Goal: Task Accomplishment & Management: Manage account settings

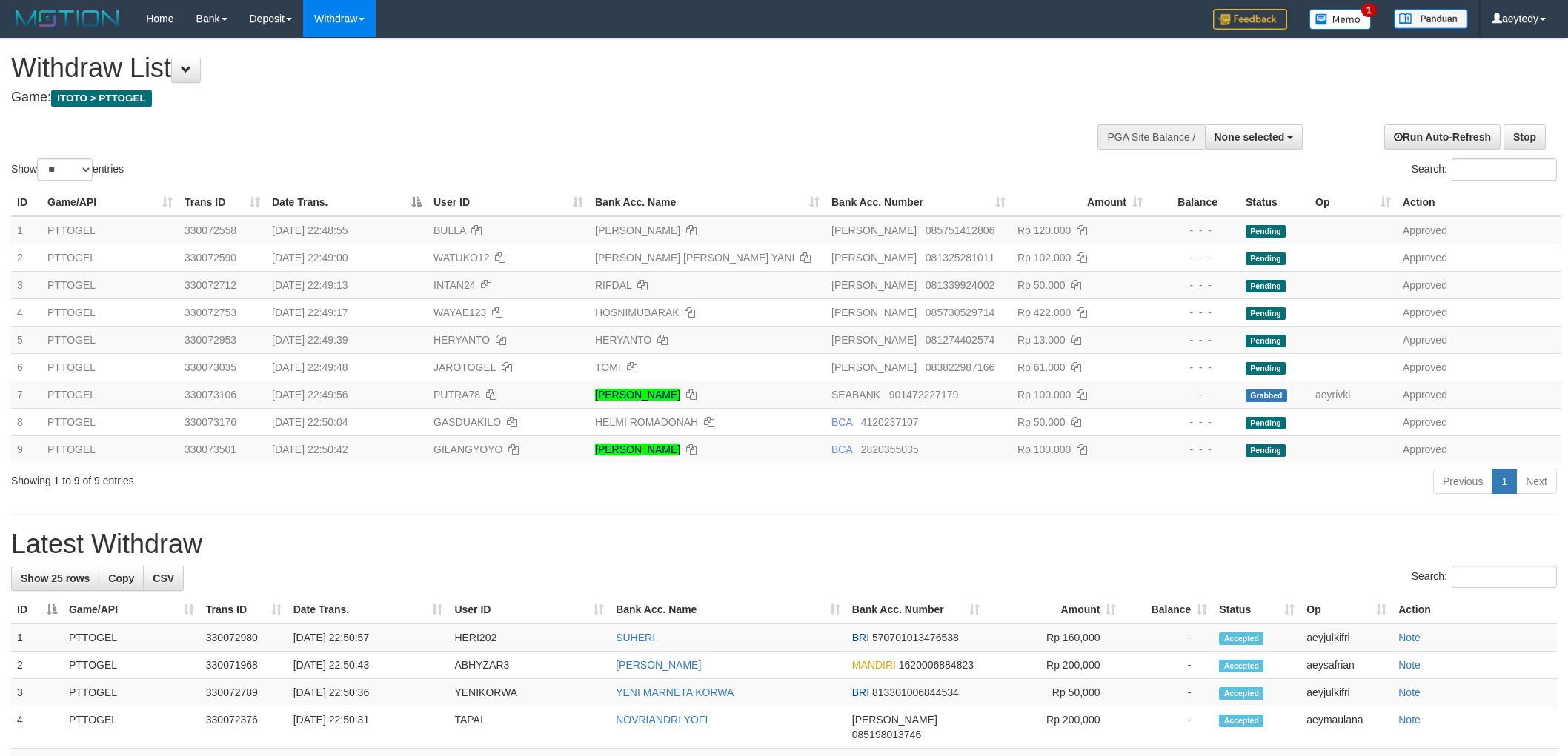
select select
select select "**"
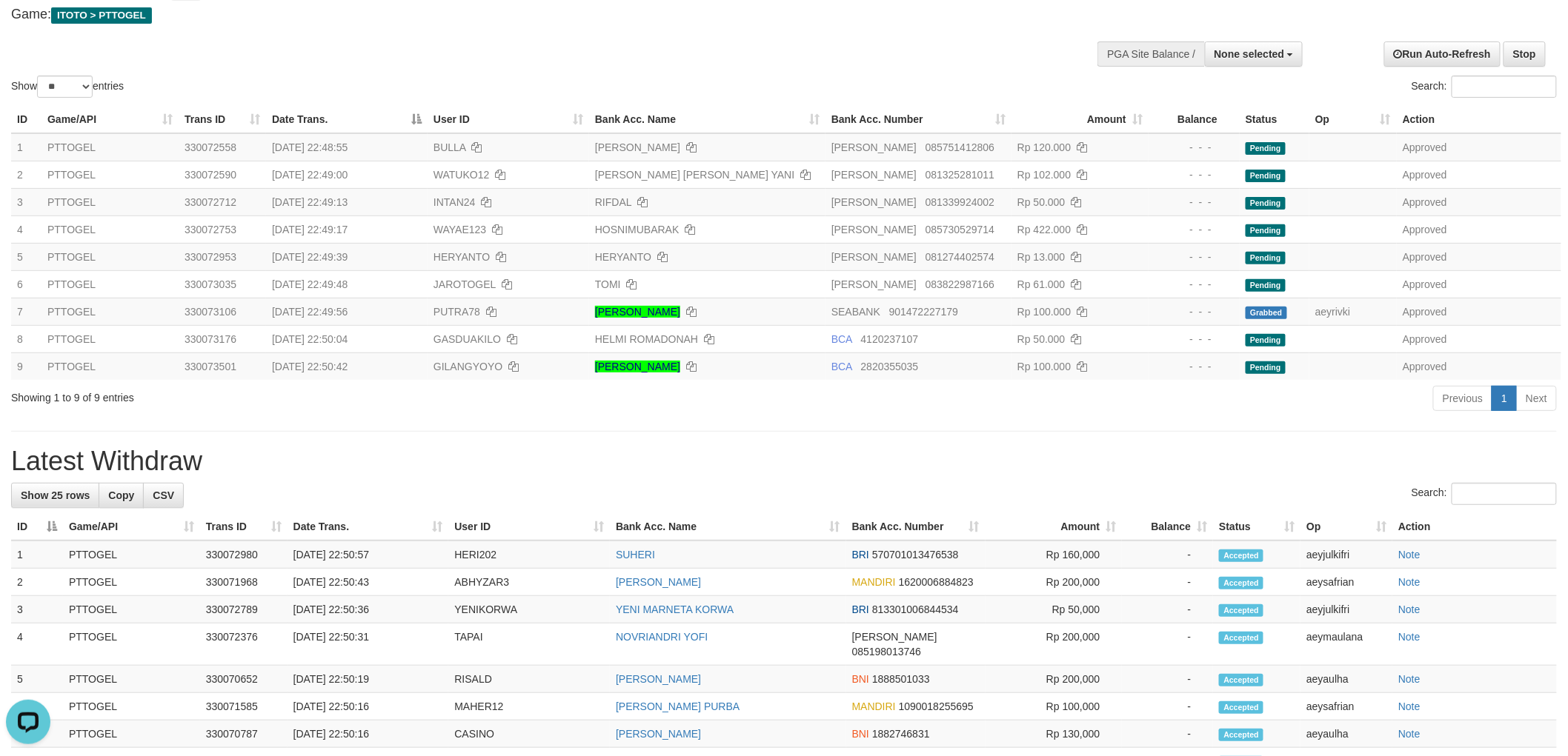
click at [834, 50] on div "Show ** ** ** *** entries Search:" at bounding box center [784, 29] width 1568 height 145
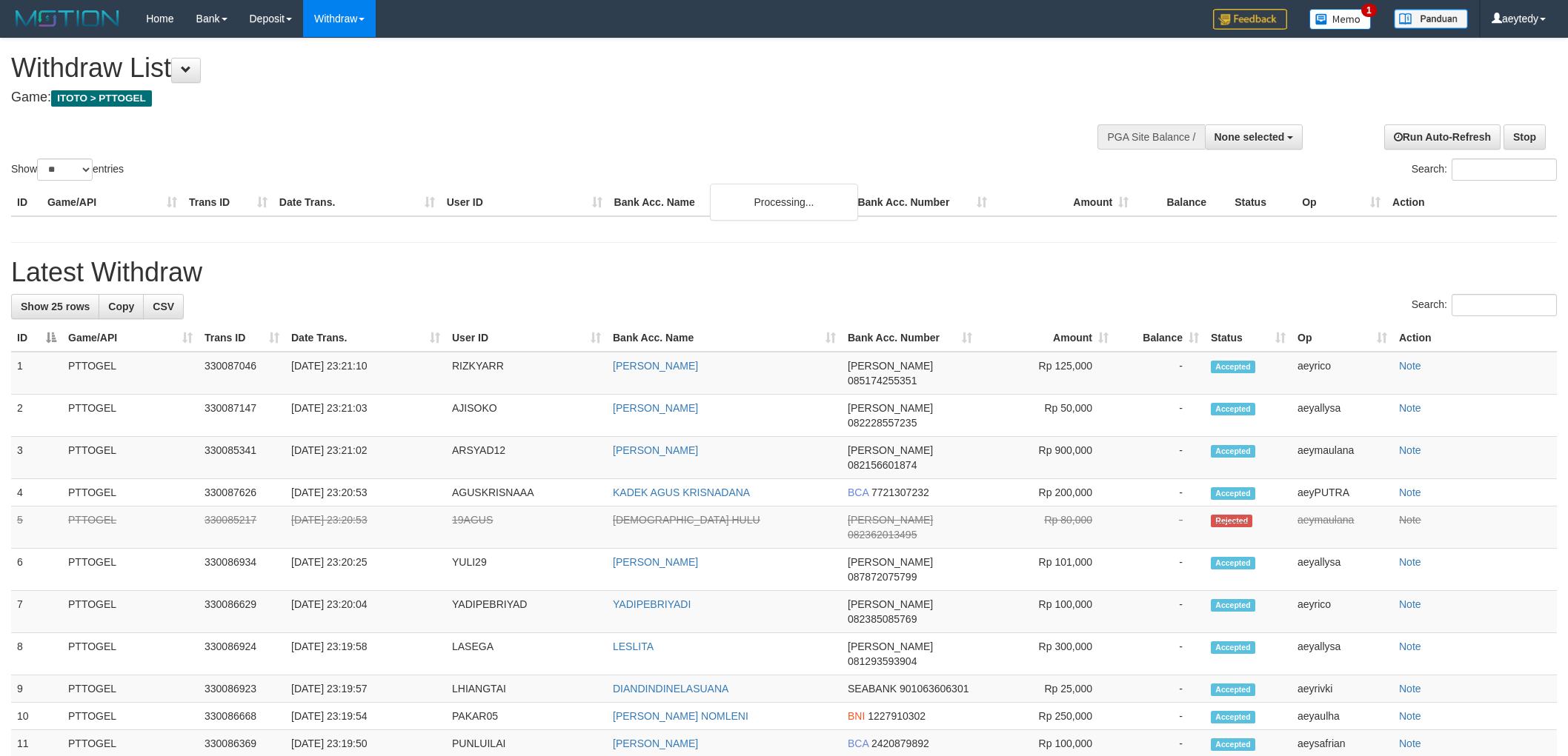
select select
select select "**"
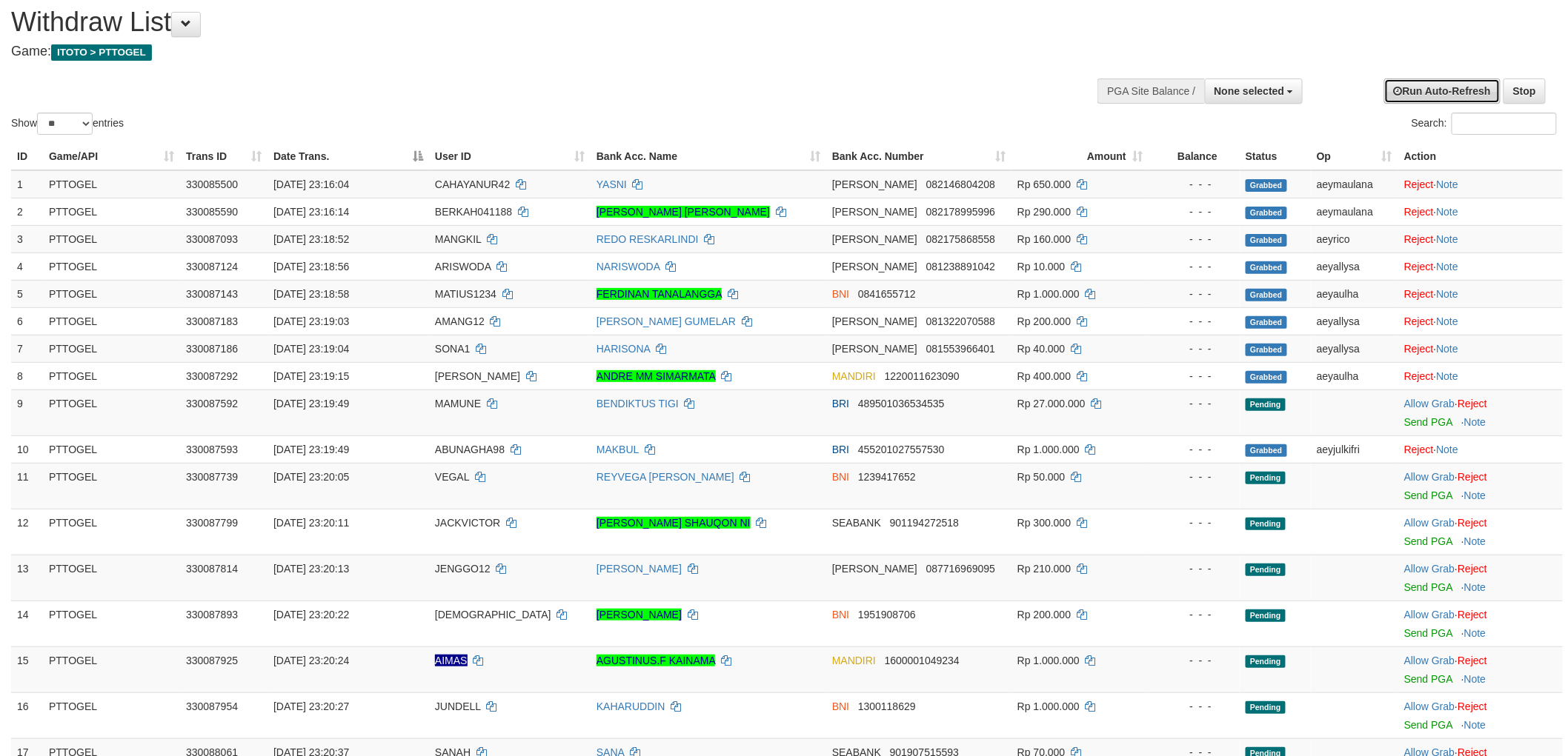
click at [1443, 93] on link "Run Auto-Refresh" at bounding box center [1442, 90] width 116 height 25
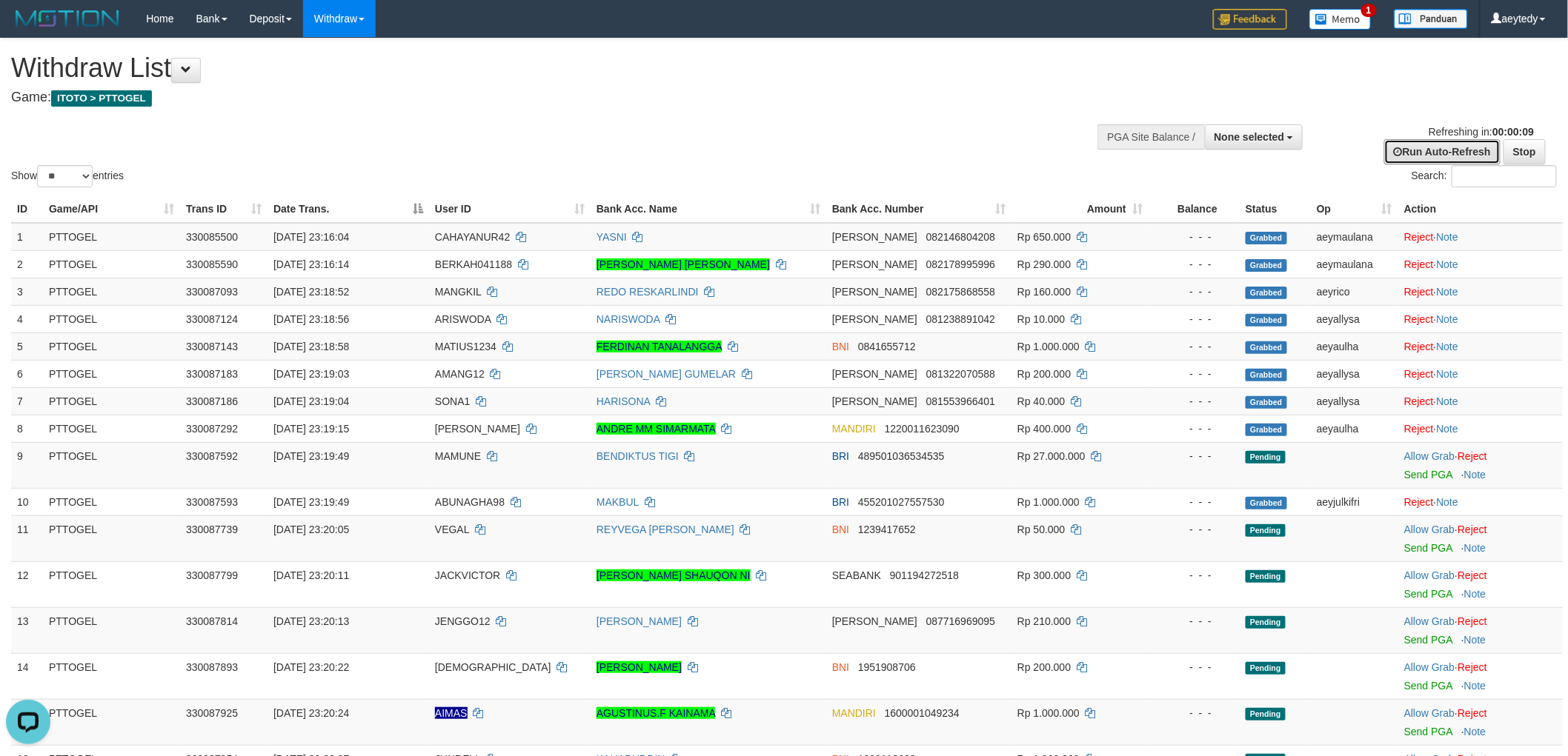
scroll to position [0, 0]
click at [1536, 158] on link "Stop" at bounding box center [1524, 151] width 42 height 25
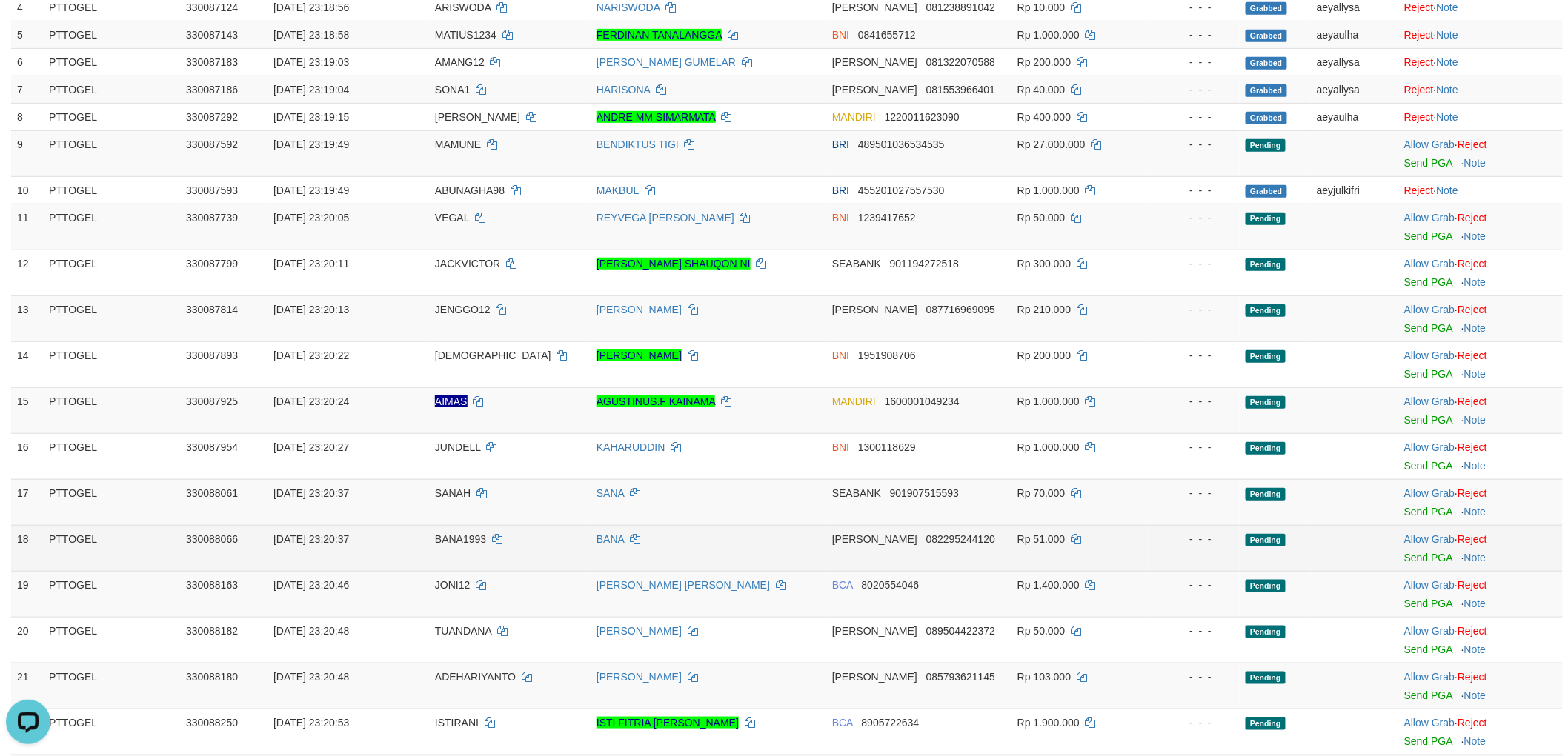
scroll to position [328, 0]
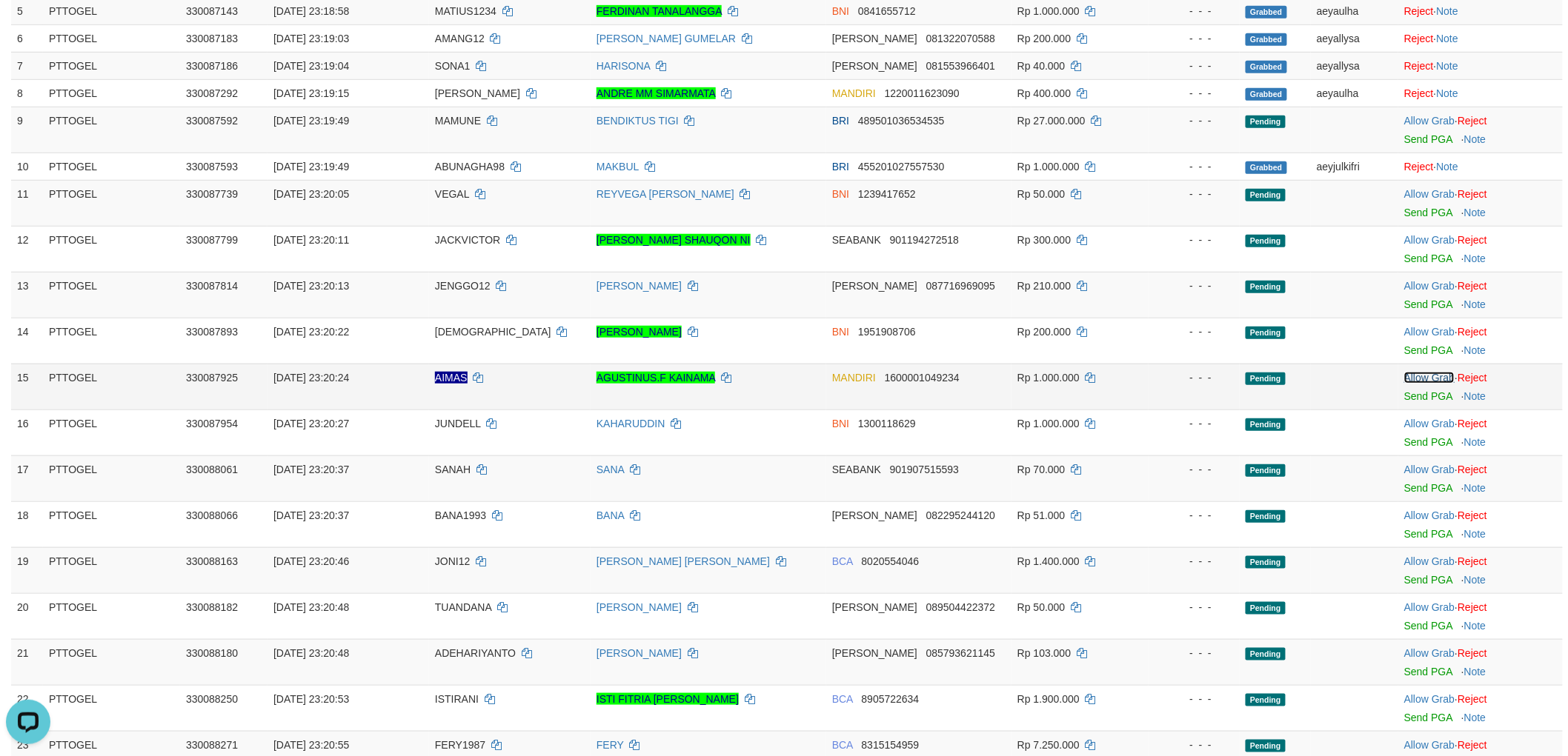
click at [1423, 374] on link "Allow Grab" at bounding box center [1429, 377] width 51 height 12
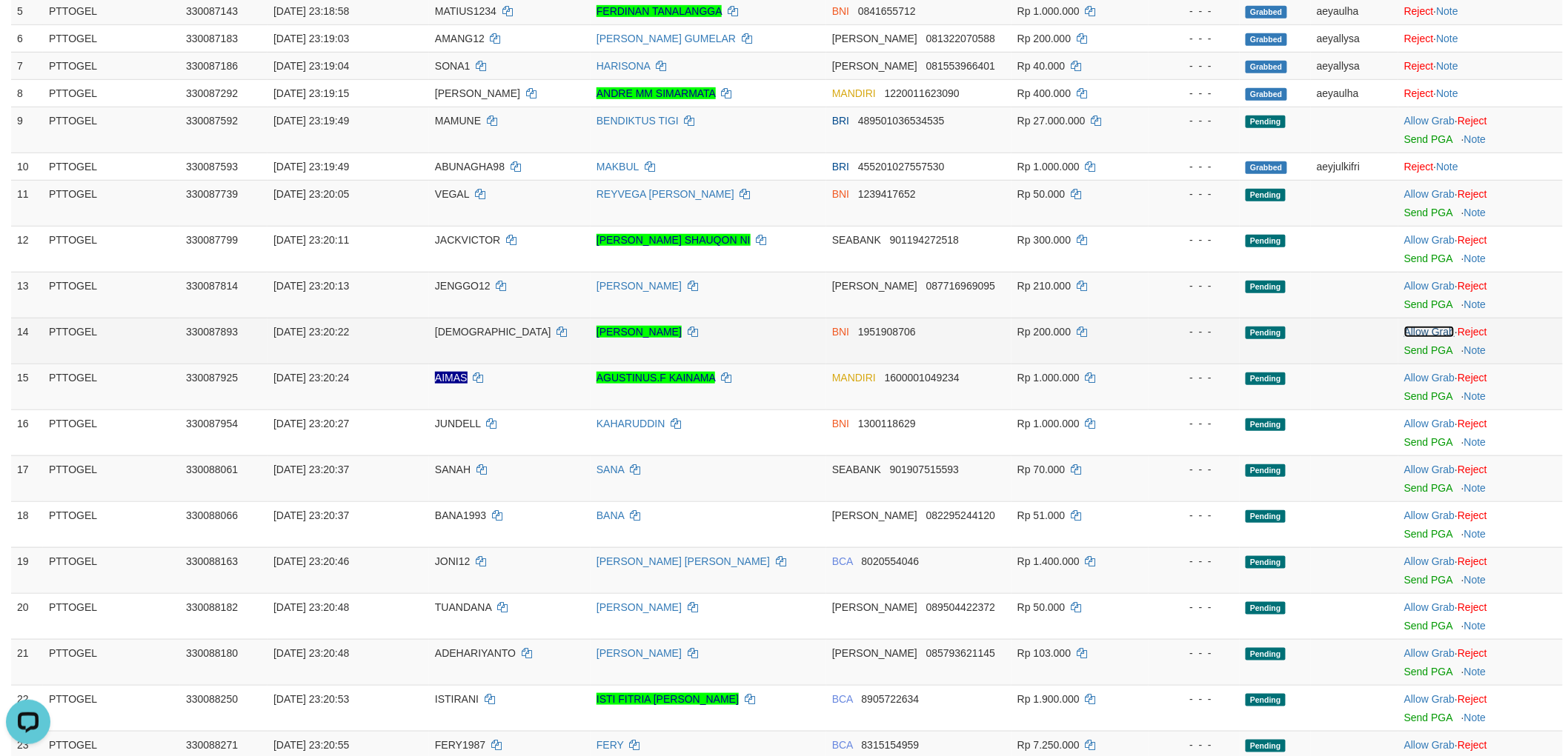
click at [1427, 328] on link "Allow Grab" at bounding box center [1429, 331] width 51 height 12
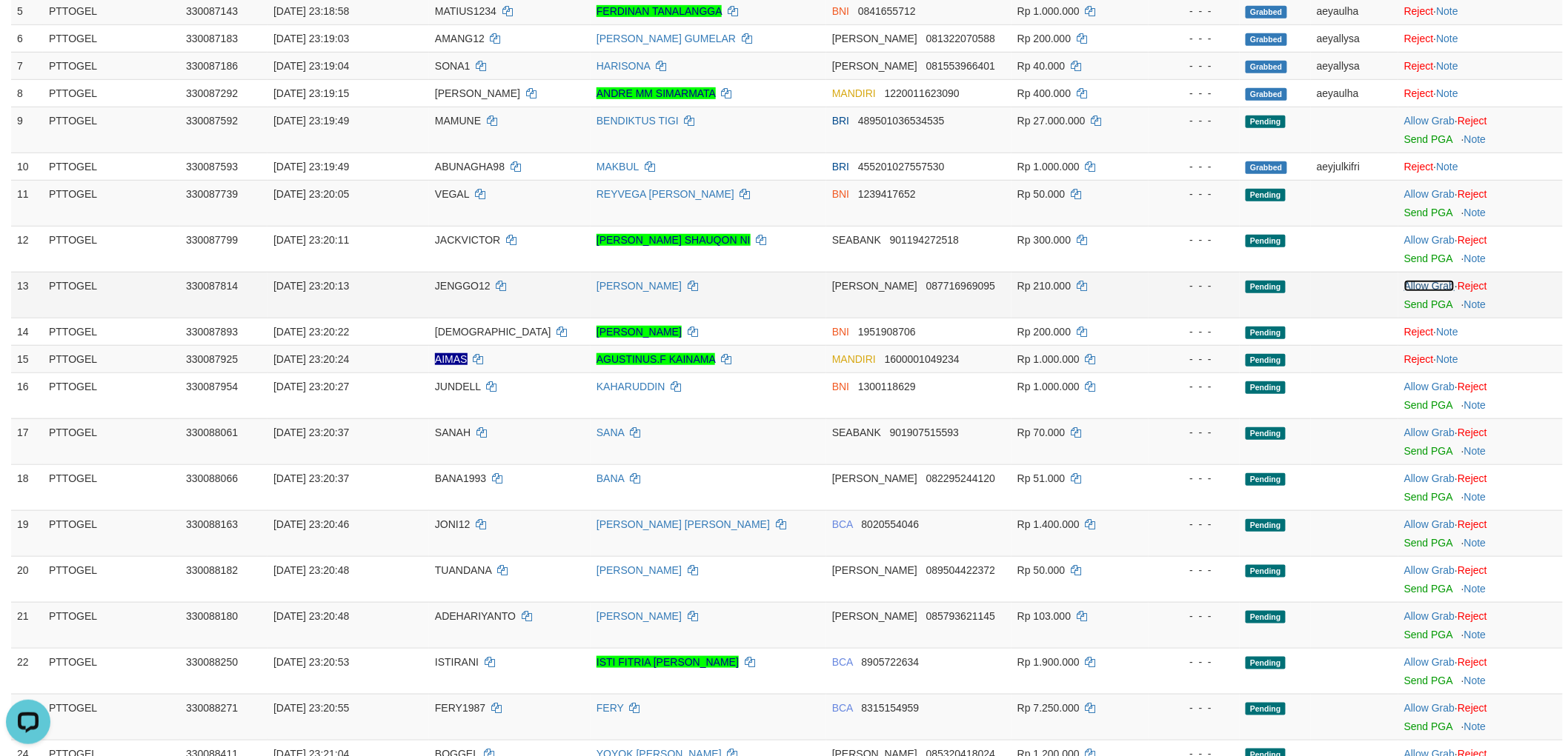
drag, startPoint x: 1427, startPoint y: 280, endPoint x: 1427, endPoint y: 246, distance: 34.0
click at [1427, 280] on link "Allow Grab" at bounding box center [1429, 285] width 51 height 12
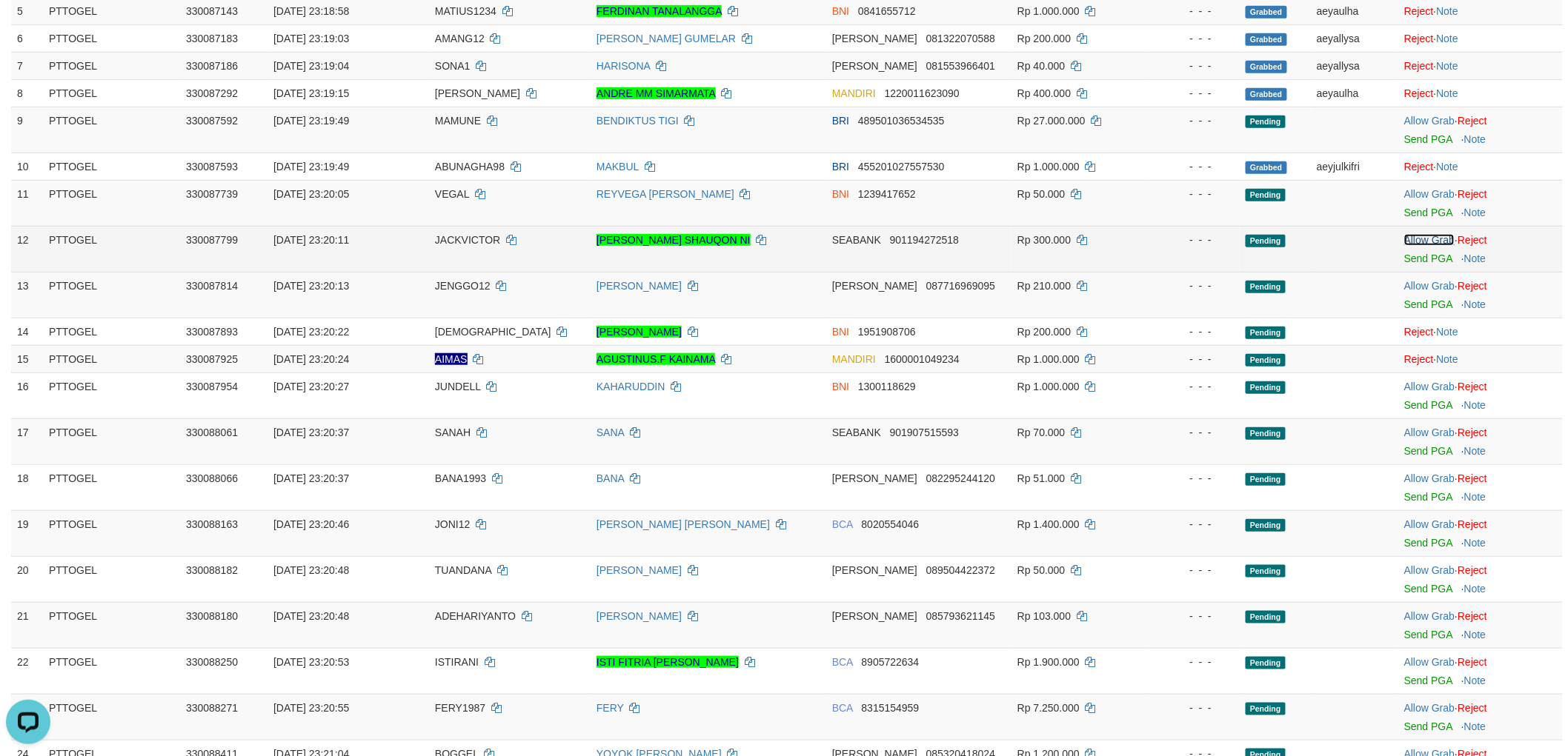
click at [1427, 237] on link "Allow Grab" at bounding box center [1429, 239] width 51 height 12
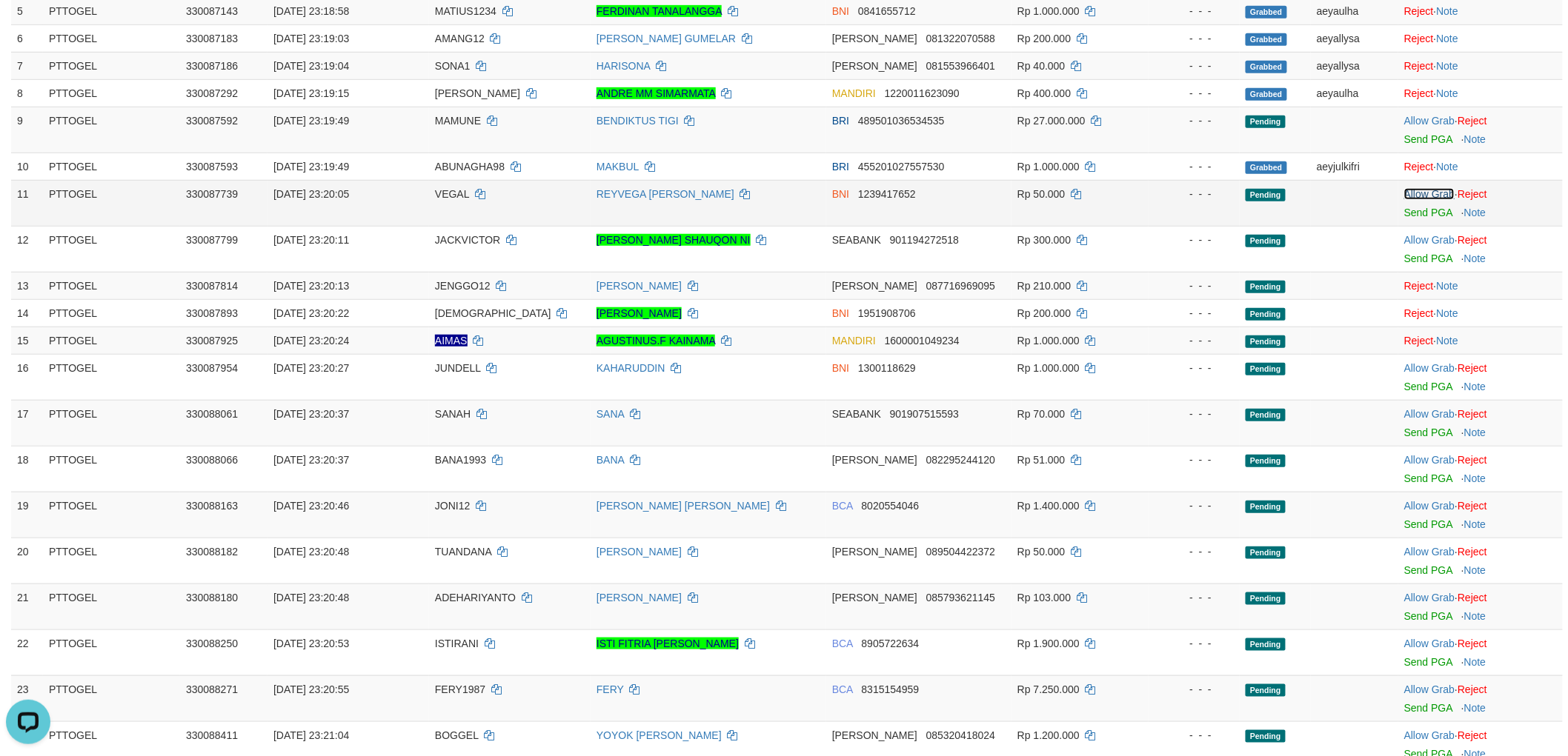
click at [1427, 193] on link "Allow Grab" at bounding box center [1429, 193] width 51 height 12
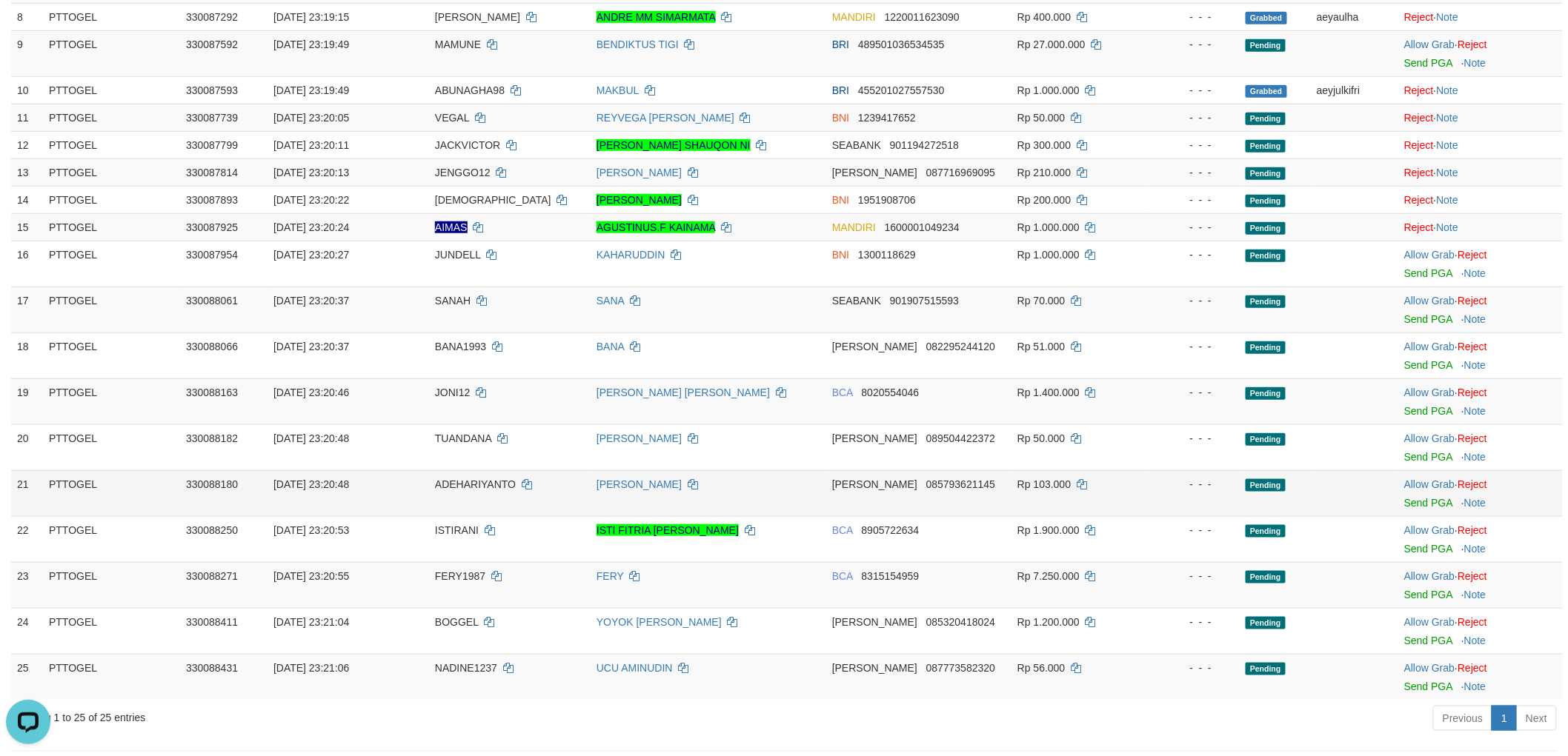
scroll to position [493, 0]
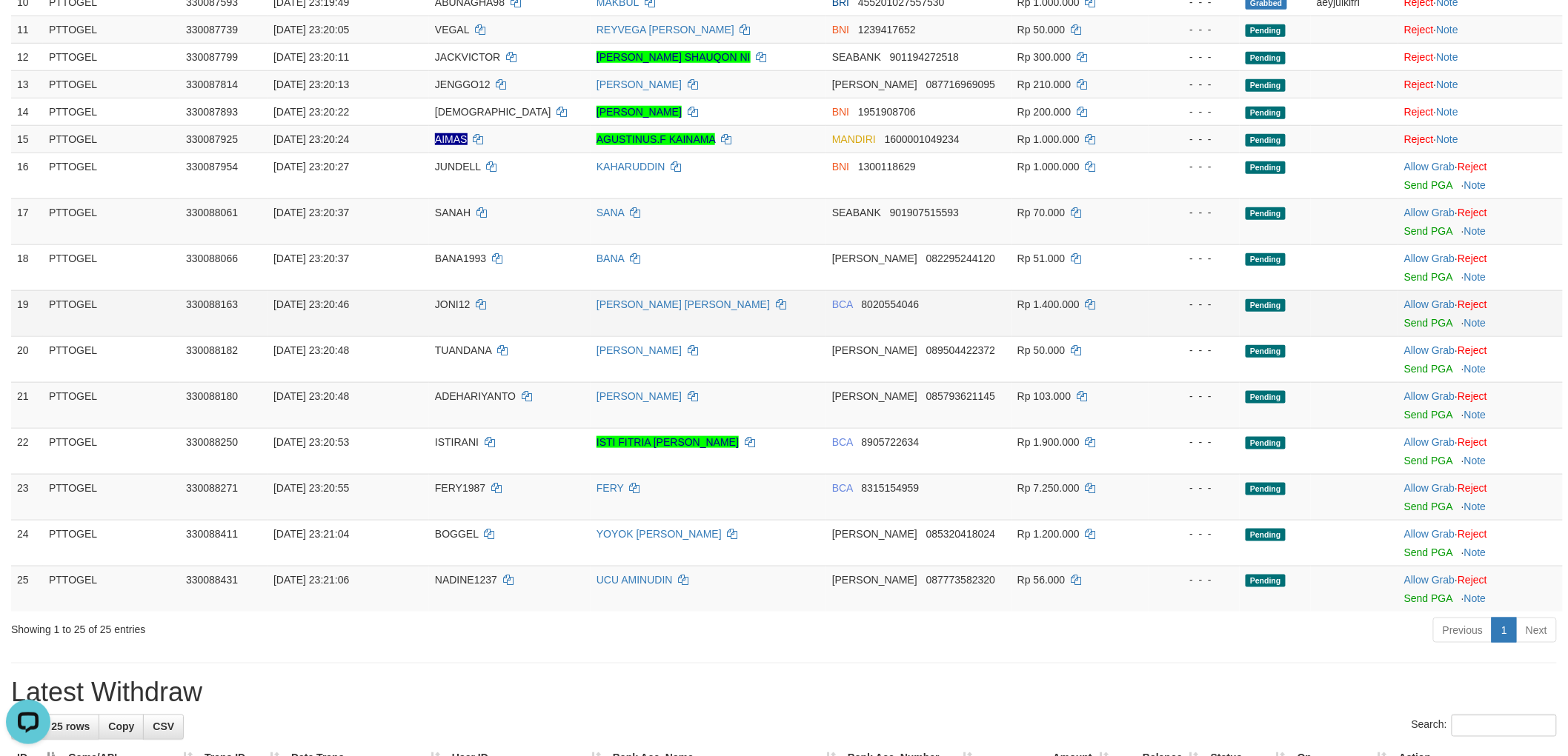
click at [1431, 292] on td "Allow Grab · Reject Send PGA · Note" at bounding box center [1480, 314] width 165 height 46
click at [1417, 298] on link "Allow Grab" at bounding box center [1429, 304] width 51 height 12
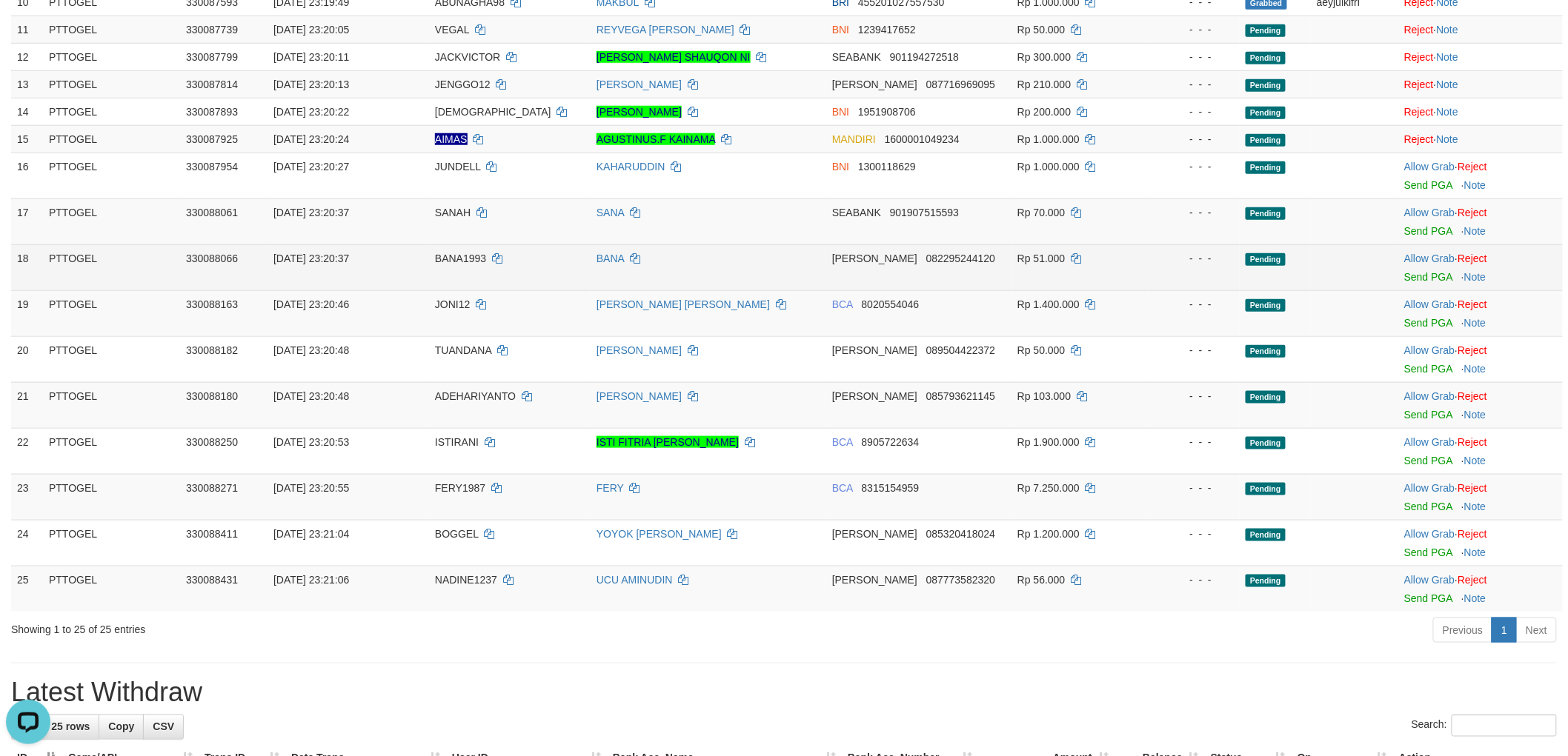
click at [1430, 249] on td "Allow Grab · Reject Send PGA · Note" at bounding box center [1480, 268] width 165 height 46
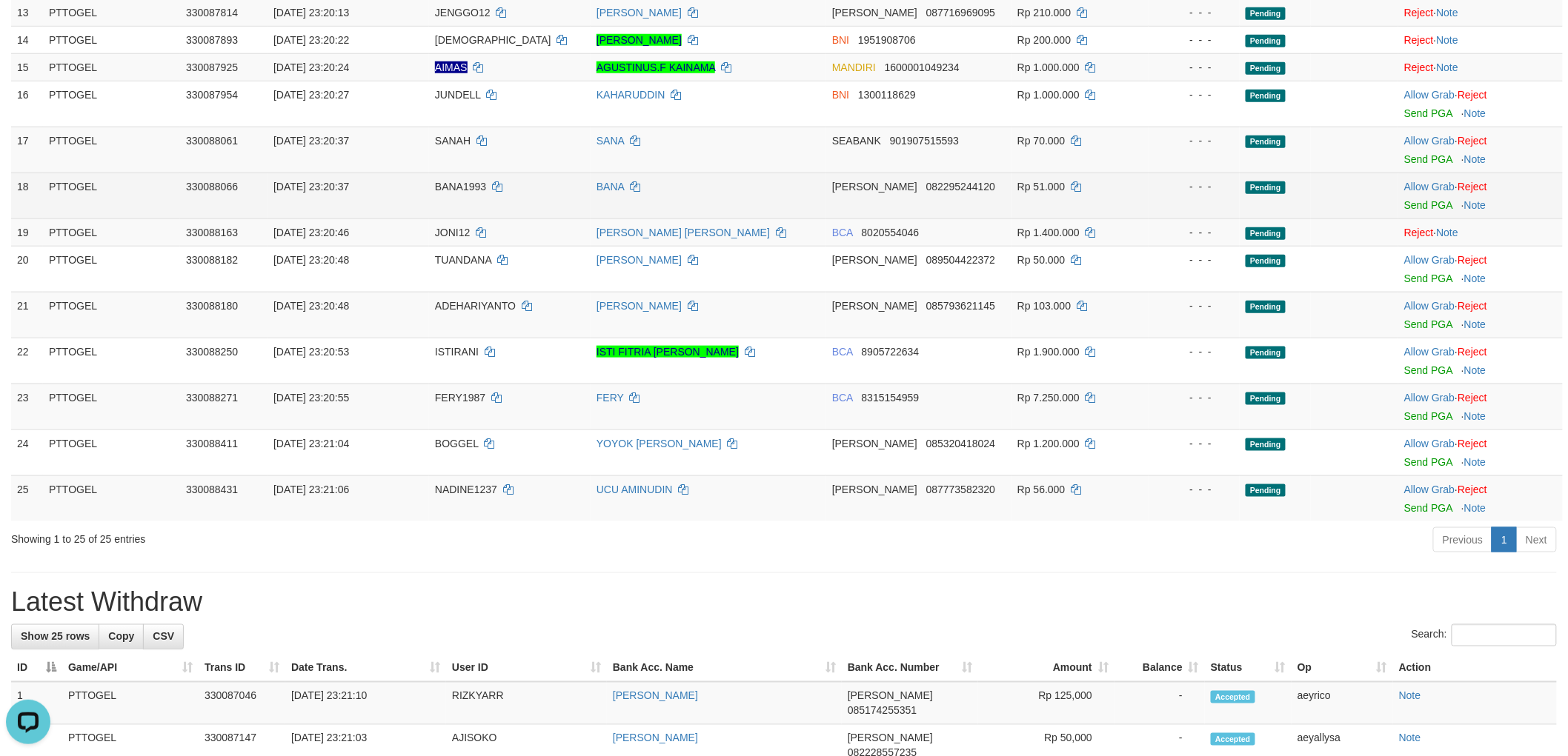
scroll to position [415, 0]
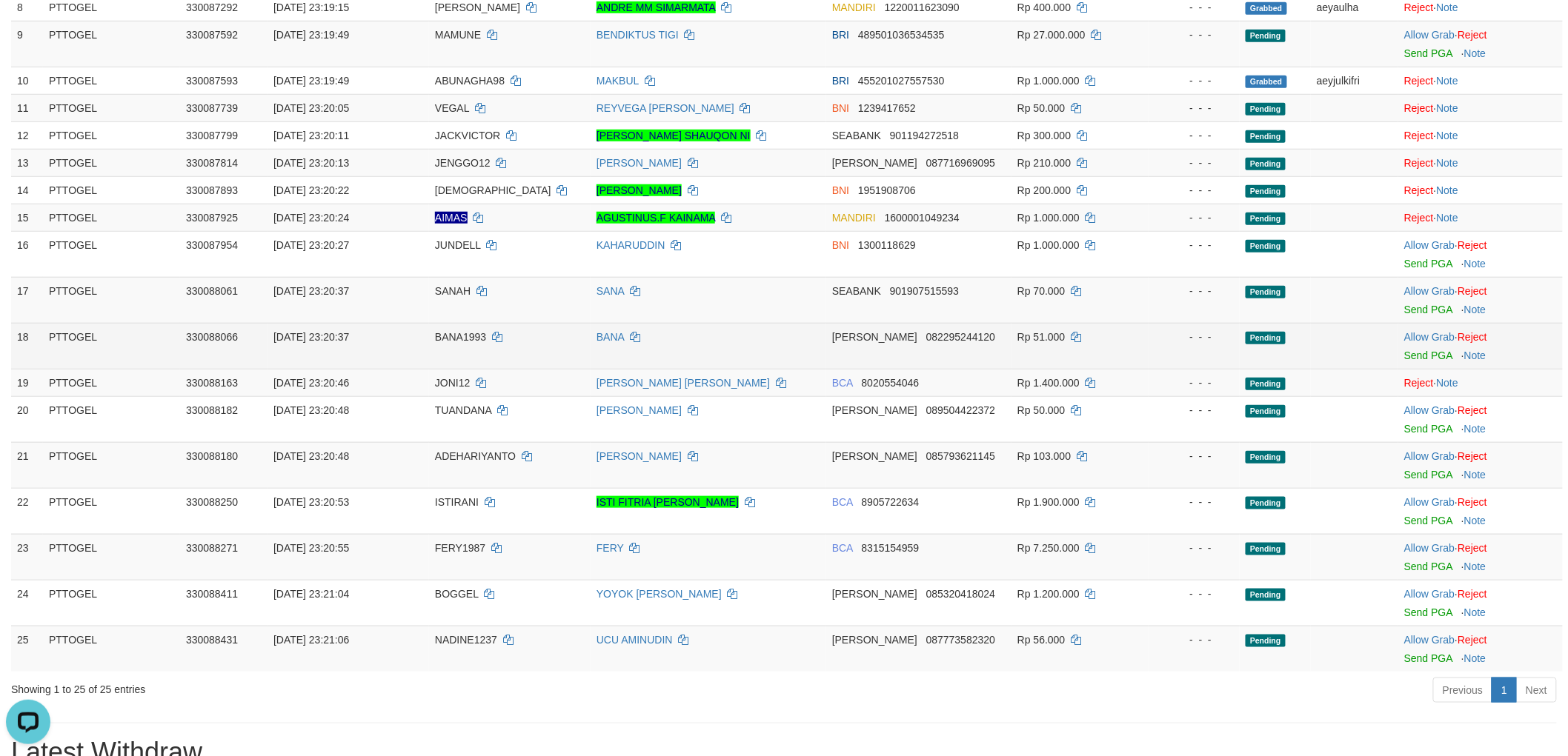
click at [1423, 328] on td "Allow Grab · Reject Send PGA · Note" at bounding box center [1480, 346] width 165 height 46
click at [1418, 334] on link "Allow Grab" at bounding box center [1429, 337] width 51 height 12
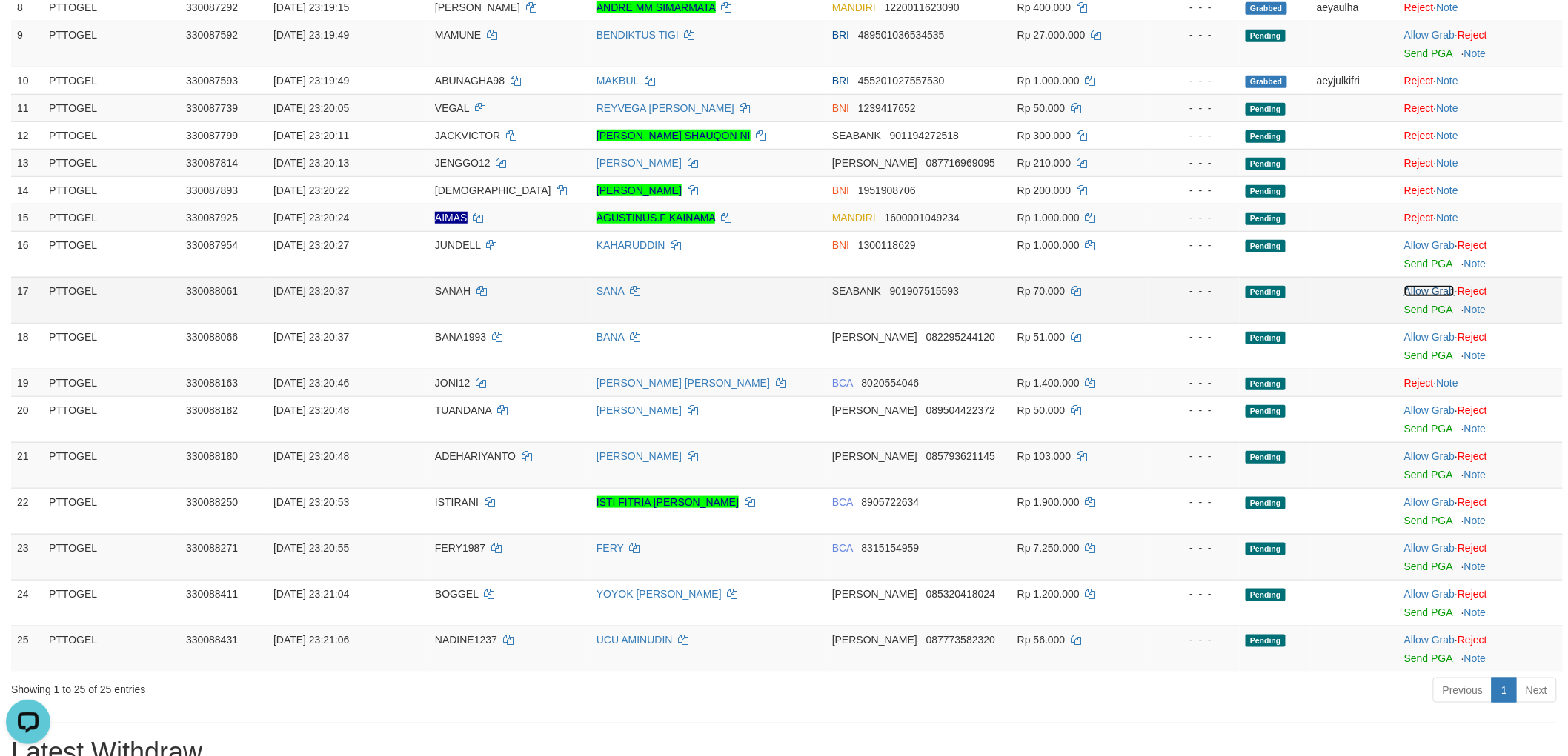
click at [1427, 289] on link "Allow Grab" at bounding box center [1429, 291] width 51 height 12
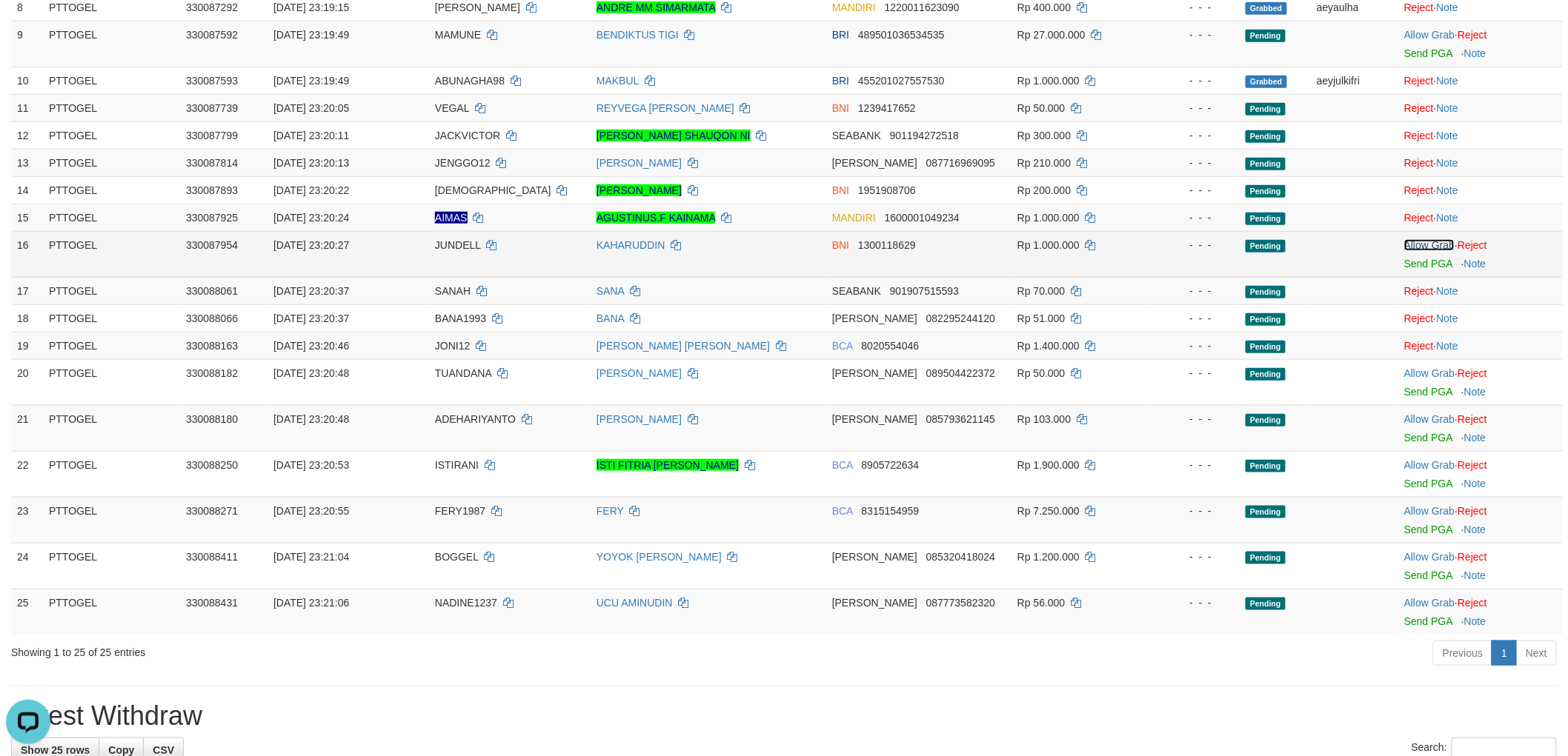
click at [1428, 239] on link "Allow Grab" at bounding box center [1429, 245] width 51 height 12
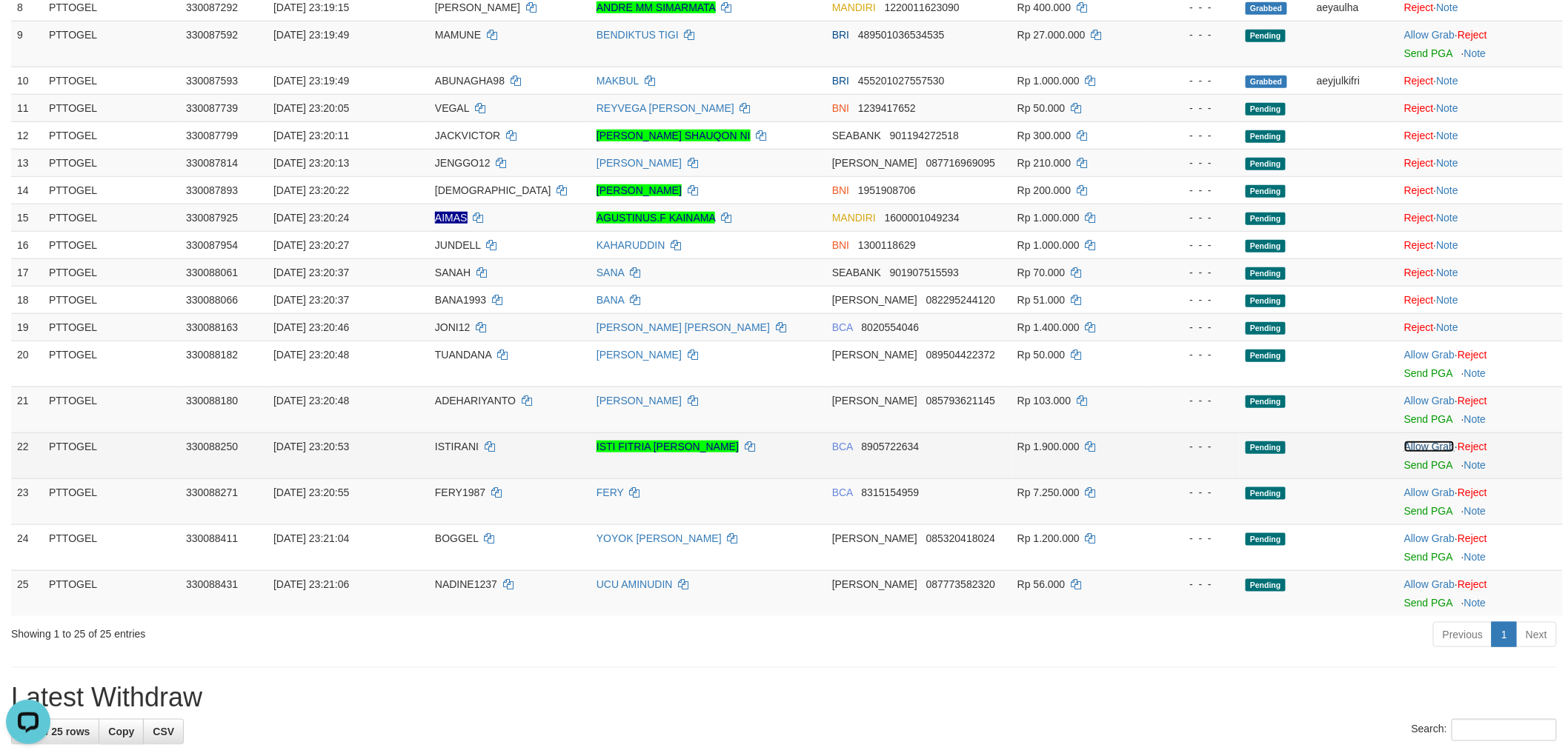
click at [1424, 444] on link "Allow Grab" at bounding box center [1429, 446] width 51 height 12
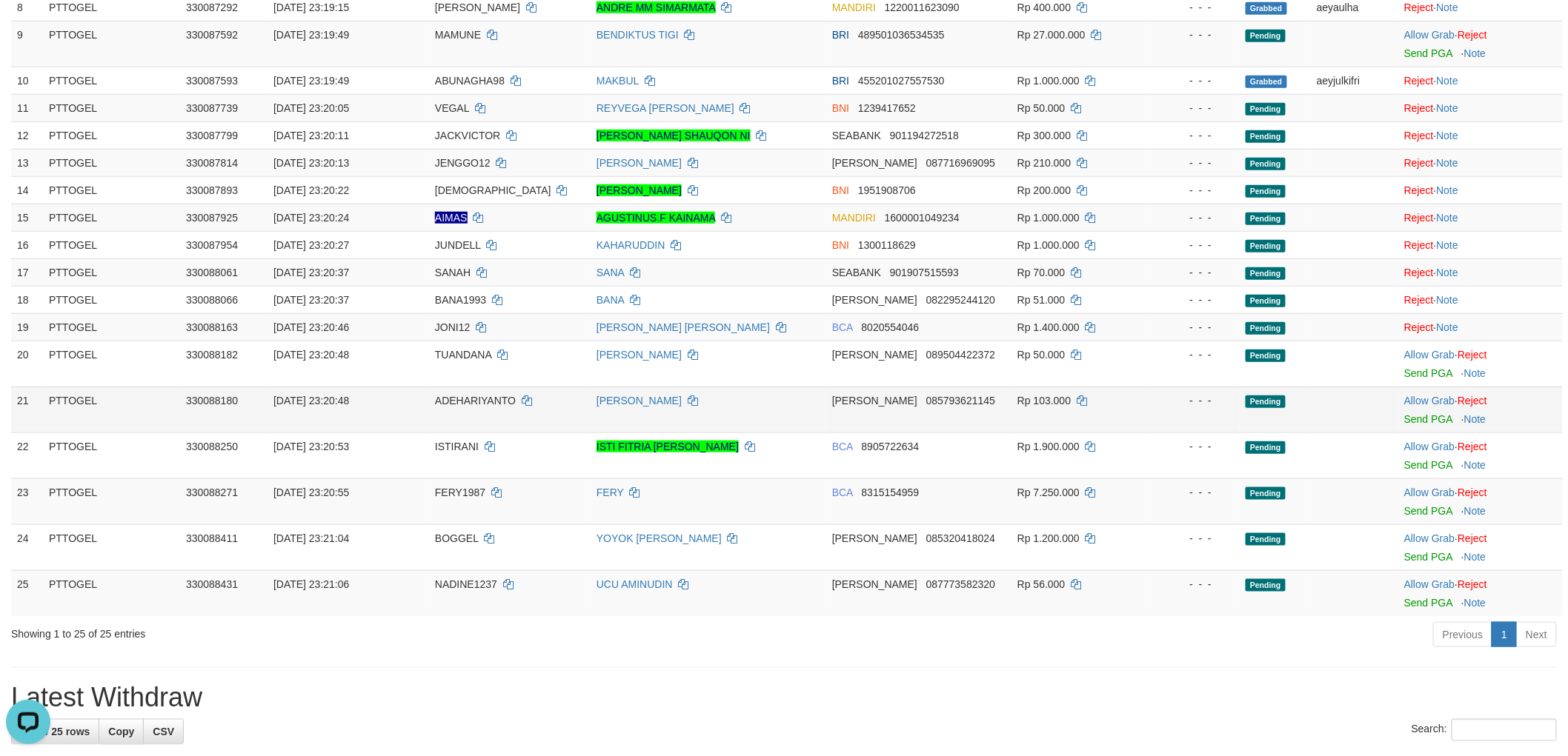
click at [1437, 391] on td "Allow Grab · Reject Send PGA · Note" at bounding box center [1480, 409] width 165 height 46
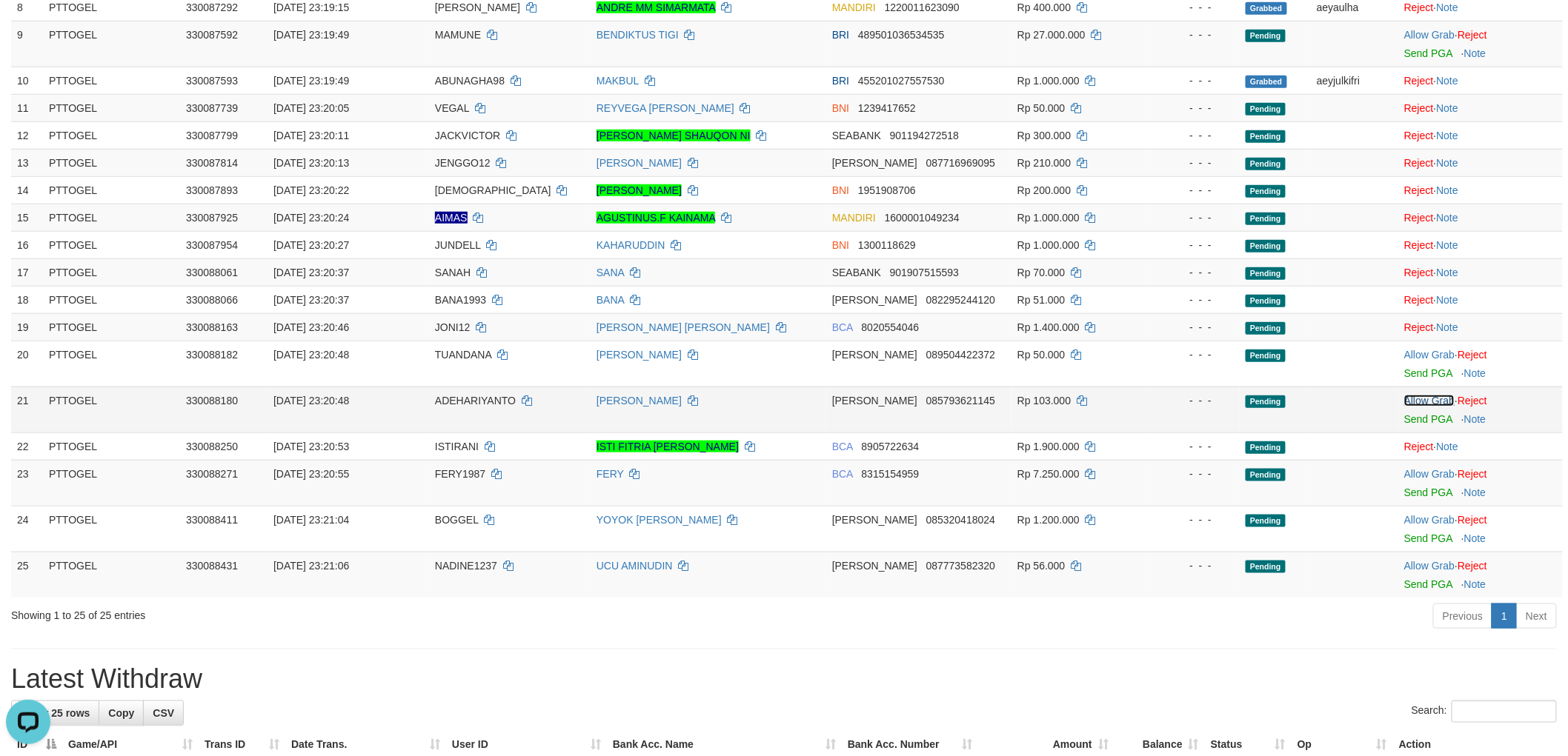
click at [1427, 396] on link "Allow Grab" at bounding box center [1429, 400] width 51 height 12
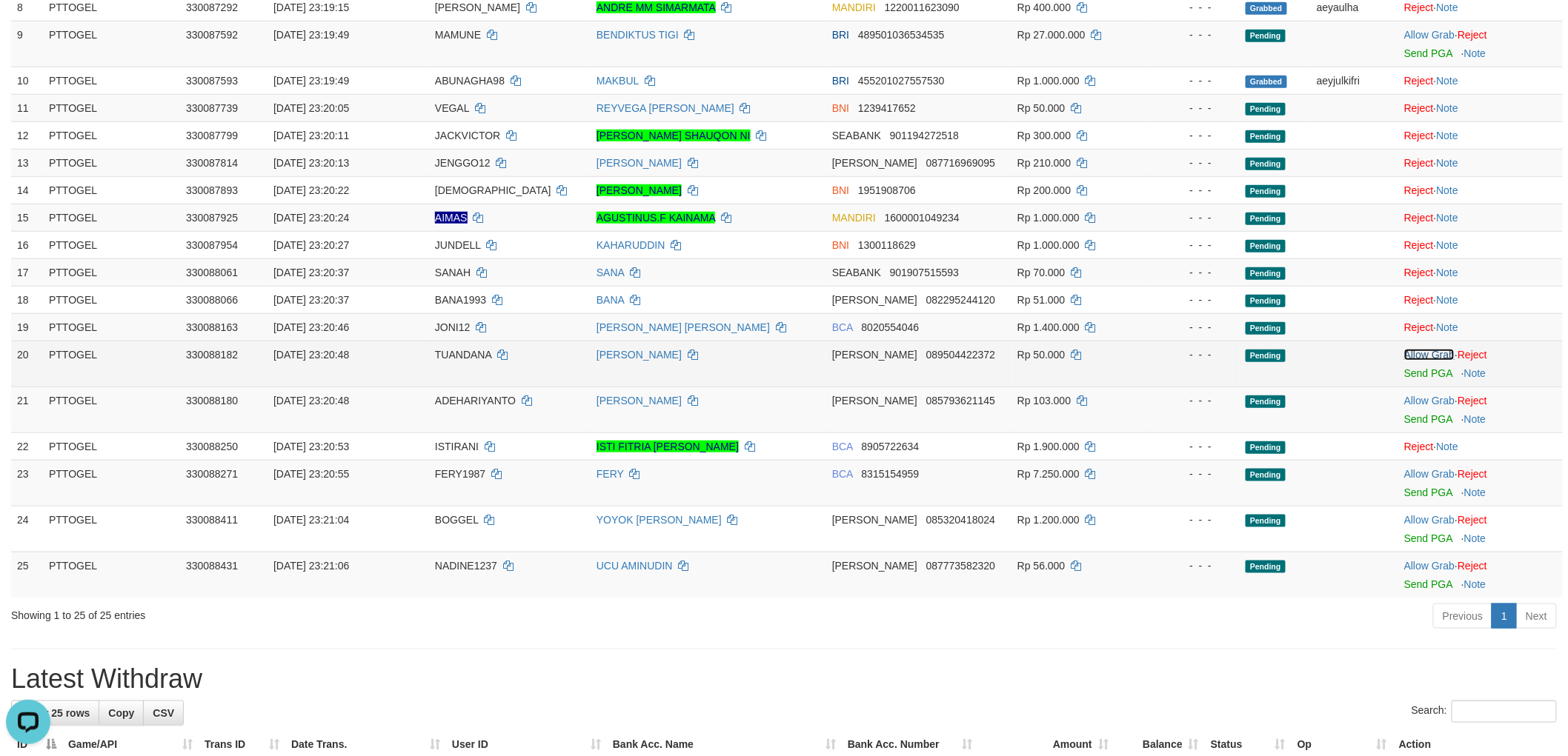
click at [1427, 349] on link "Allow Grab" at bounding box center [1429, 354] width 51 height 12
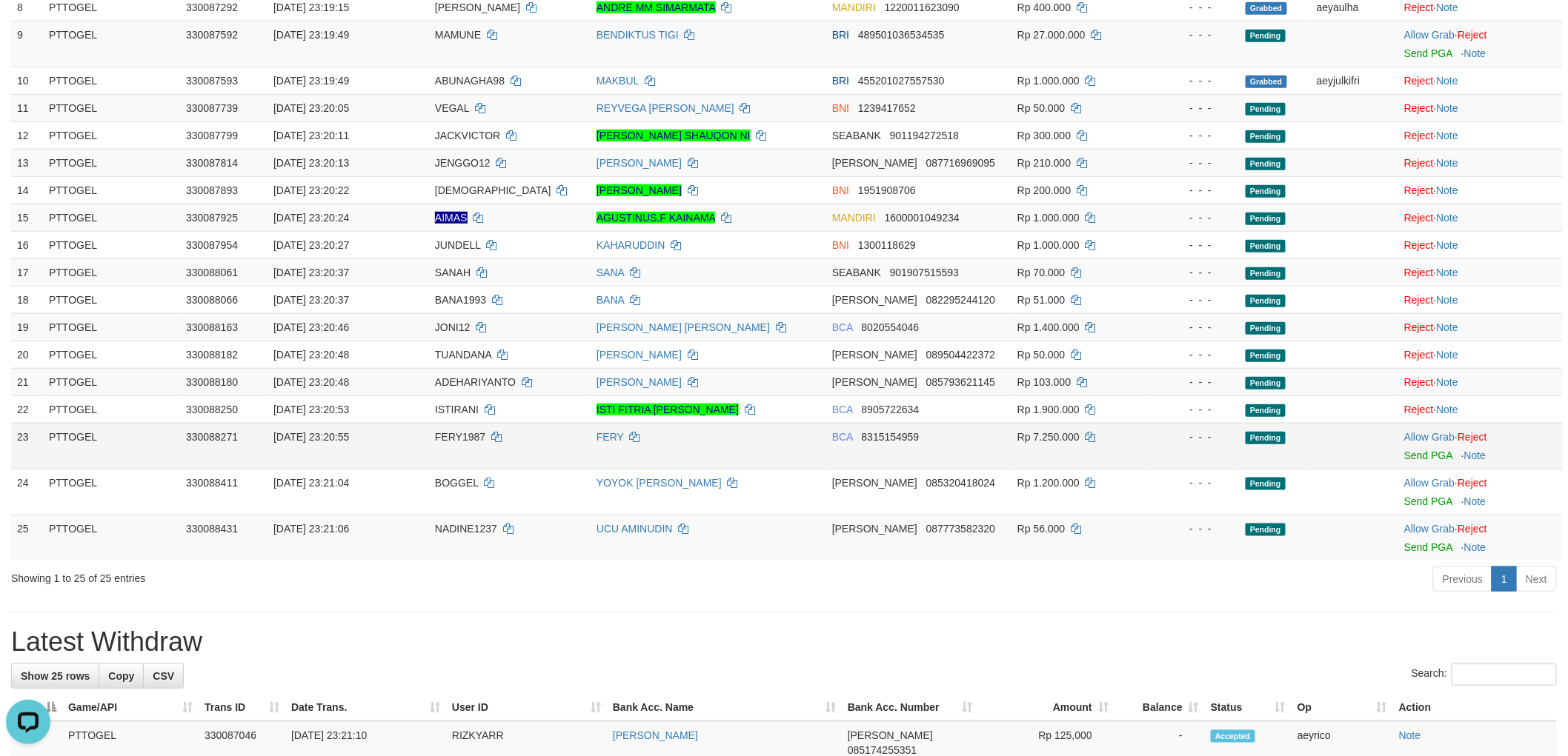
click at [459, 434] on span "FERY1987" at bounding box center [460, 437] width 51 height 12
copy td "FERY1987"
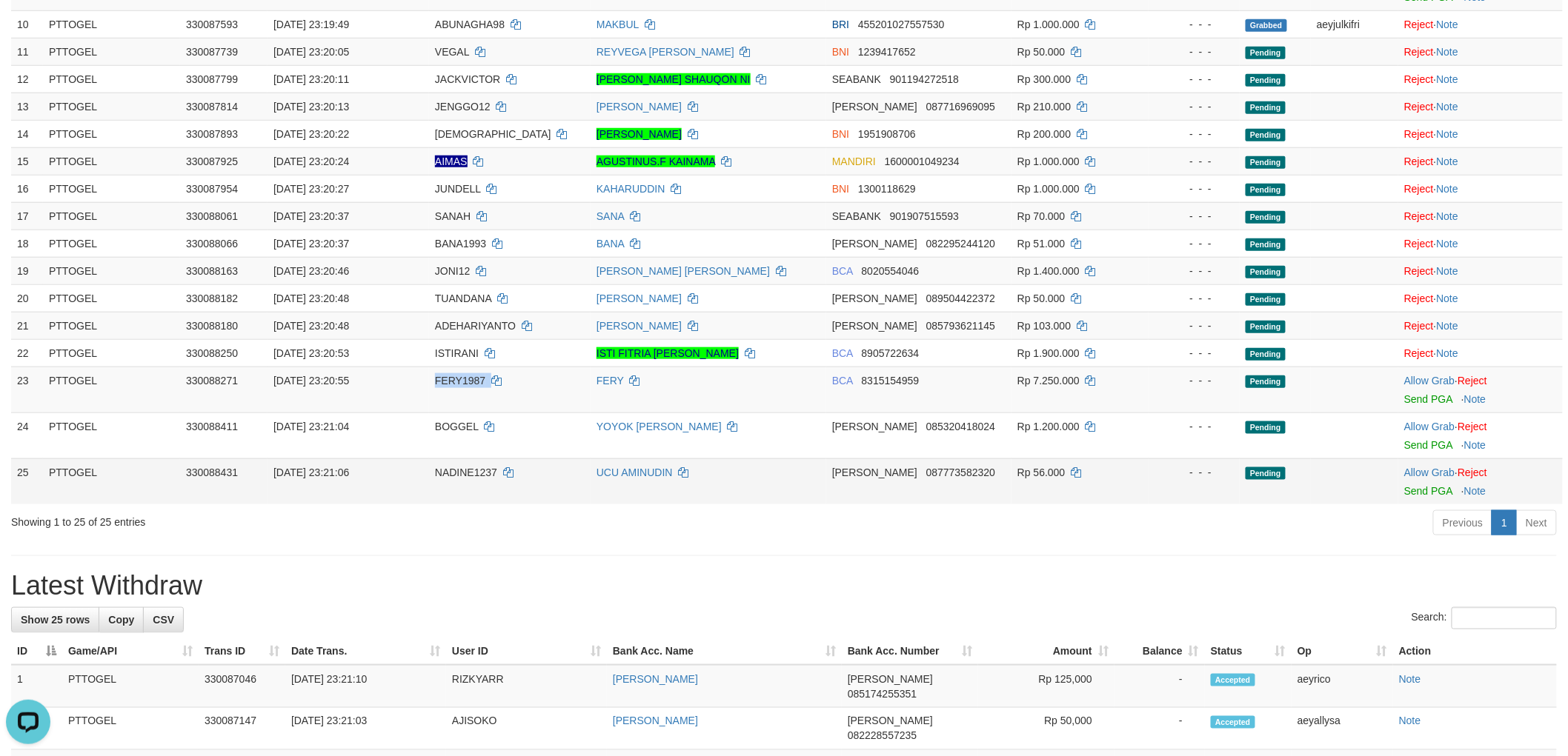
scroll to position [497, 0]
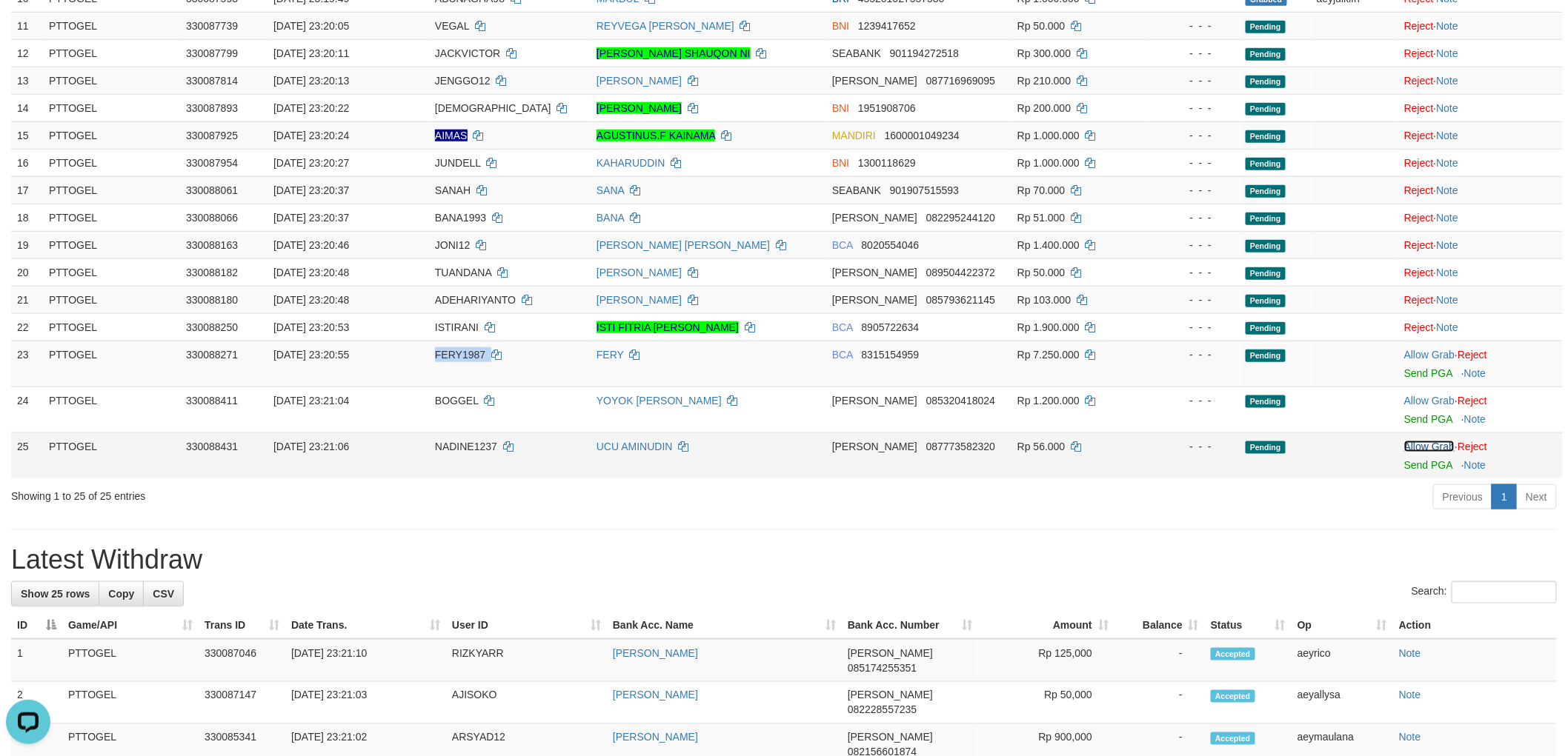
click at [1424, 442] on link "Allow Grab" at bounding box center [1429, 446] width 51 height 12
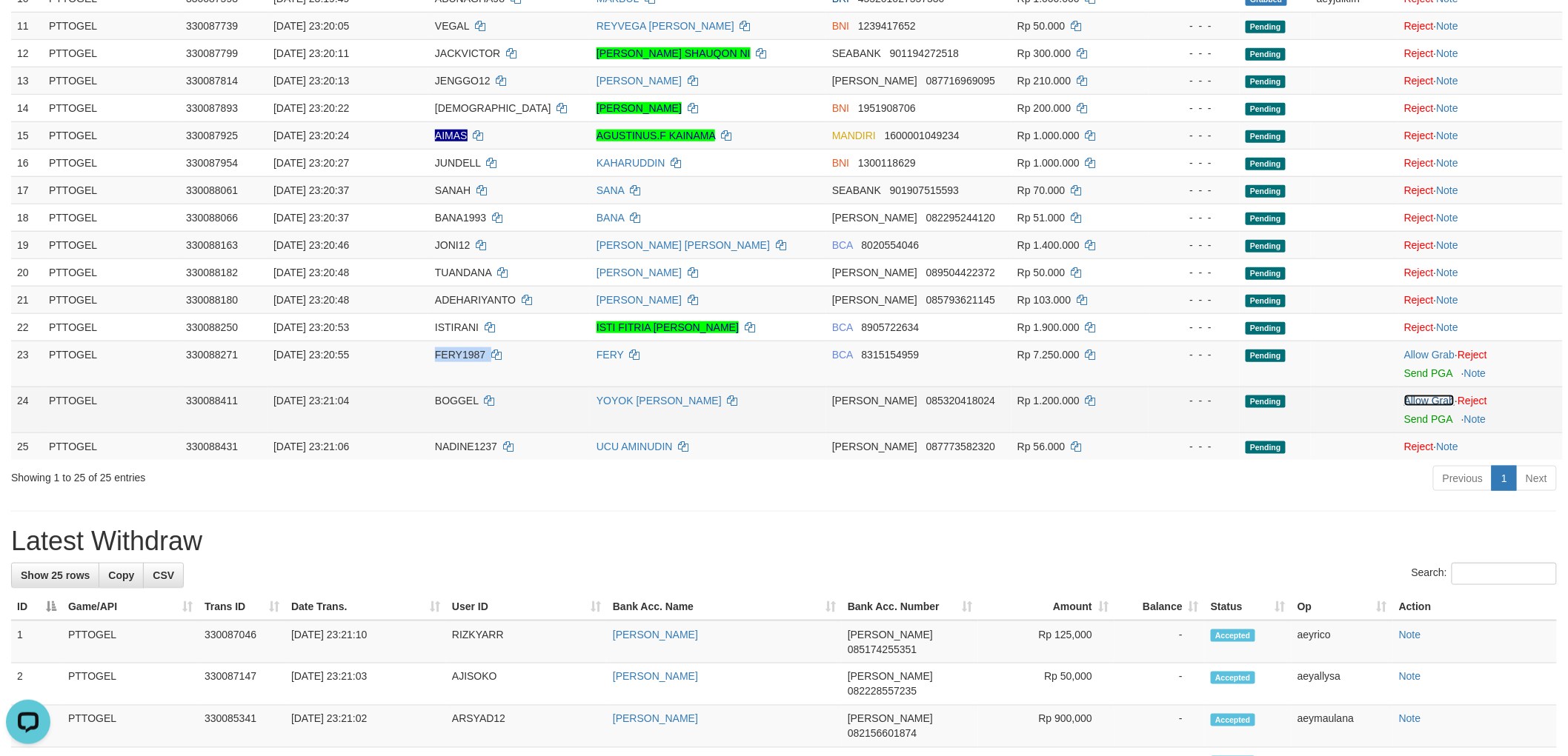
click at [1424, 401] on link "Allow Grab" at bounding box center [1429, 400] width 51 height 12
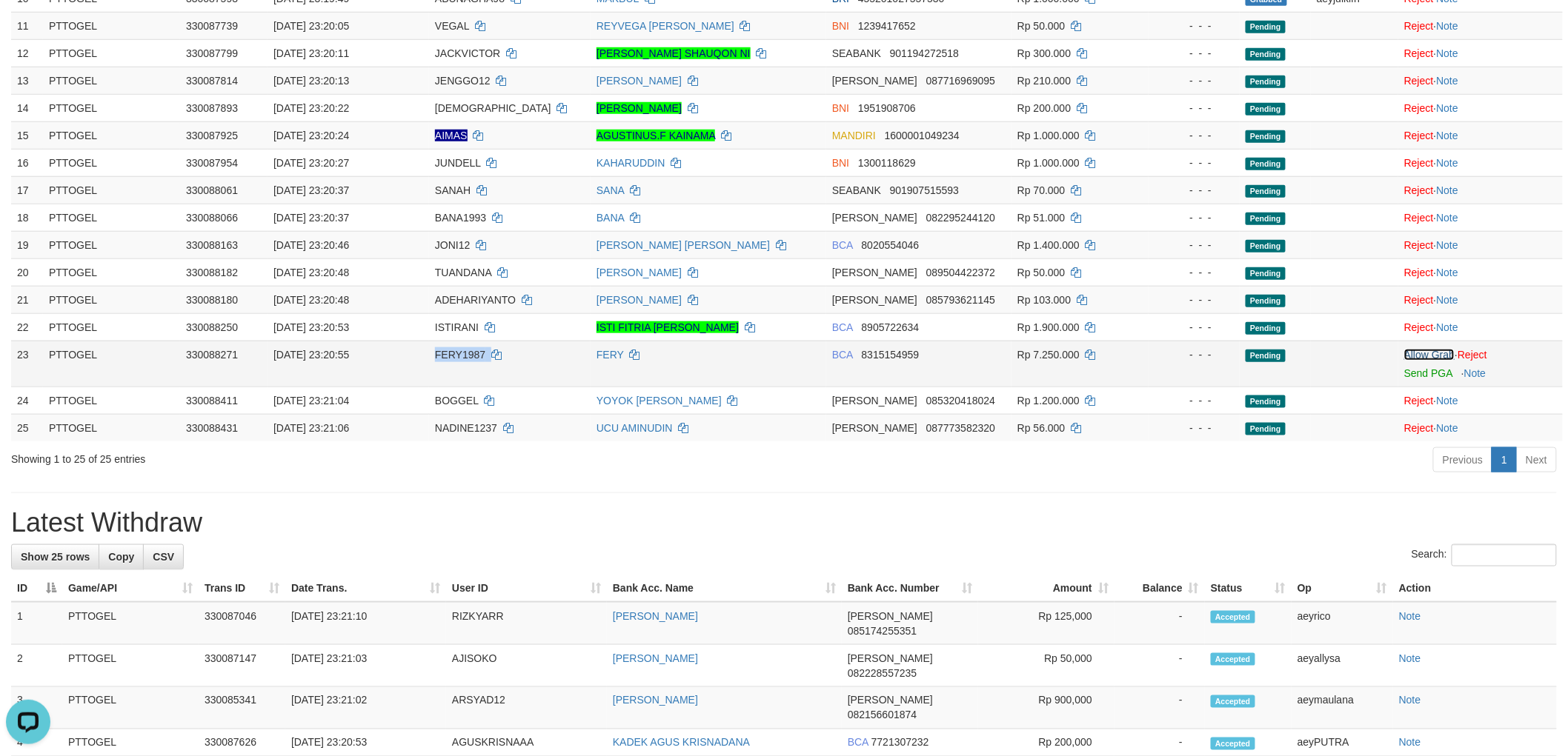
click at [1424, 357] on link "Allow Grab" at bounding box center [1429, 354] width 51 height 12
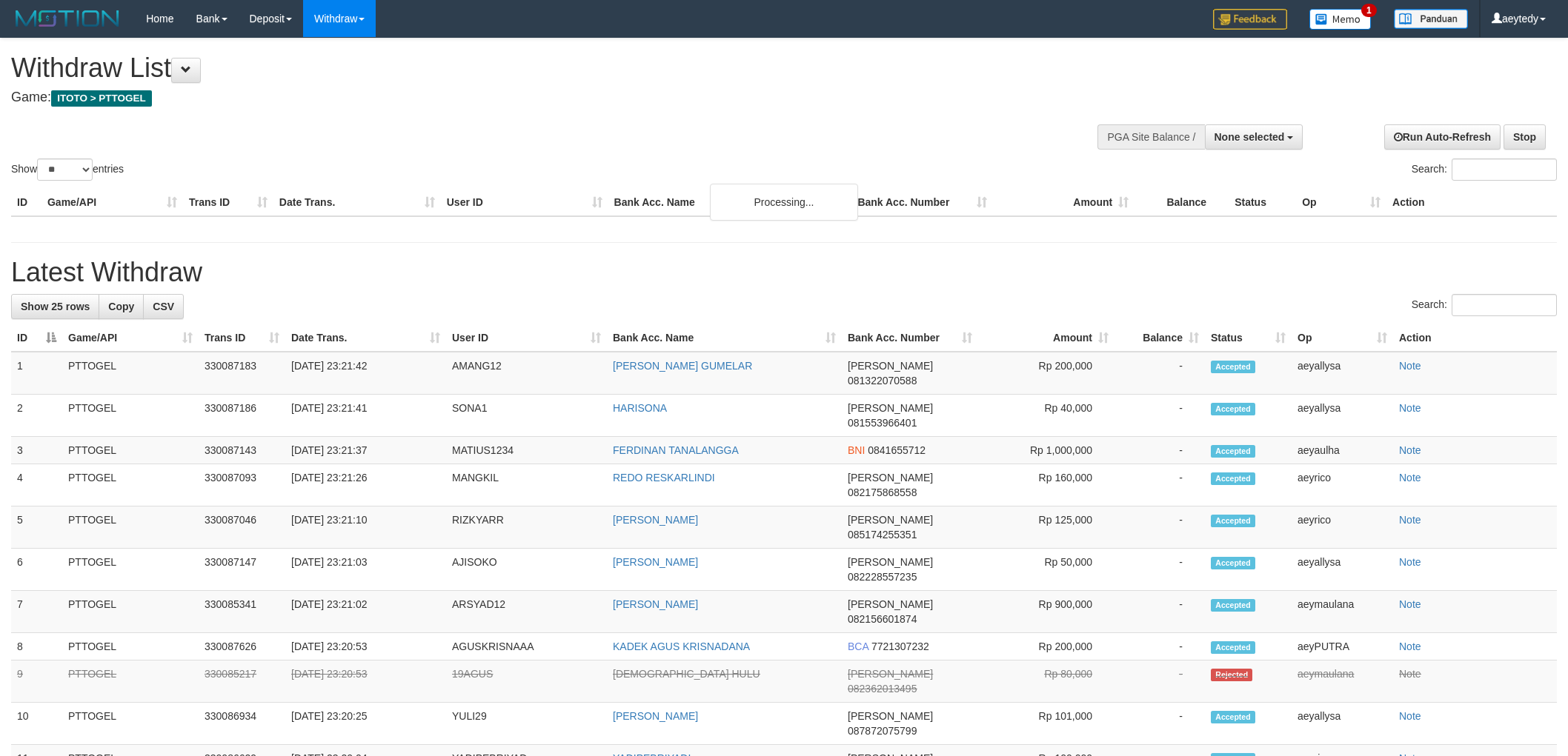
select select
select select "**"
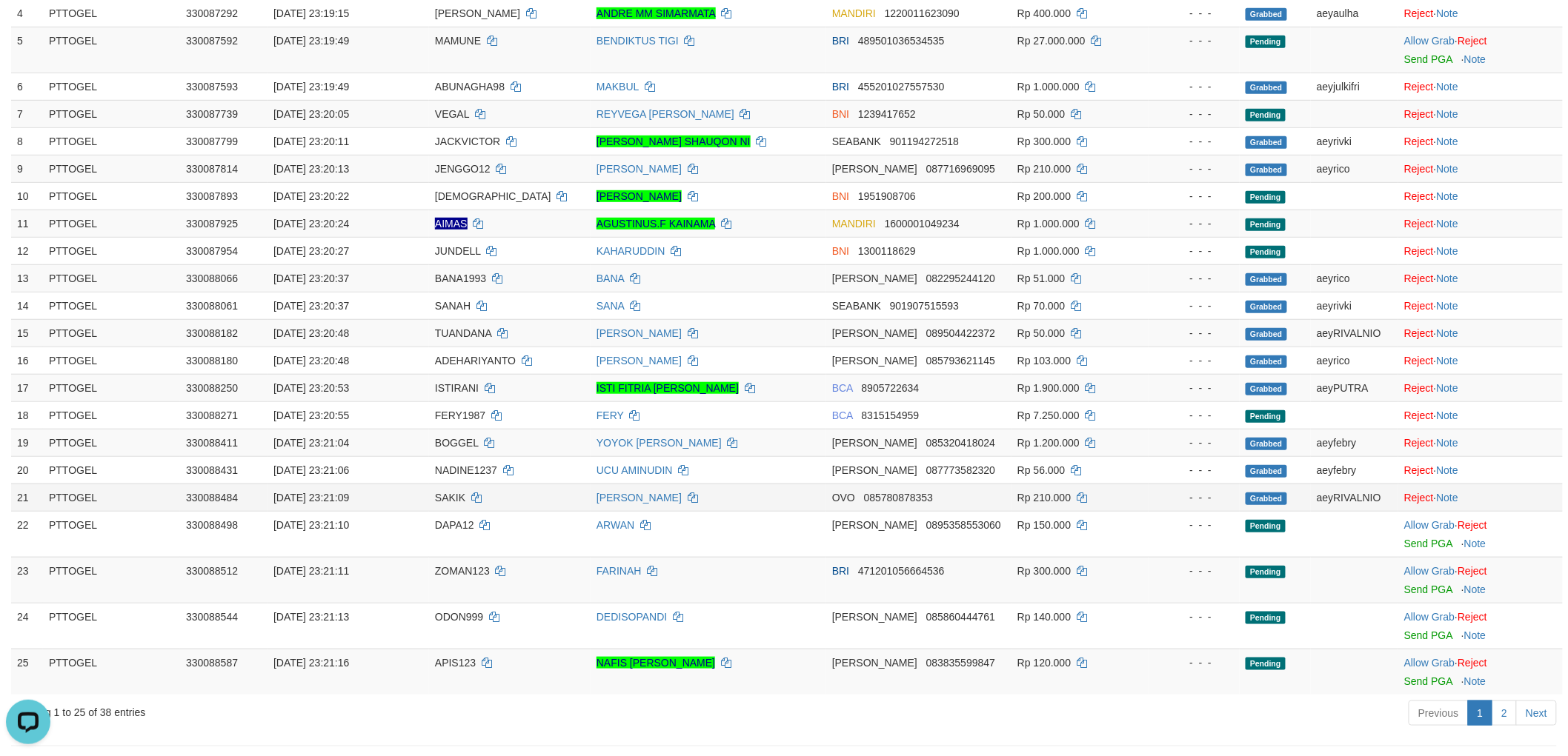
scroll to position [493, 0]
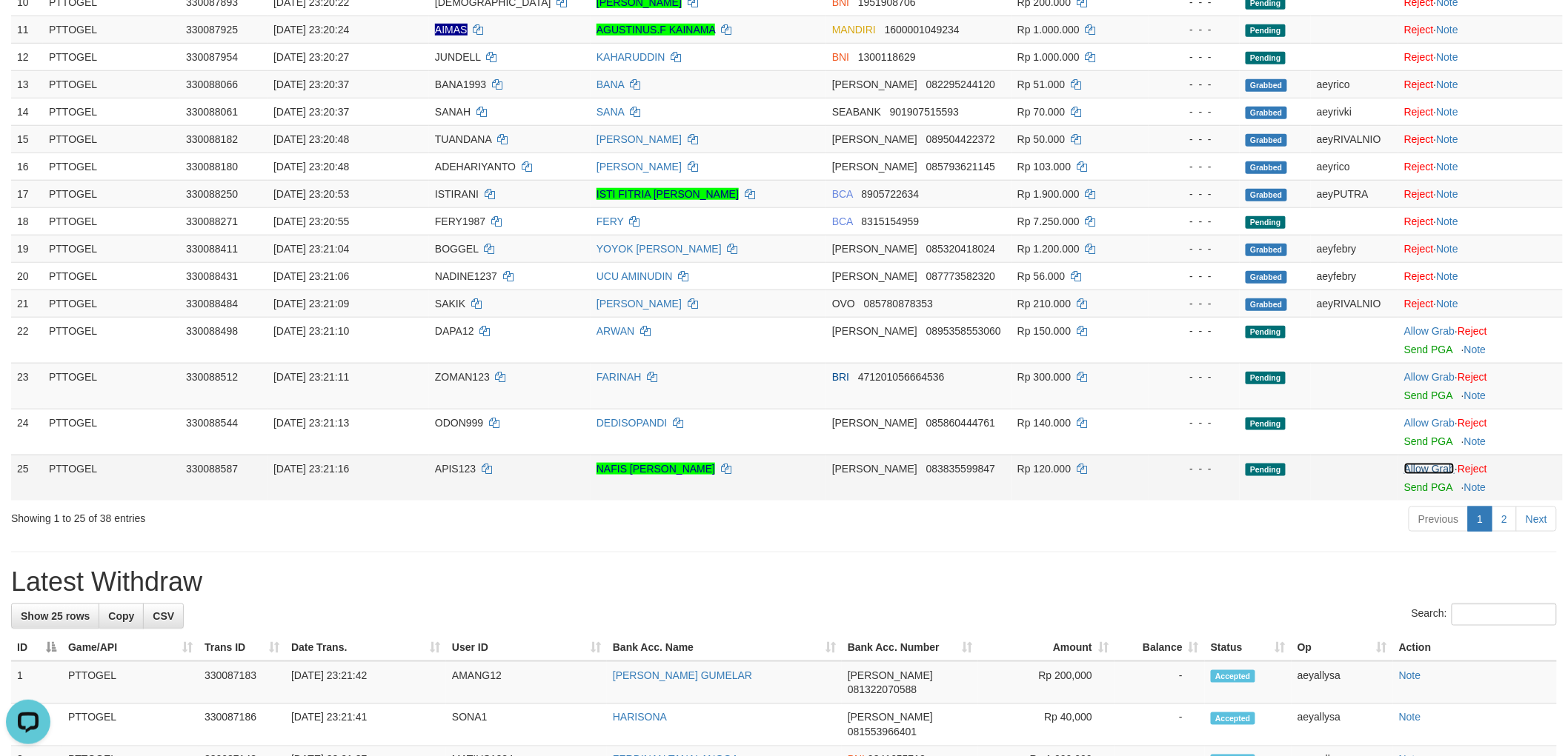
click at [1415, 464] on link "Allow Grab" at bounding box center [1429, 468] width 51 height 12
click at [1427, 415] on td "Allow Grab · Reject Send PGA · Note" at bounding box center [1480, 431] width 165 height 46
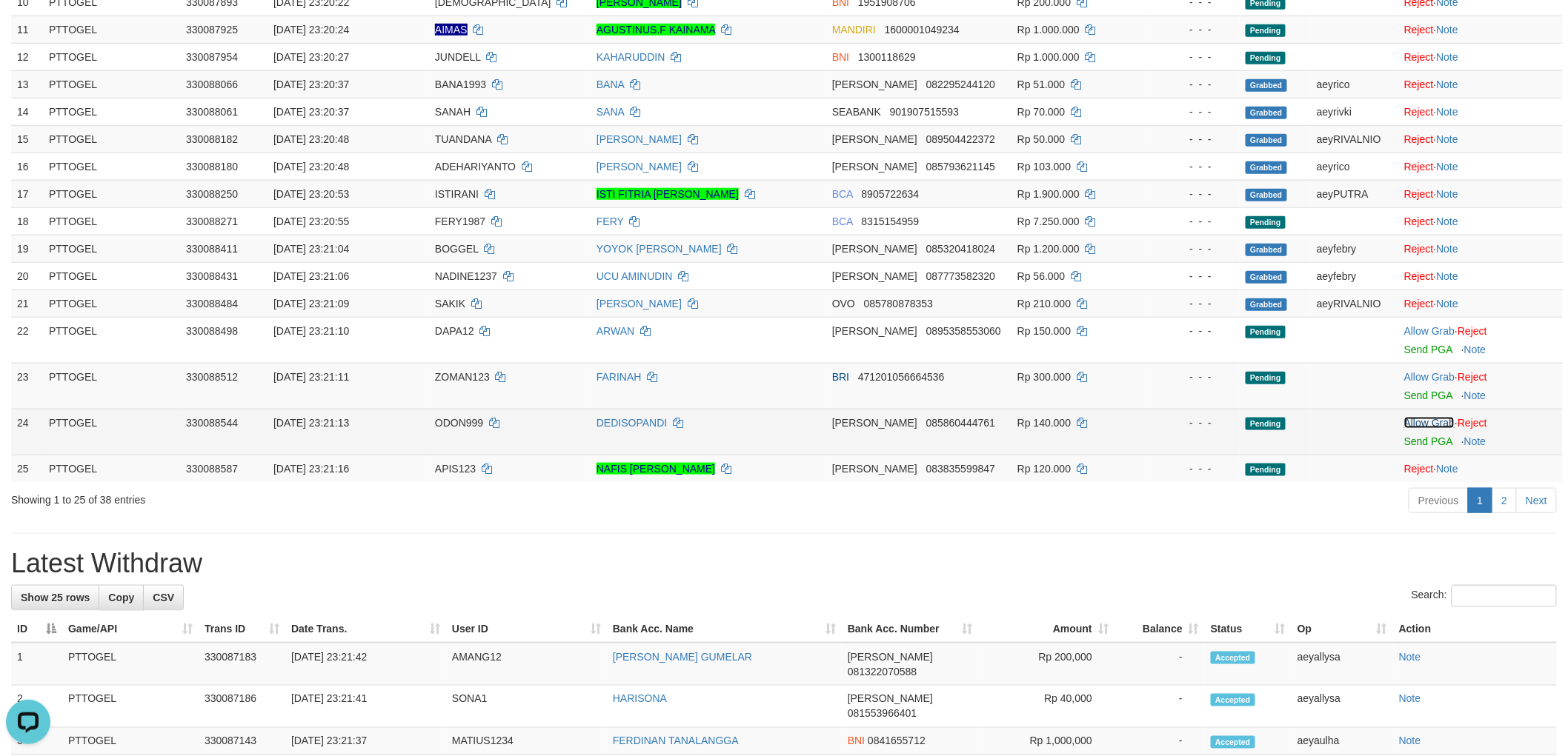
drag, startPoint x: 1420, startPoint y: 418, endPoint x: 1424, endPoint y: 371, distance: 47.2
click at [1420, 417] on link "Allow Grab" at bounding box center [1429, 422] width 51 height 12
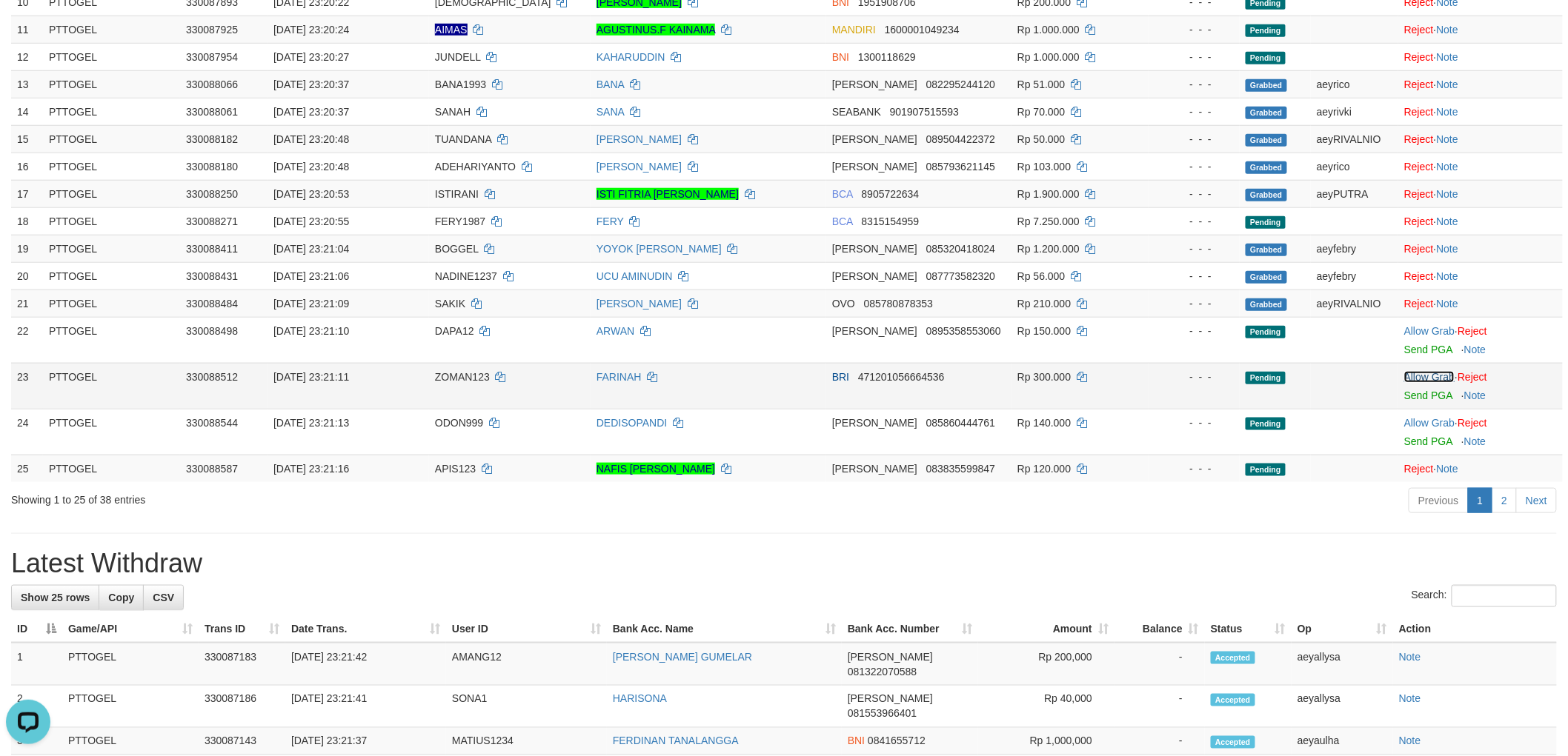
click at [1425, 371] on link "Allow Grab" at bounding box center [1429, 376] width 51 height 12
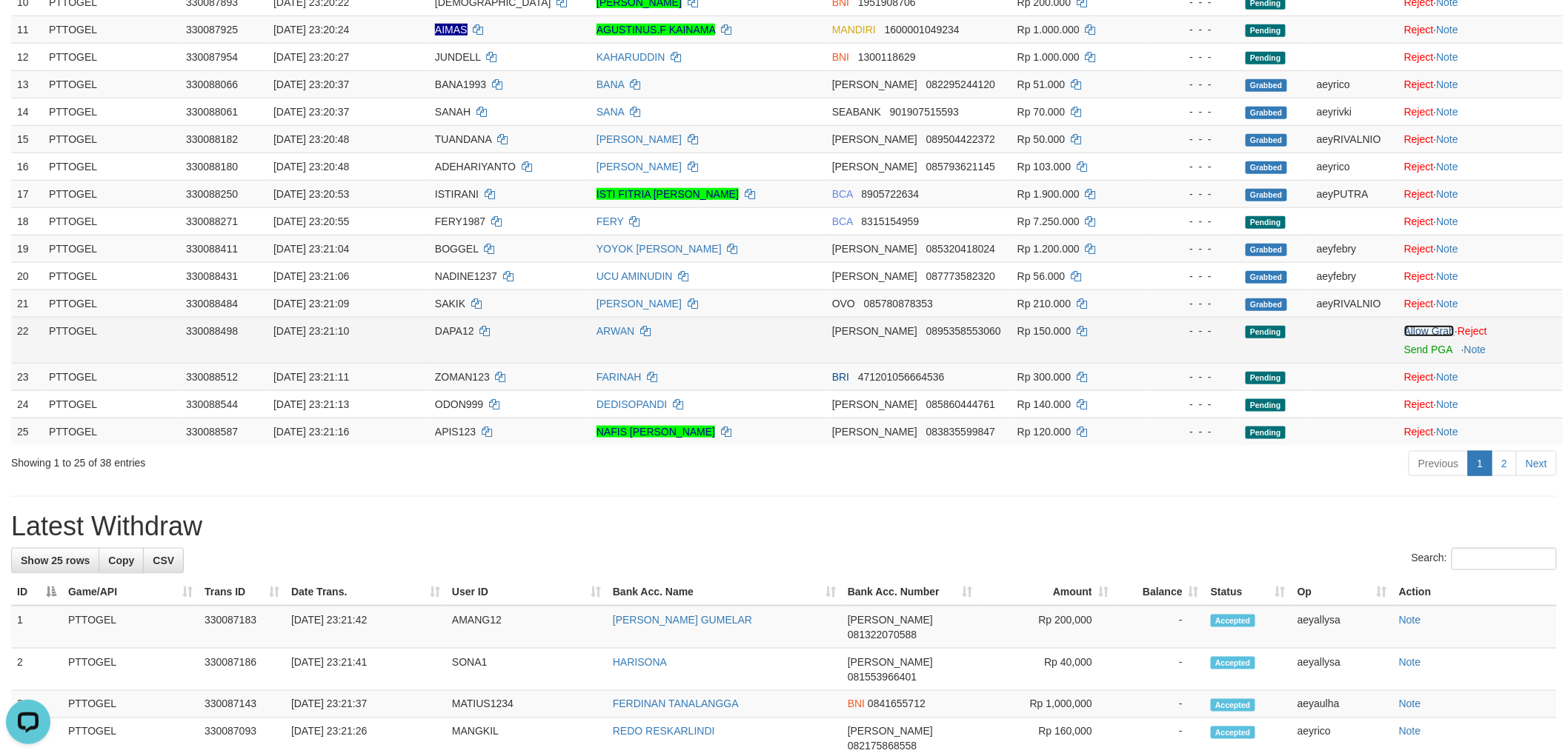
click at [1431, 328] on link "Allow Grab" at bounding box center [1429, 330] width 51 height 12
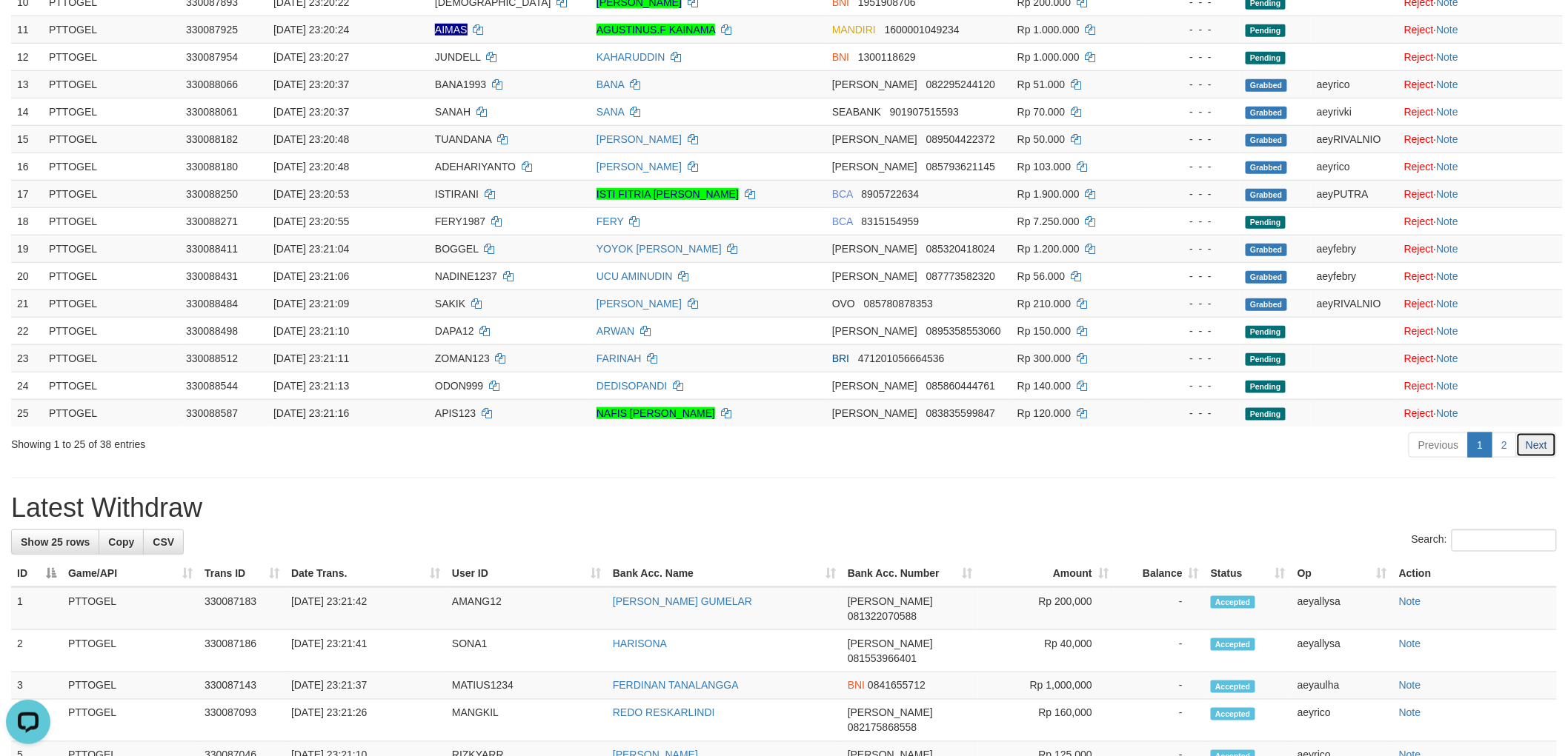
click at [1534, 439] on link "Next" at bounding box center [1536, 444] width 40 height 25
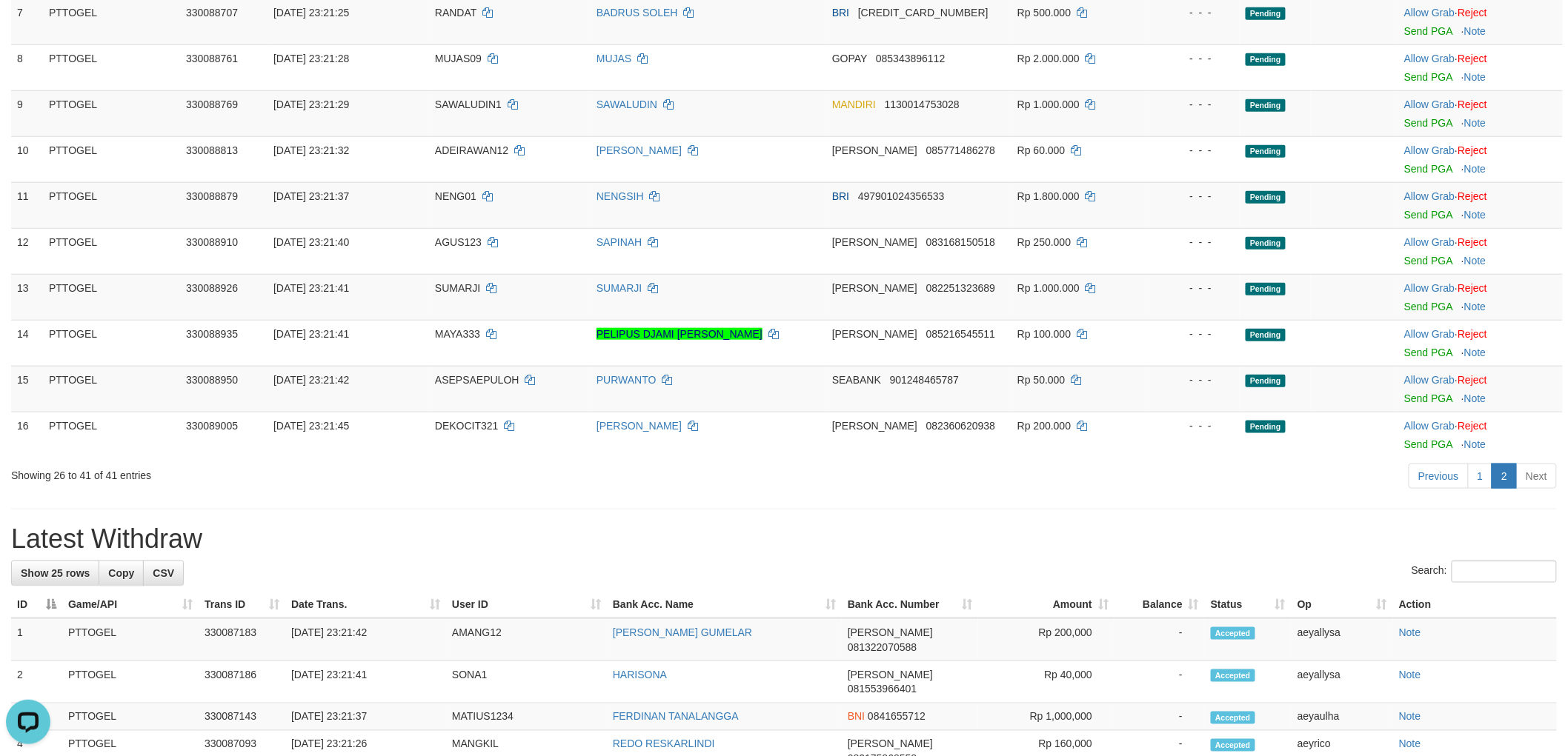
scroll to position [82, 0]
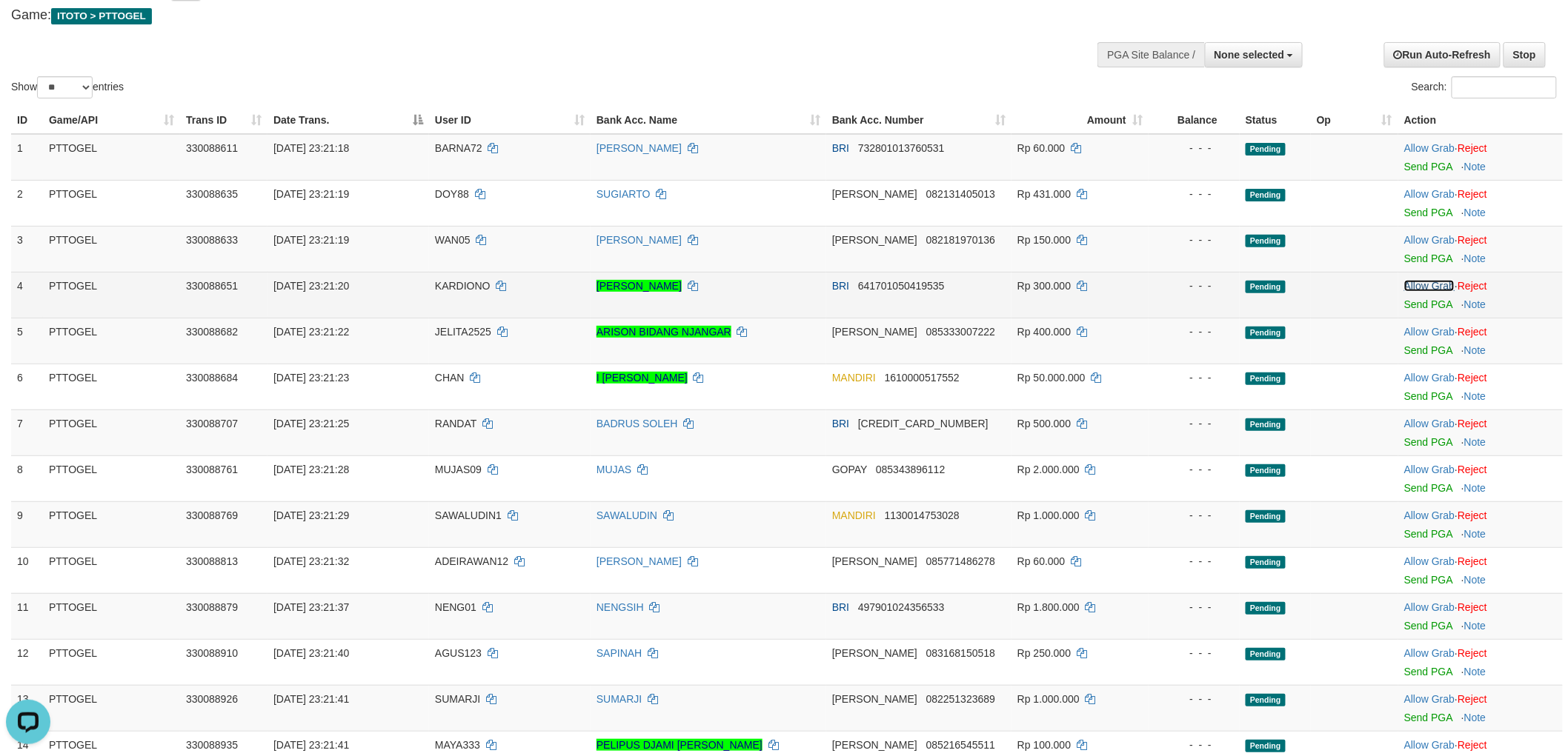
click at [1428, 281] on link "Allow Grab" at bounding box center [1429, 285] width 51 height 12
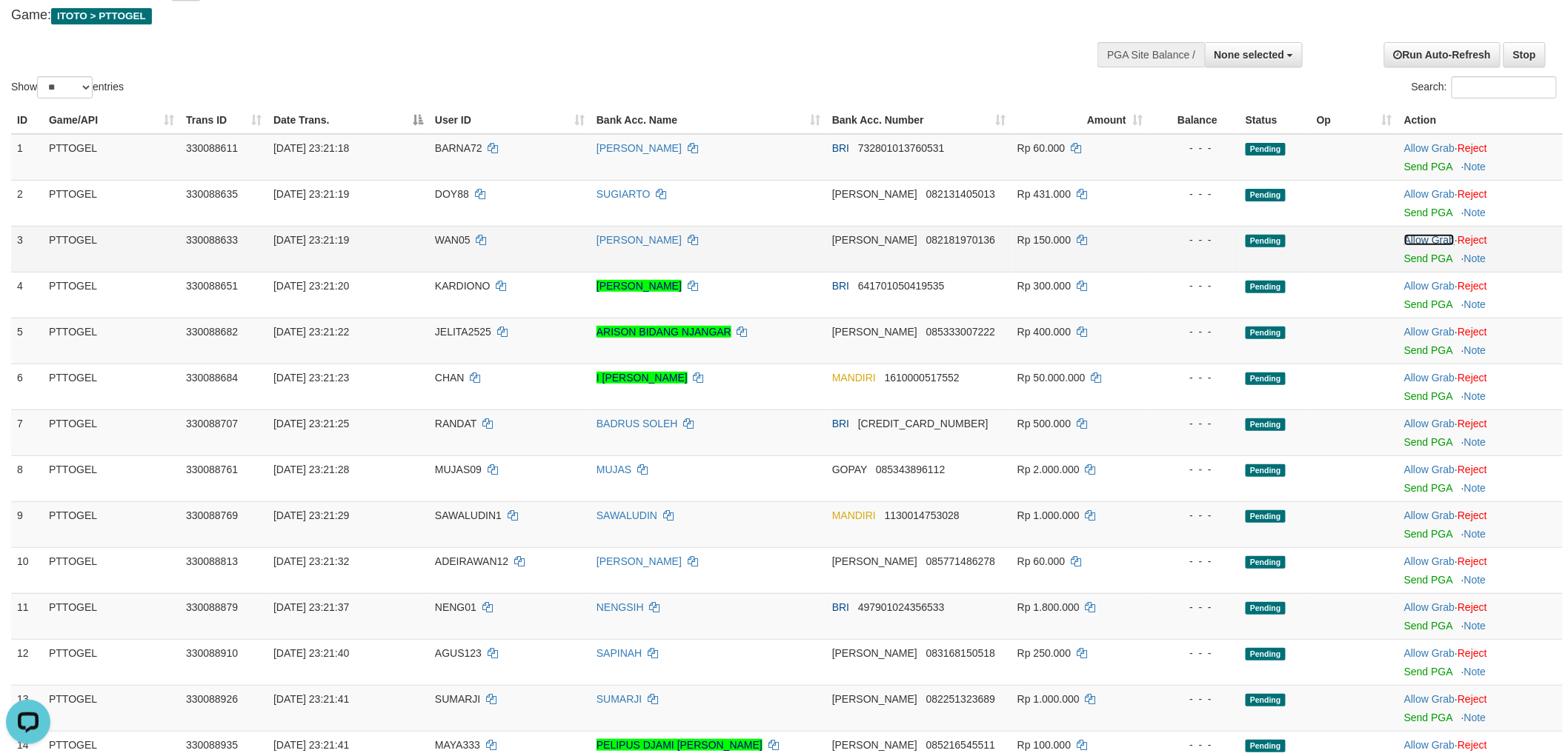
click at [1433, 243] on link "Allow Grab" at bounding box center [1429, 239] width 51 height 12
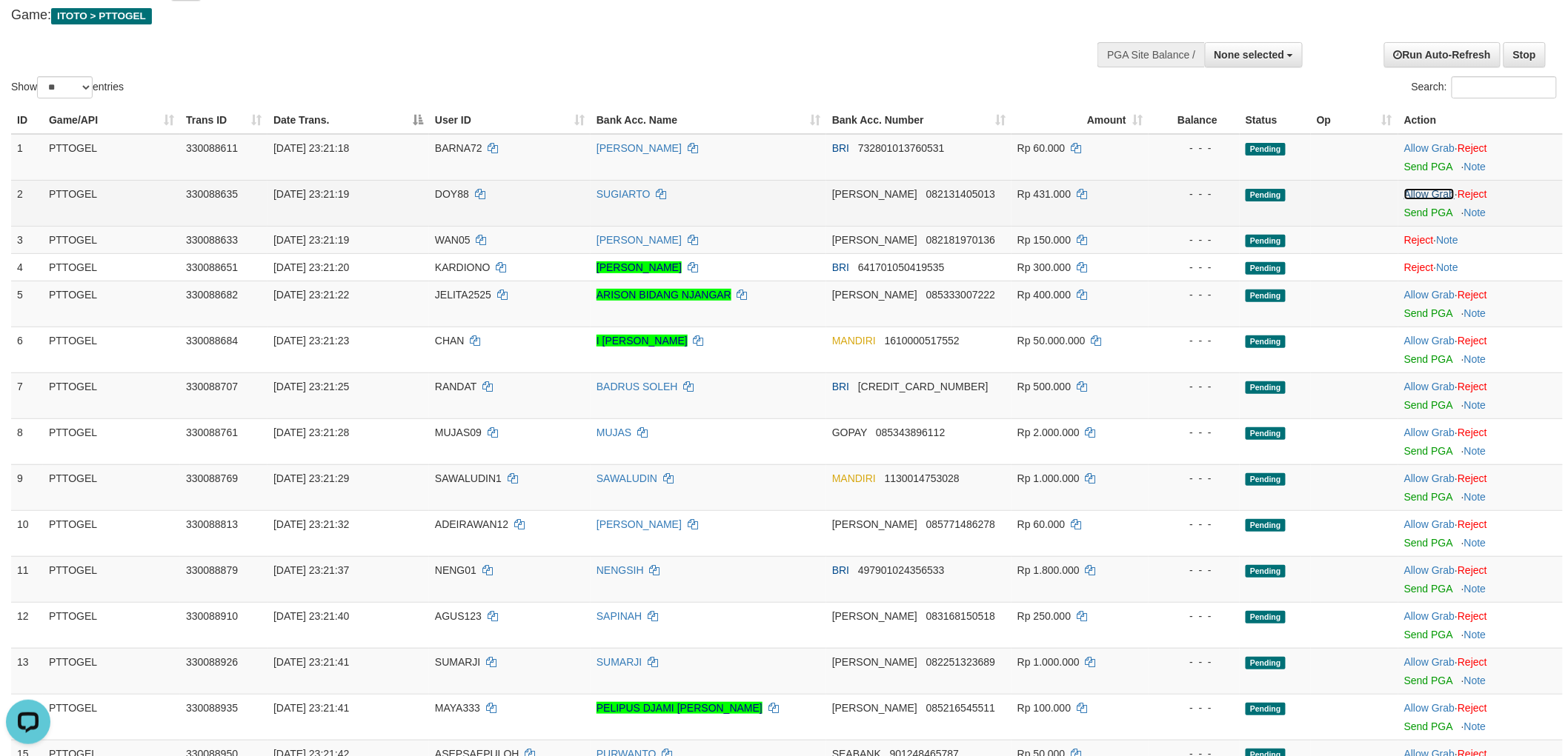
click at [1434, 190] on link "Allow Grab" at bounding box center [1429, 193] width 51 height 12
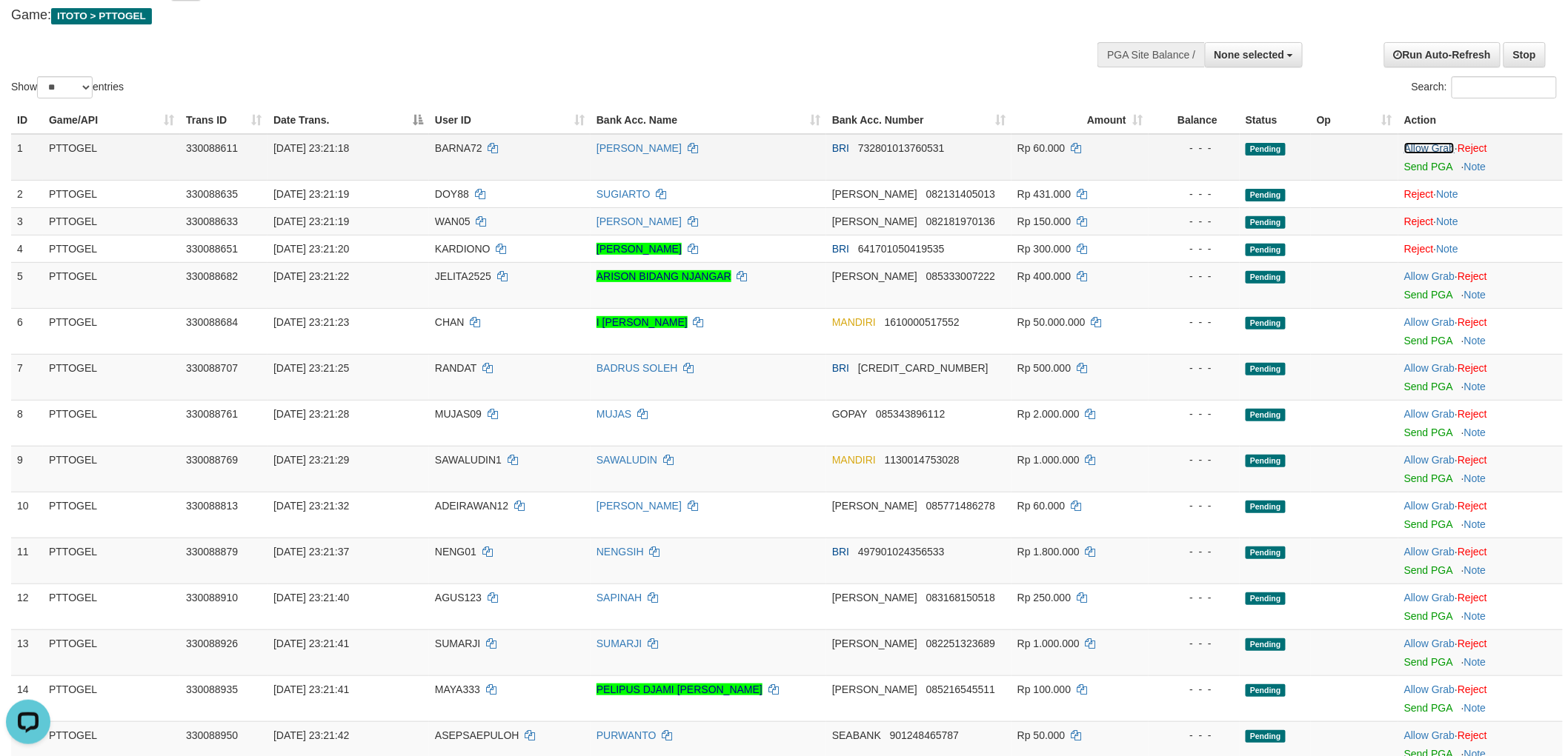
click at [1433, 148] on link "Allow Grab" at bounding box center [1429, 148] width 51 height 12
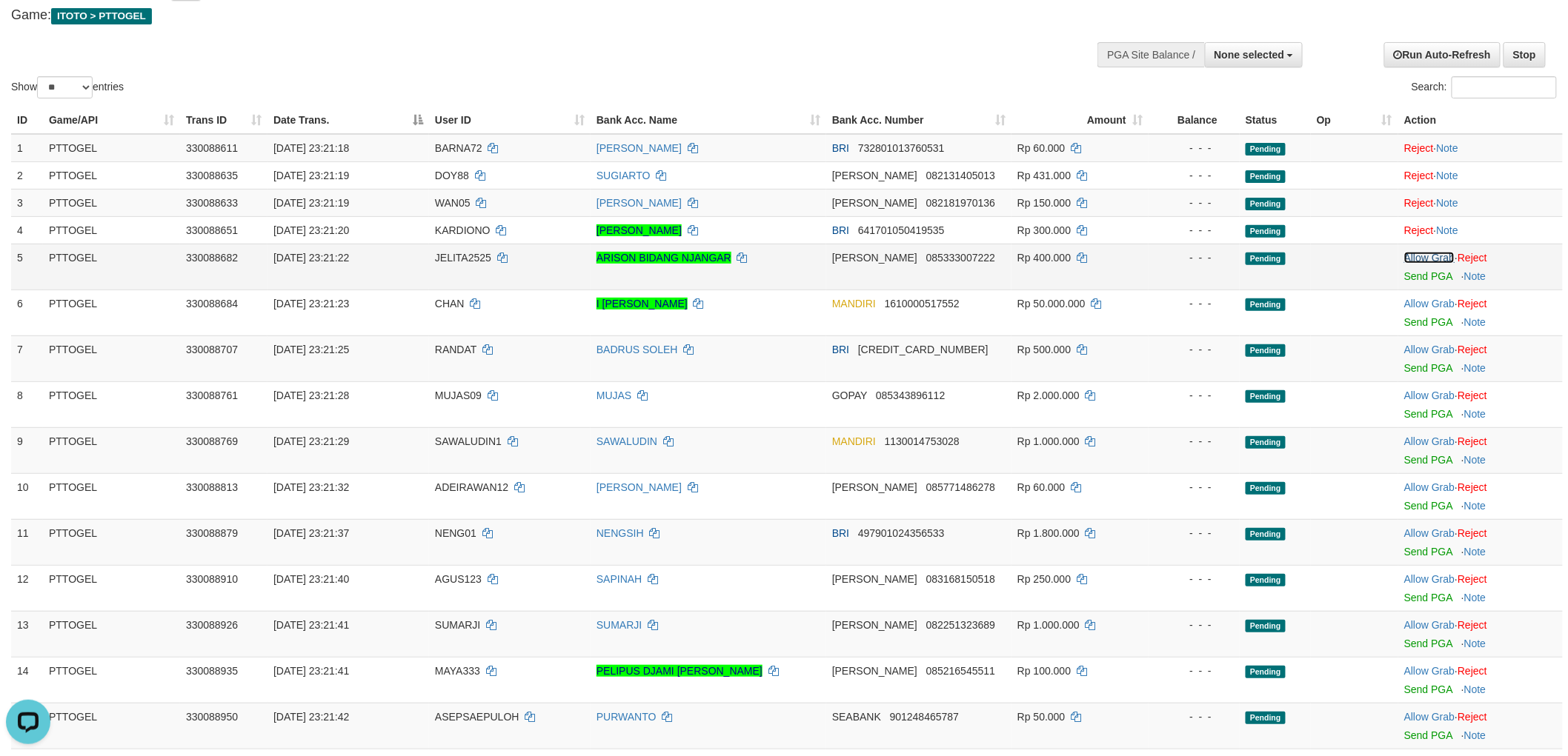
click at [1415, 256] on link "Allow Grab" at bounding box center [1429, 258] width 51 height 12
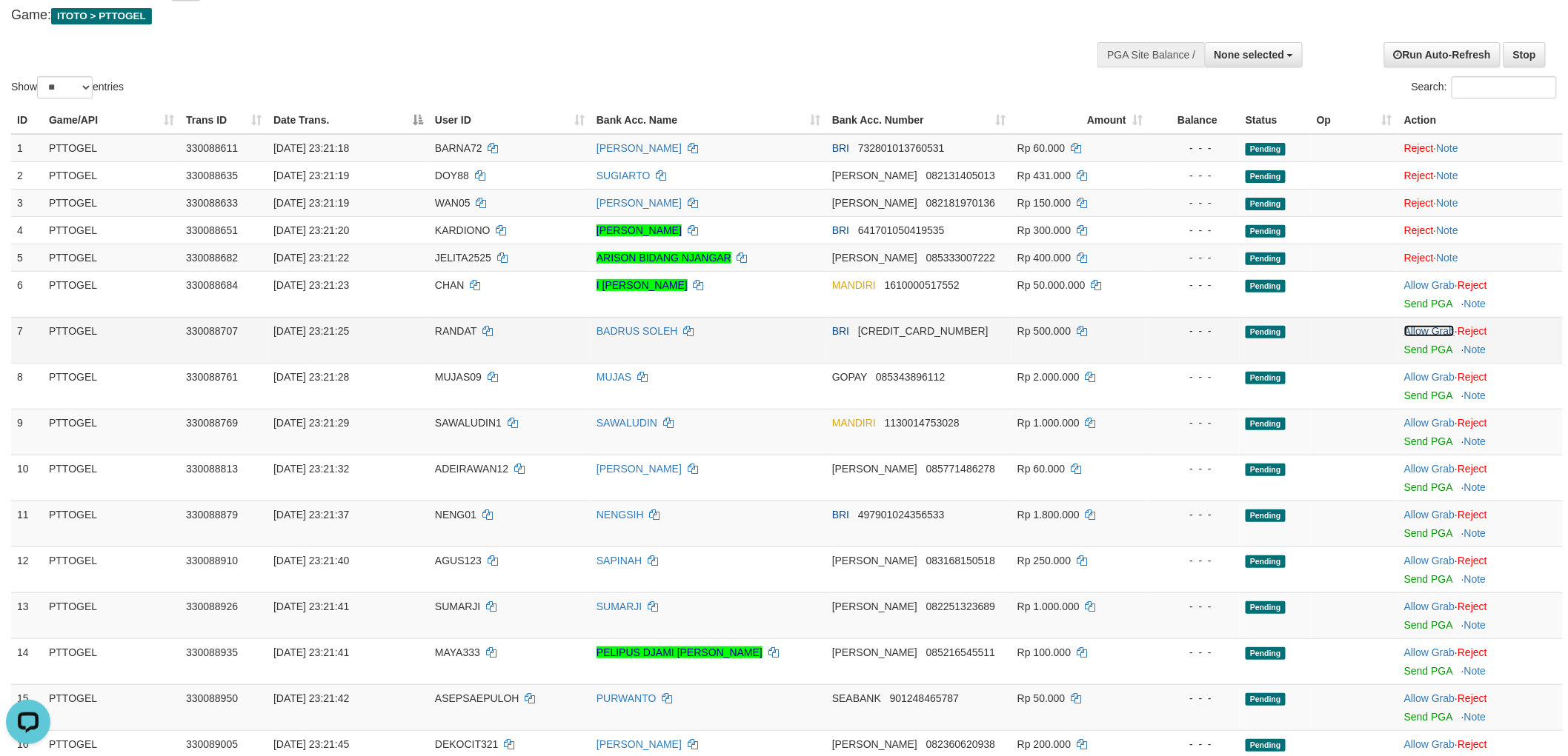
click at [1435, 329] on link "Allow Grab" at bounding box center [1429, 330] width 51 height 12
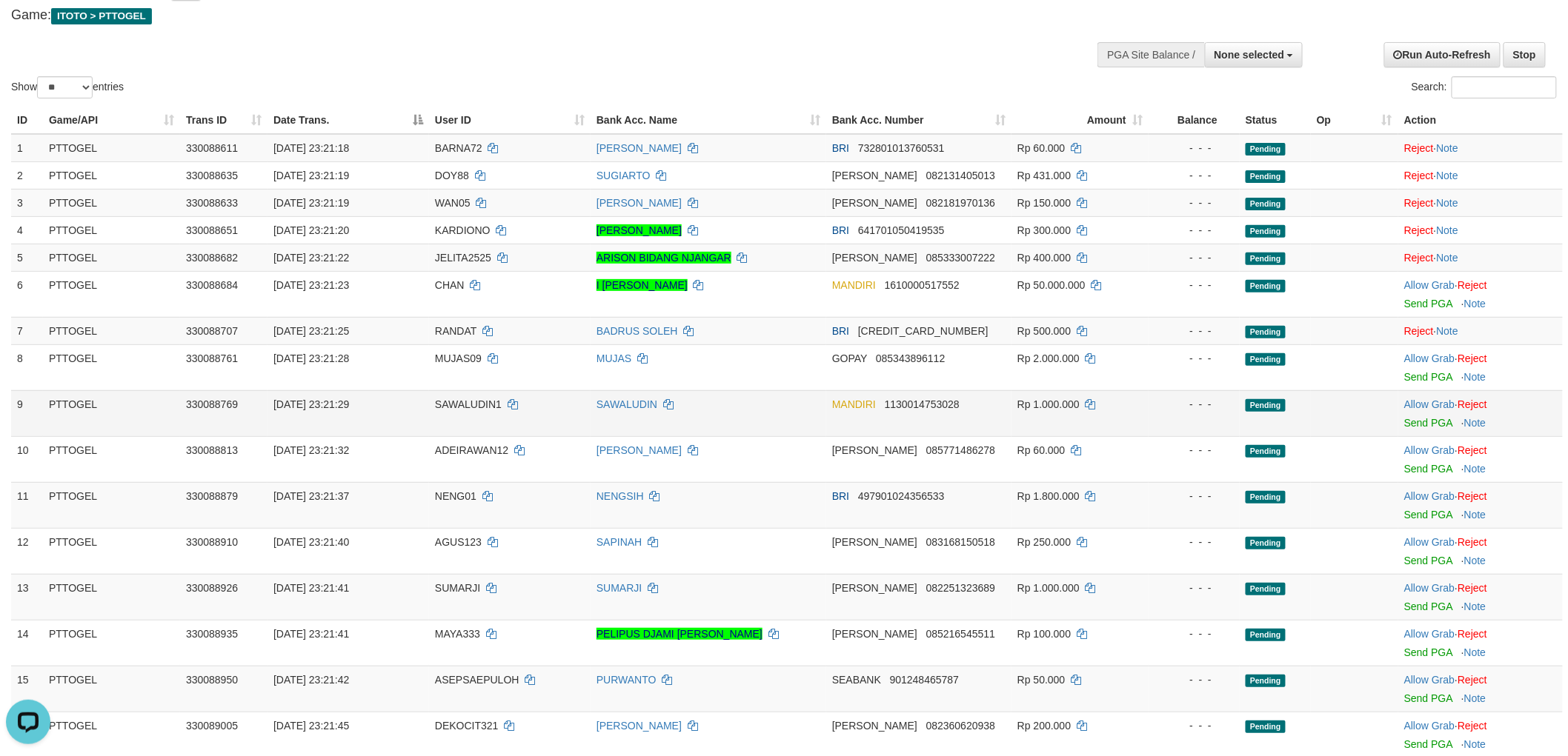
scroll to position [165, 0]
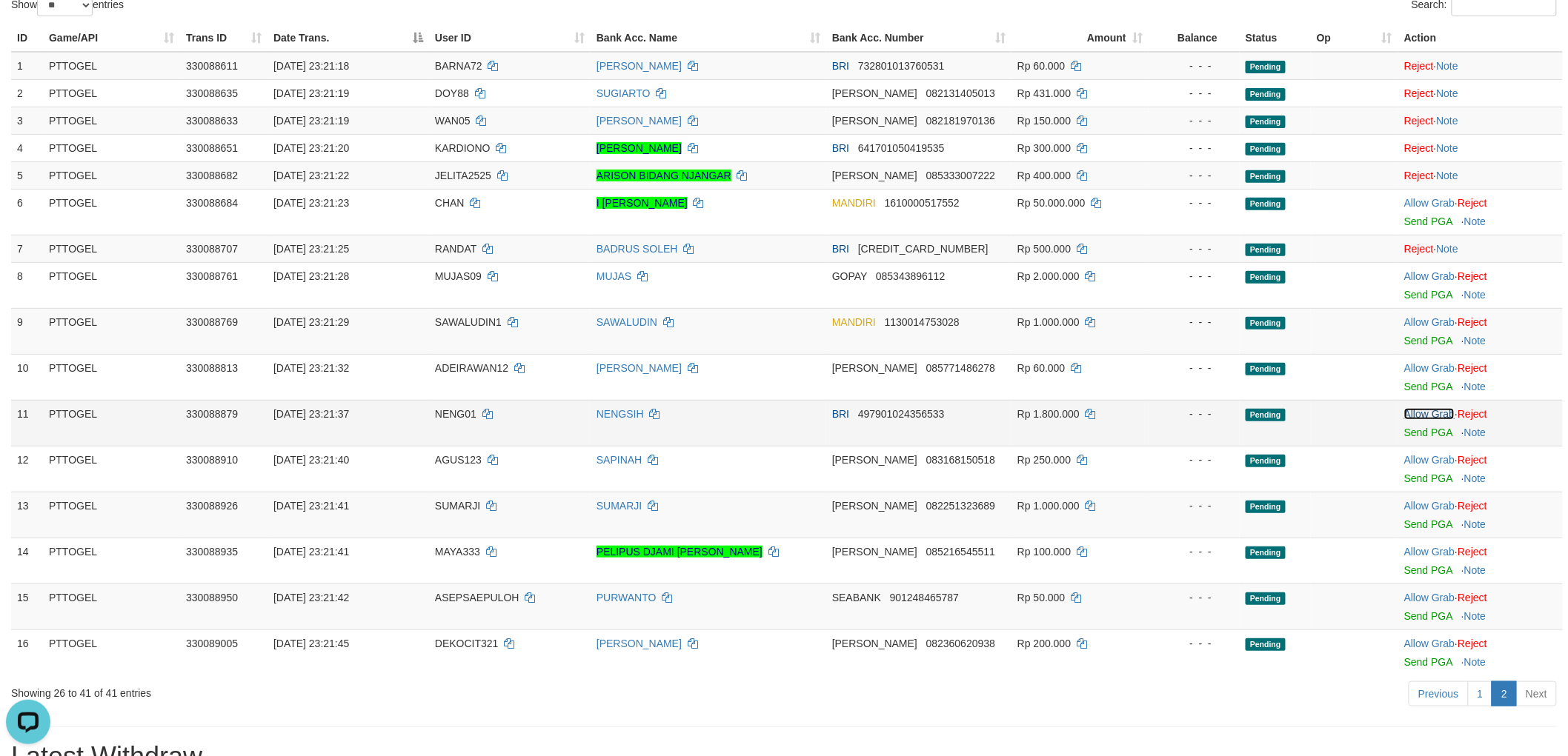
click at [1421, 410] on link "Allow Grab" at bounding box center [1429, 414] width 51 height 12
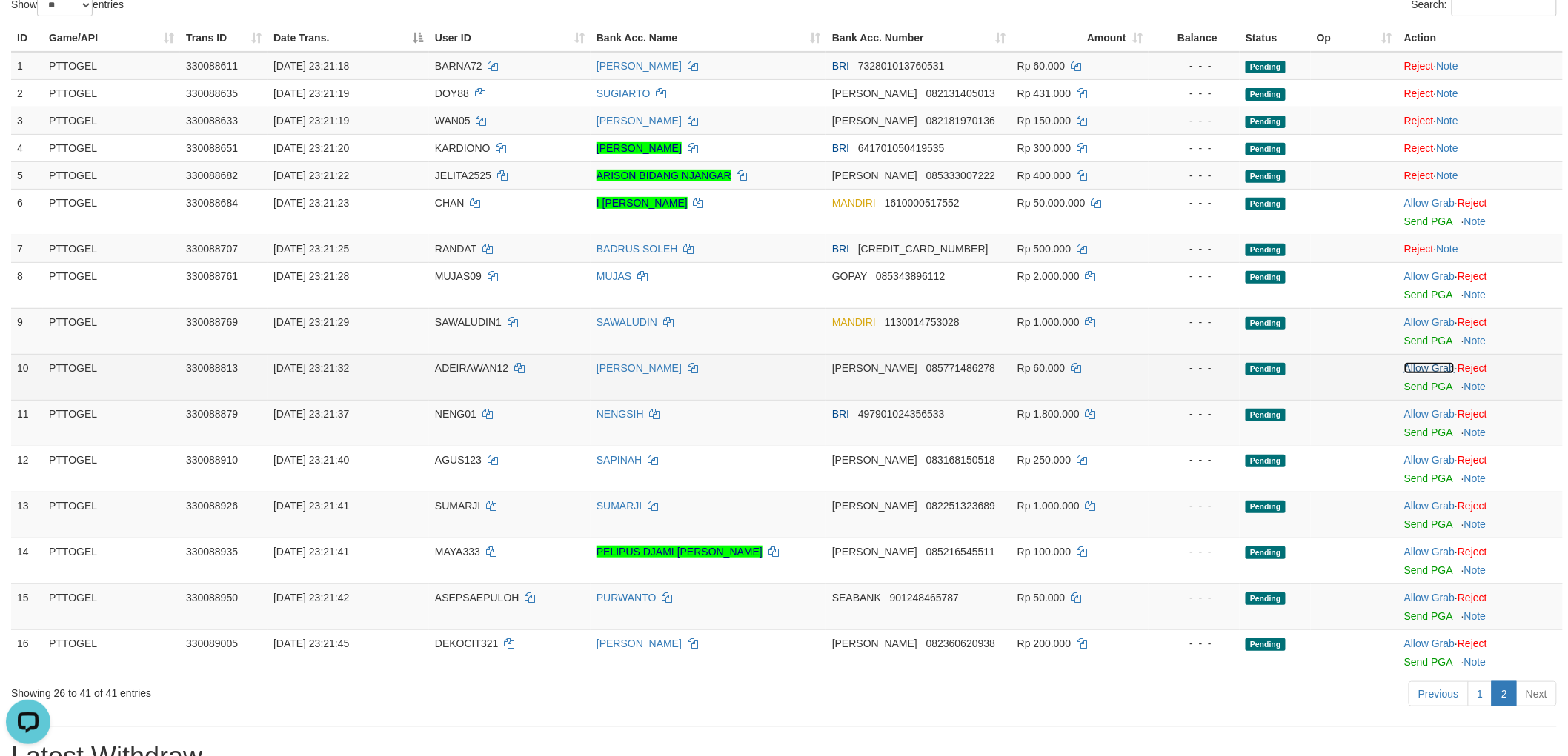
click at [1432, 365] on link "Allow Grab" at bounding box center [1429, 368] width 51 height 12
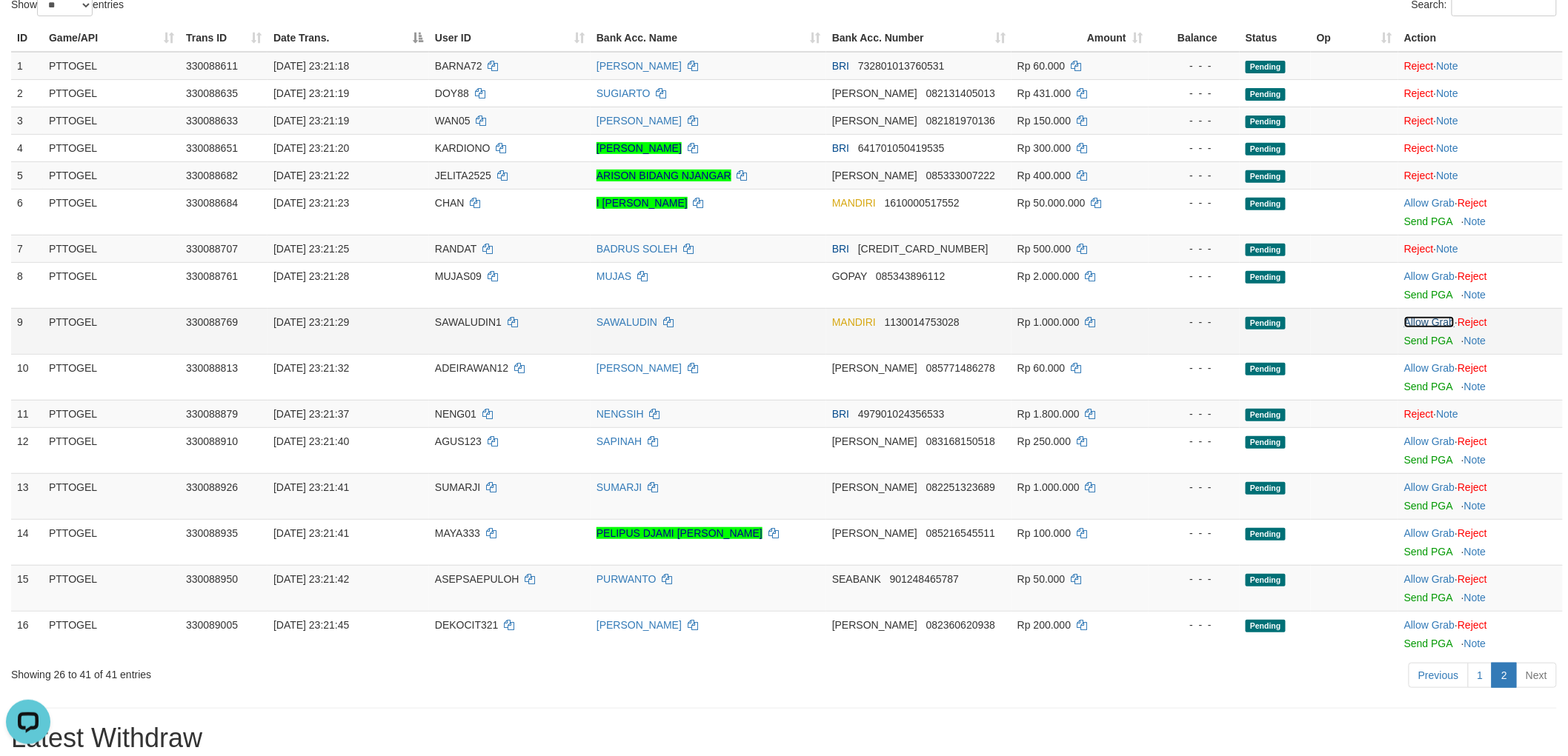
click at [1437, 317] on link "Allow Grab" at bounding box center [1429, 322] width 51 height 12
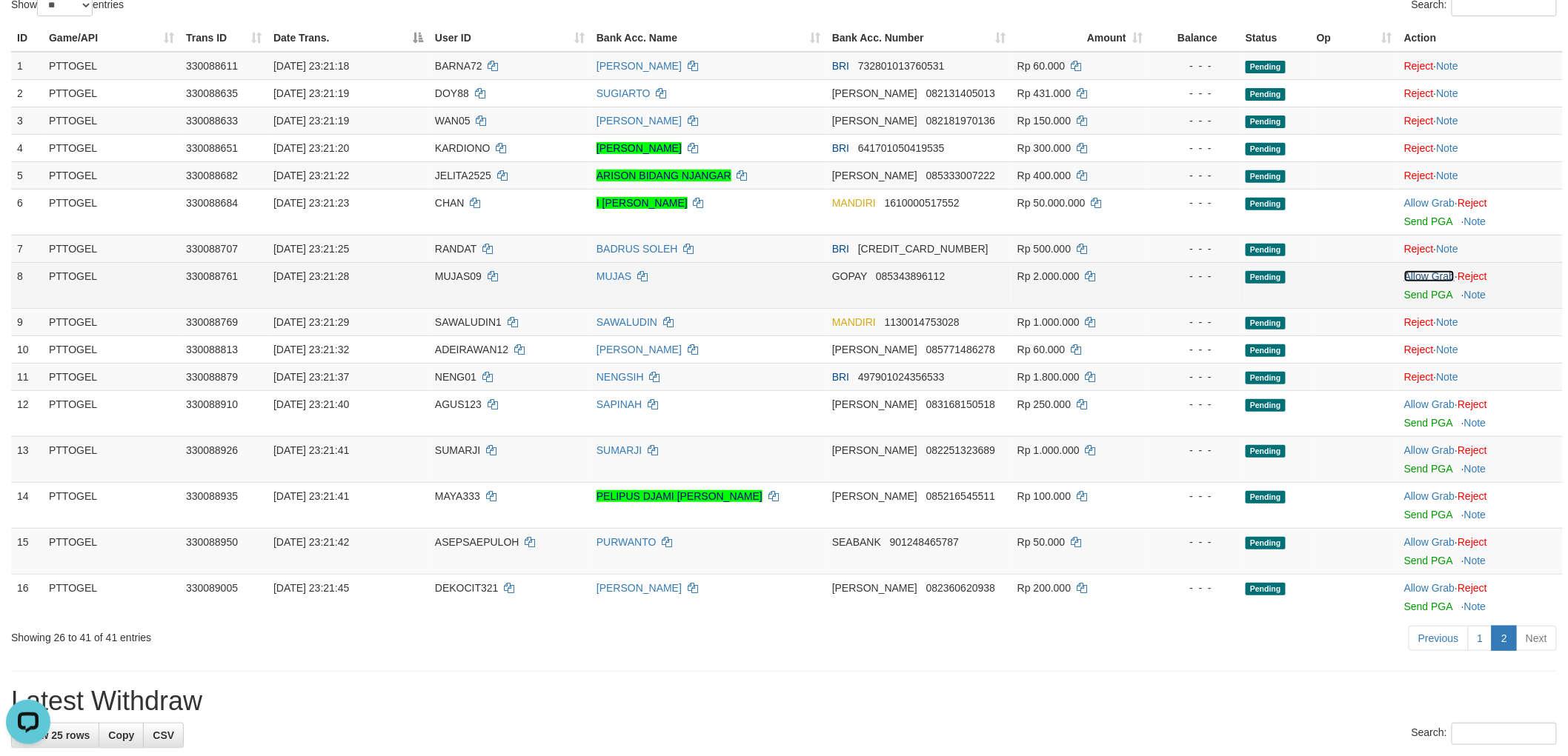
click at [1435, 272] on link "Allow Grab" at bounding box center [1429, 276] width 51 height 12
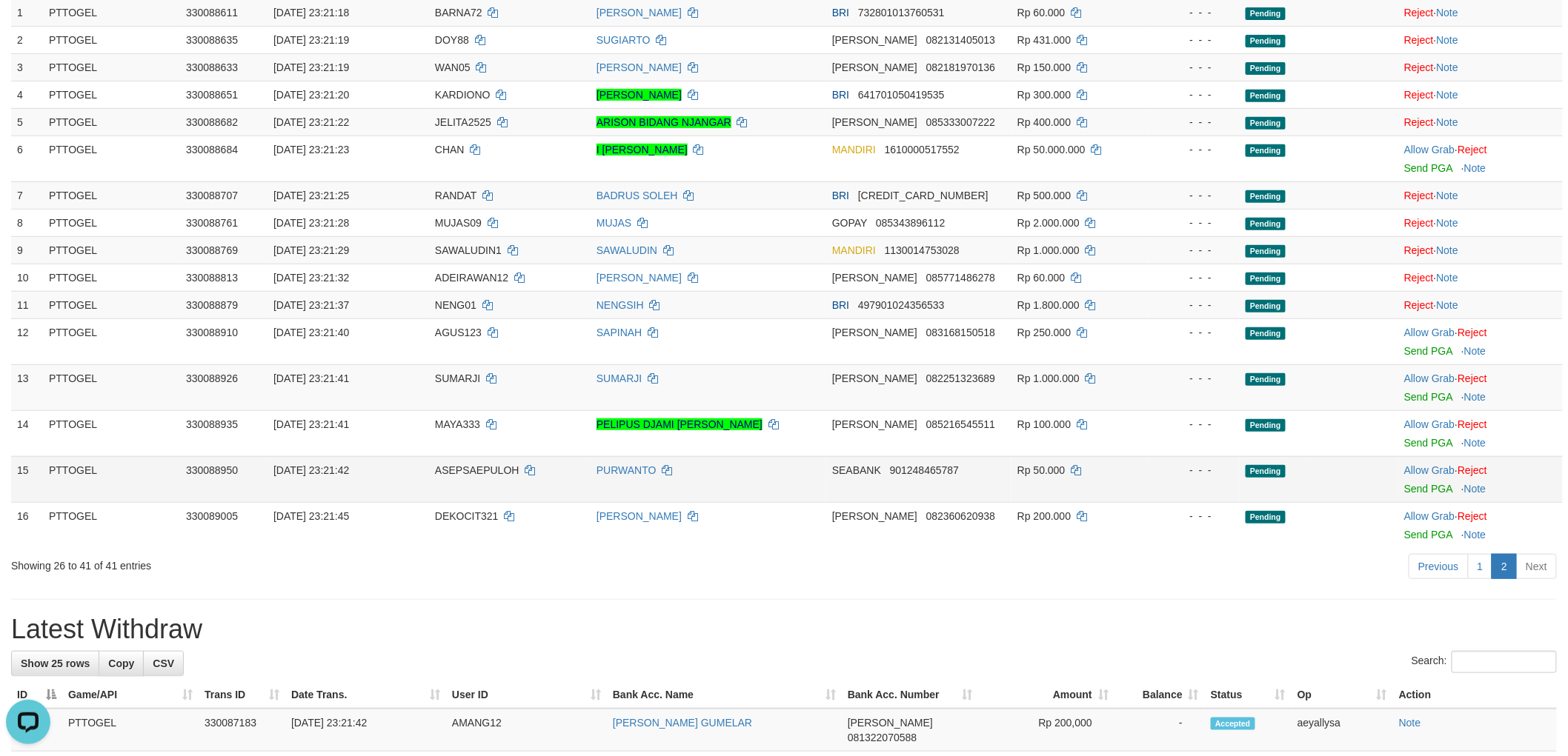
scroll to position [246, 0]
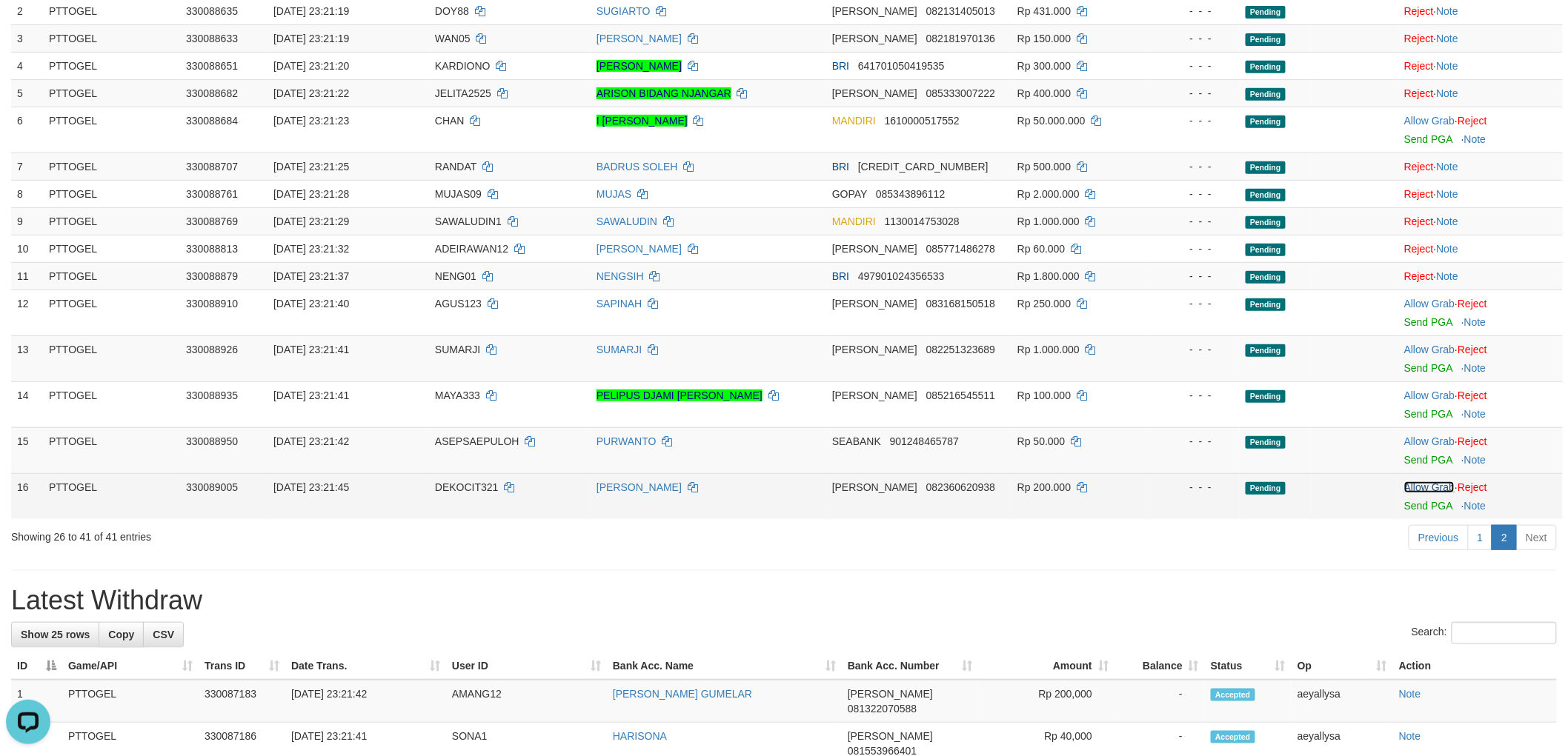
drag, startPoint x: 1415, startPoint y: 487, endPoint x: 1426, endPoint y: 441, distance: 47.3
click at [1416, 486] on link "Allow Grab" at bounding box center [1429, 487] width 51 height 12
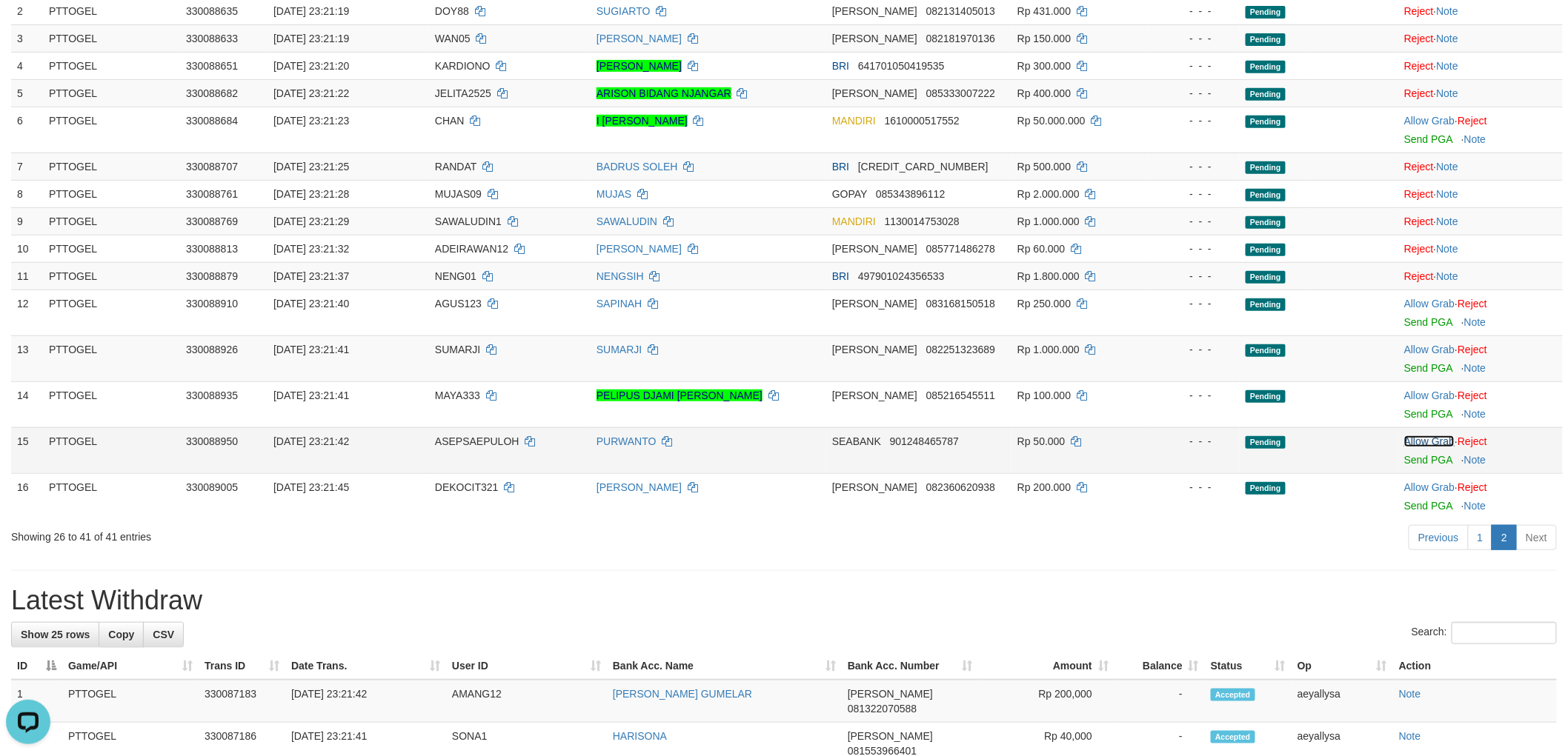
click at [1427, 435] on link "Allow Grab" at bounding box center [1429, 441] width 51 height 12
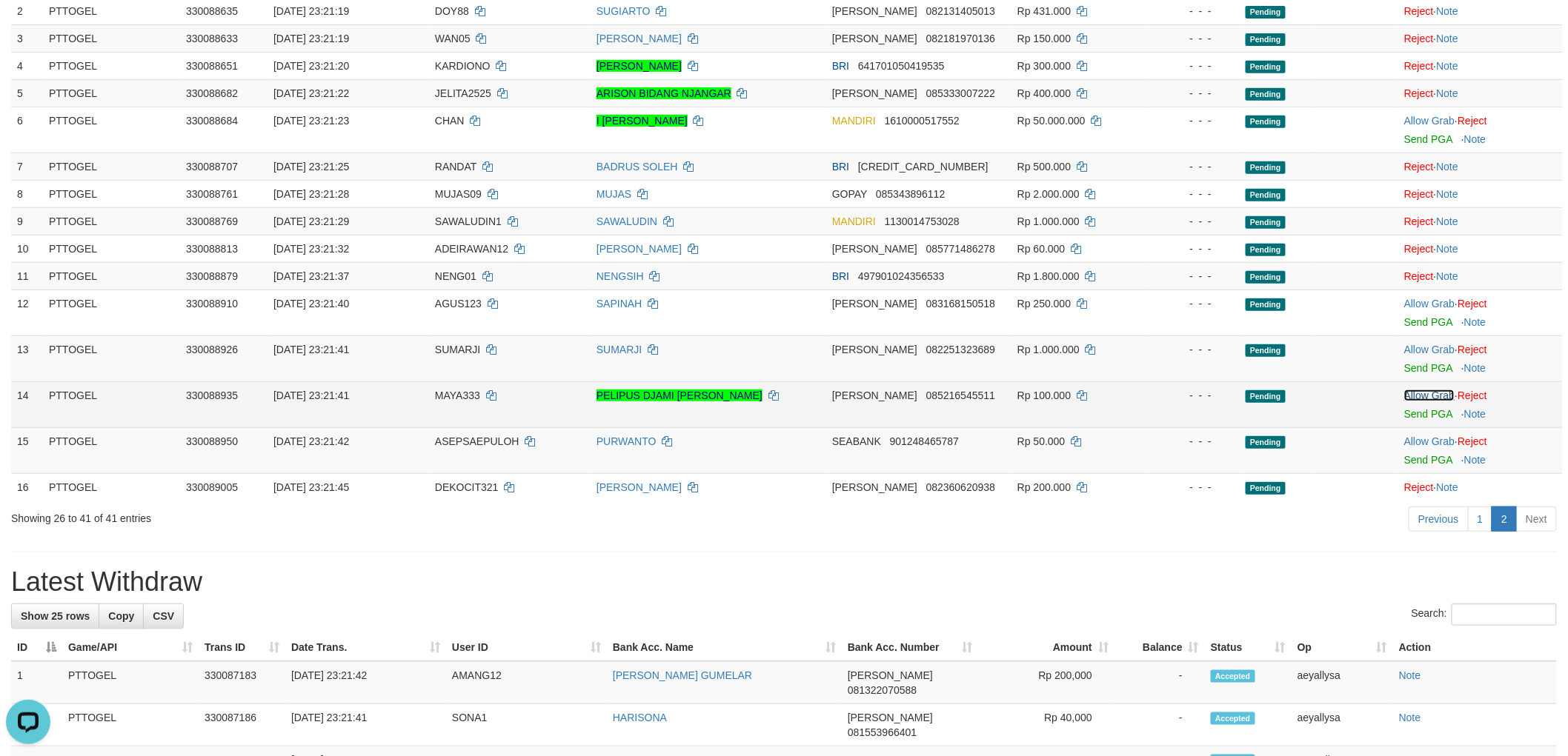
click at [1431, 389] on link "Allow Grab" at bounding box center [1429, 395] width 51 height 12
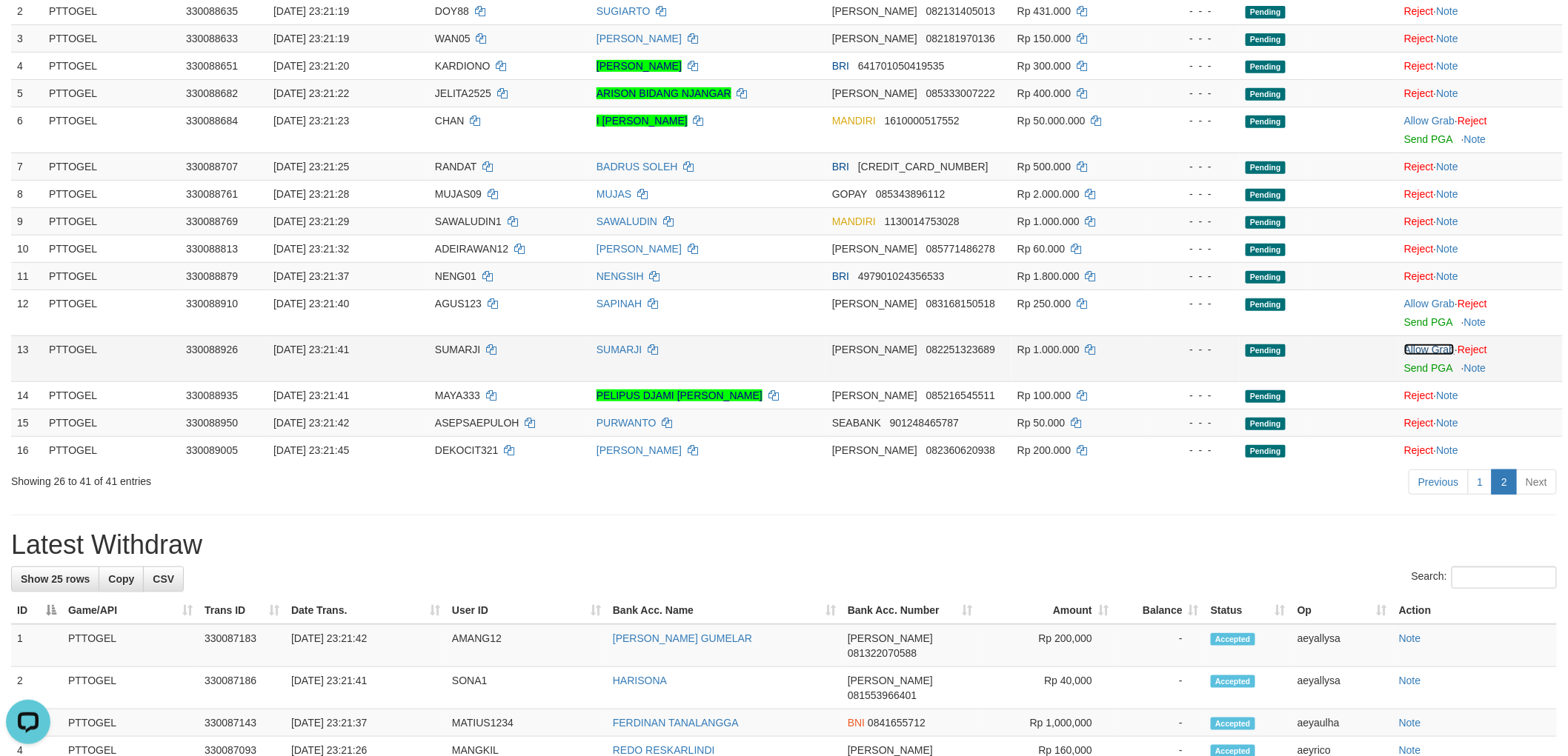
click at [1434, 344] on link "Allow Grab" at bounding box center [1429, 349] width 51 height 12
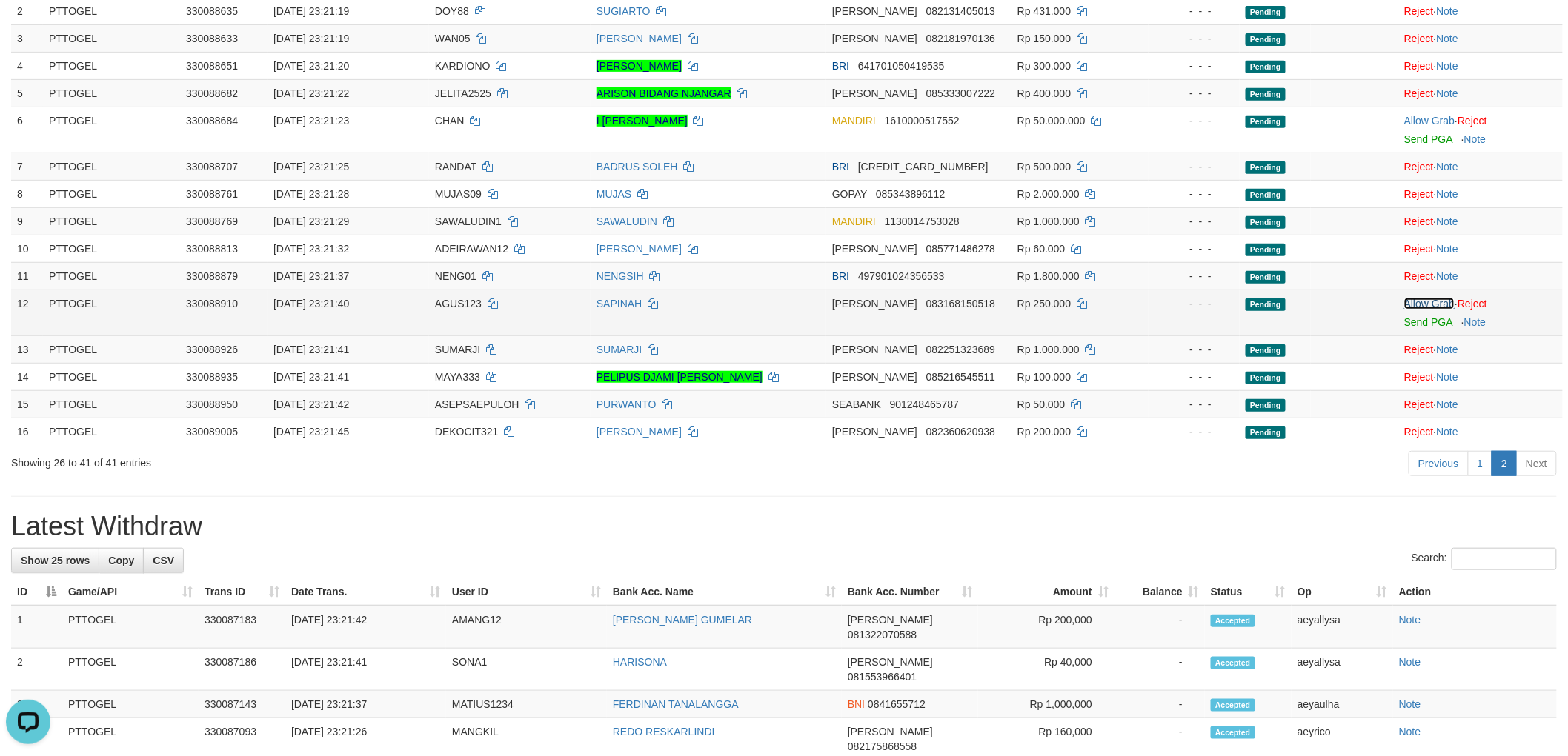
click at [1435, 301] on link "Allow Grab" at bounding box center [1429, 304] width 51 height 12
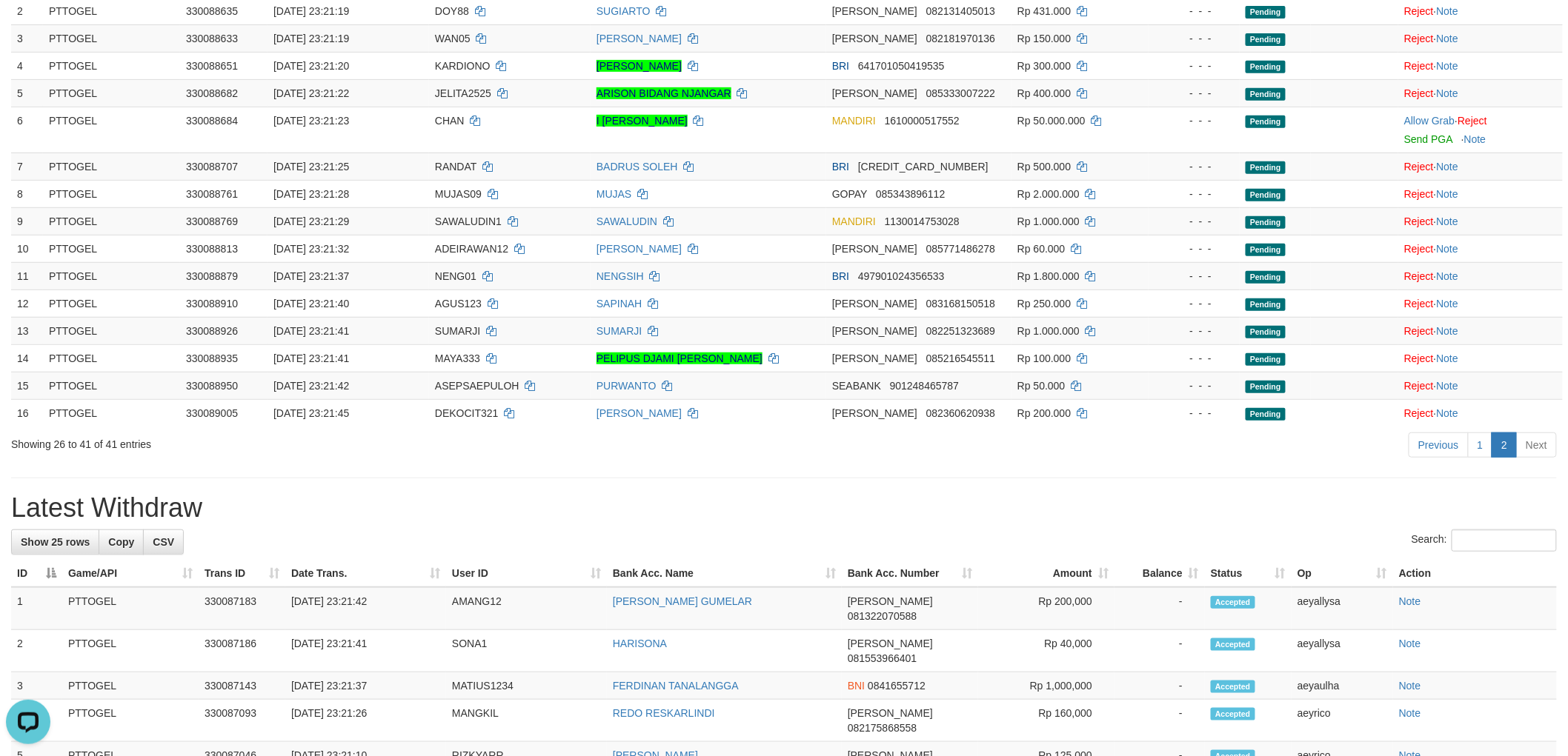
click at [1307, 488] on div "**********" at bounding box center [784, 678] width 1568 height 1772
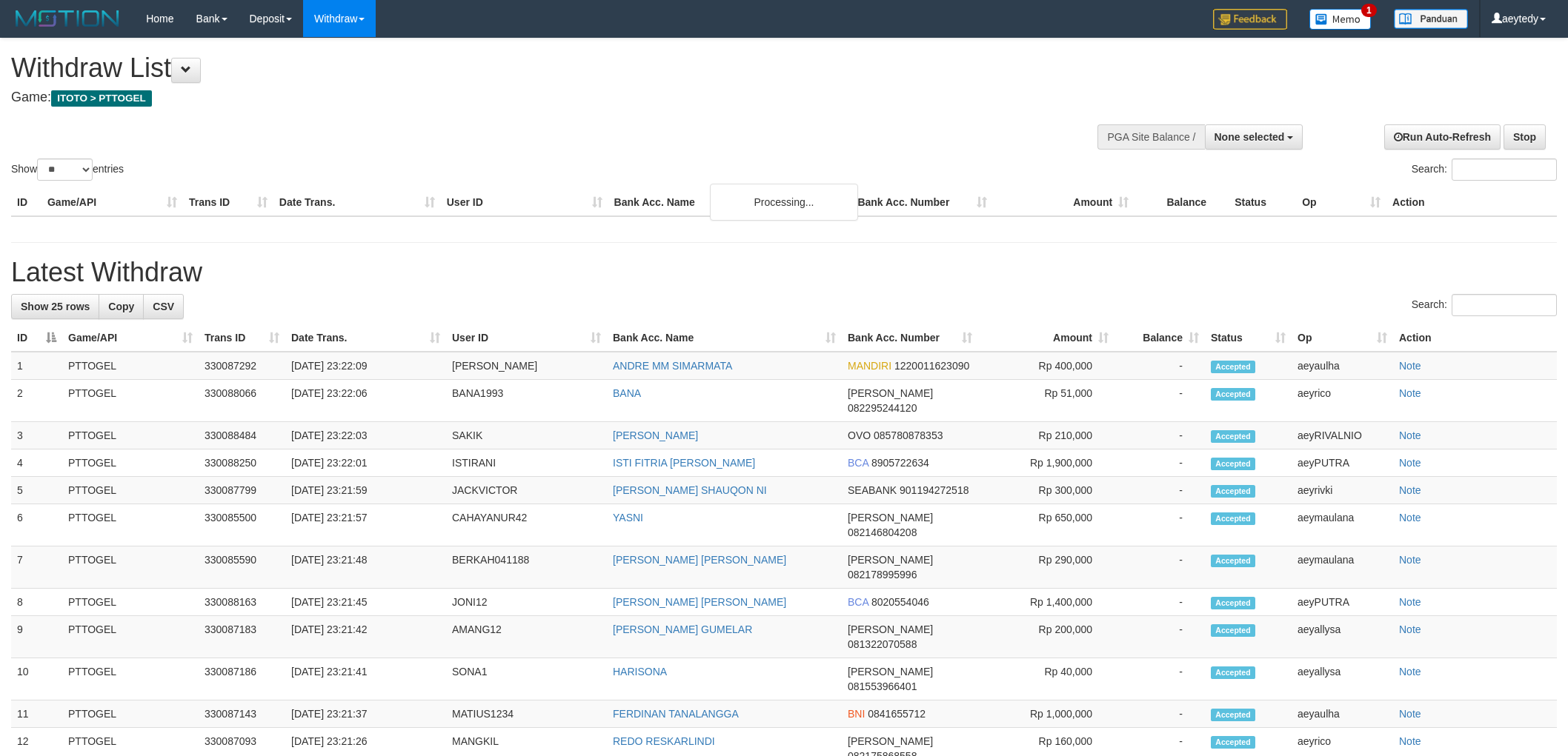
select select
select select "**"
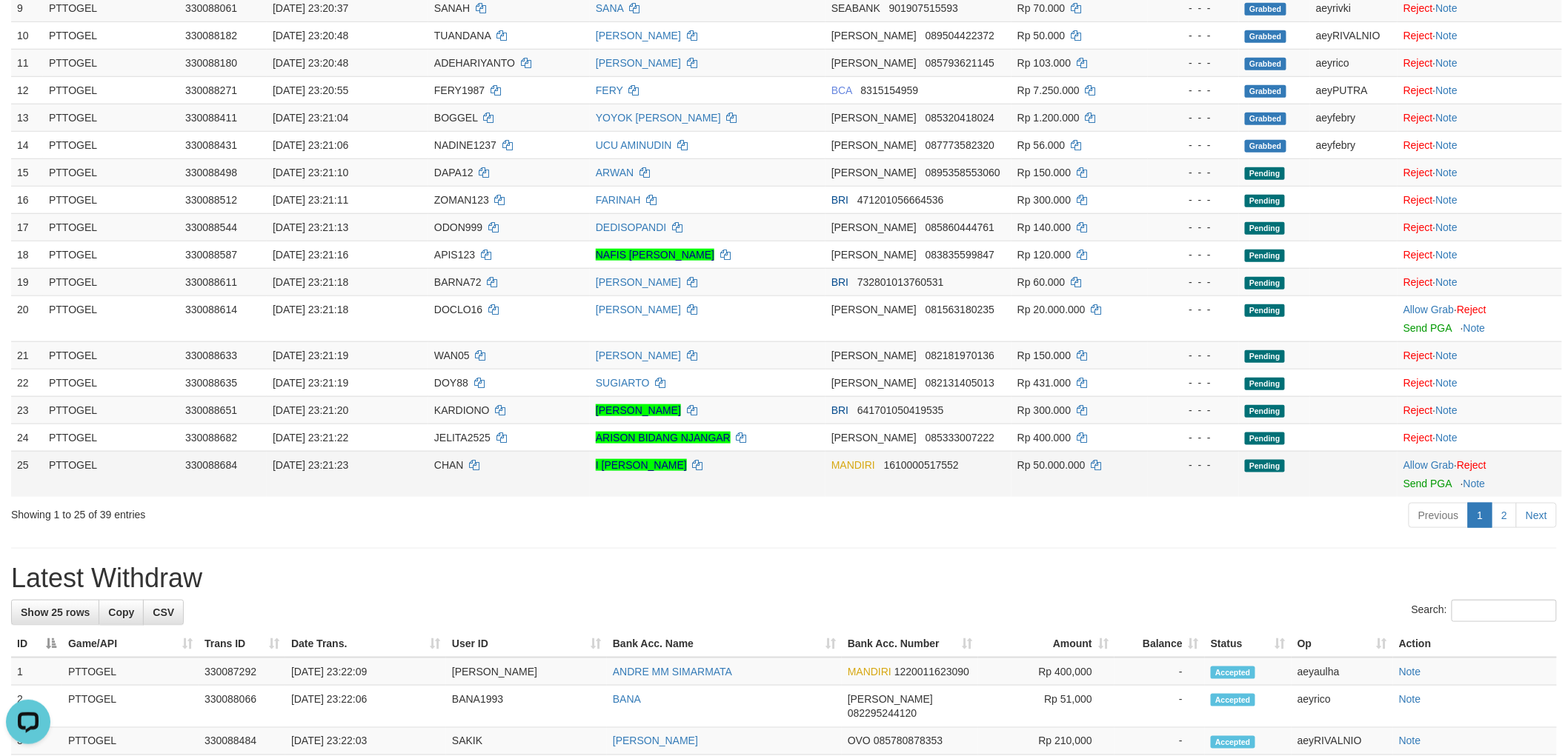
scroll to position [493, 0]
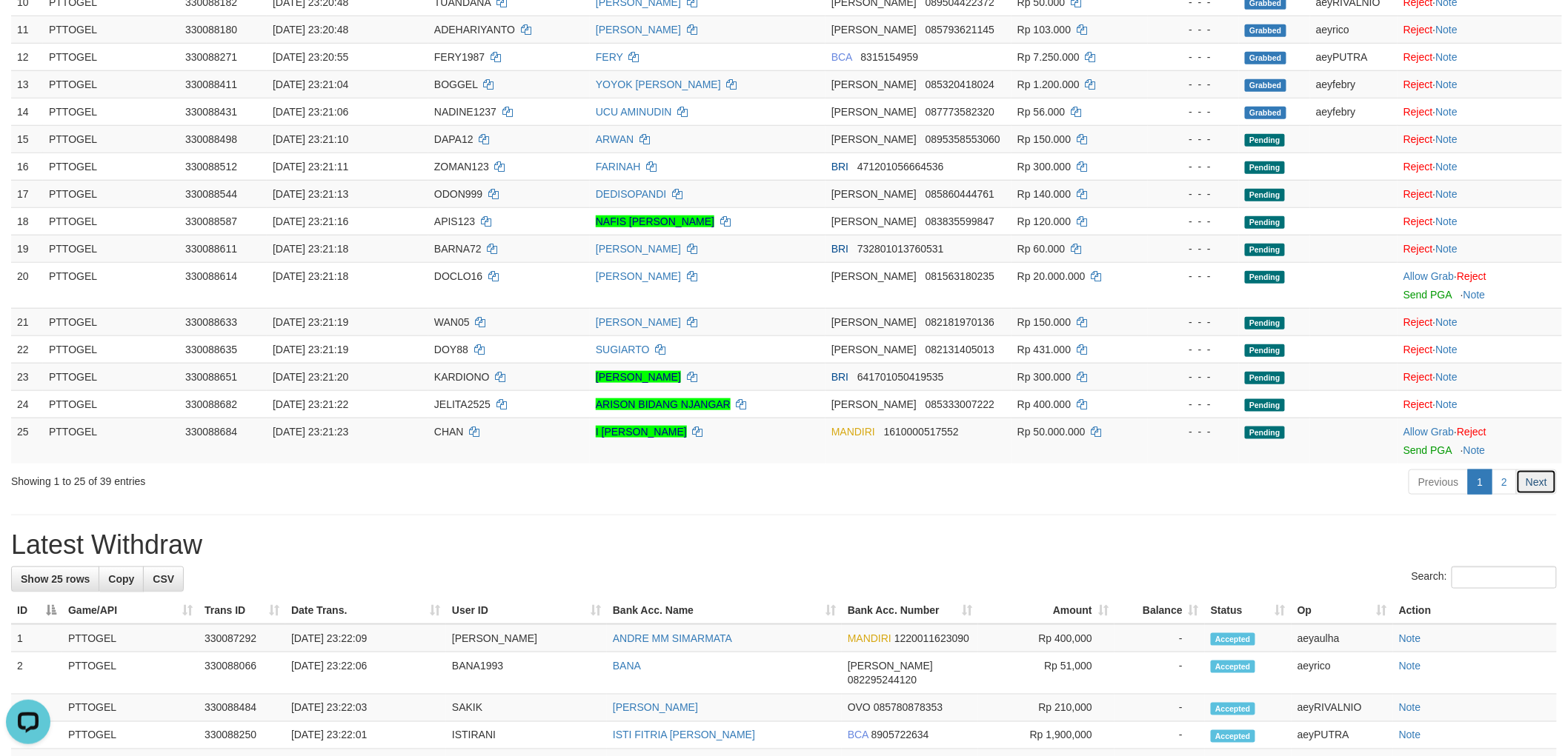
click at [1528, 476] on link "Next" at bounding box center [1536, 481] width 40 height 25
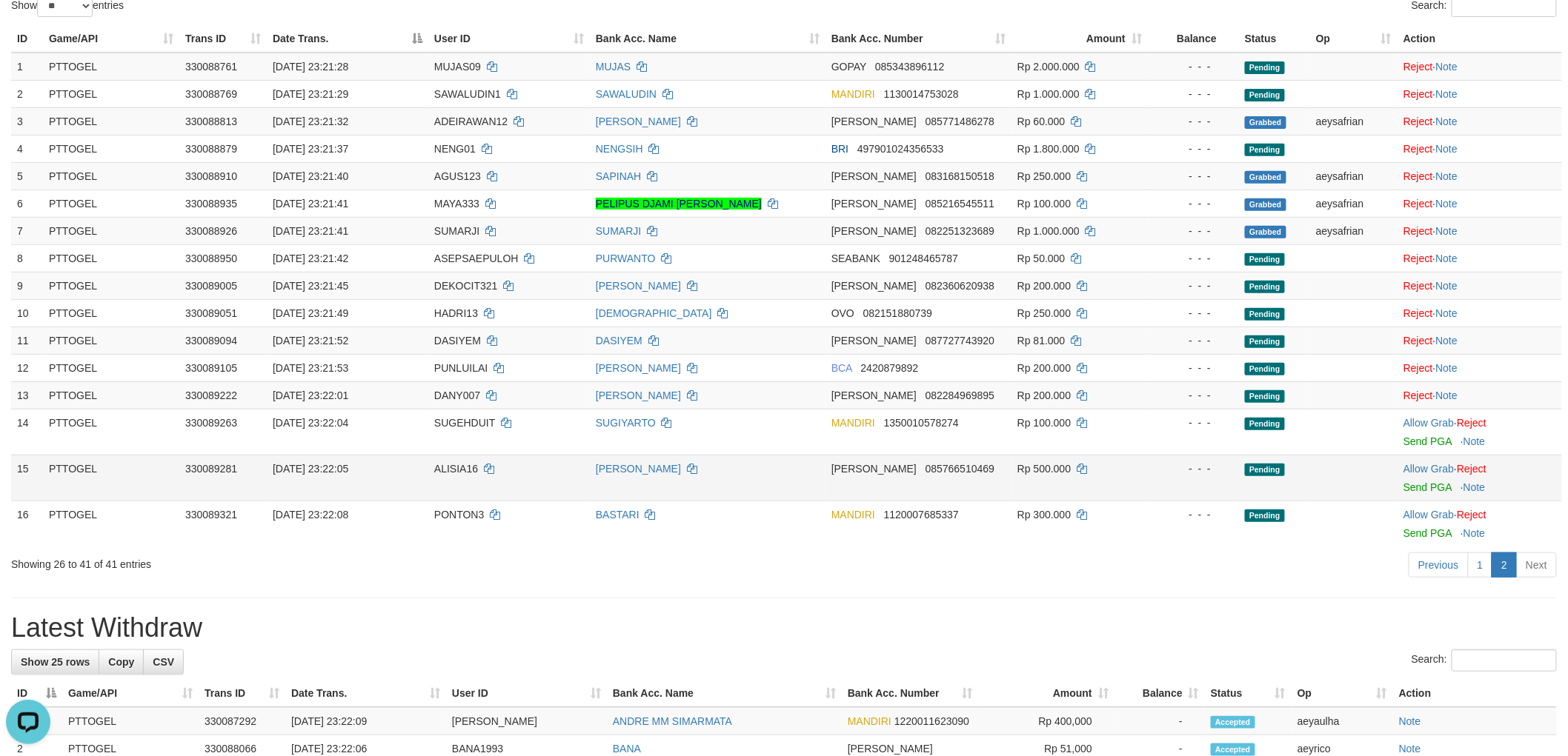
scroll to position [165, 0]
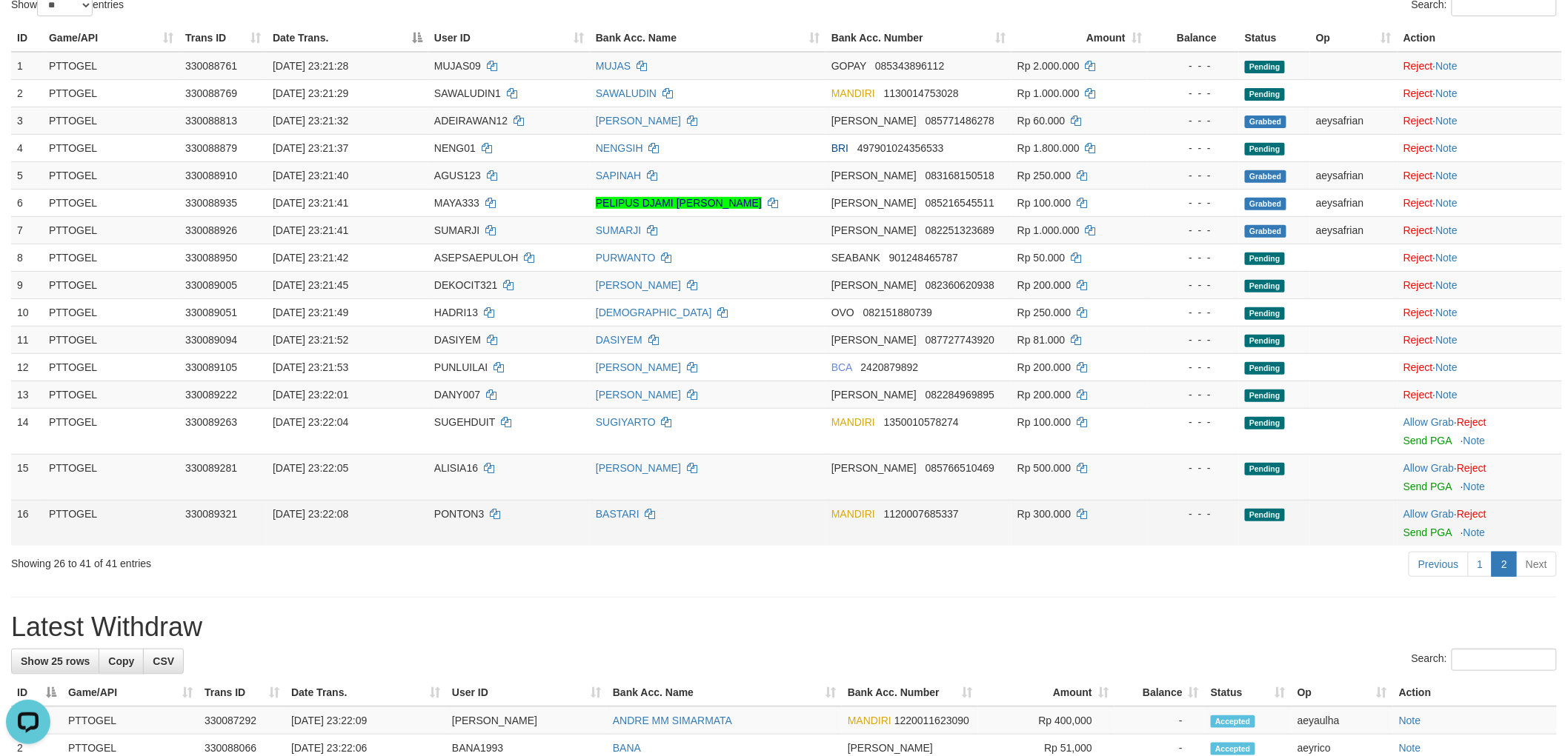
click at [1412, 504] on td "Allow Grab · Reject Send PGA · Note" at bounding box center [1479, 522] width 165 height 46
click at [1412, 510] on link "Allow Grab" at bounding box center [1428, 513] width 51 height 12
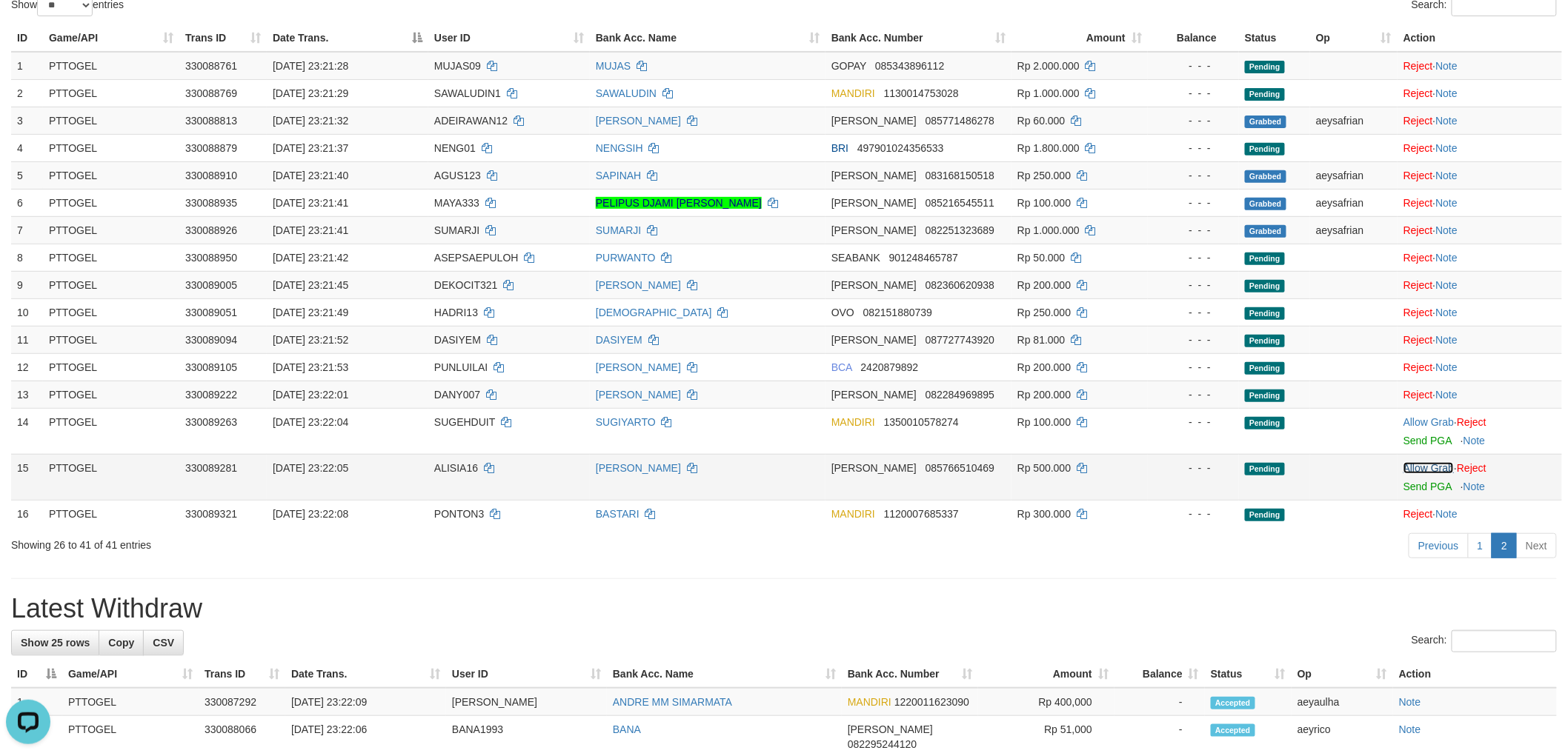
click at [1430, 467] on link "Allow Grab" at bounding box center [1428, 467] width 51 height 12
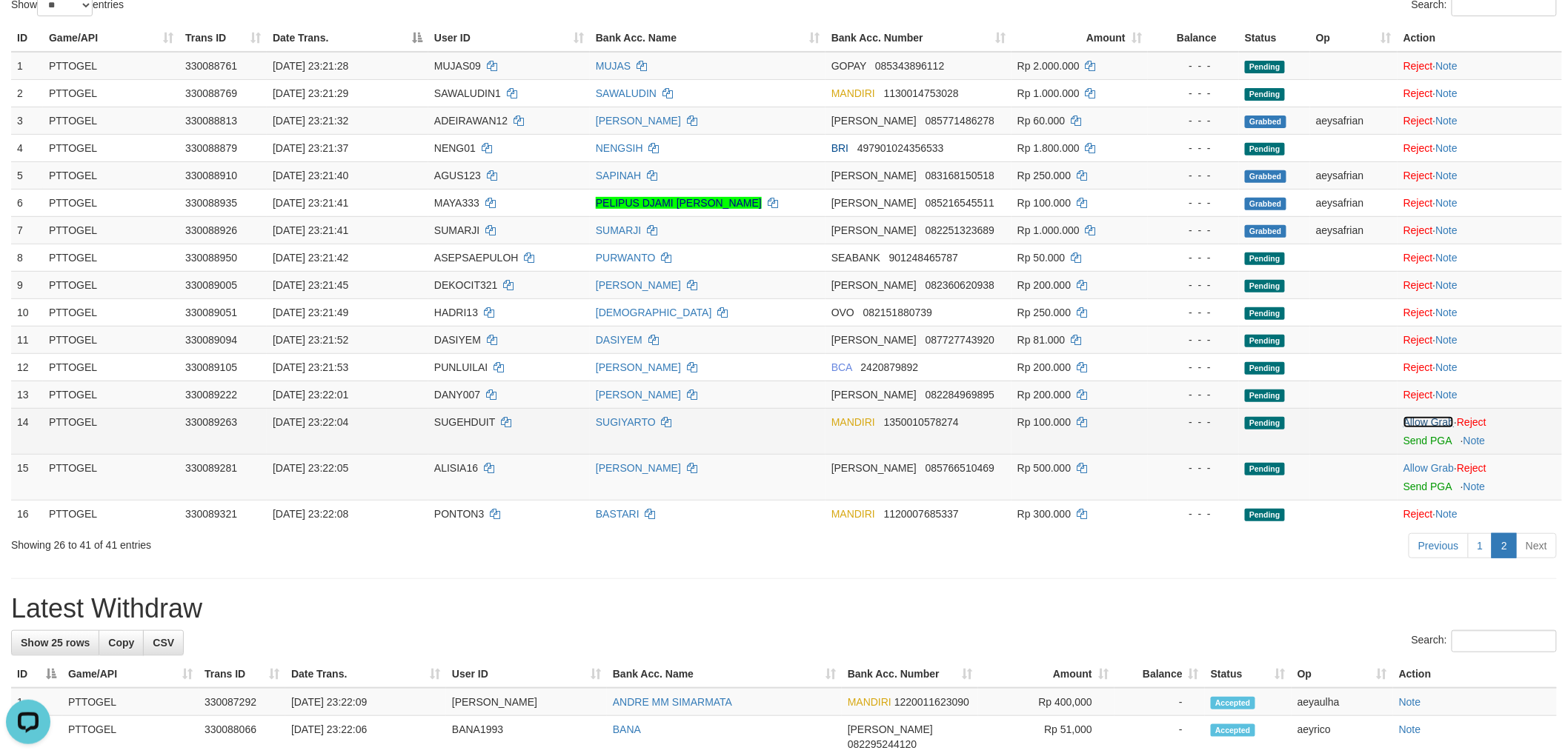
click at [1435, 418] on link "Allow Grab" at bounding box center [1428, 421] width 51 height 12
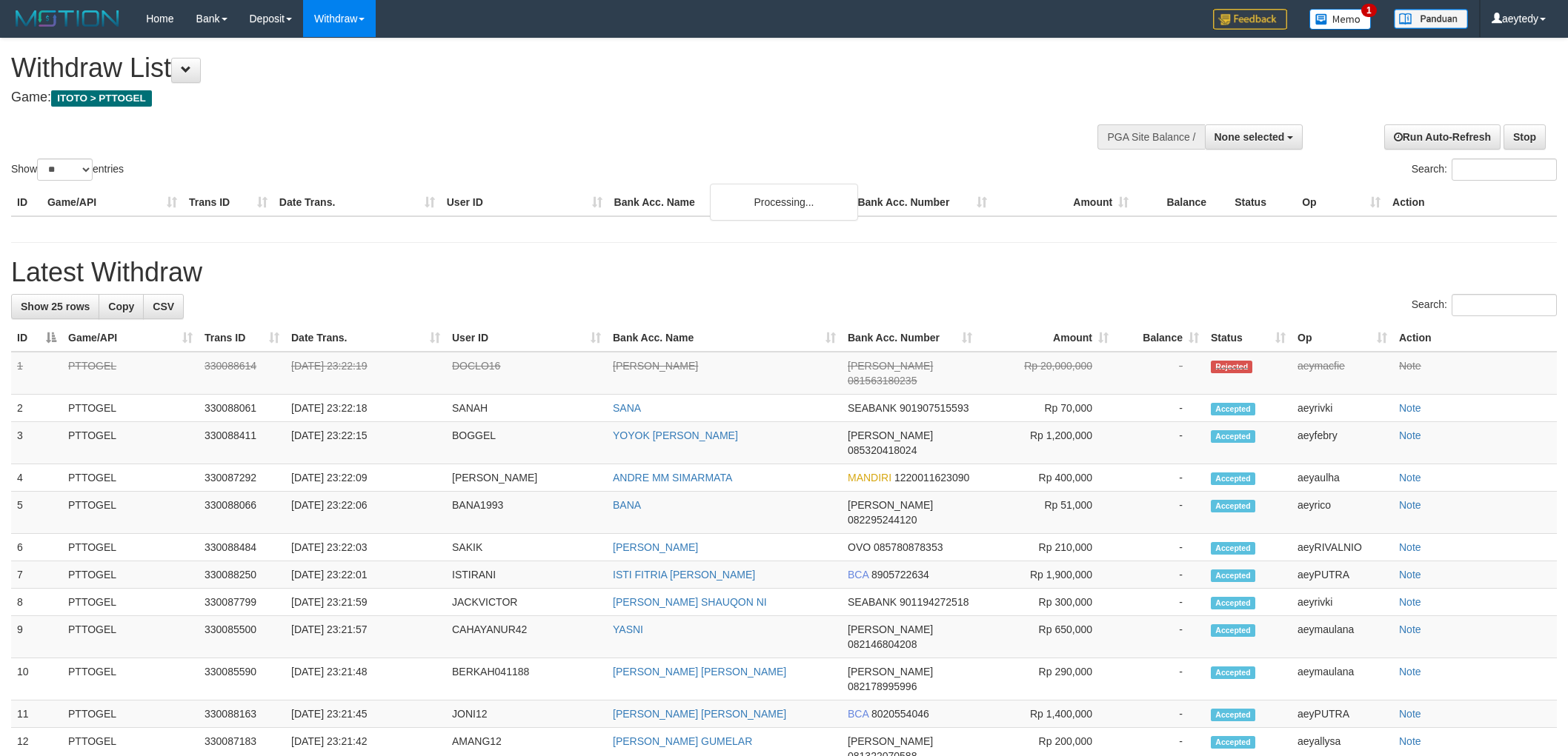
select select
select select "**"
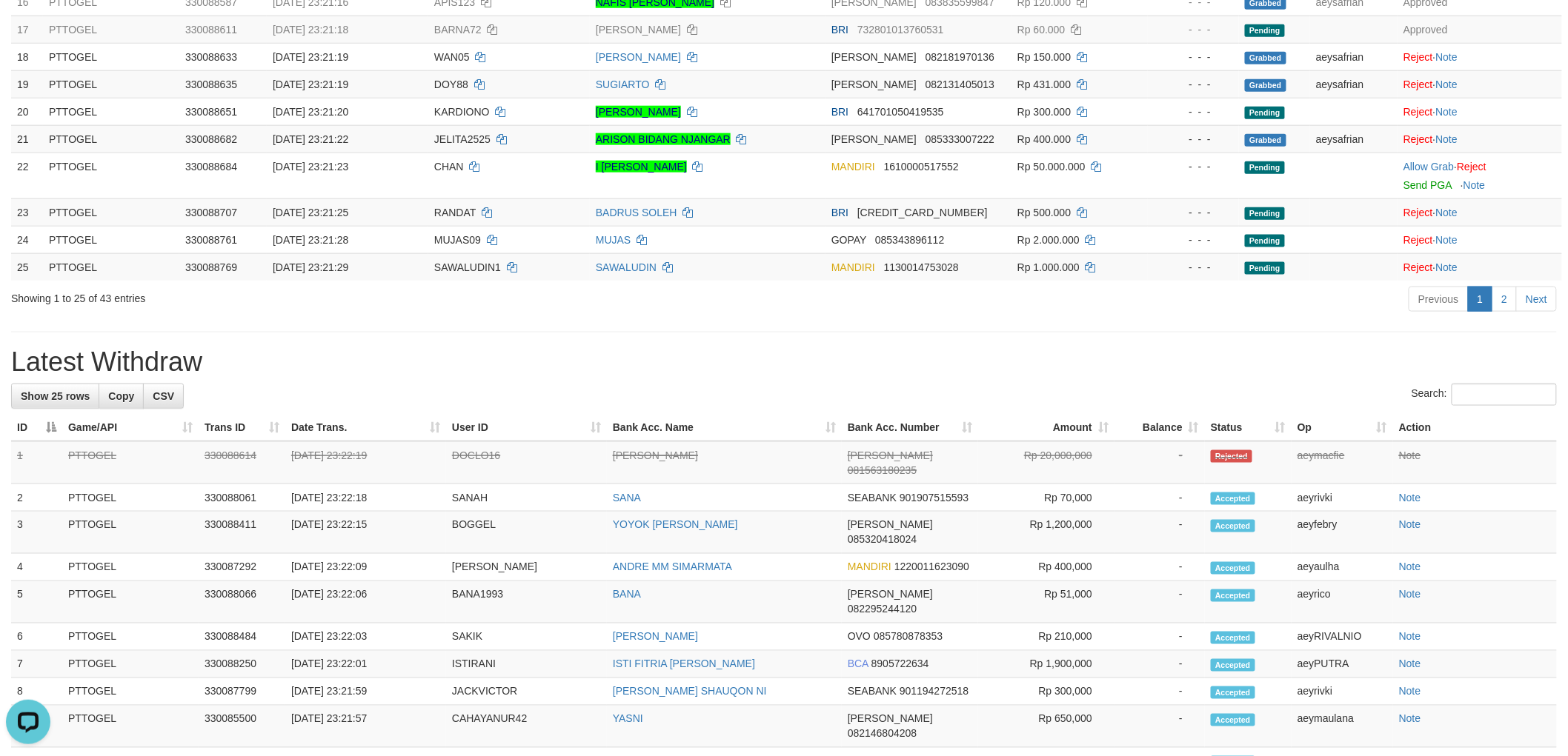
click at [990, 342] on div "**********" at bounding box center [784, 407] width 1568 height 2052
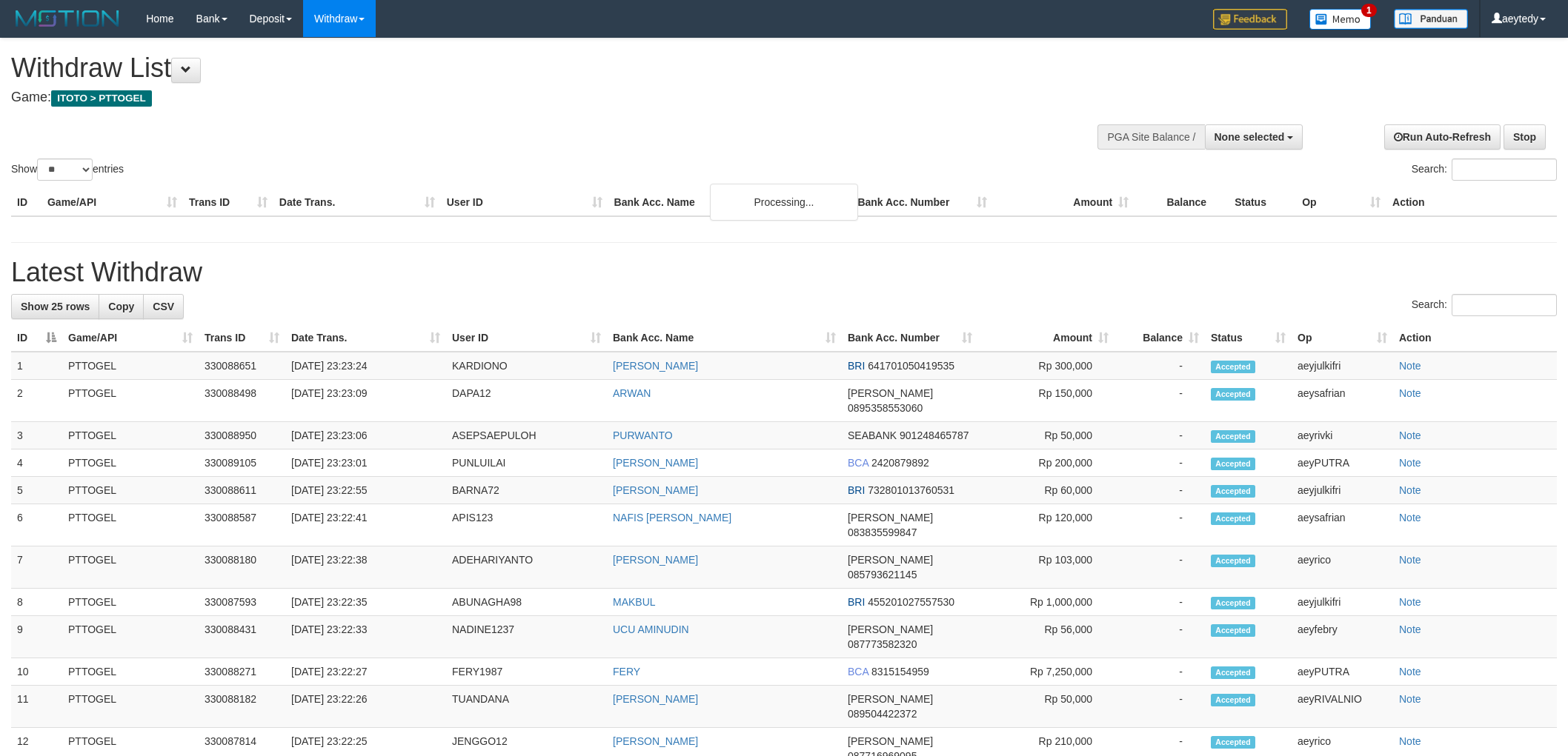
select select
select select "**"
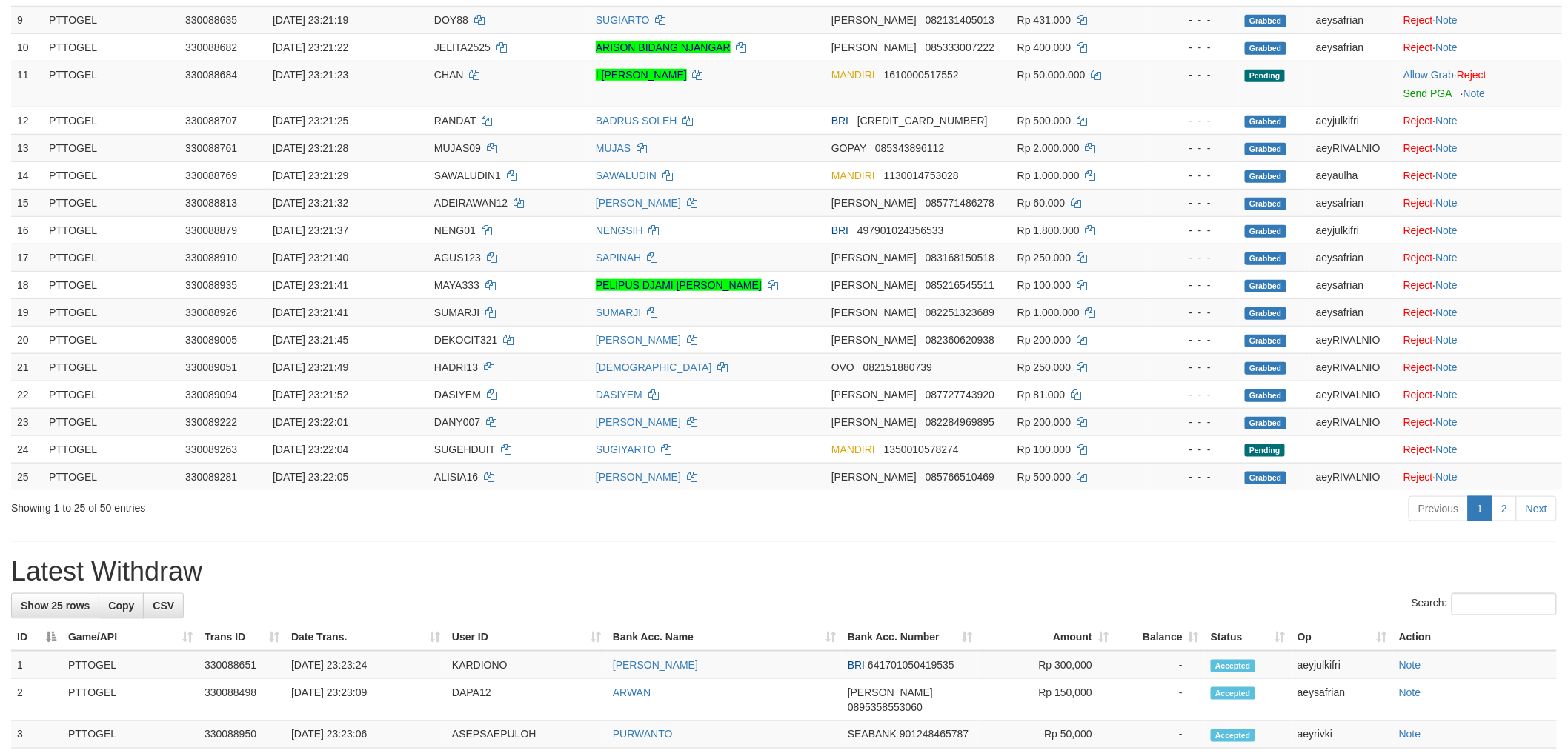
scroll to position [658, 0]
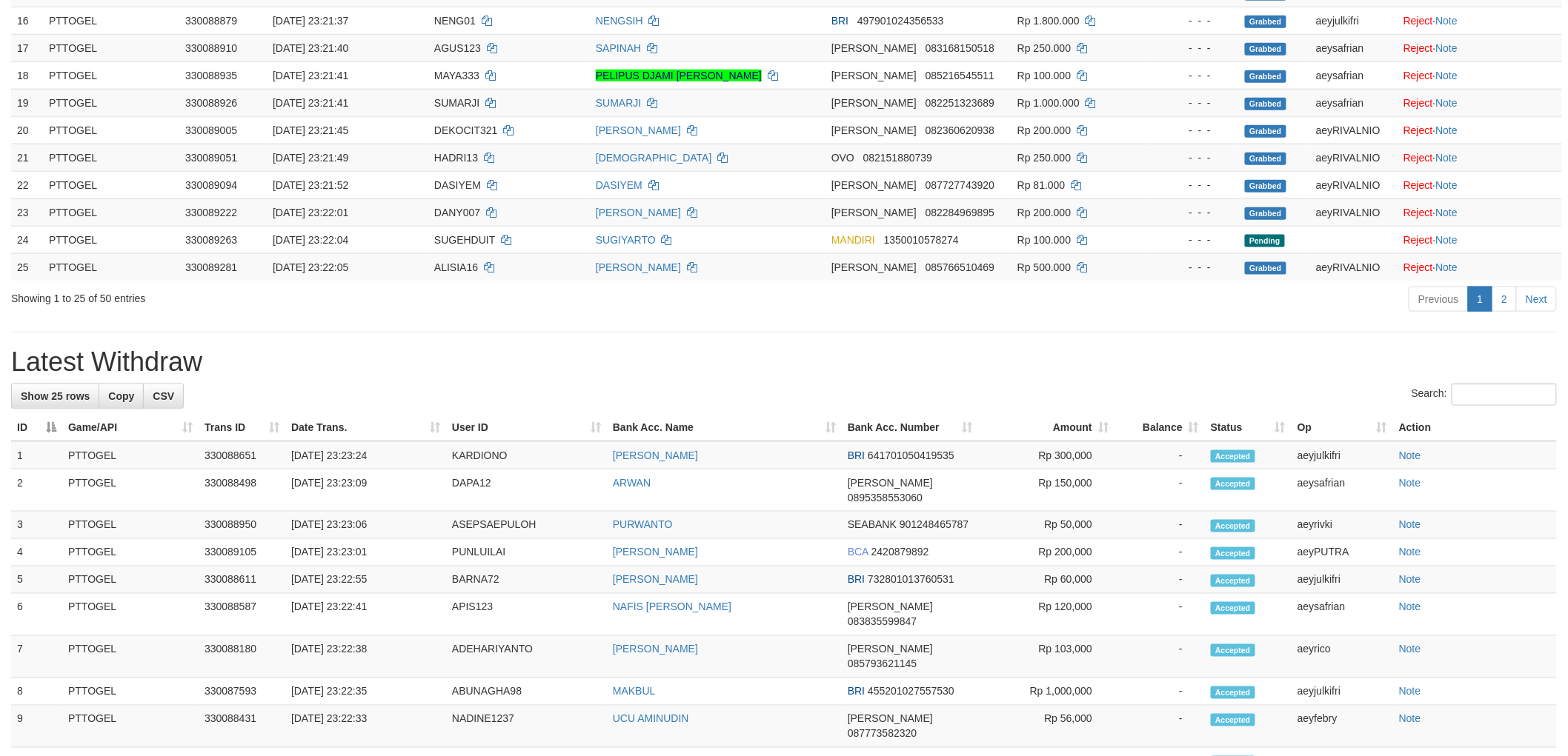
click at [1170, 365] on h1 "Latest Withdraw" at bounding box center [783, 362] width 1545 height 29
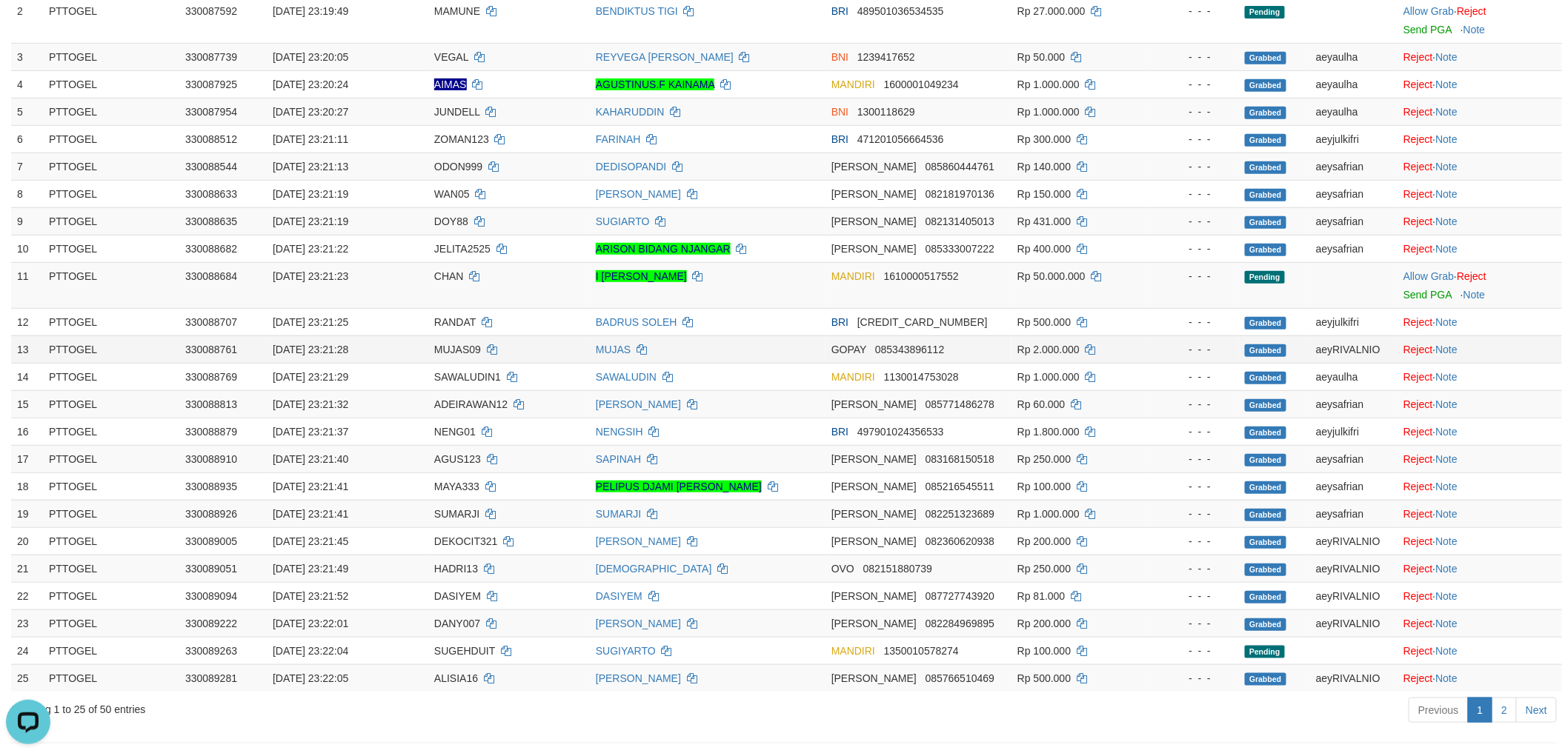
scroll to position [165, 0]
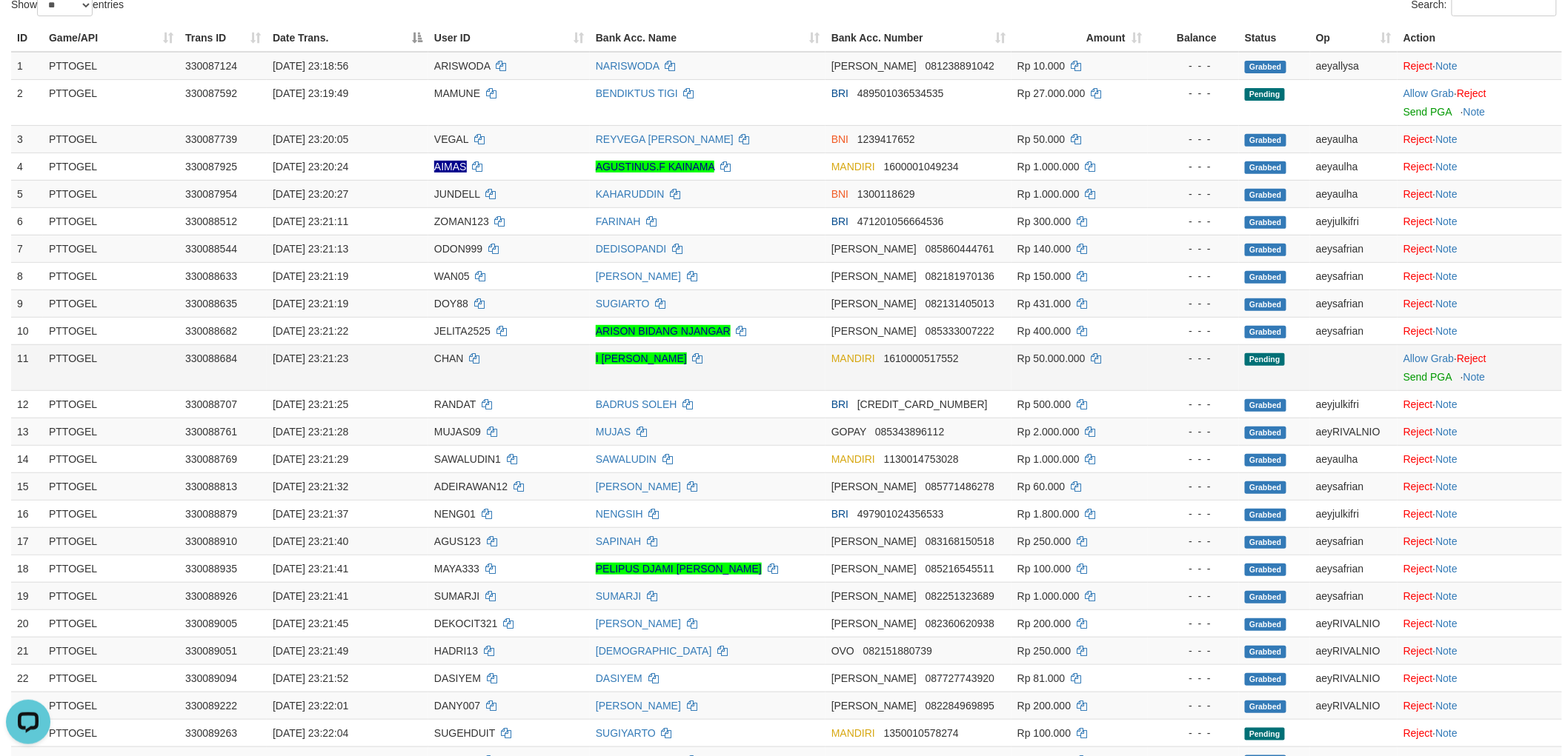
click at [462, 348] on td "CHAN" at bounding box center [509, 367] width 162 height 46
click at [457, 349] on td "CHAN" at bounding box center [509, 367] width 162 height 46
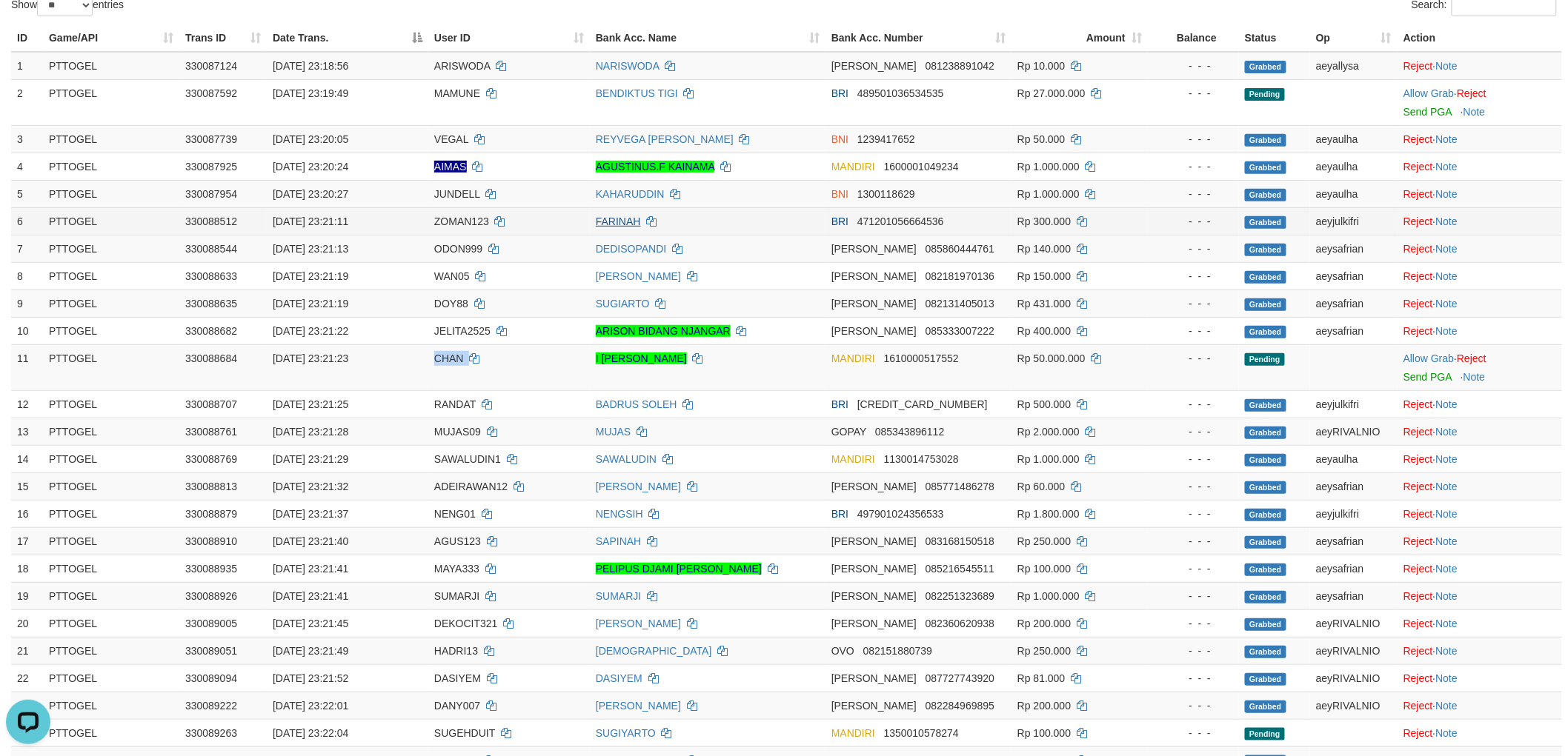
copy td "CHAN"
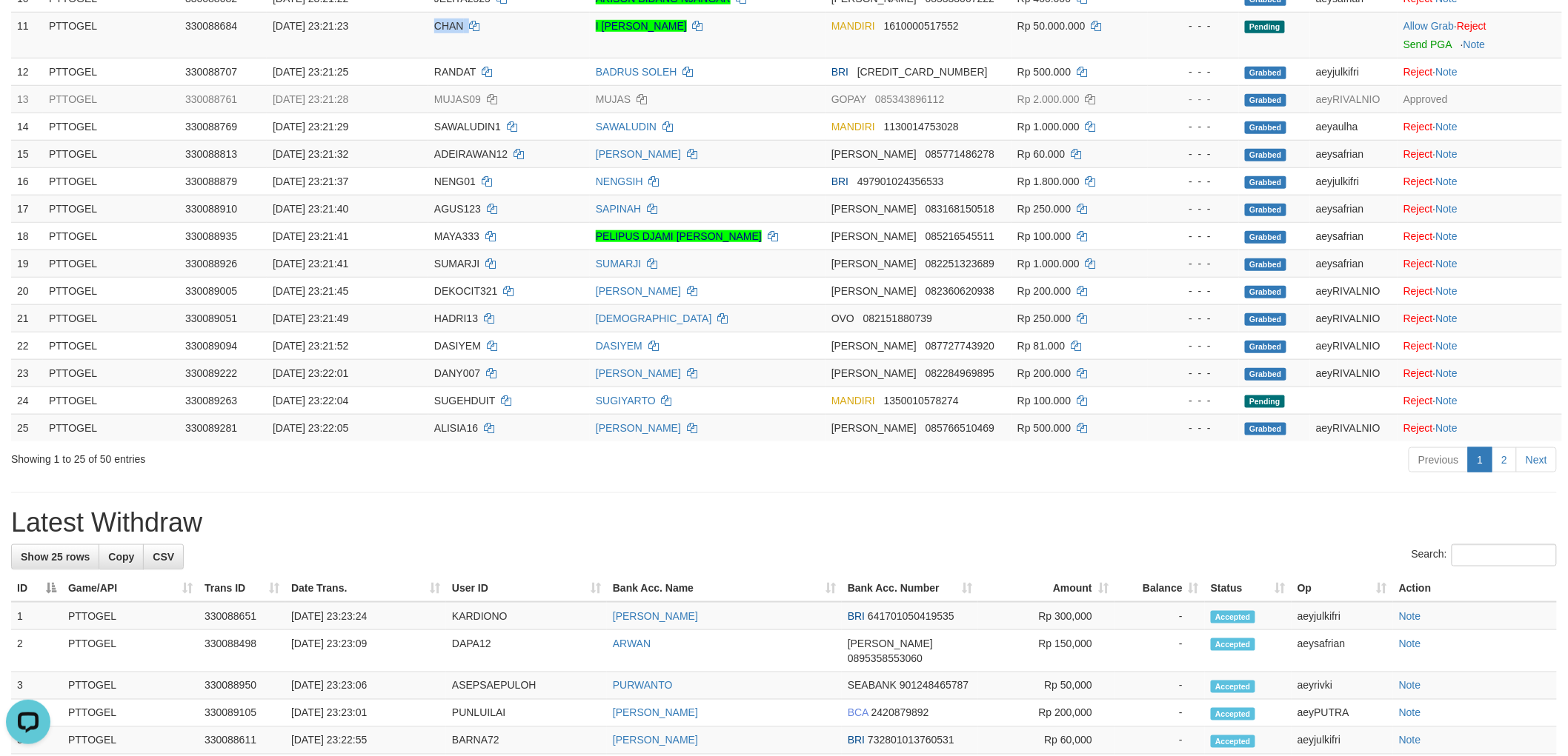
scroll to position [576, 0]
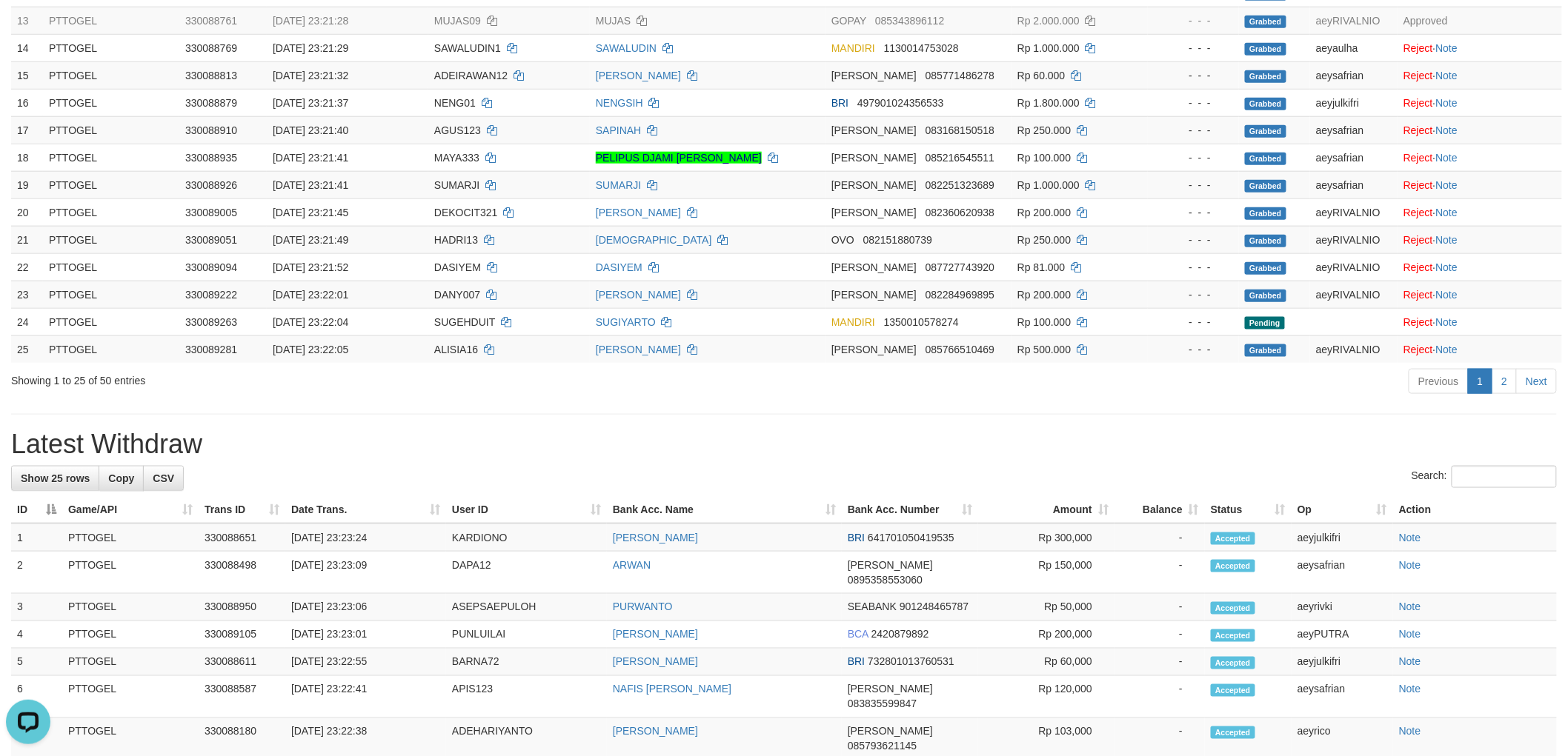
click at [1130, 431] on h1 "Latest Withdraw" at bounding box center [783, 444] width 1545 height 29
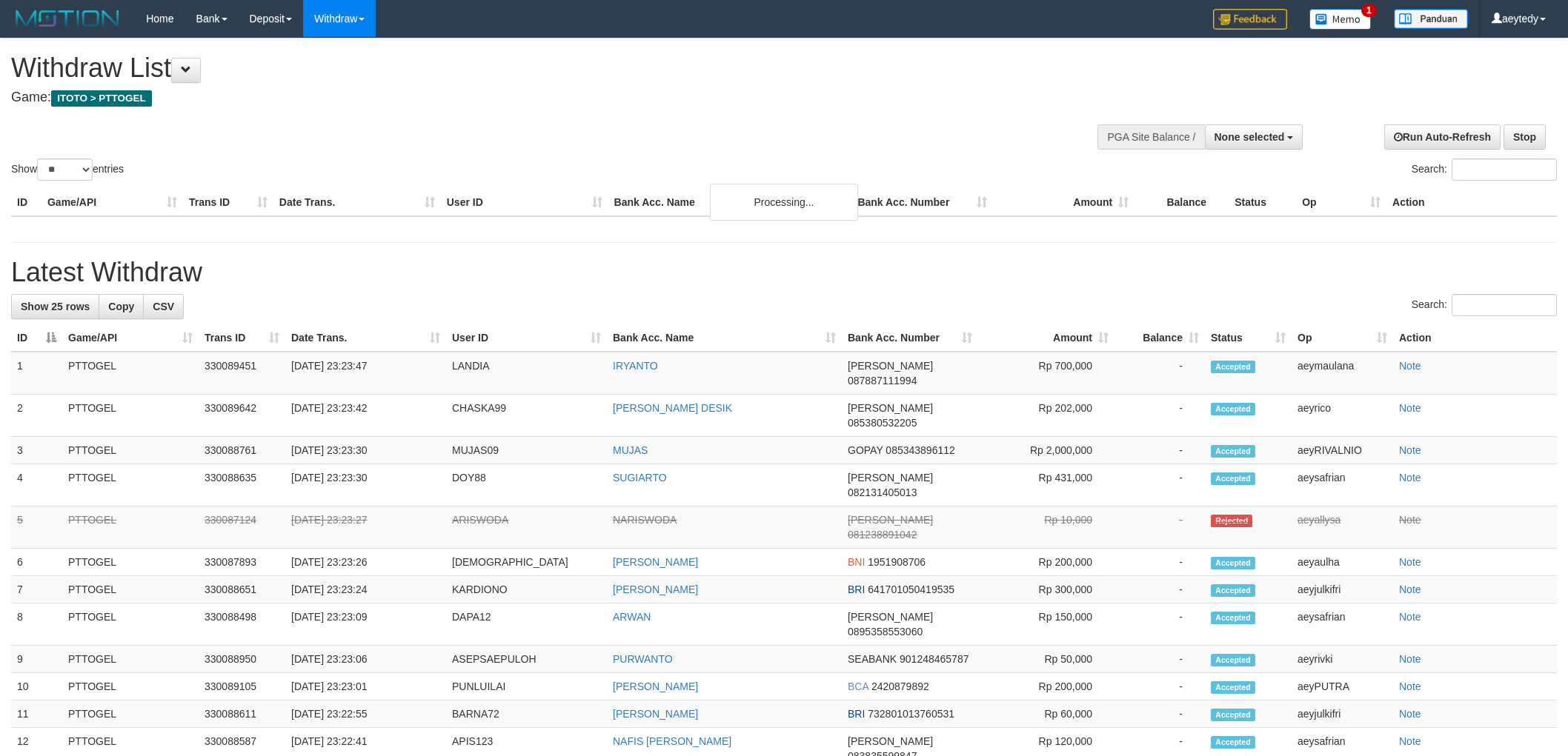
select select
select select "**"
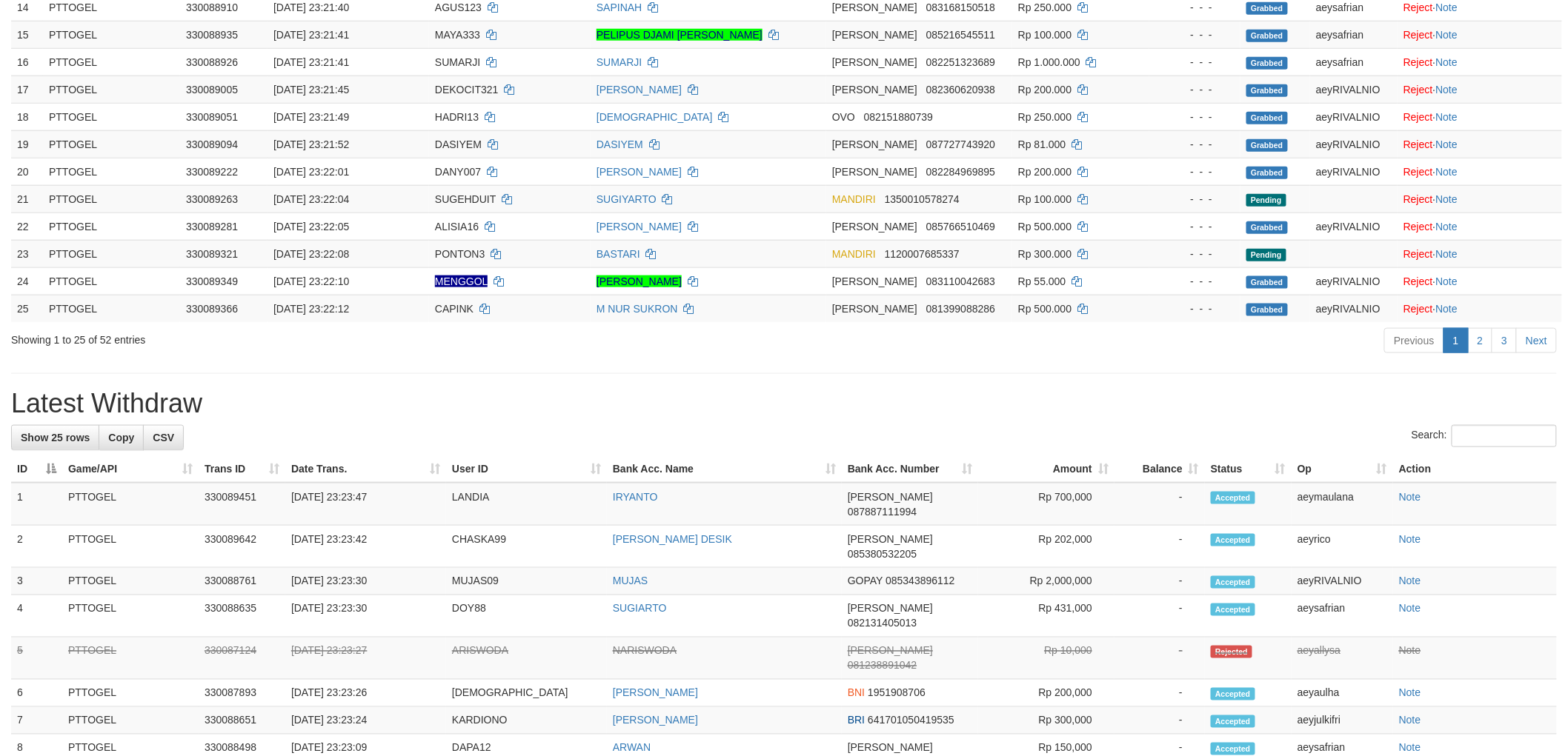
scroll to position [576, 0]
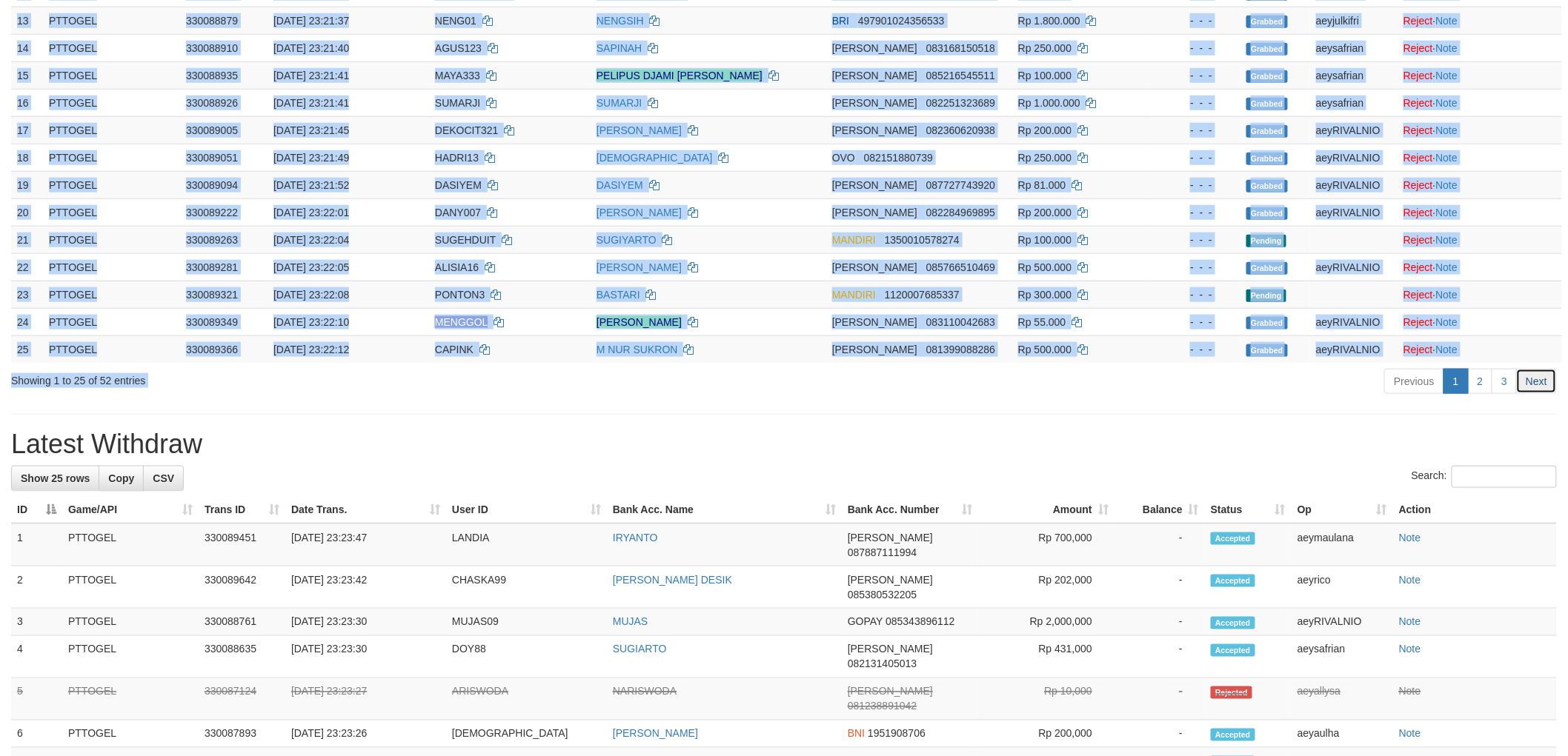
click at [1528, 379] on link "Next" at bounding box center [1536, 381] width 40 height 25
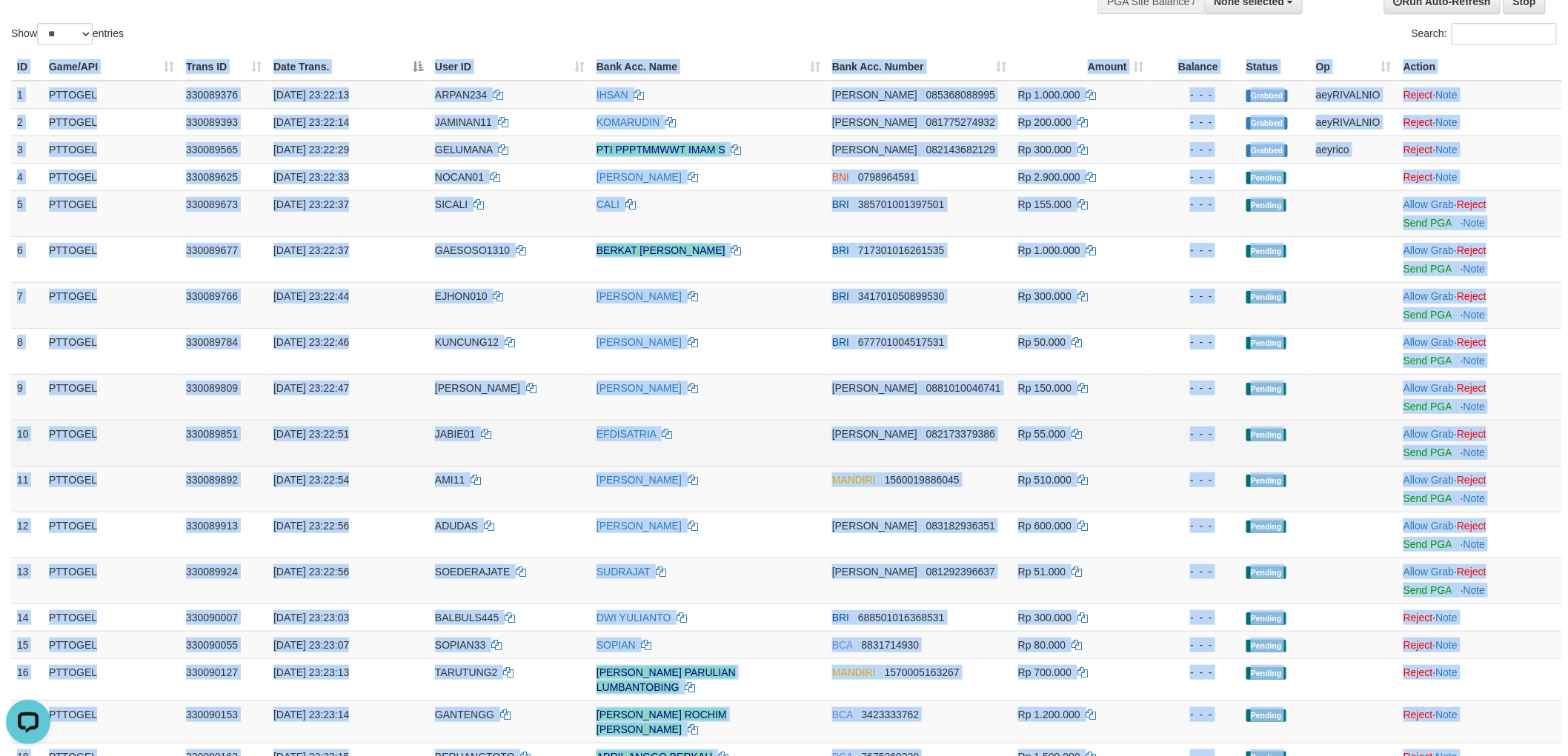
scroll to position [165, 0]
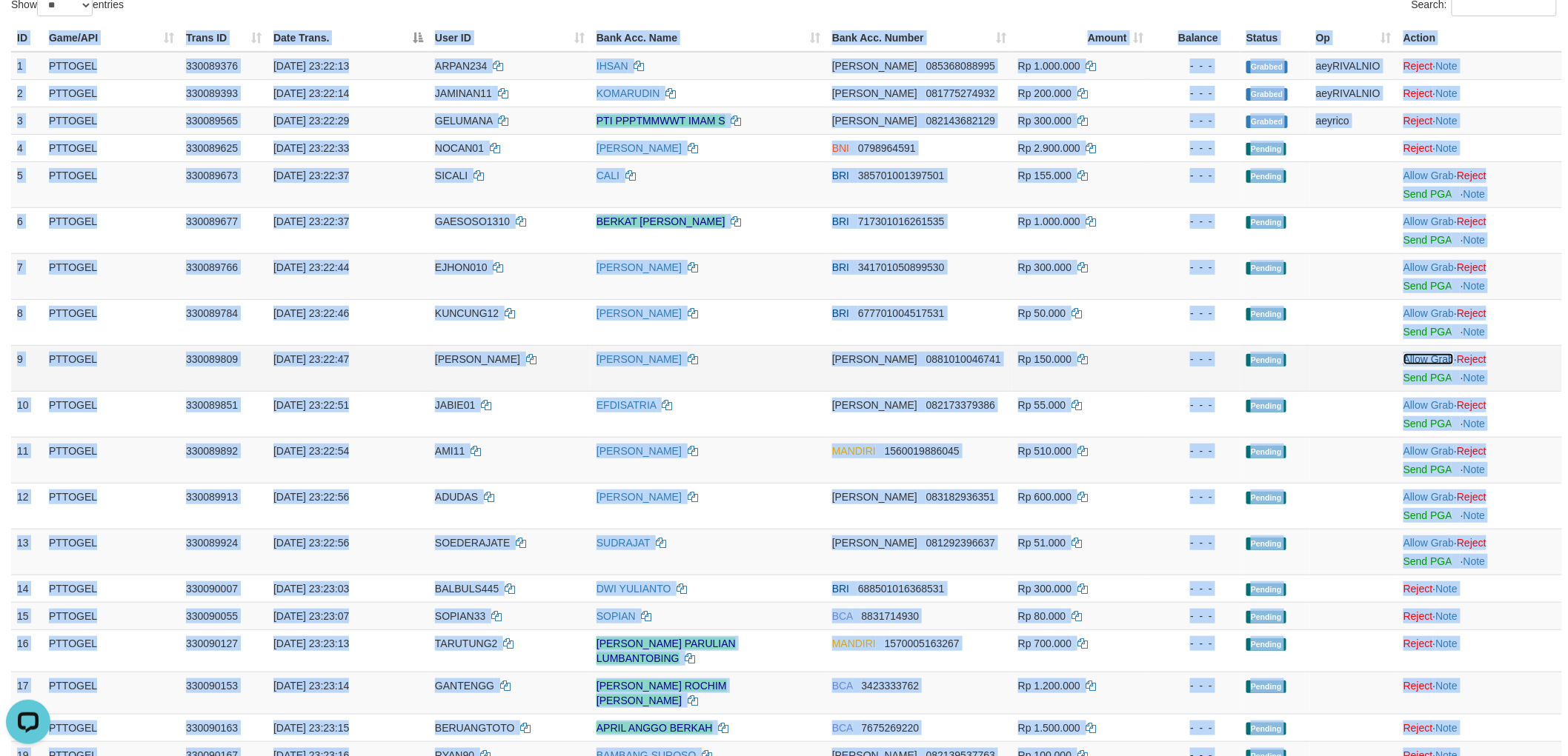
click at [1435, 359] on link "Allow Grab" at bounding box center [1428, 359] width 51 height 12
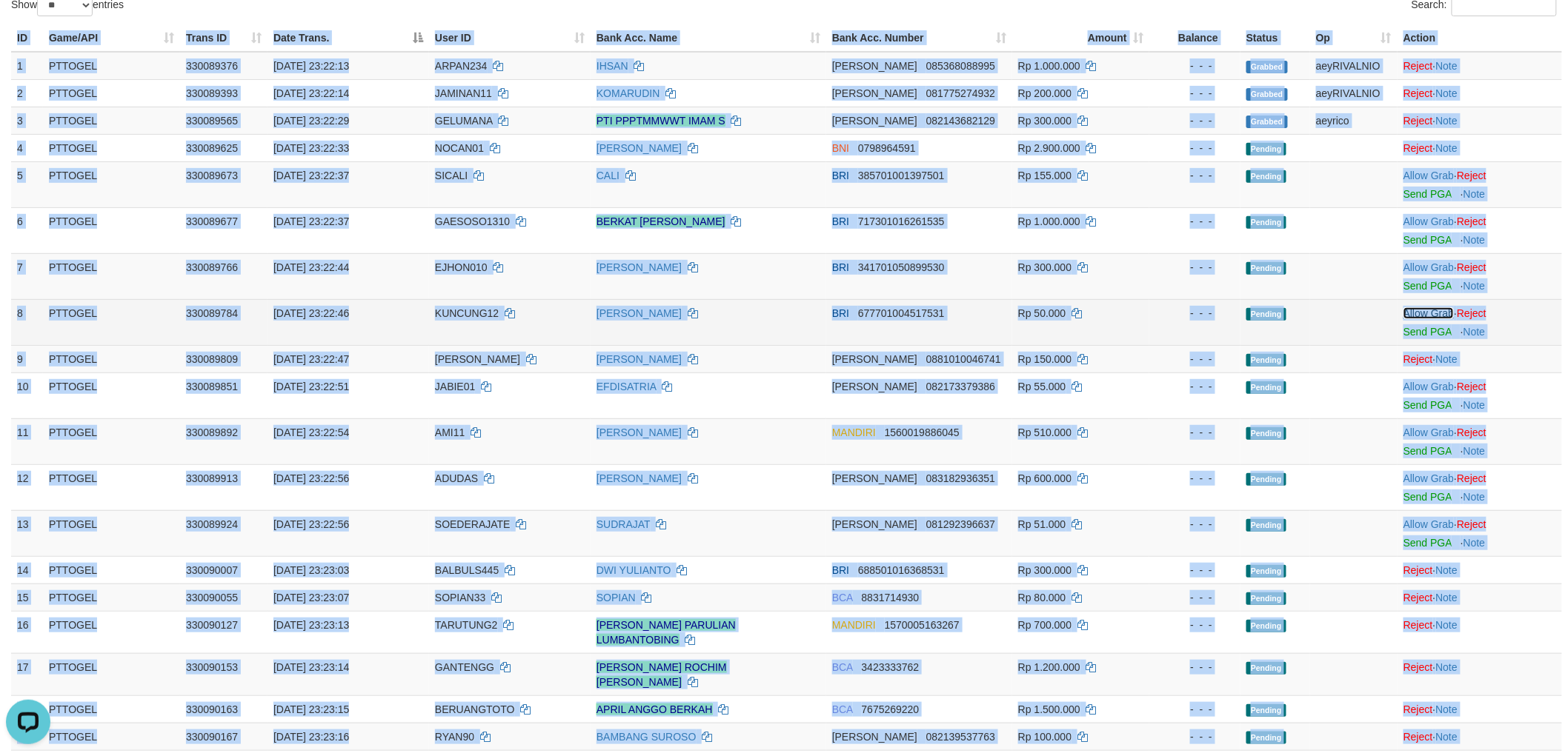
click at [1435, 314] on link "Allow Grab" at bounding box center [1428, 313] width 51 height 12
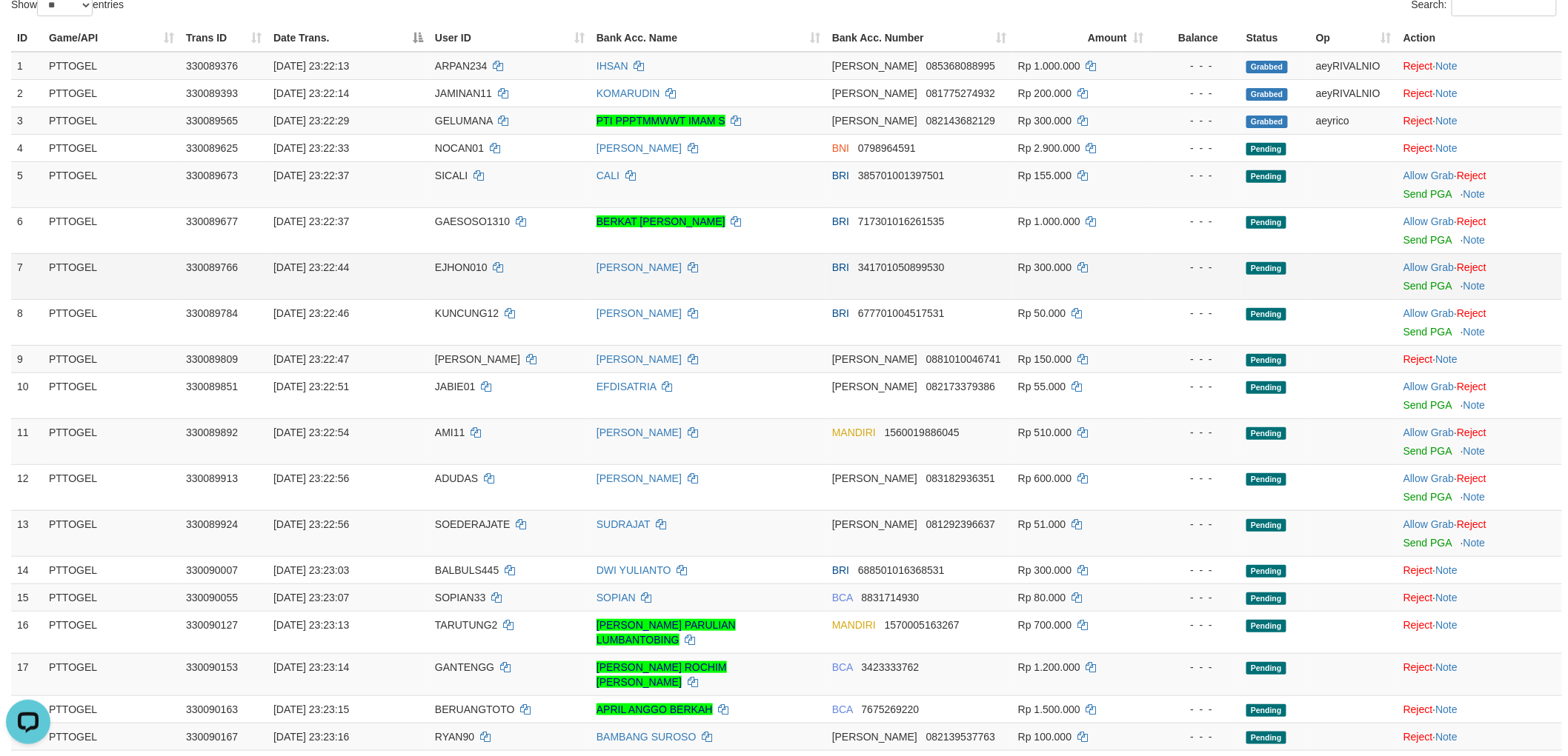
click at [1424, 257] on td "Allow Grab · Reject Send PGA · Note" at bounding box center [1479, 276] width 165 height 46
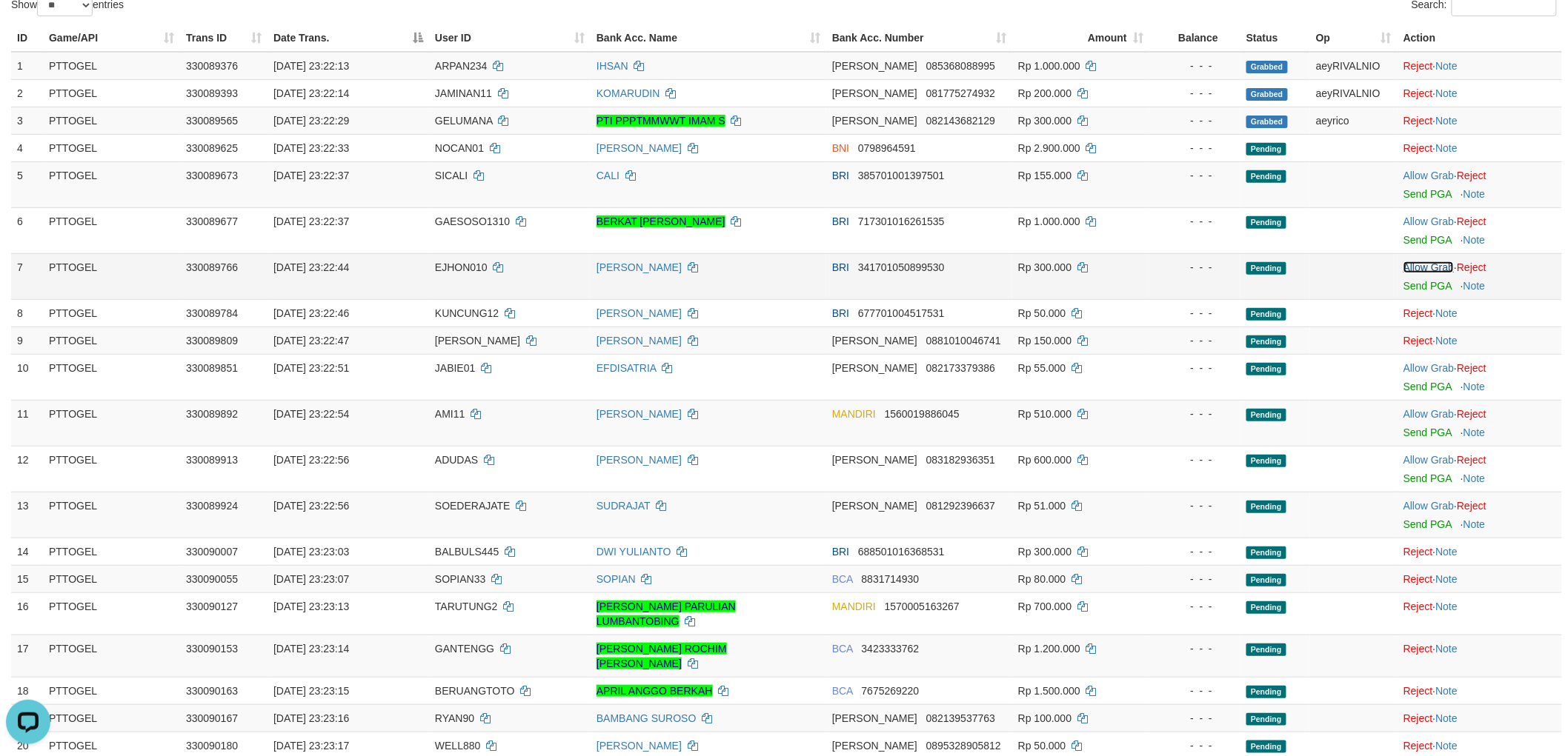
click at [1415, 261] on link "Allow Grab" at bounding box center [1428, 267] width 51 height 12
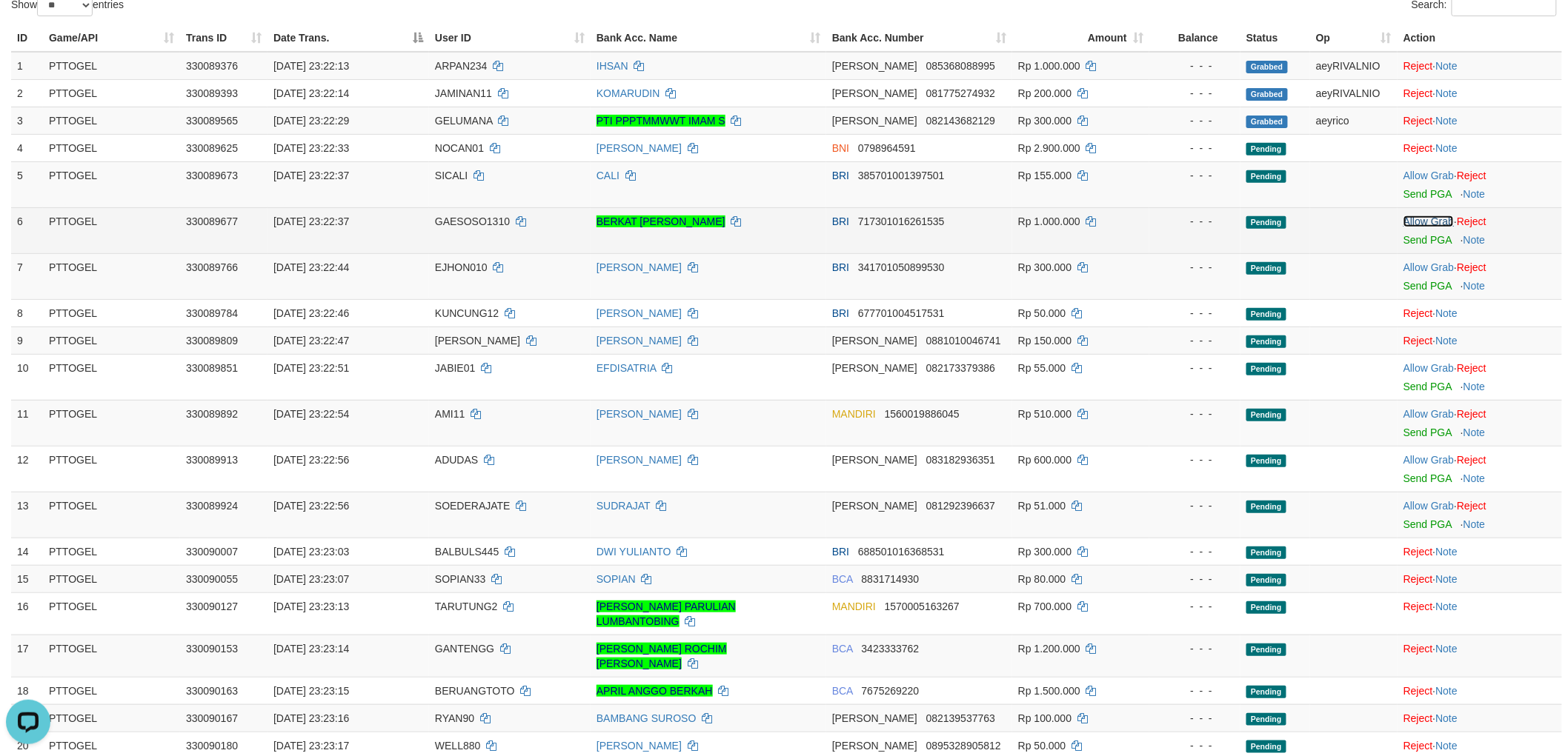
click at [1426, 215] on link "Allow Grab" at bounding box center [1428, 221] width 51 height 12
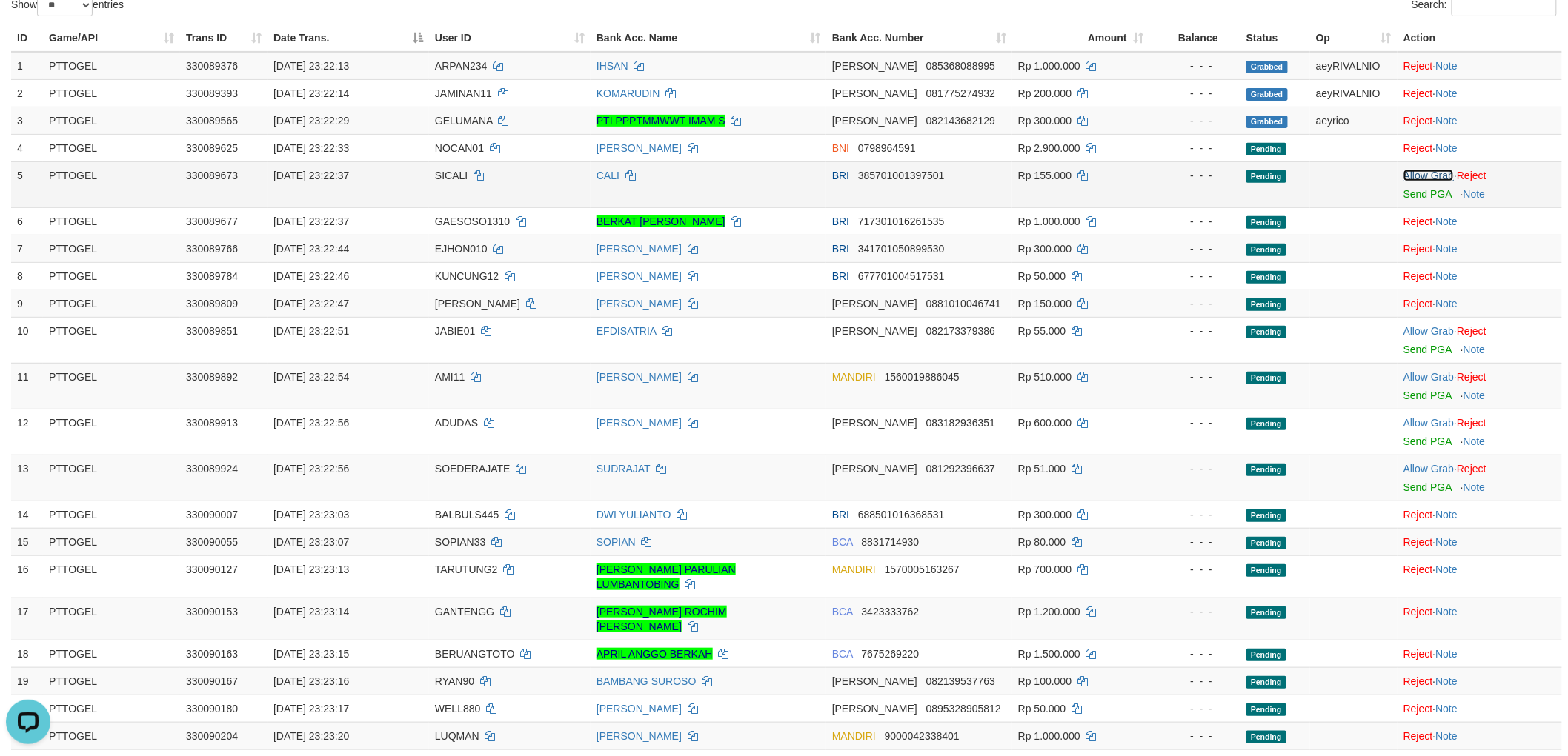
click at [1433, 174] on link "Allow Grab" at bounding box center [1428, 175] width 51 height 12
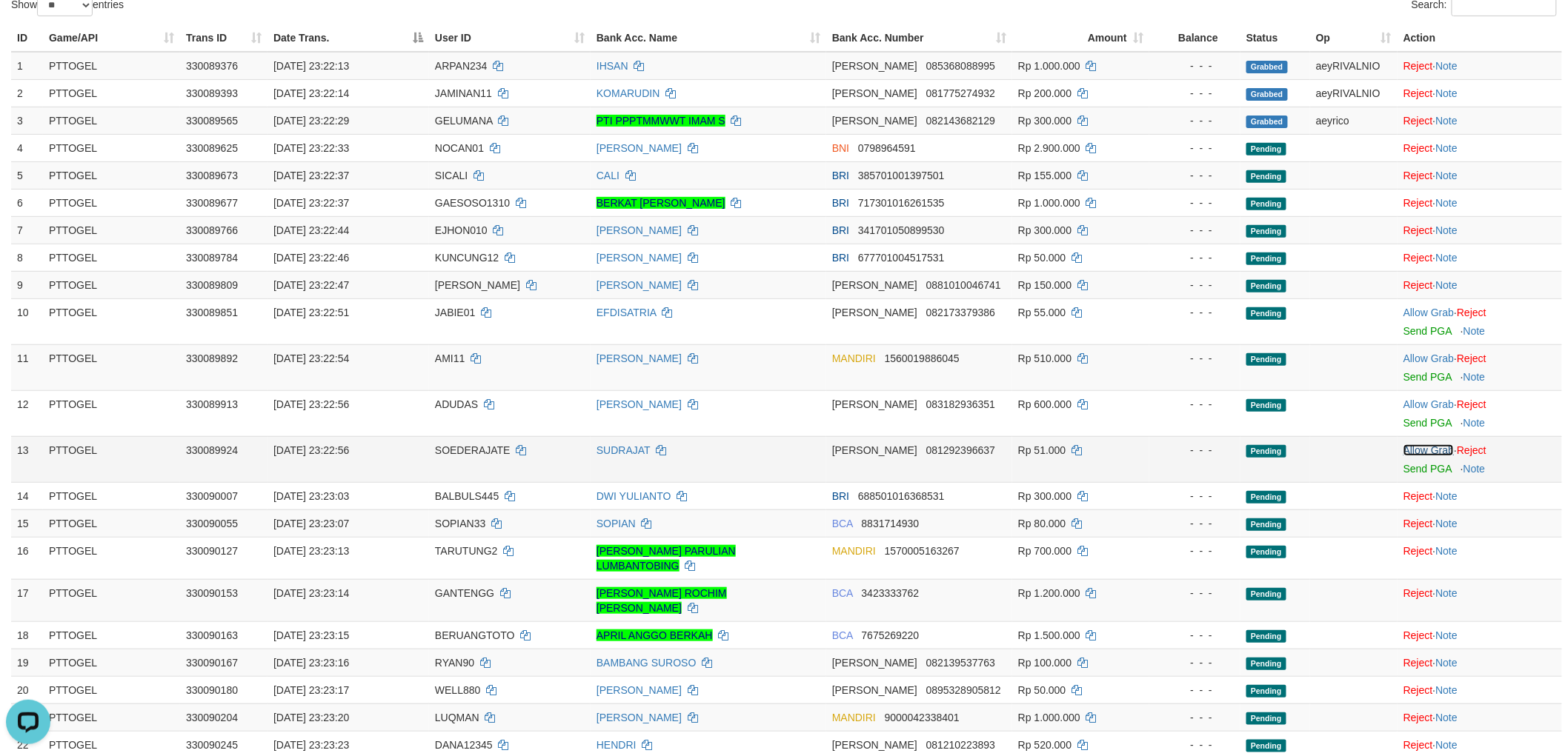
drag, startPoint x: 1413, startPoint y: 442, endPoint x: 1420, endPoint y: 408, distance: 34.7
click at [1413, 444] on link "Allow Grab" at bounding box center [1428, 450] width 51 height 12
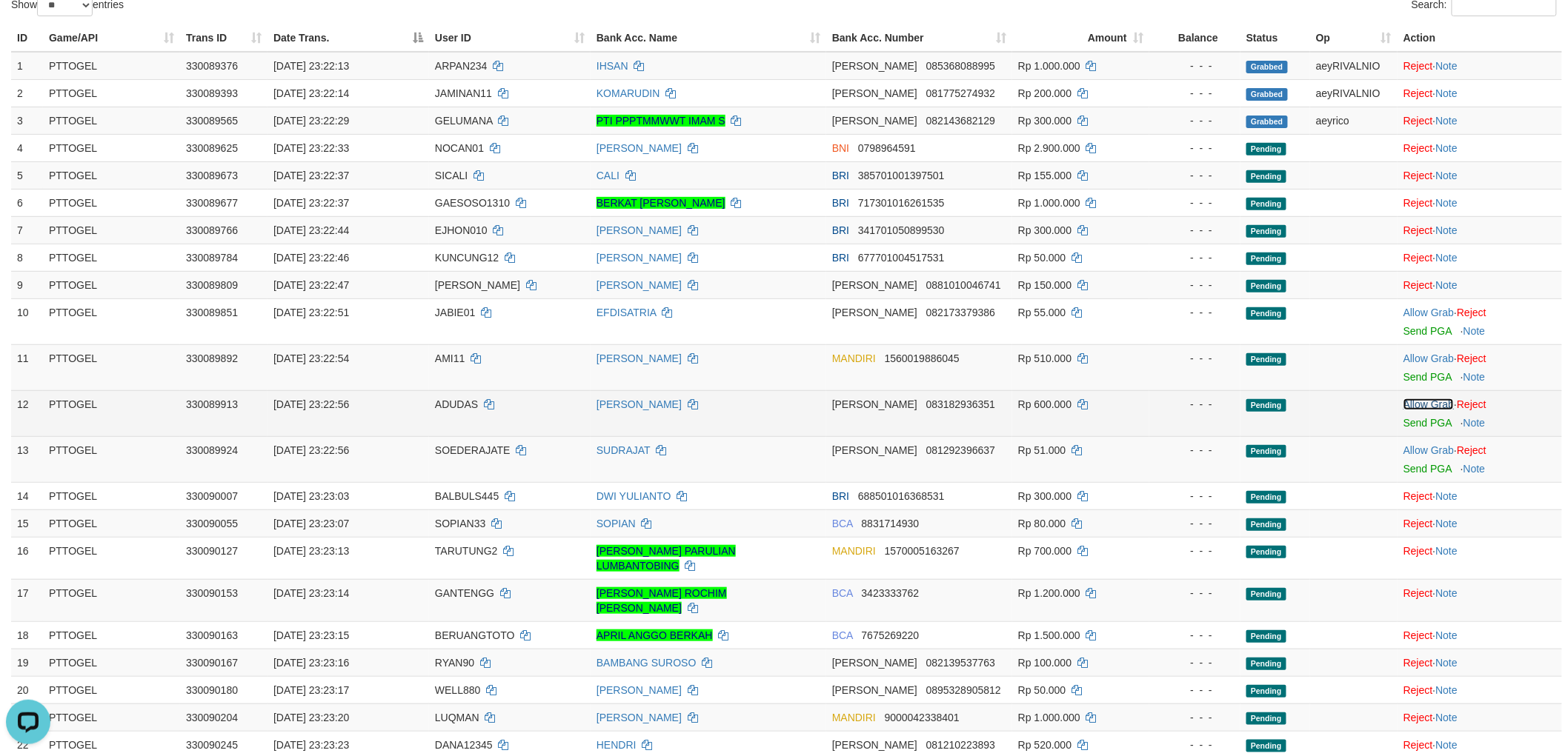
click at [1421, 404] on link "Allow Grab" at bounding box center [1428, 404] width 51 height 12
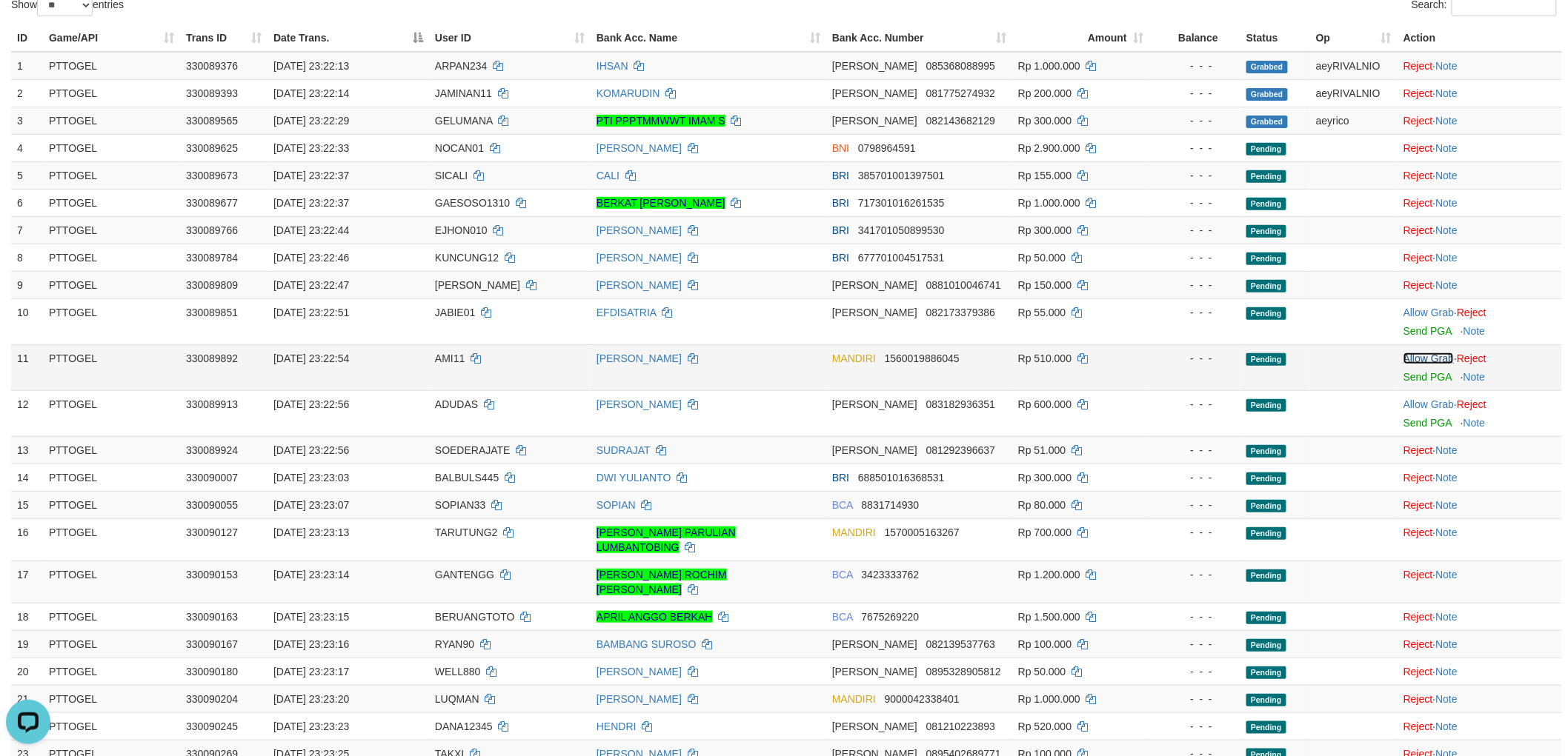
click at [1424, 355] on link "Allow Grab" at bounding box center [1428, 358] width 51 height 12
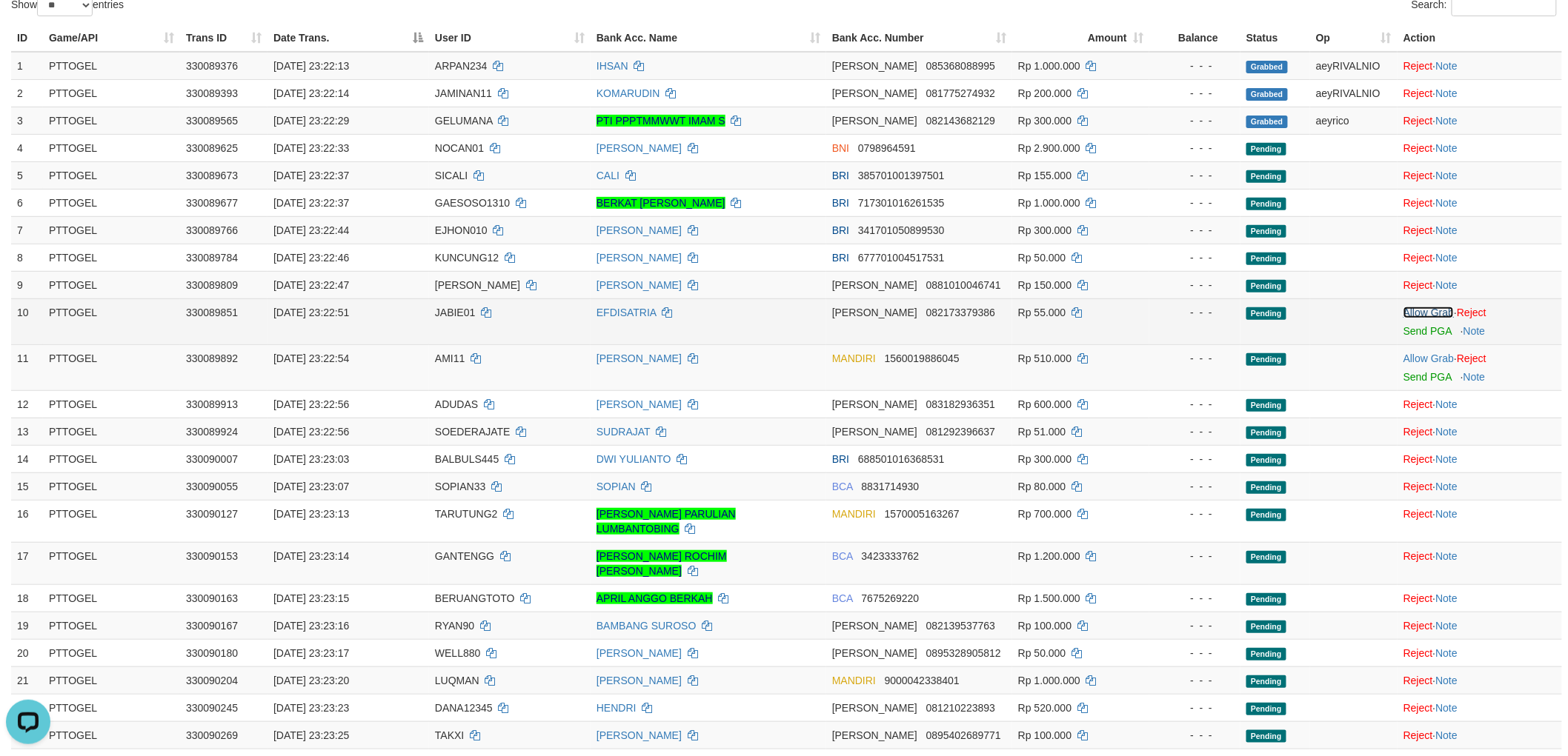
click at [1430, 314] on link "Allow Grab" at bounding box center [1428, 312] width 51 height 12
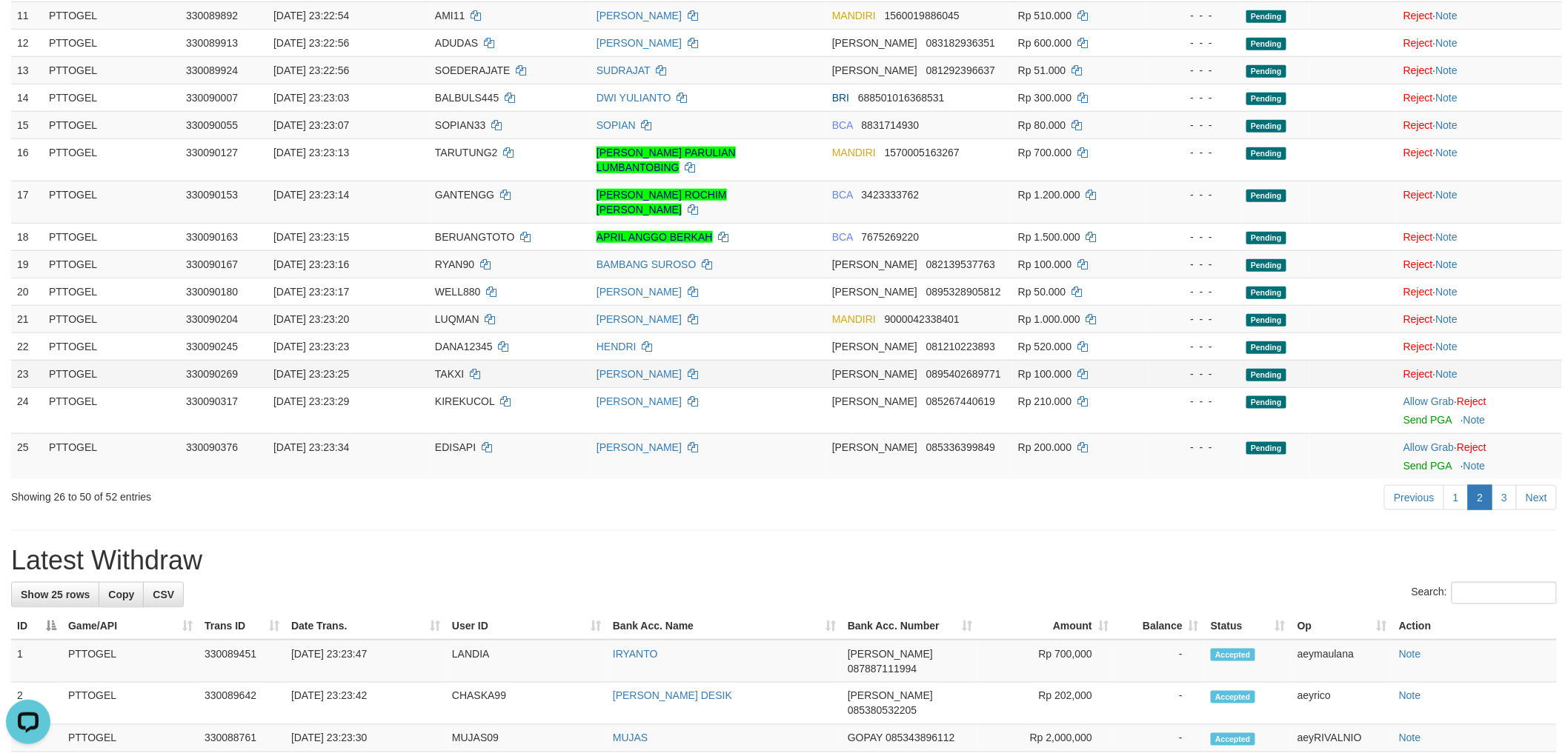
scroll to position [493, 0]
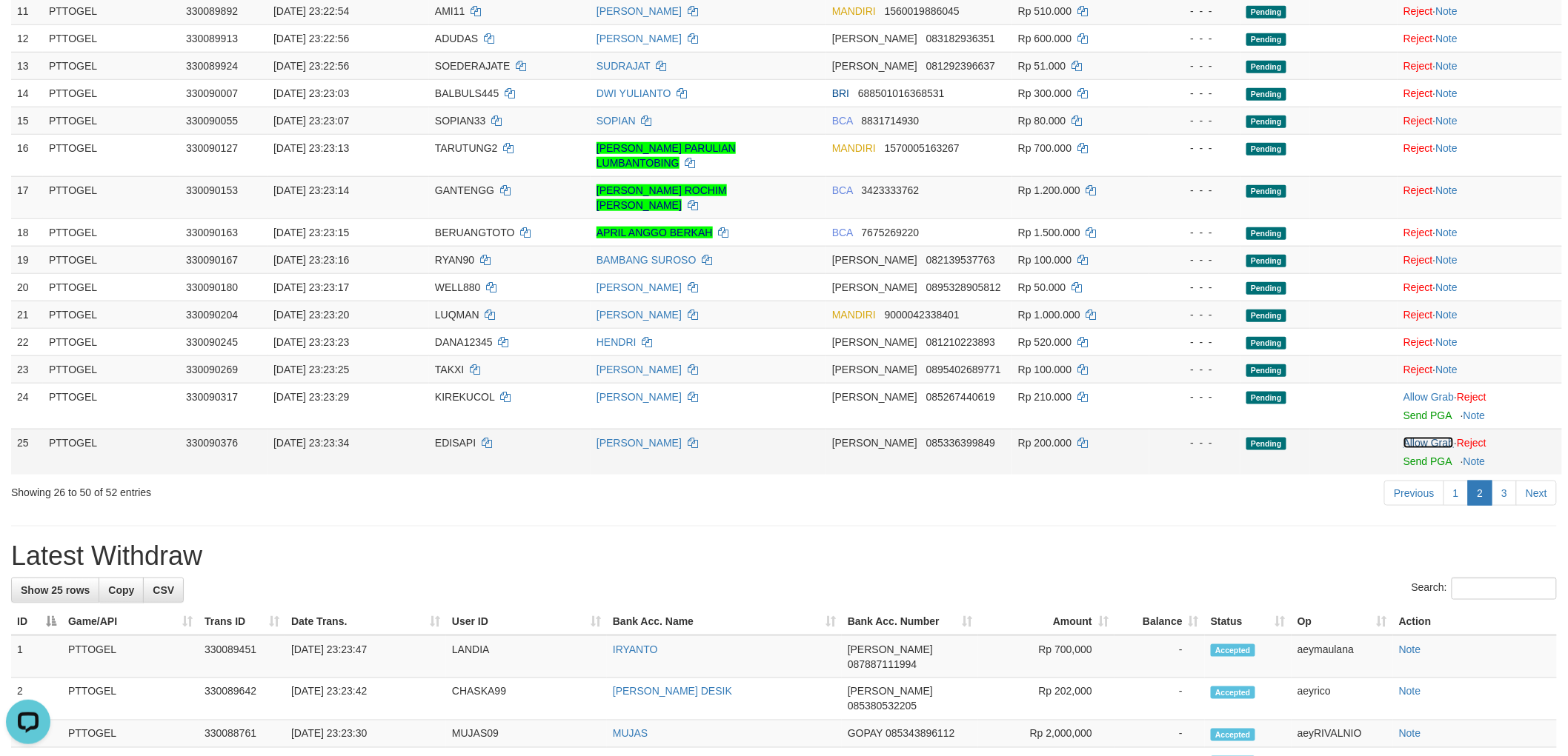
click at [1435, 437] on link "Allow Grab" at bounding box center [1428, 442] width 51 height 12
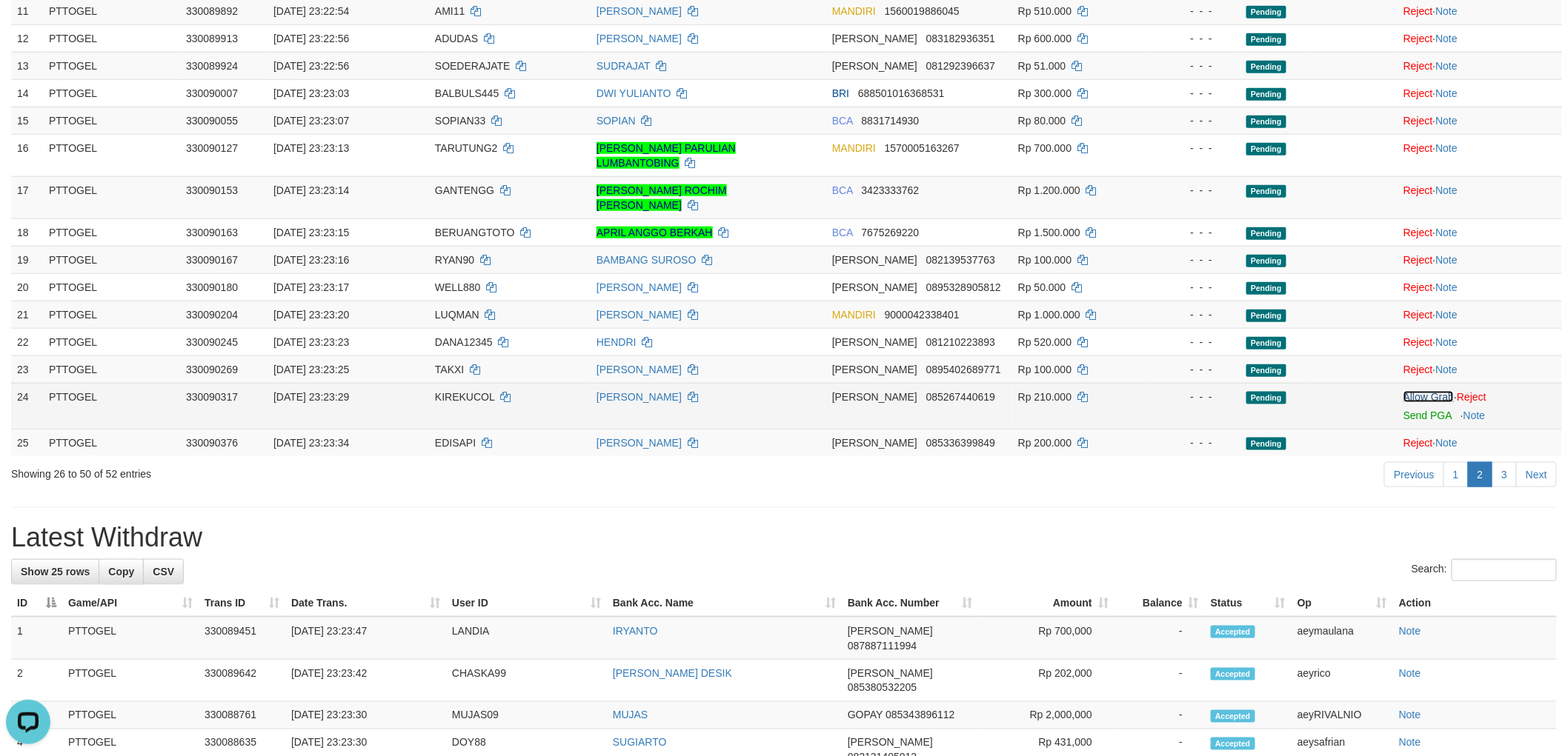
click at [1440, 391] on link "Allow Grab" at bounding box center [1428, 396] width 51 height 12
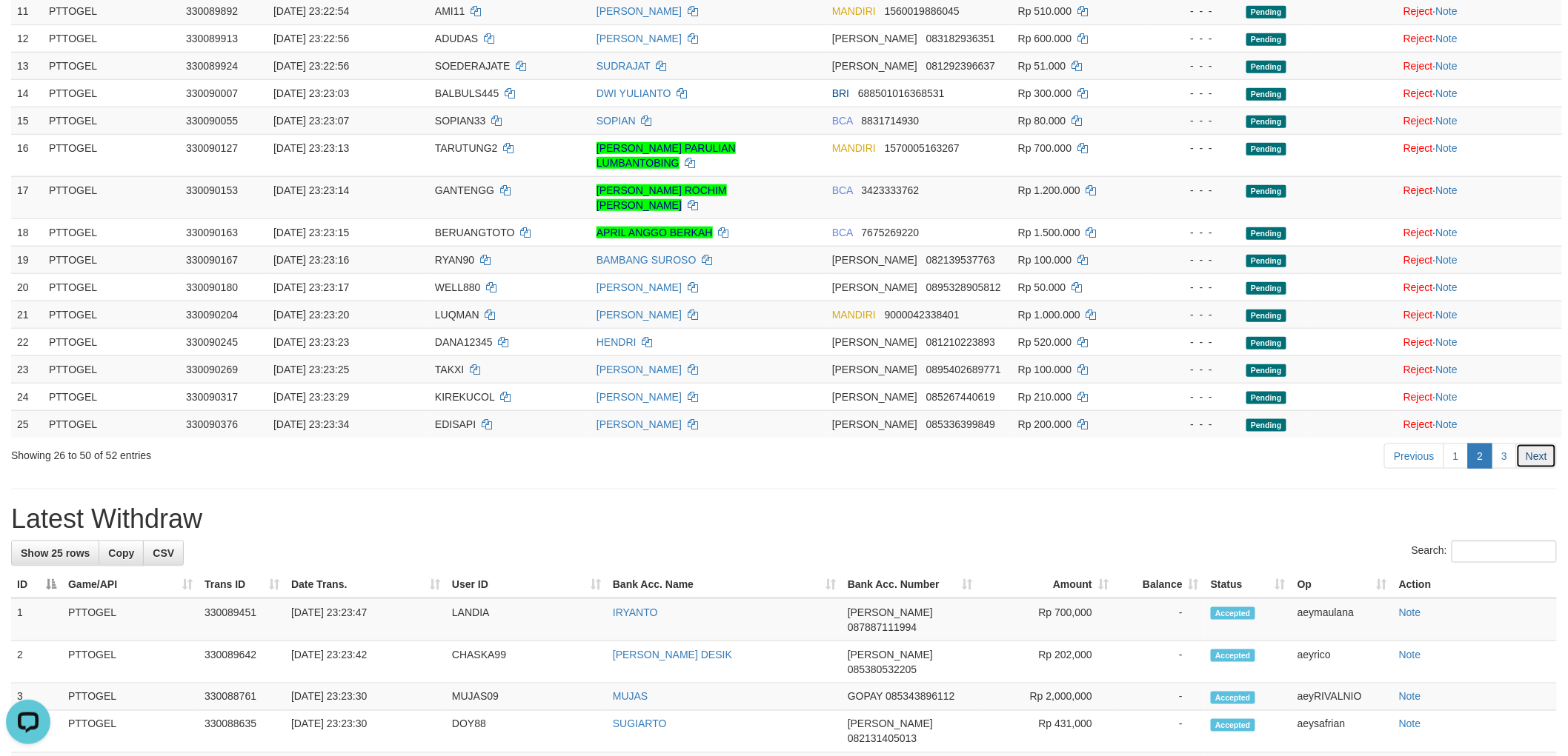
click at [1539, 445] on link "Next" at bounding box center [1536, 455] width 40 height 25
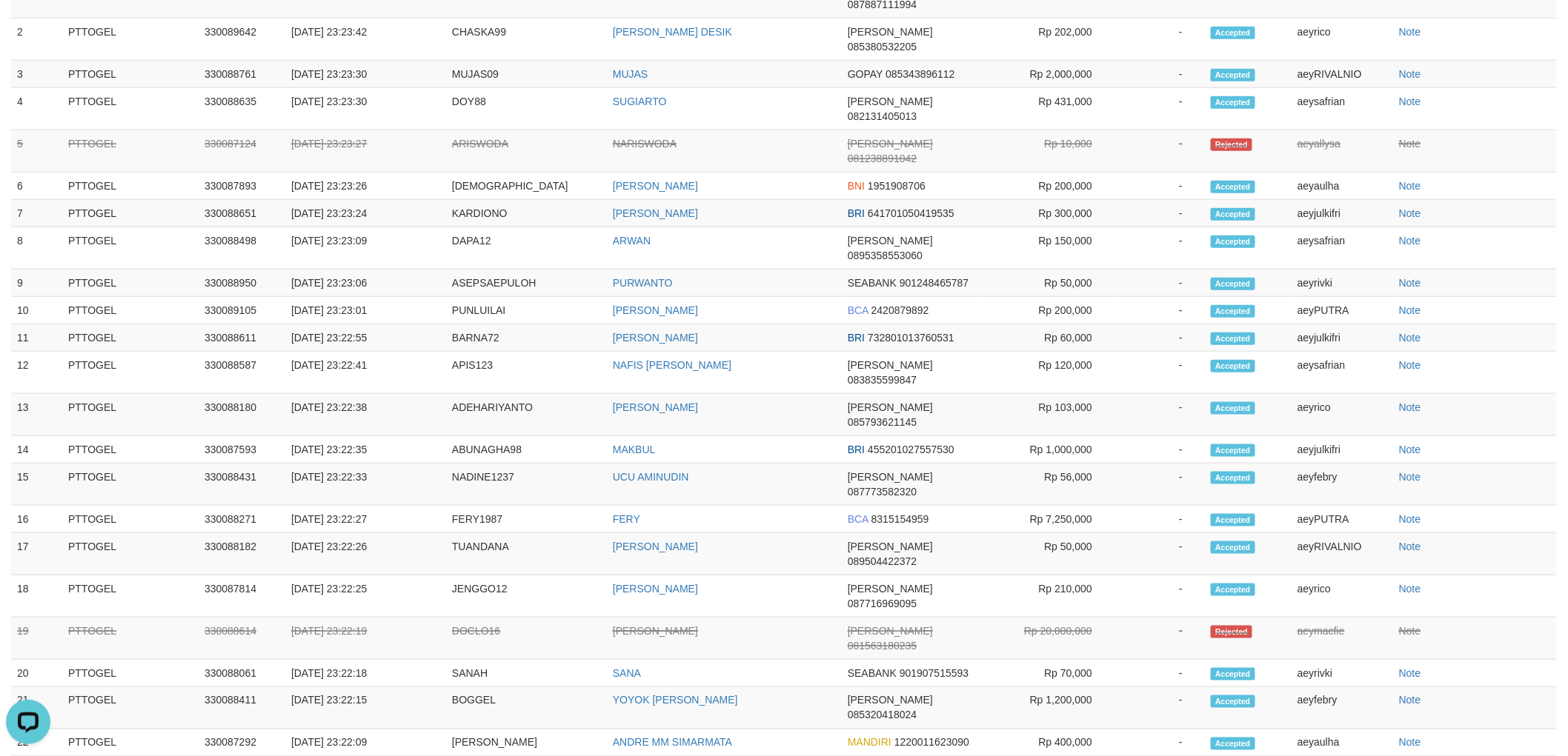
scroll to position [0, 0]
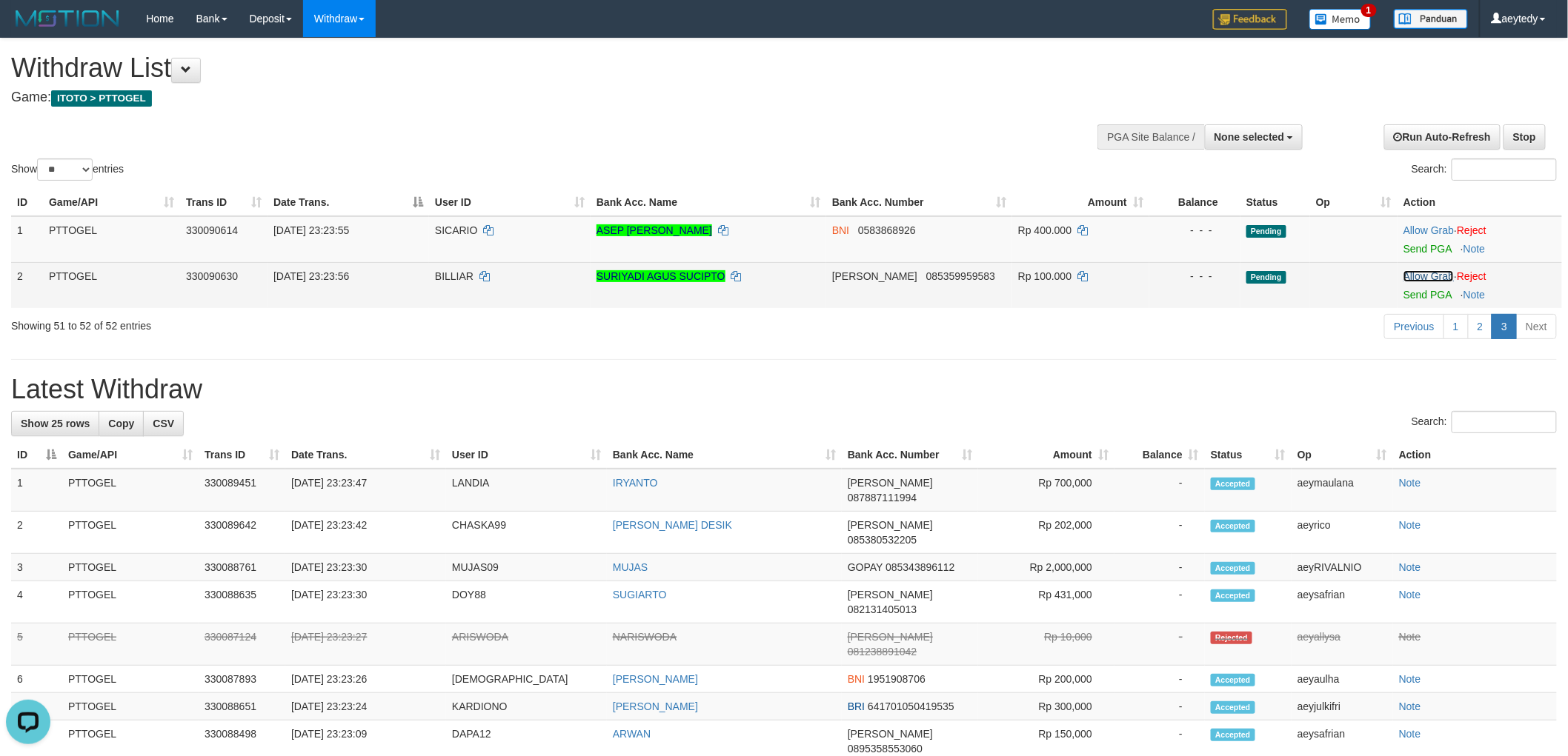
click at [1427, 277] on link "Allow Grab" at bounding box center [1428, 276] width 51 height 12
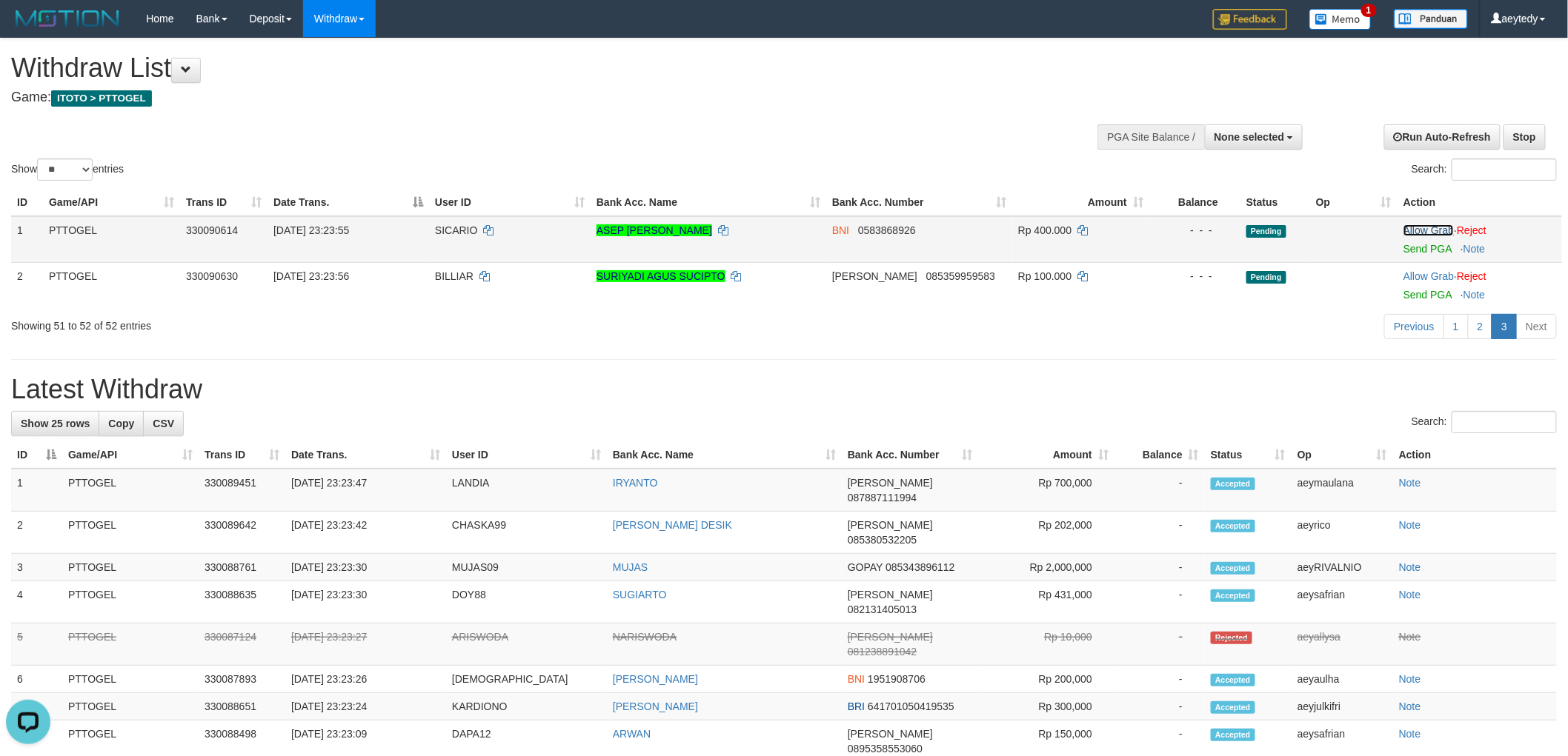
click at [1434, 230] on link "Allow Grab" at bounding box center [1428, 230] width 51 height 12
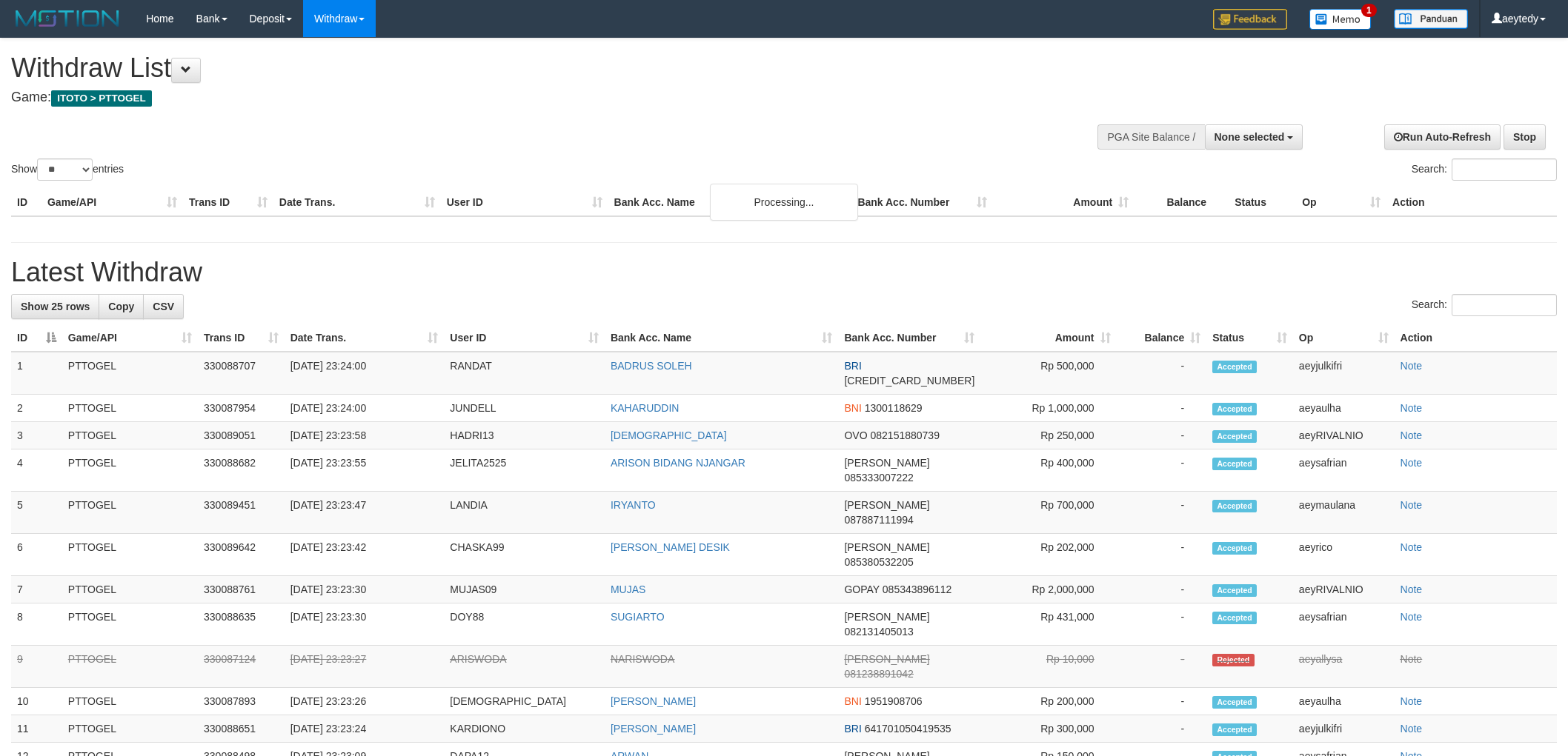
select select
select select "**"
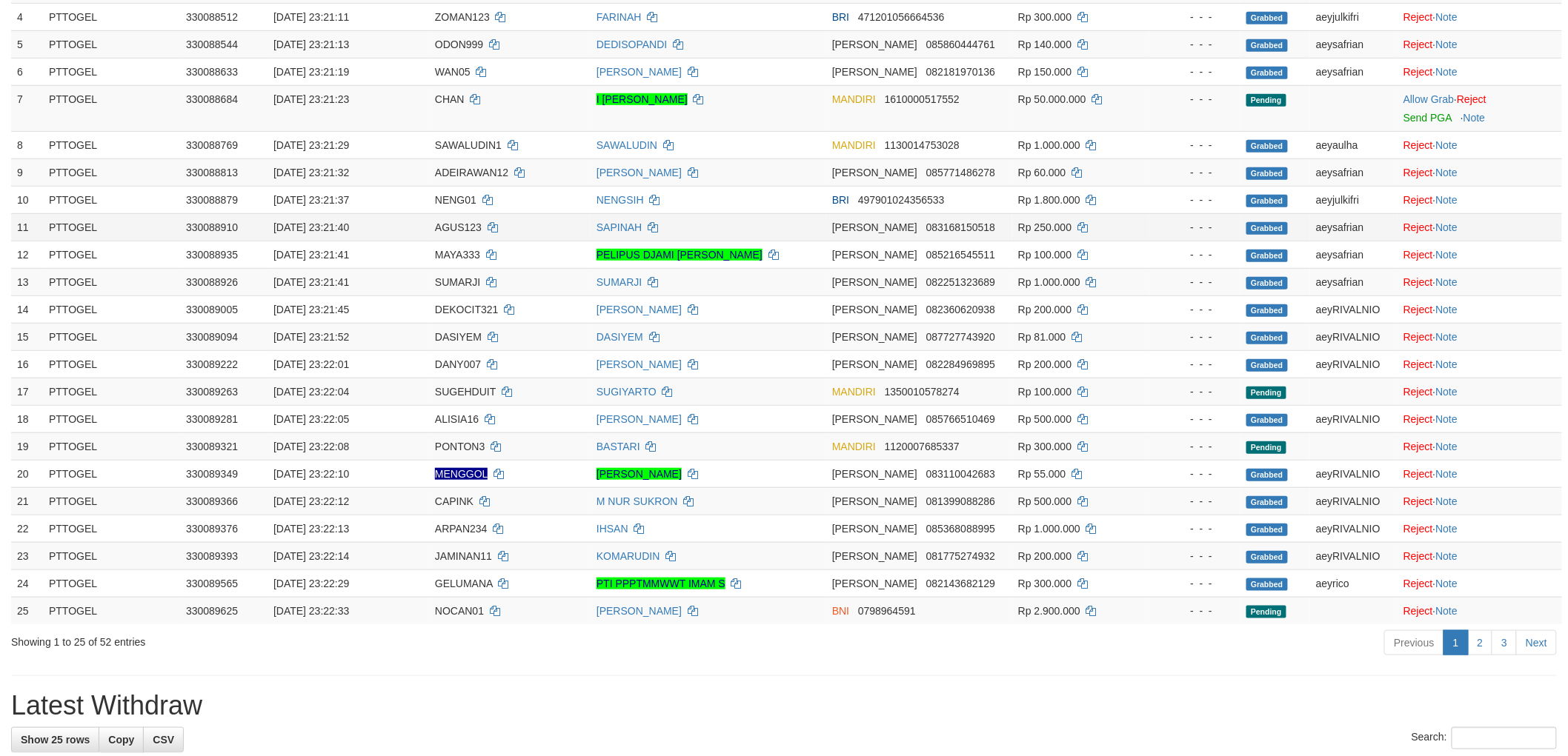
scroll to position [493, 0]
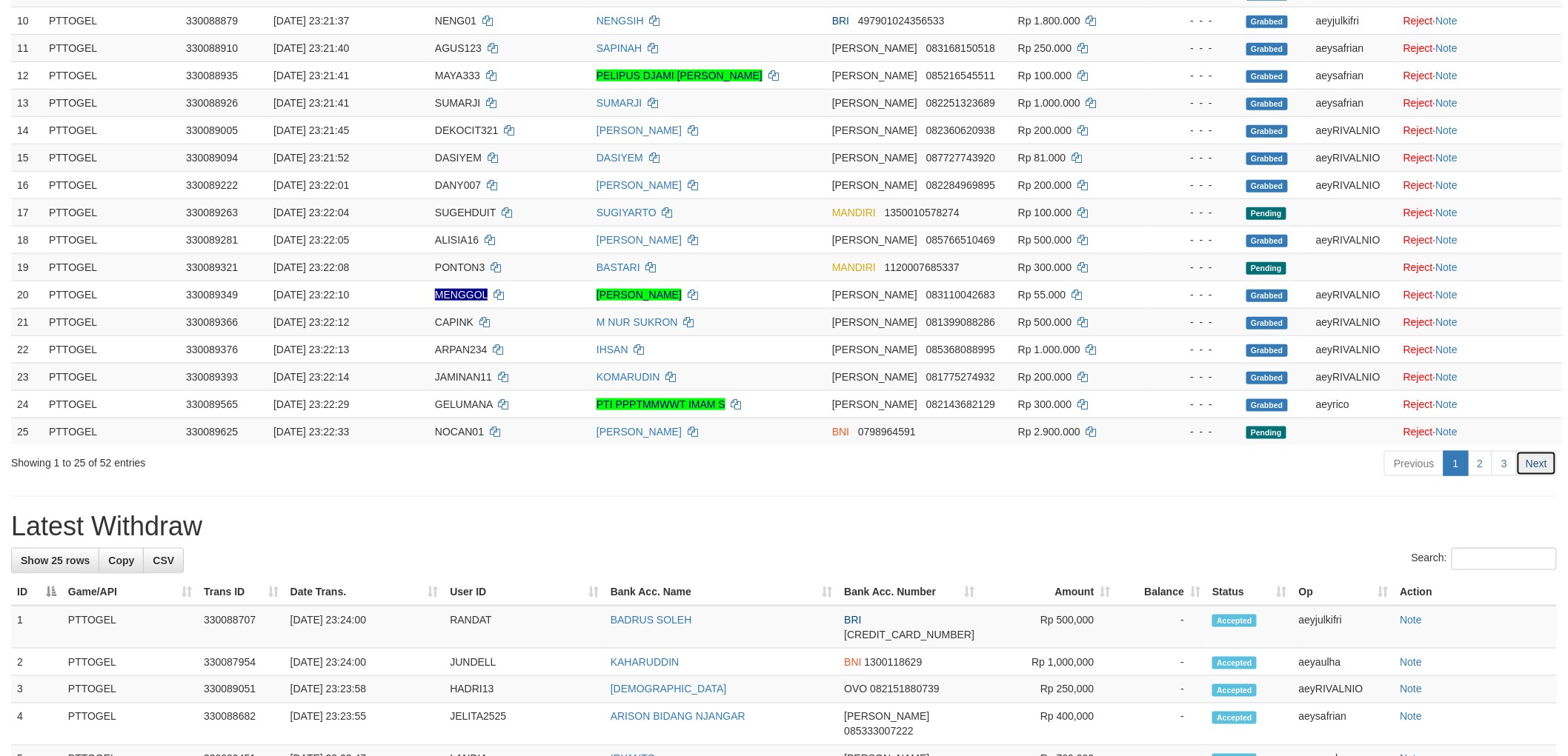
click at [1523, 468] on link "Next" at bounding box center [1536, 463] width 40 height 25
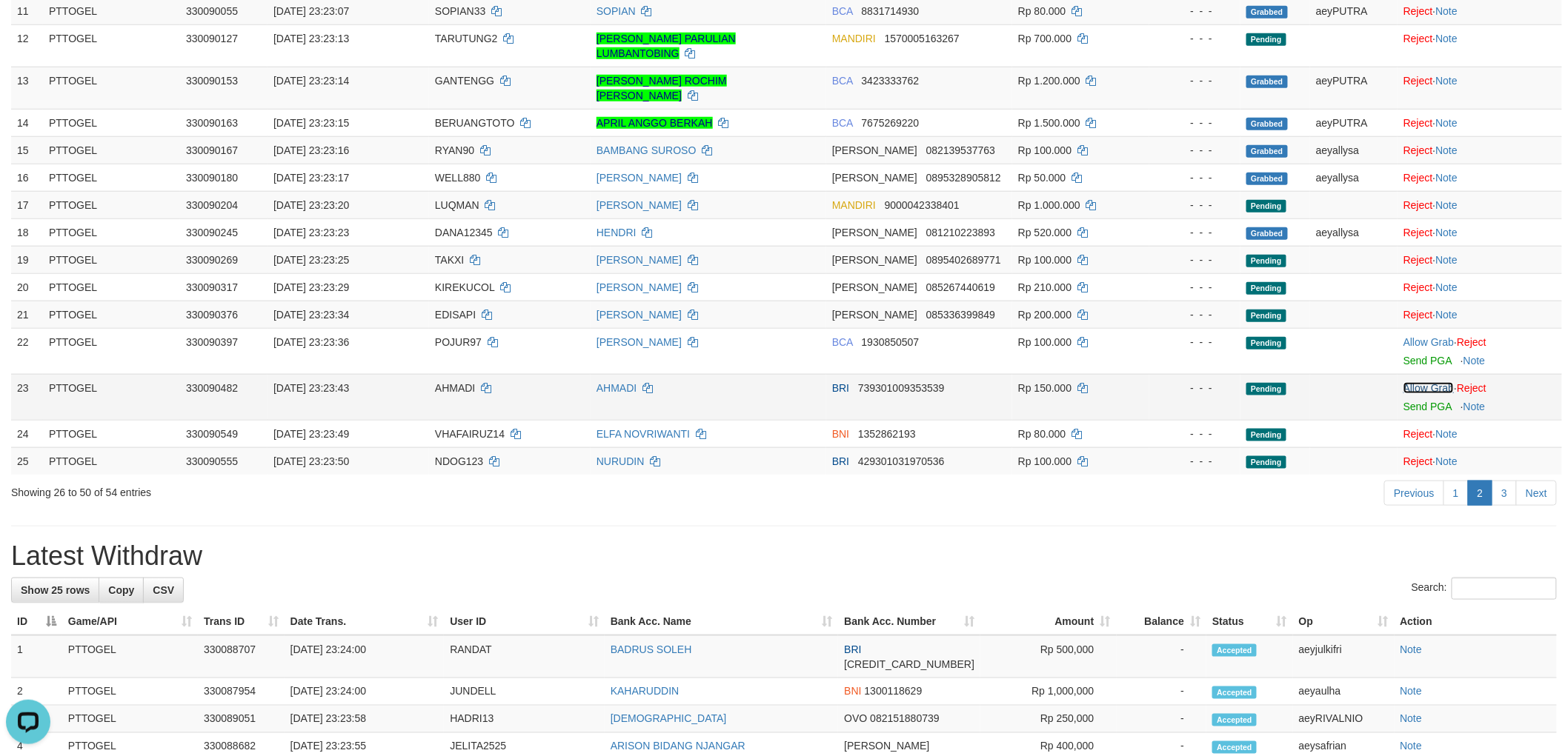
click at [1420, 382] on link "Allow Grab" at bounding box center [1428, 387] width 51 height 12
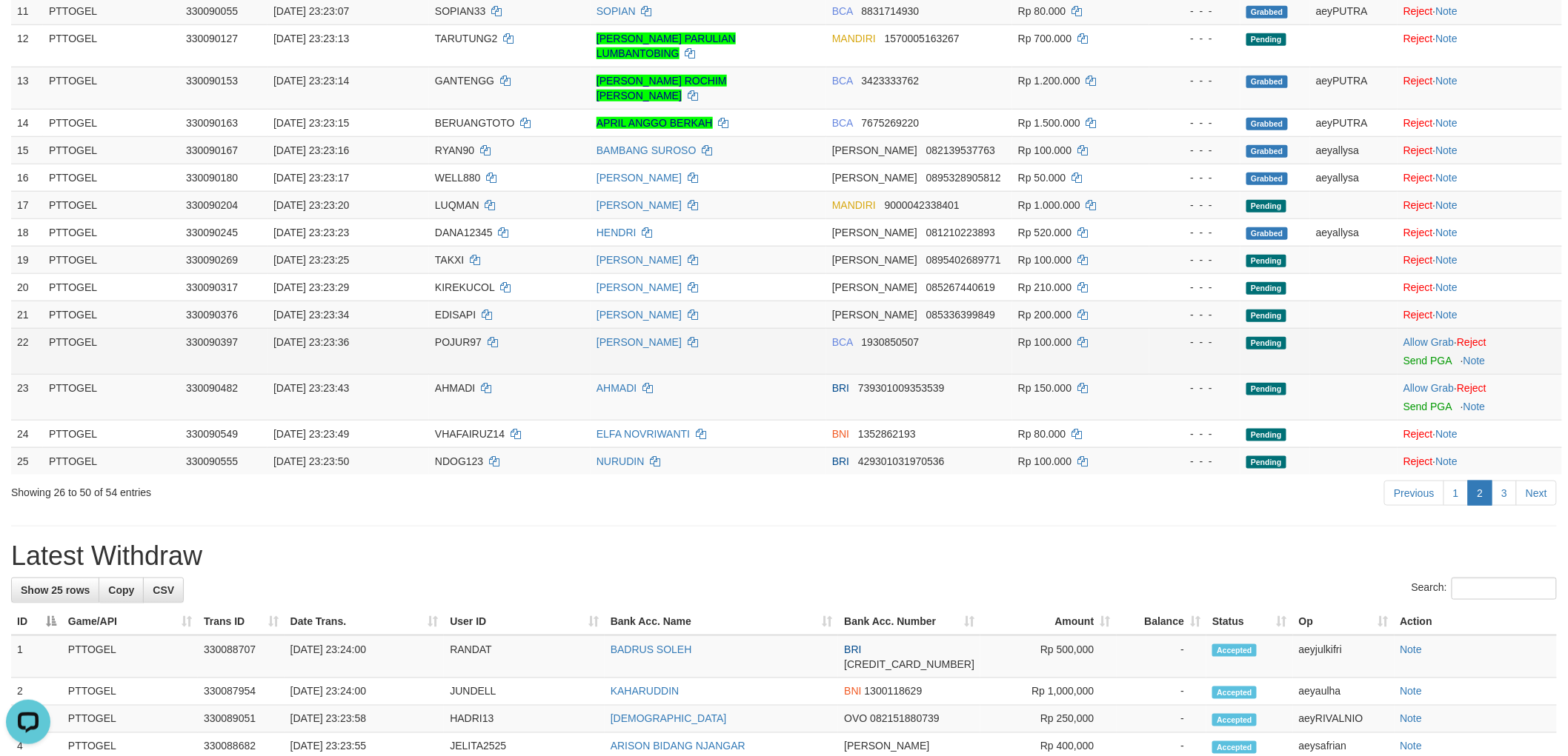
click at [1428, 328] on td "Allow Grab · Reject Send PGA · Note" at bounding box center [1479, 351] width 165 height 46
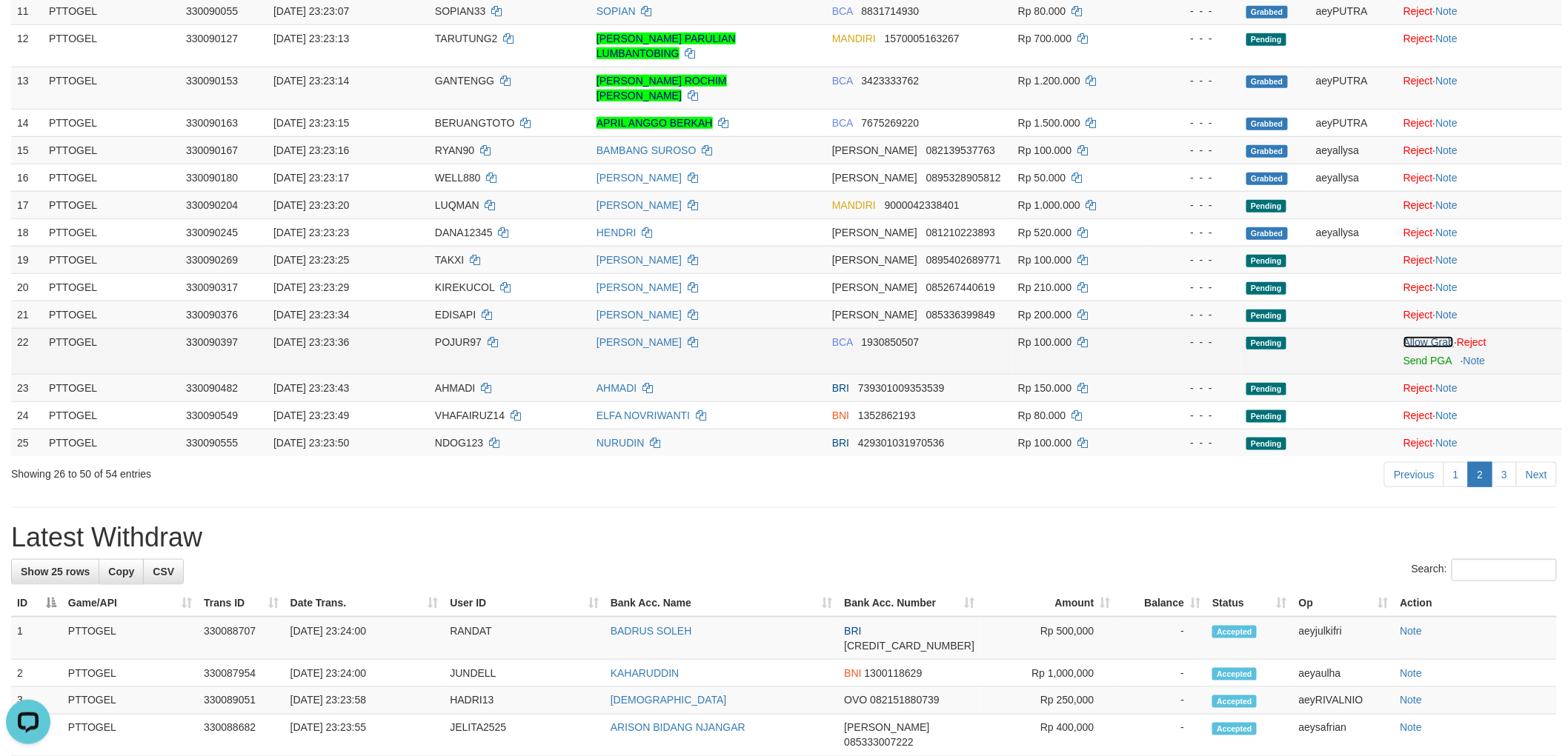
click at [1418, 337] on link "Allow Grab" at bounding box center [1428, 342] width 51 height 12
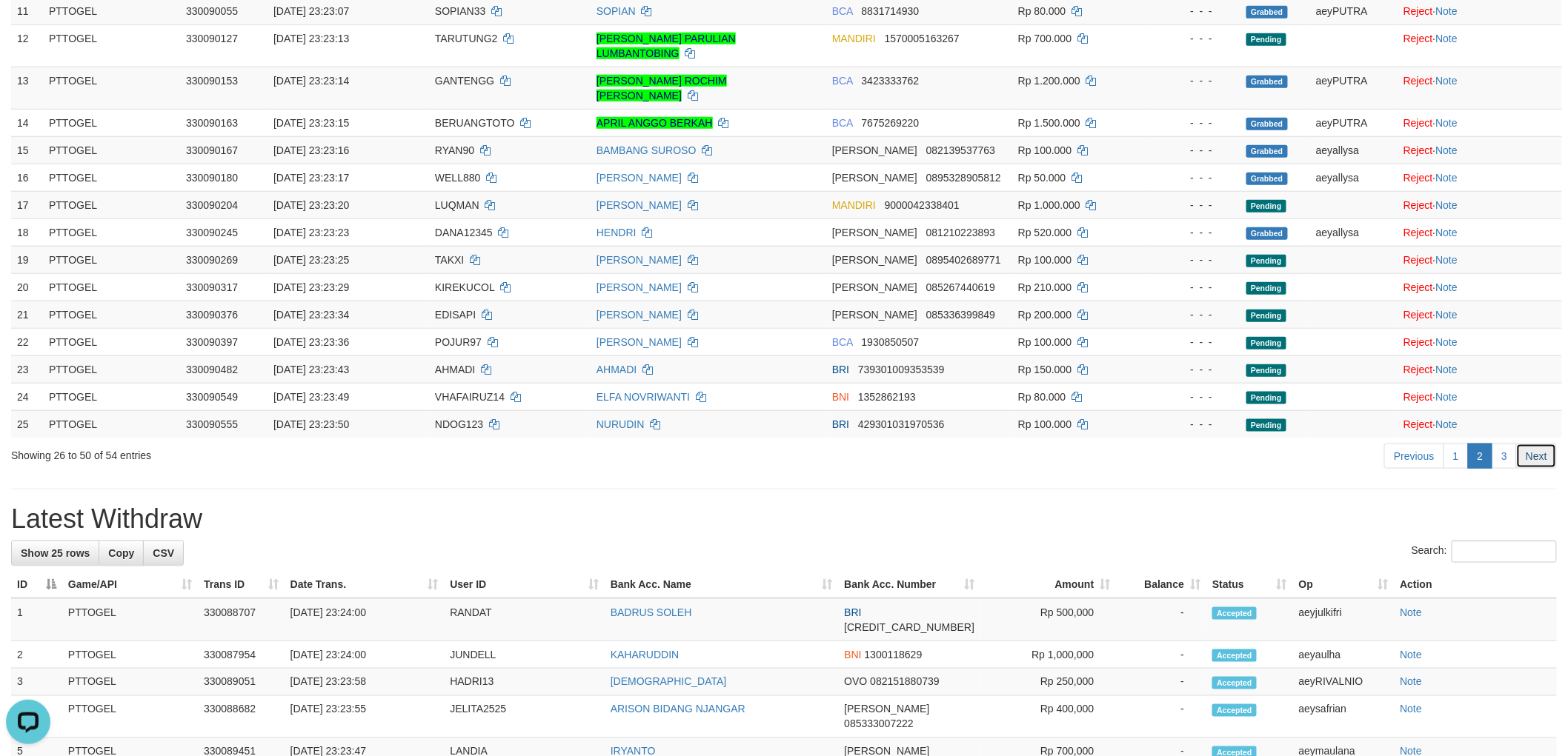
drag, startPoint x: 1537, startPoint y: 439, endPoint x: 1477, endPoint y: 447, distance: 60.5
click at [1537, 443] on link "Next" at bounding box center [1536, 455] width 40 height 25
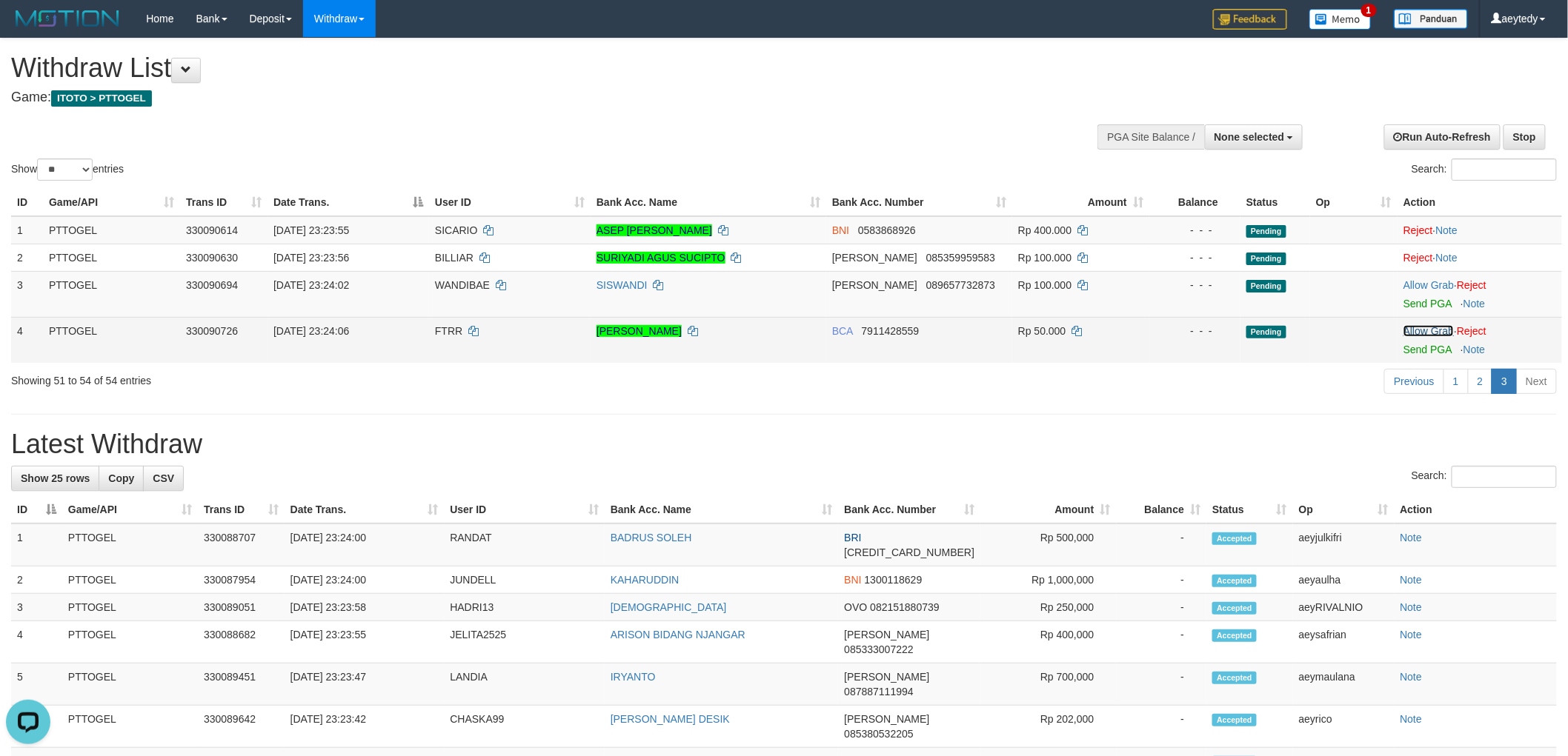
click at [1426, 328] on link "Allow Grab" at bounding box center [1428, 330] width 51 height 12
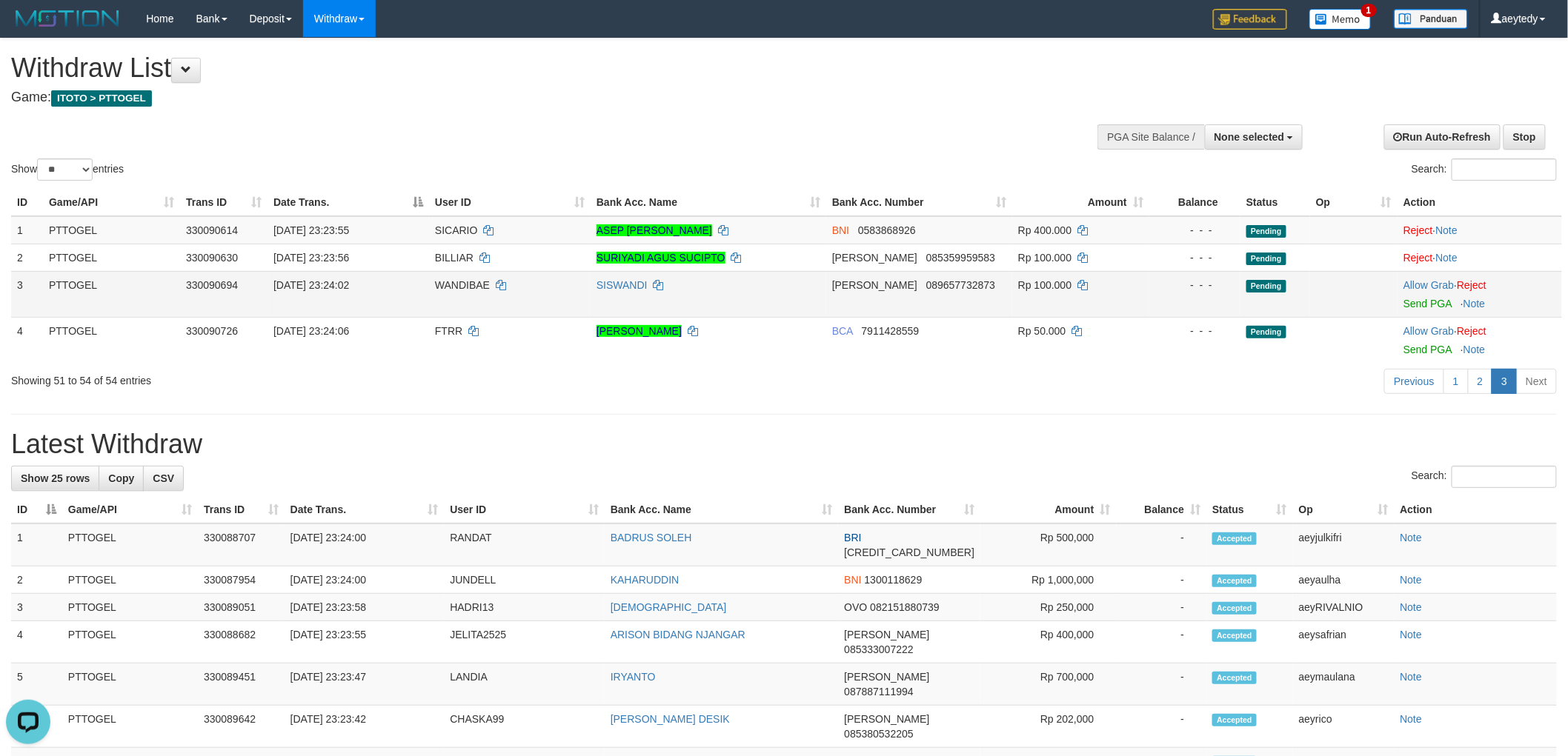
click at [1424, 274] on td "Allow Grab · Reject Send PGA · Note" at bounding box center [1479, 294] width 165 height 46
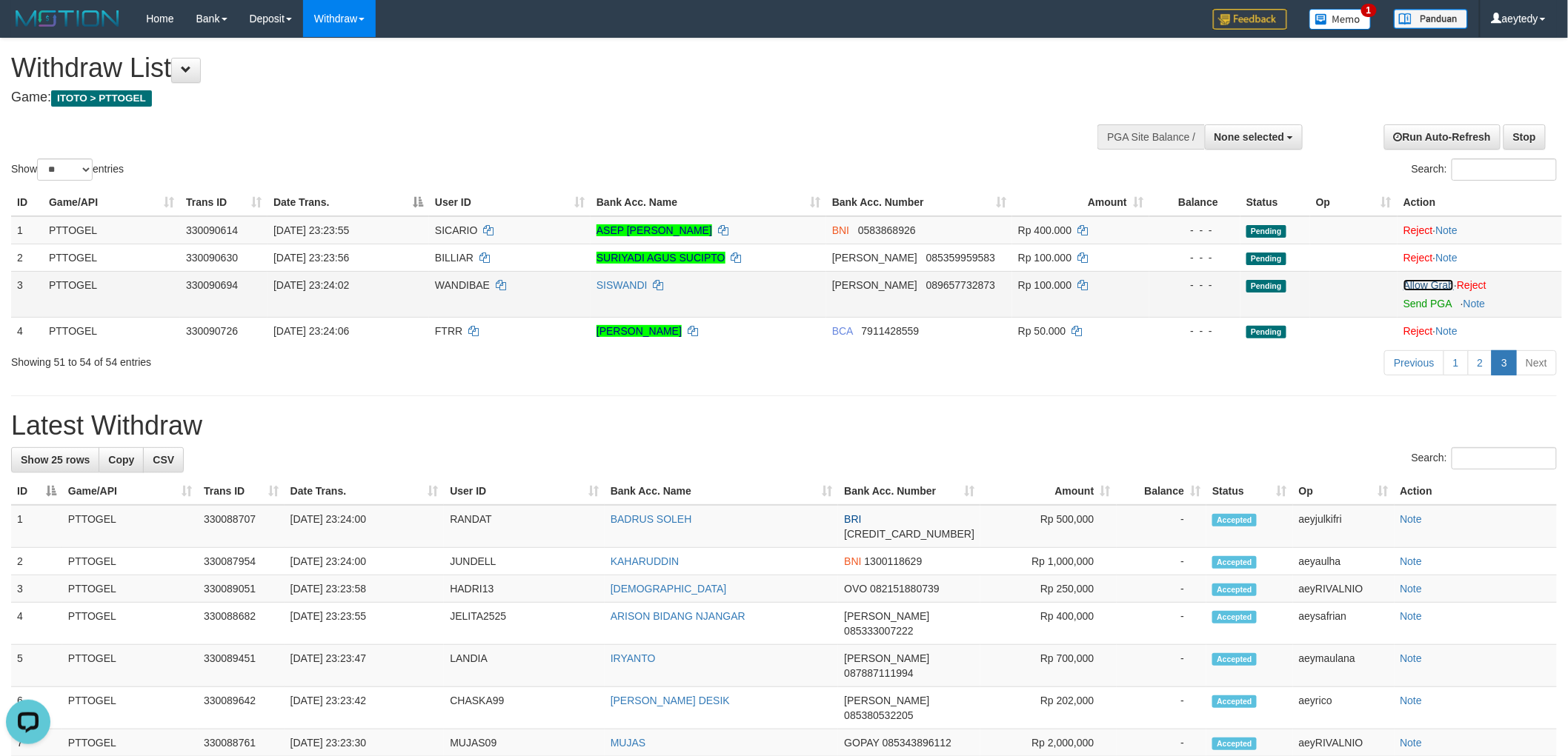
click at [1421, 289] on link "Allow Grab" at bounding box center [1428, 285] width 51 height 12
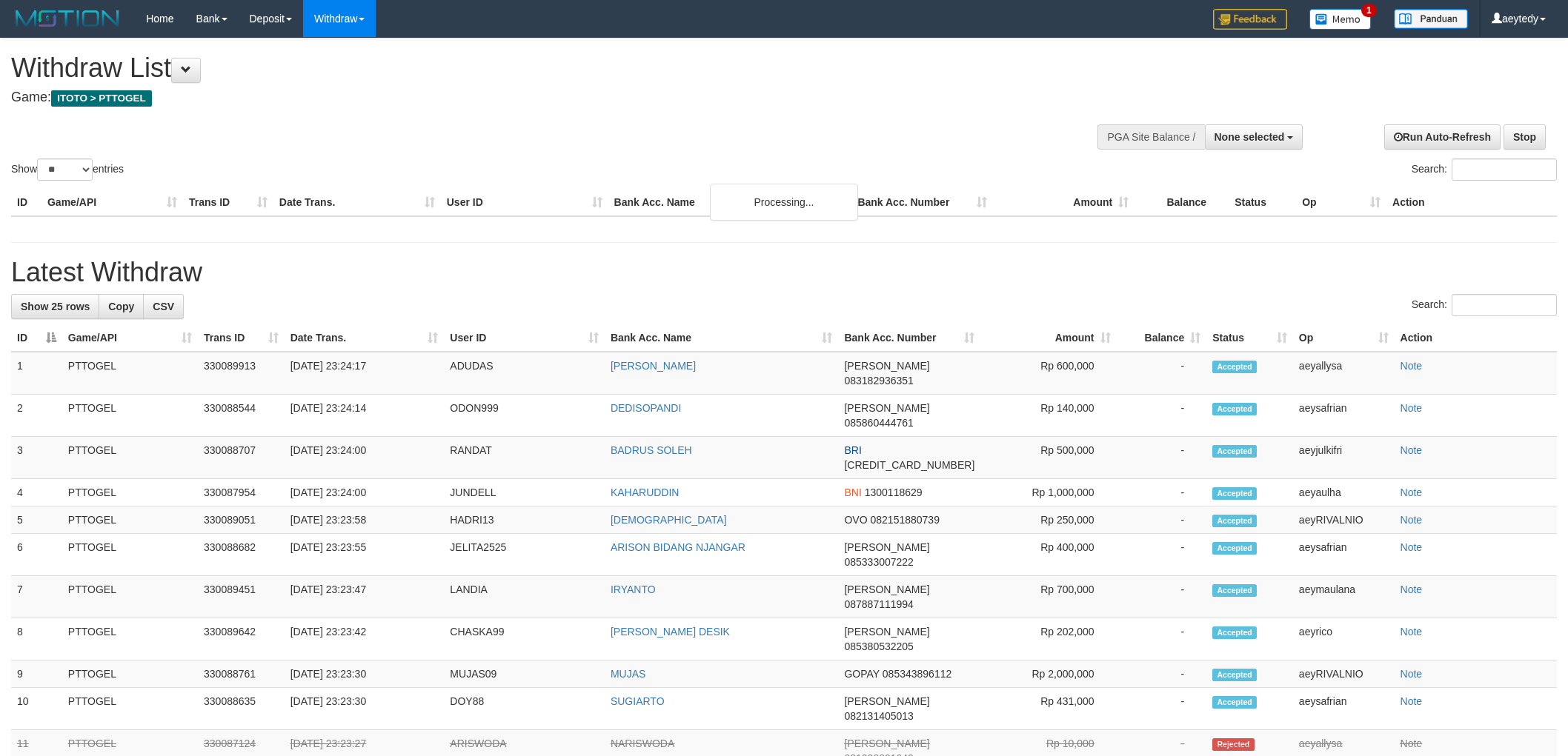
select select
select select "**"
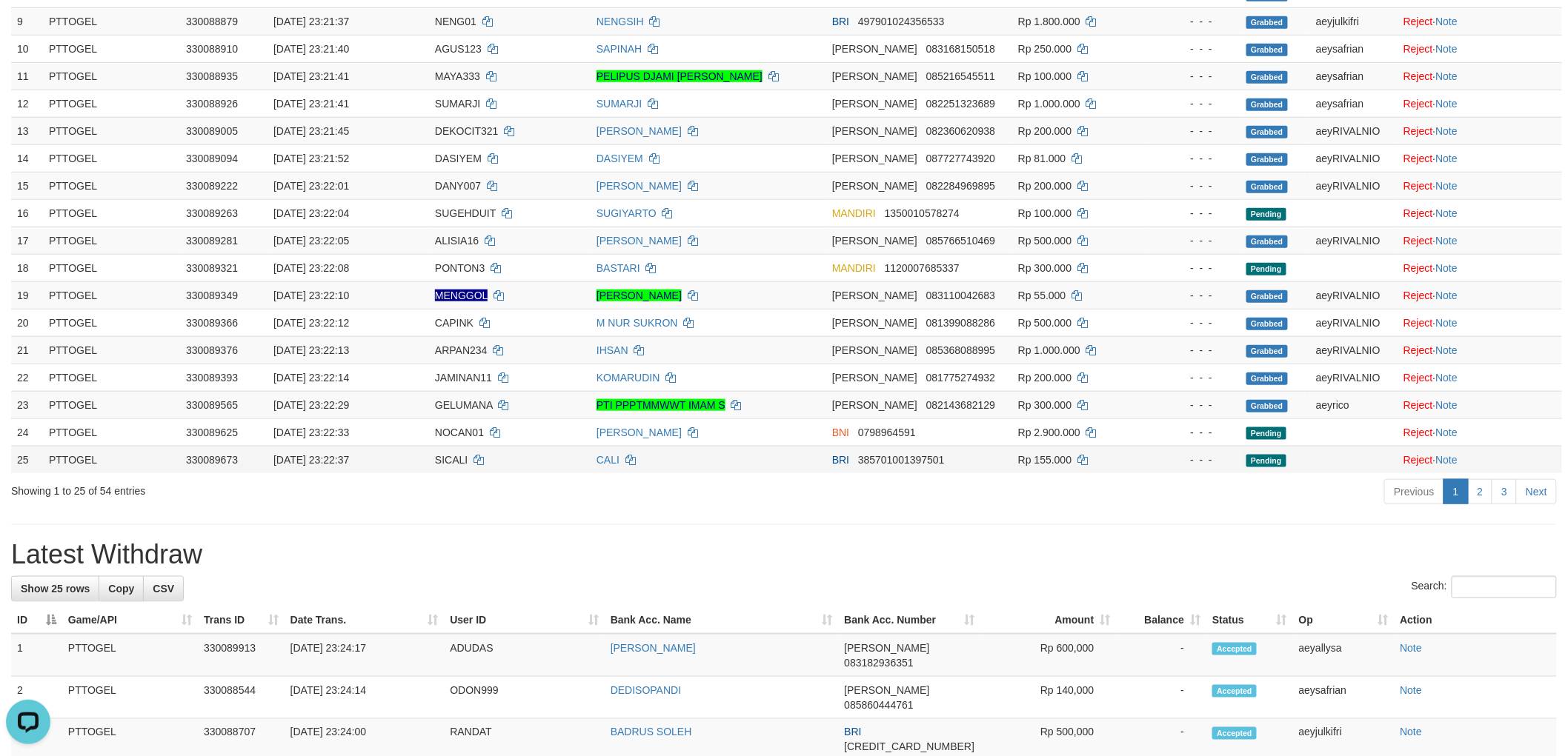
scroll to position [493, 0]
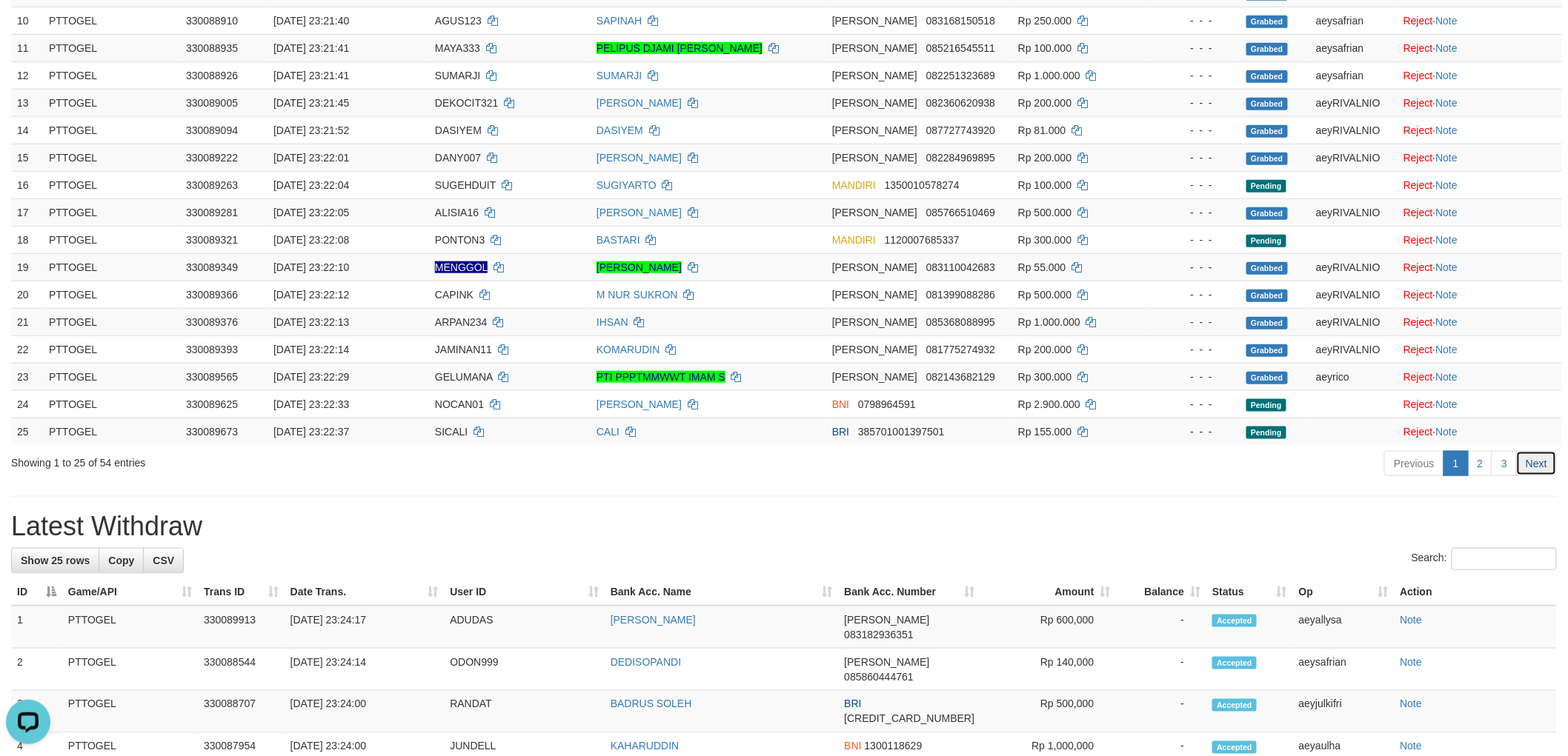
click at [1527, 454] on link "Next" at bounding box center [1536, 463] width 40 height 25
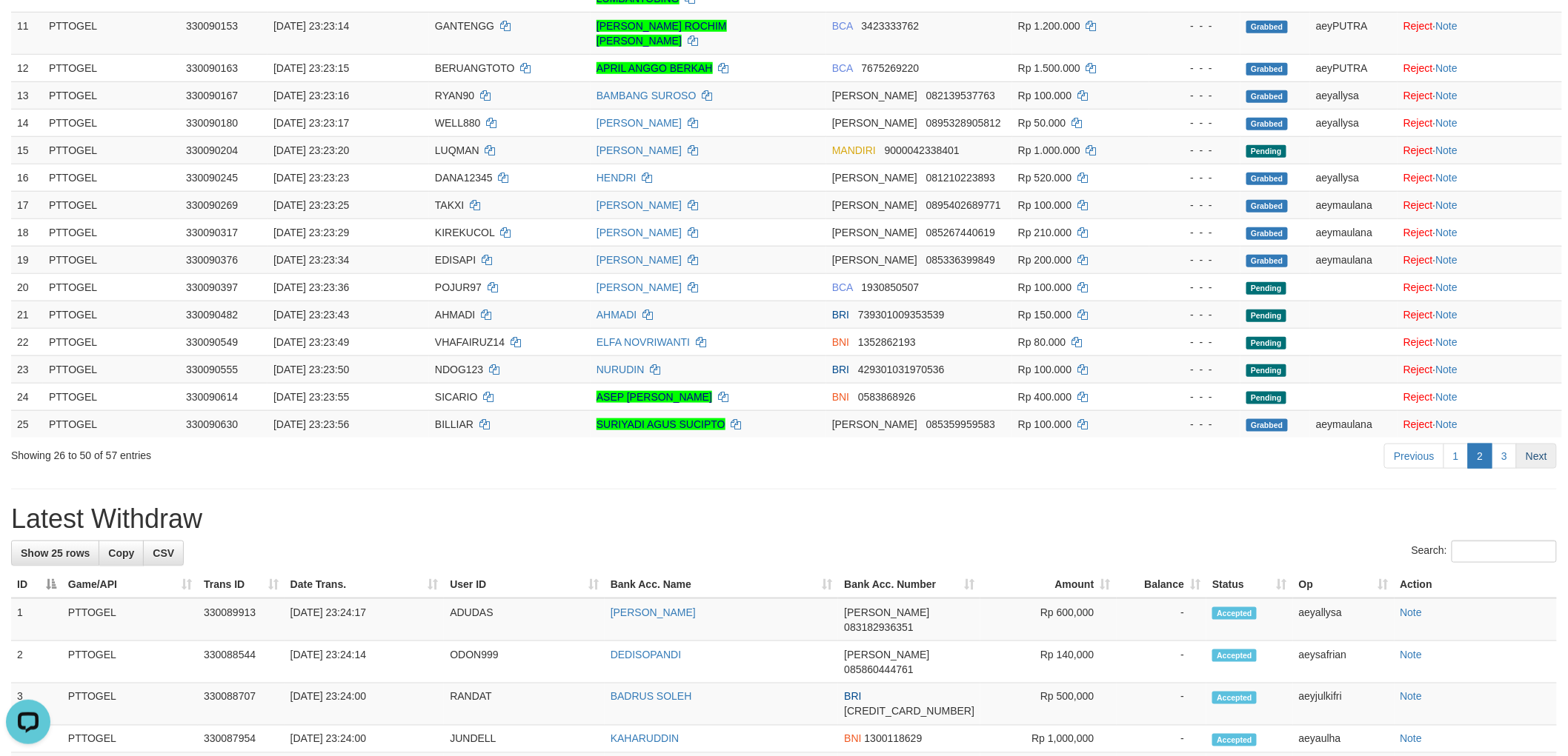
click at [1543, 445] on link "Next" at bounding box center [1536, 455] width 40 height 25
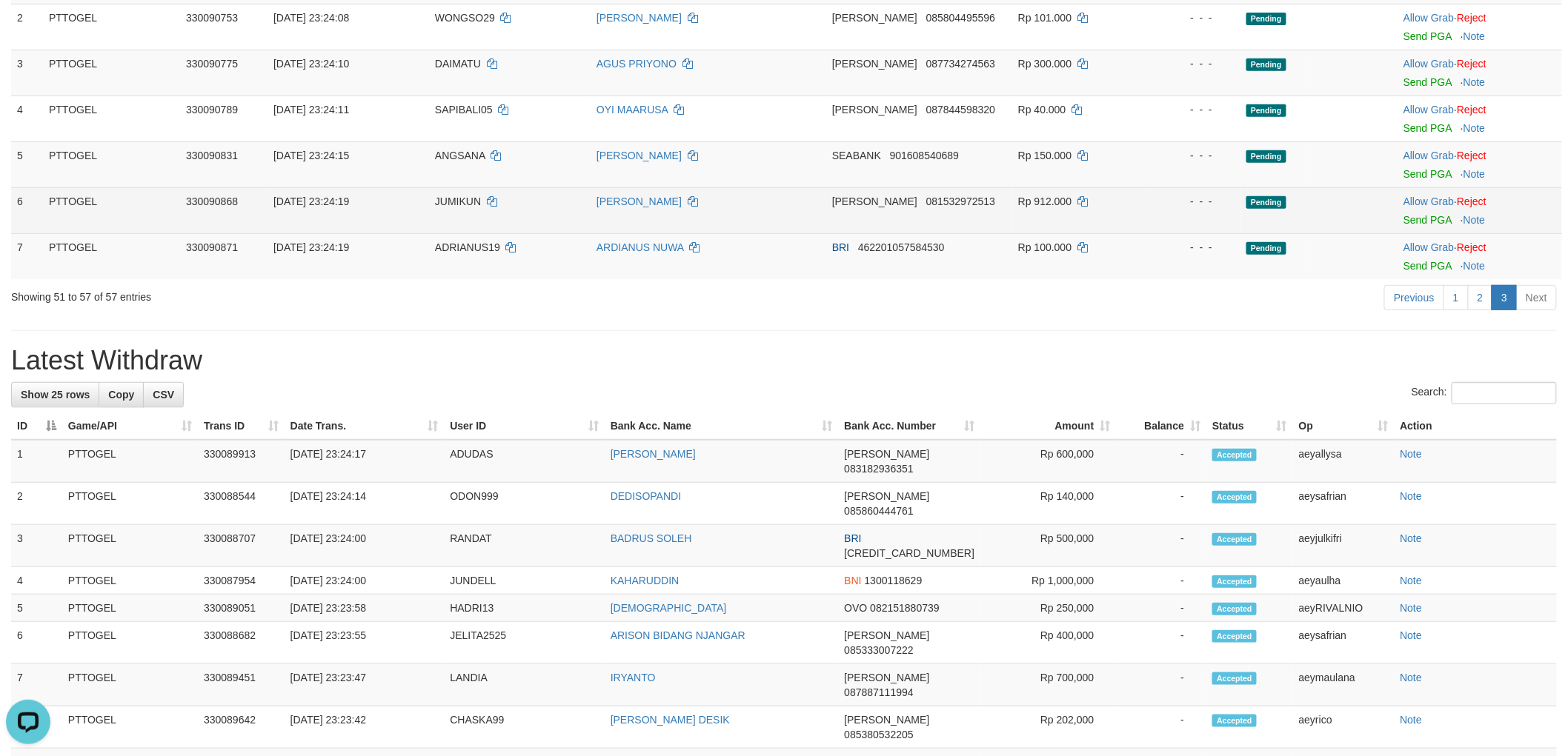
scroll to position [82, 0]
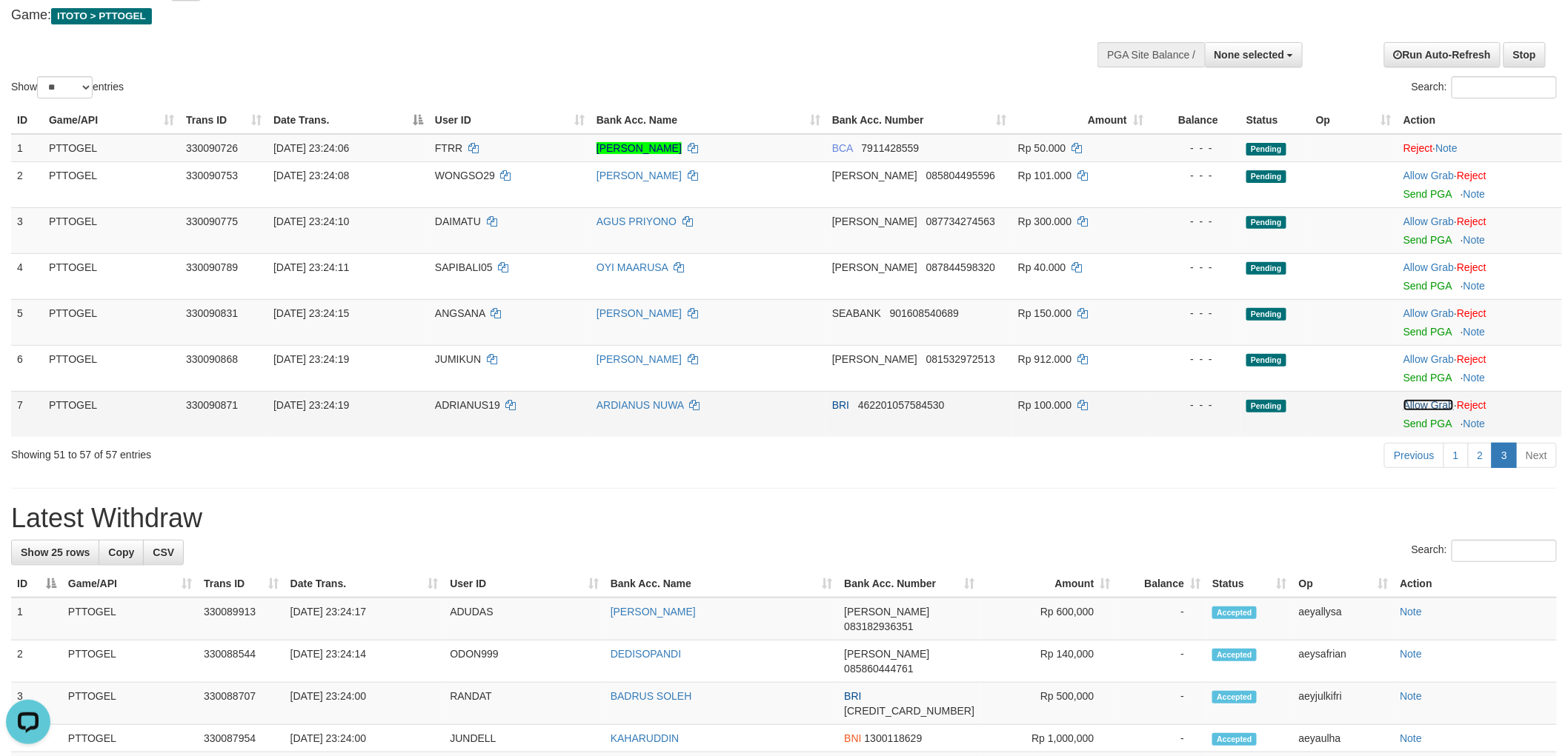
click at [1438, 399] on link "Allow Grab" at bounding box center [1428, 405] width 51 height 12
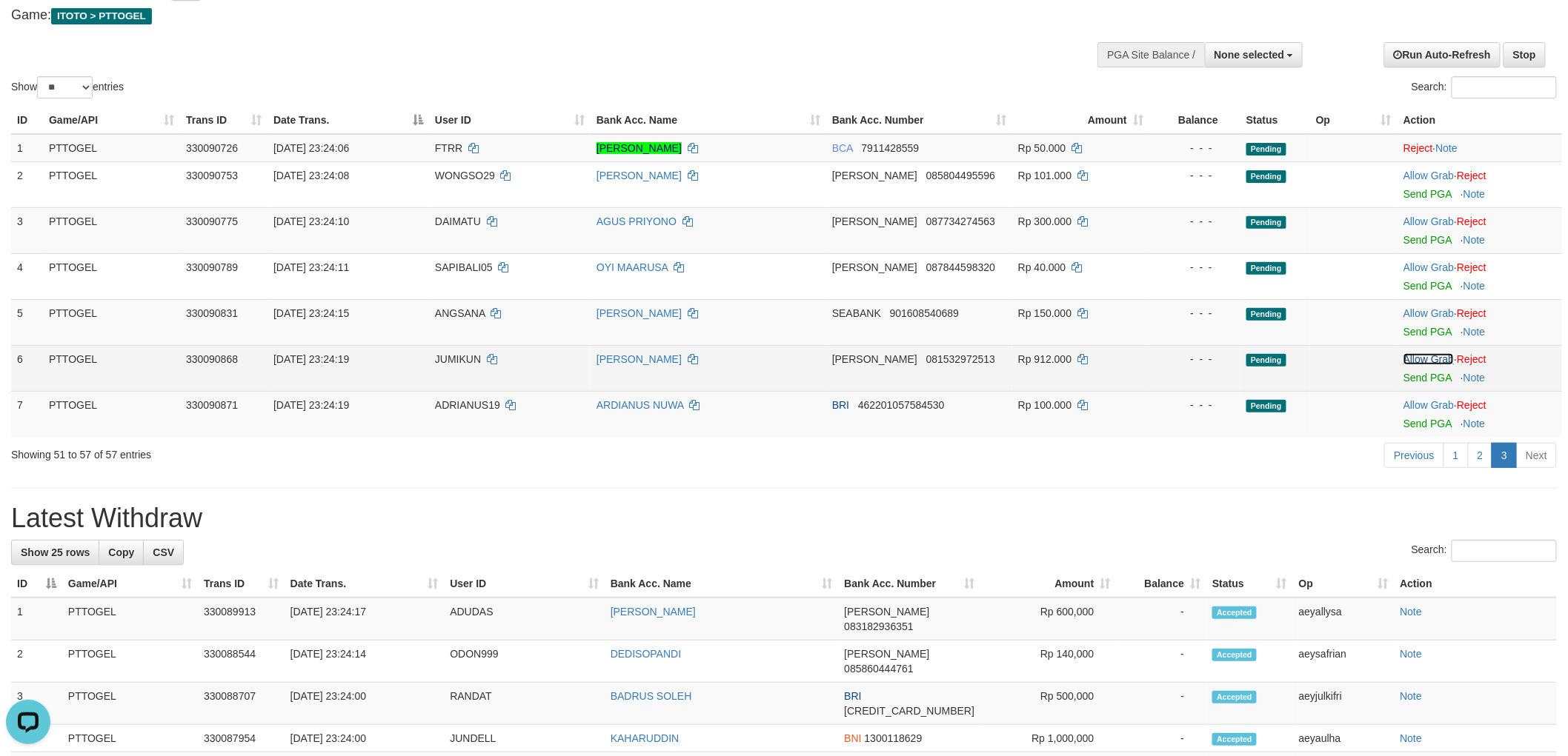
click at [1430, 359] on link "Allow Grab" at bounding box center [1428, 359] width 51 height 12
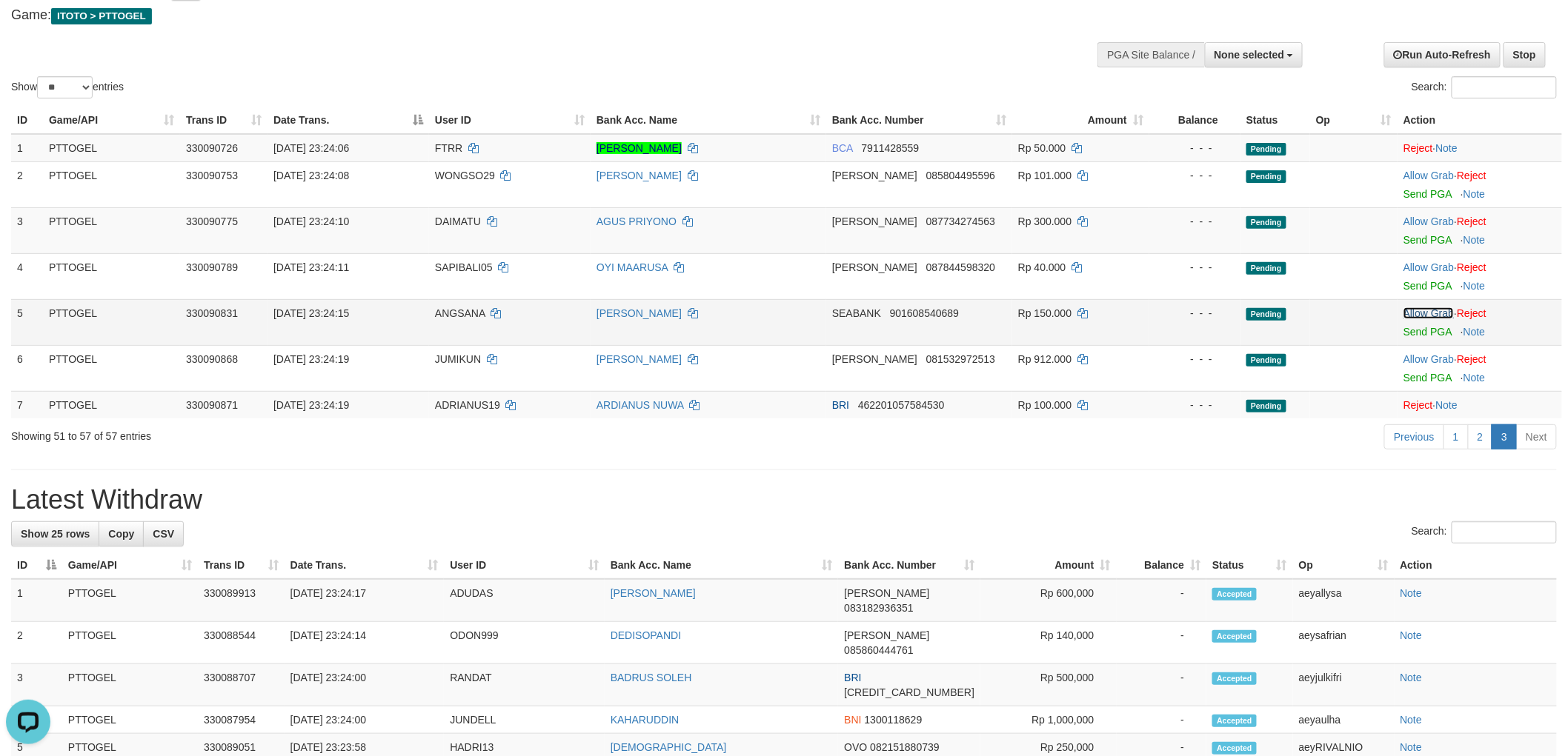
click at [1431, 313] on link "Allow Grab" at bounding box center [1428, 313] width 51 height 12
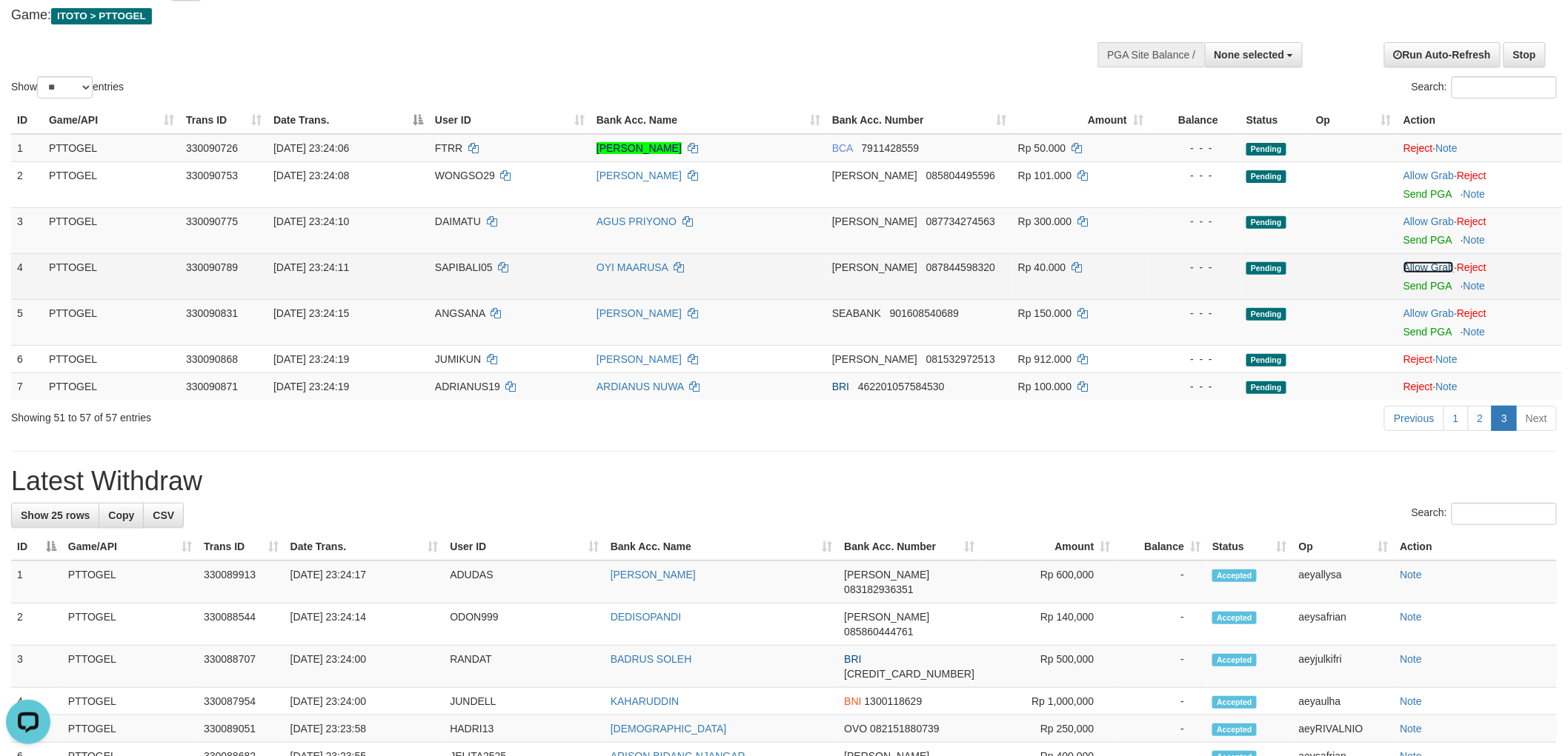
click at [1434, 268] on link "Allow Grab" at bounding box center [1428, 267] width 51 height 12
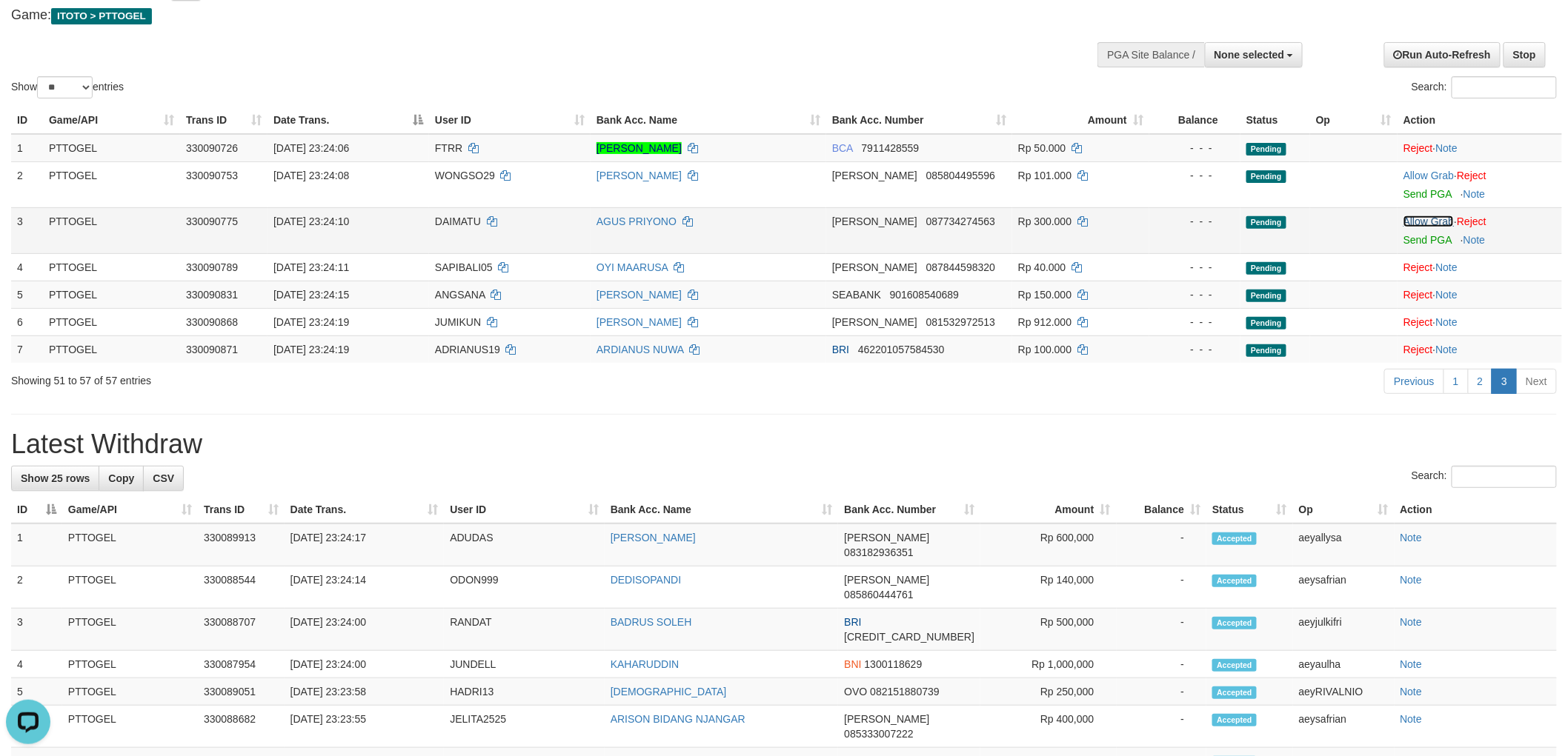
click at [1442, 216] on link "Allow Grab" at bounding box center [1428, 221] width 51 height 12
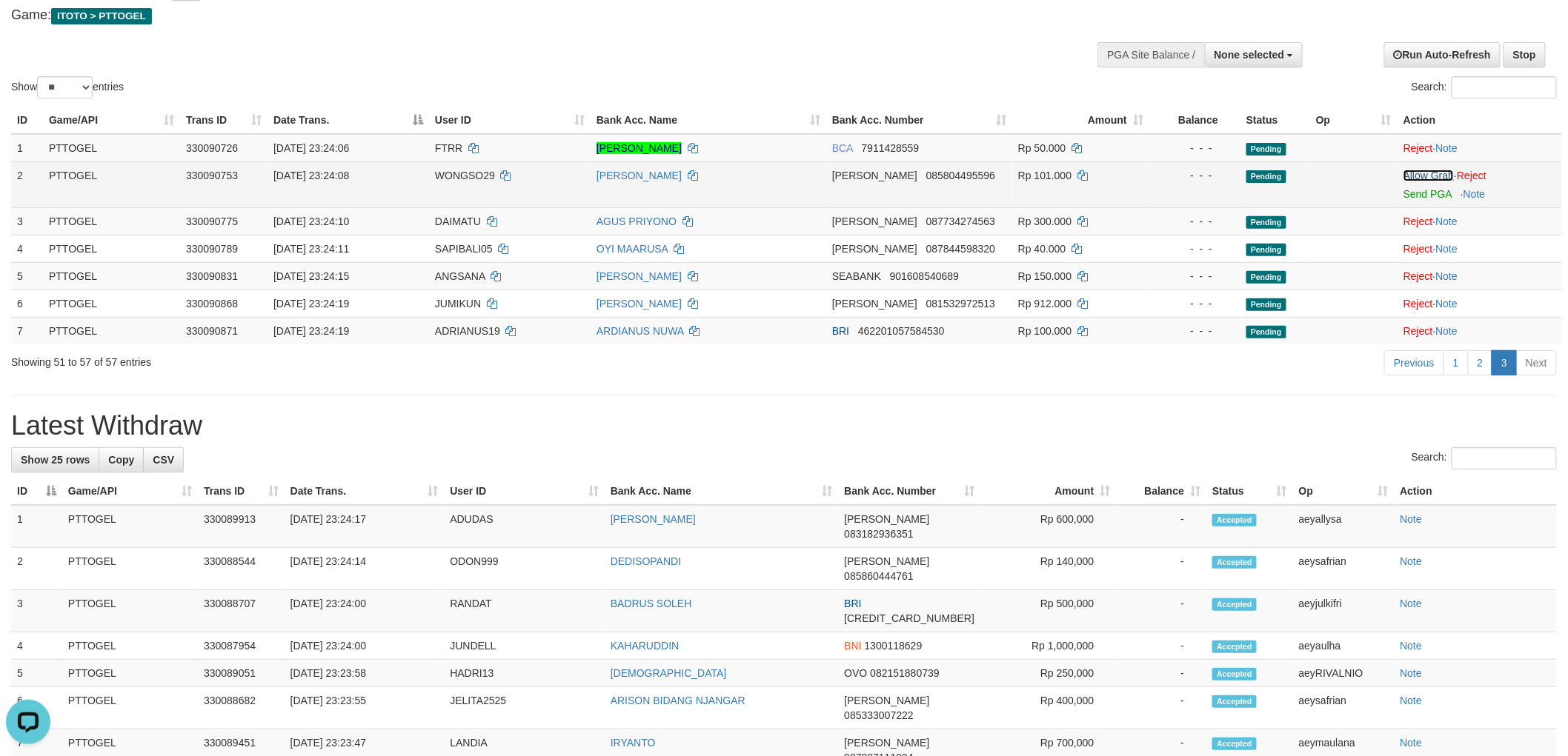
click at [1438, 173] on link "Allow Grab" at bounding box center [1428, 175] width 51 height 12
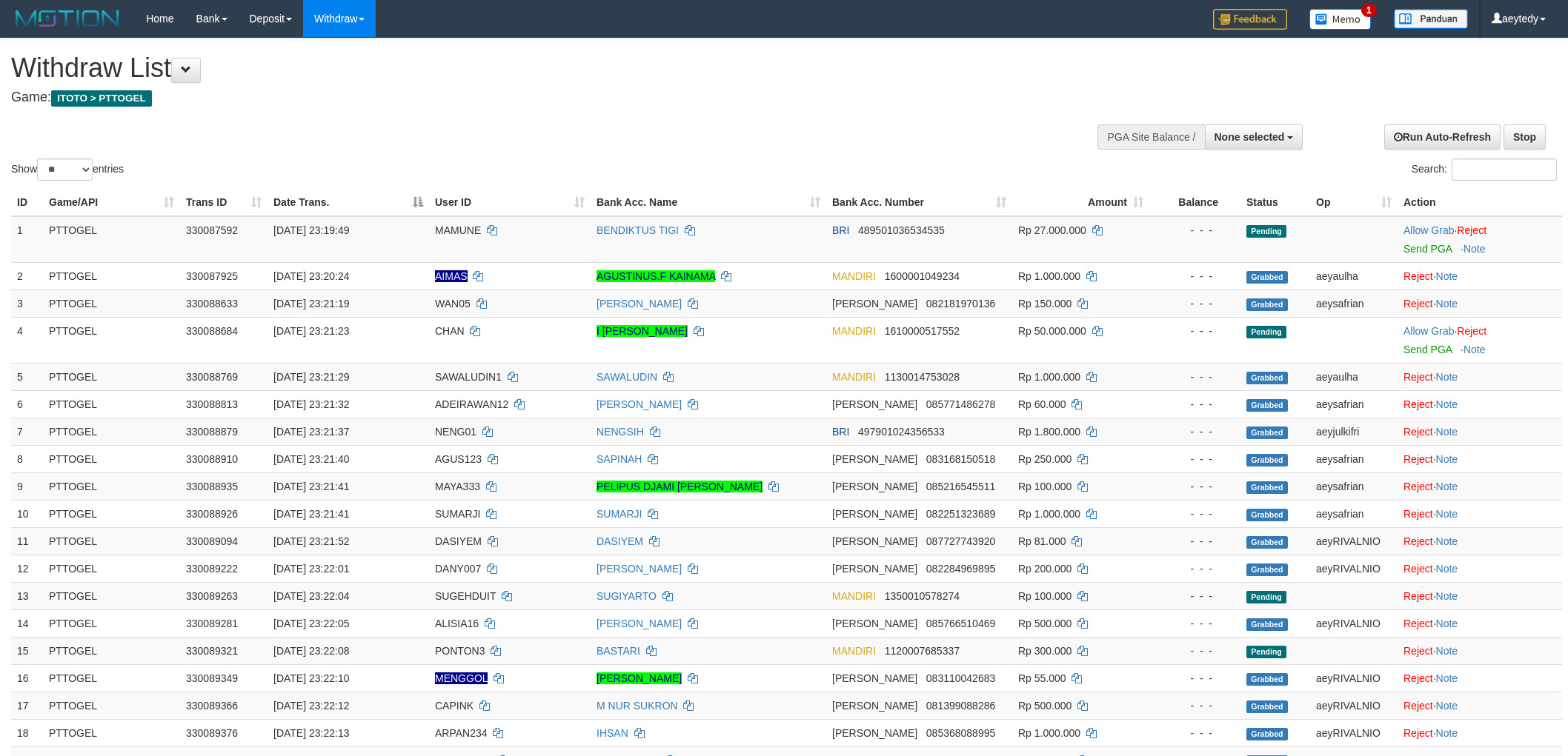
select select
select select "**"
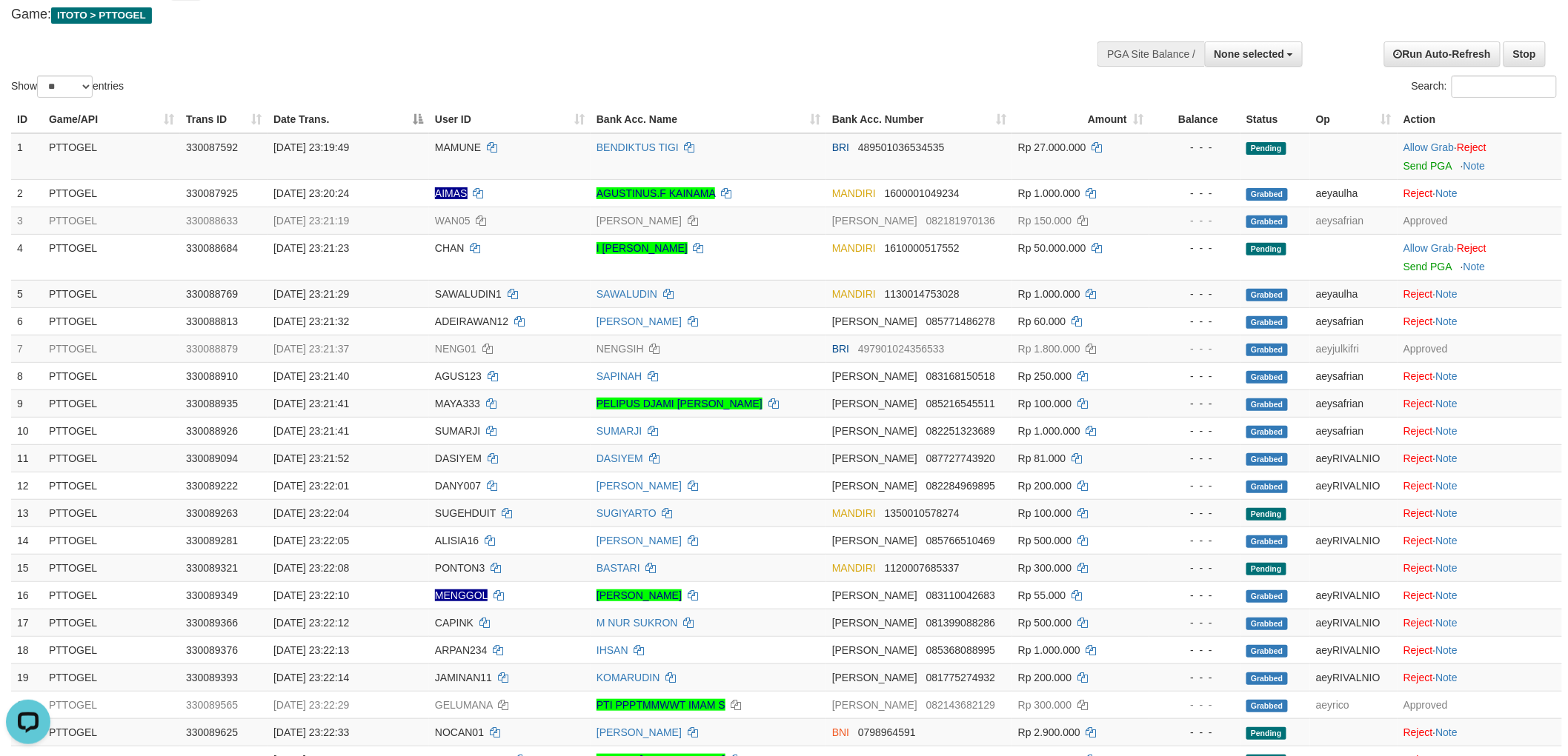
click at [922, 86] on div "Search:" at bounding box center [1176, 88] width 762 height 26
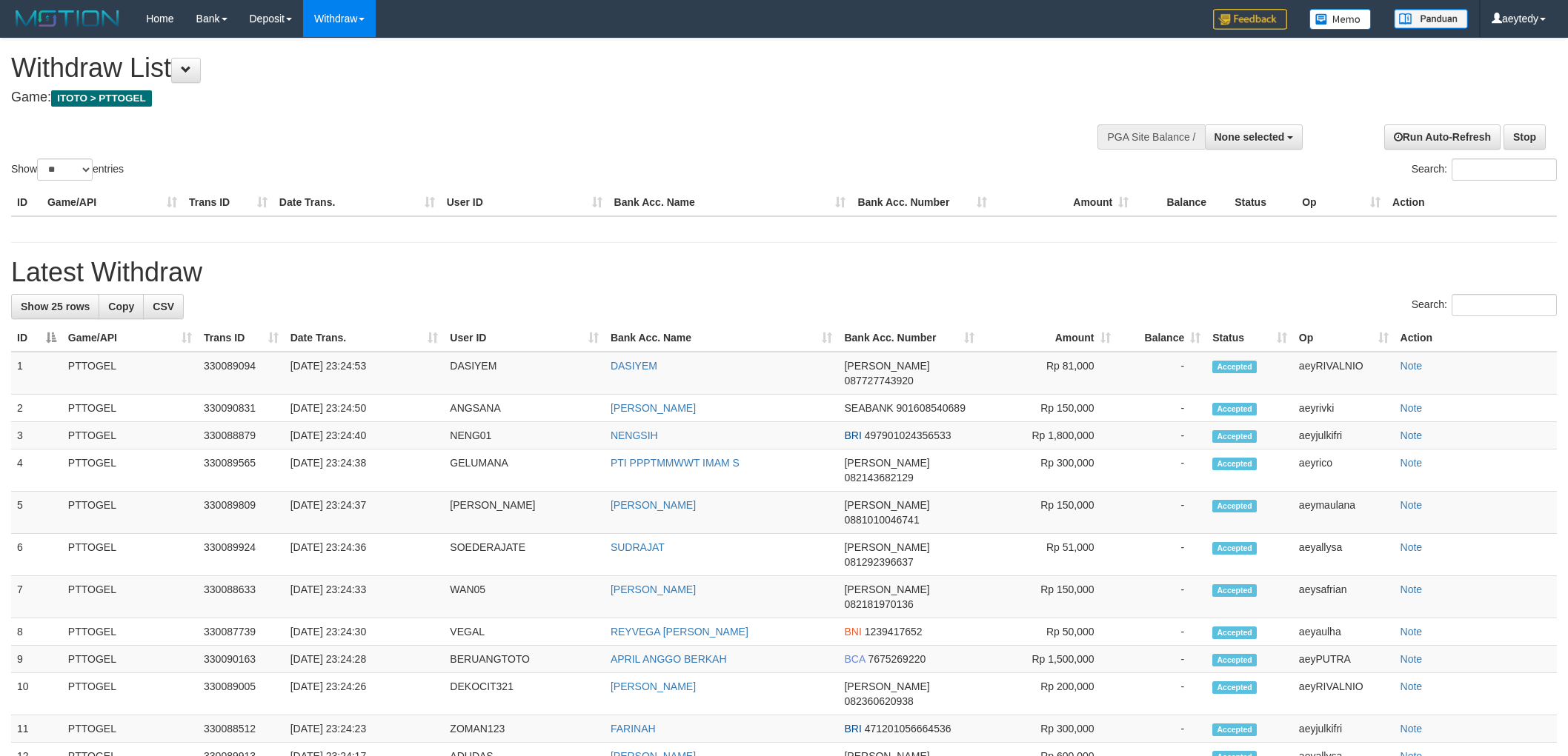
select select
select select "**"
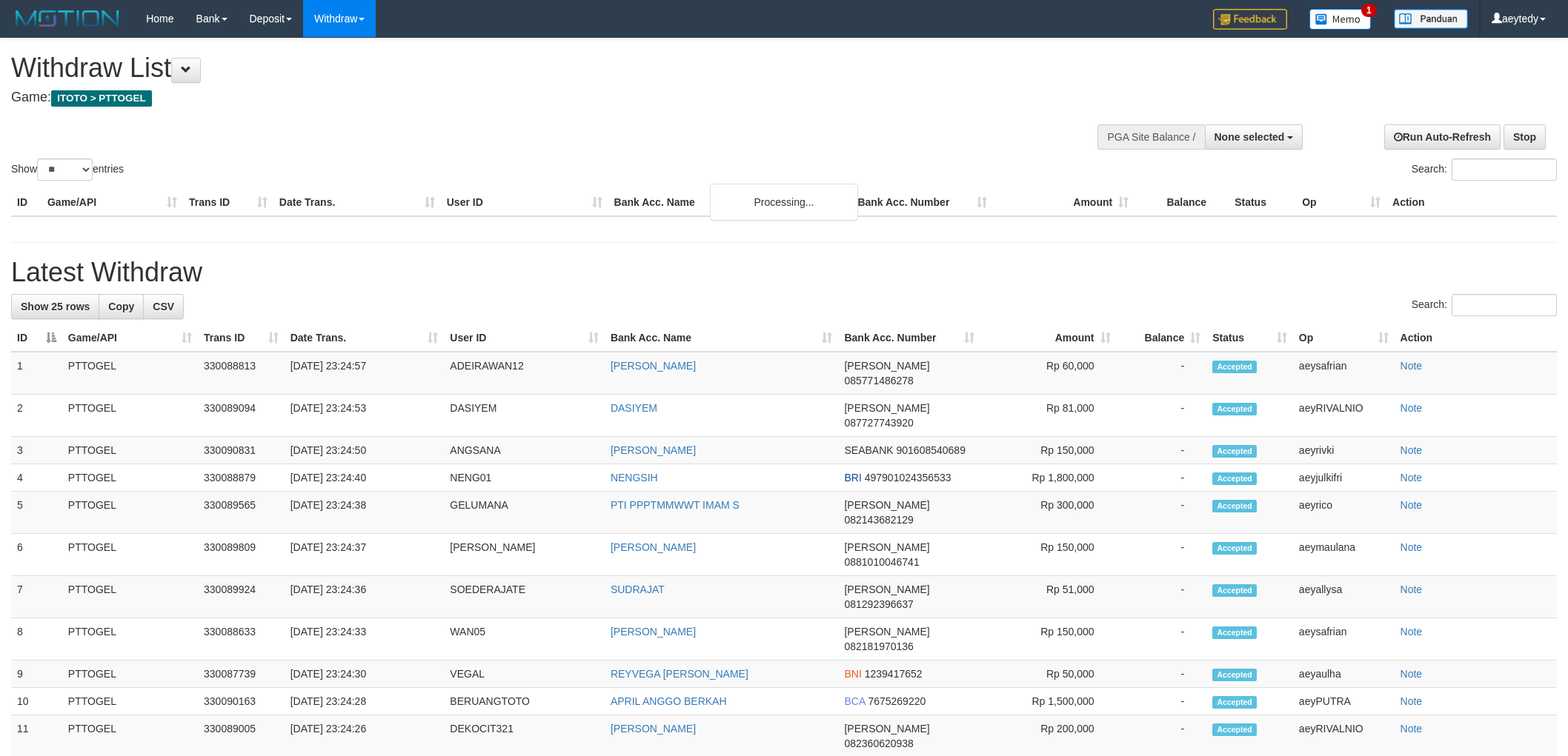
select select
select select "**"
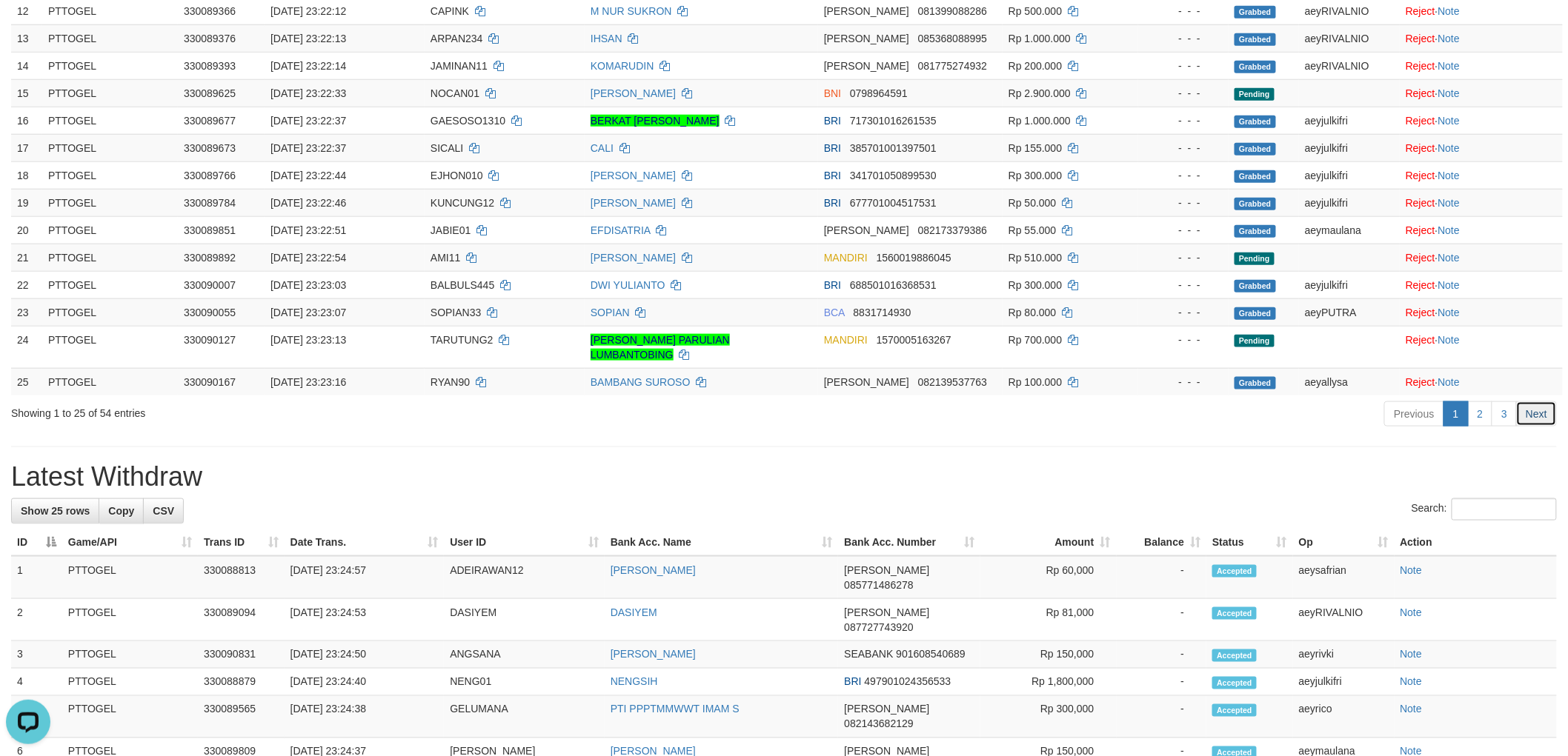
click at [1544, 418] on link "Next" at bounding box center [1536, 413] width 40 height 25
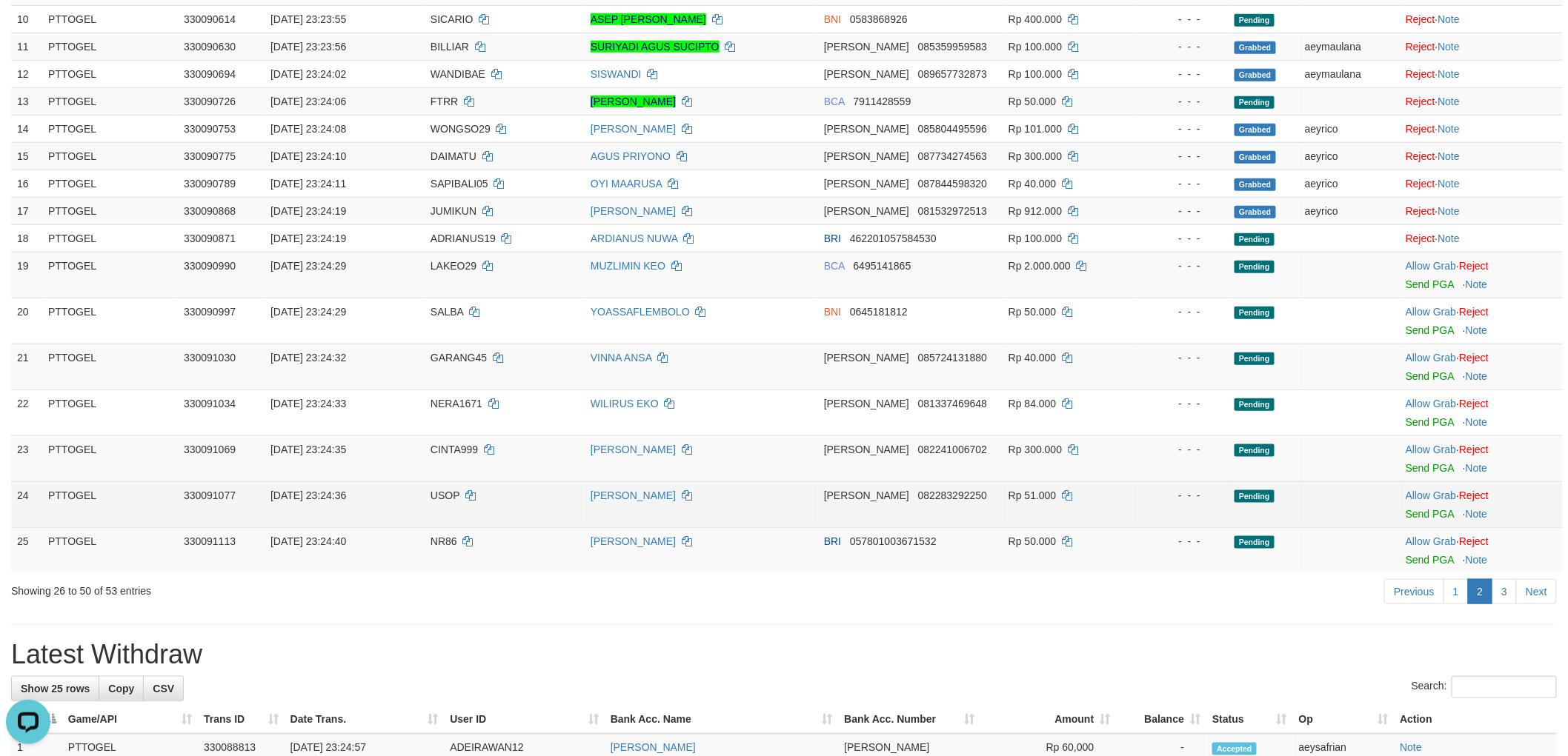
scroll to position [457, 0]
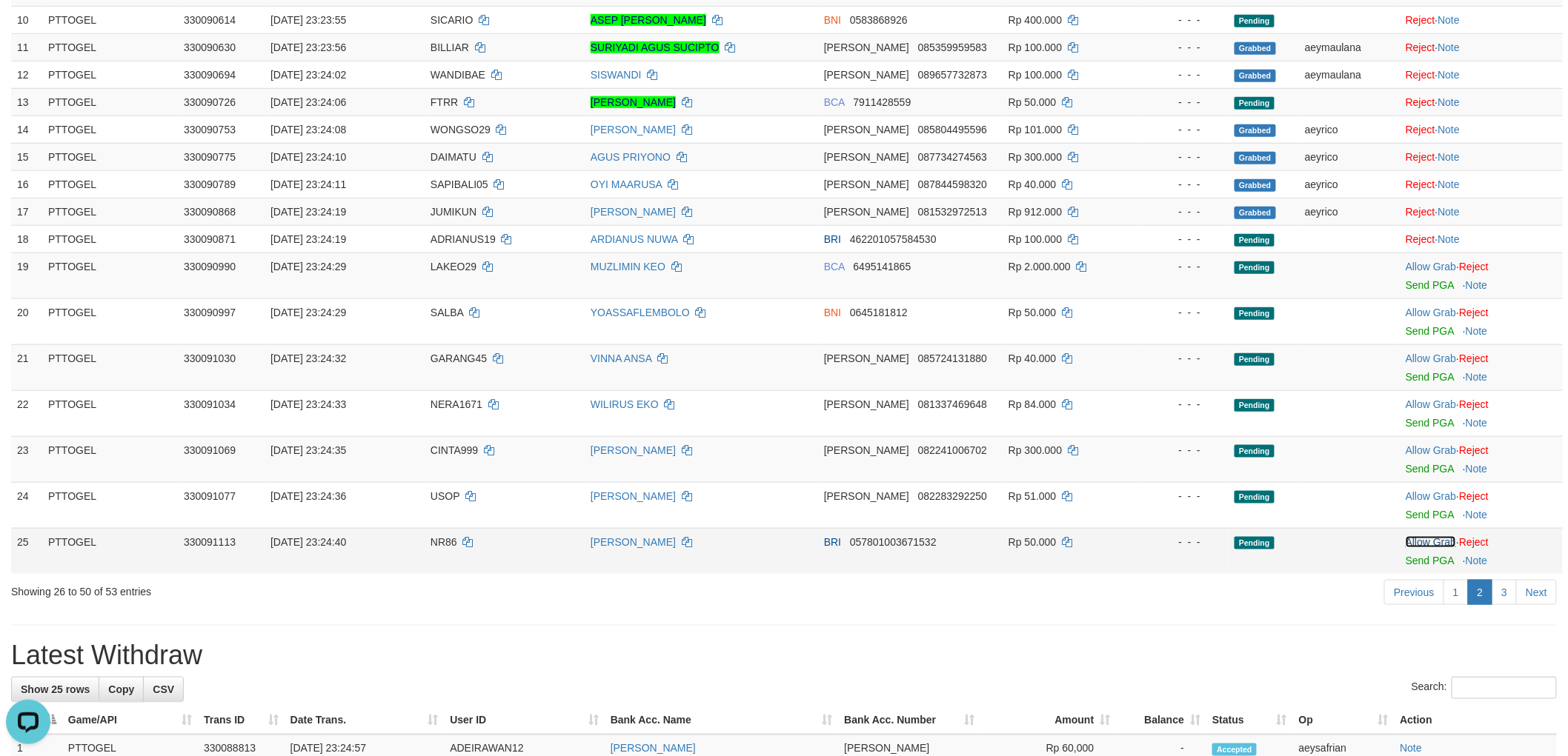
click at [1431, 541] on link "Allow Grab" at bounding box center [1430, 542] width 51 height 12
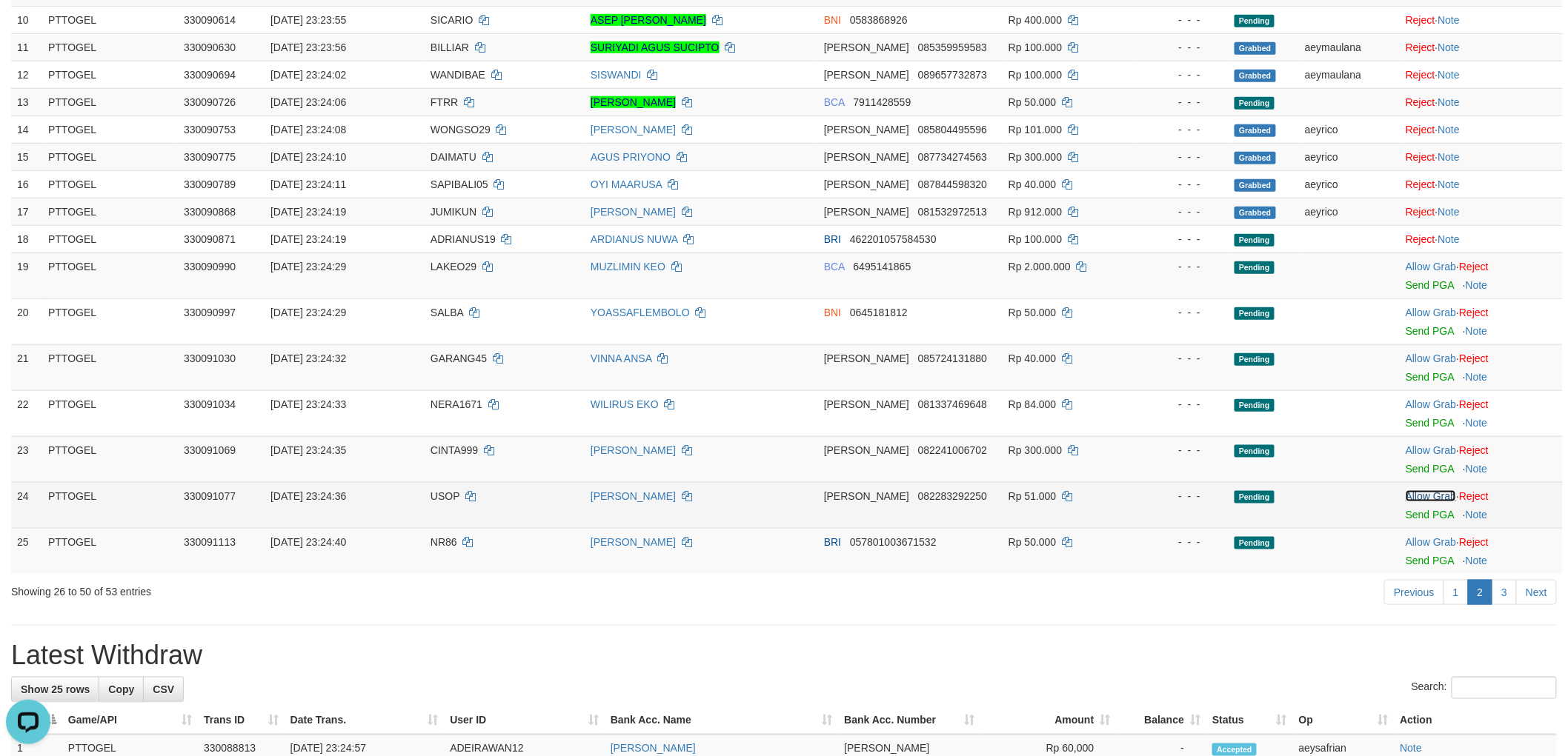
click at [1435, 493] on link "Allow Grab" at bounding box center [1430, 496] width 51 height 12
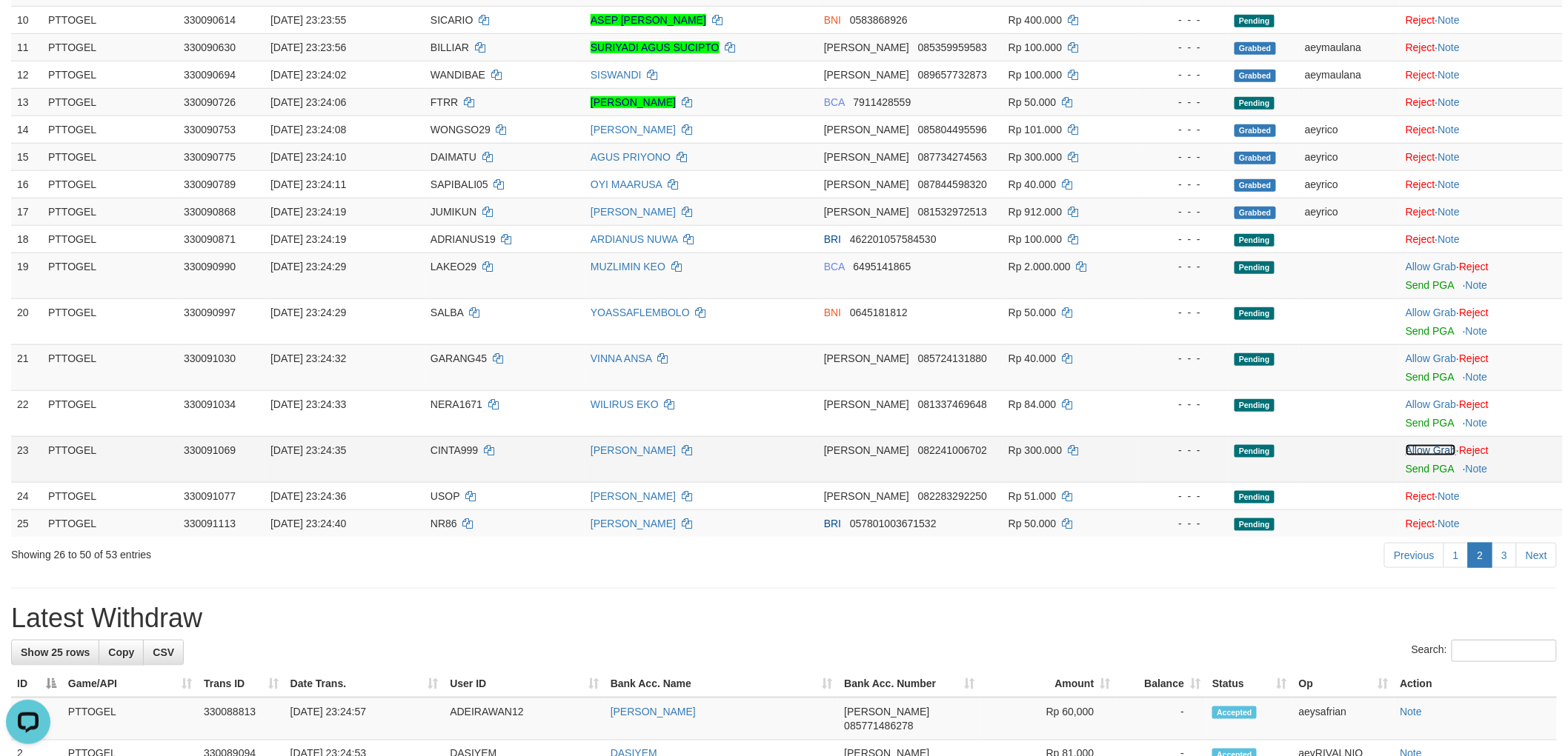
click at [1432, 450] on link "Allow Grab" at bounding box center [1430, 450] width 51 height 12
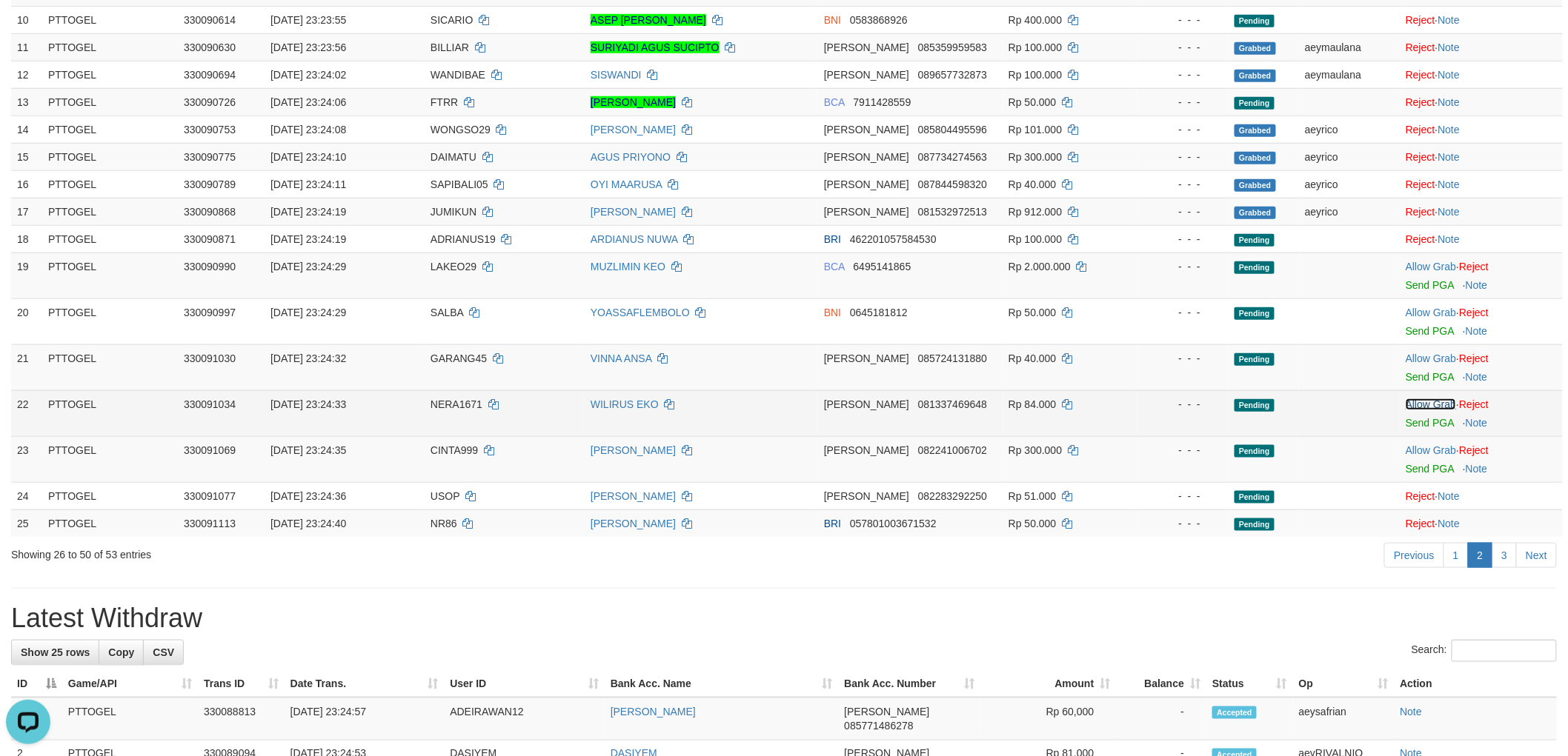
click at [1431, 401] on link "Allow Grab" at bounding box center [1430, 404] width 51 height 12
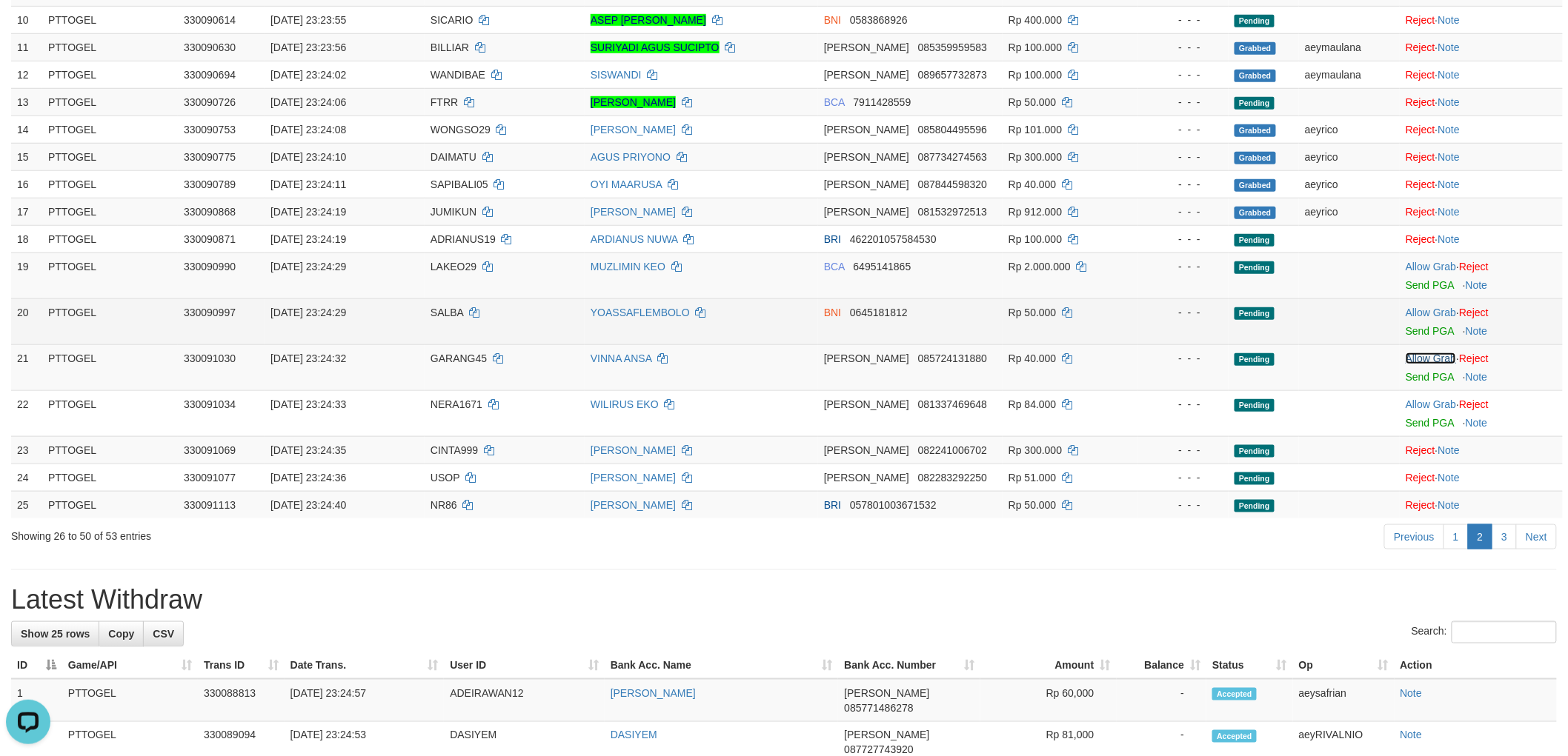
click at [1431, 358] on link "Allow Grab" at bounding box center [1430, 358] width 51 height 12
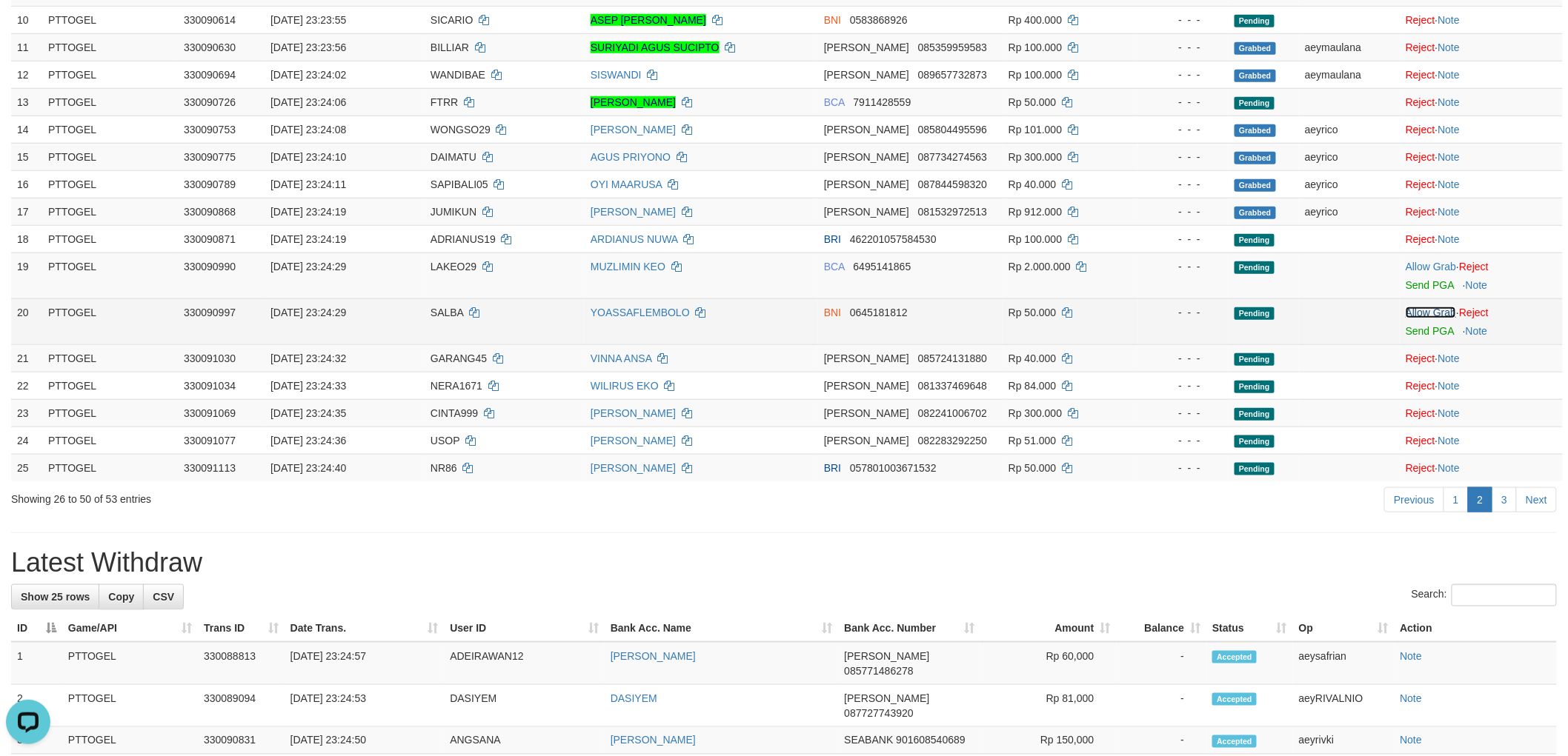
click at [1435, 315] on link "Allow Grab" at bounding box center [1430, 312] width 51 height 12
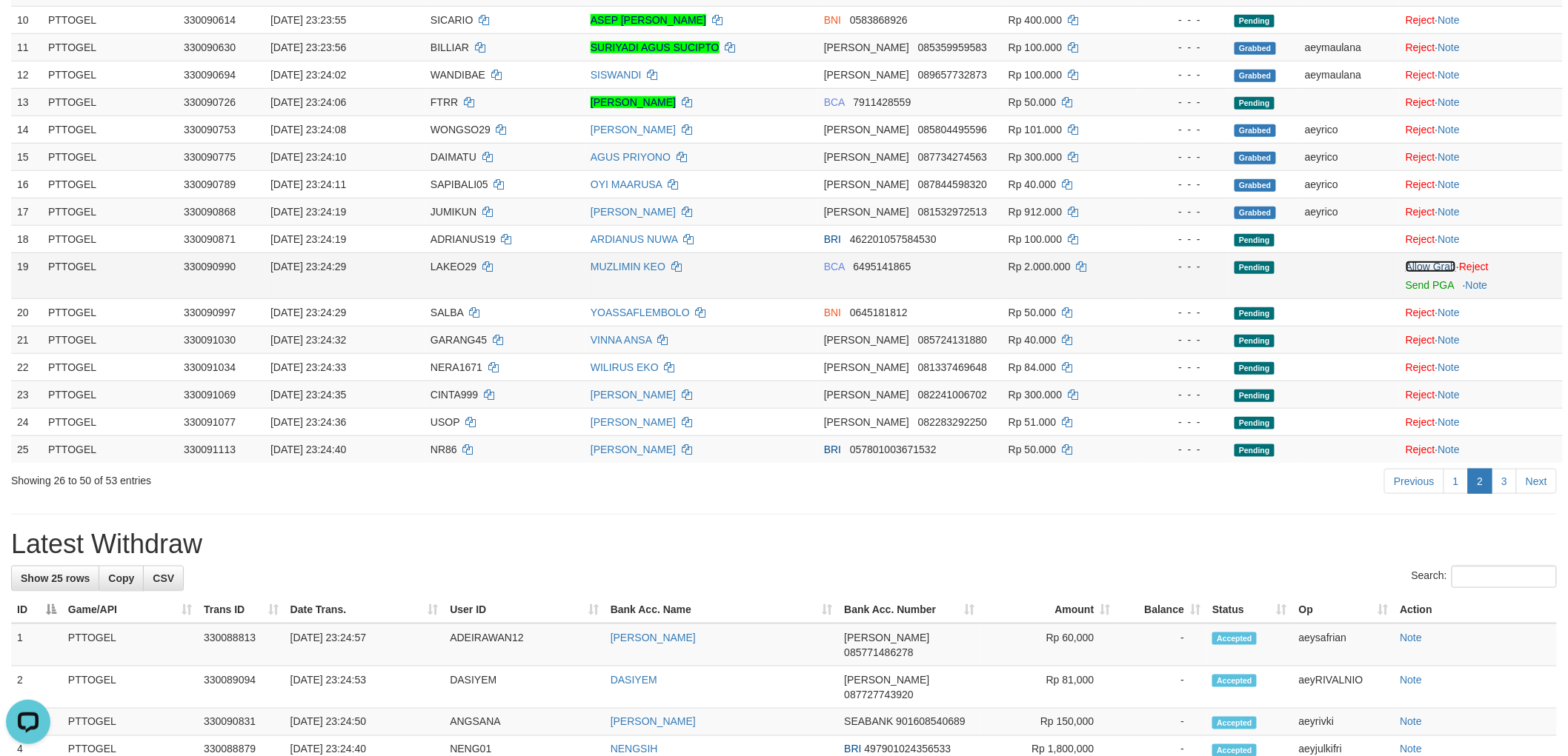
click at [1435, 267] on link "Allow Grab" at bounding box center [1430, 266] width 51 height 12
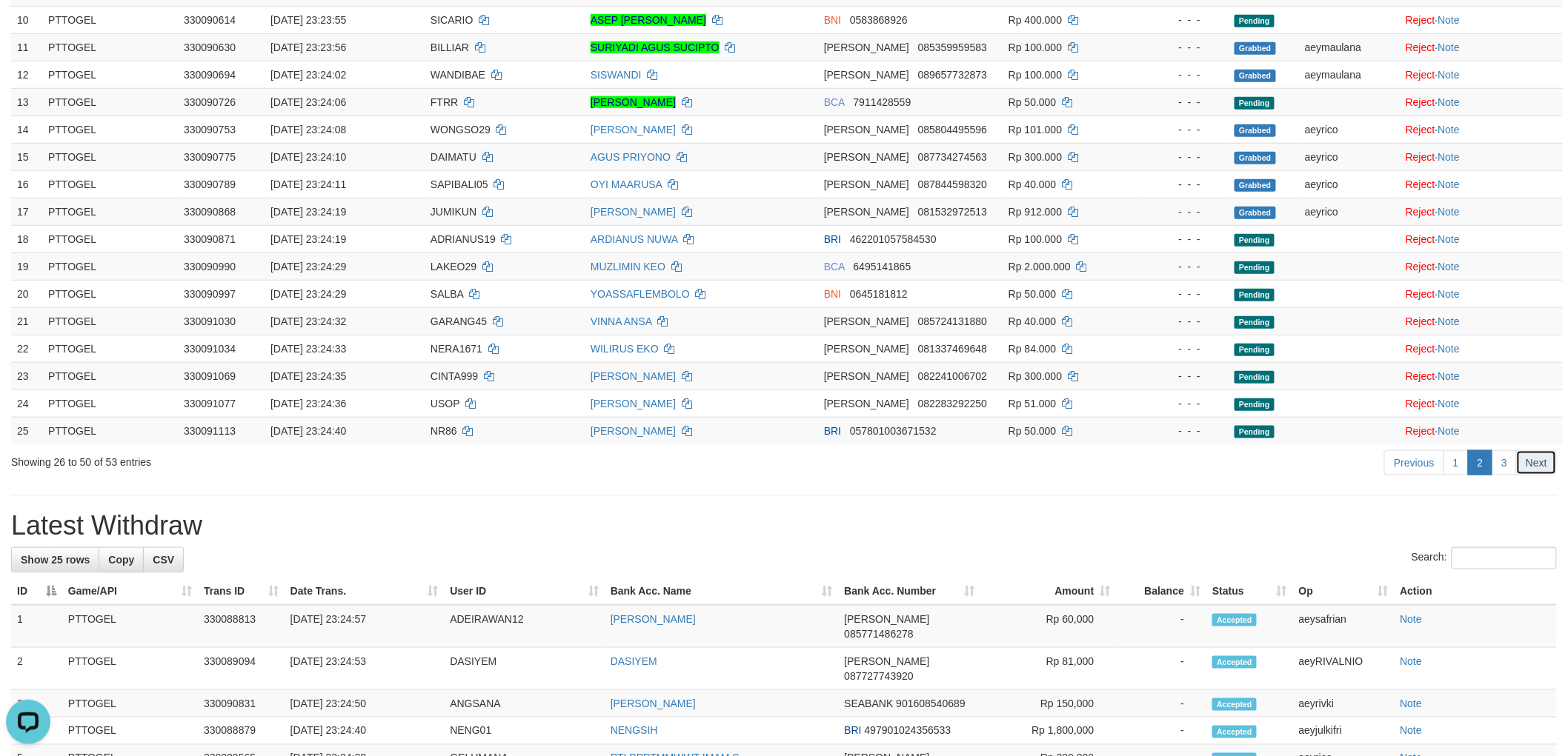
click at [1528, 454] on link "Next" at bounding box center [1536, 462] width 40 height 25
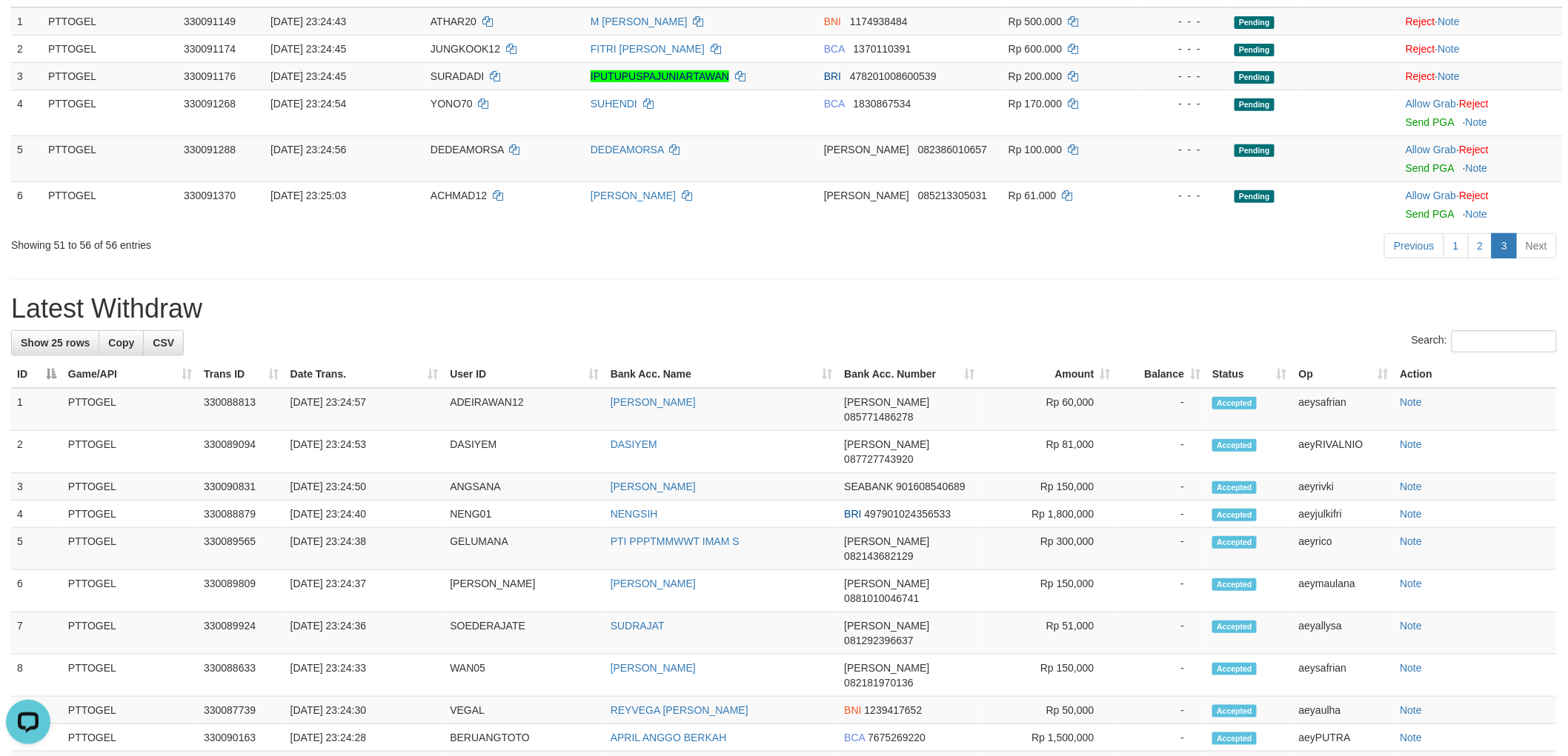
scroll to position [0, 0]
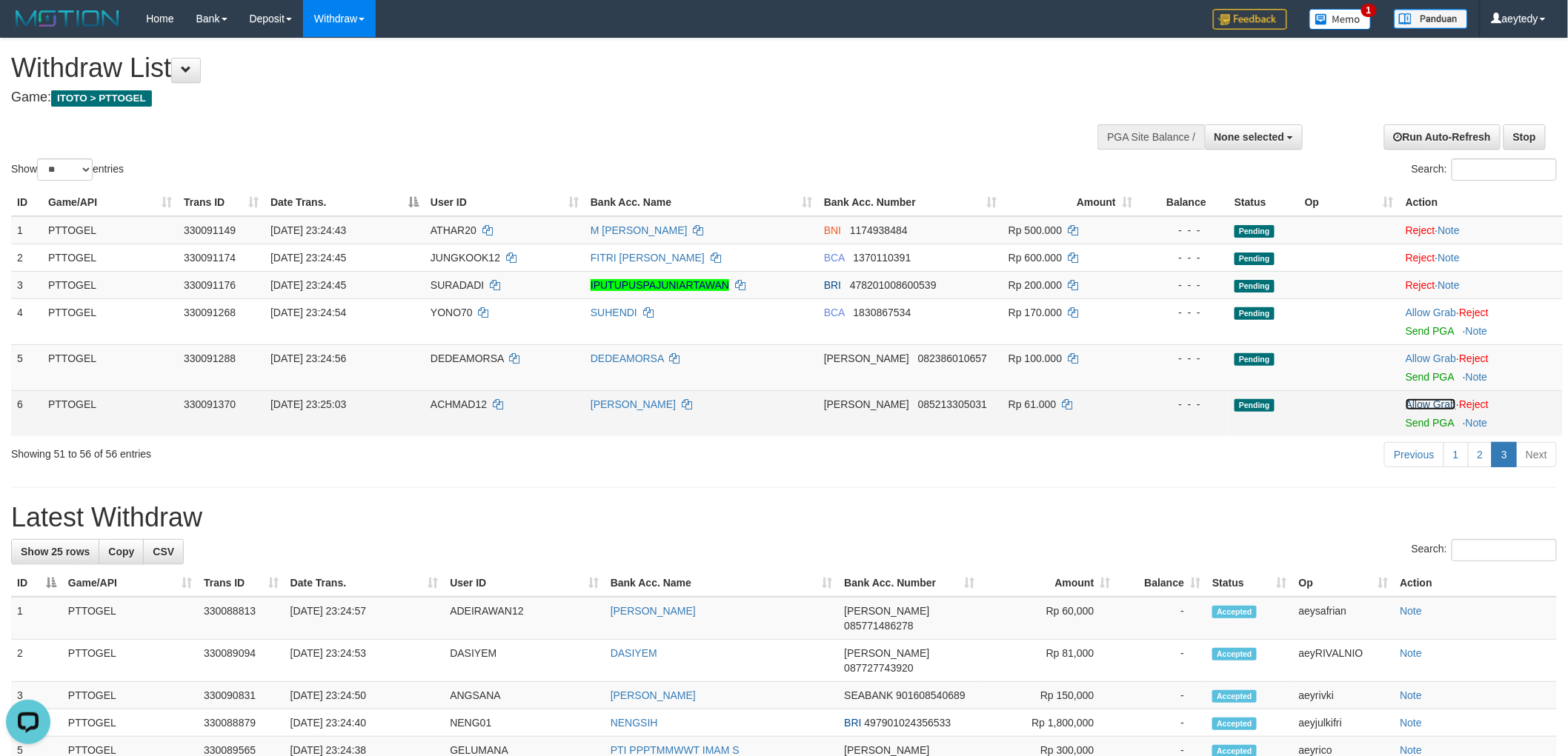
click at [1424, 398] on link "Allow Grab" at bounding box center [1430, 404] width 51 height 12
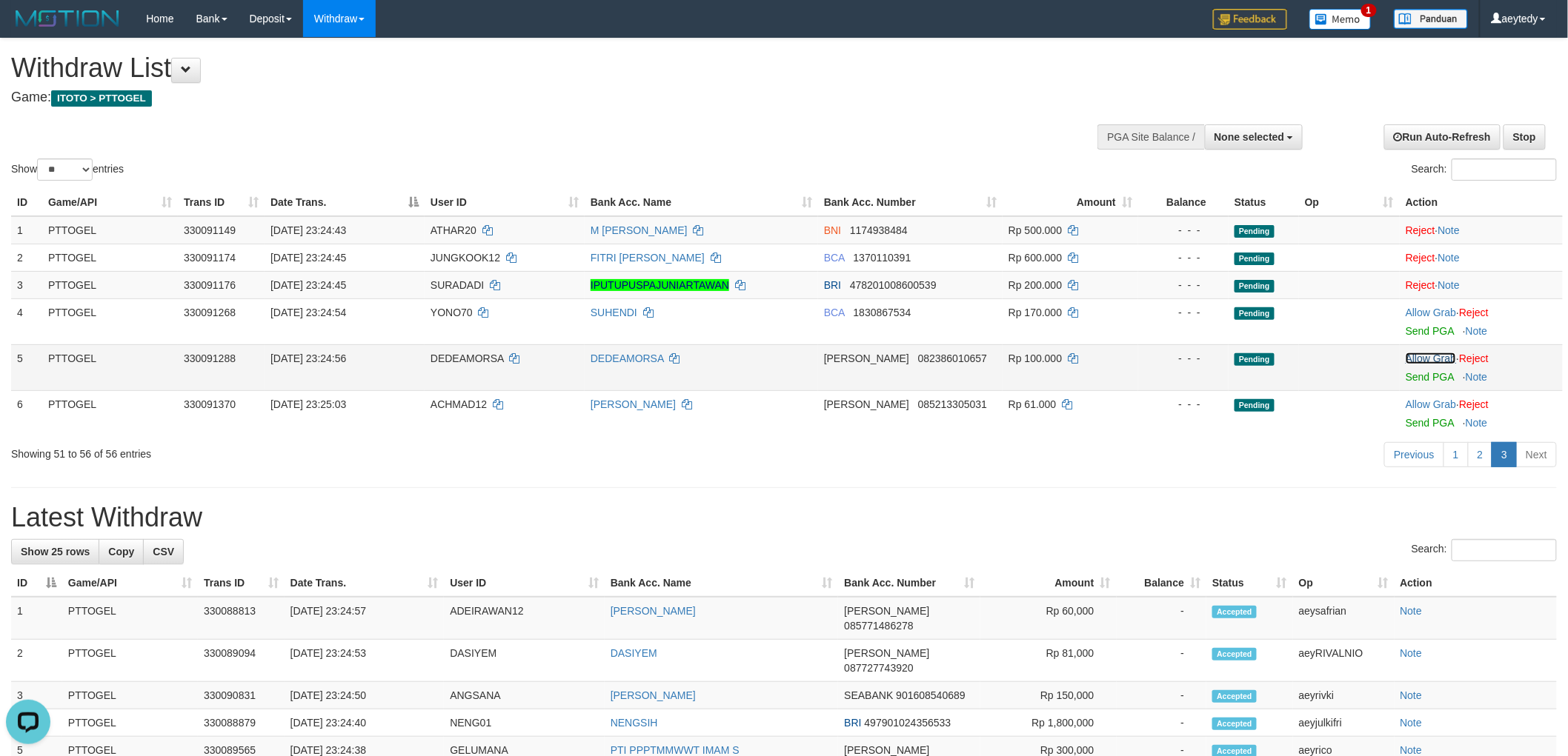
click at [1438, 352] on link "Allow Grab" at bounding box center [1430, 358] width 51 height 12
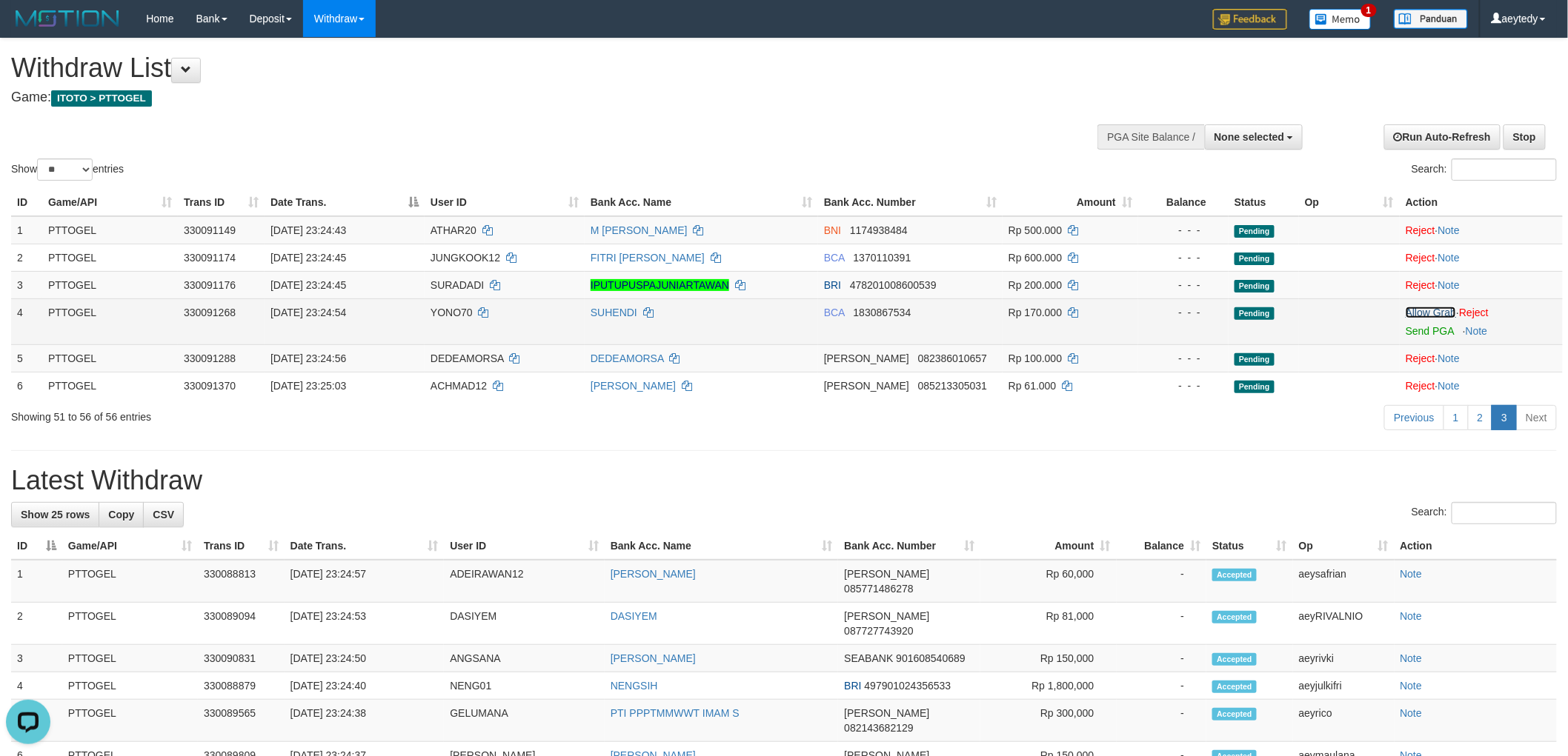
click at [1432, 310] on link "Allow Grab" at bounding box center [1430, 312] width 51 height 12
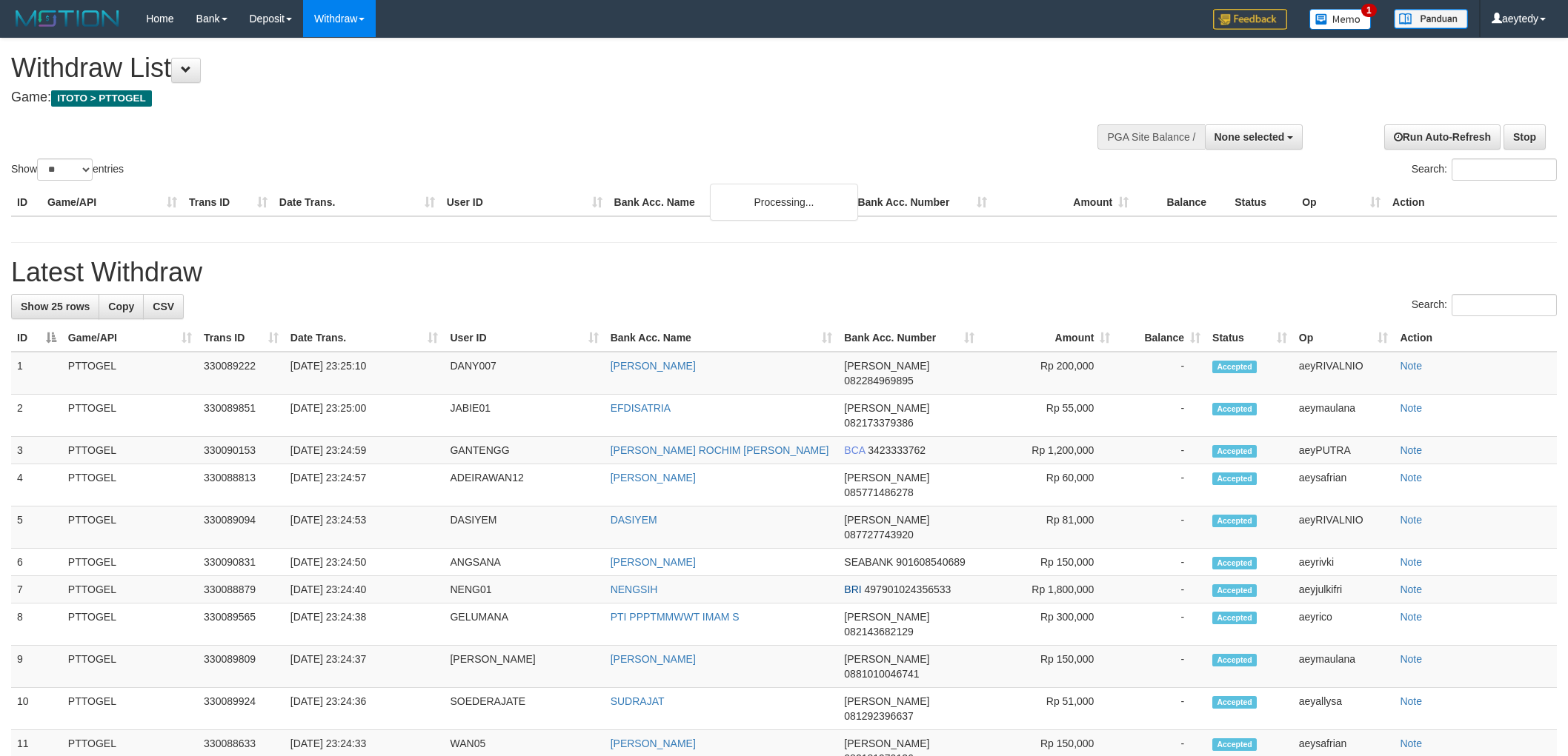
select select
select select "**"
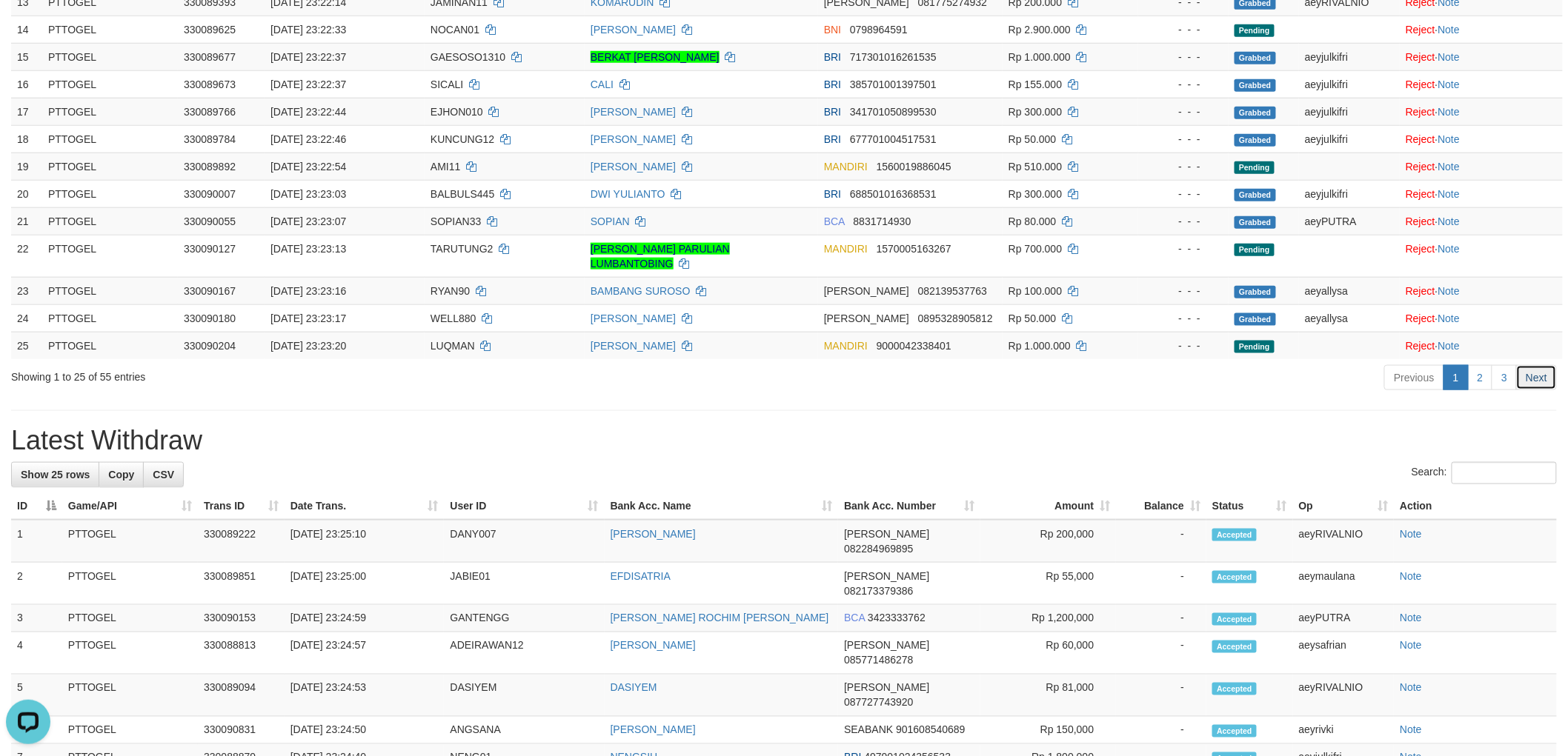
drag, startPoint x: 1556, startPoint y: 369, endPoint x: 1544, endPoint y: 374, distance: 13.0
click at [1553, 371] on link "Next" at bounding box center [1536, 377] width 40 height 25
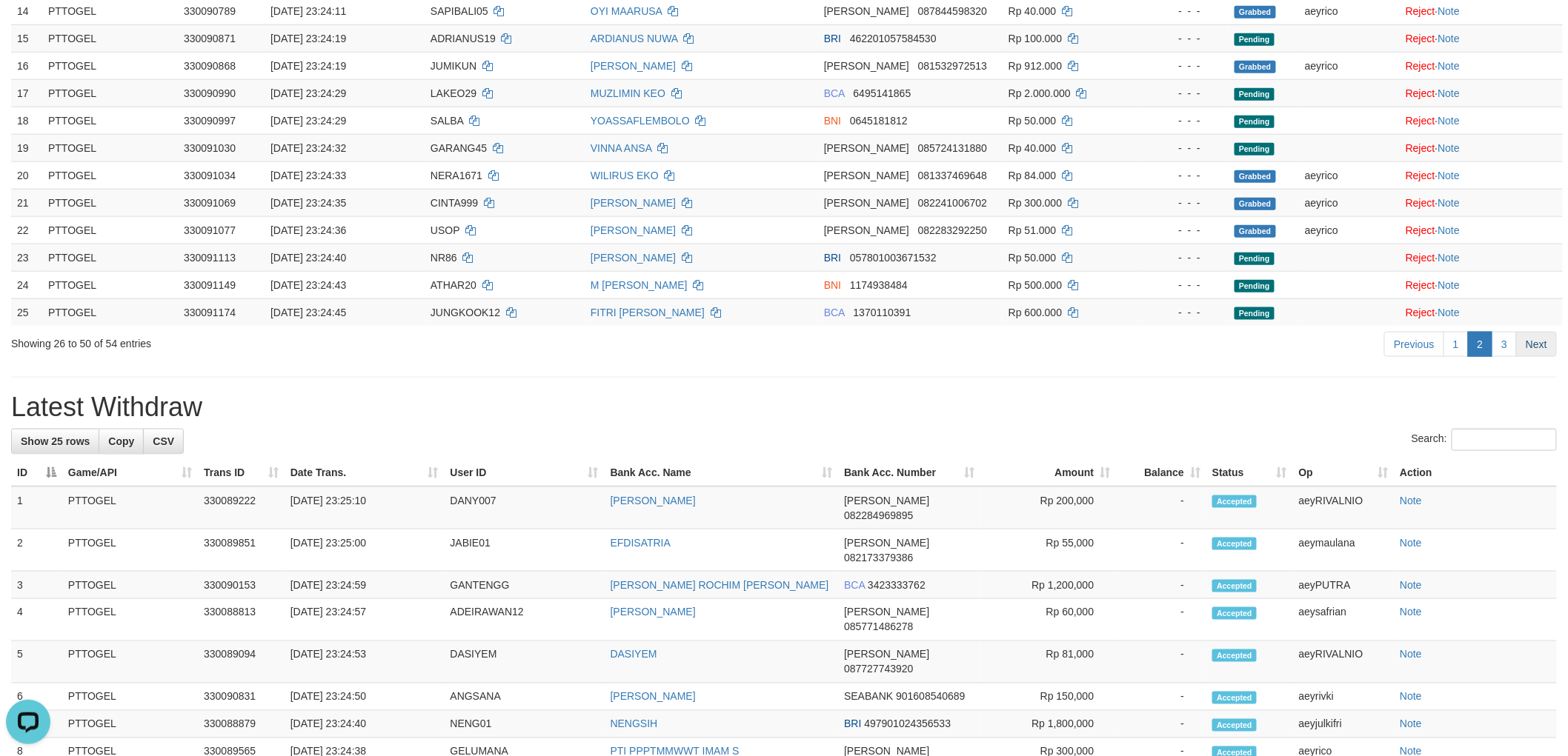
click at [1534, 350] on link "Next" at bounding box center [1536, 344] width 40 height 25
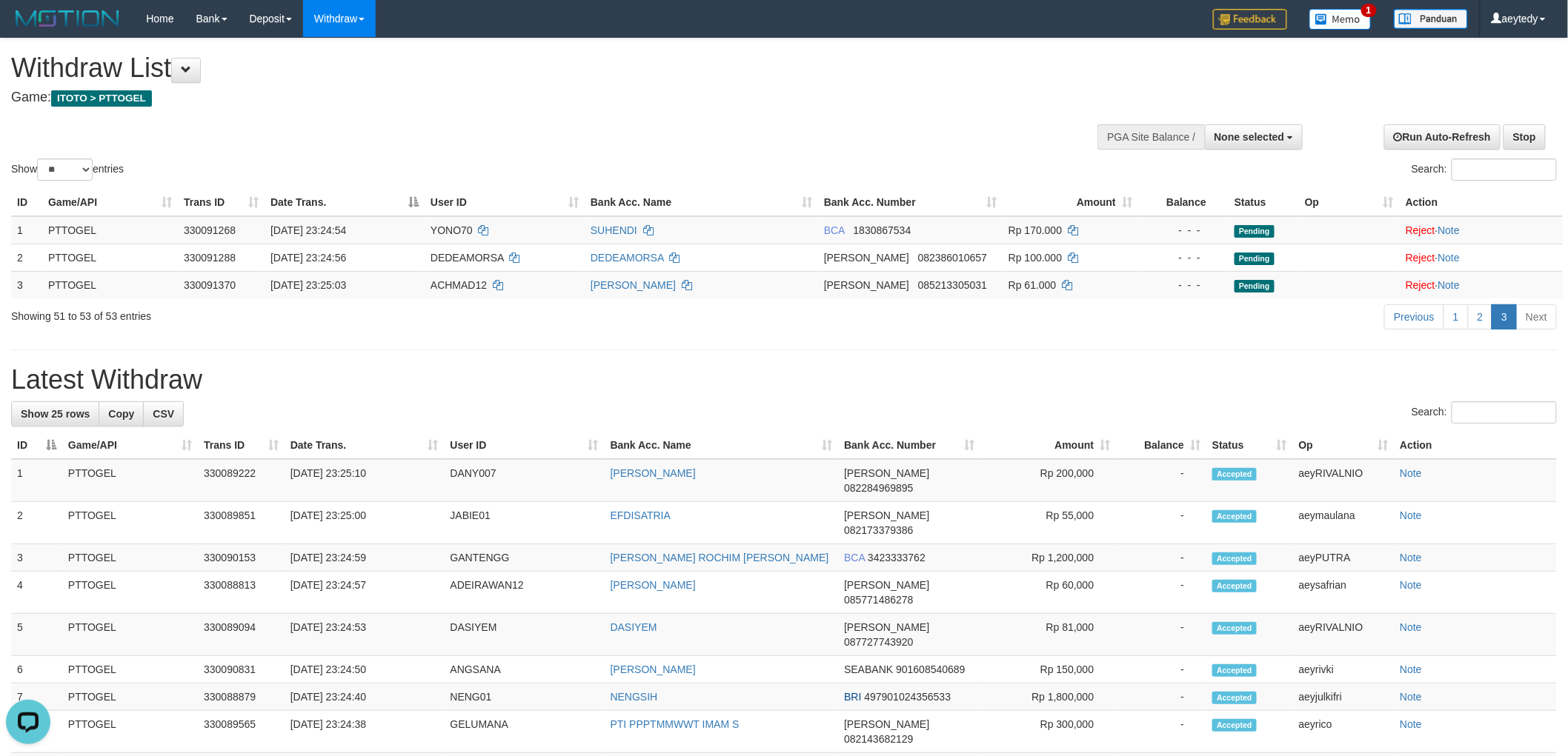
click at [778, 137] on div "Show ** ** ** *** entries Search:" at bounding box center [784, 111] width 1568 height 145
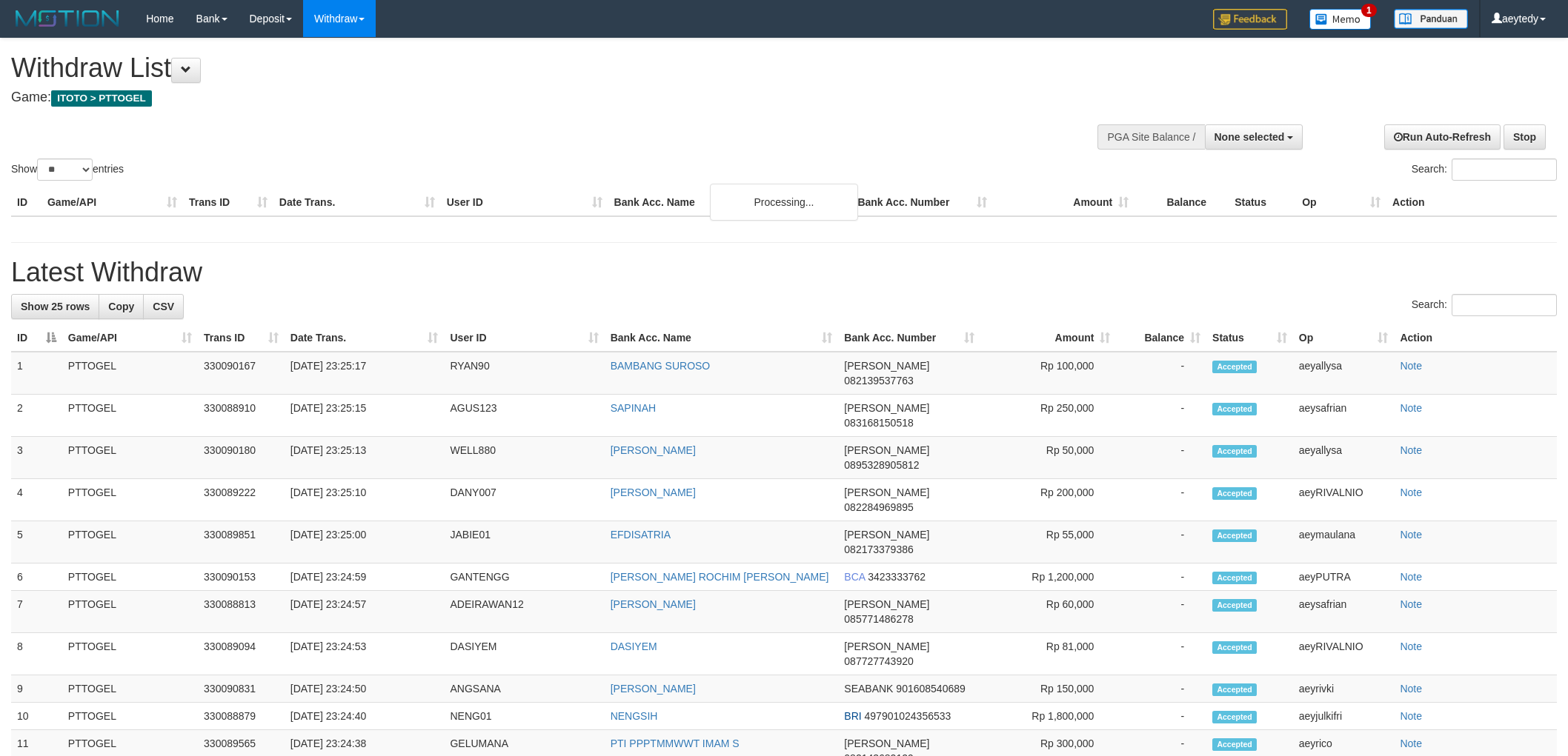
select select
select select "**"
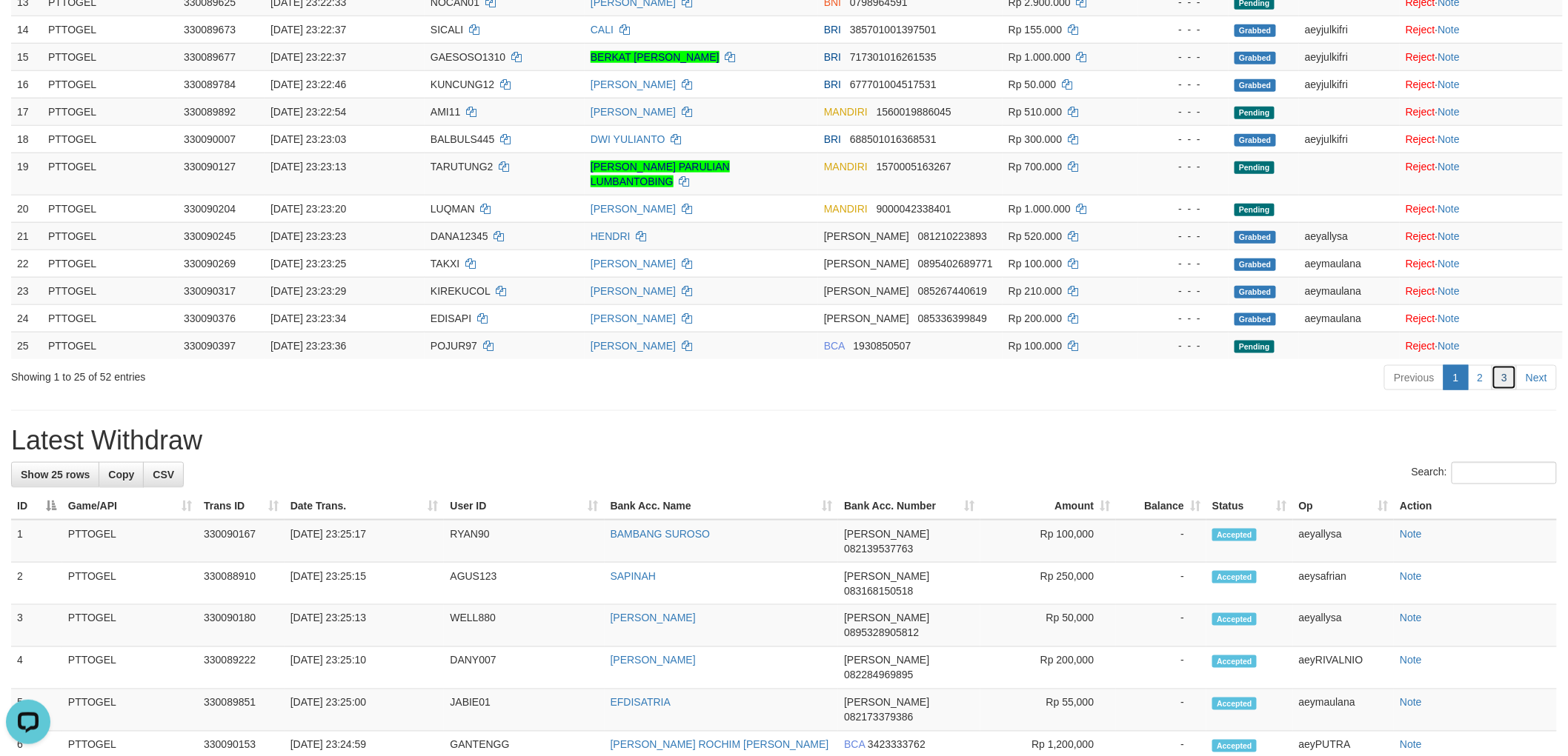
click at [1499, 368] on link "3" at bounding box center [1504, 377] width 25 height 25
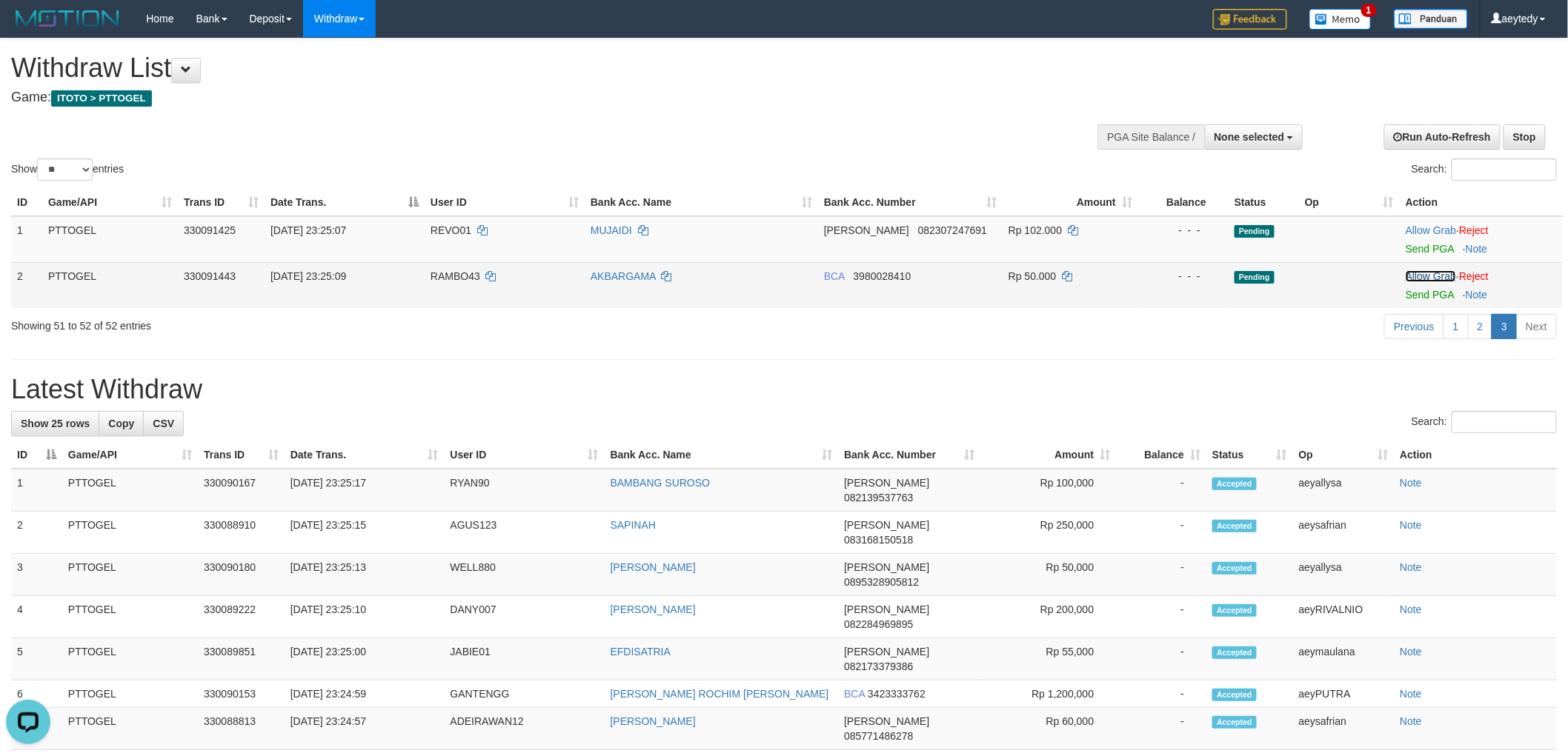
click at [1412, 274] on link "Allow Grab" at bounding box center [1430, 276] width 51 height 12
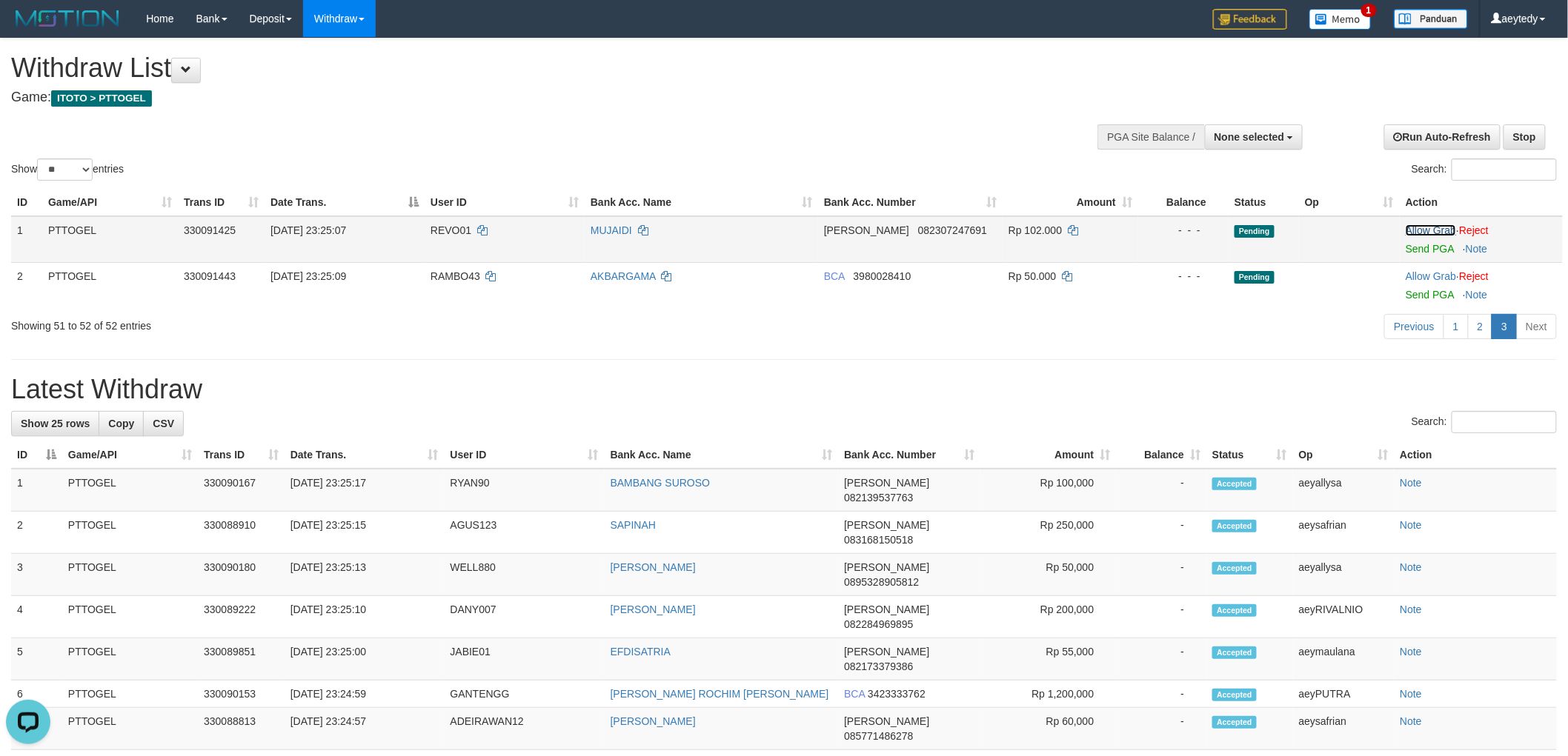
click at [1424, 224] on link "Allow Grab" at bounding box center [1430, 230] width 51 height 12
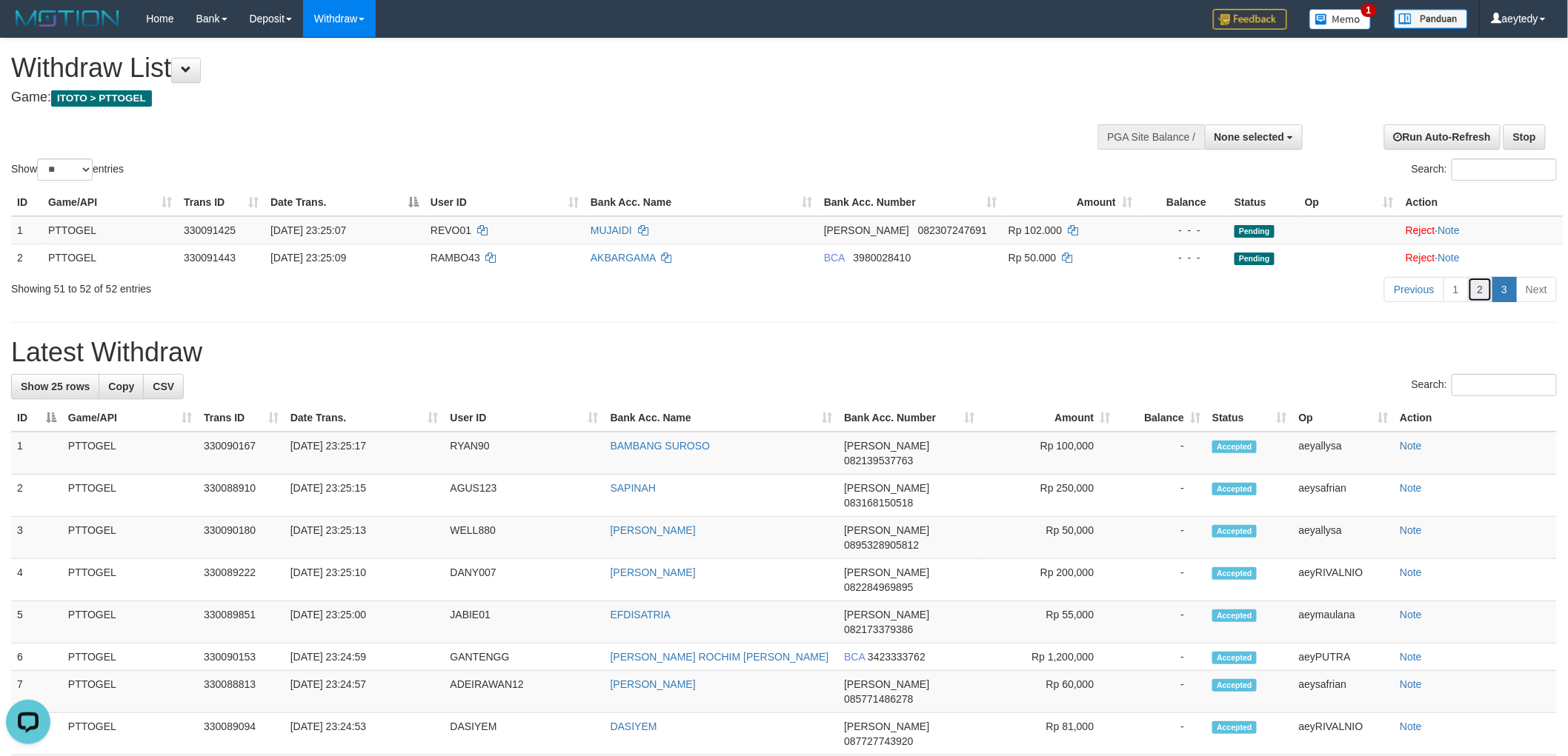
click at [1472, 280] on link "2" at bounding box center [1480, 289] width 25 height 25
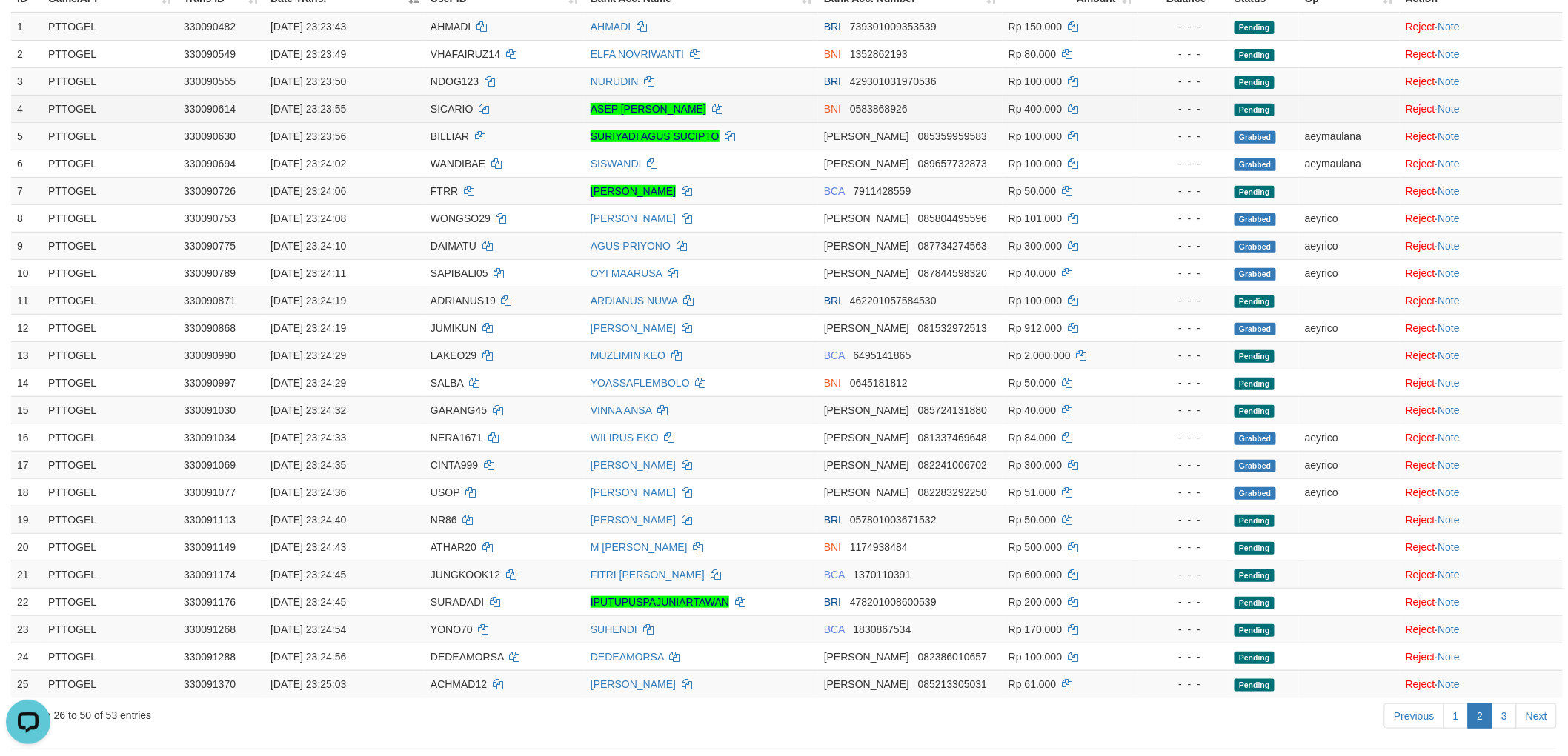
scroll to position [48, 0]
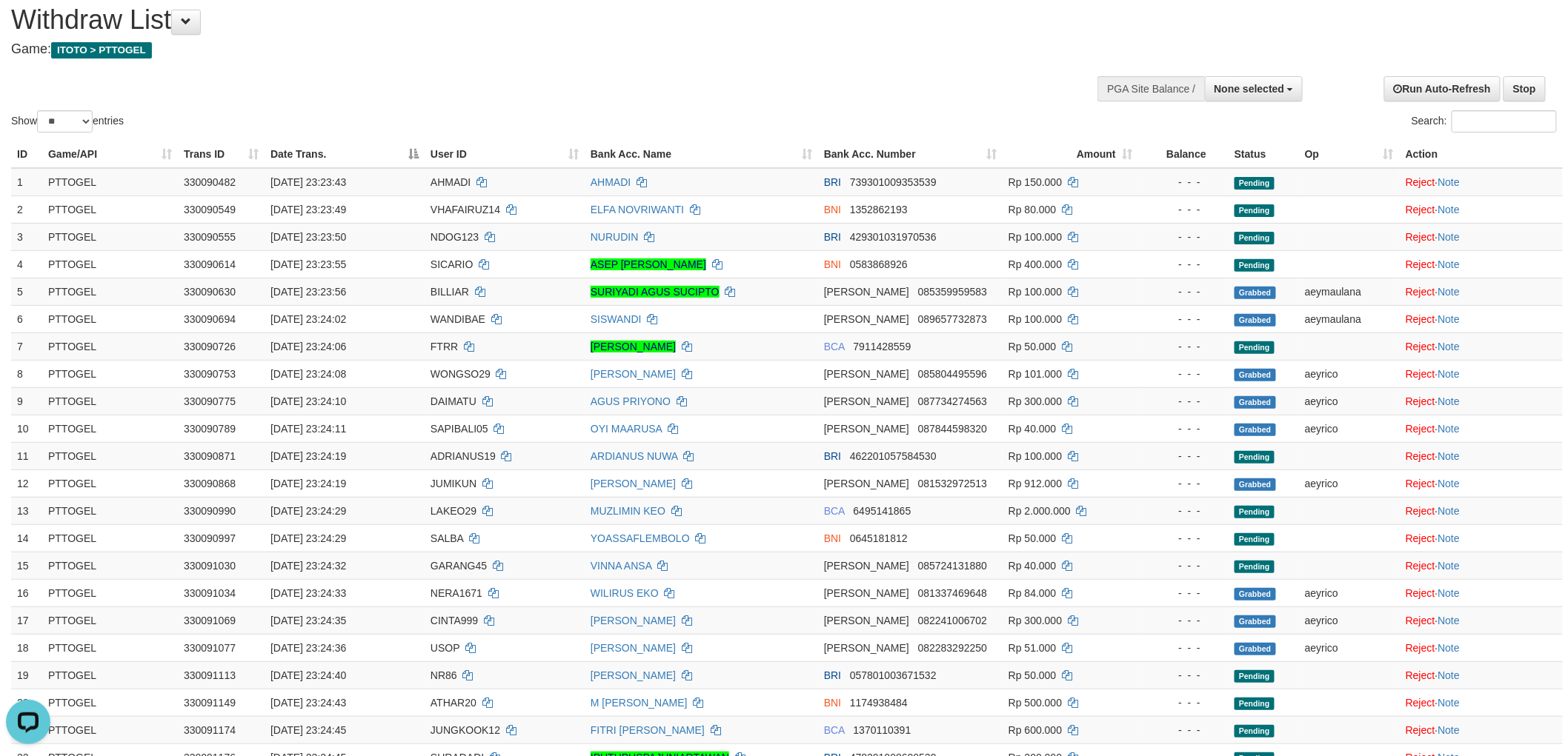
click at [928, 46] on h4 "Game: ITOTO > PTTOGEL" at bounding box center [521, 50] width 1020 height 15
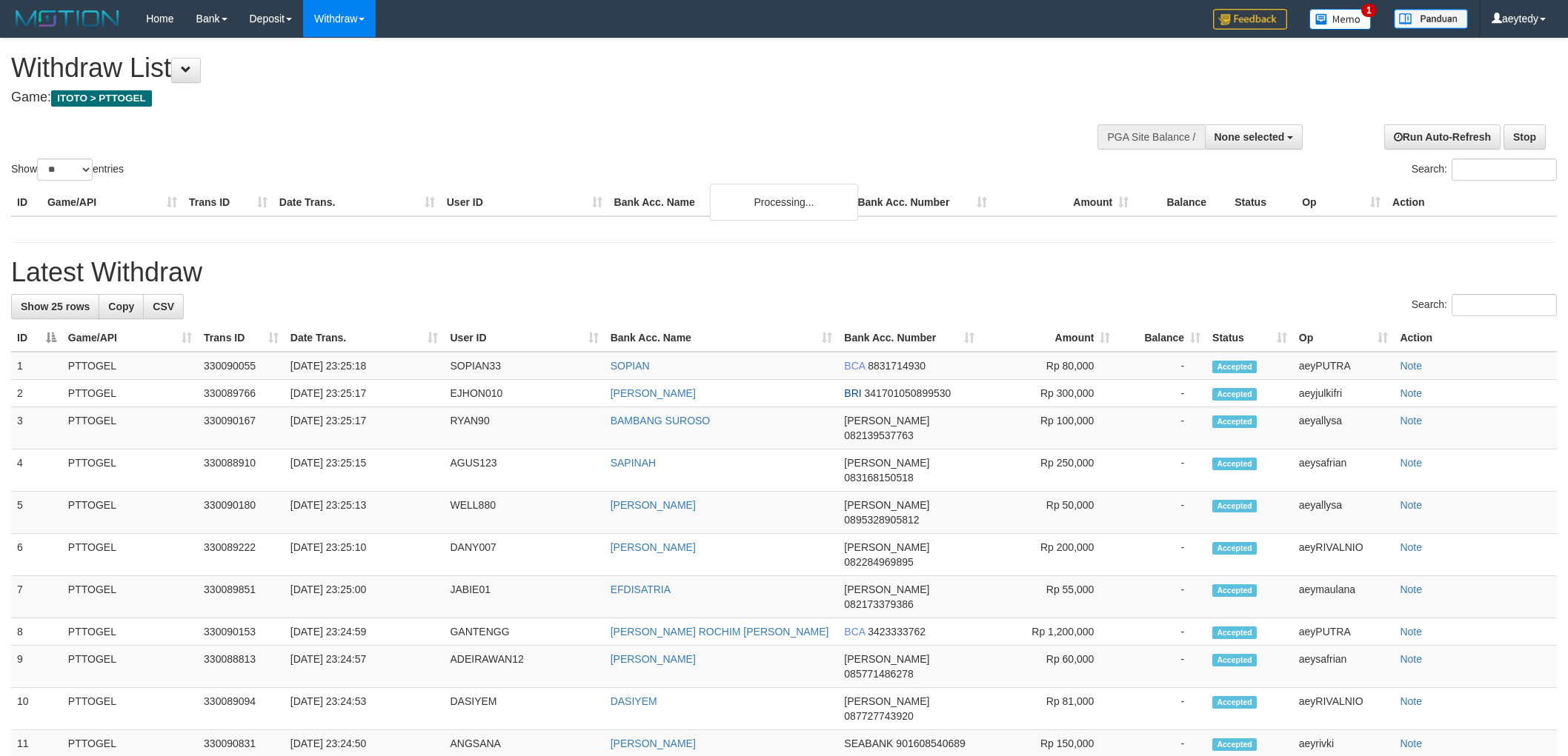
select select
select select "**"
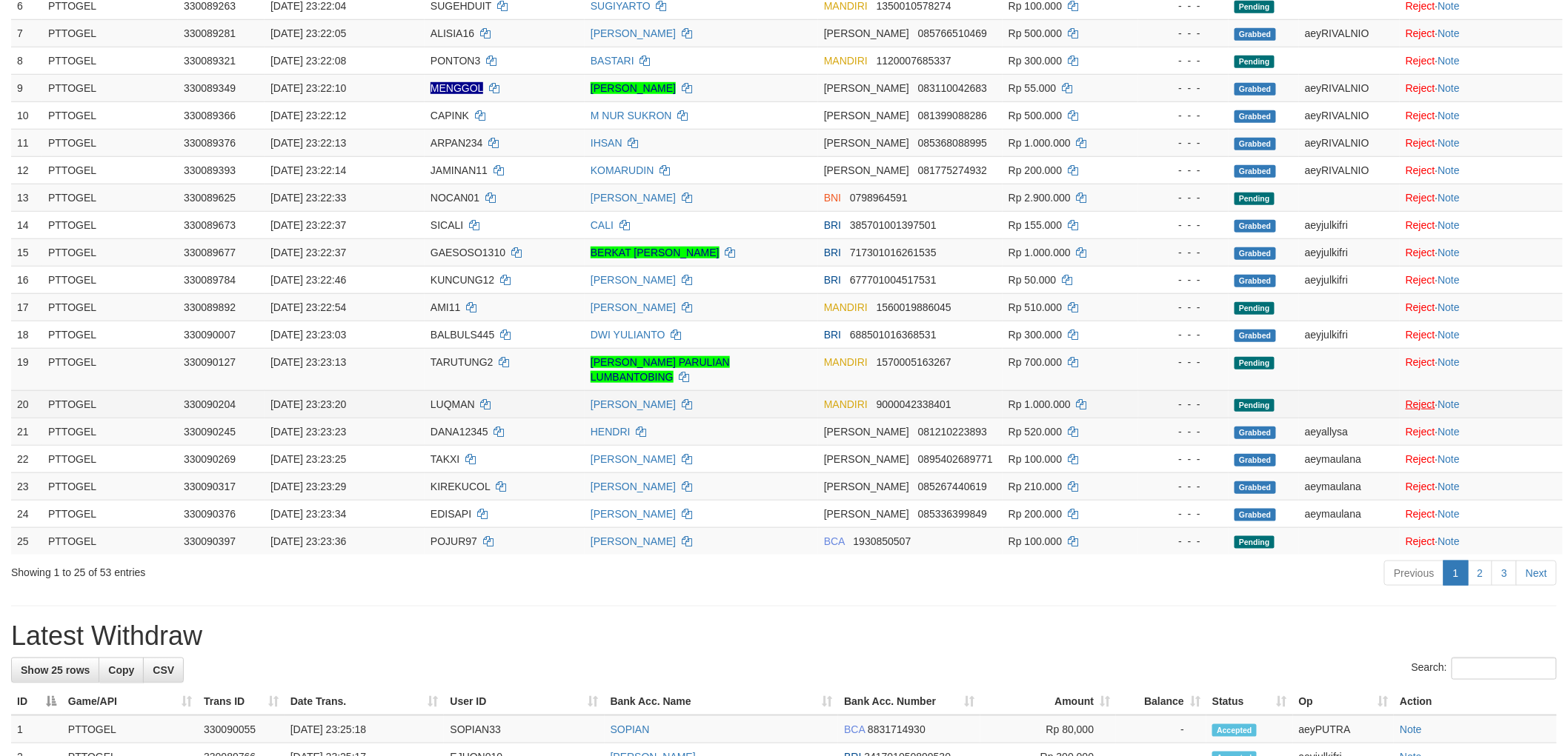
scroll to position [460, 0]
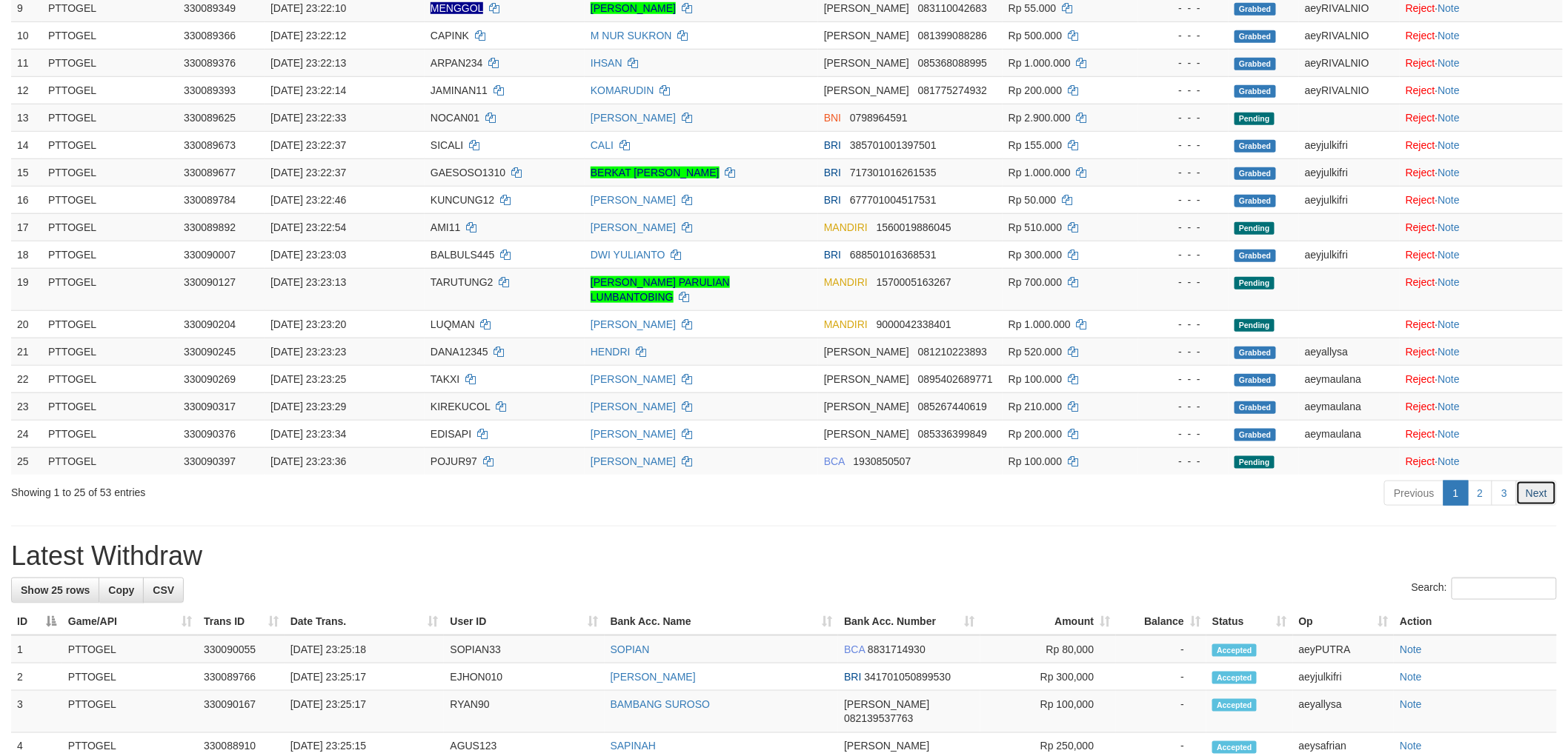
click at [1536, 499] on link "Next" at bounding box center [1536, 492] width 40 height 25
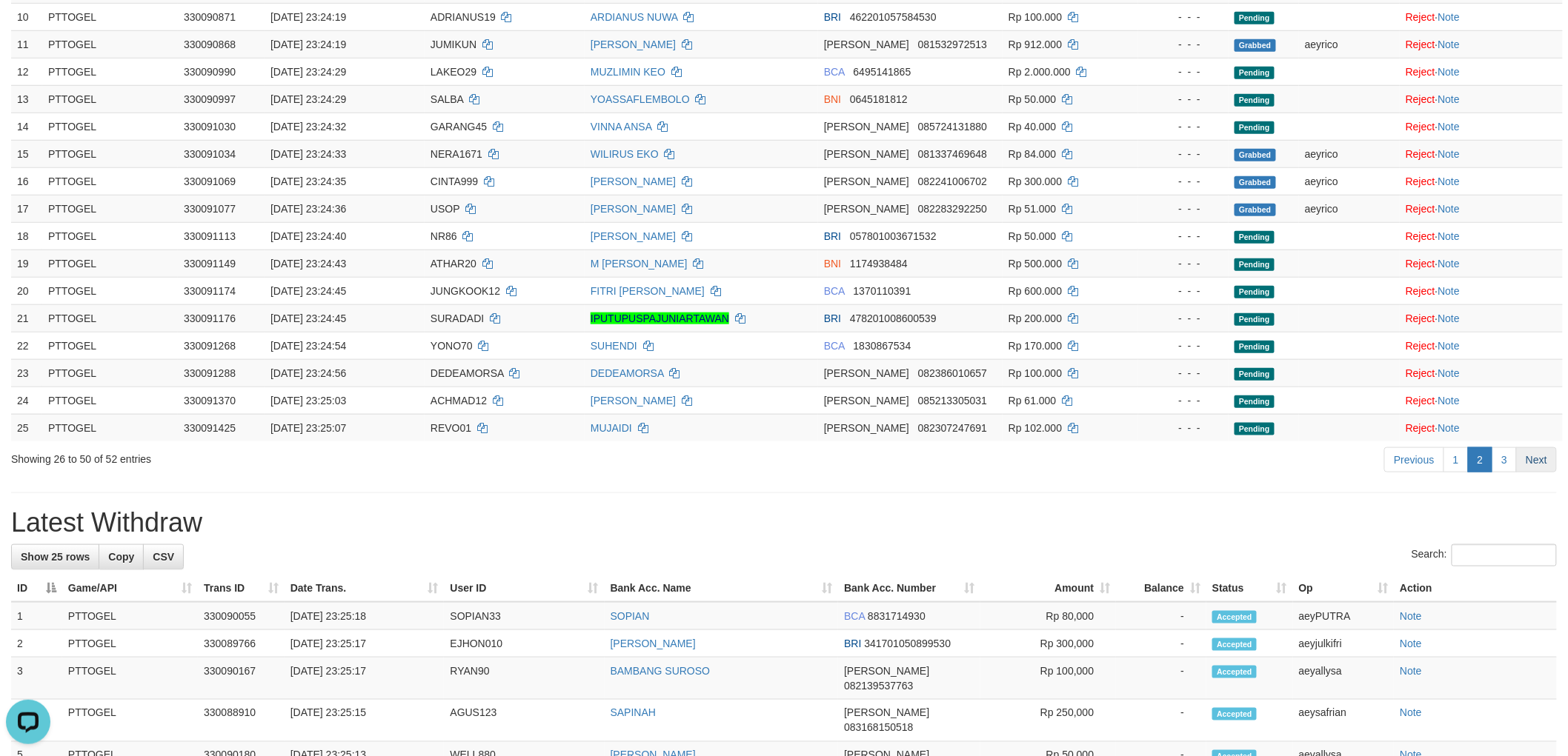
click at [1546, 459] on link "Next" at bounding box center [1536, 459] width 40 height 25
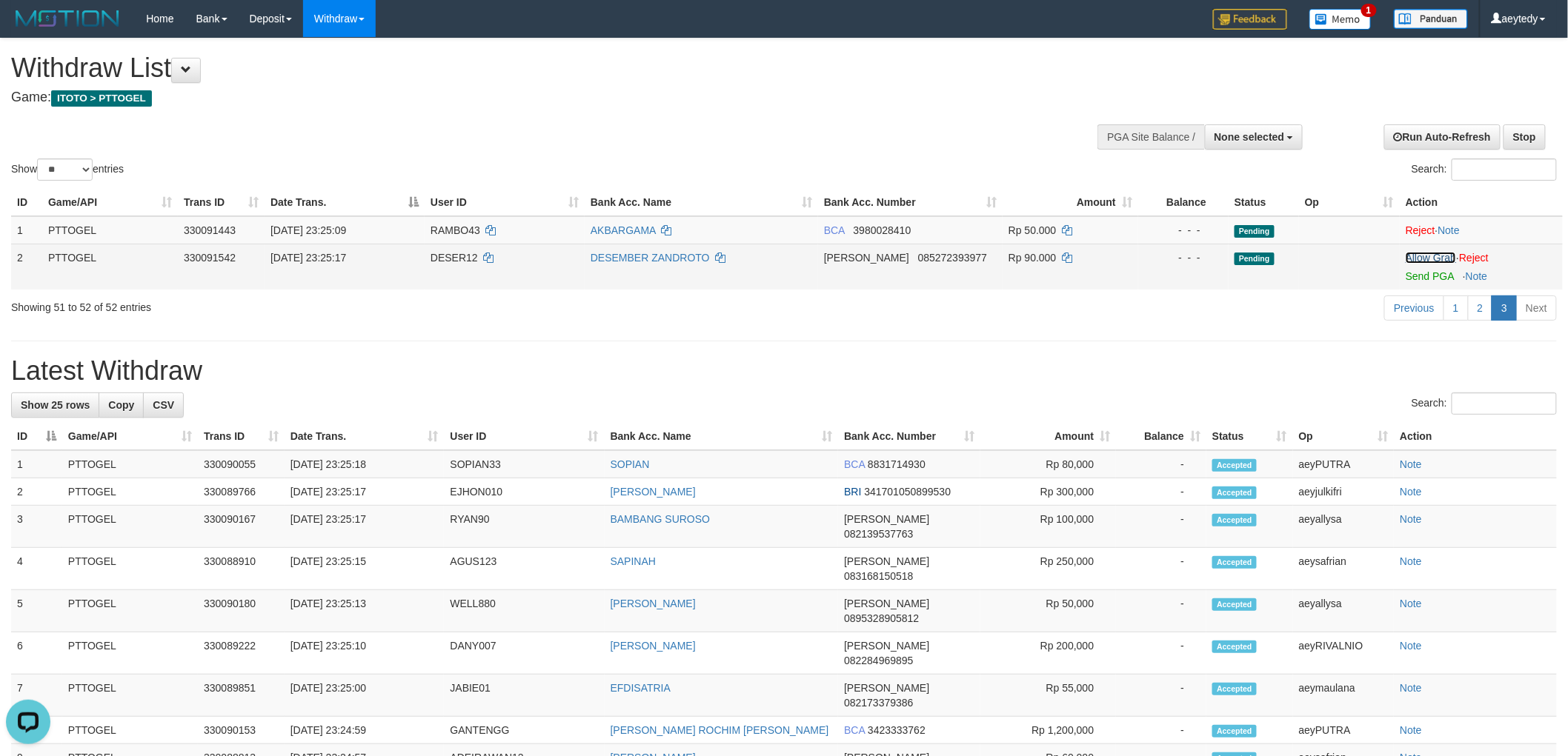
click at [1430, 253] on link "Allow Grab" at bounding box center [1430, 258] width 51 height 12
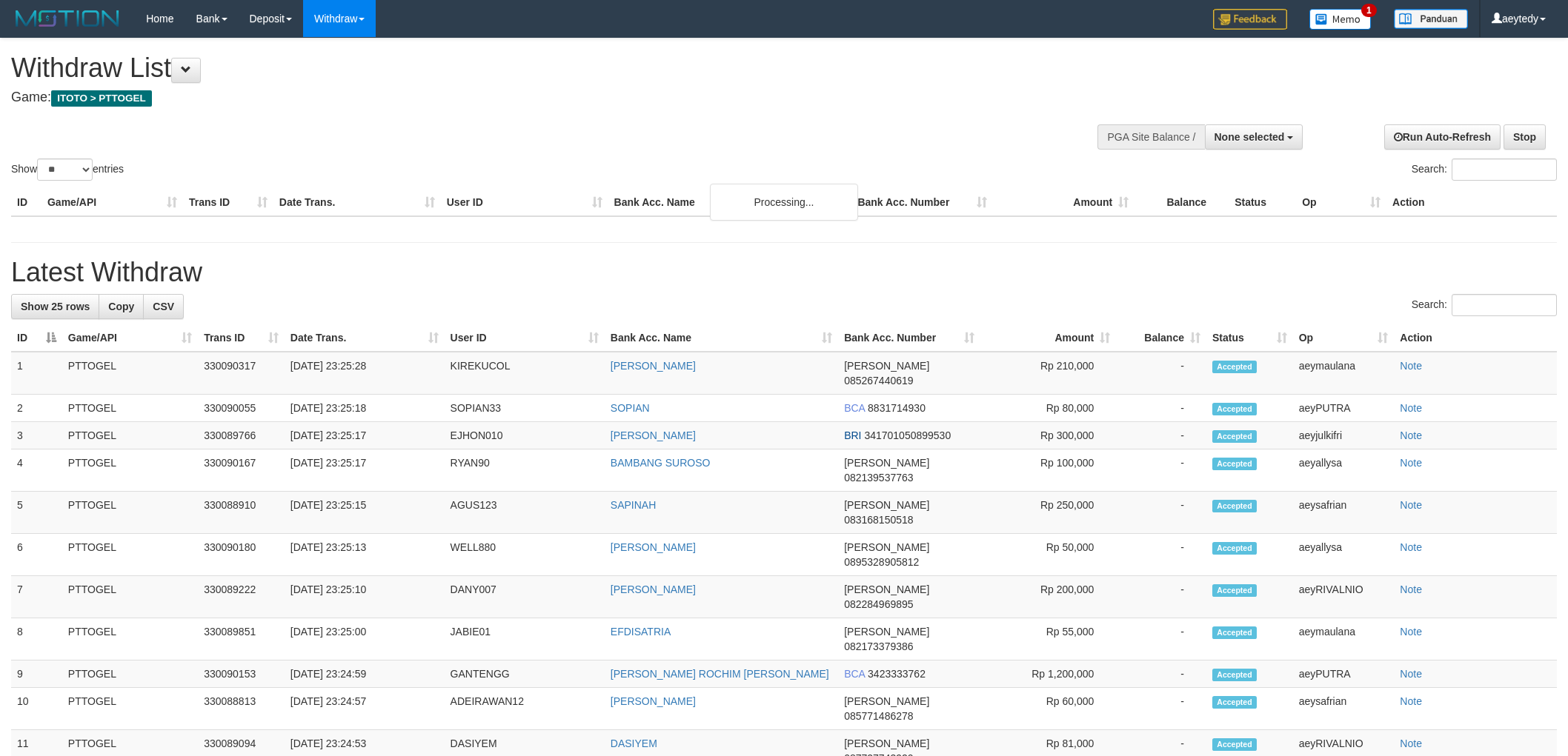
select select
select select "**"
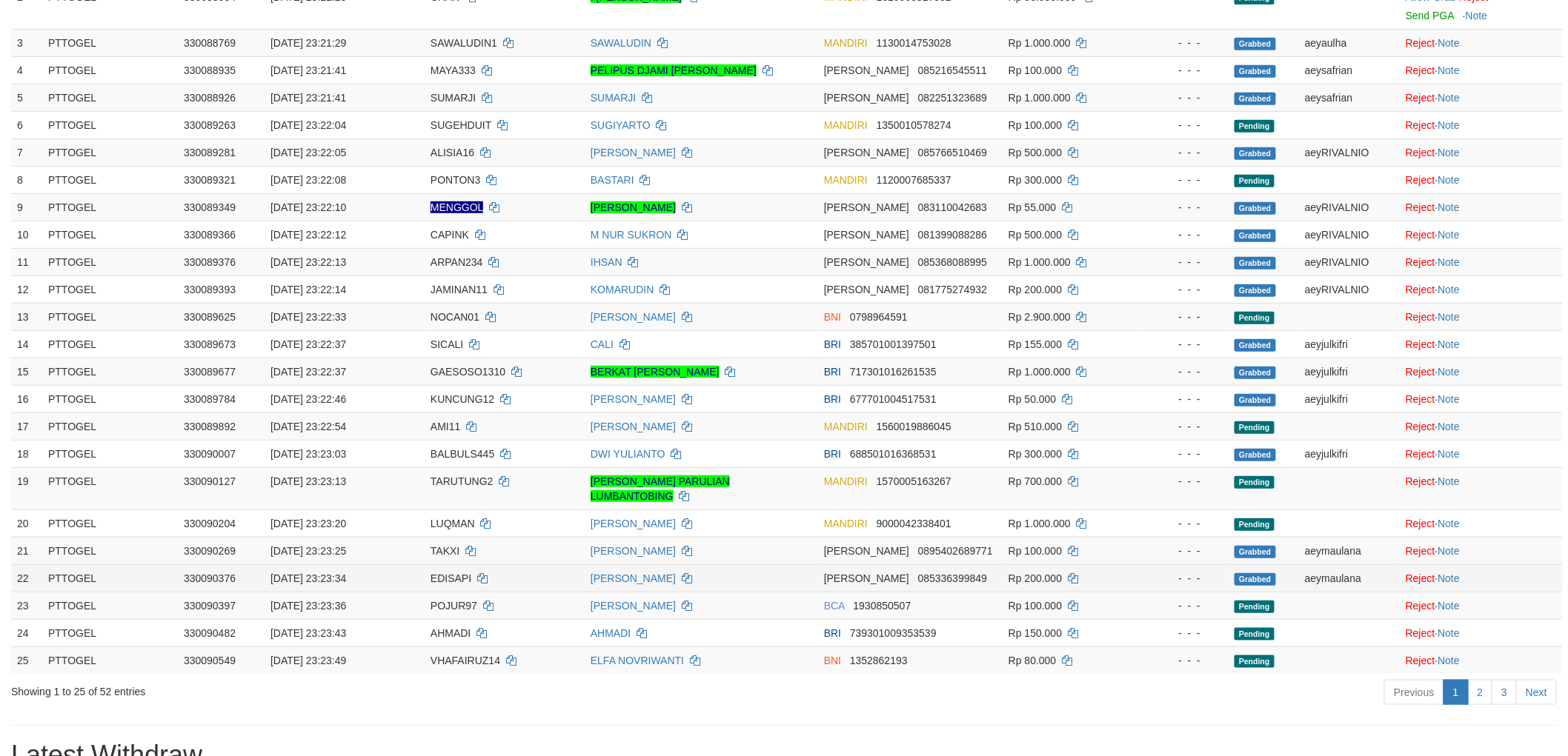
scroll to position [411, 0]
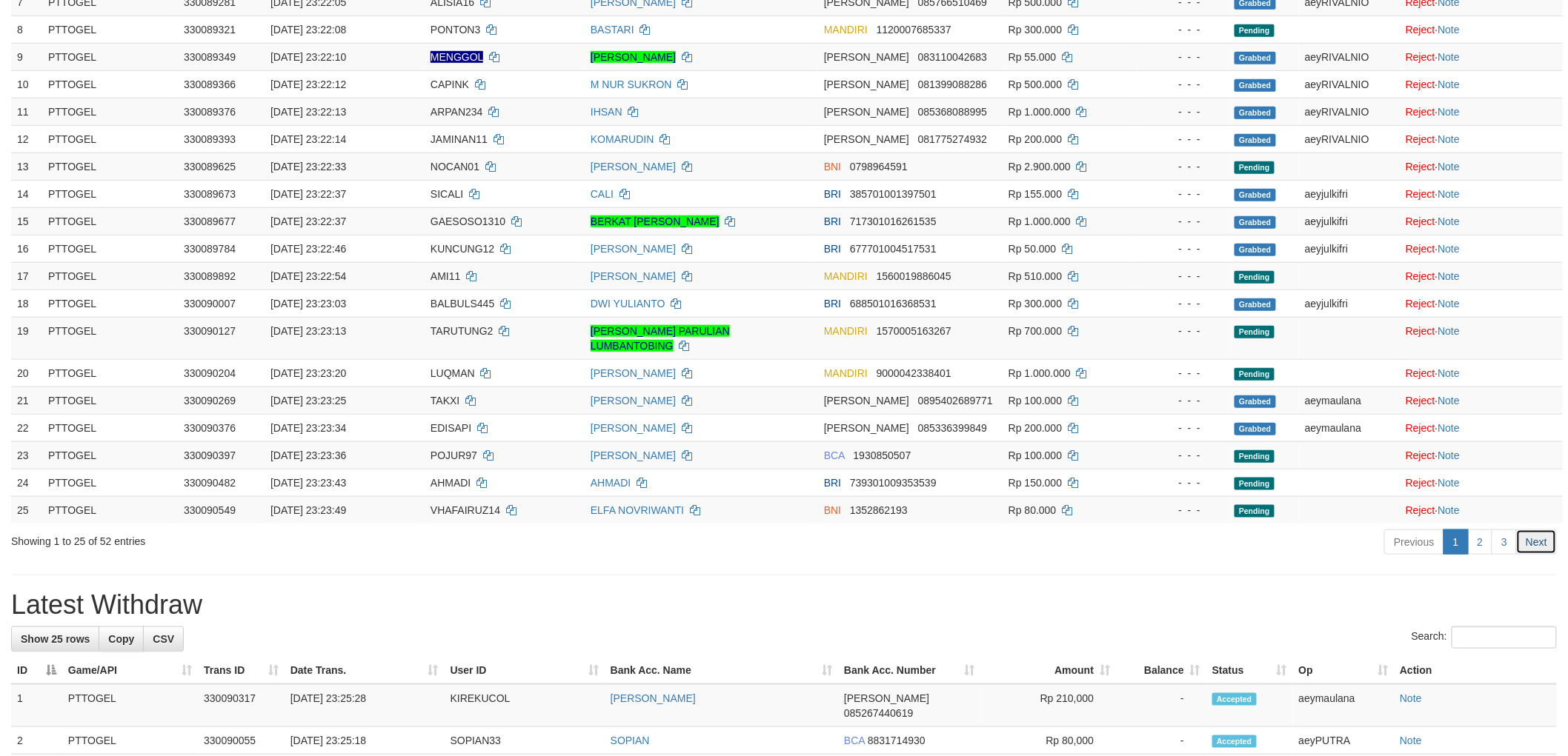
click at [1536, 537] on link "Next" at bounding box center [1536, 542] width 40 height 25
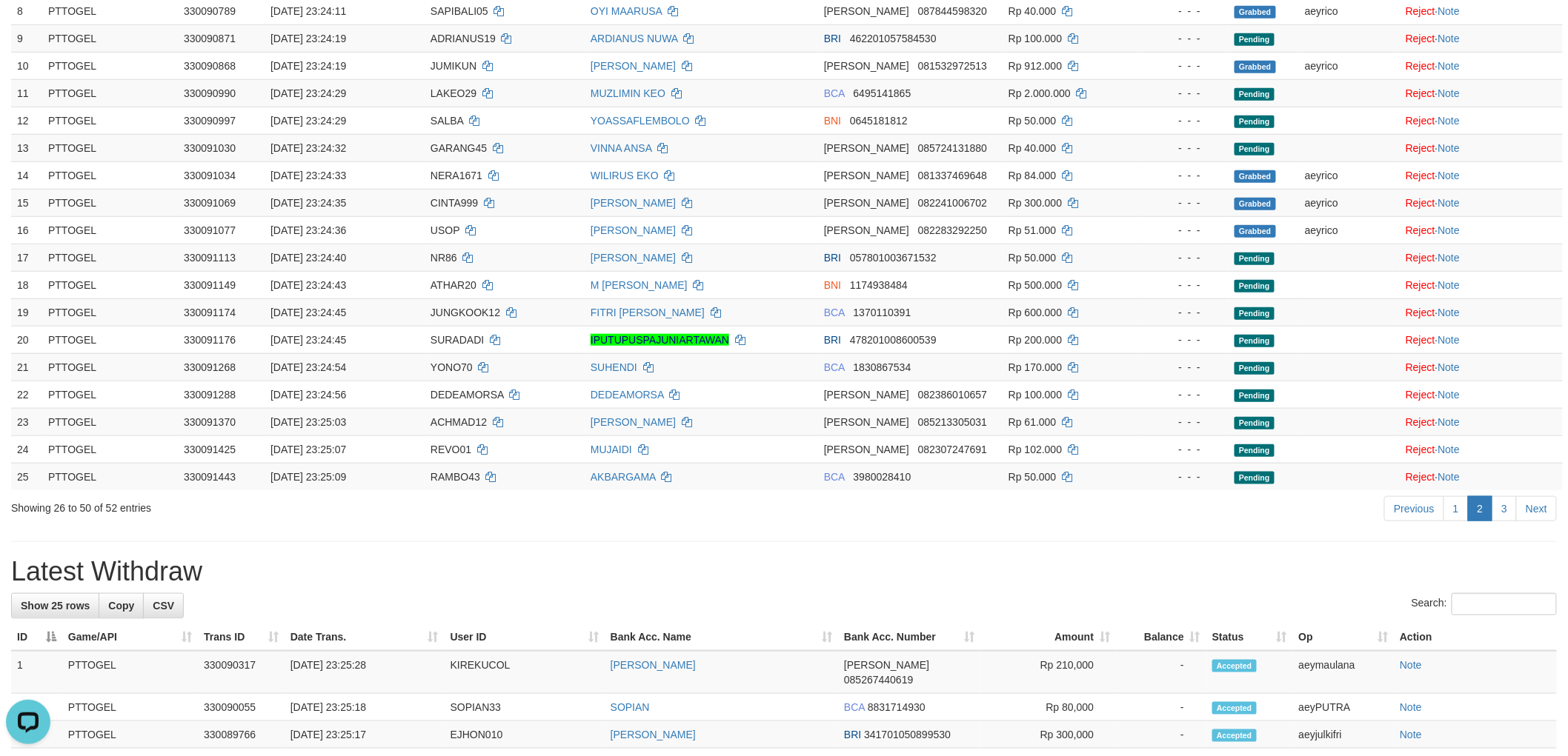
scroll to position [0, 0]
click at [1535, 508] on link "Next" at bounding box center [1536, 508] width 40 height 25
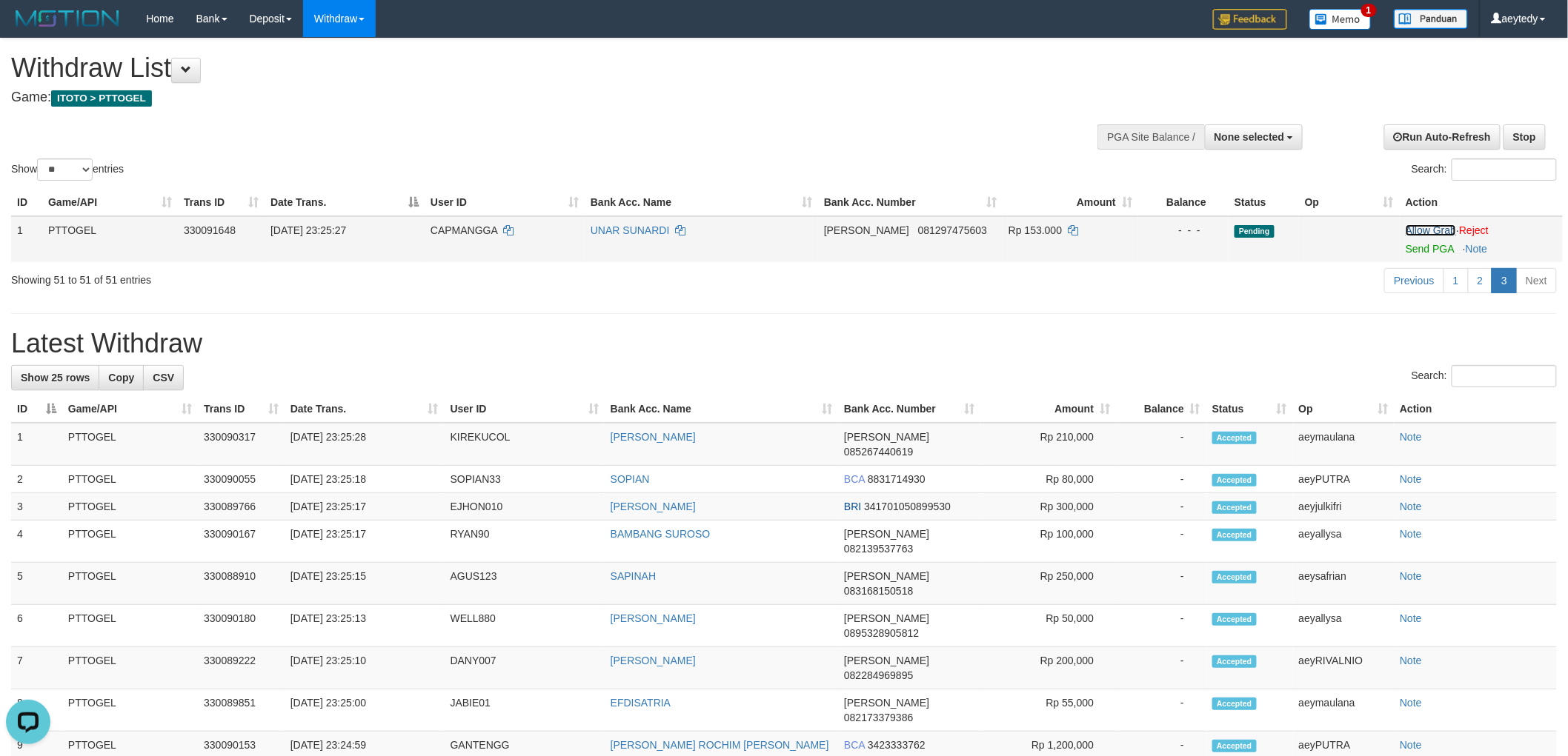
click at [1427, 226] on link "Allow Grab" at bounding box center [1430, 230] width 51 height 12
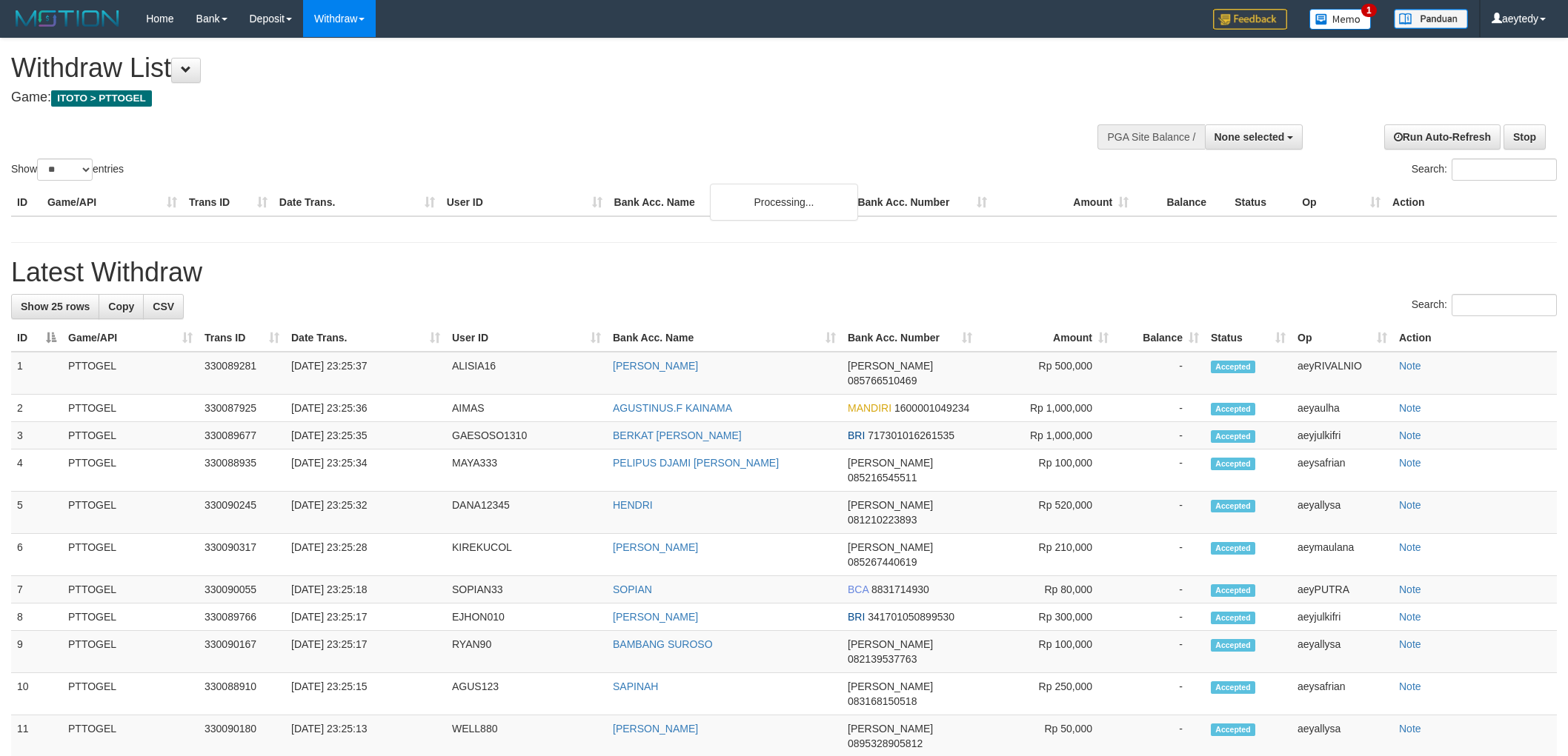
select select
select select "**"
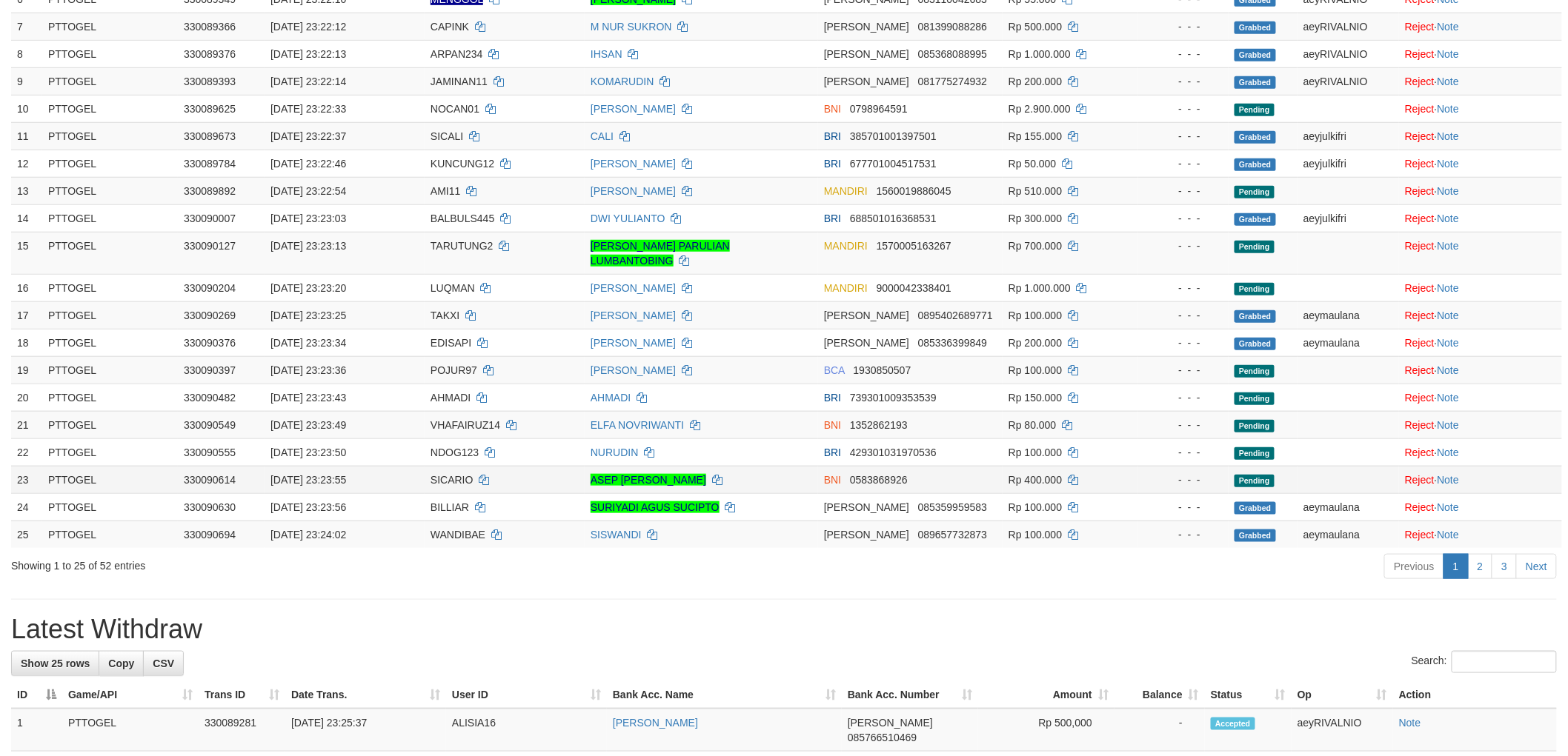
scroll to position [493, 0]
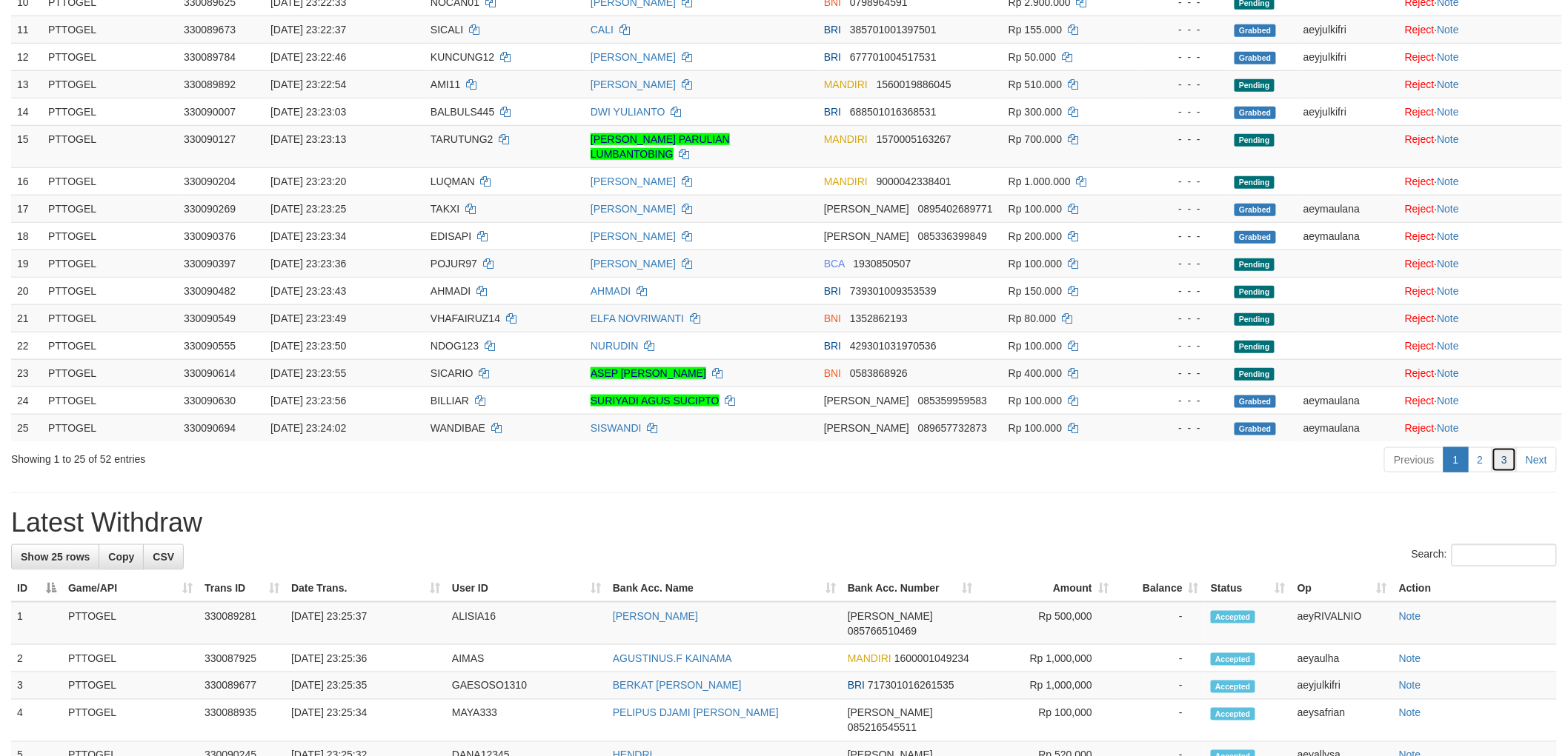
click at [1511, 459] on link "3" at bounding box center [1504, 459] width 25 height 25
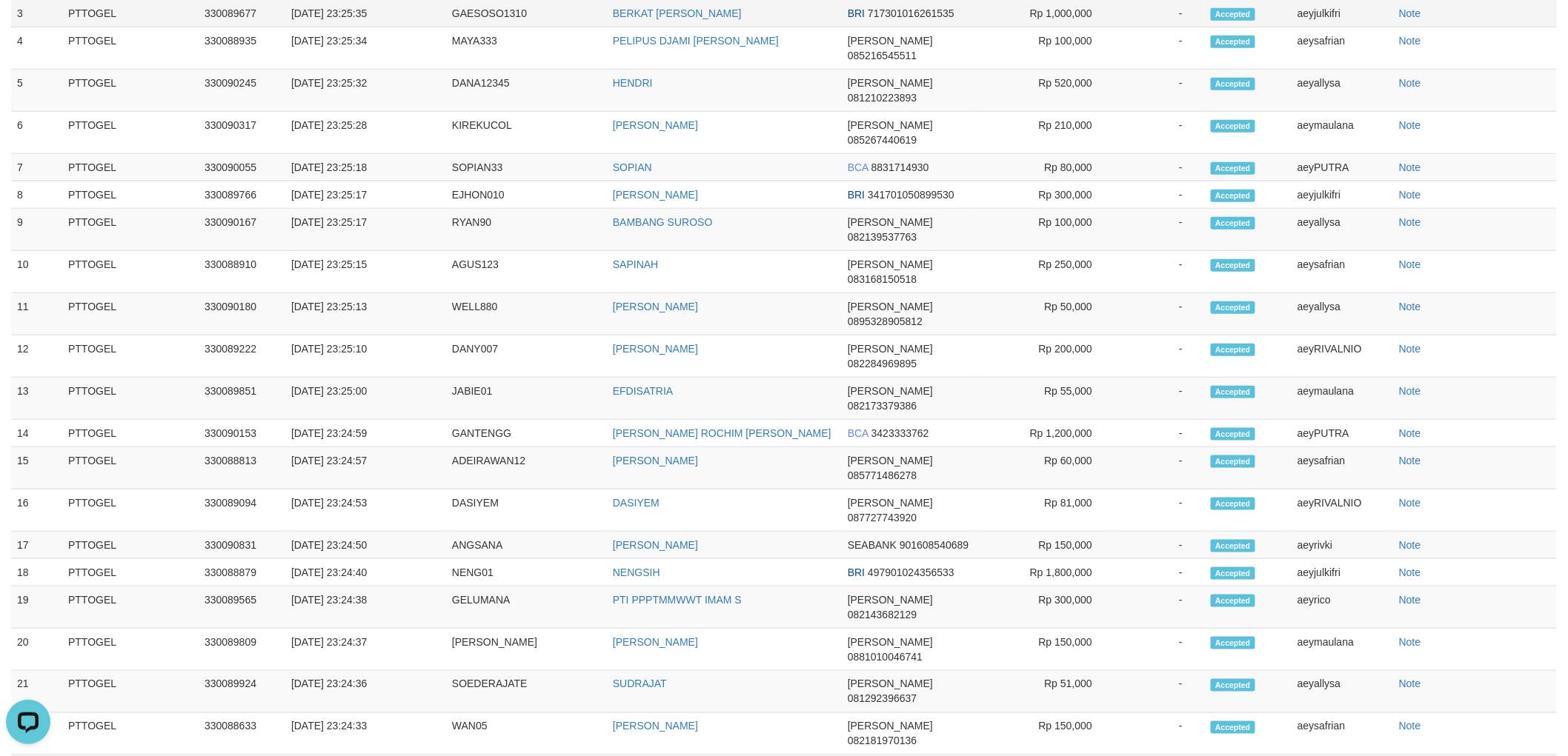
scroll to position [0, 0]
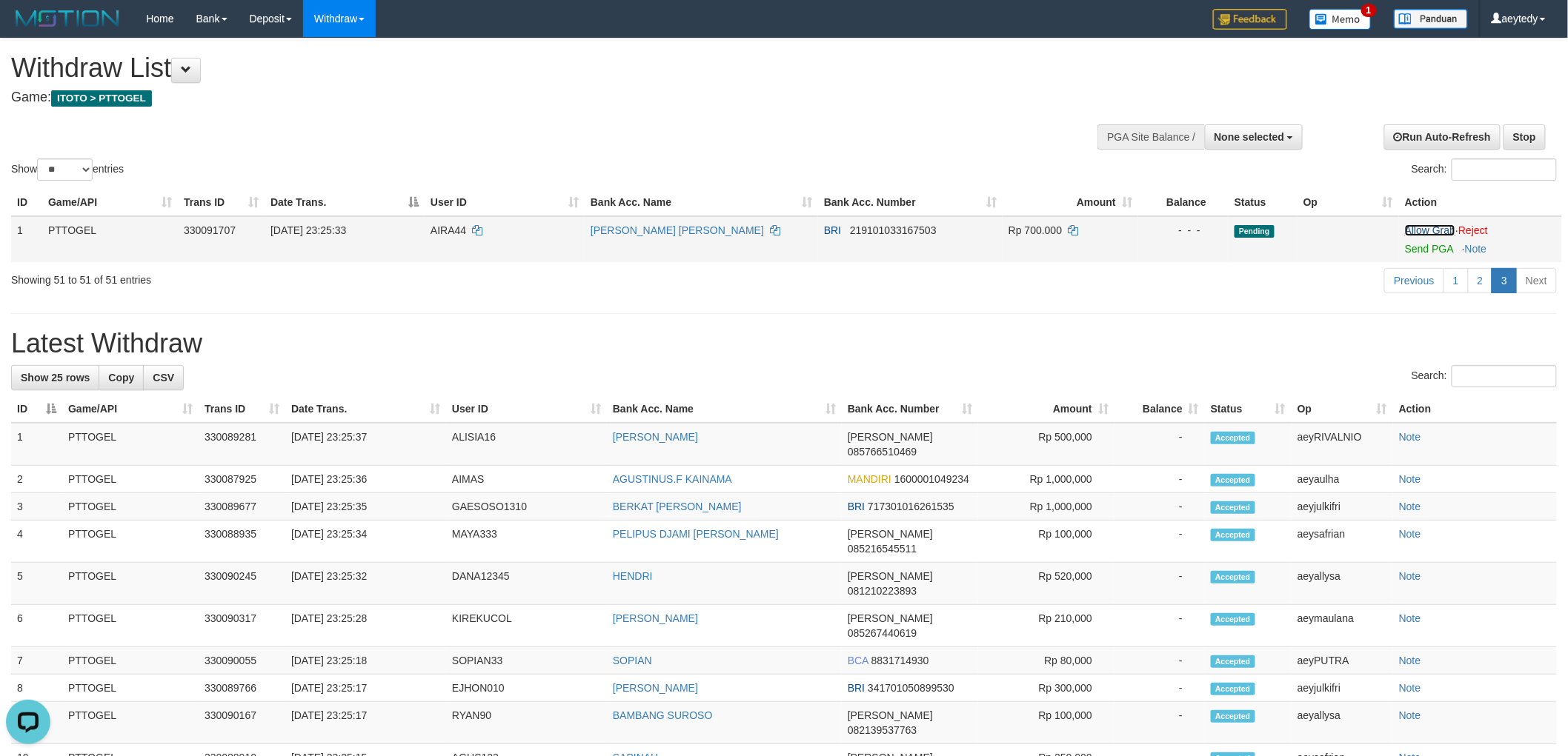
click at [1420, 226] on link "Allow Grab" at bounding box center [1429, 230] width 51 height 12
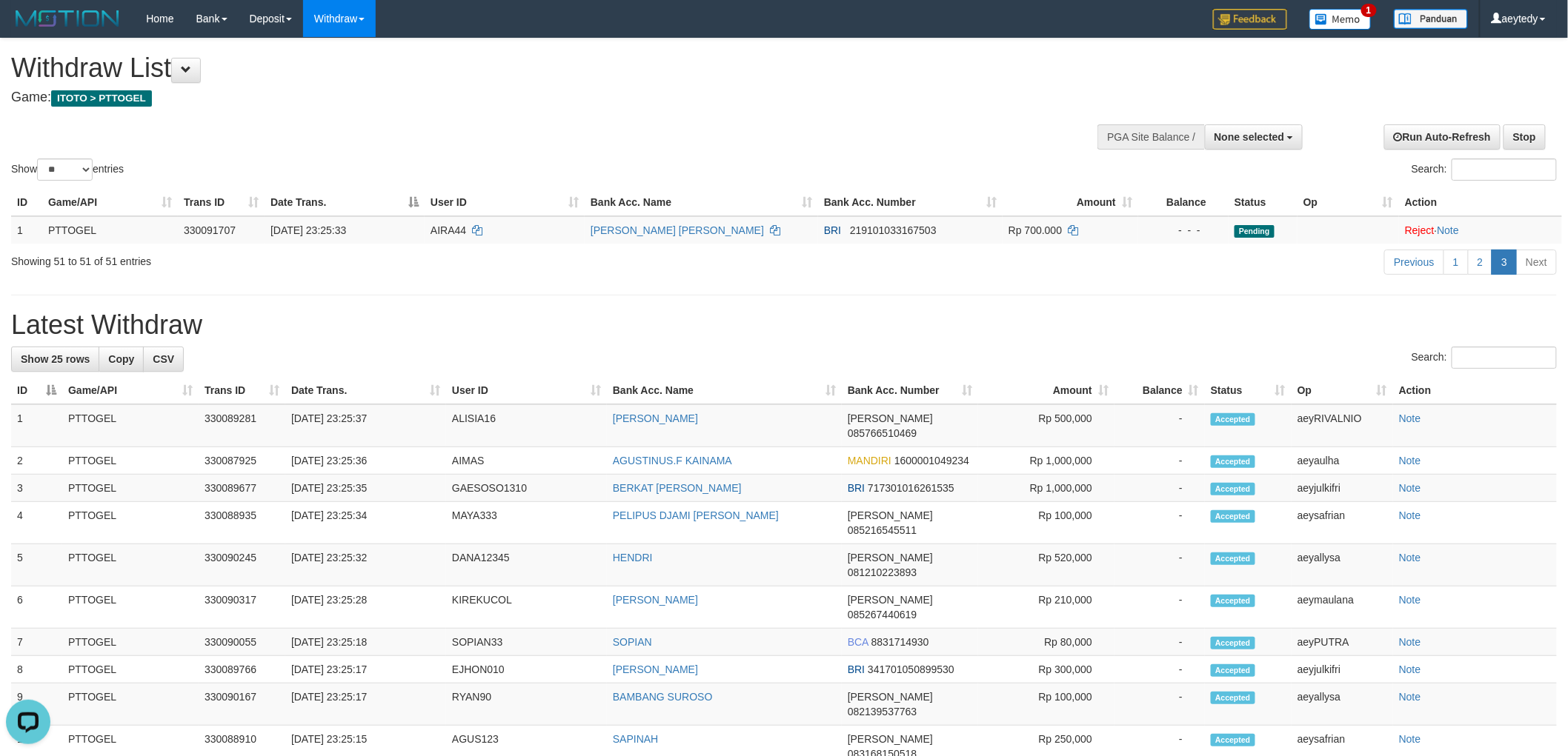
click at [847, 114] on div "Show ** ** ** *** entries Search:" at bounding box center [784, 111] width 1568 height 145
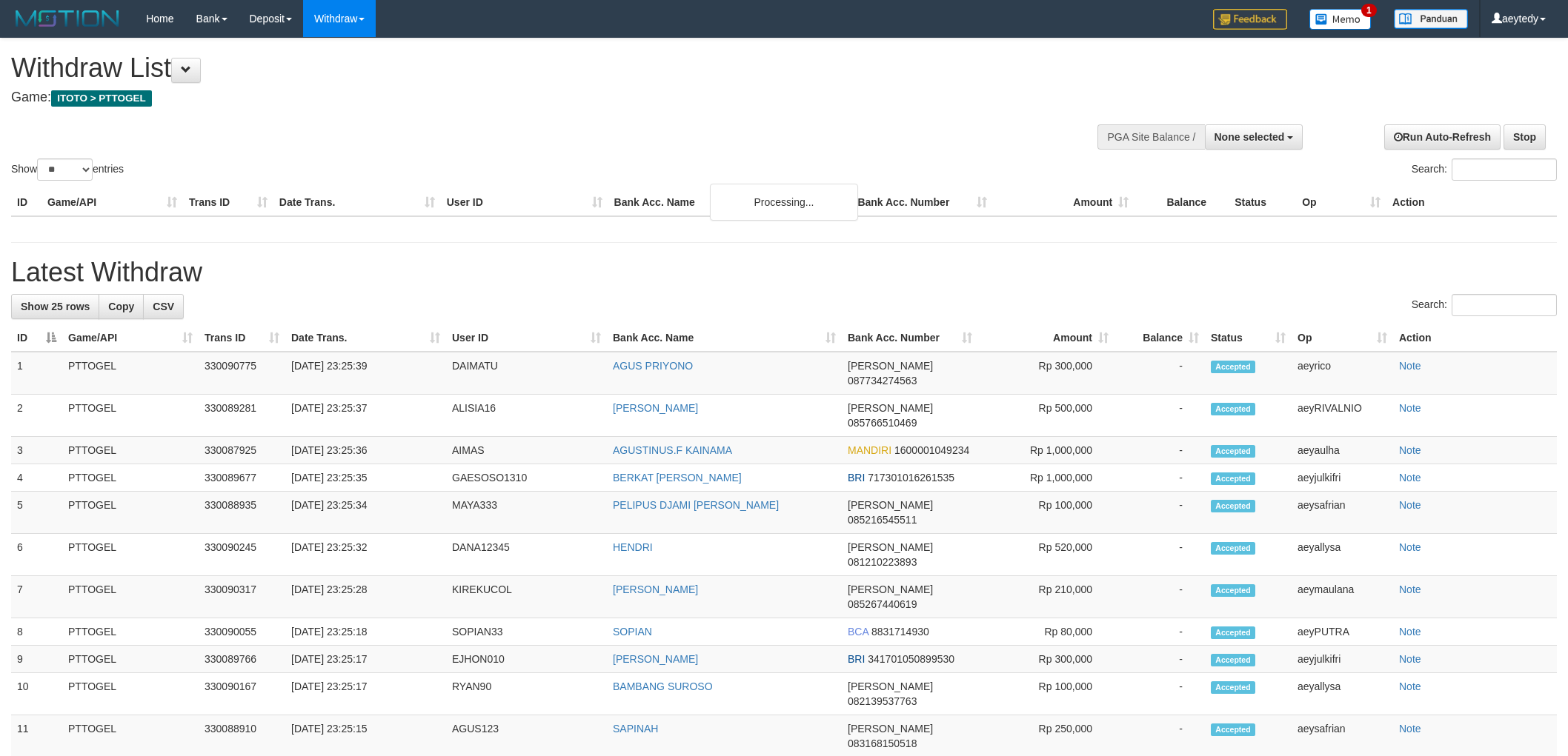
select select
select select "**"
click at [1447, 136] on link "Run Auto-Refresh" at bounding box center [1442, 136] width 116 height 25
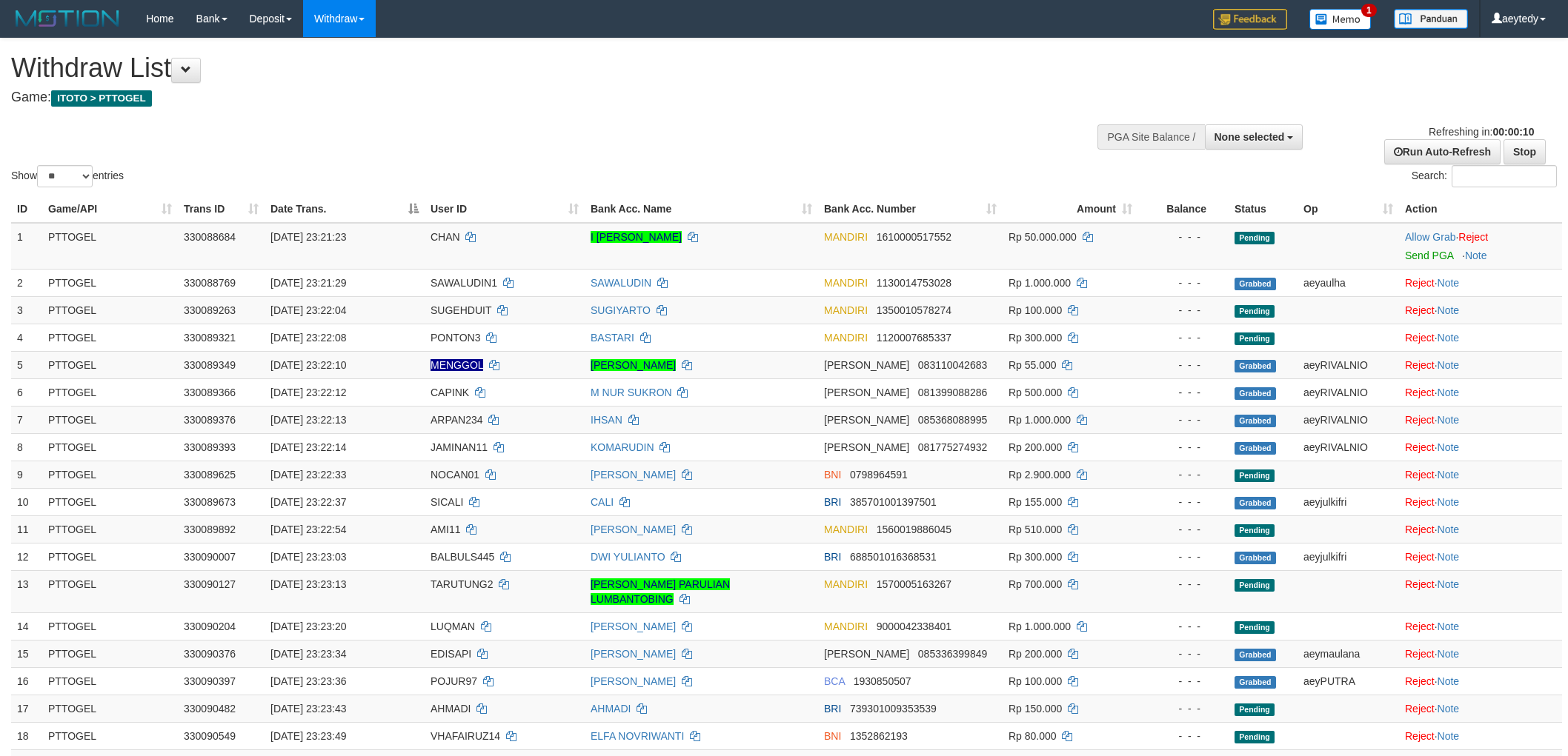
select select
select select "**"
click at [1000, 87] on div "Withdraw List Game: ITOTO > PTTOGEL" at bounding box center [521, 79] width 1020 height 52
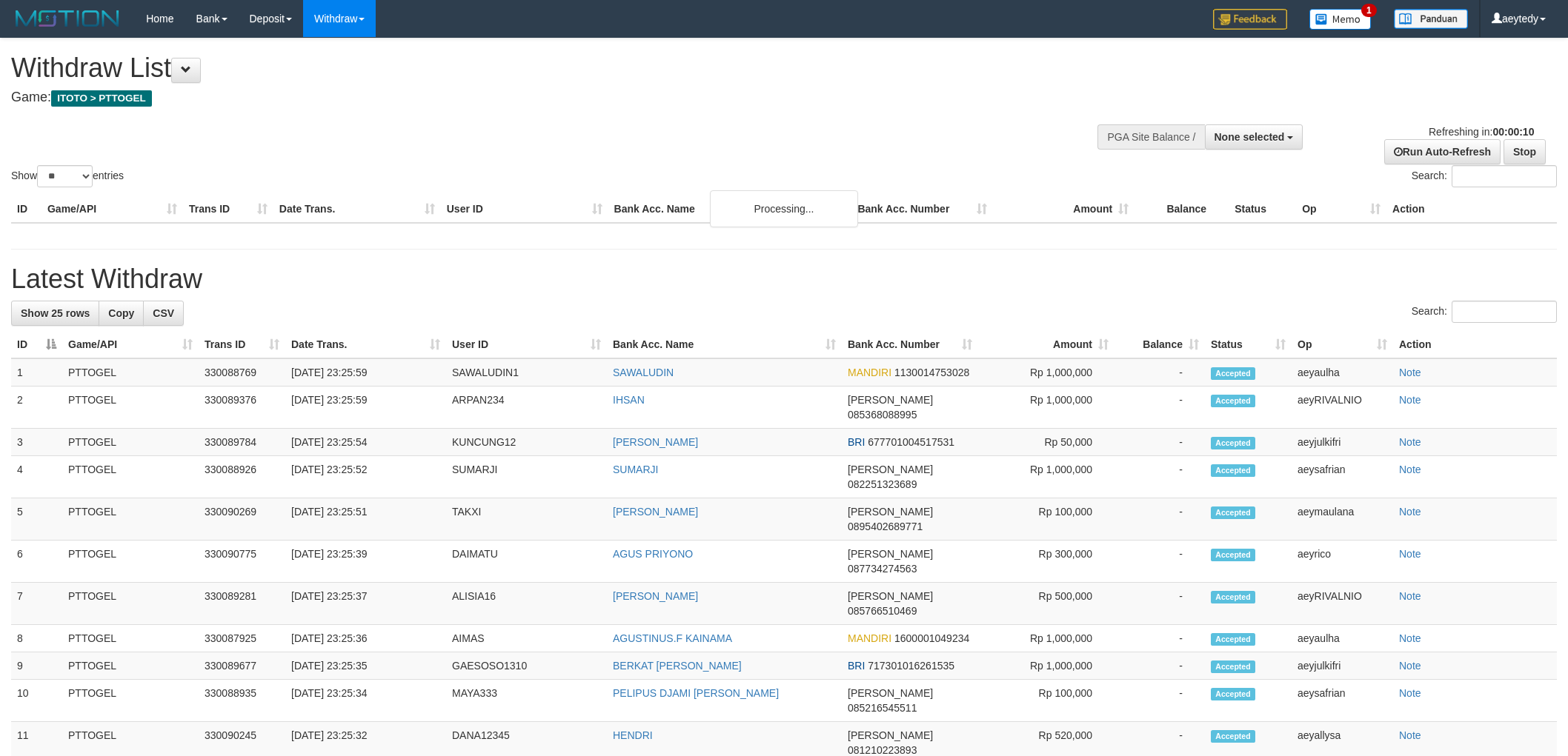
select select
select select "**"
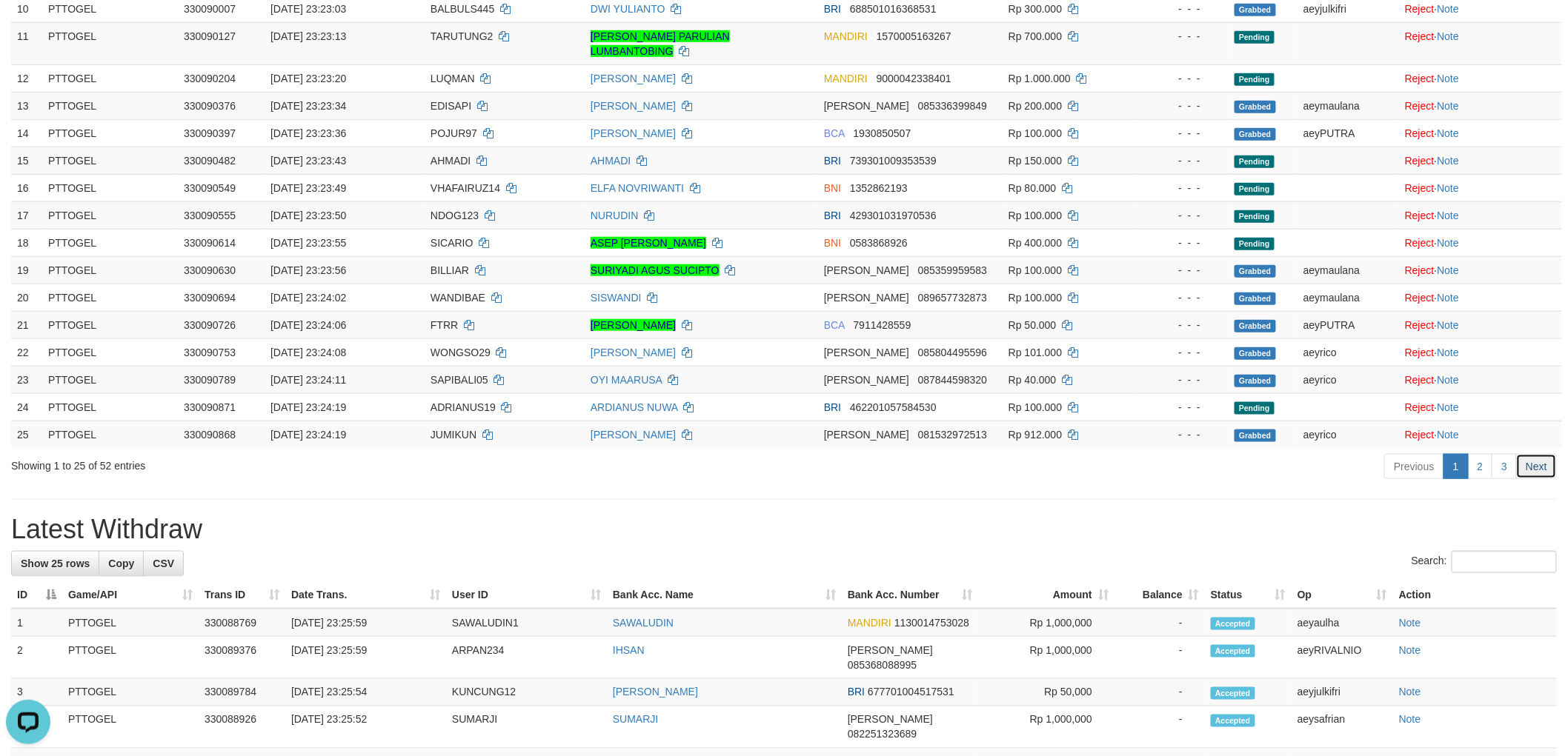
click at [1534, 462] on link "Next" at bounding box center [1536, 466] width 40 height 25
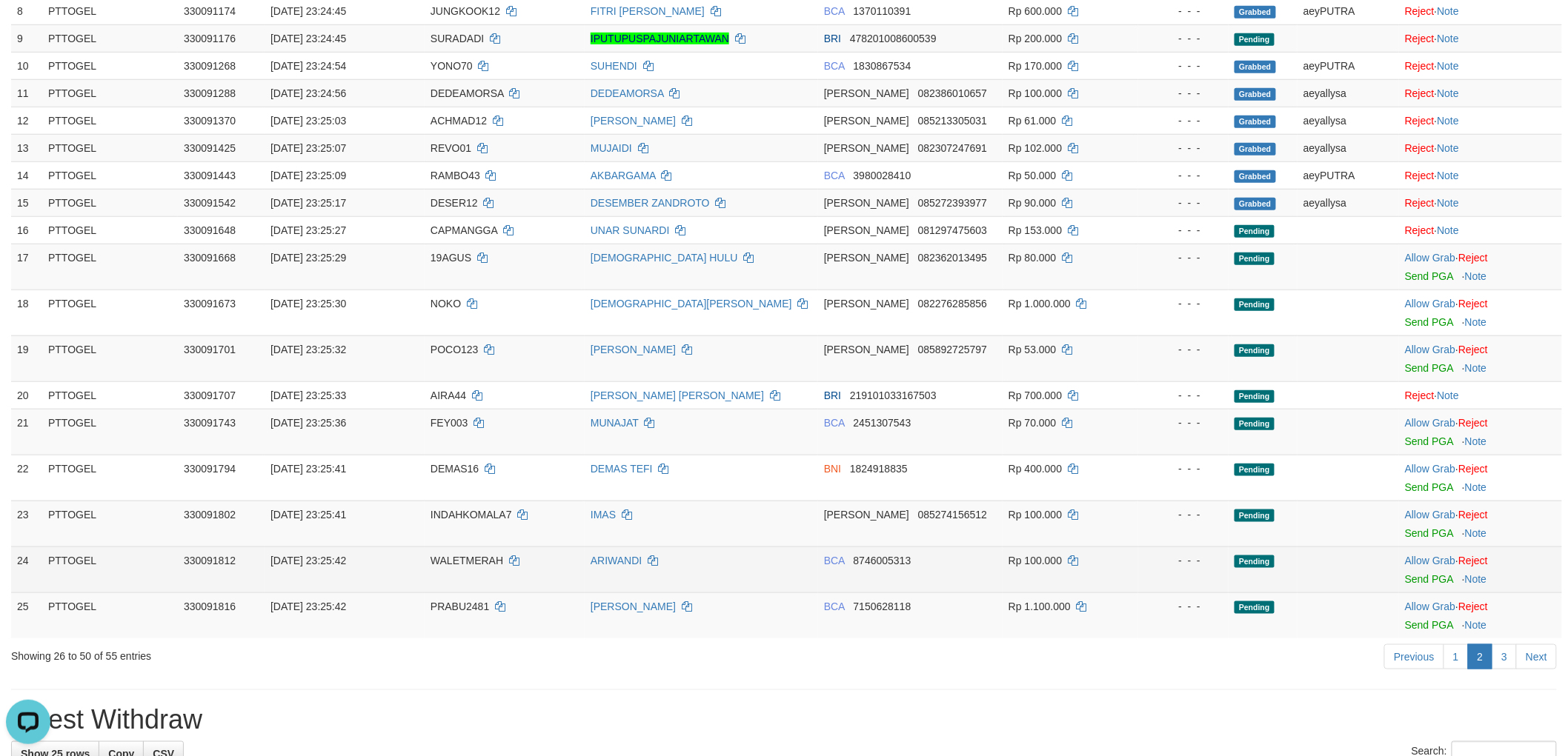
scroll to position [411, 0]
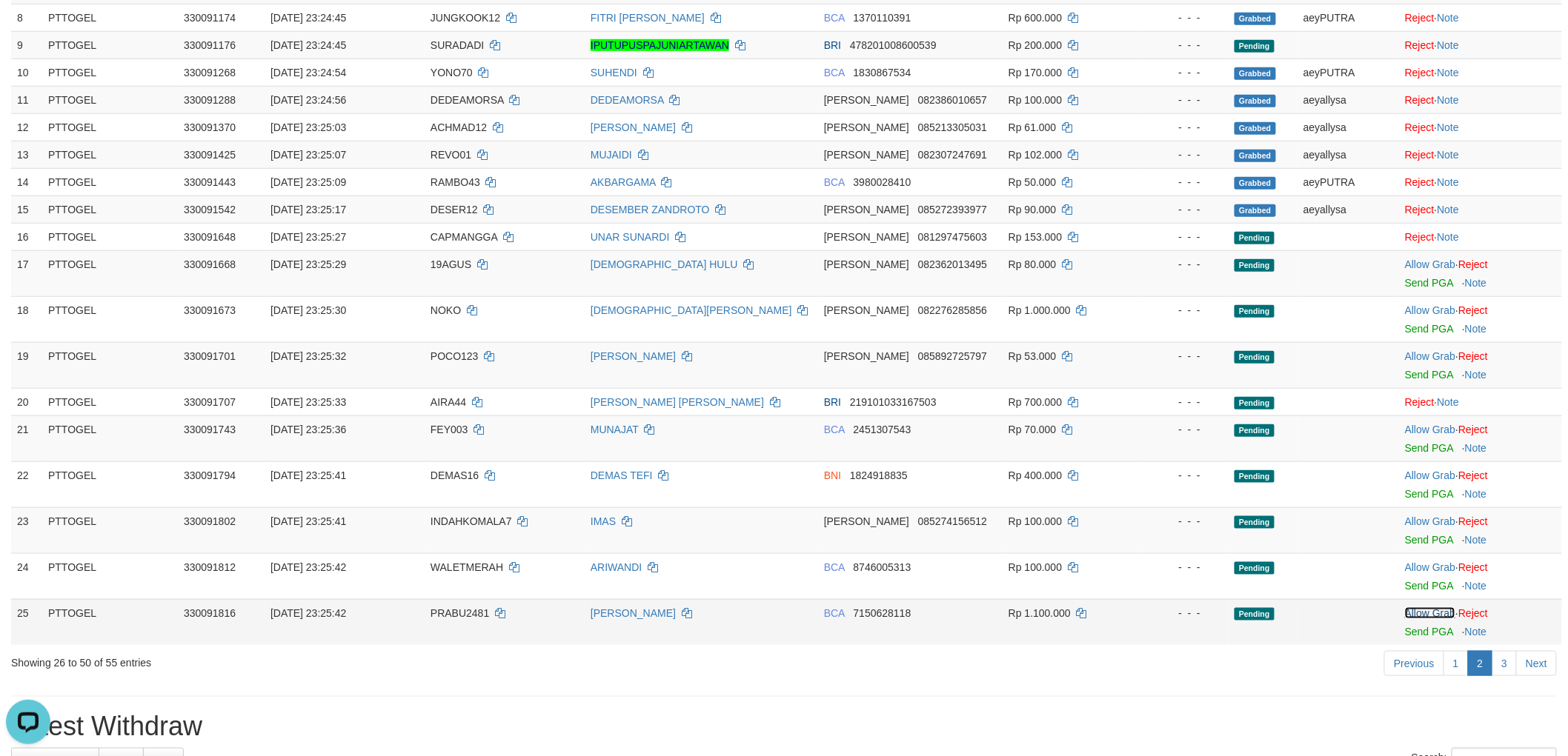
click at [1426, 607] on link "Allow Grab" at bounding box center [1429, 613] width 51 height 12
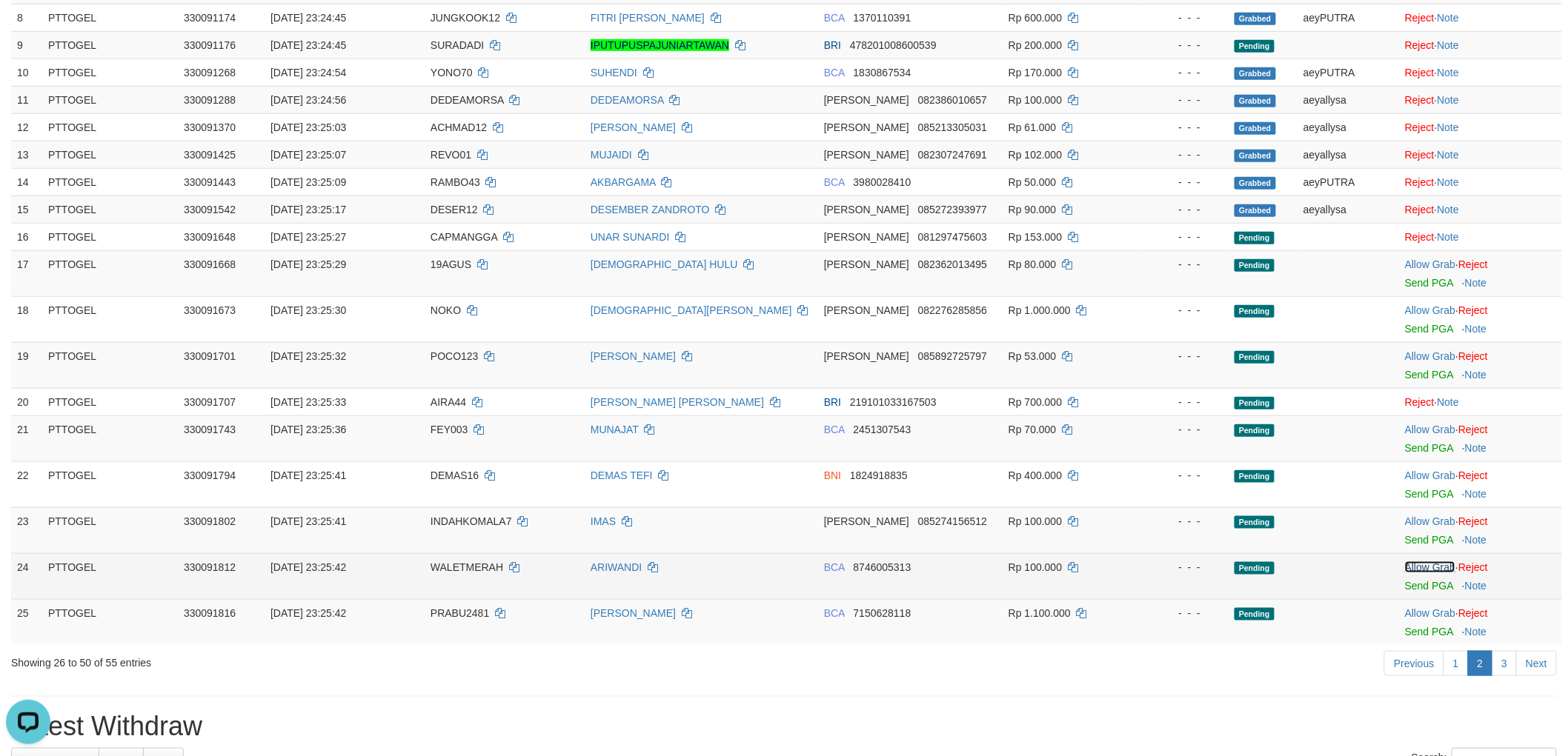
click at [1439, 566] on link "Allow Grab" at bounding box center [1429, 567] width 51 height 12
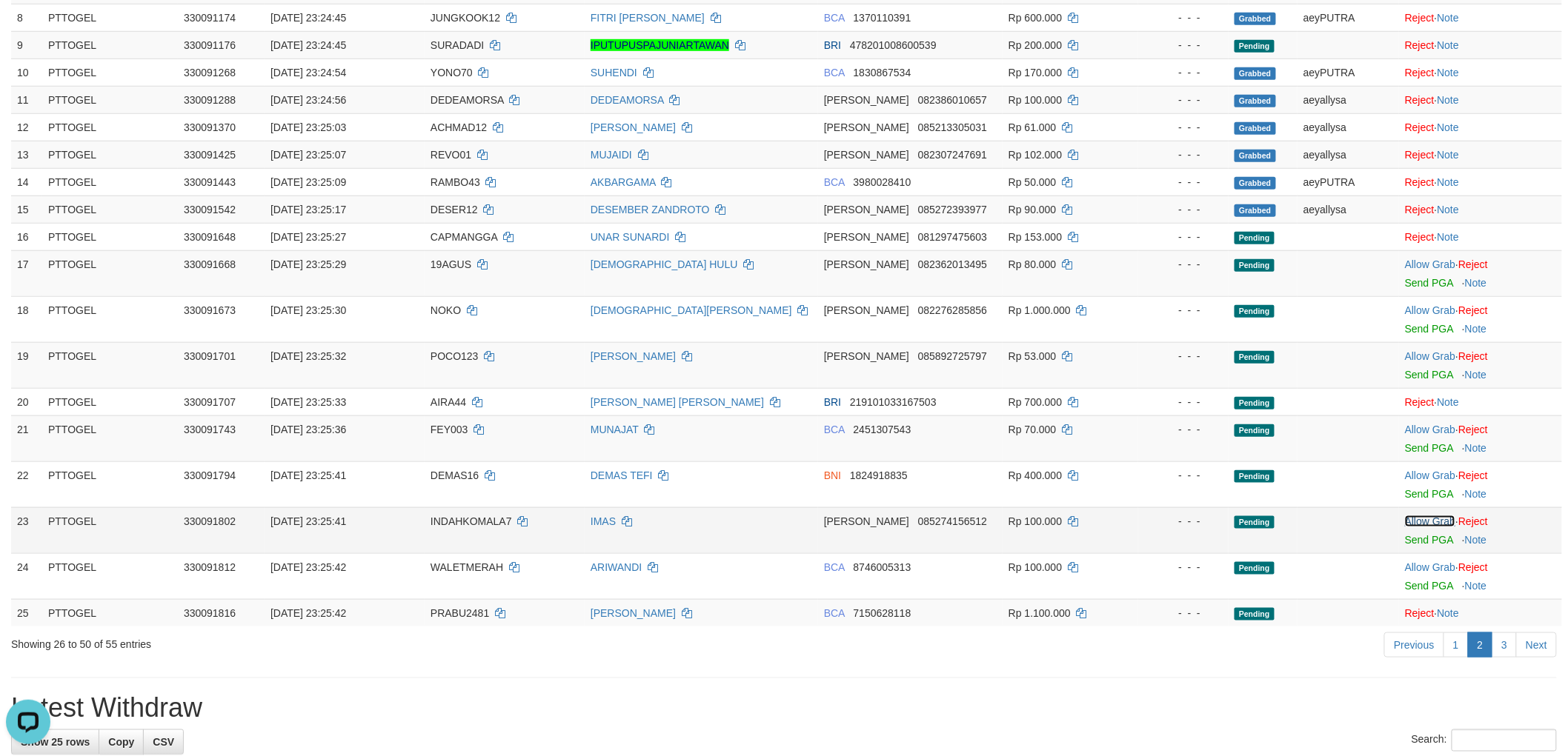
click at [1438, 516] on link "Allow Grab" at bounding box center [1429, 521] width 51 height 12
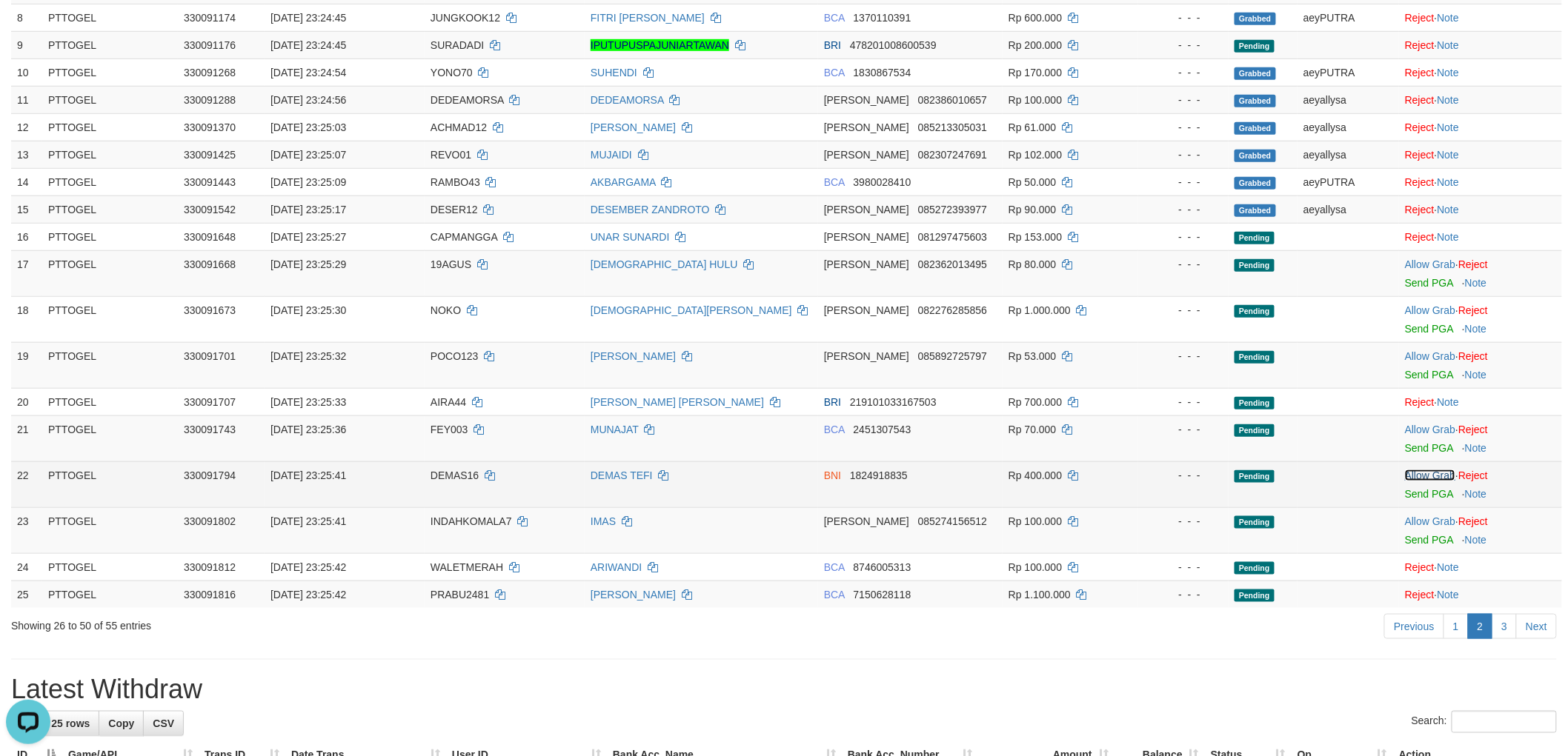
click at [1431, 475] on link "Allow Grab" at bounding box center [1429, 475] width 51 height 12
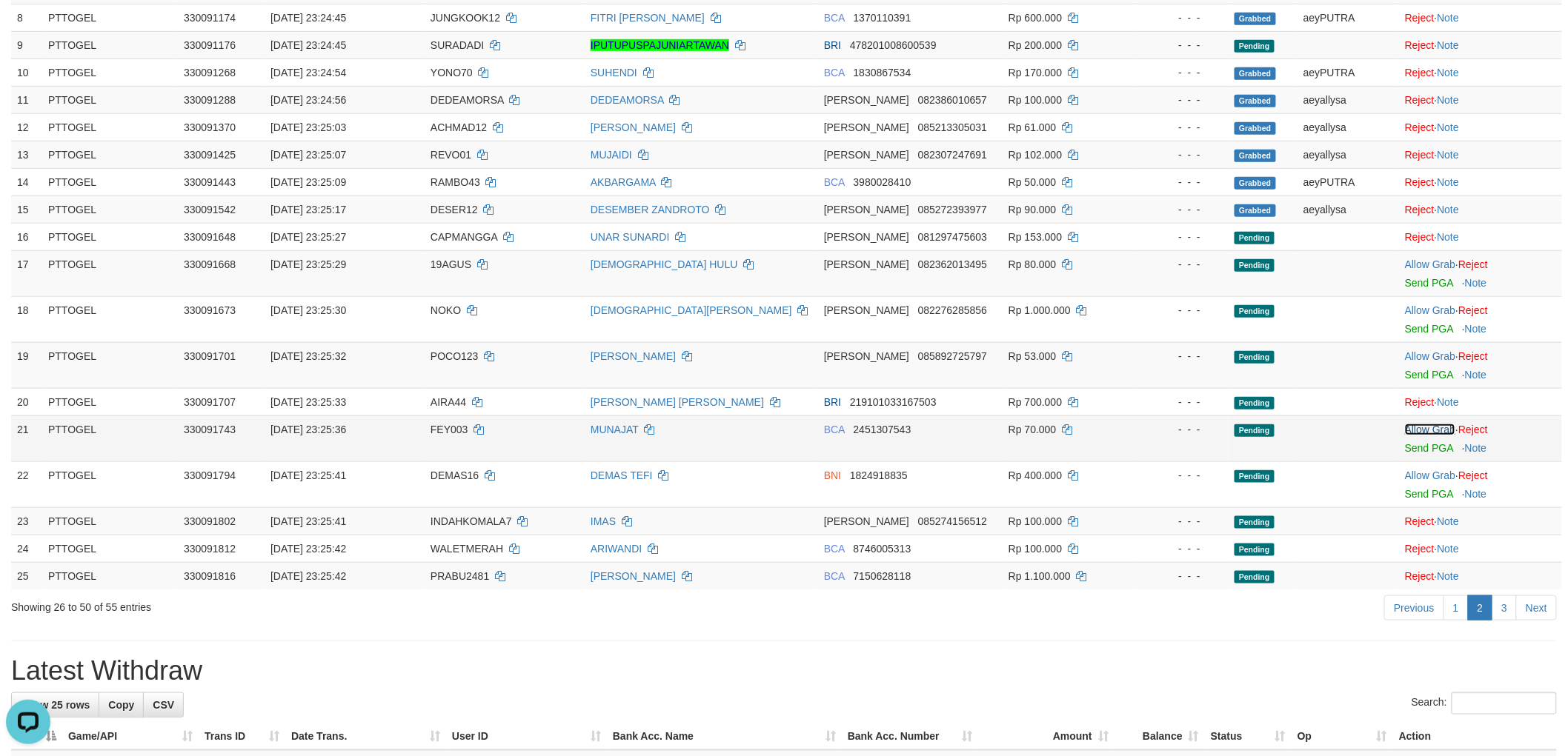
click at [1435, 425] on link "Allow Grab" at bounding box center [1429, 430] width 51 height 12
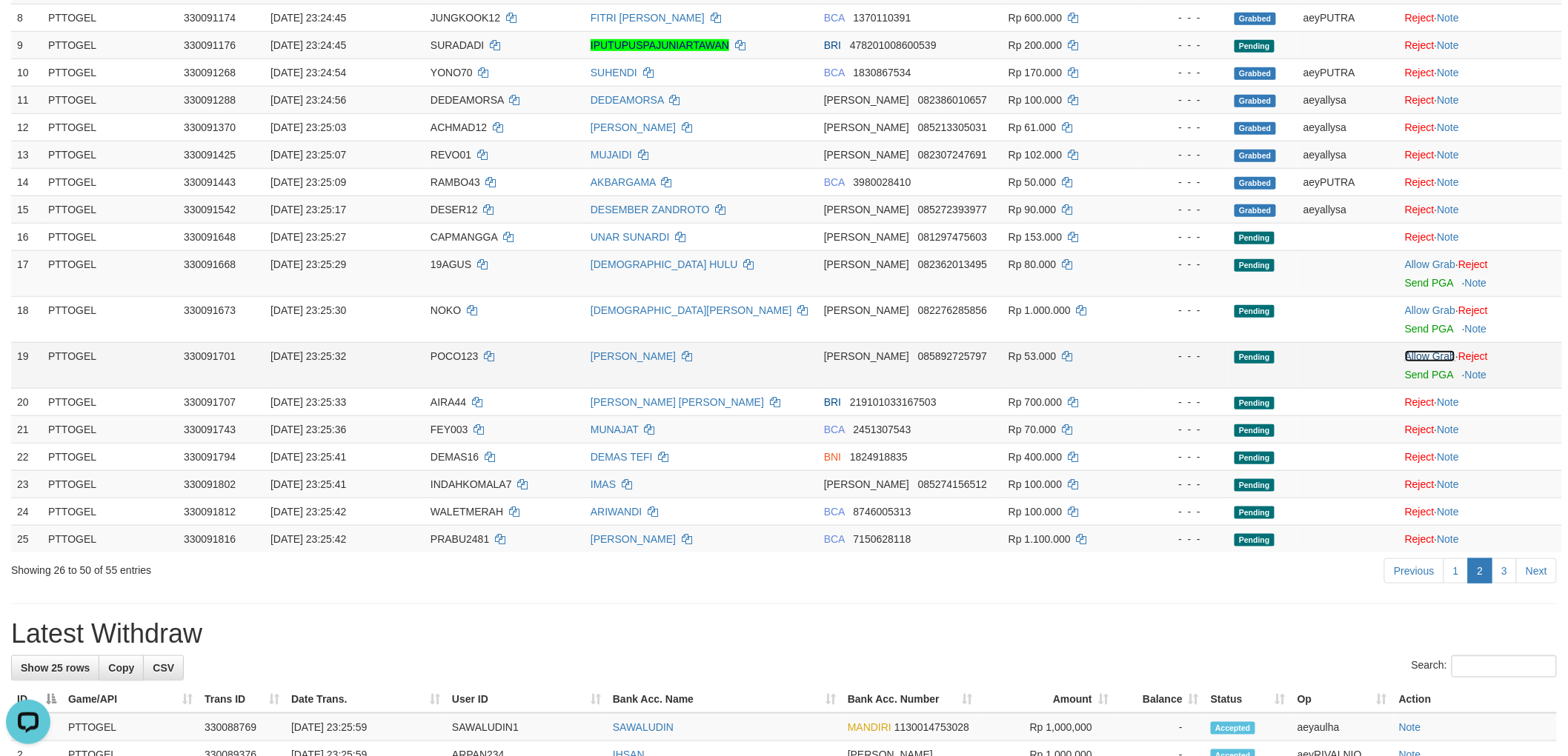
click at [1415, 352] on link "Allow Grab" at bounding box center [1429, 356] width 51 height 12
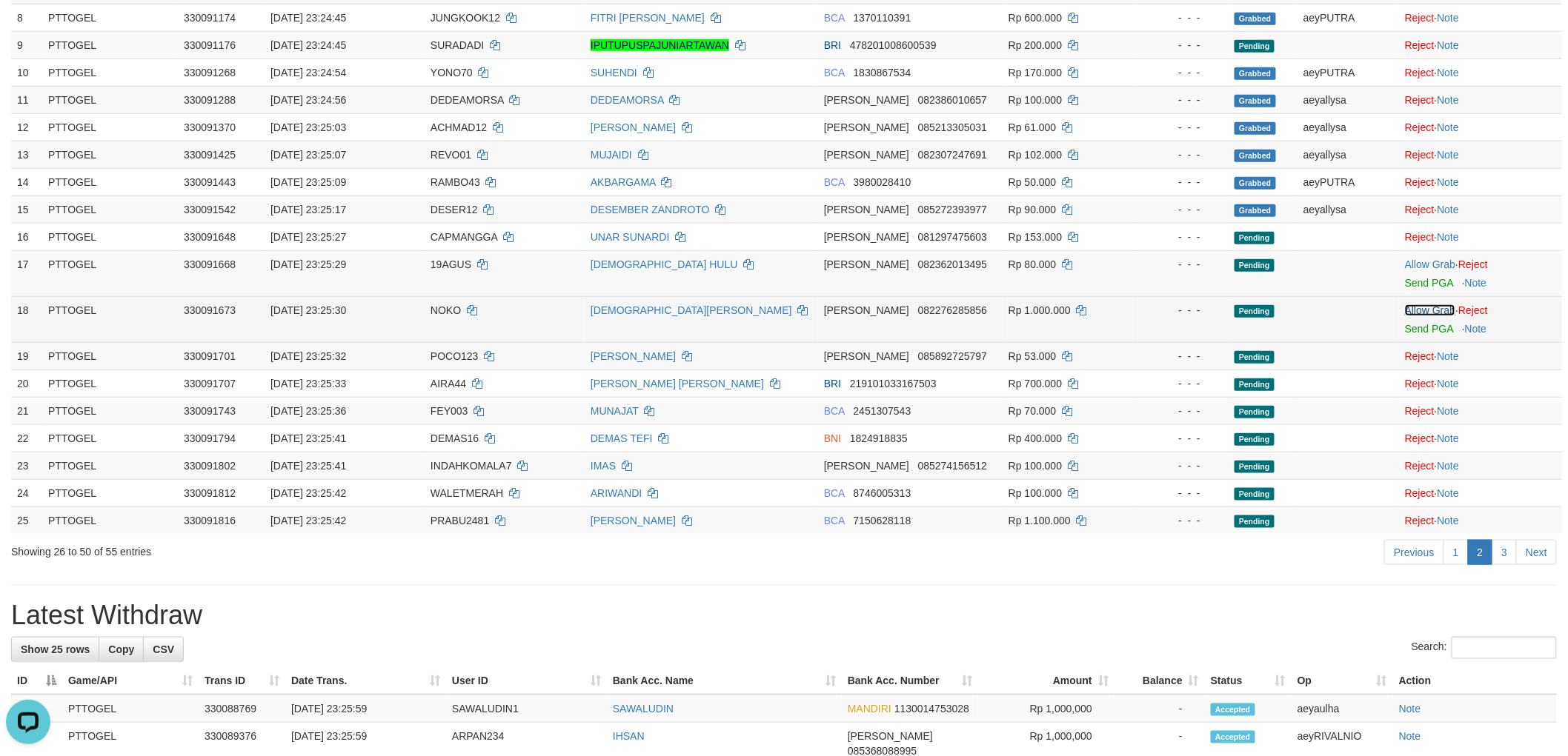
click at [1428, 314] on link "Allow Grab" at bounding box center [1429, 310] width 51 height 12
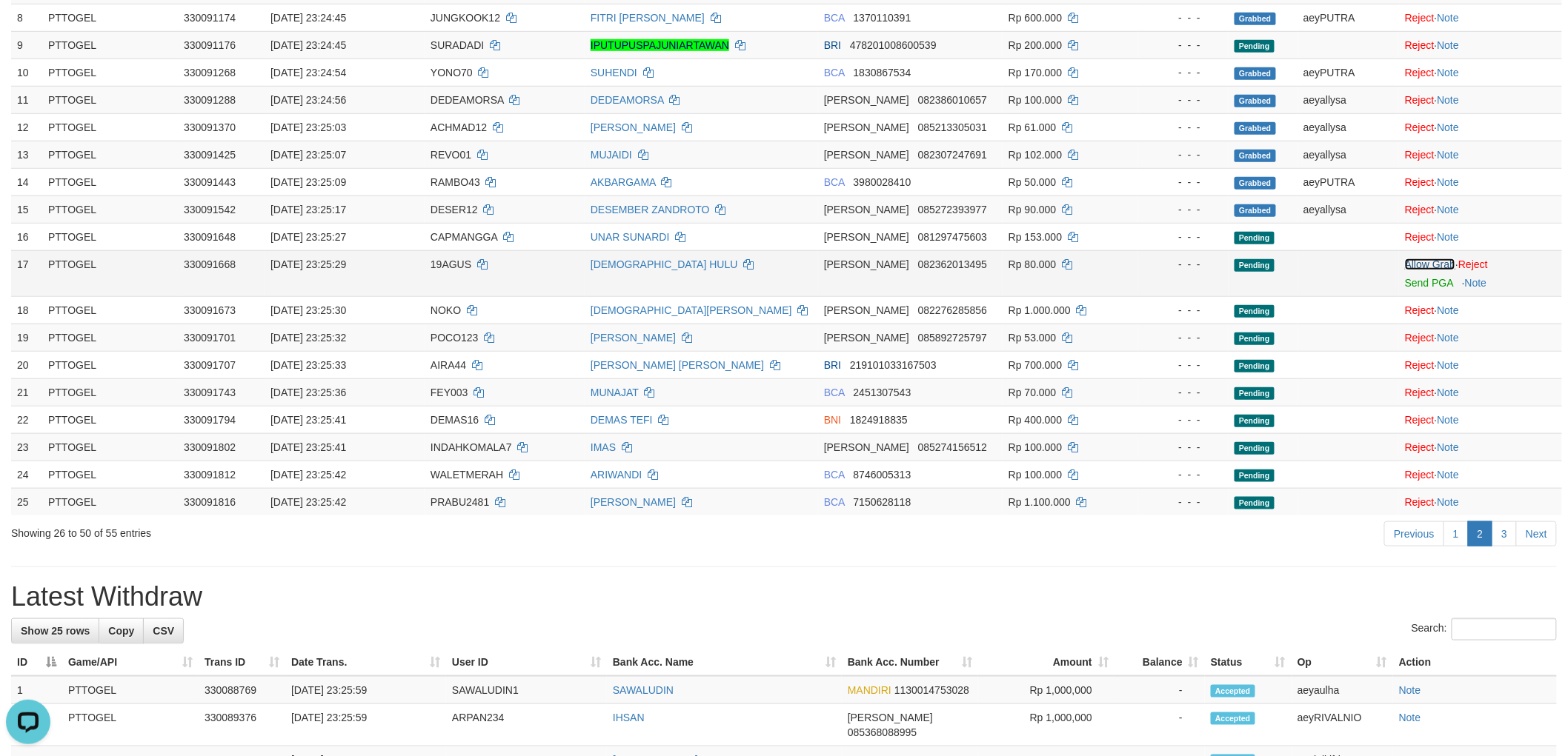
click at [1443, 259] on link "Allow Grab" at bounding box center [1429, 264] width 51 height 12
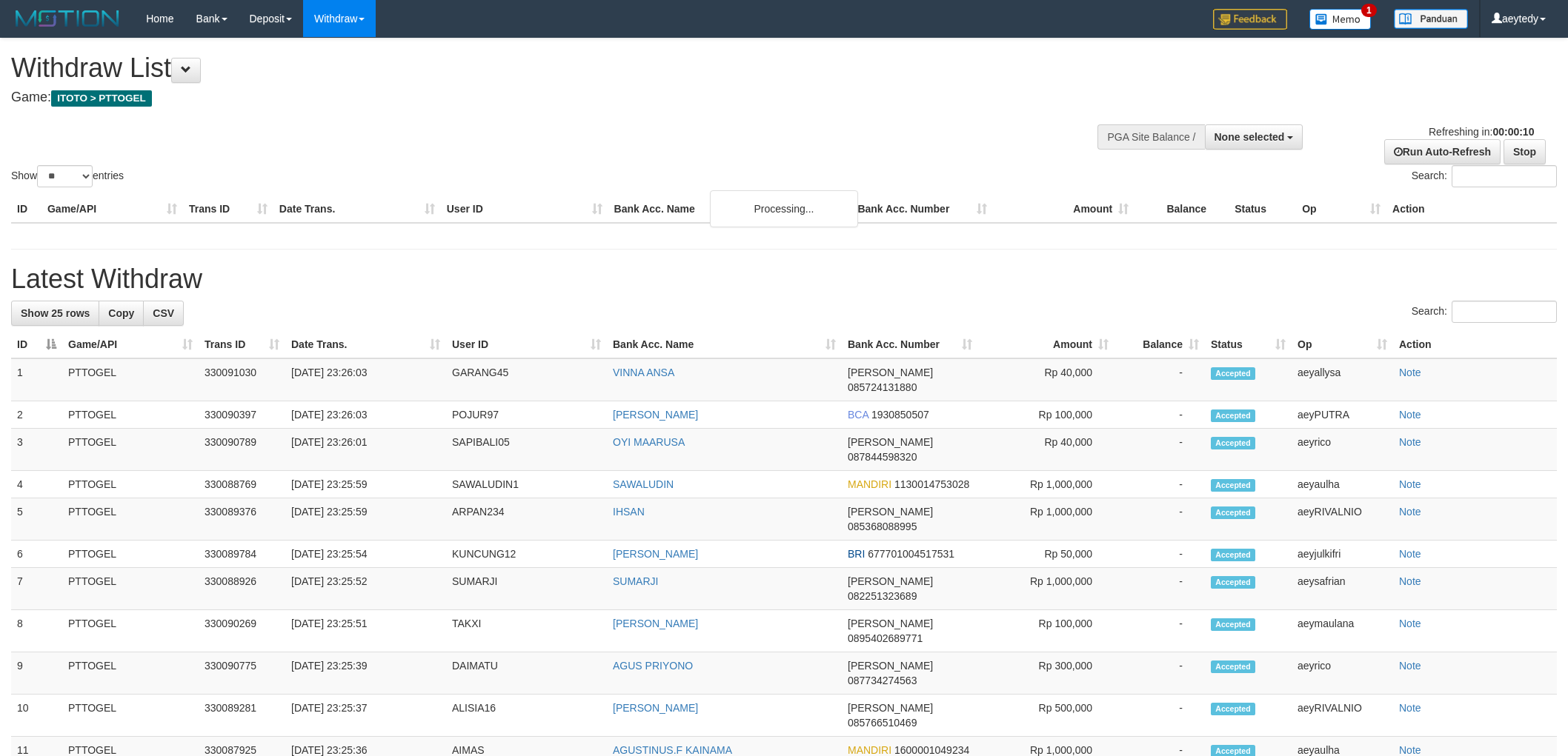
select select
select select "**"
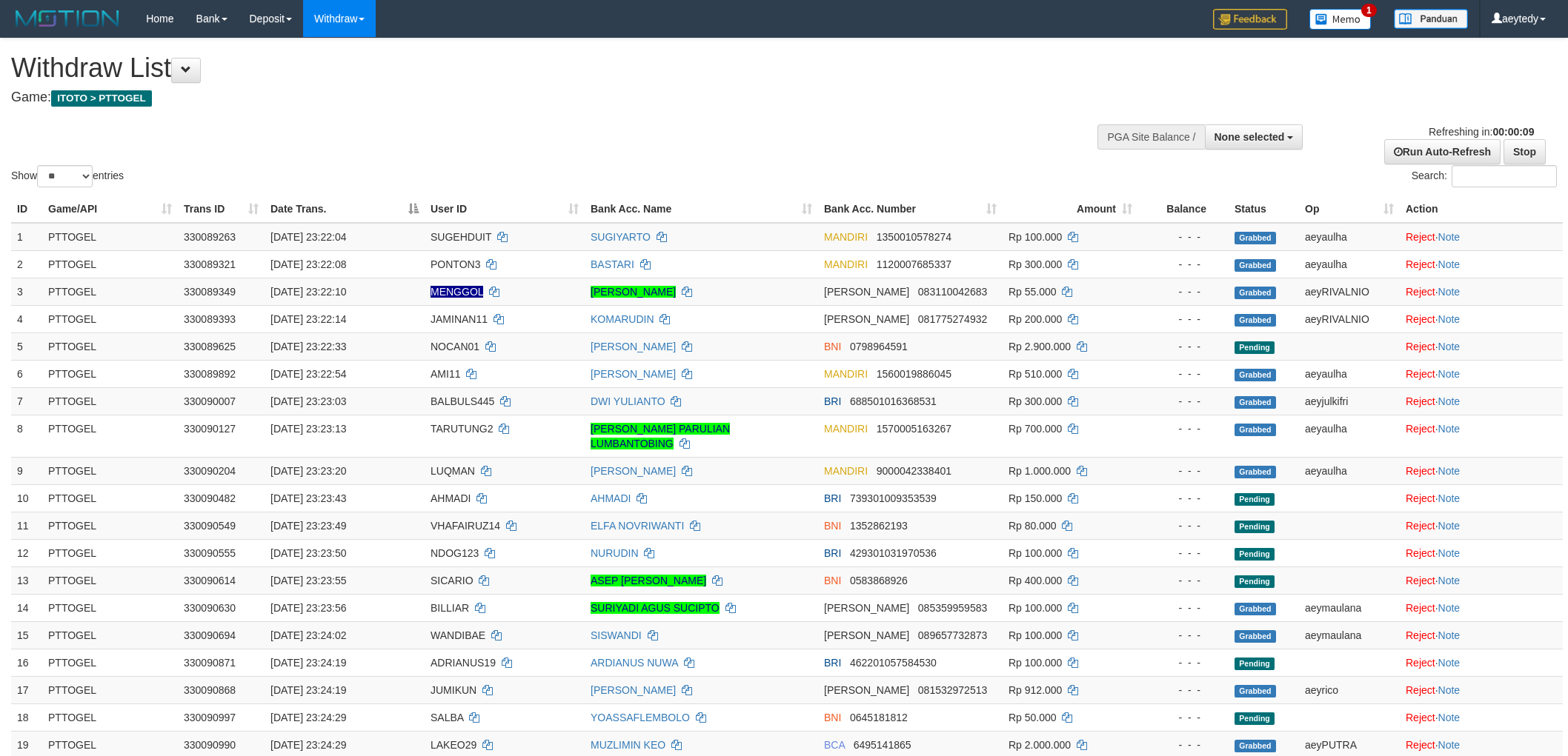
select select
select select "**"
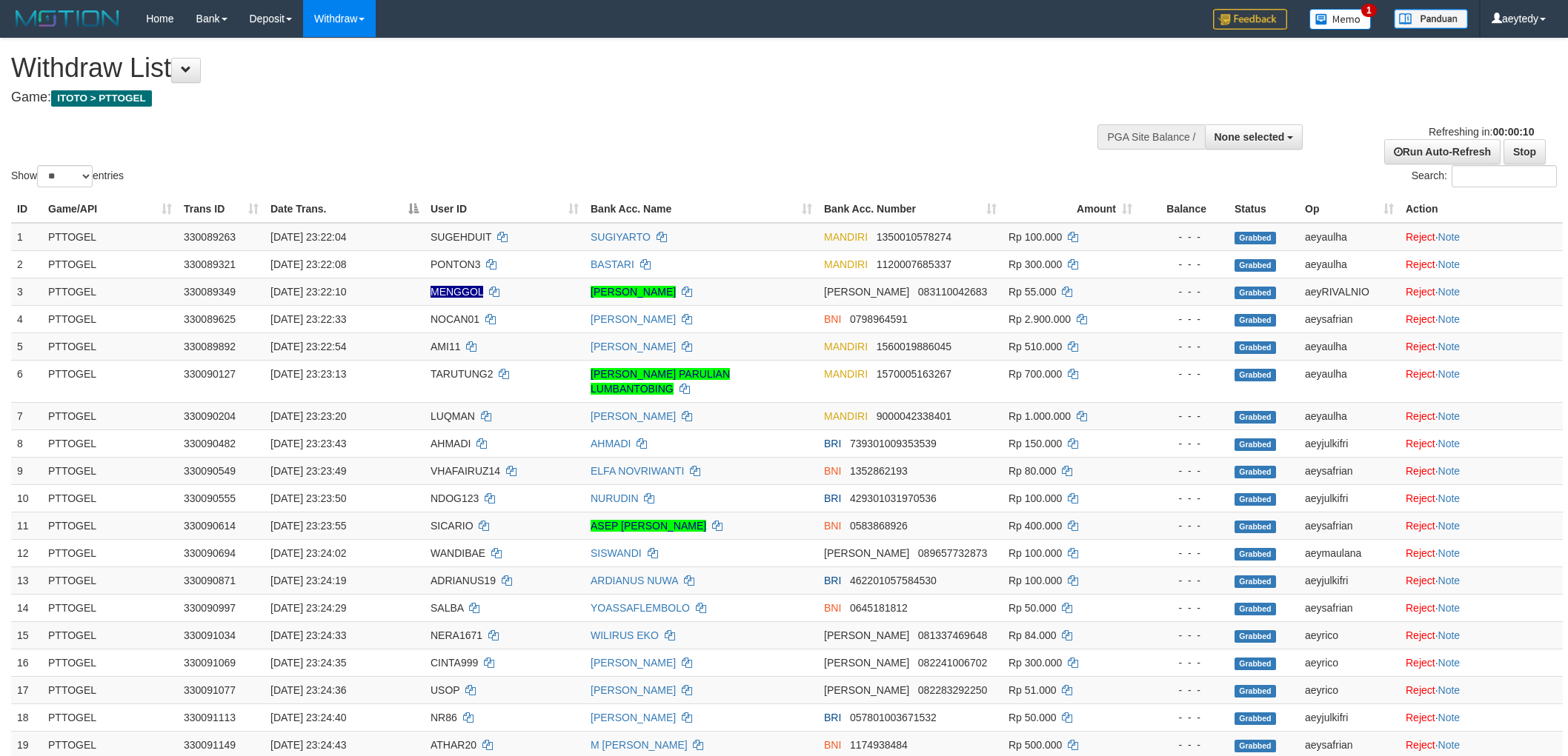
select select
select select "**"
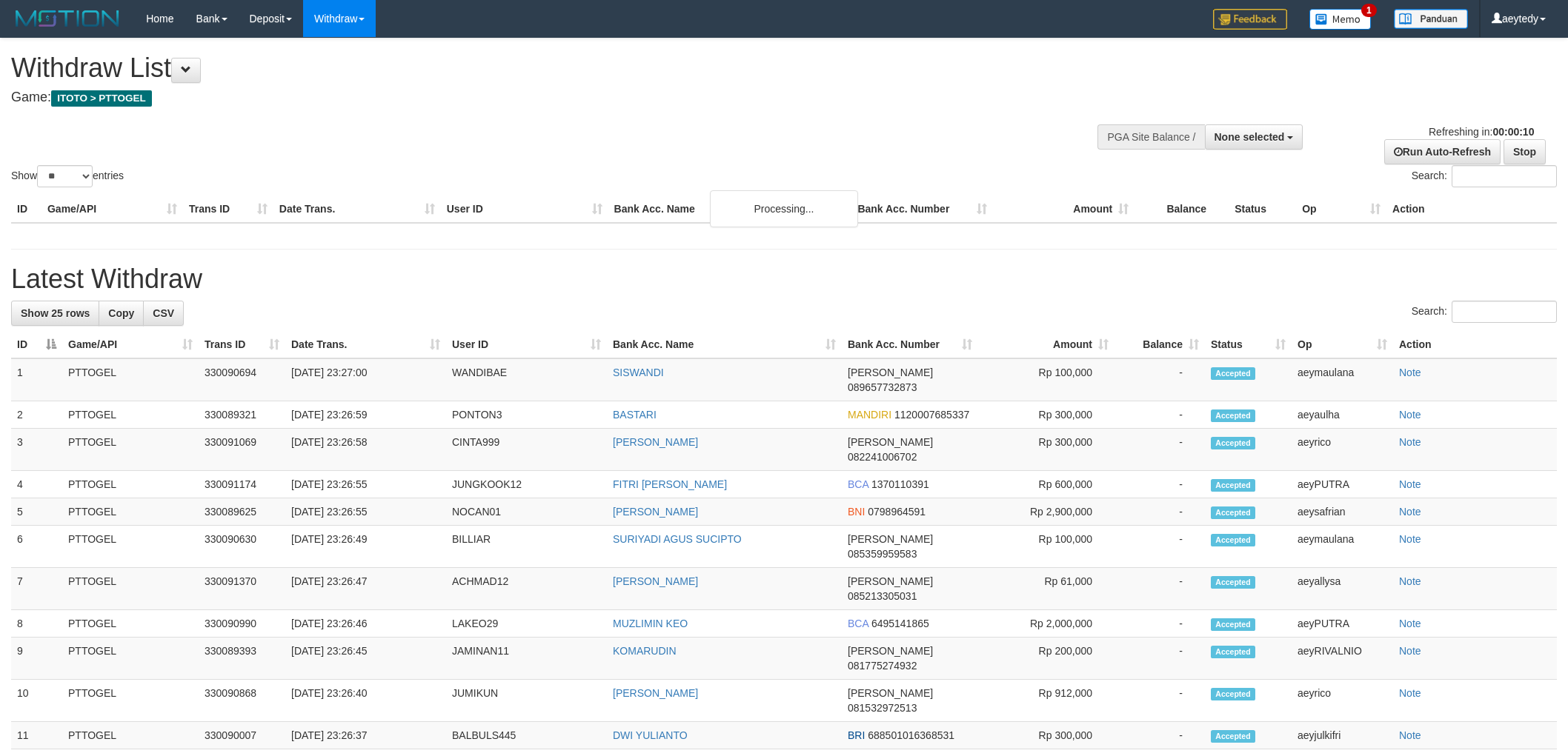
select select
select select "**"
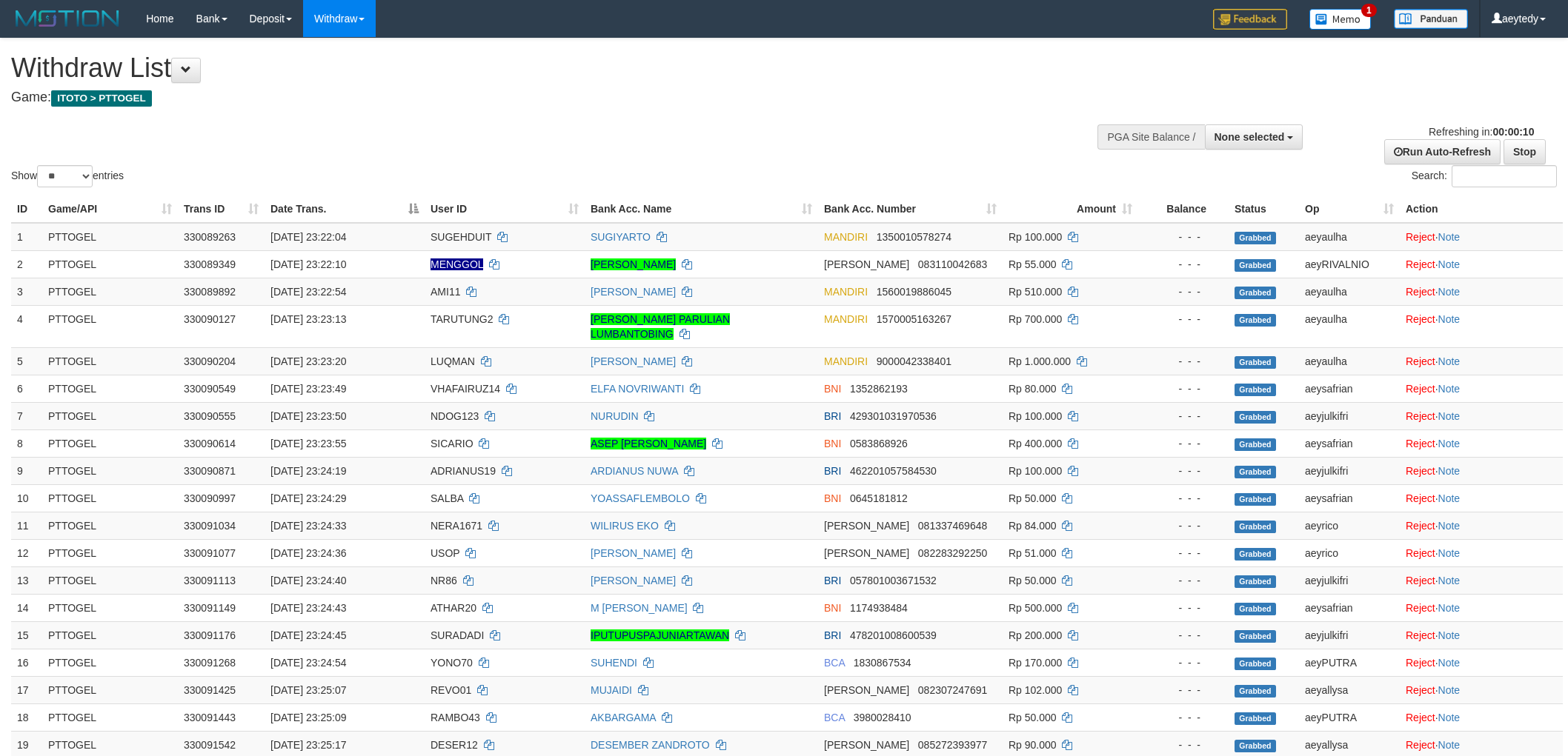
select select
select select "**"
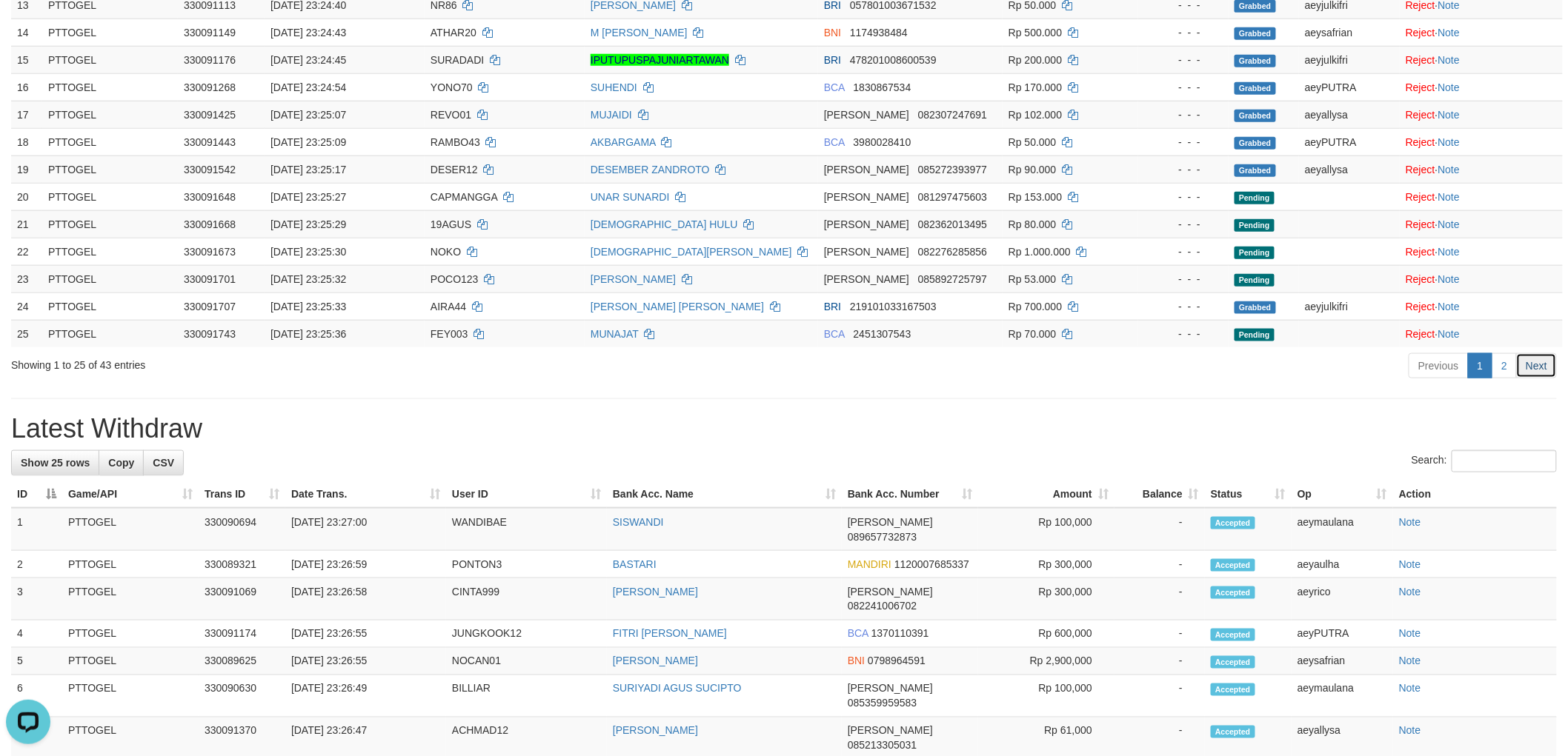
click at [1528, 359] on link "Next" at bounding box center [1536, 365] width 40 height 25
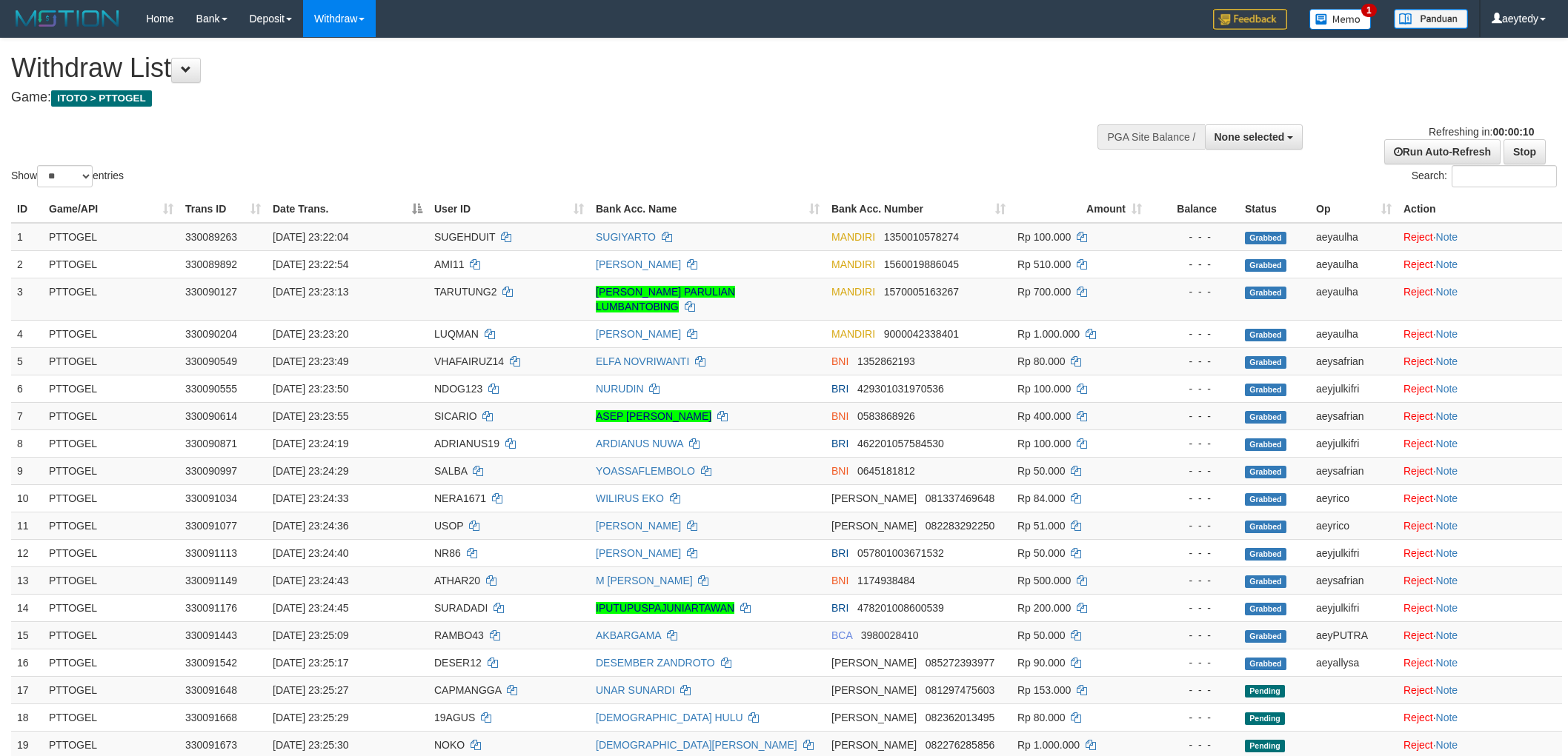
select select
select select "**"
drag, startPoint x: 1004, startPoint y: 94, endPoint x: 997, endPoint y: 90, distance: 8.1
click at [997, 92] on h4 "Game: ITOTO > PTTOGEL" at bounding box center [521, 97] width 1020 height 15
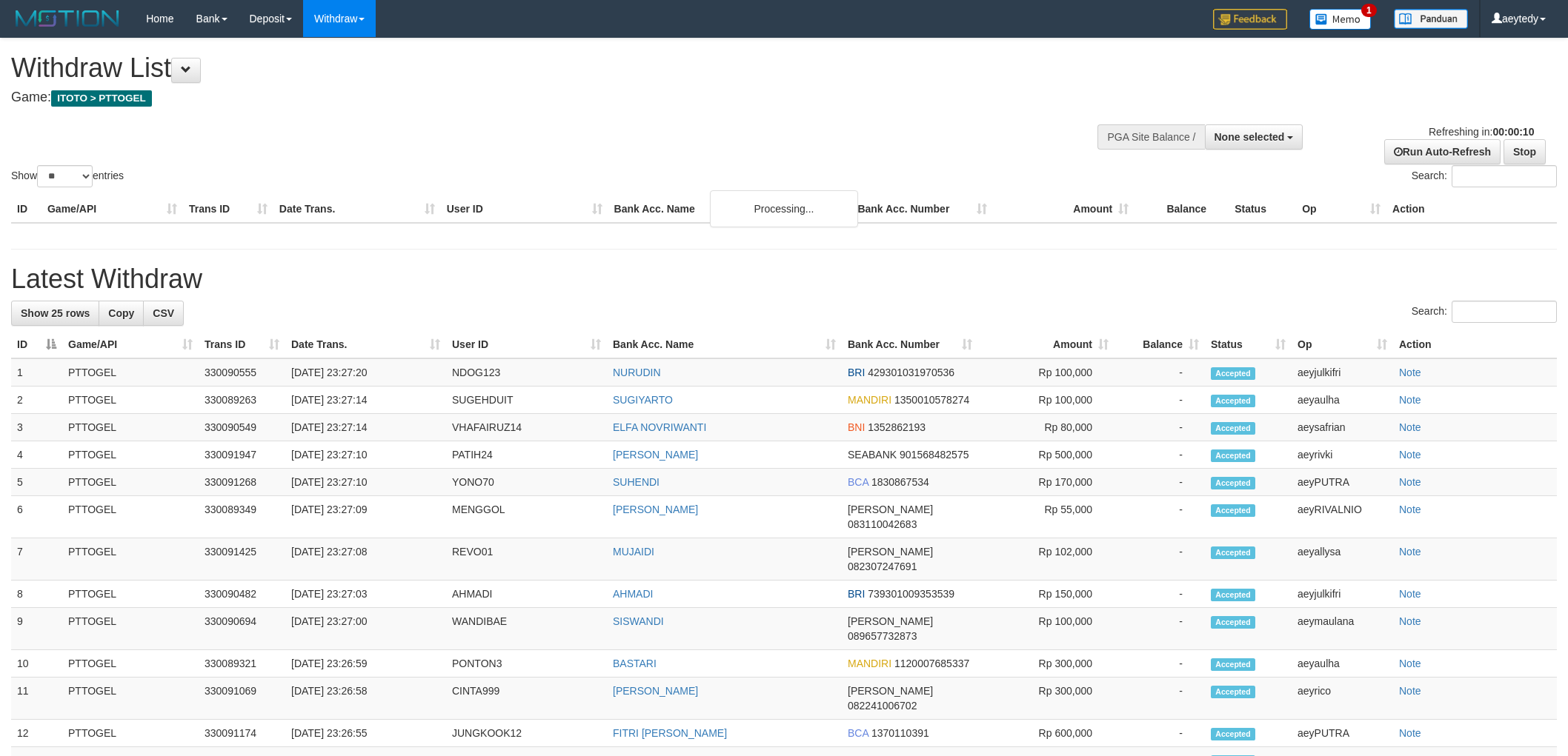
select select
select select "**"
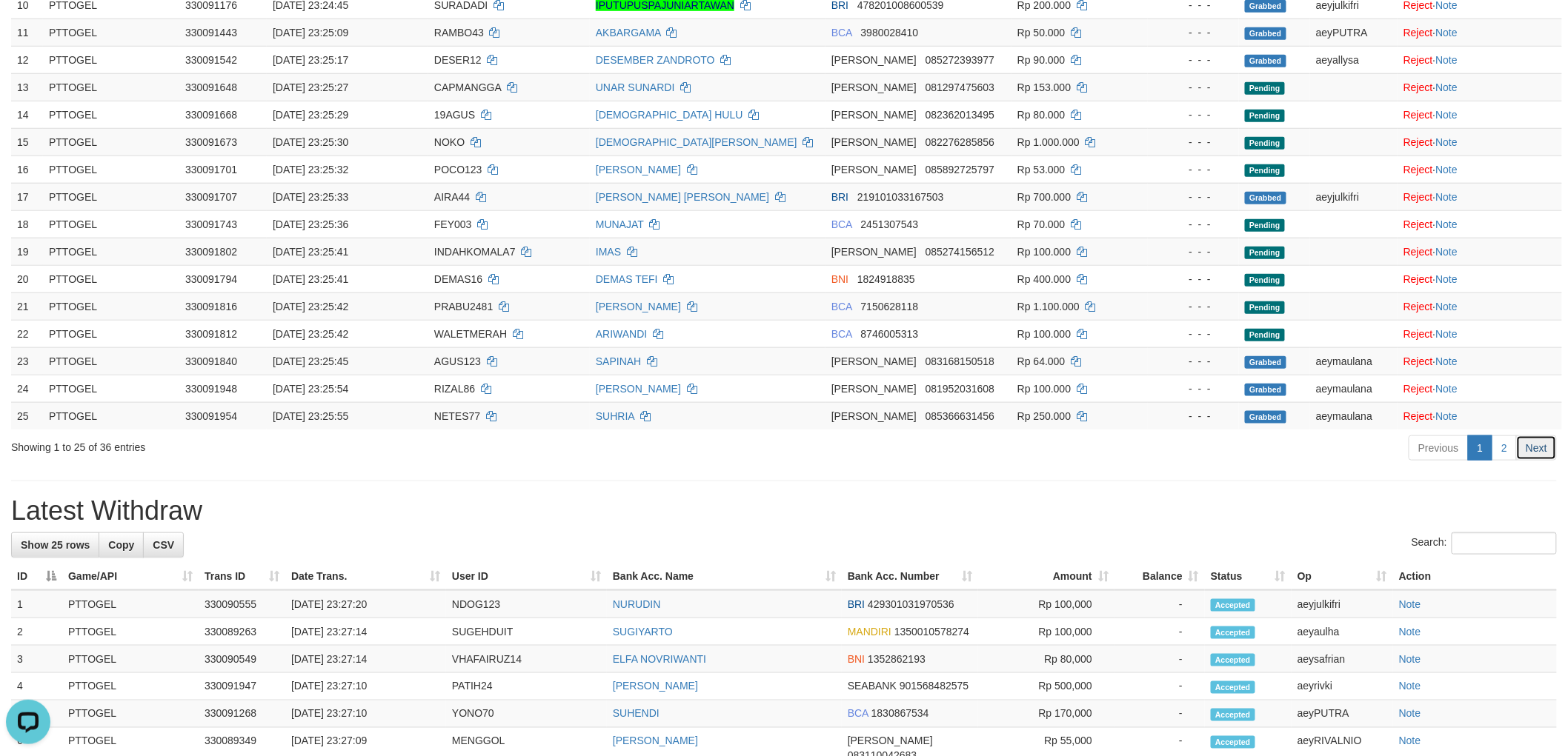
click at [1532, 448] on link "Next" at bounding box center [1536, 447] width 40 height 25
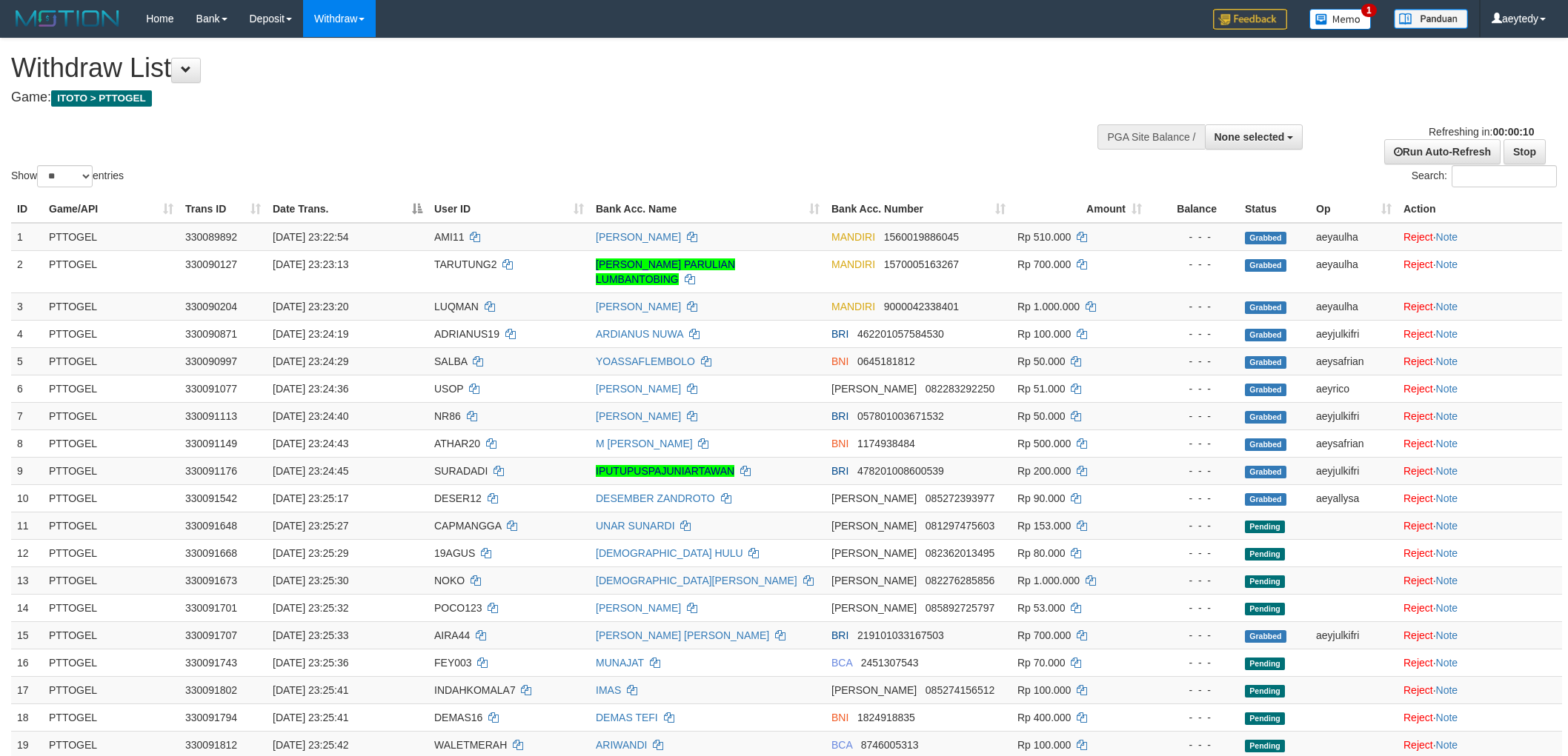
select select
select select "**"
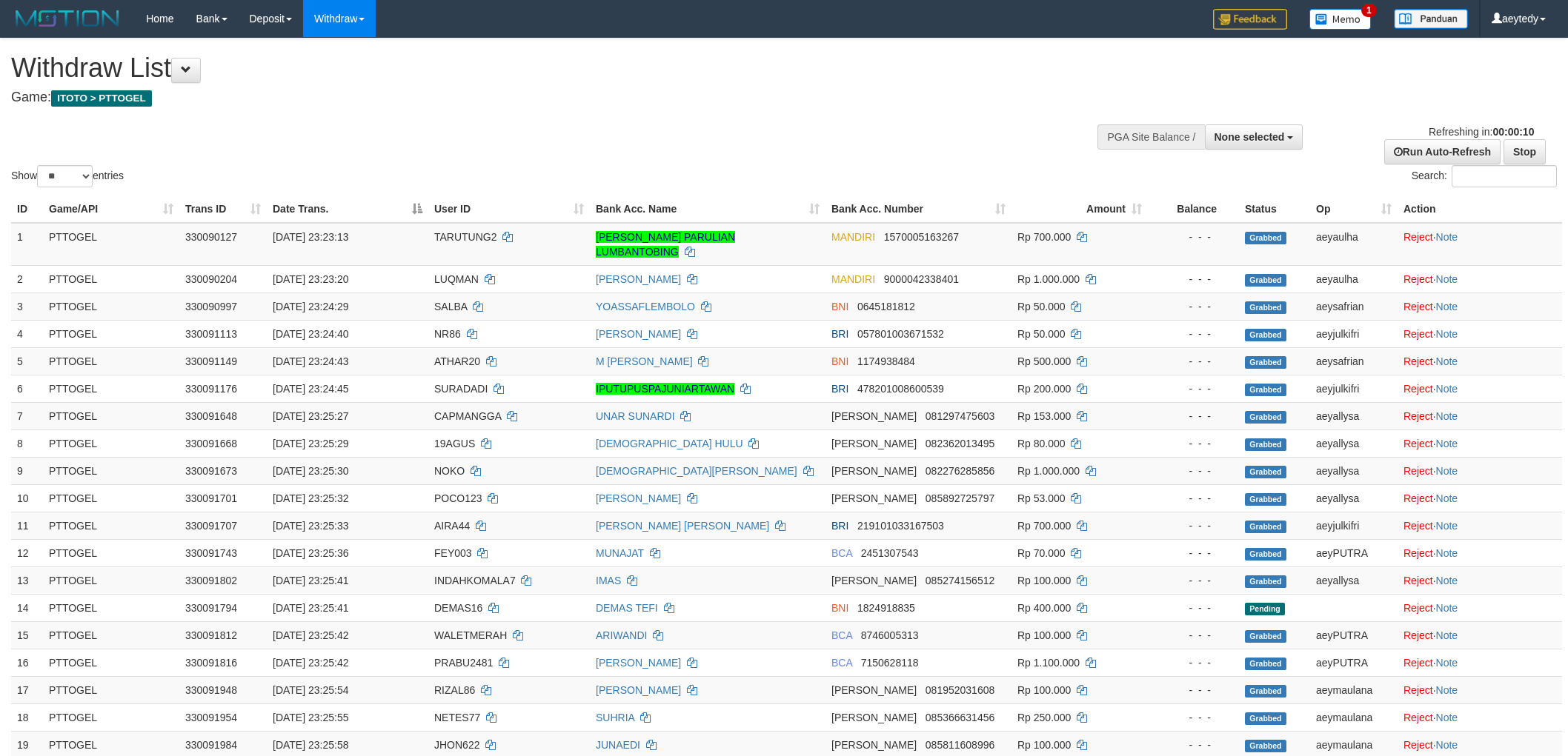
select select
select select "**"
select select
select select "**"
click at [1069, 68] on div "Show ** ** ** *** entries Search:" at bounding box center [784, 114] width 1568 height 152
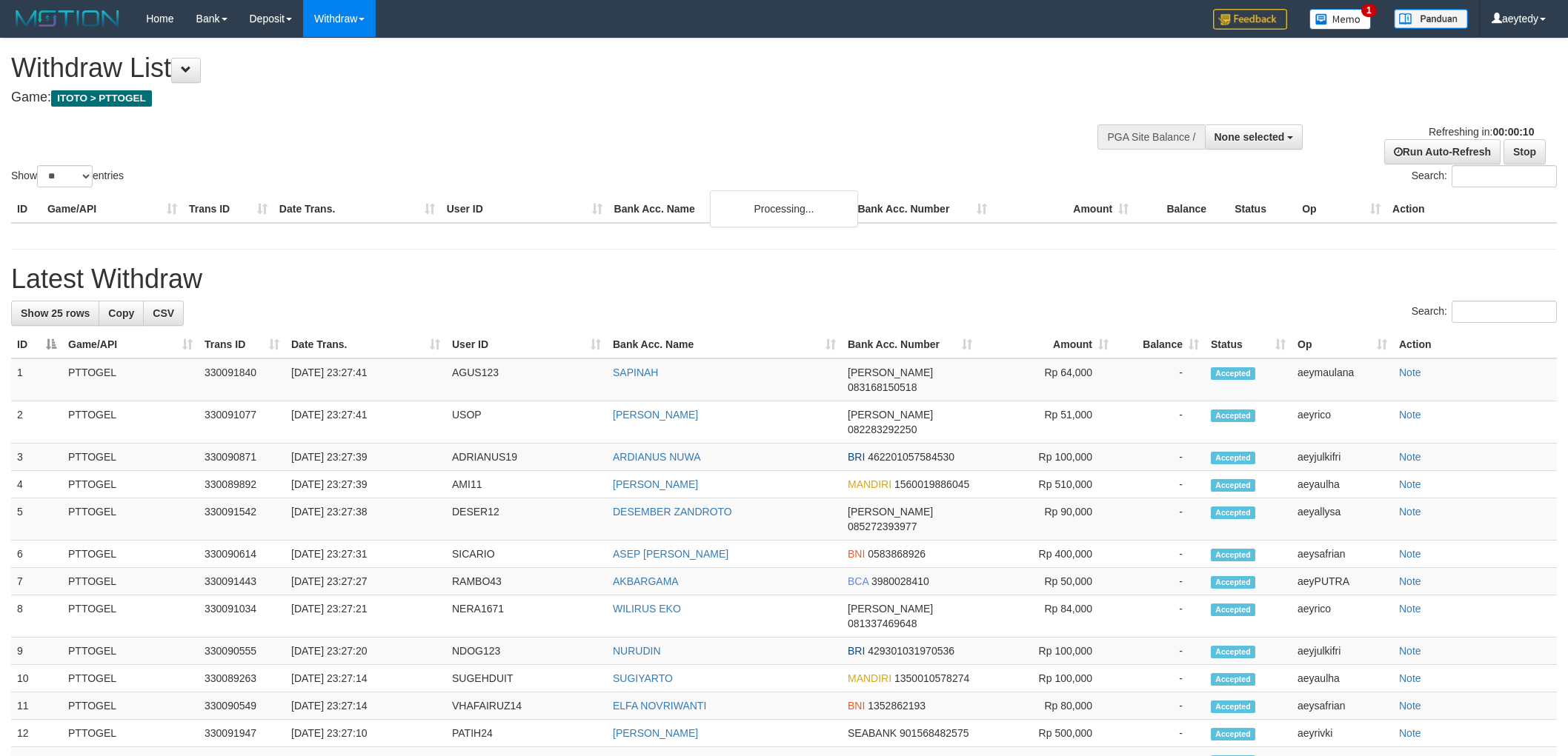
select select
select select "**"
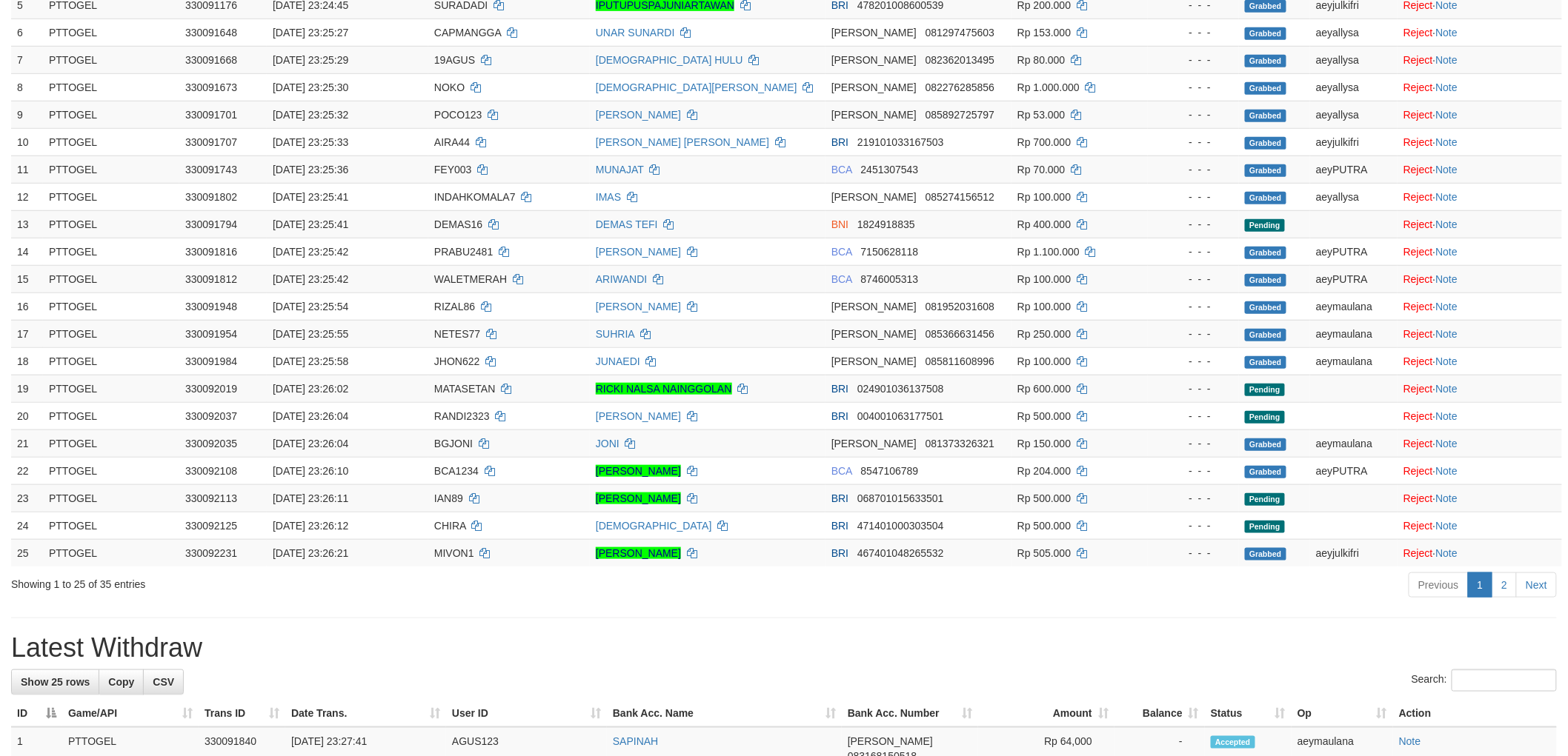
scroll to position [576, 0]
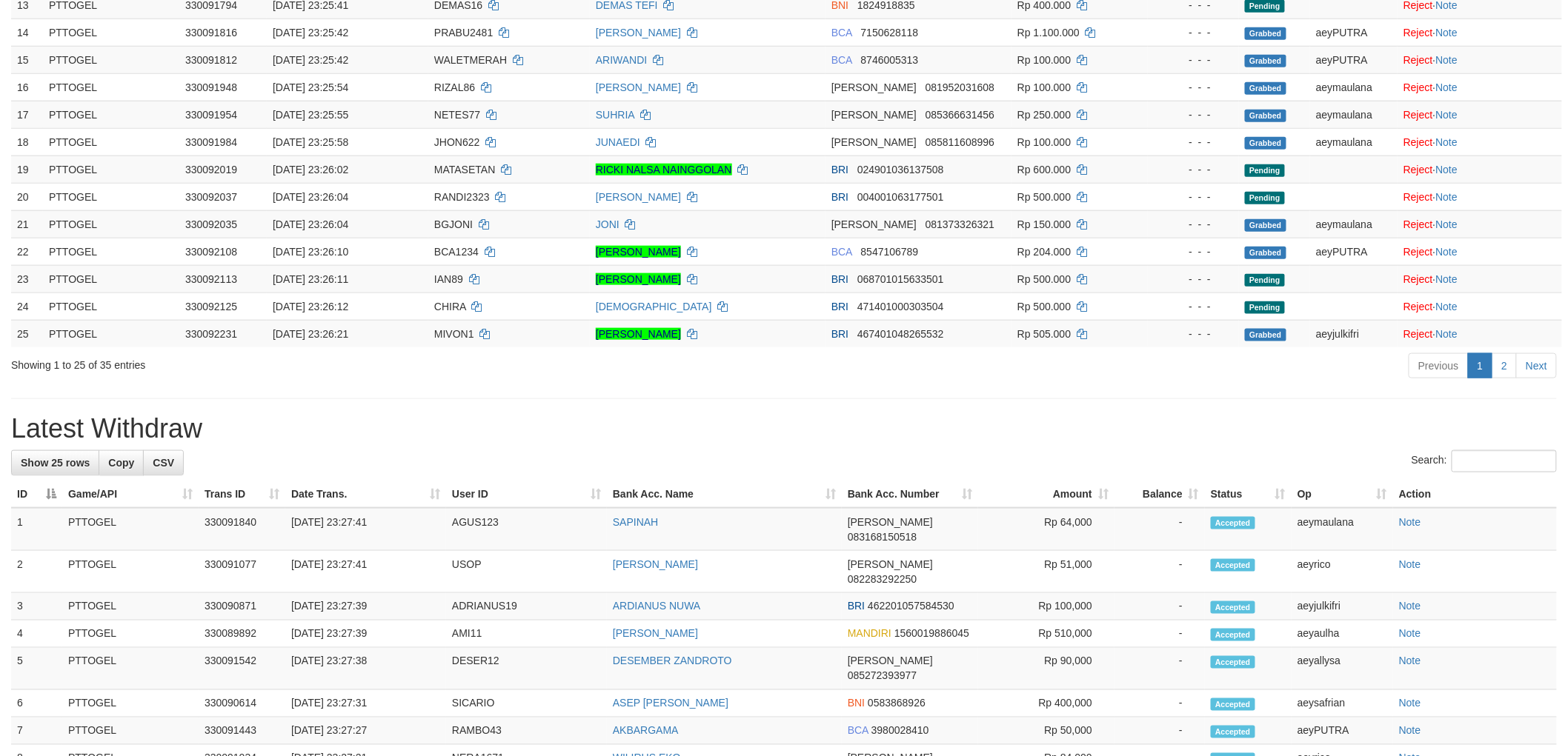
click at [1522, 366] on link "Next" at bounding box center [1536, 365] width 40 height 25
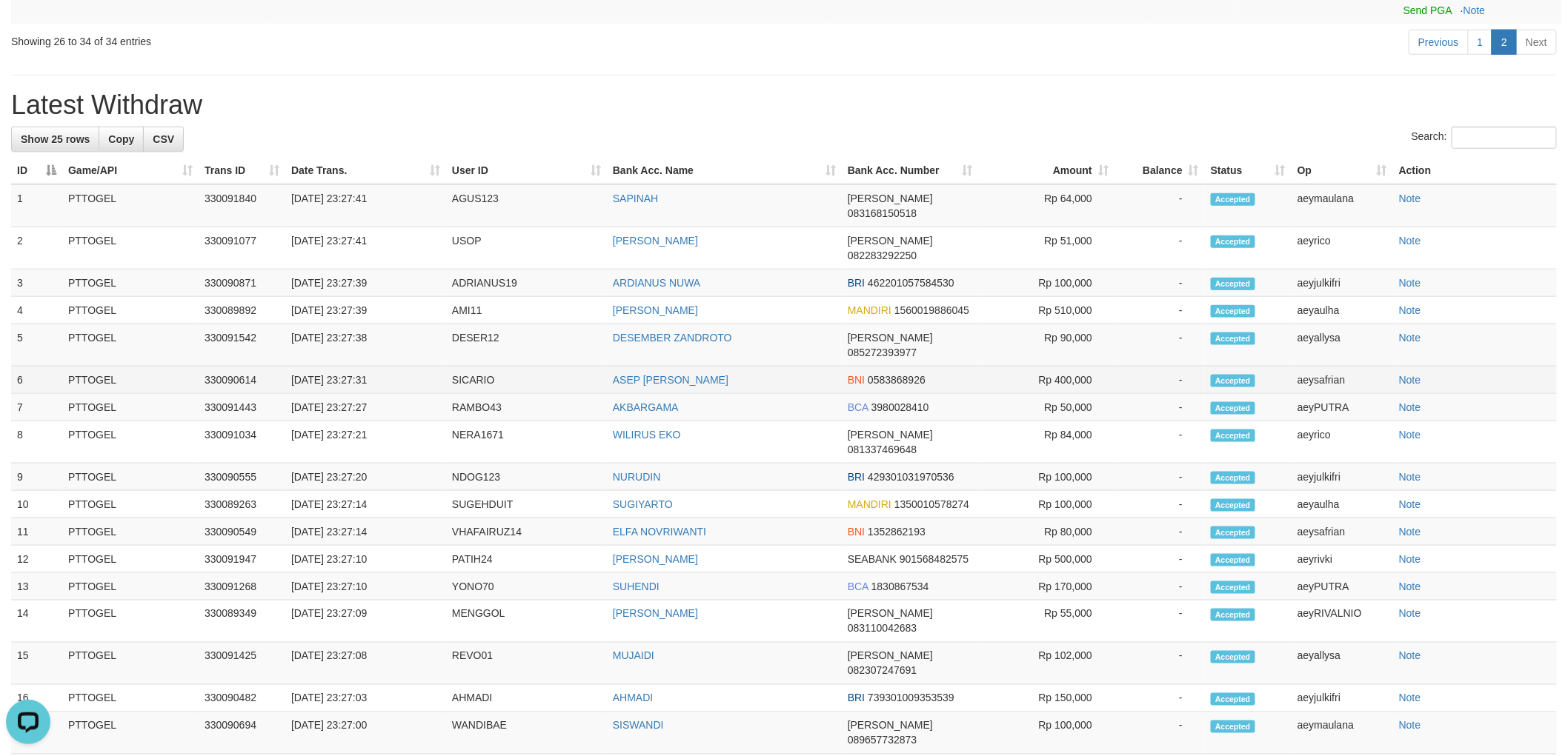
scroll to position [82, 0]
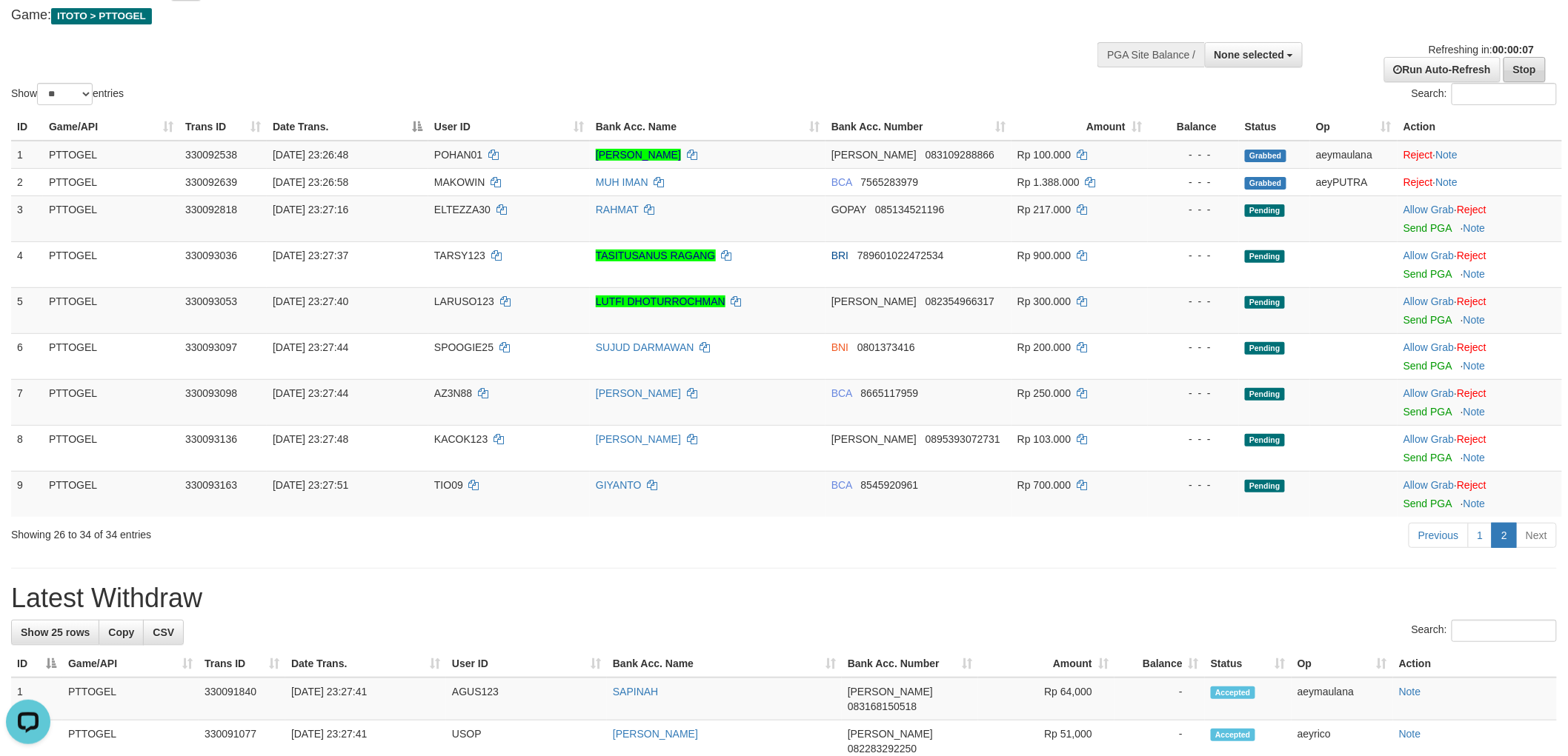
click at [1507, 65] on div "Refreshing in: 00:00:07 Run Auto-Refresh Stop" at bounding box center [1433, 62] width 247 height 40
click at [1510, 65] on link "Stop" at bounding box center [1524, 69] width 42 height 25
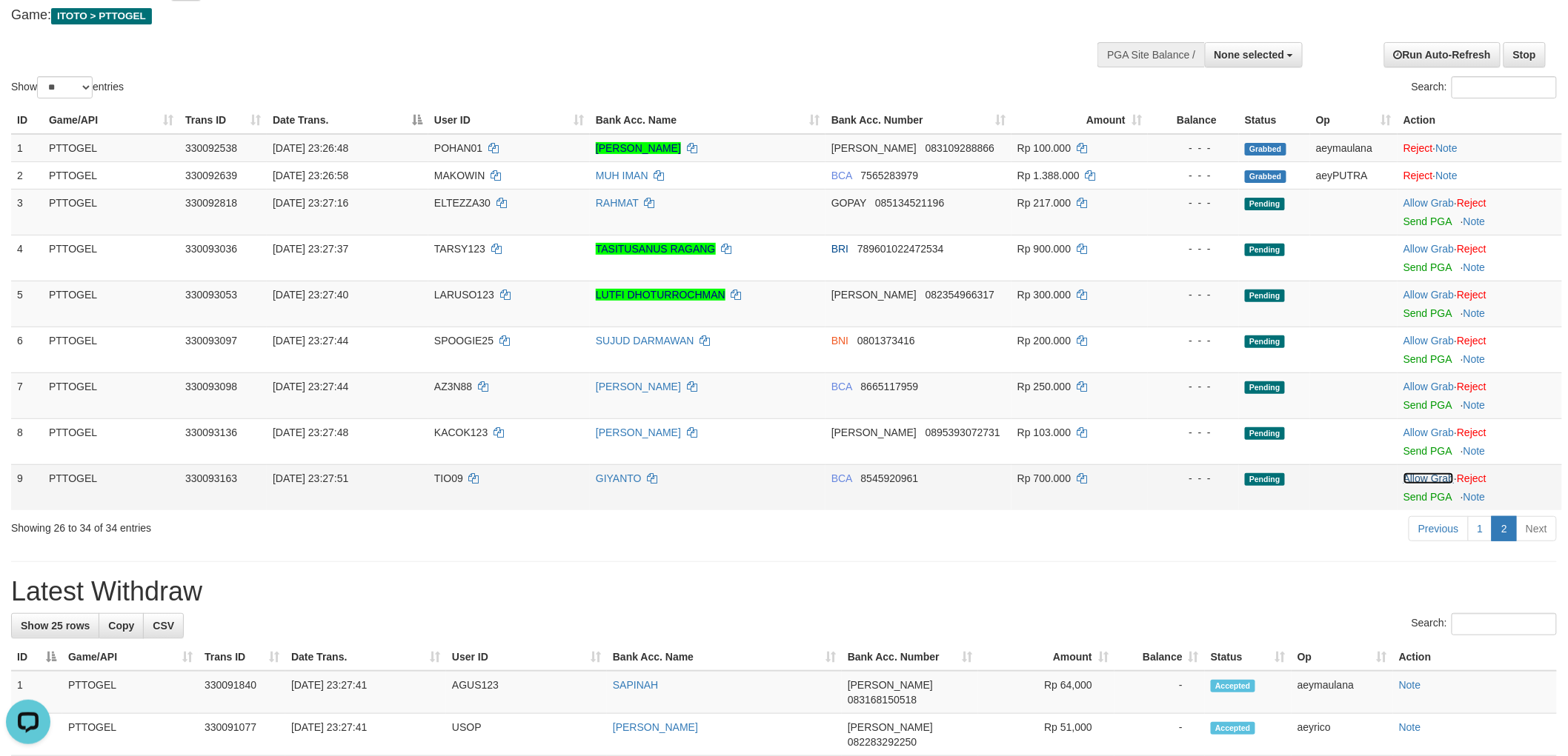
click at [1430, 473] on link "Allow Grab" at bounding box center [1428, 478] width 51 height 12
click at [1428, 430] on link "Allow Grab" at bounding box center [1428, 432] width 51 height 12
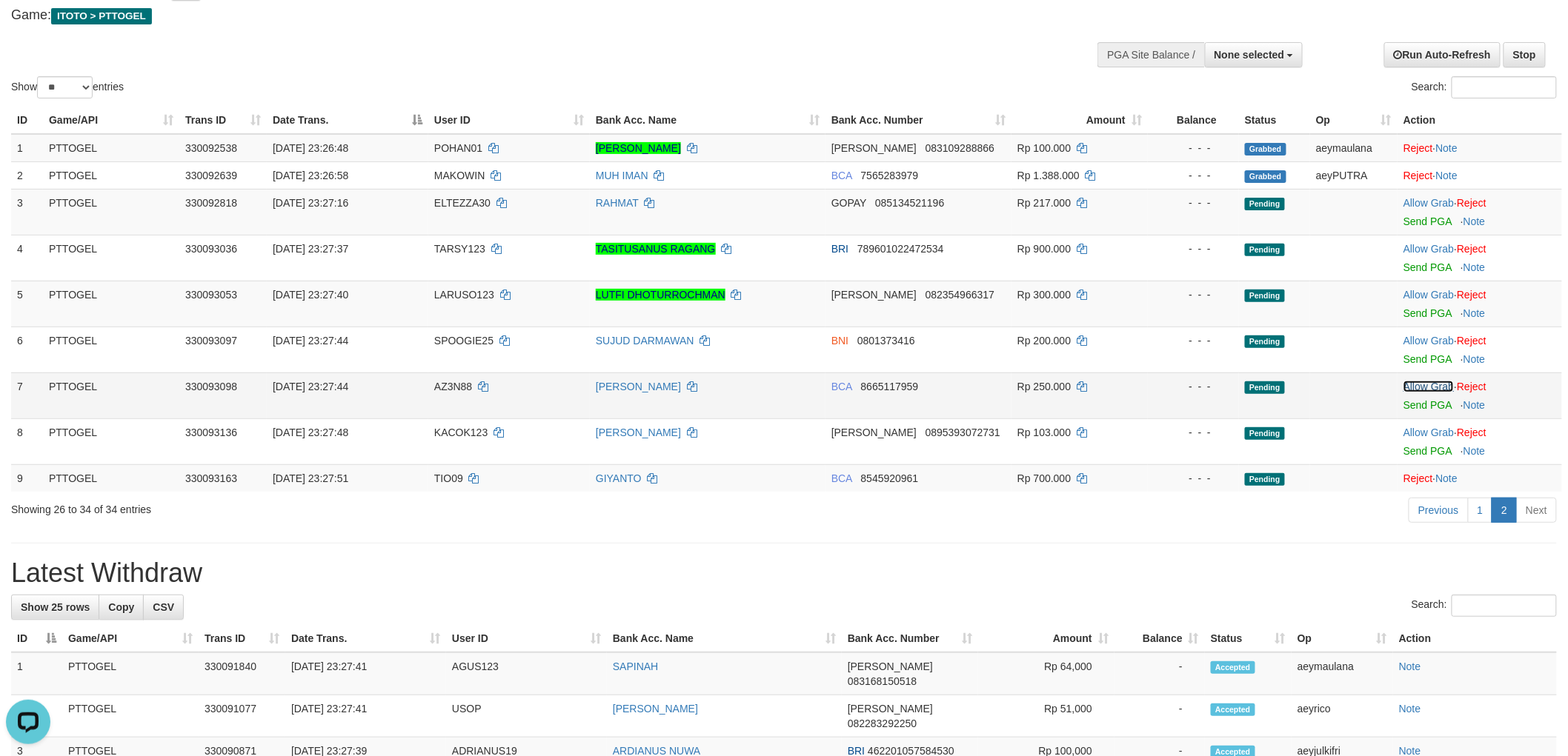
click at [1431, 385] on link "Allow Grab" at bounding box center [1428, 386] width 51 height 12
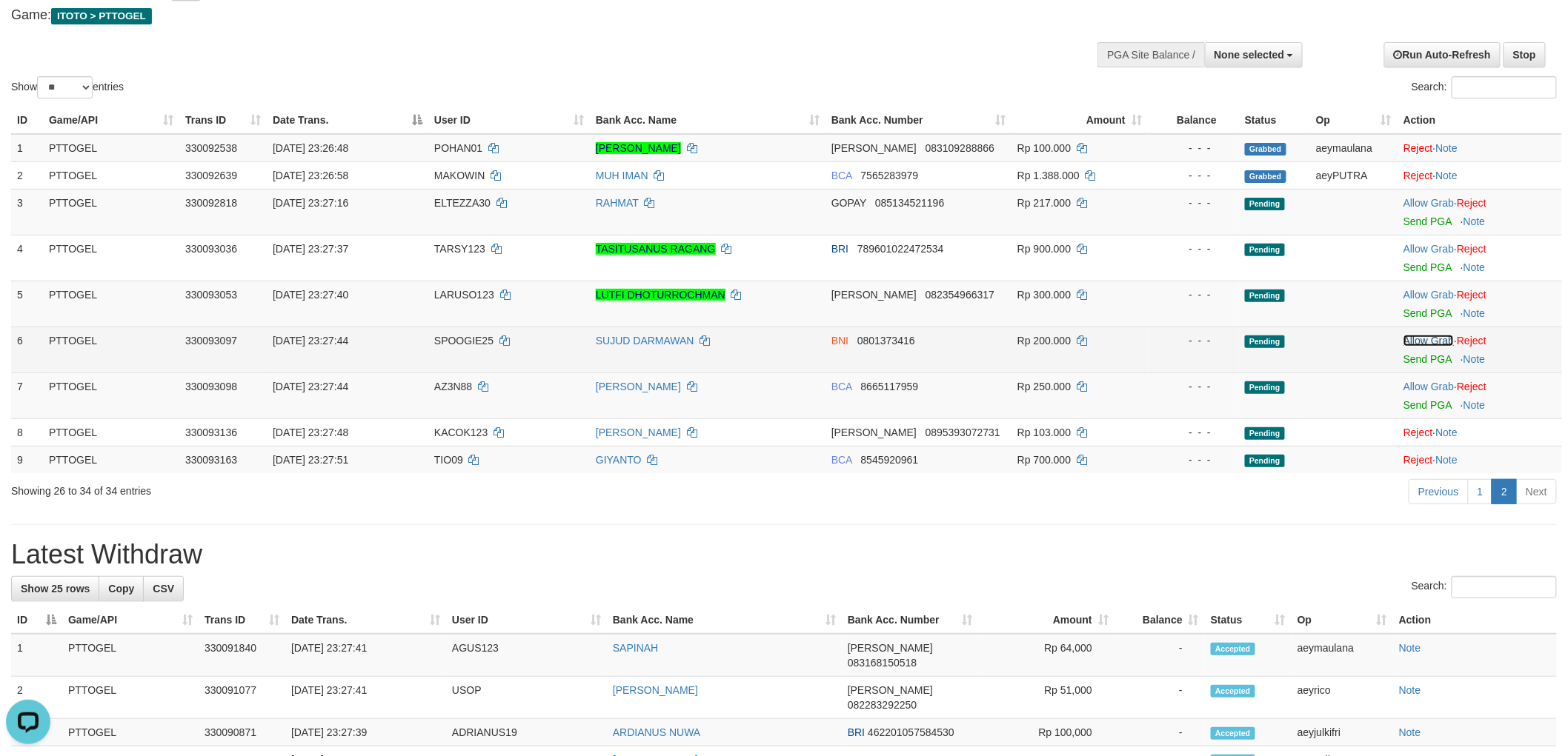
click at [1434, 336] on link "Allow Grab" at bounding box center [1428, 340] width 51 height 12
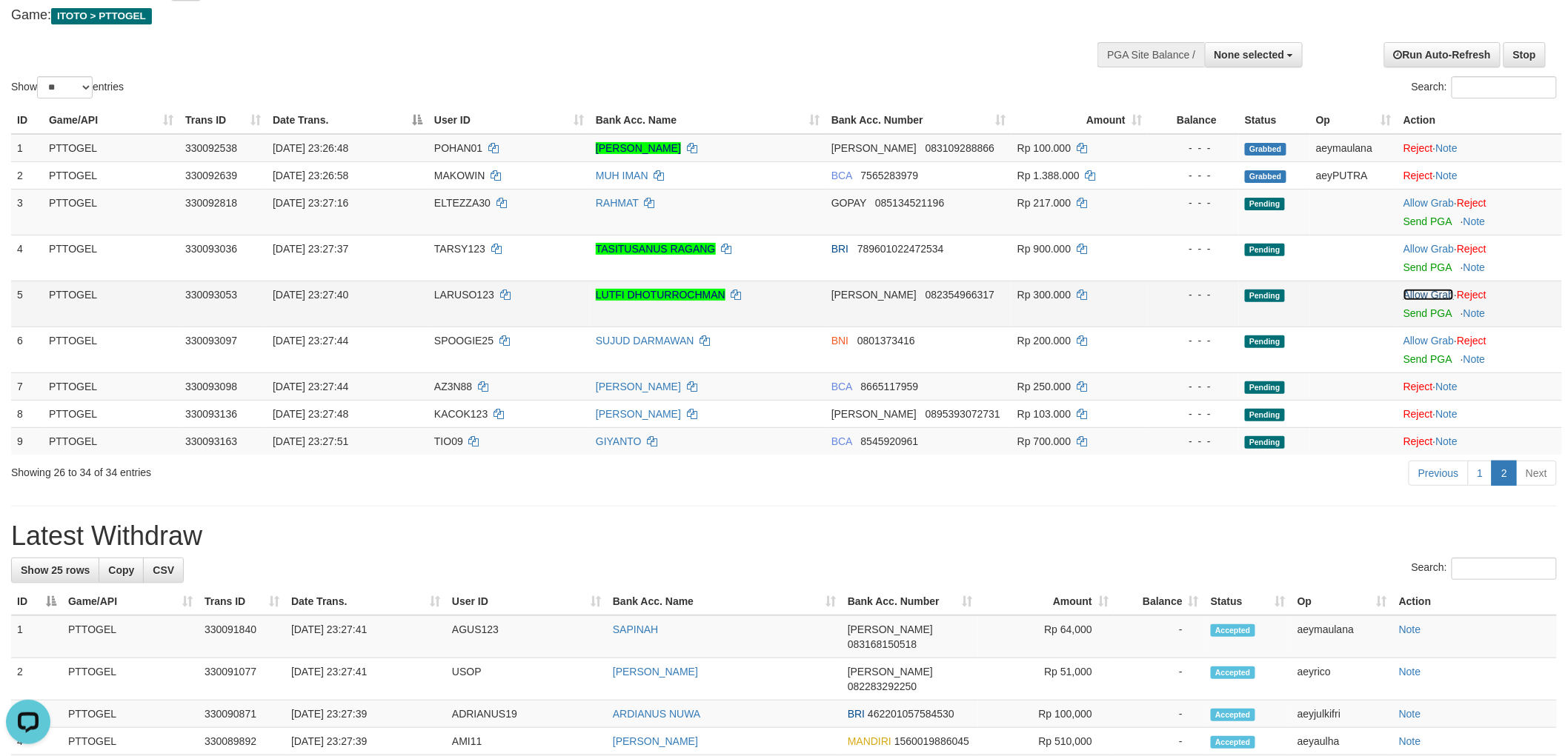
click at [1427, 289] on link "Allow Grab" at bounding box center [1428, 294] width 51 height 12
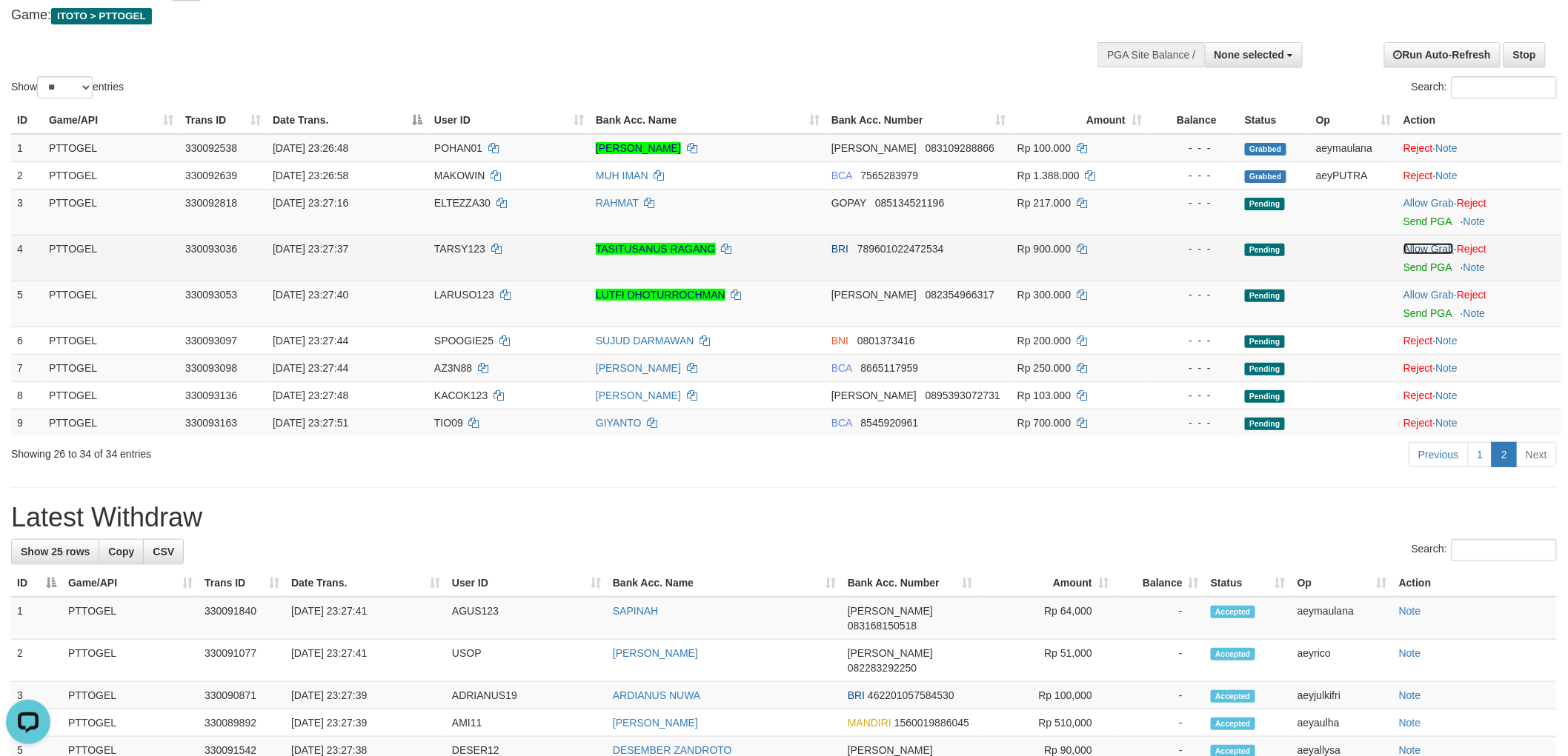
click at [1427, 245] on link "Allow Grab" at bounding box center [1428, 248] width 51 height 12
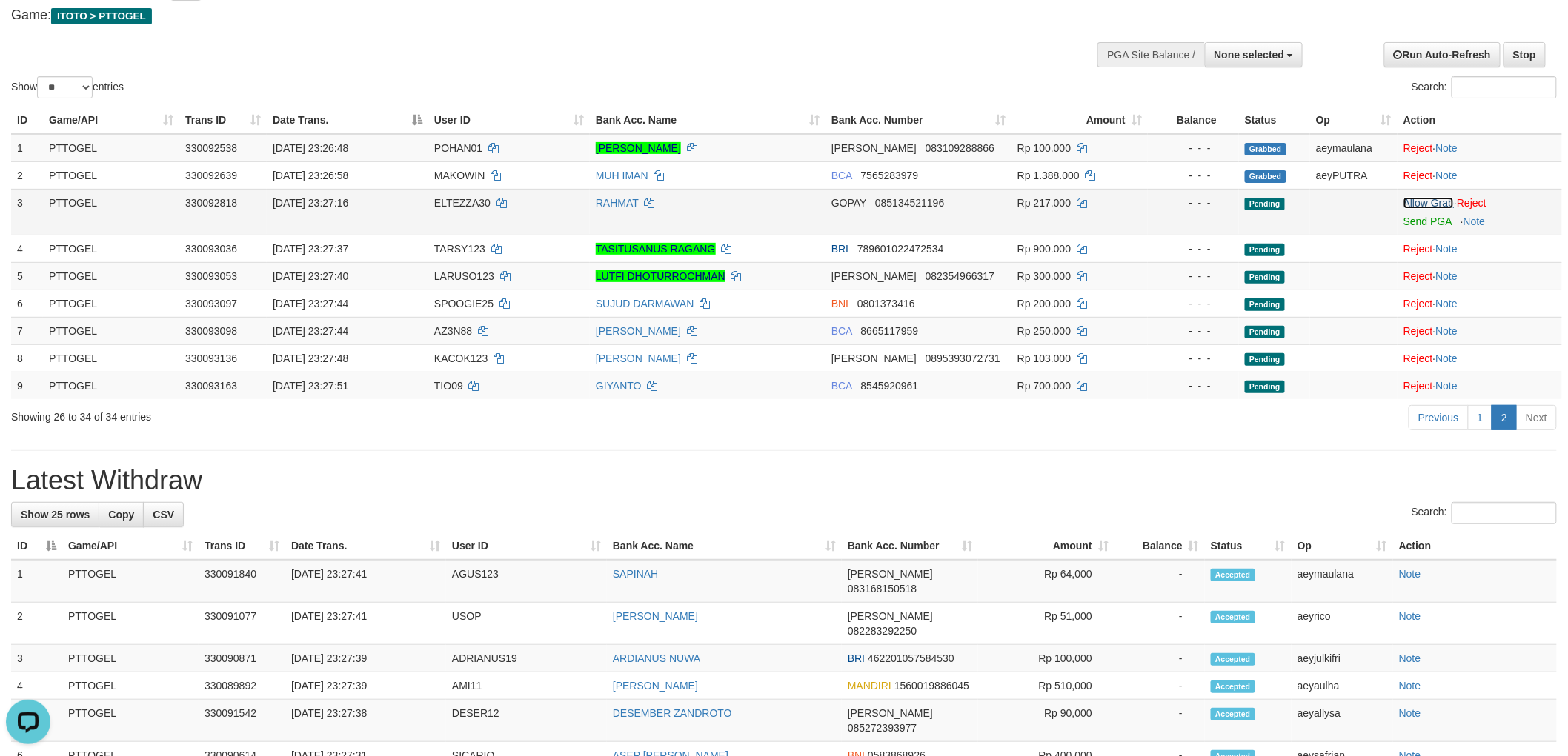
click at [1433, 200] on link "Allow Grab" at bounding box center [1428, 202] width 51 height 12
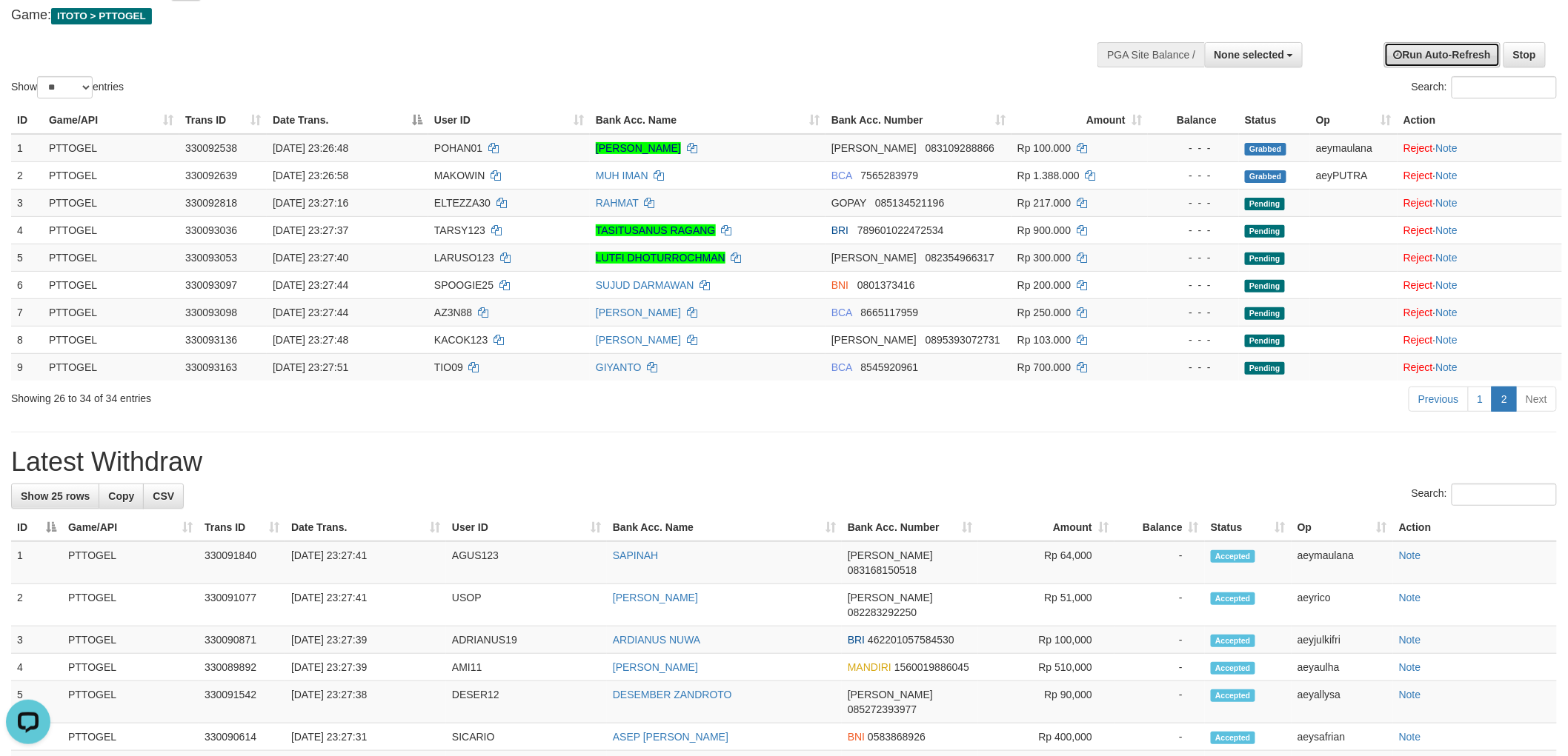
click at [1479, 53] on link "Run Auto-Refresh" at bounding box center [1442, 54] width 116 height 25
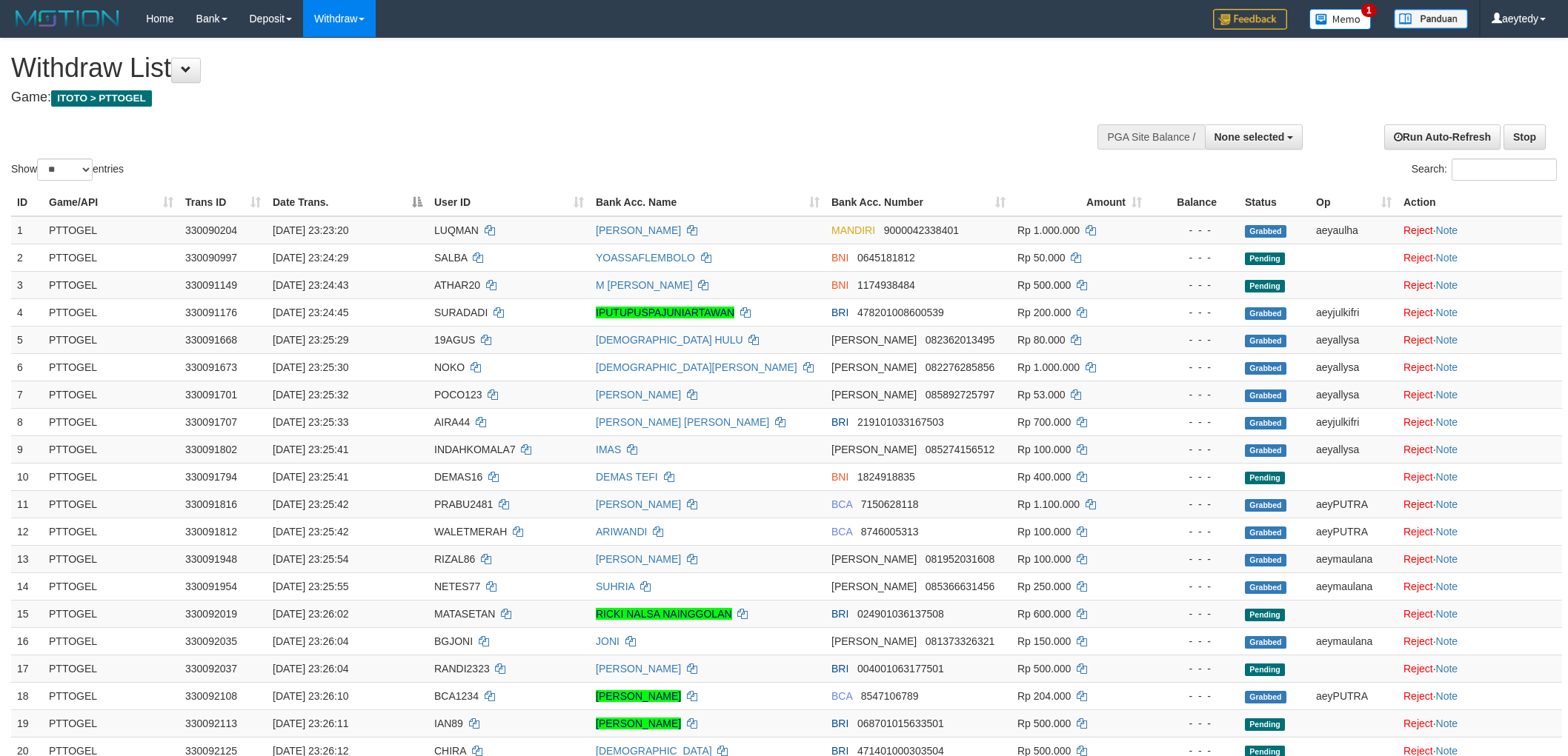
select select
select select "**"
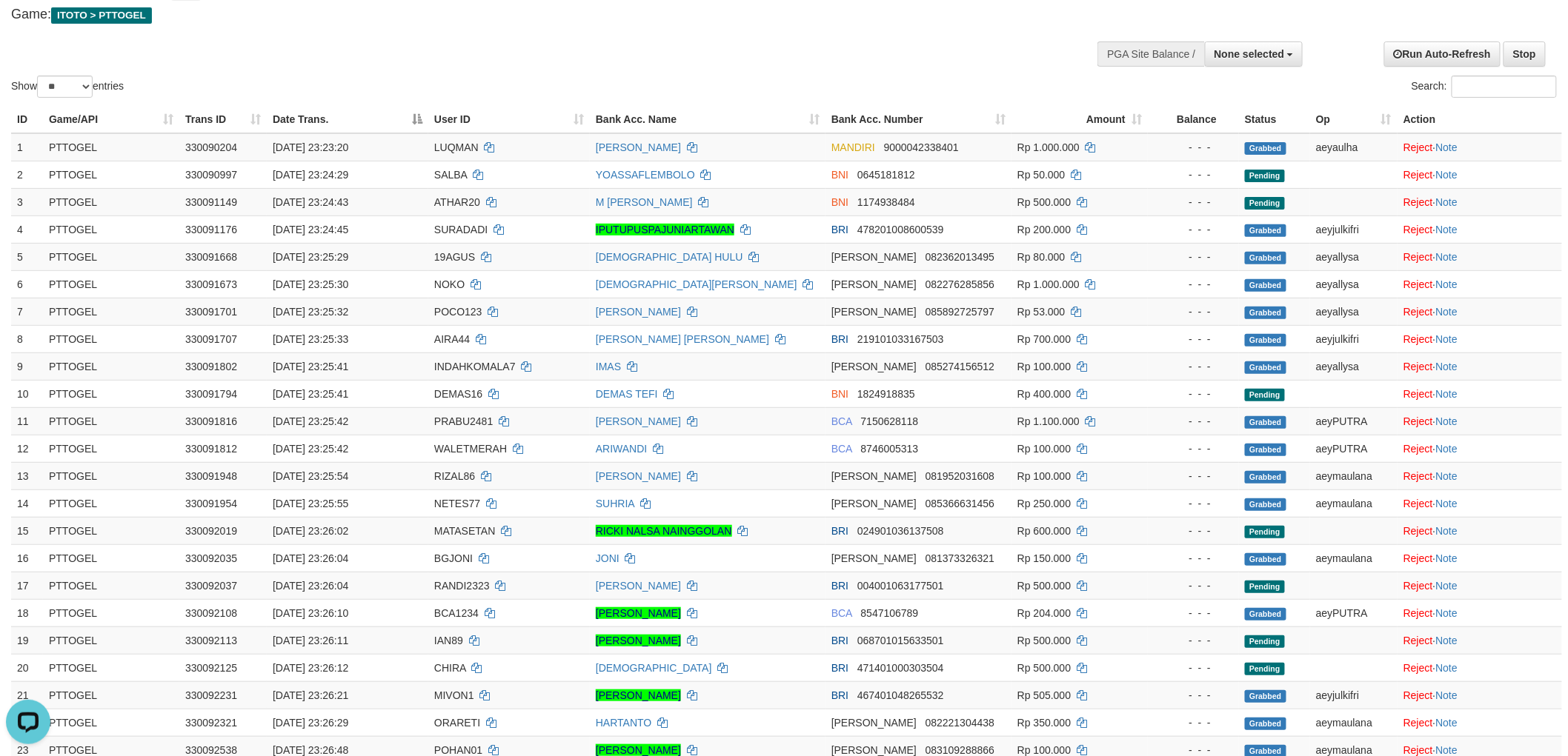
click at [952, 58] on div "Show ** ** ** *** entries Search:" at bounding box center [784, 29] width 1568 height 145
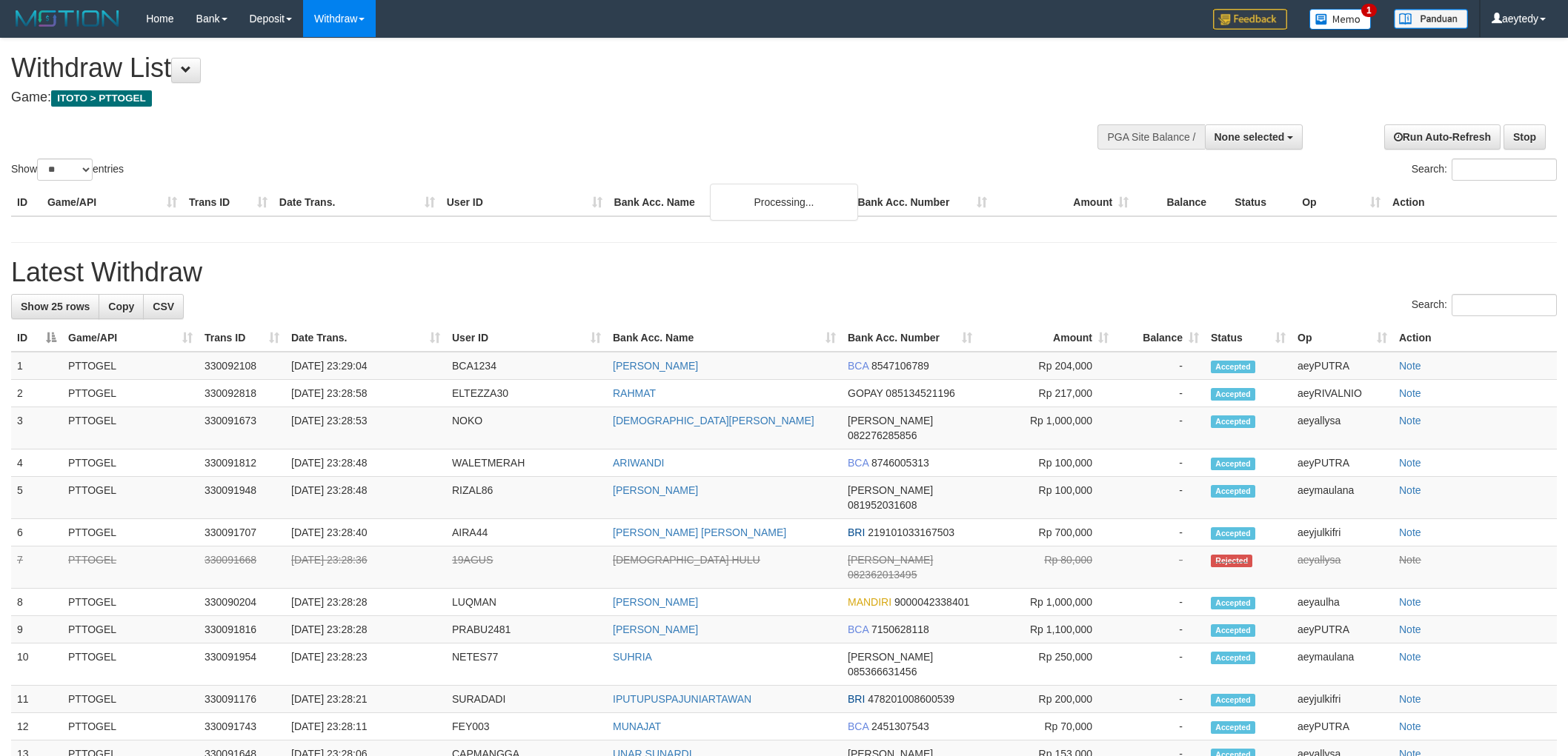
select select
select select "**"
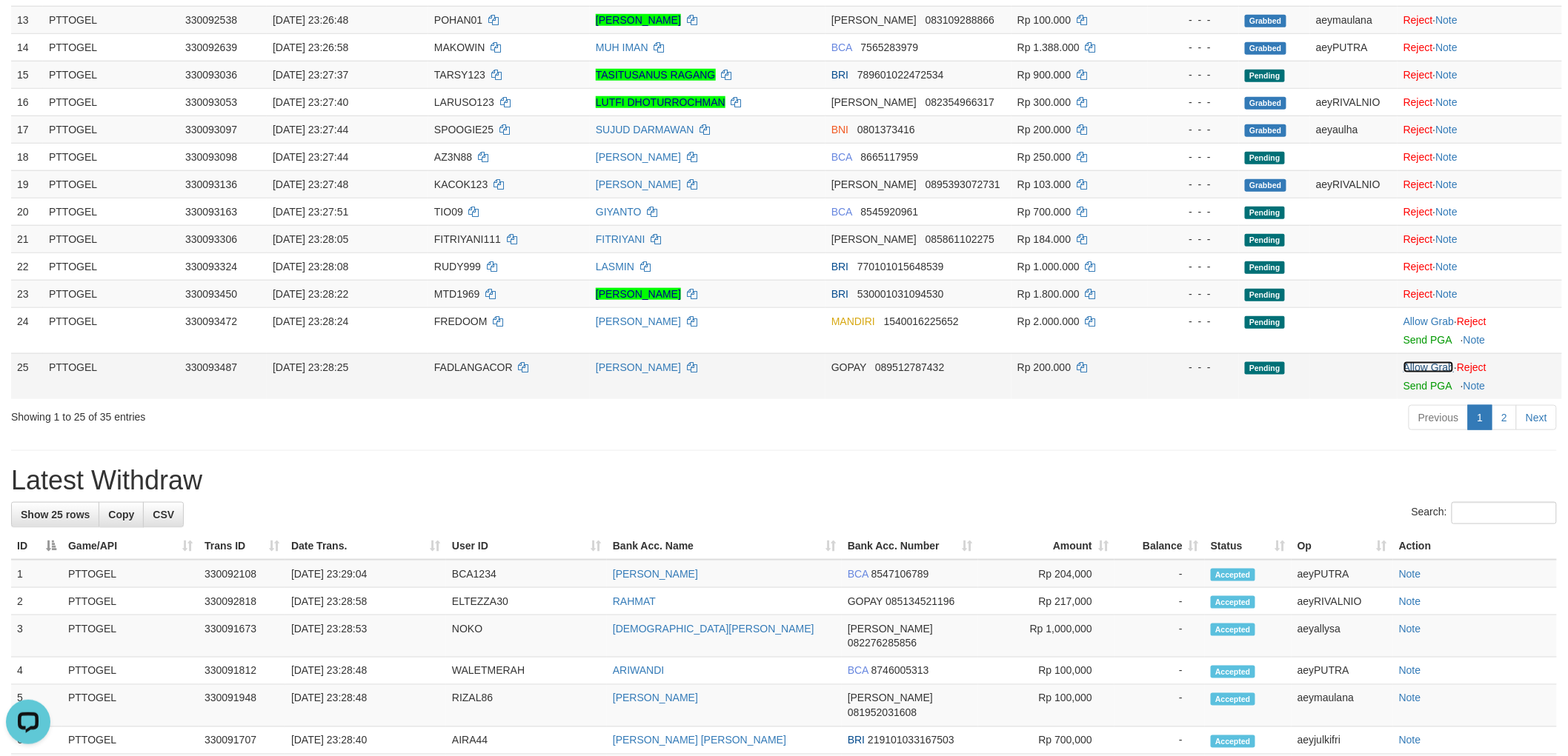
click at [1430, 361] on link "Allow Grab" at bounding box center [1428, 367] width 51 height 12
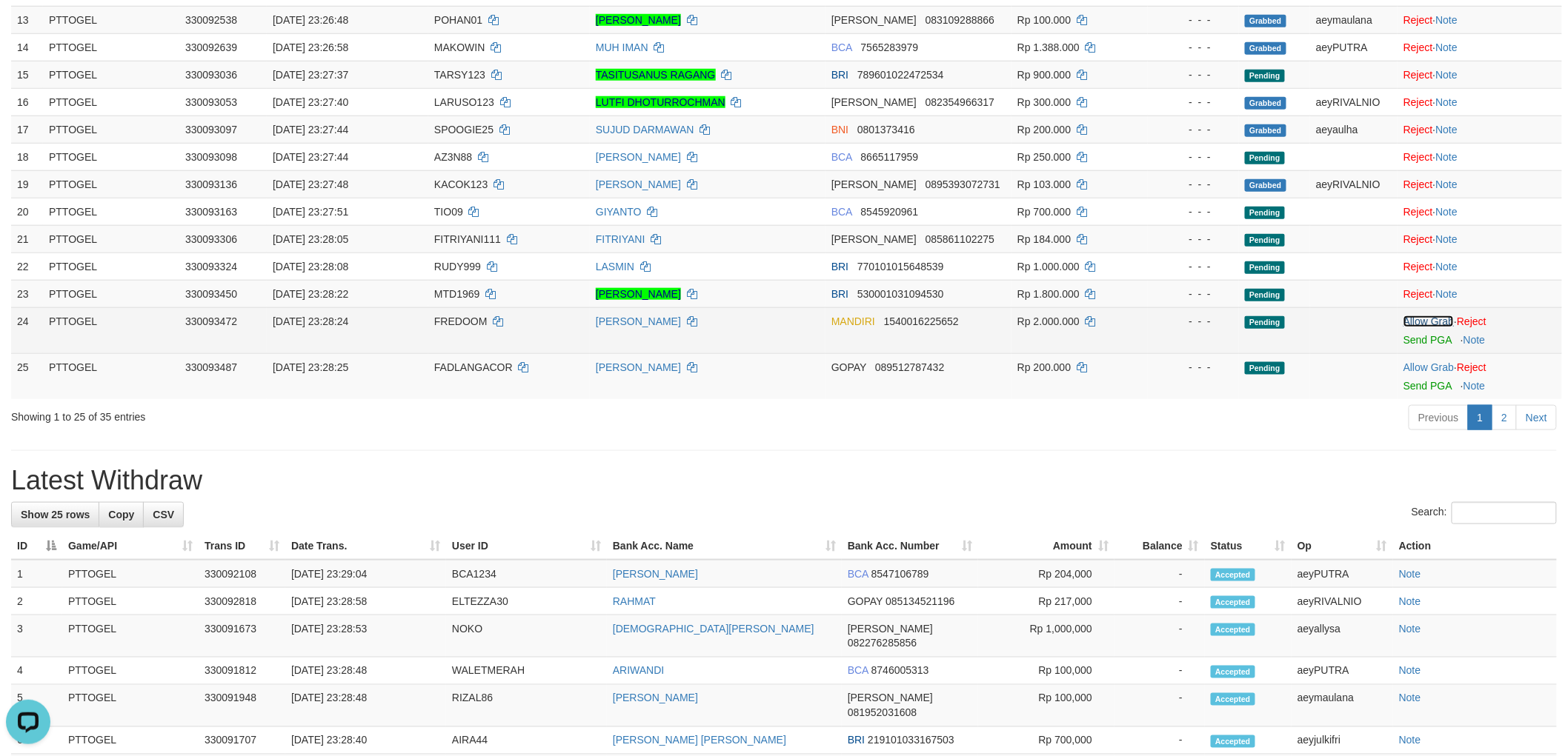
click at [1427, 316] on link "Allow Grab" at bounding box center [1428, 321] width 51 height 12
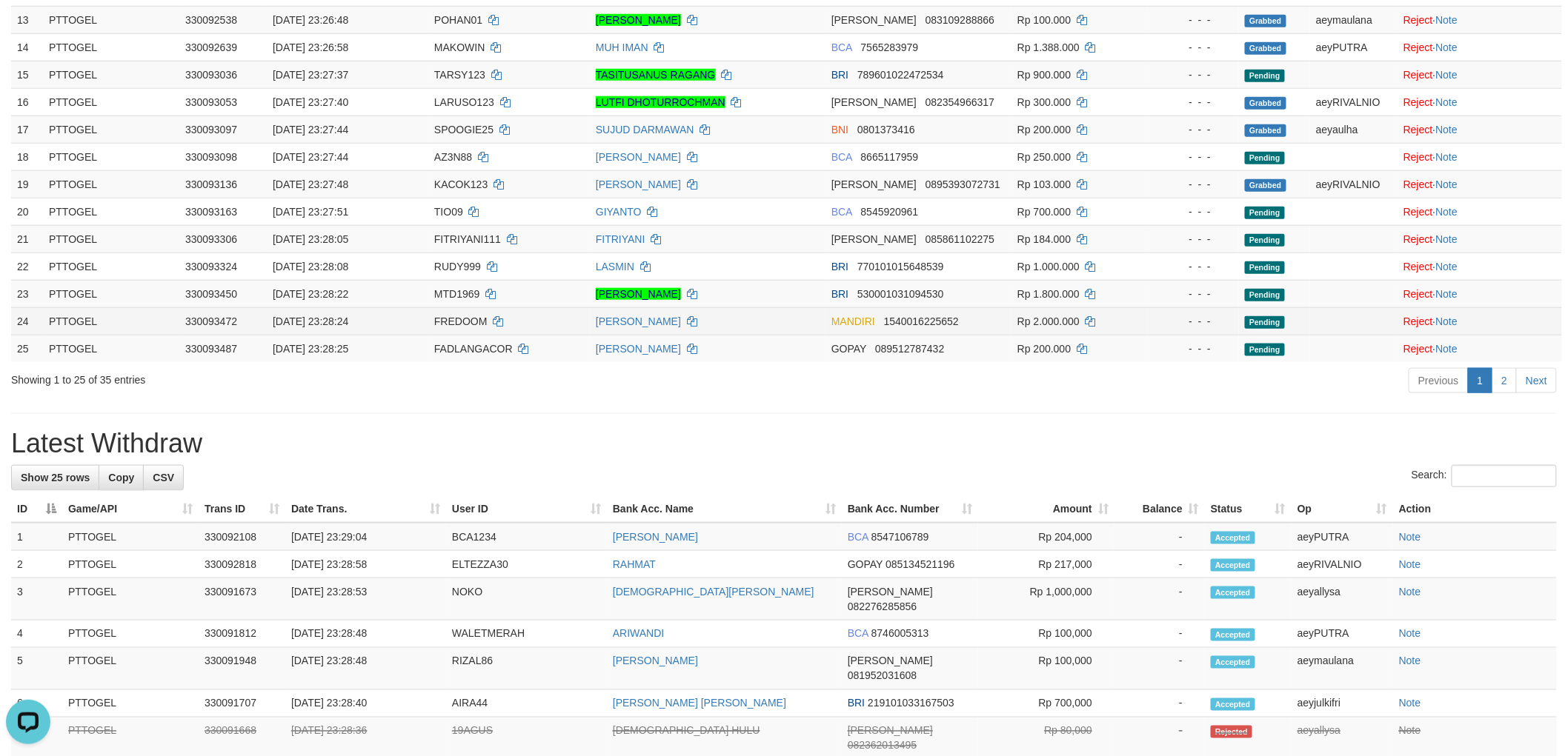
click at [467, 323] on span "FREDOOM" at bounding box center [461, 321] width 53 height 12
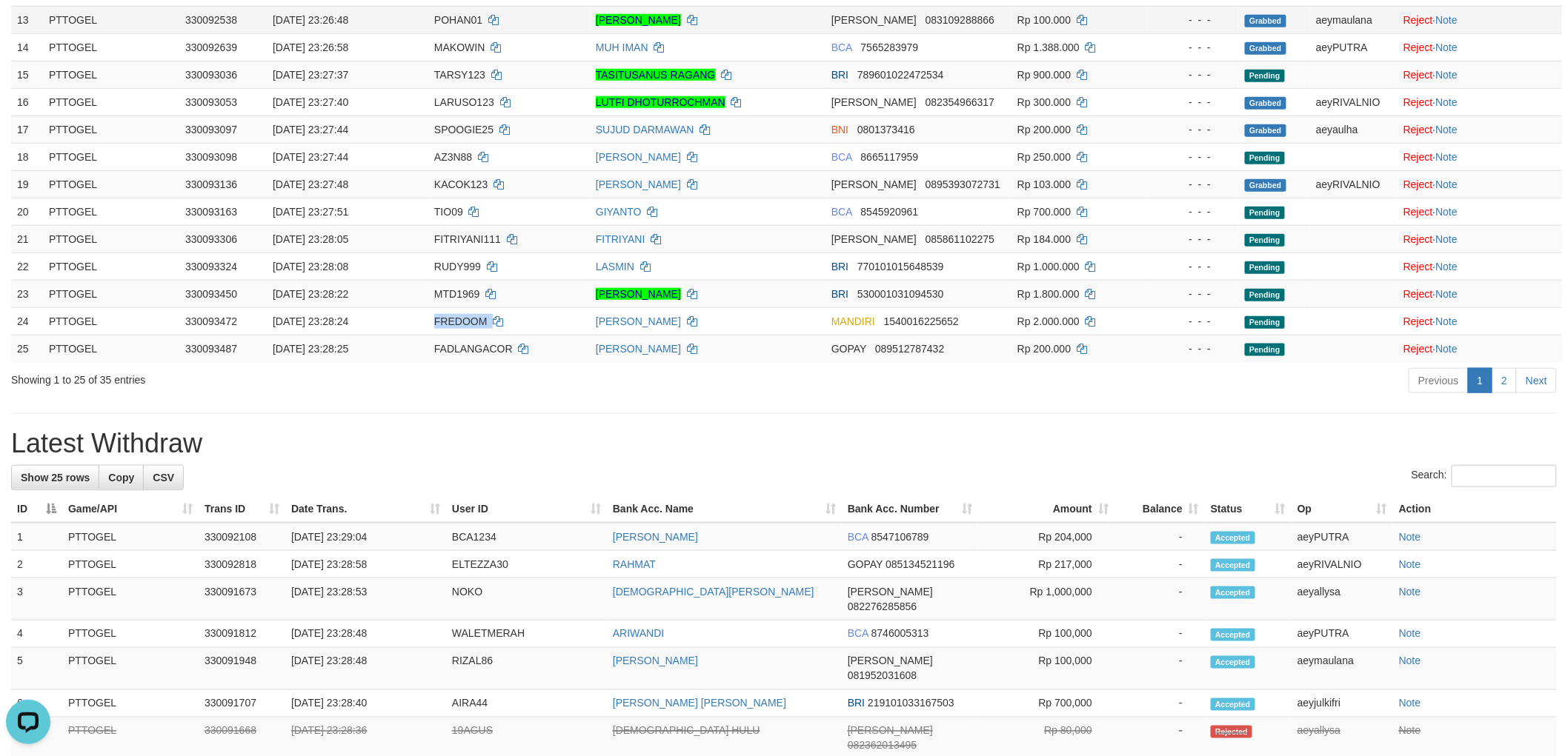
copy td "FREDOOM"
click at [1105, 417] on div "**********" at bounding box center [784, 477] width 1568 height 1955
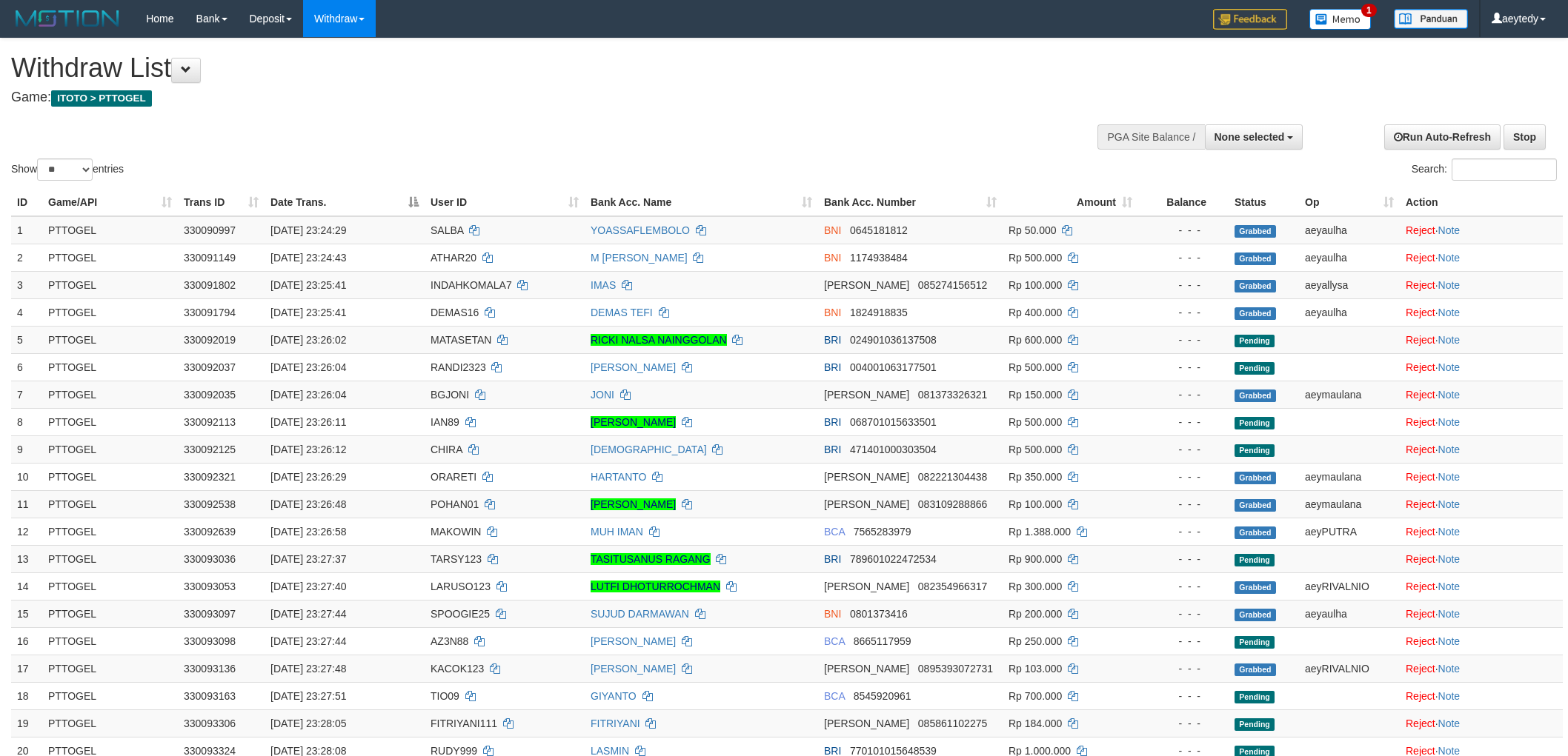
select select
select select "**"
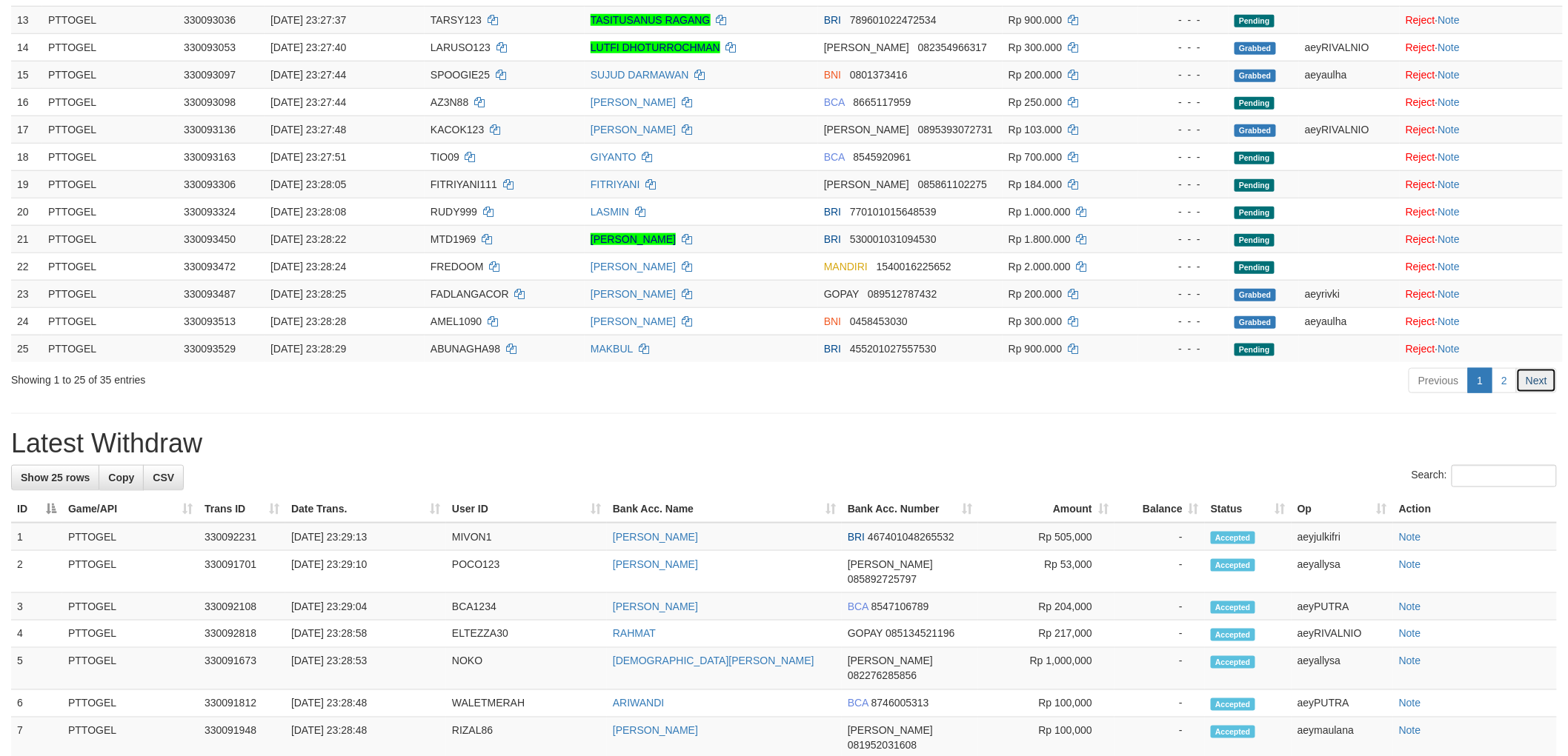
click at [1526, 373] on link "Next" at bounding box center [1536, 380] width 40 height 25
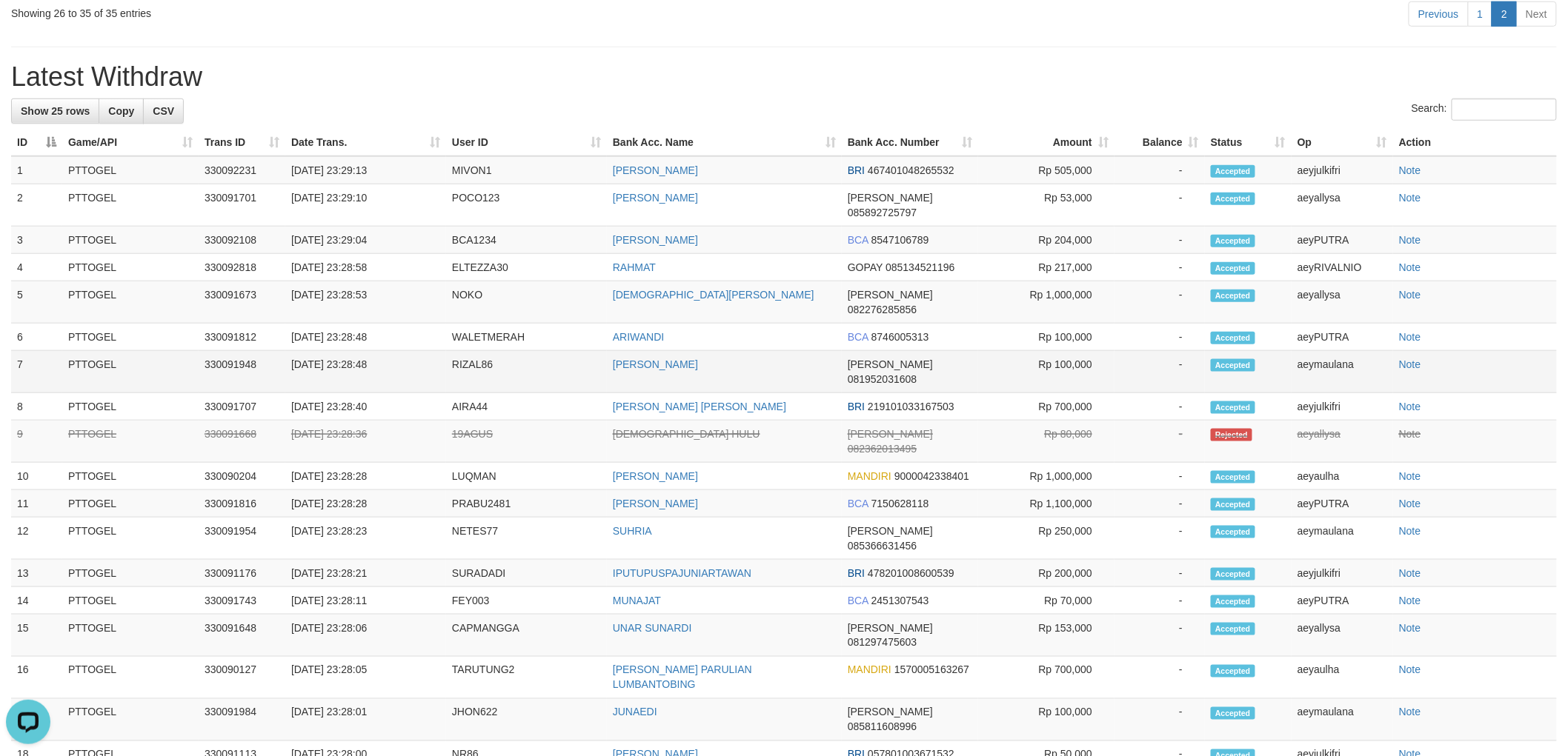
scroll to position [120, 0]
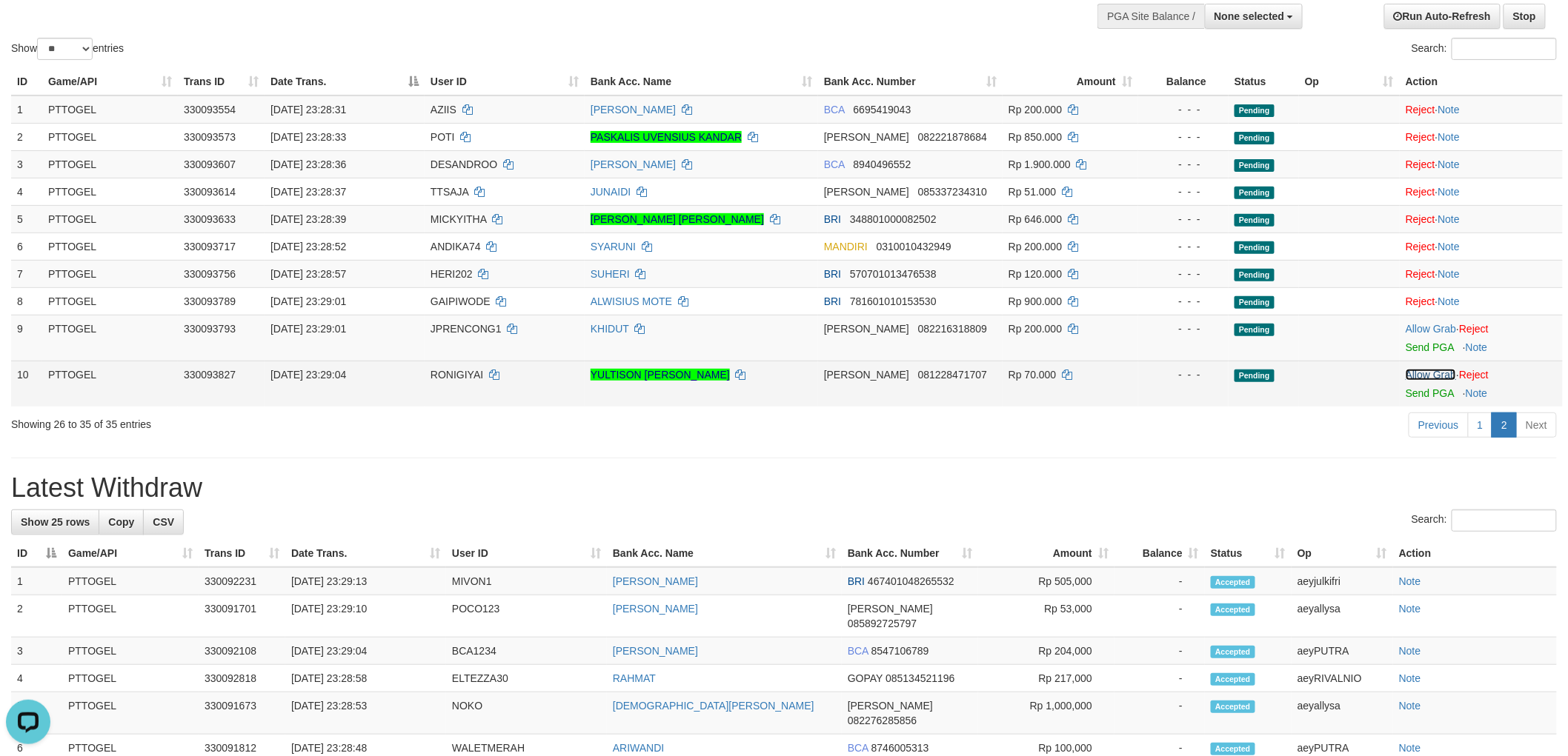
click at [1427, 369] on link "Allow Grab" at bounding box center [1430, 374] width 51 height 12
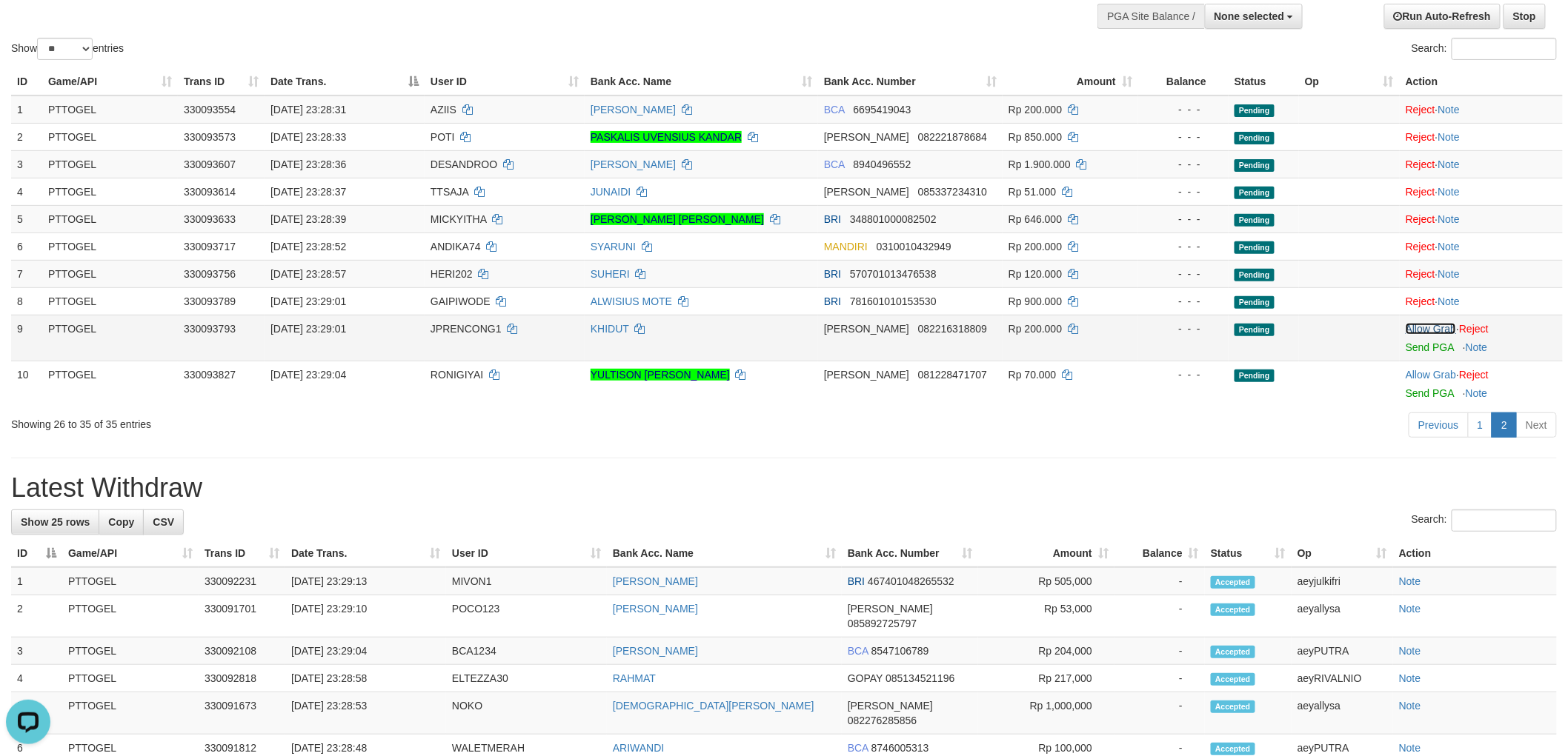
click at [1434, 324] on link "Allow Grab" at bounding box center [1430, 328] width 51 height 12
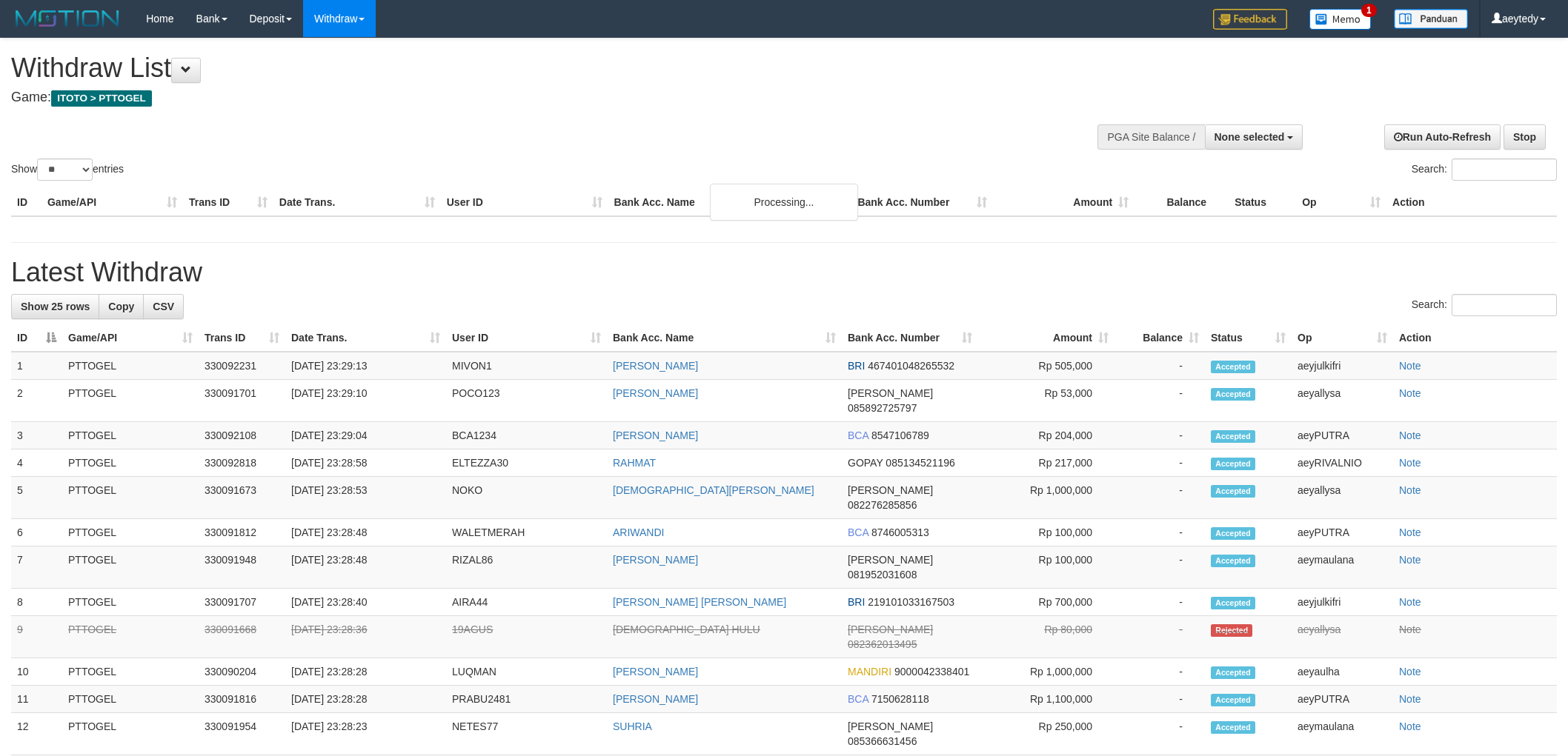
select select
select select "**"
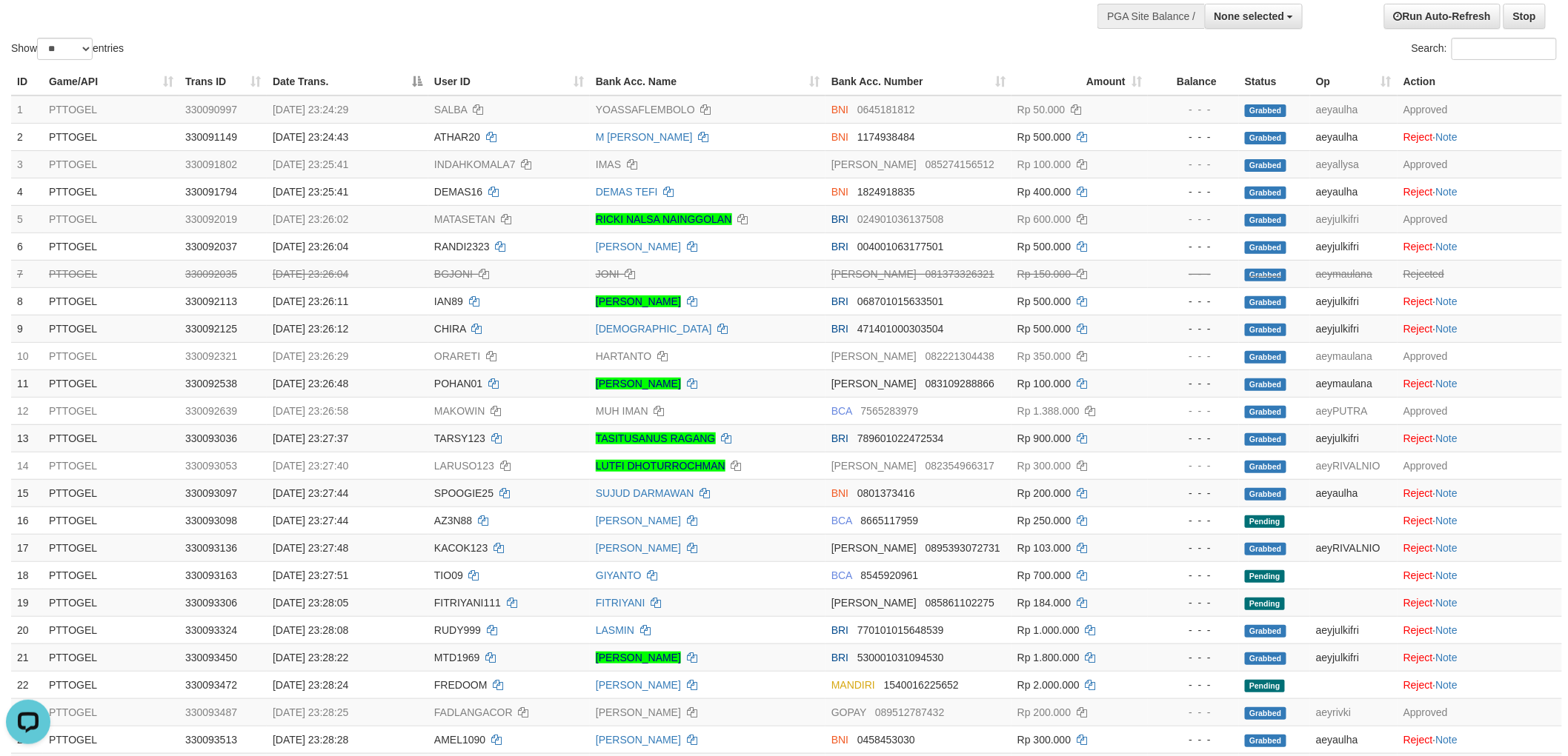
click at [951, 61] on div "Search:" at bounding box center [1176, 51] width 762 height 26
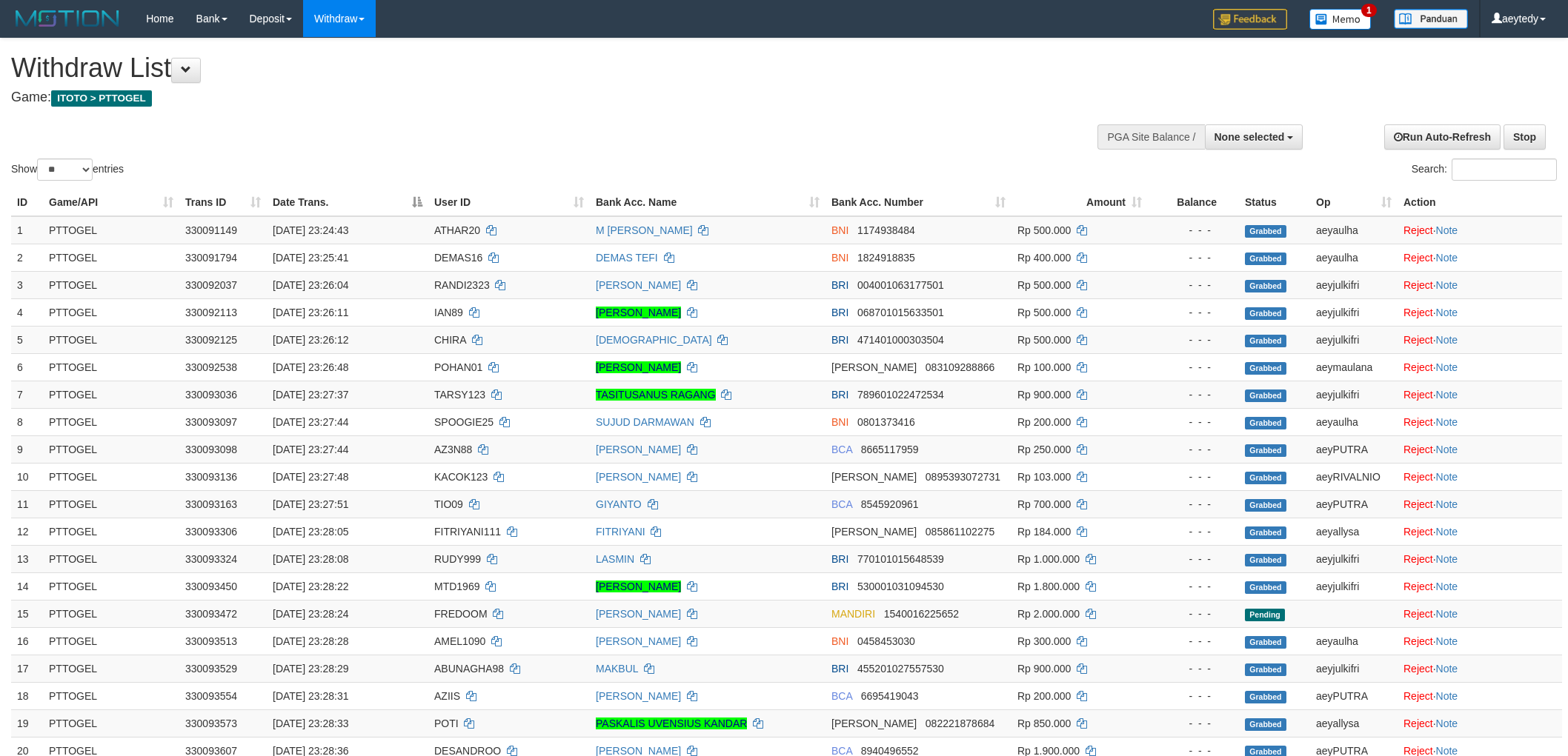
select select
select select "**"
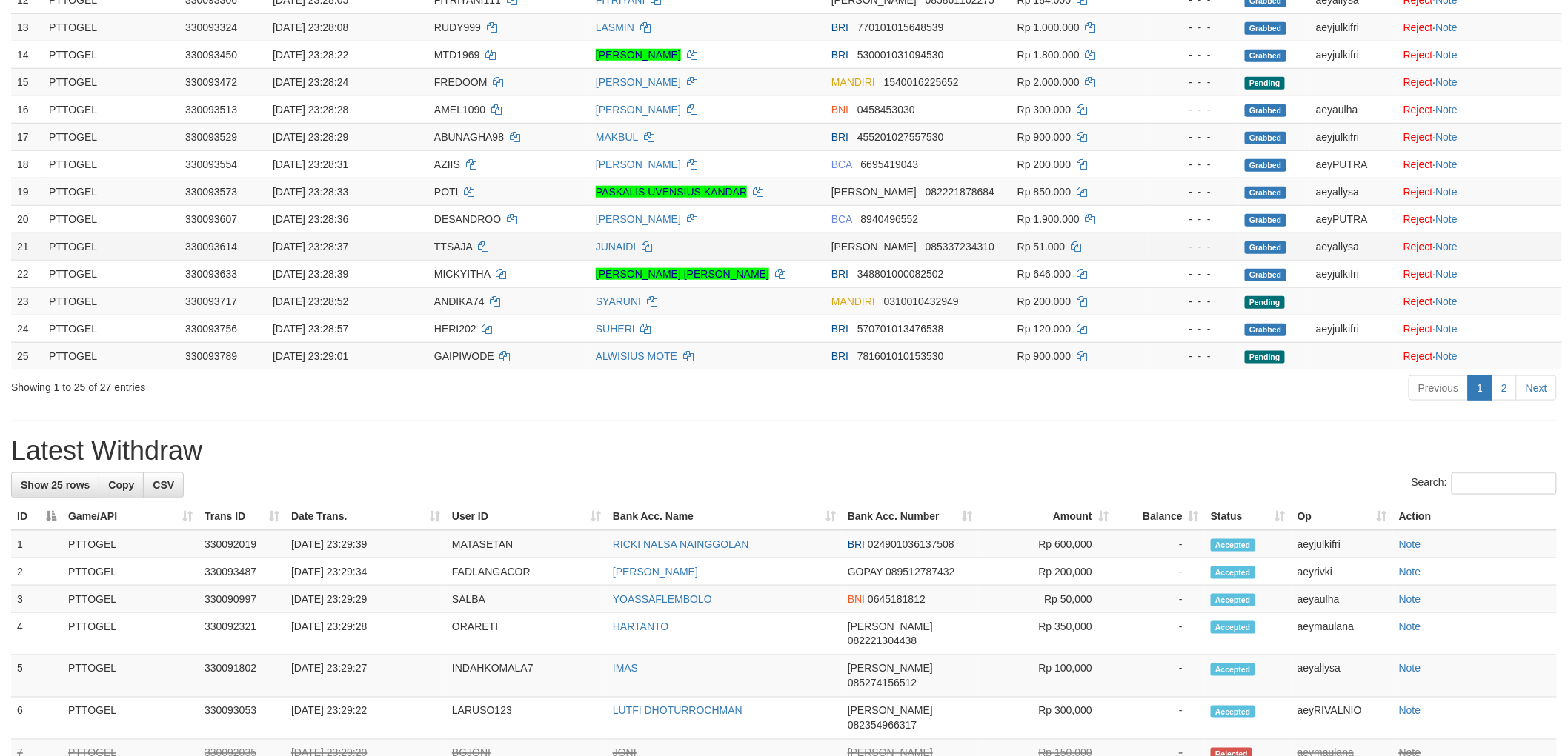
scroll to position [532, 0]
click at [1552, 395] on link "Next" at bounding box center [1536, 387] width 40 height 25
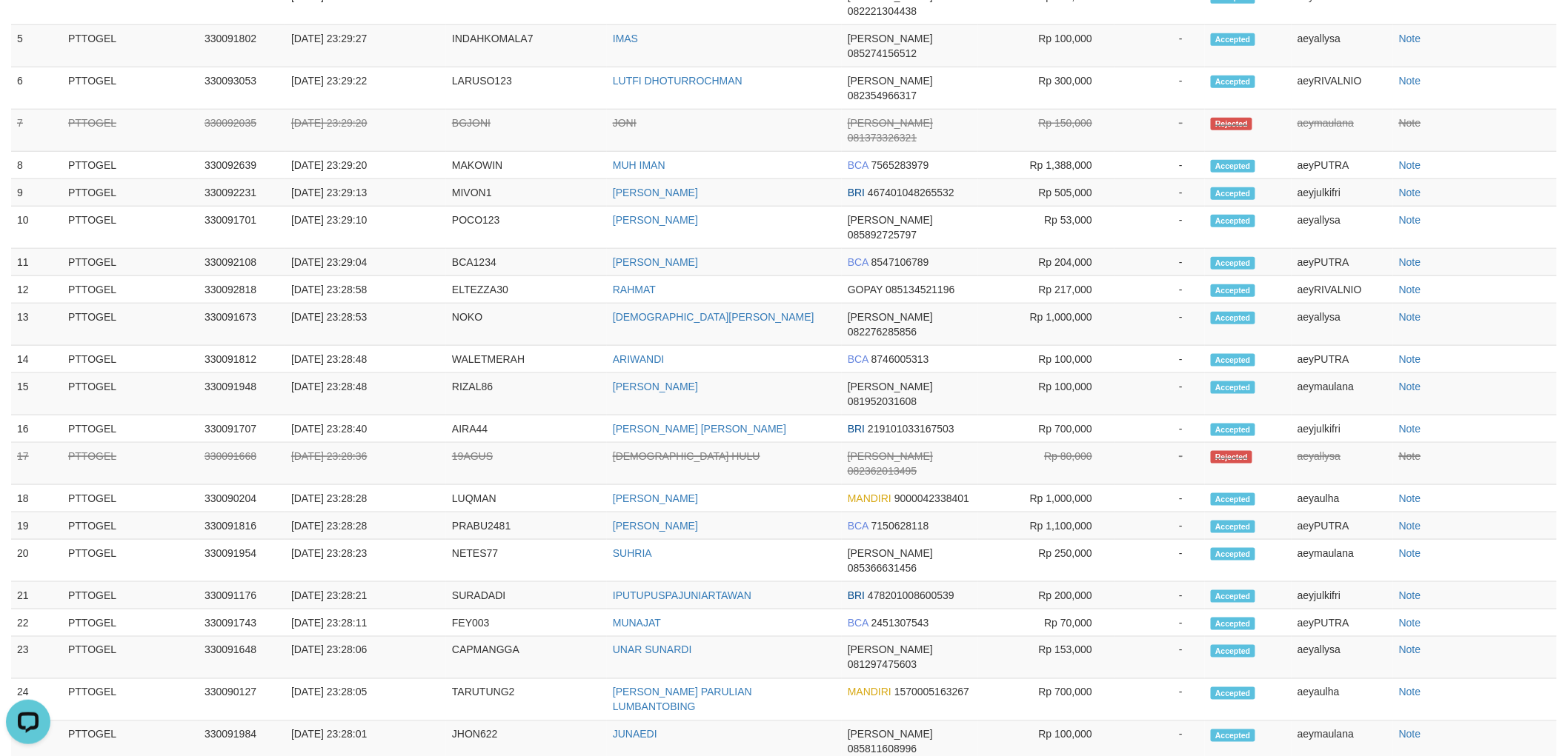
scroll to position [0, 0]
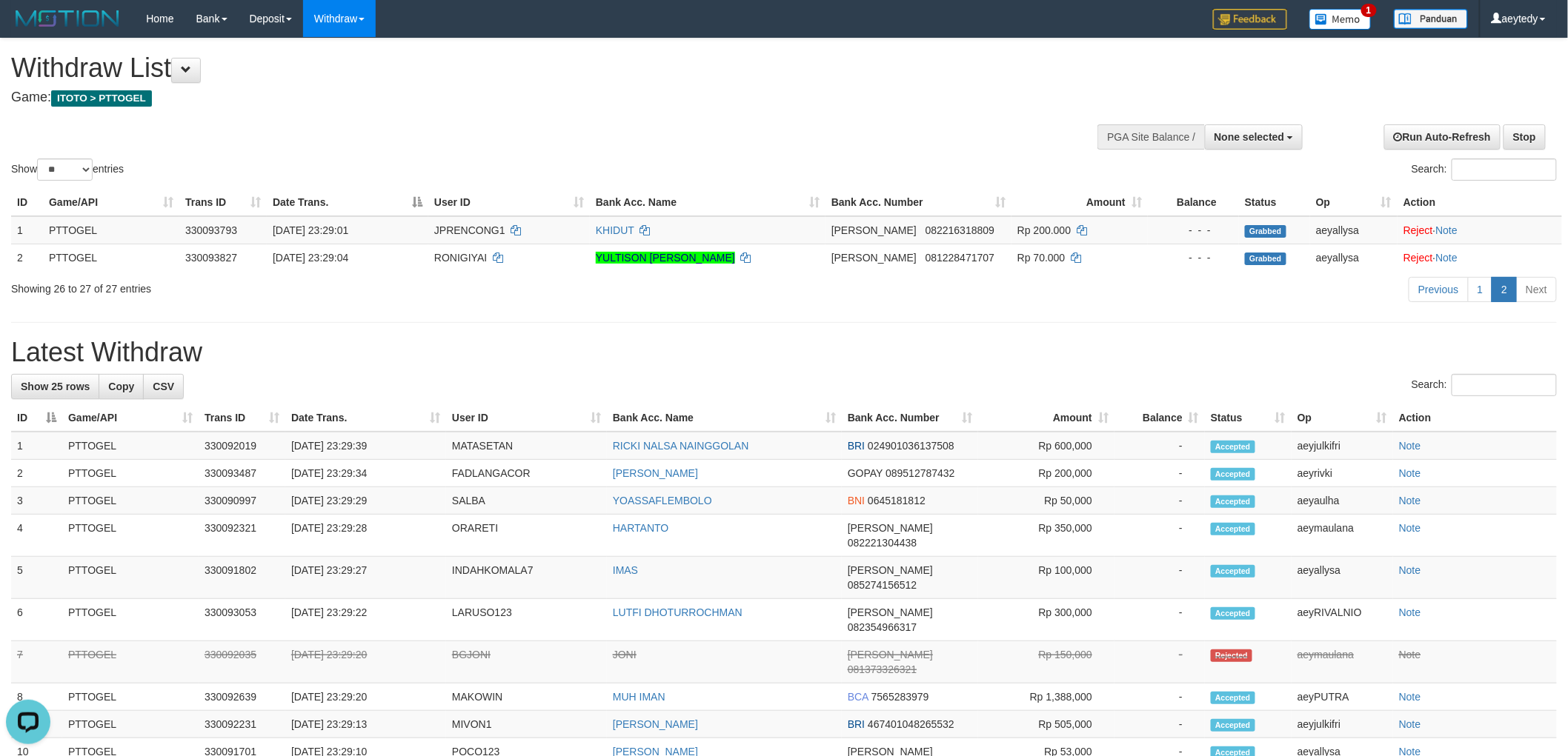
click at [875, 105] on h4 "Game: ITOTO > PTTOGEL" at bounding box center [521, 97] width 1020 height 15
click at [1034, 78] on div "**********" at bounding box center [526, 75] width 1031 height 74
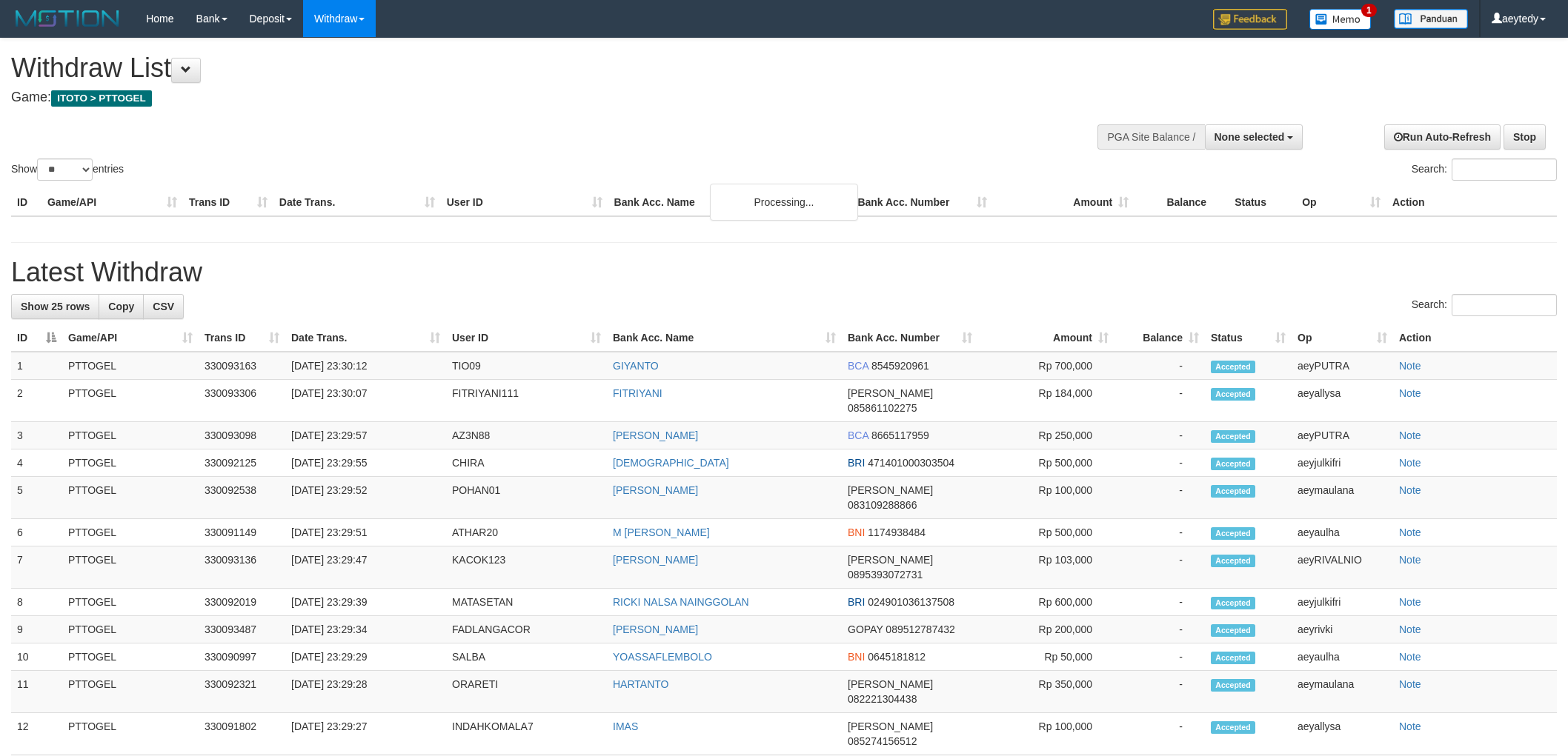
select select
select select "**"
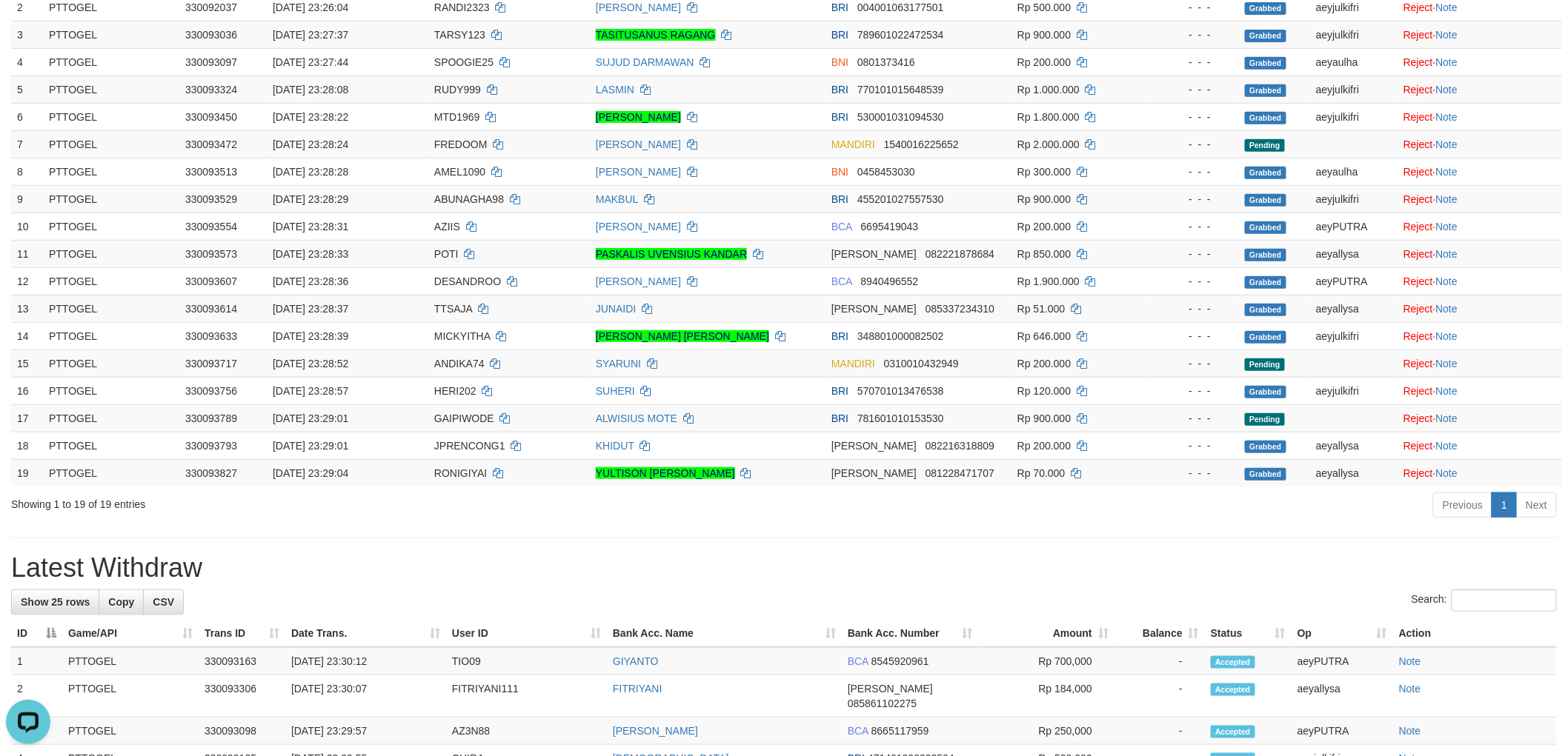
scroll to position [82, 0]
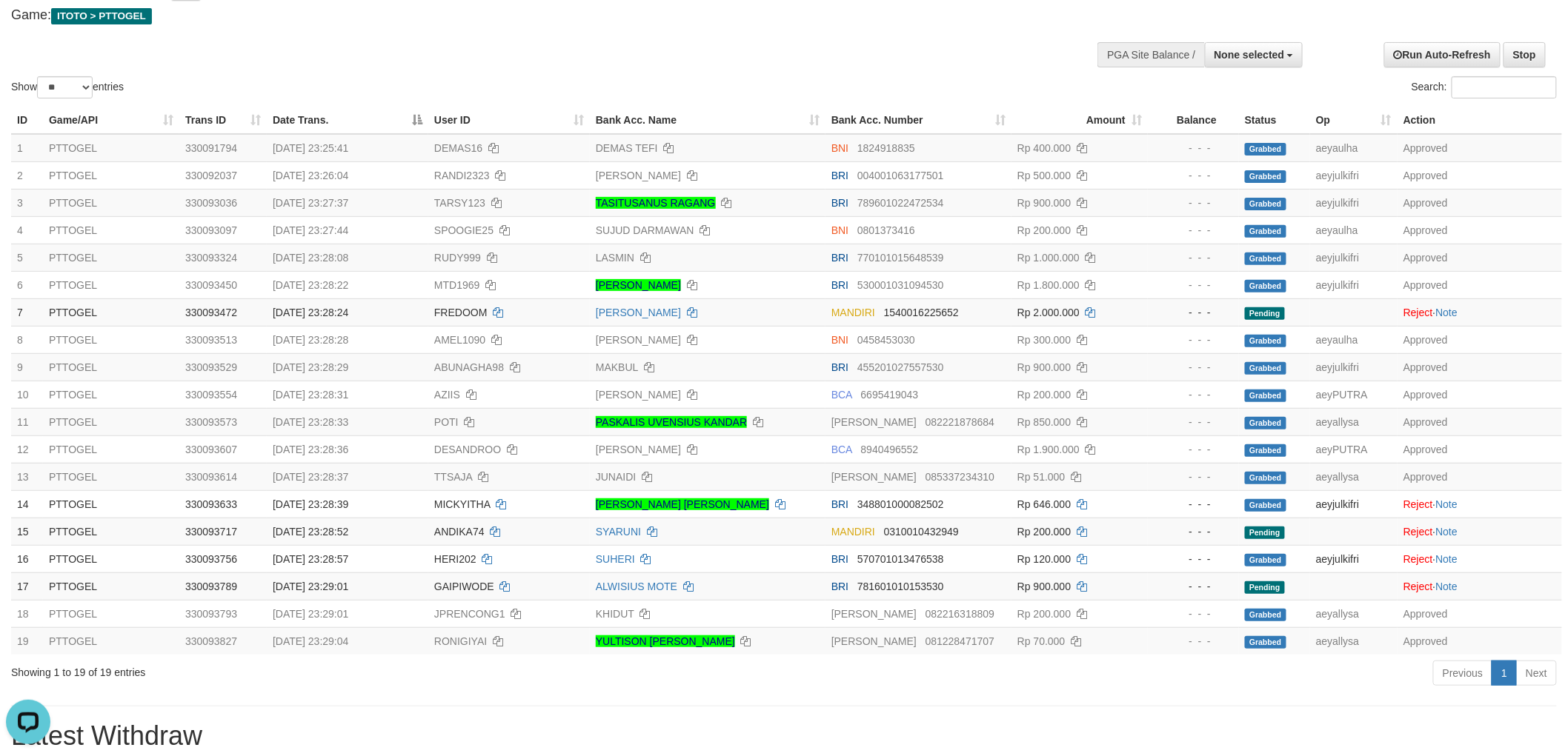
click at [974, 32] on div "Show ** ** ** *** entries Search:" at bounding box center [784, 29] width 1568 height 145
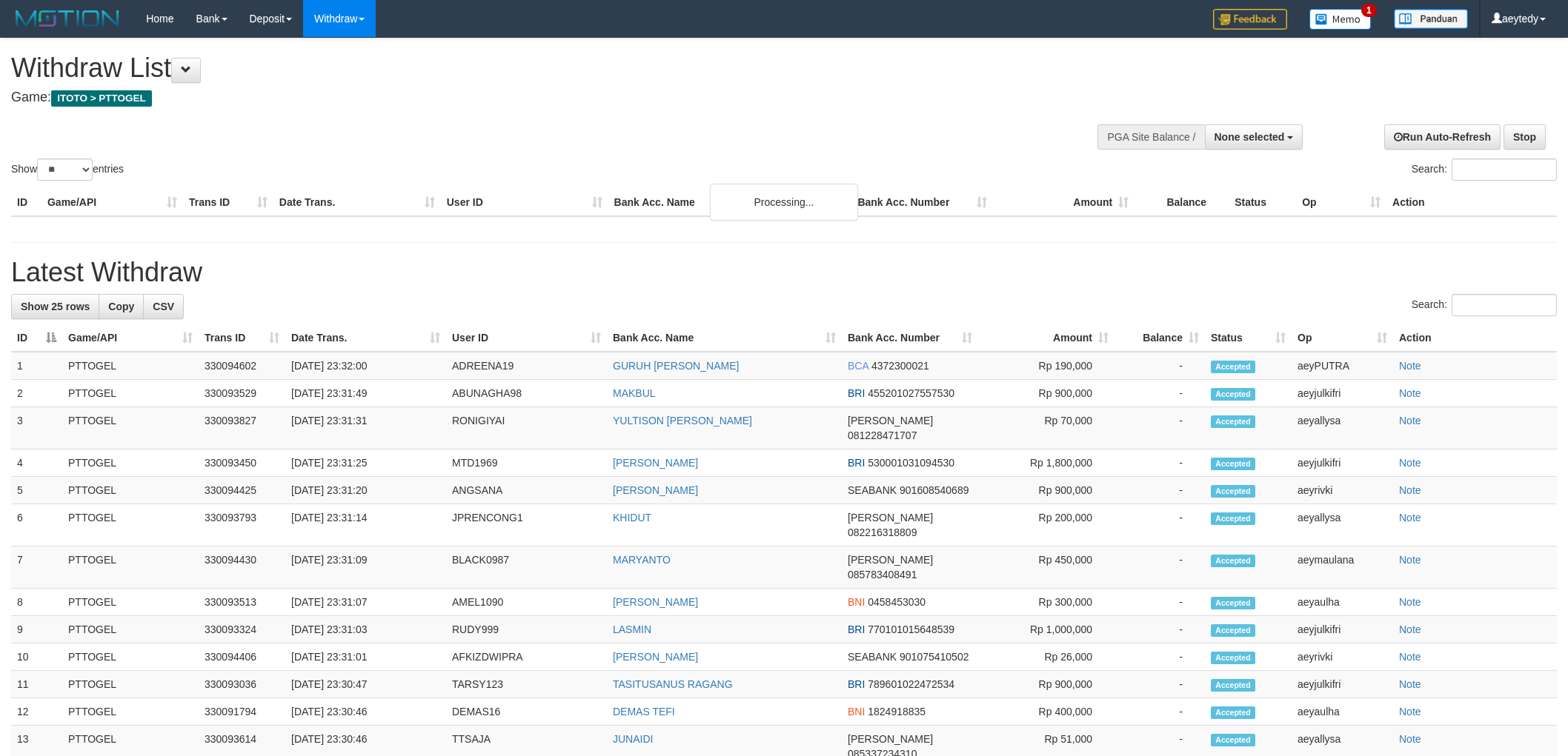
select select
select select "**"
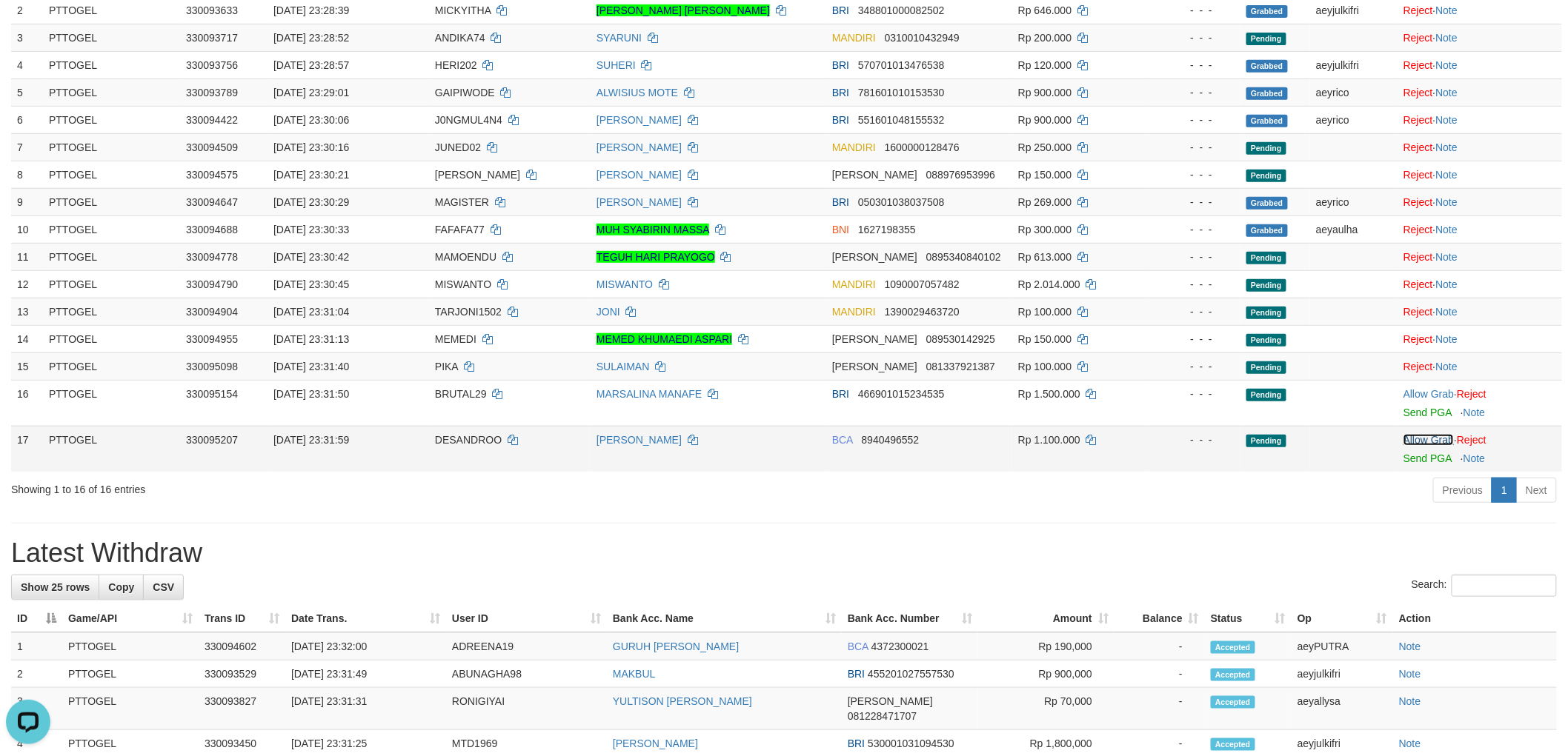
click at [1408, 438] on link "Allow Grab" at bounding box center [1428, 440] width 51 height 12
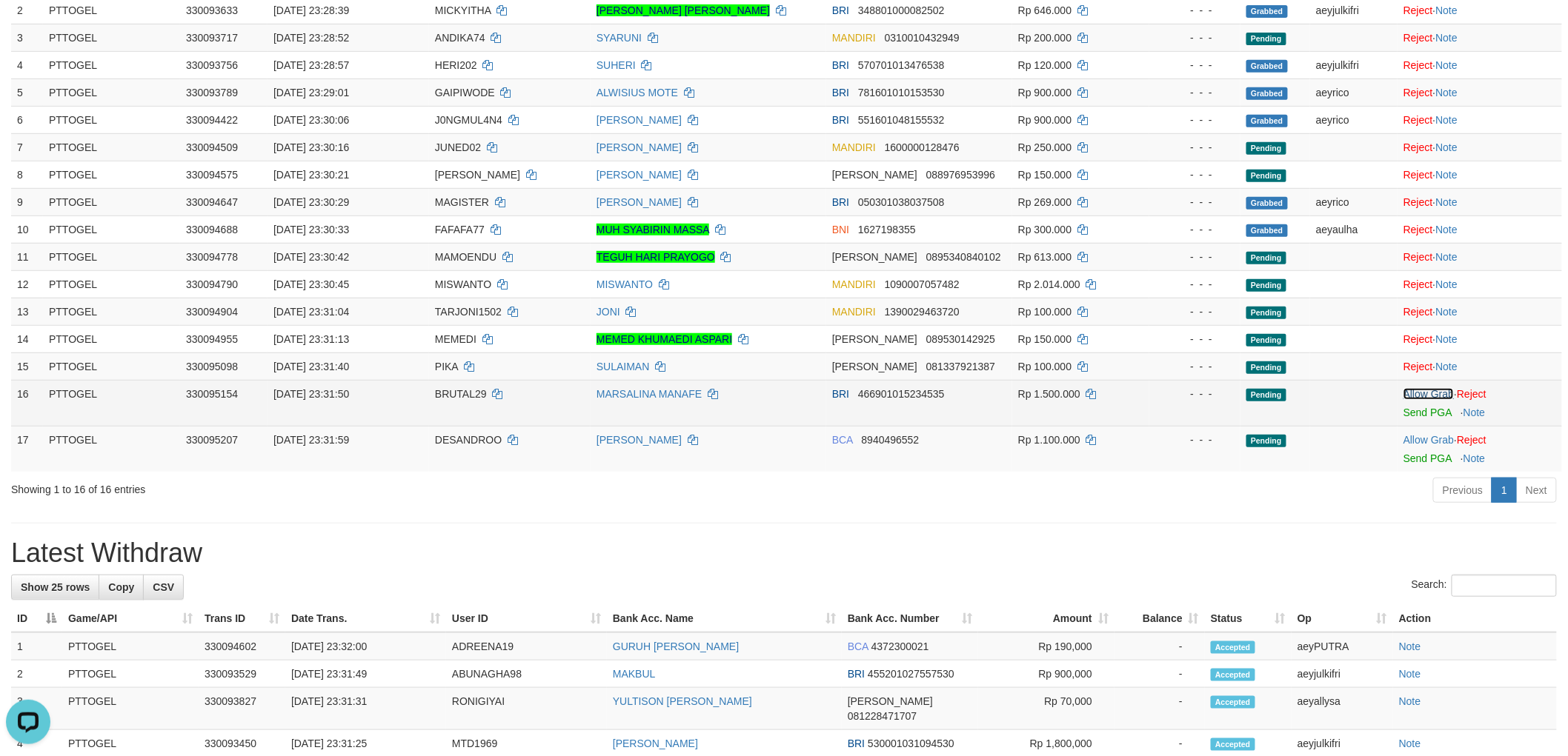
click at [1425, 396] on link "Allow Grab" at bounding box center [1428, 394] width 51 height 12
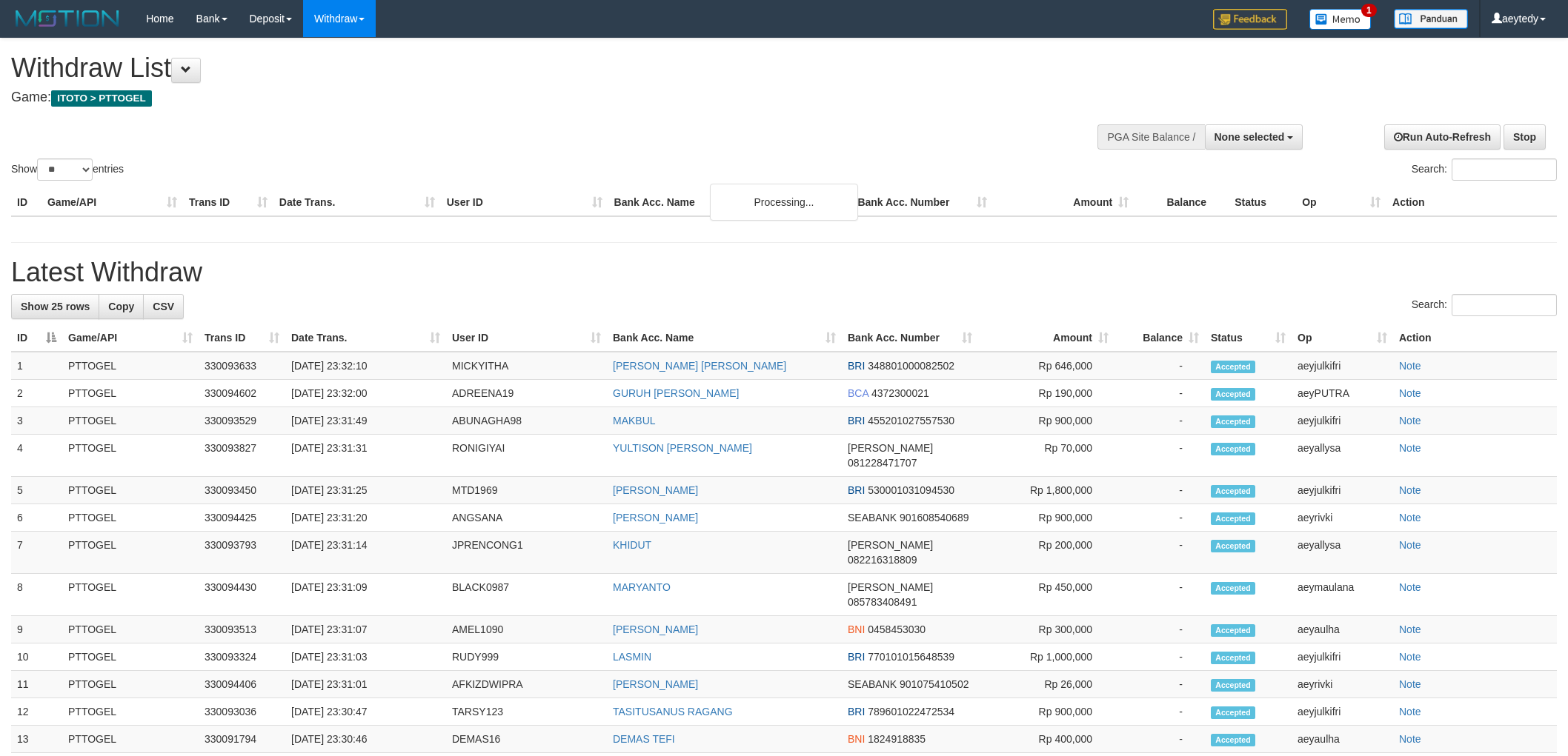
select select
select select "**"
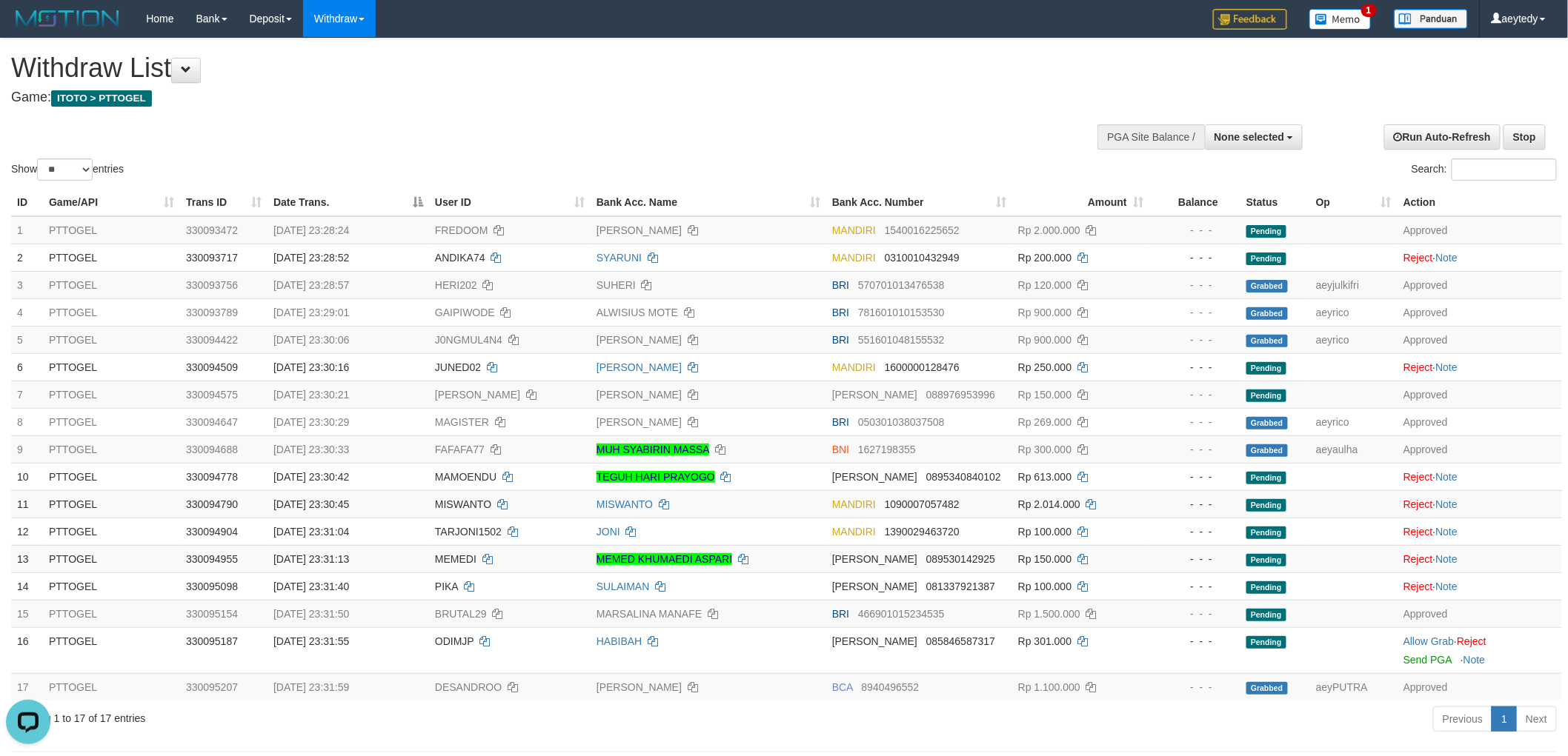
click at [1233, 104] on div "Show ** ** ** *** entries Search:" at bounding box center [784, 111] width 1568 height 145
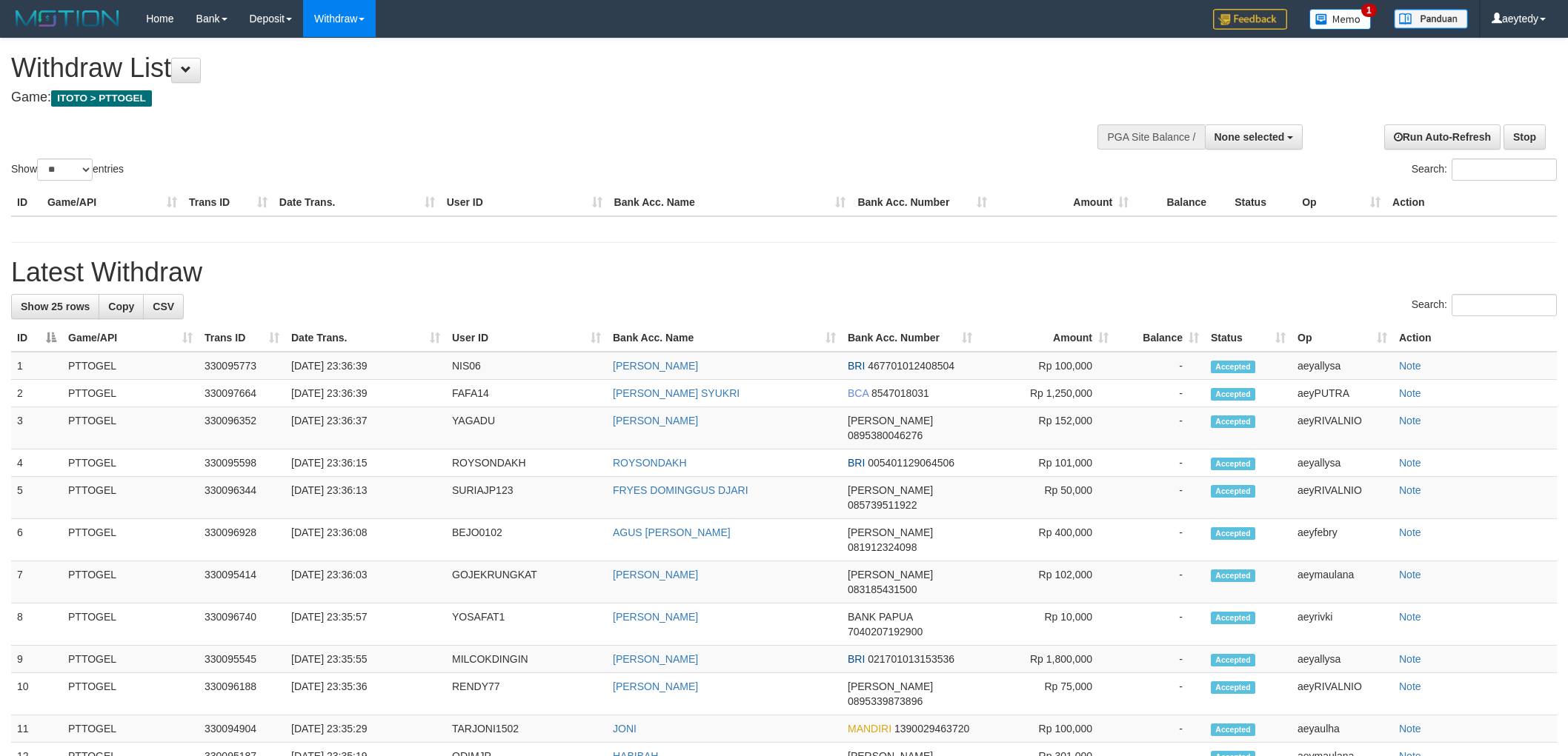
select select
select select "**"
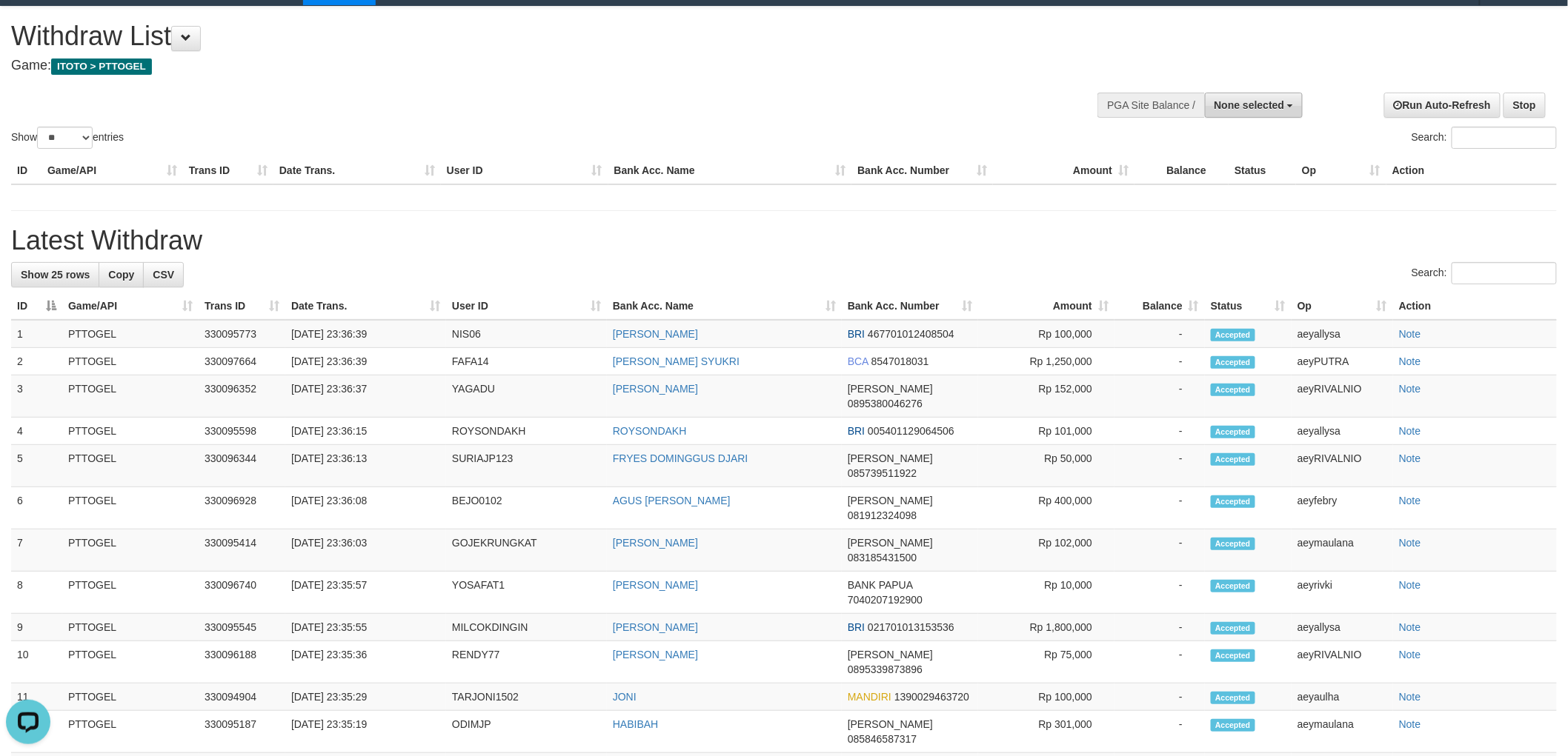
scroll to position [82, 0]
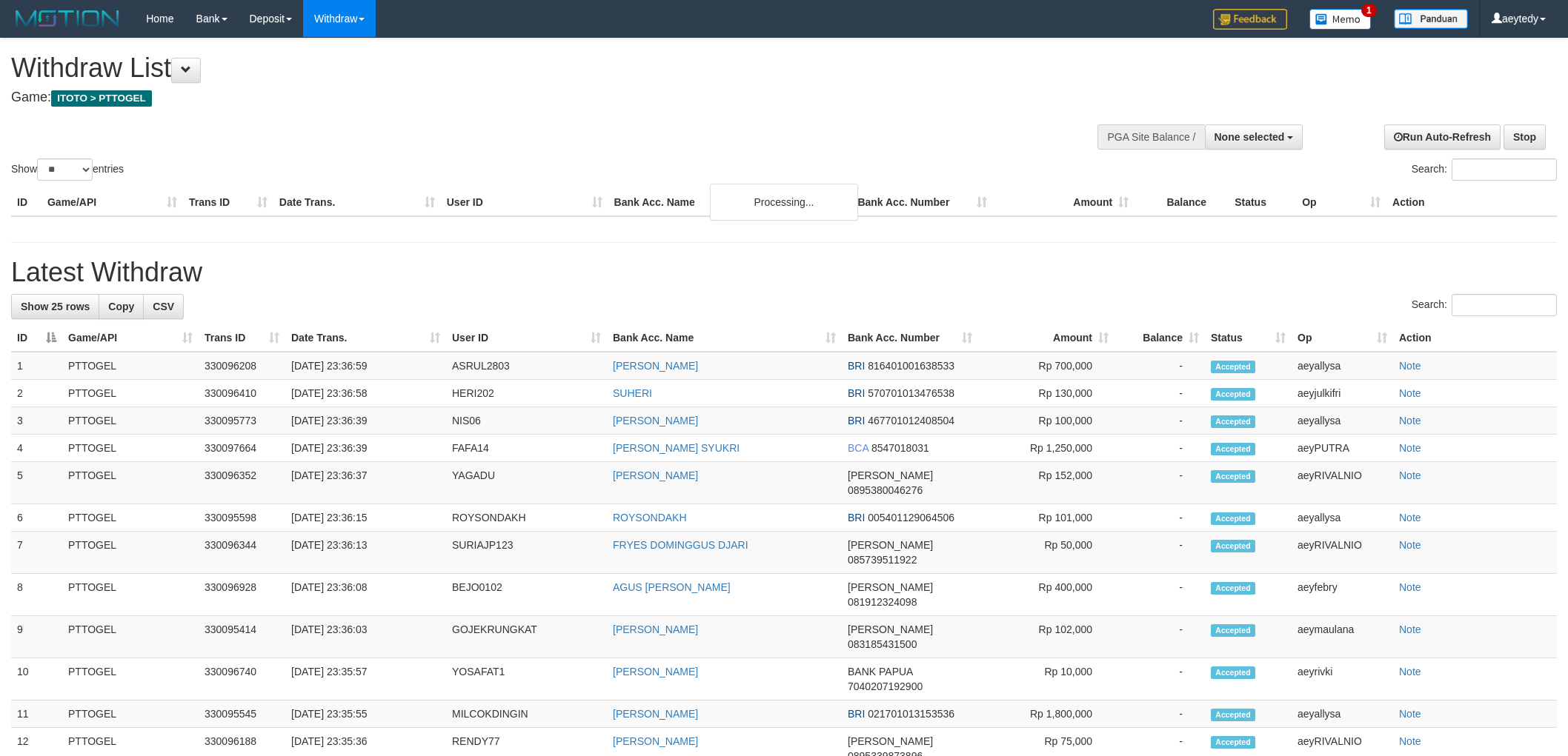
select select
select select "**"
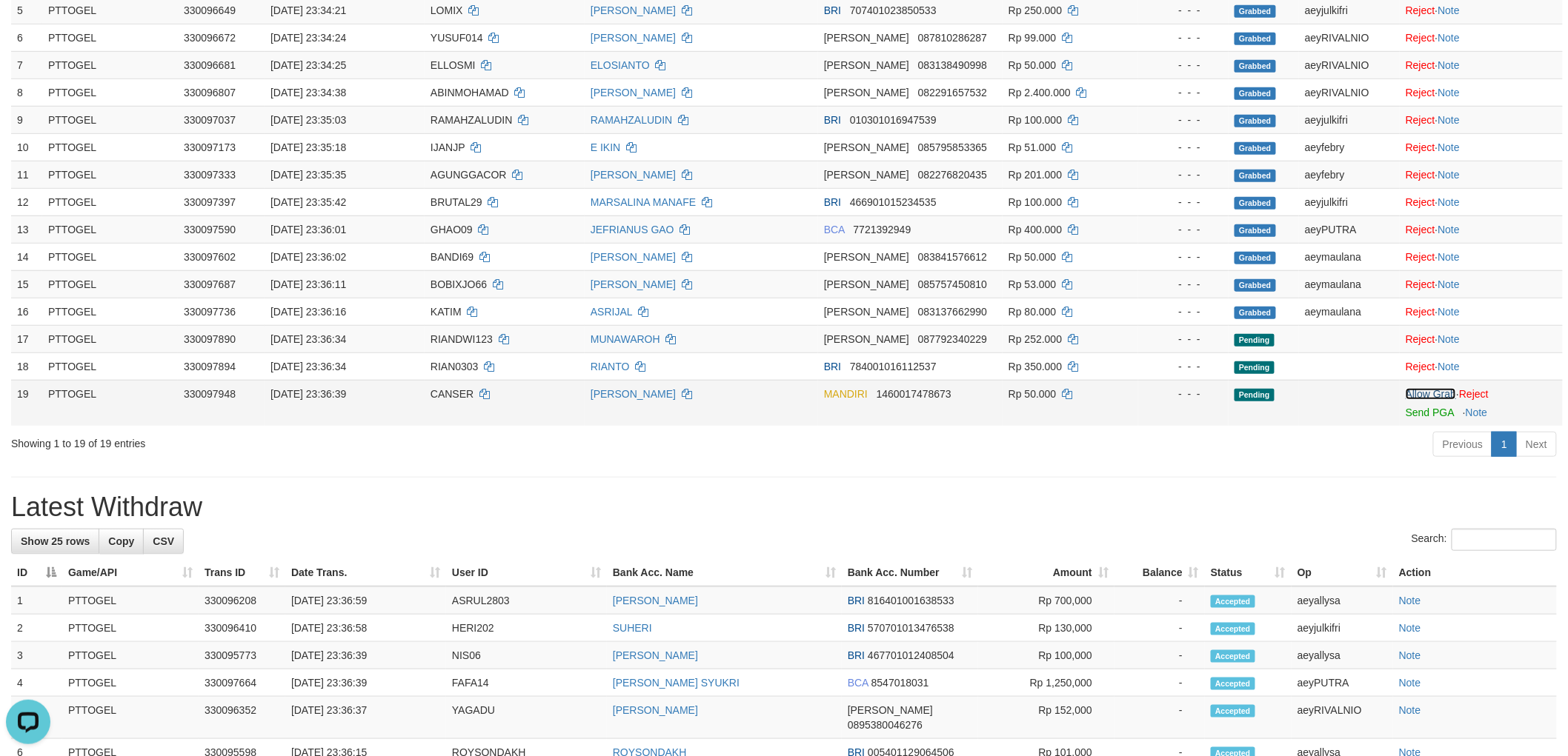
click at [1431, 388] on link "Allow Grab" at bounding box center [1430, 394] width 51 height 12
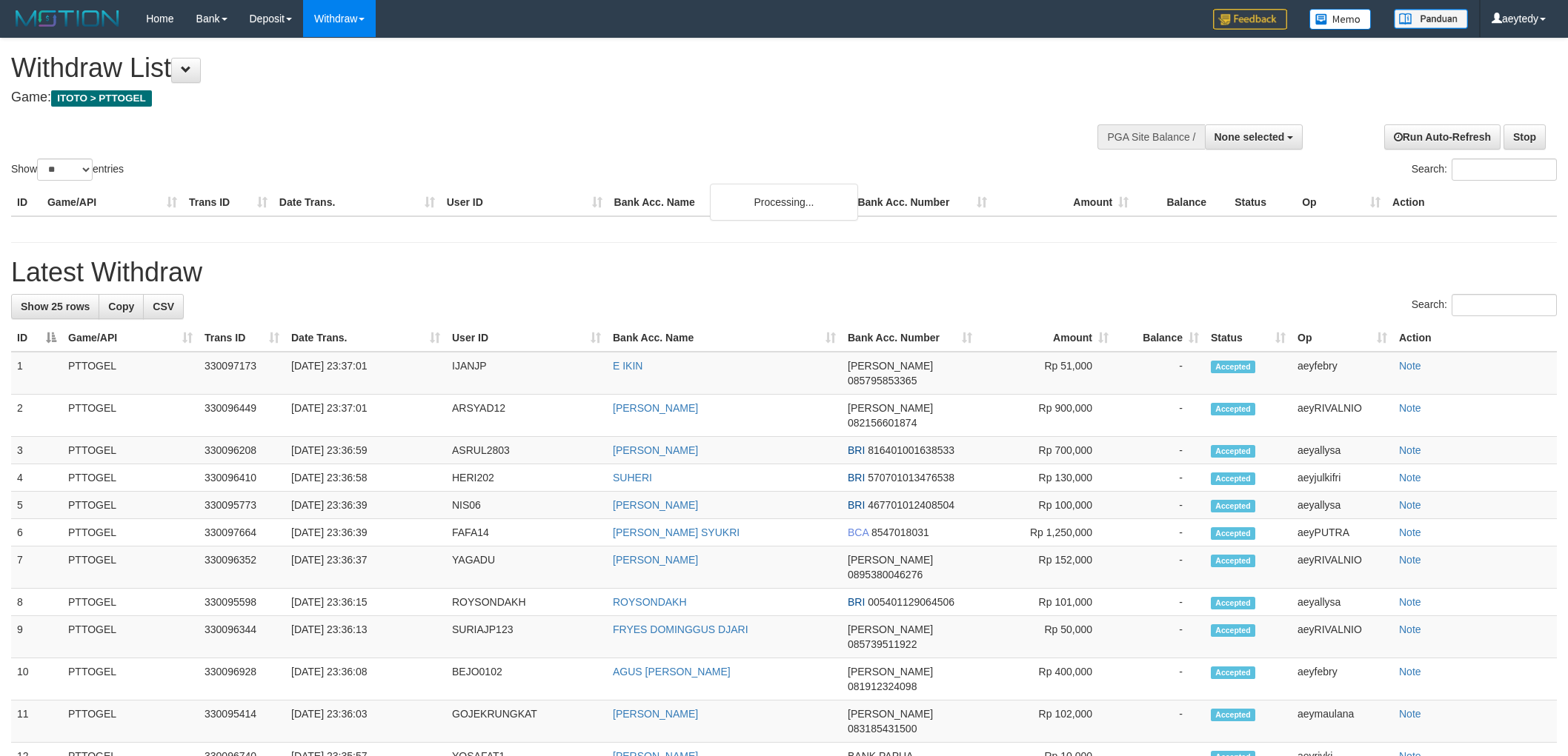
select select
select select "**"
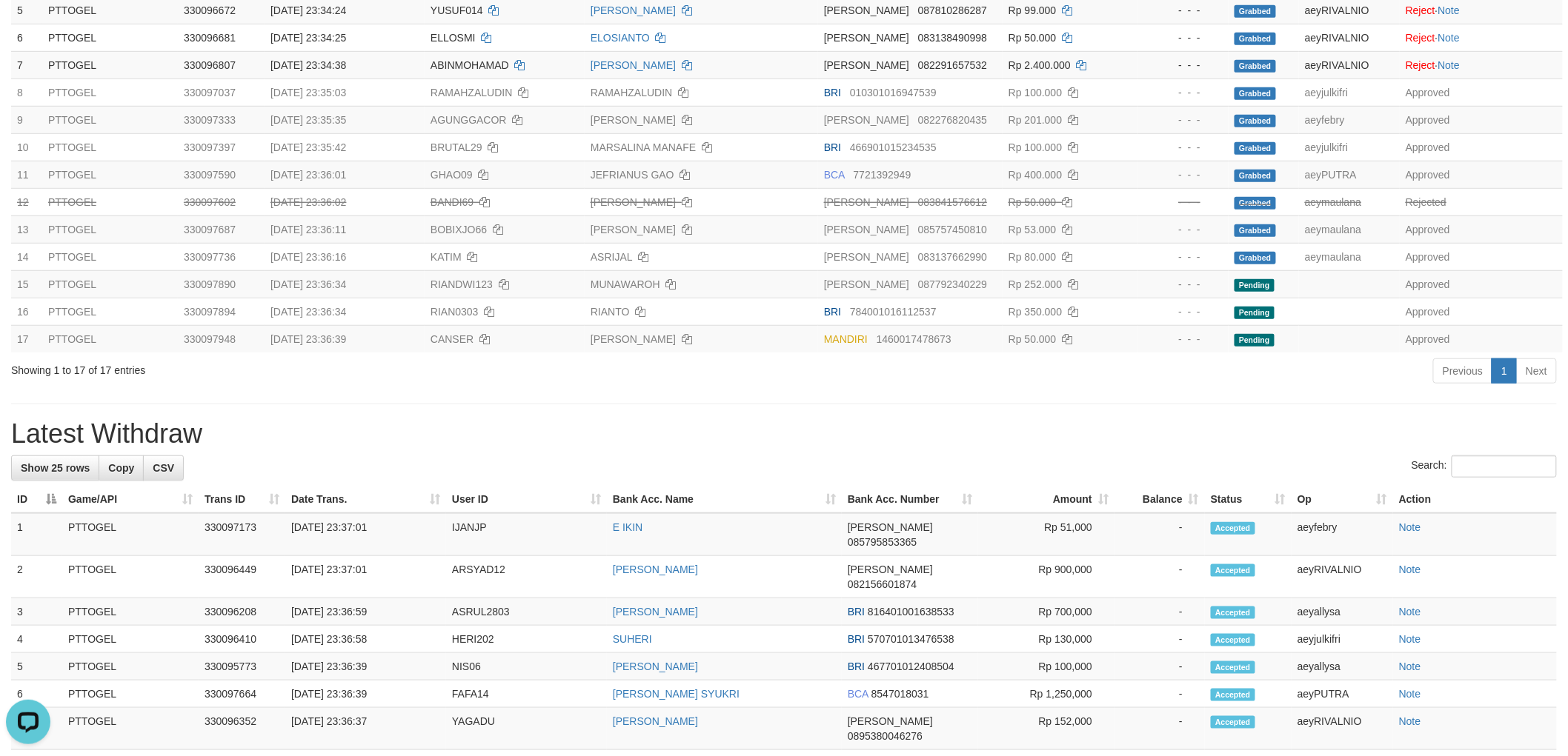
click at [1106, 412] on div "**********" at bounding box center [784, 592] width 1568 height 1766
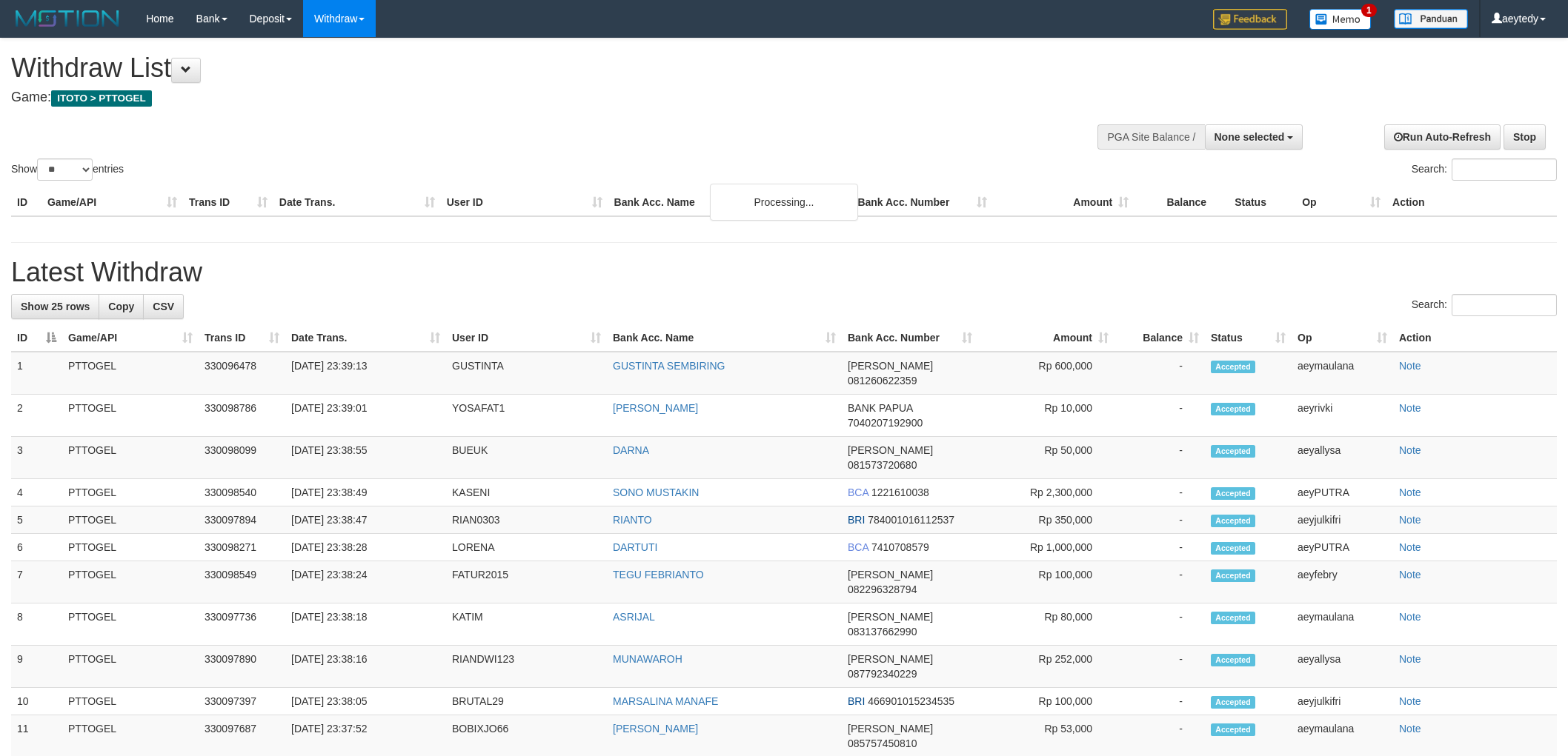
select select
select select "**"
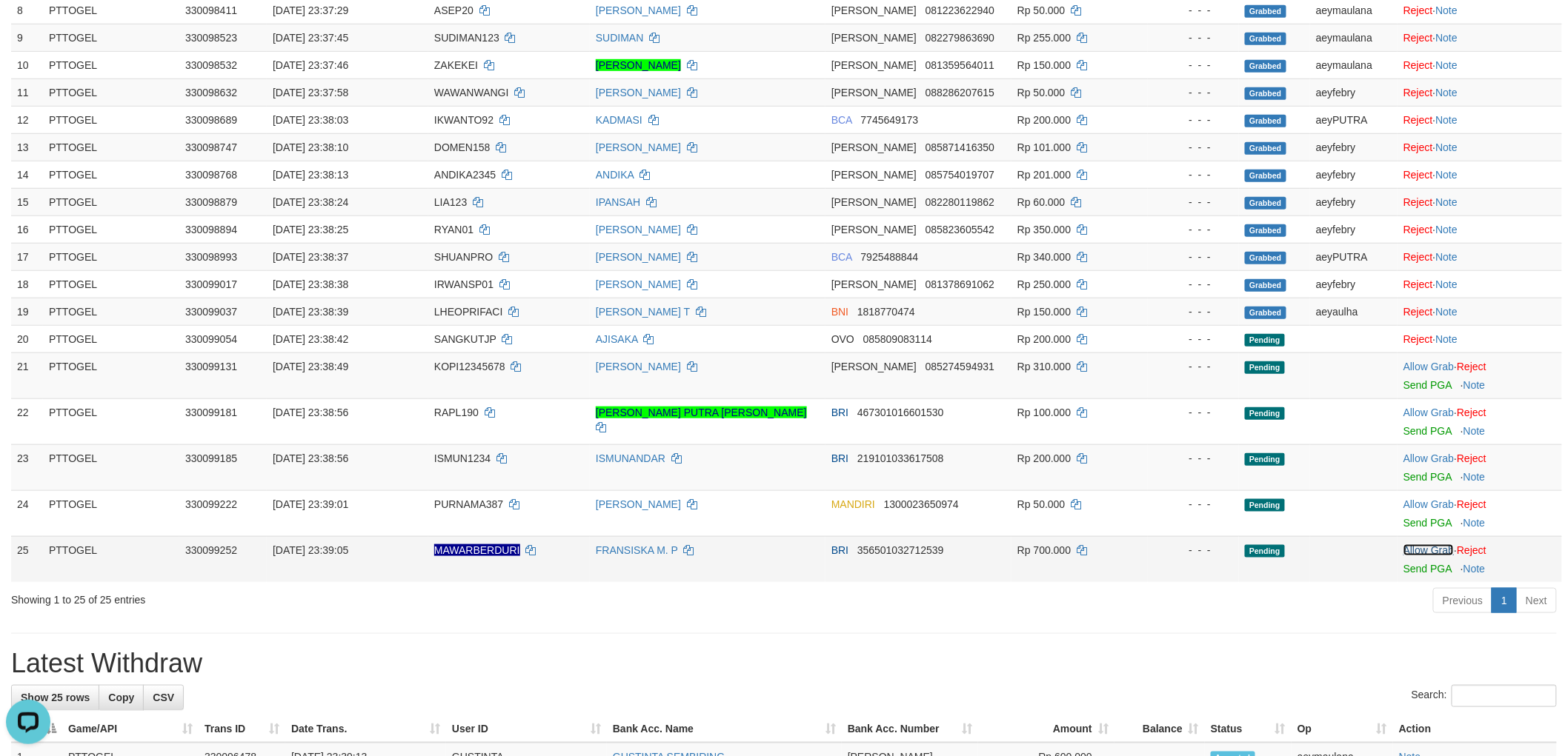
click at [1432, 545] on link "Allow Grab" at bounding box center [1428, 550] width 51 height 12
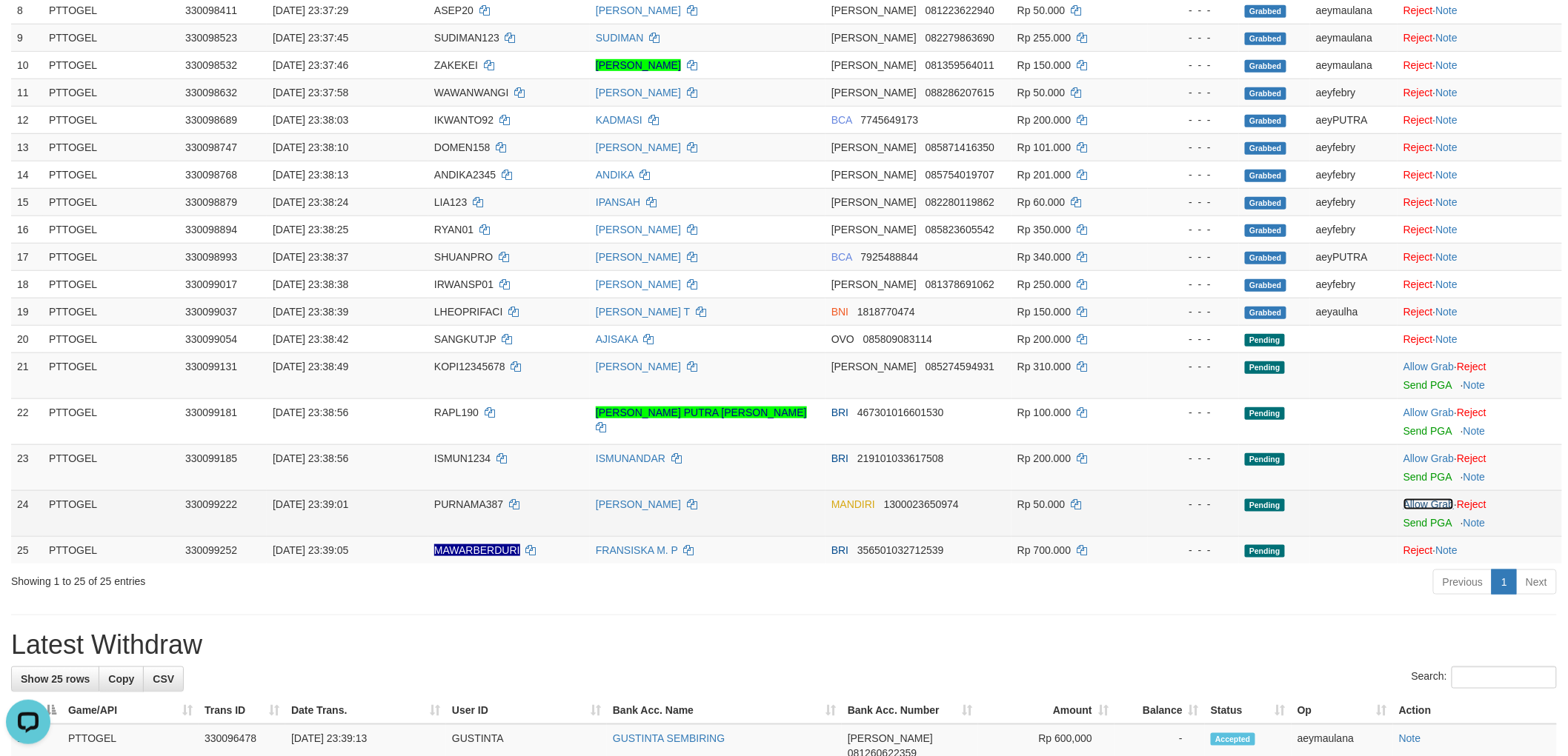
click at [1439, 501] on link "Allow Grab" at bounding box center [1428, 504] width 51 height 12
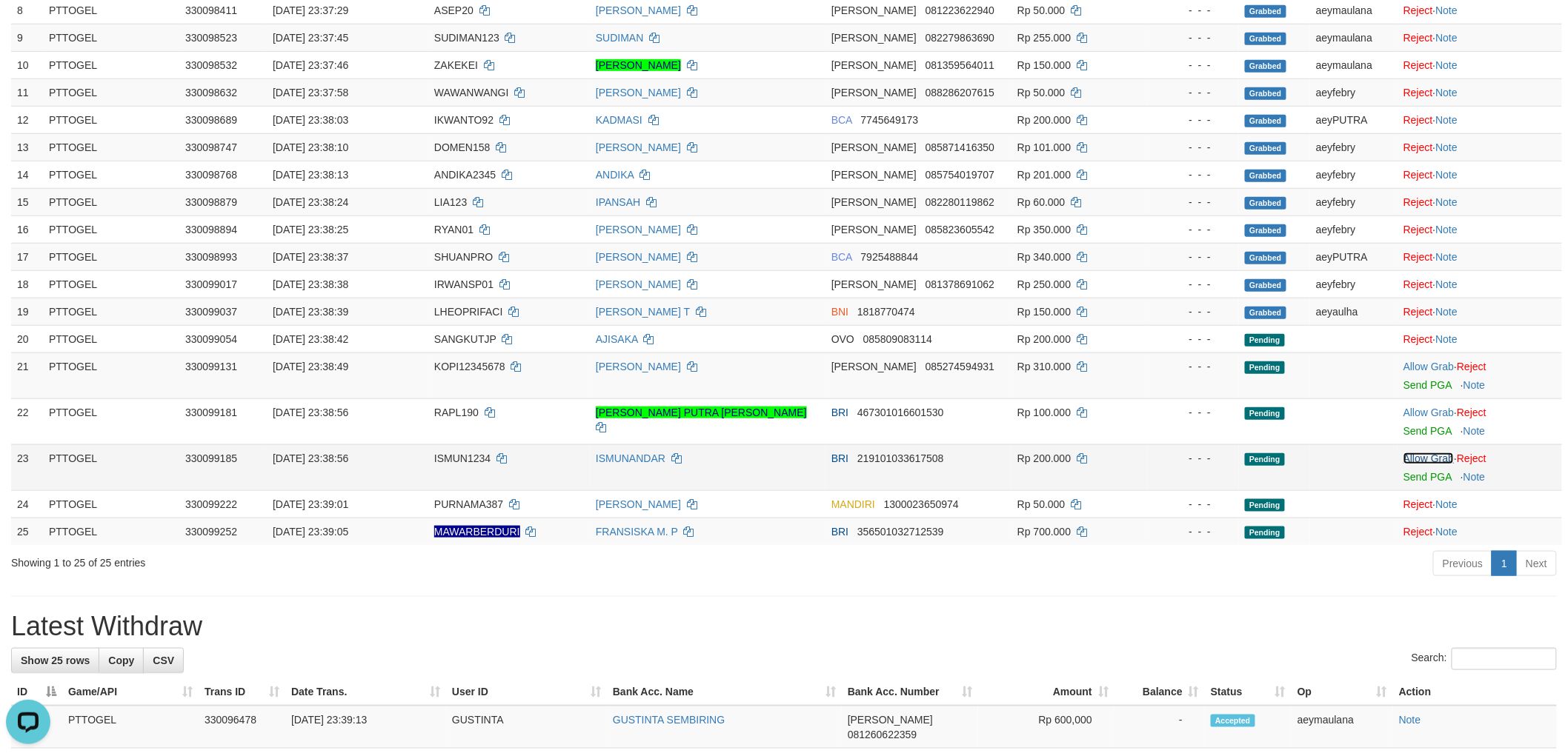
click at [1435, 456] on link "Allow Grab" at bounding box center [1428, 458] width 51 height 12
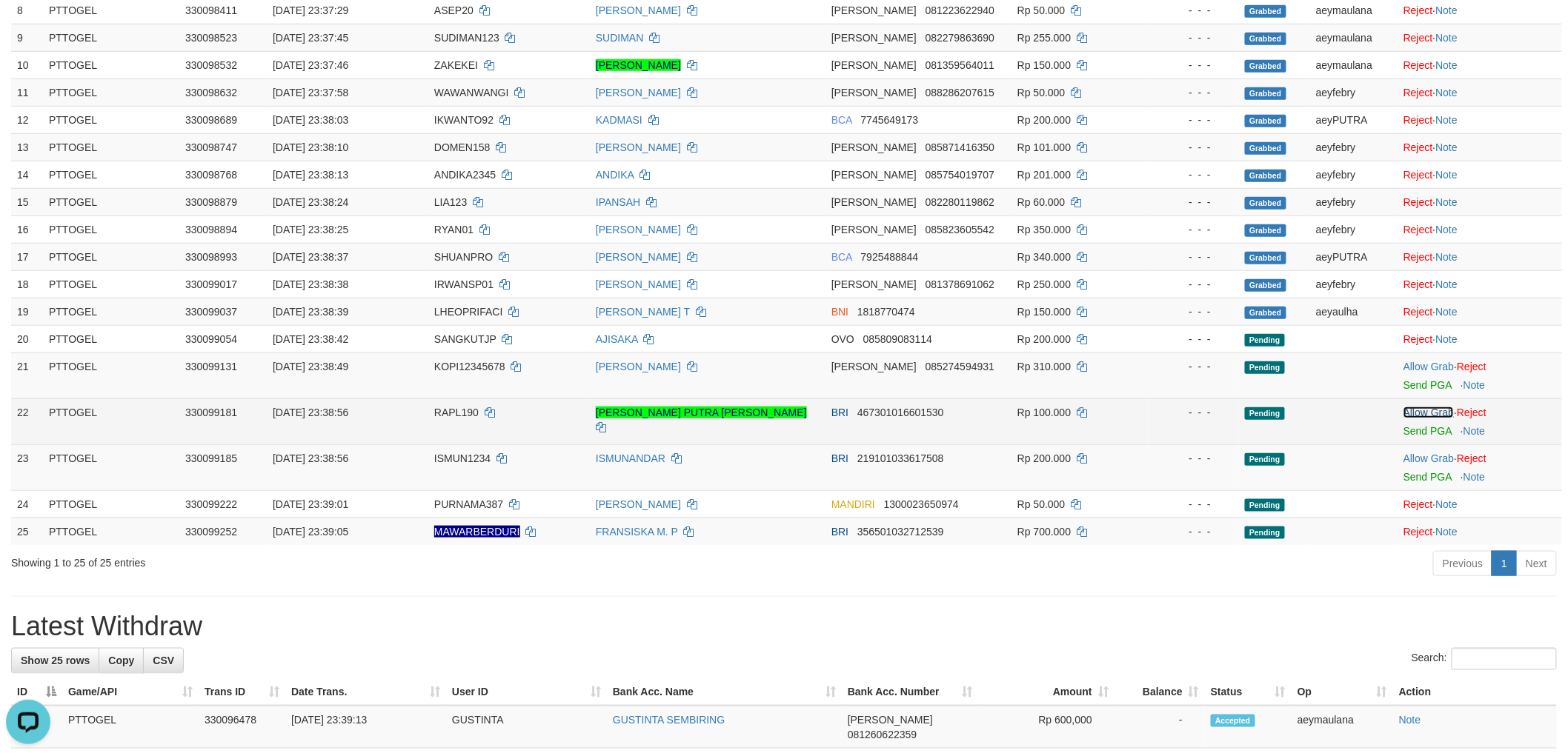
click at [1435, 407] on link "Allow Grab" at bounding box center [1428, 412] width 51 height 12
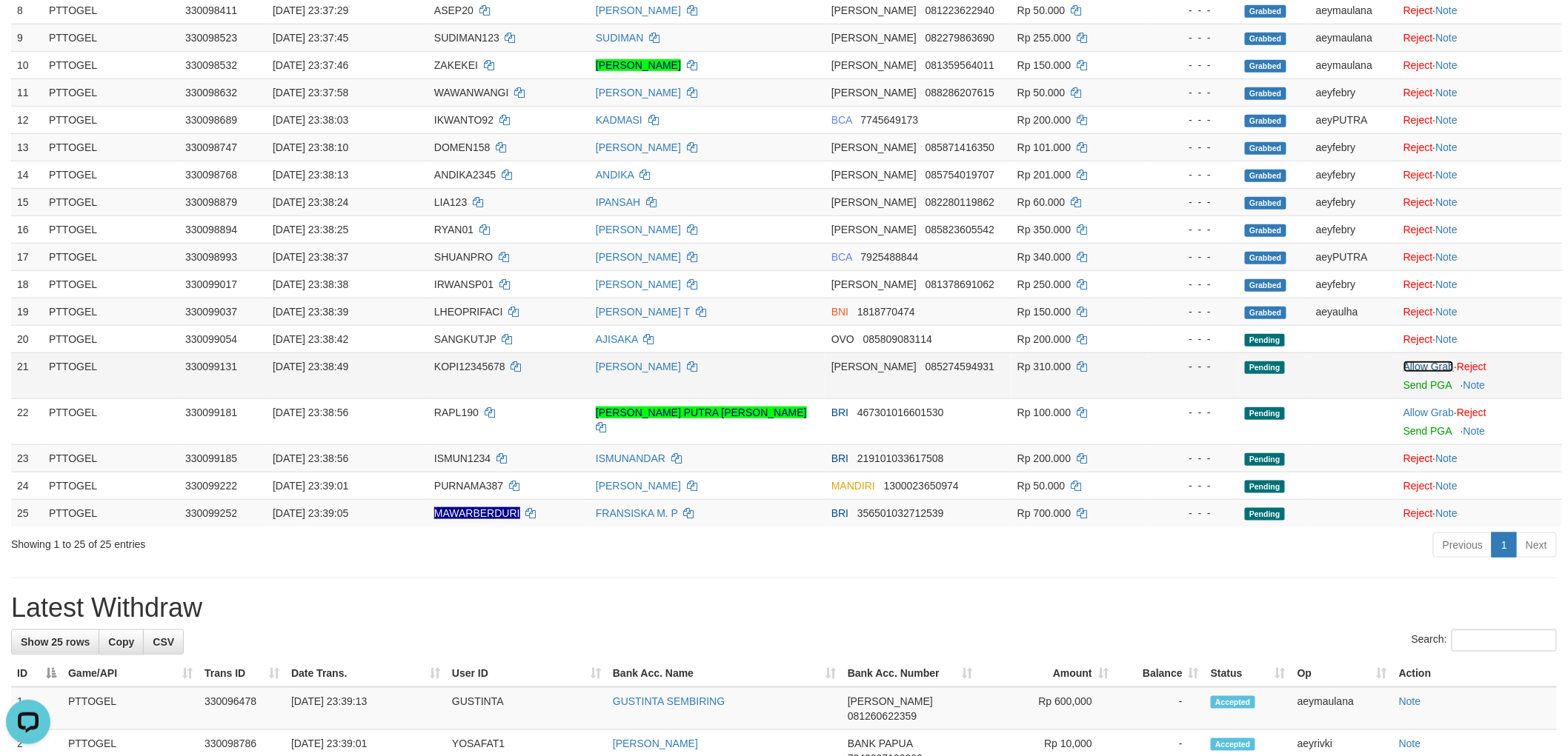
click at [1434, 361] on link "Allow Grab" at bounding box center [1428, 366] width 51 height 12
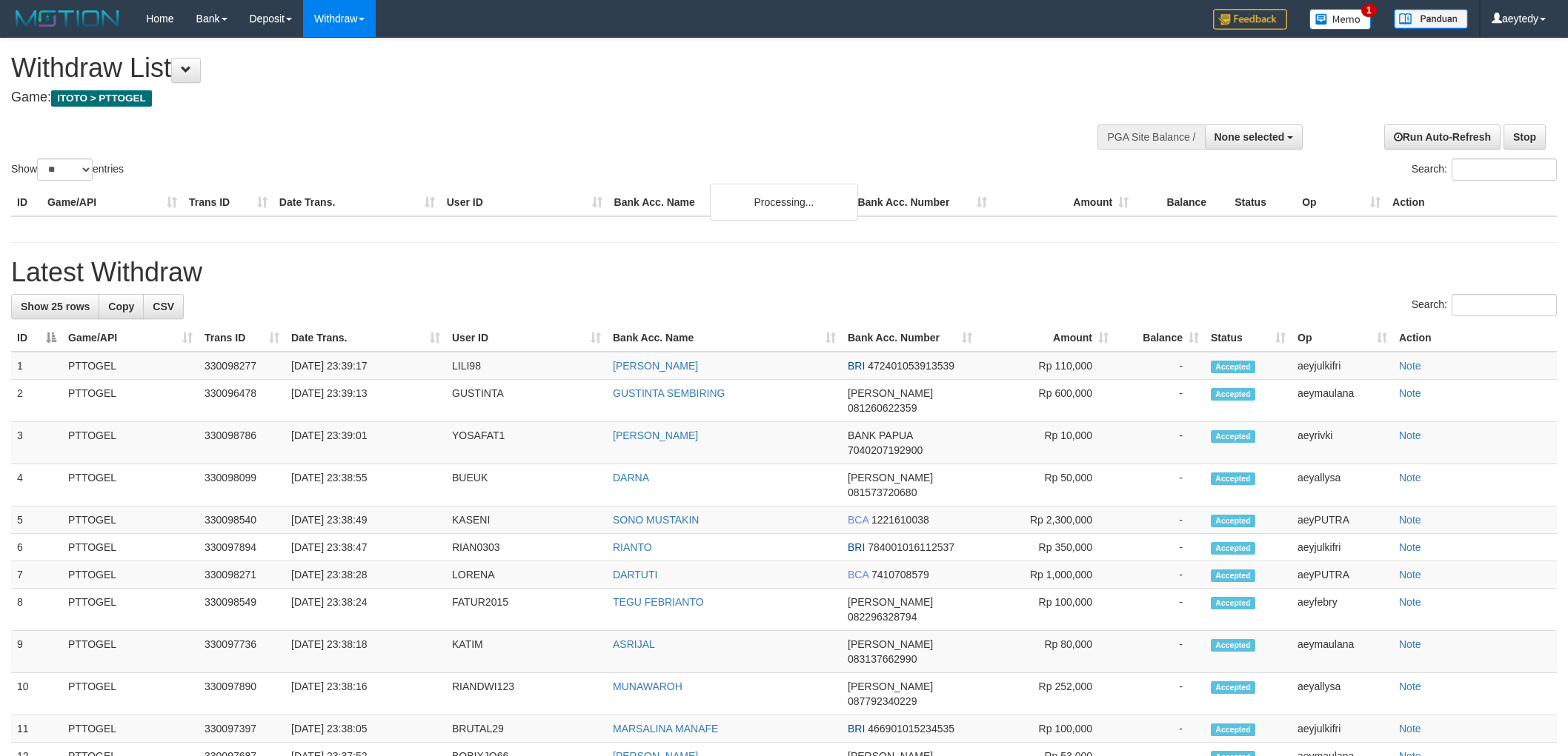
select select
select select "**"
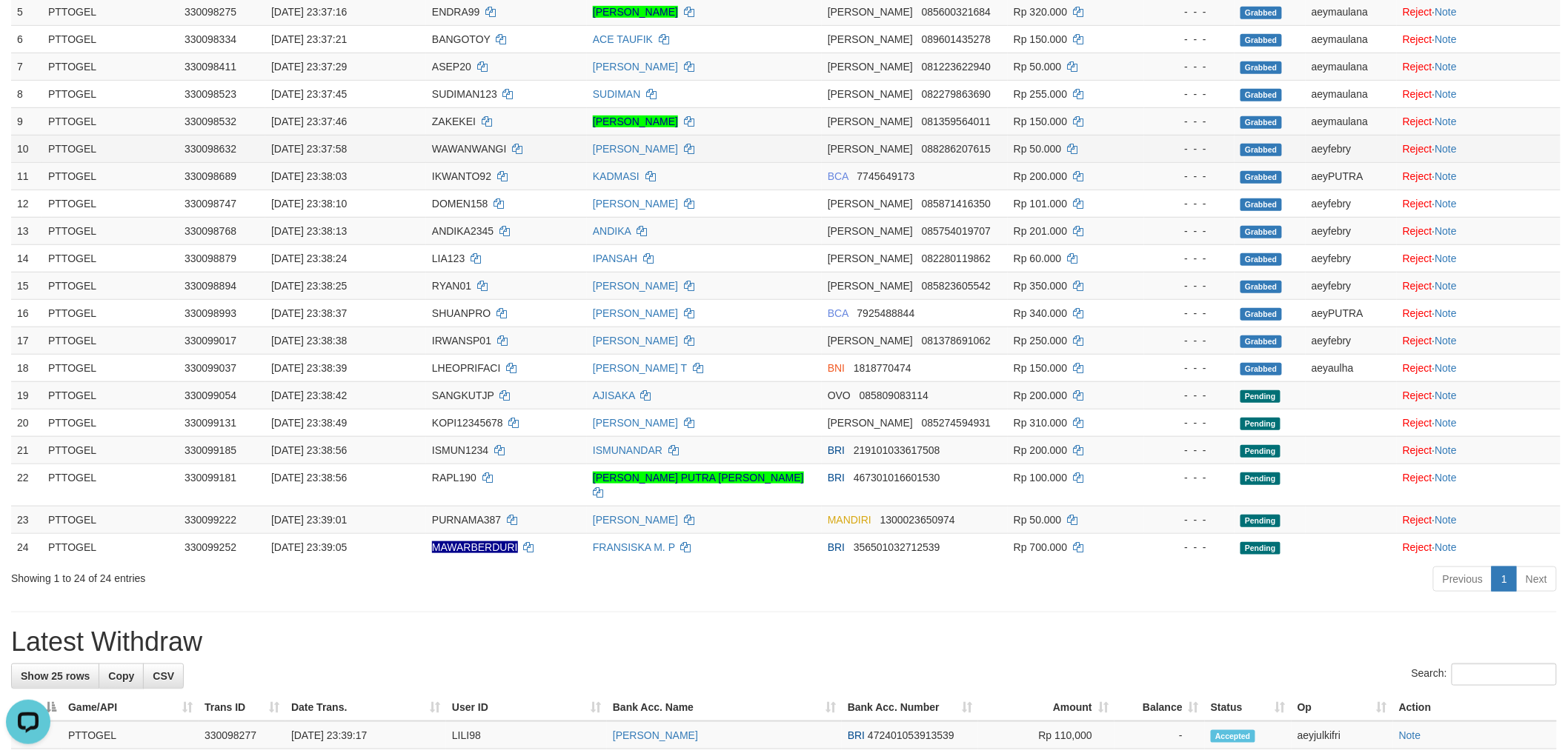
scroll to position [328, 0]
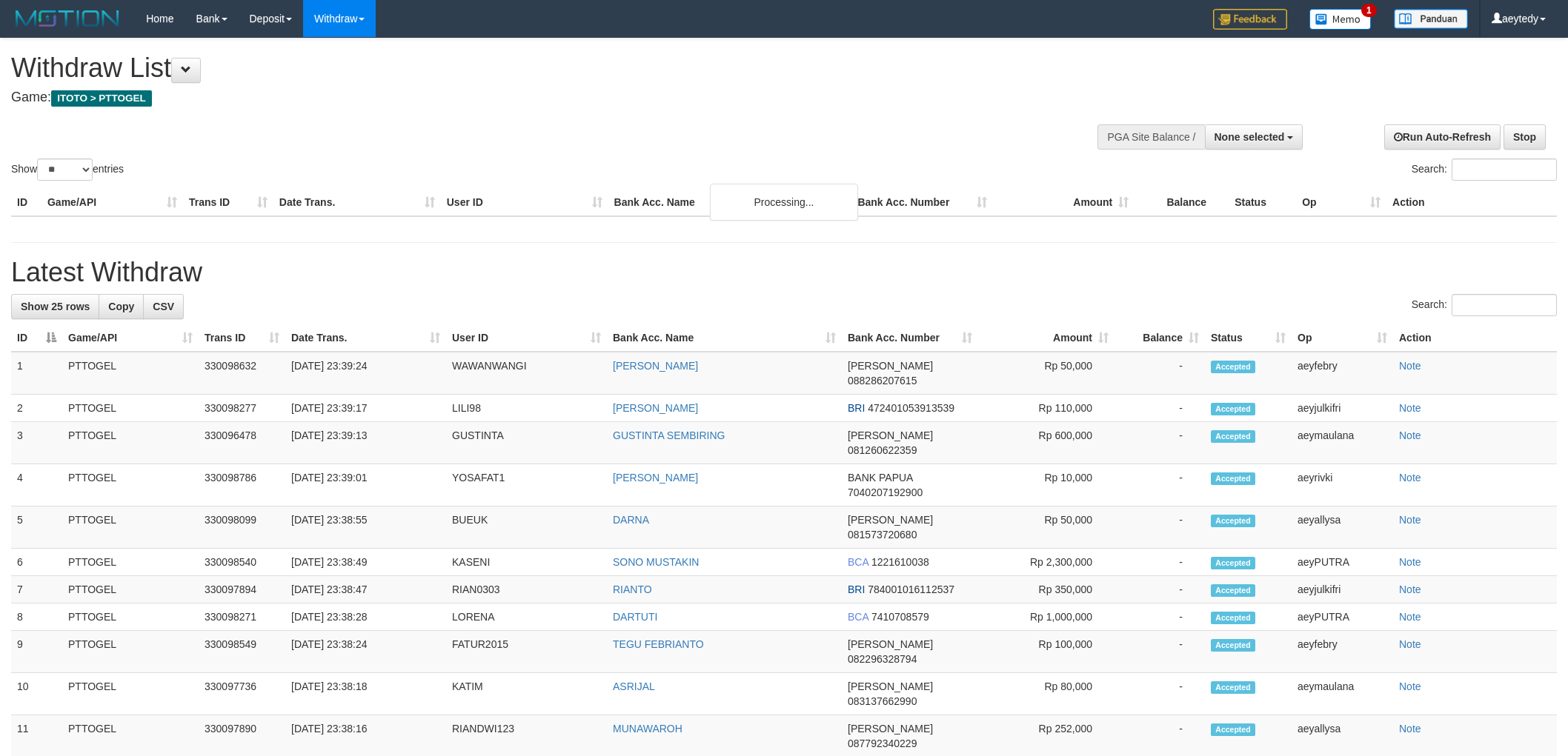
select select
select select "**"
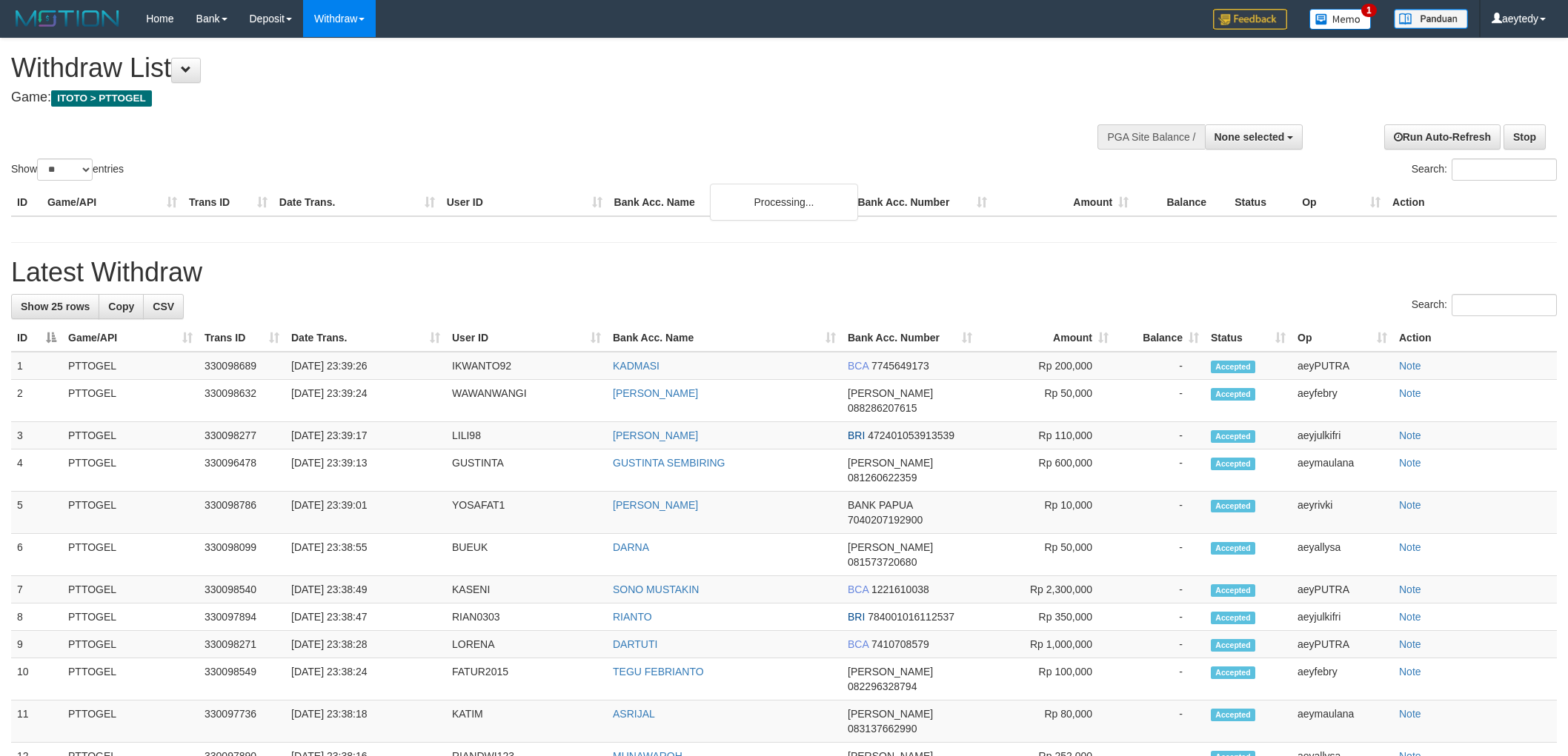
select select
select select "**"
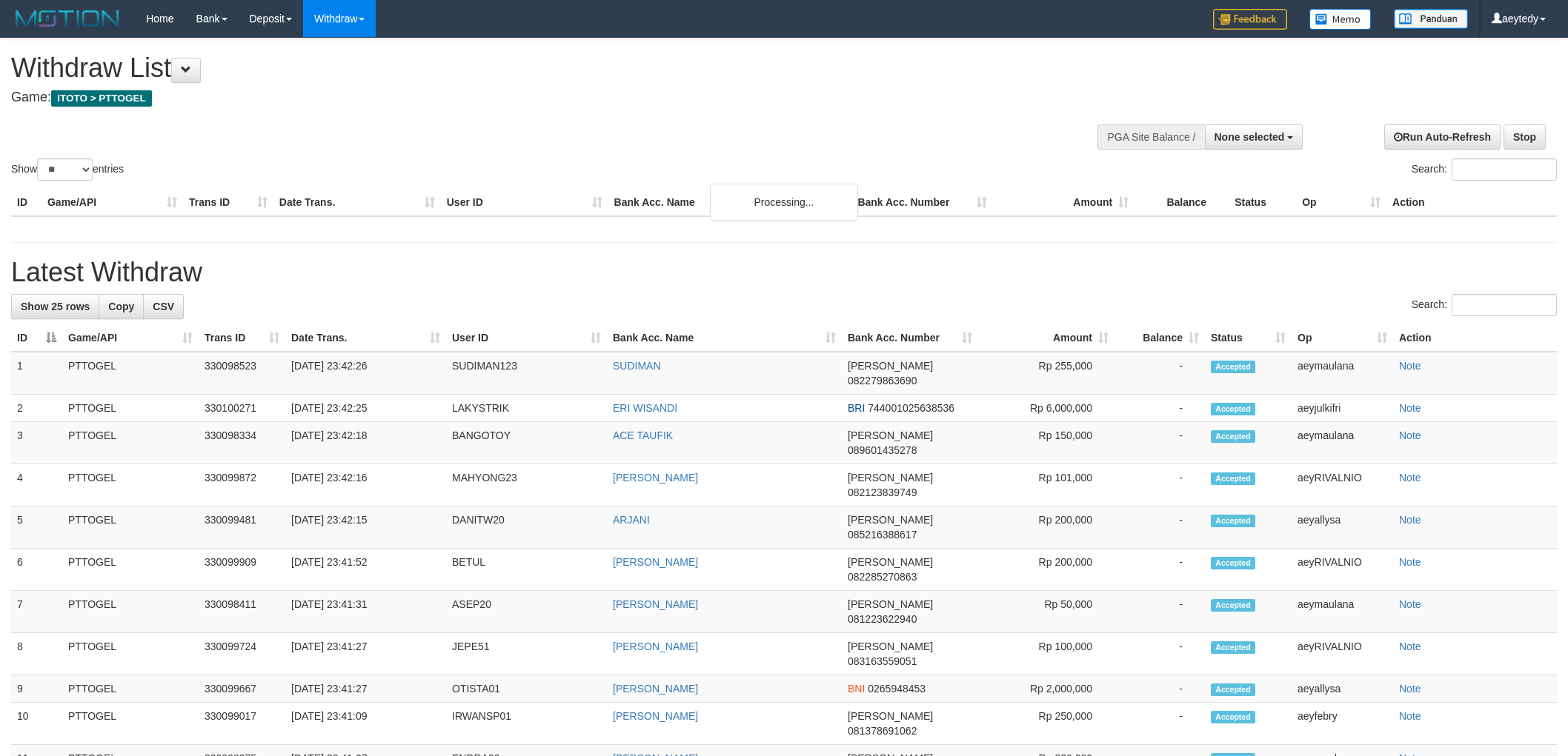
select select
select select "**"
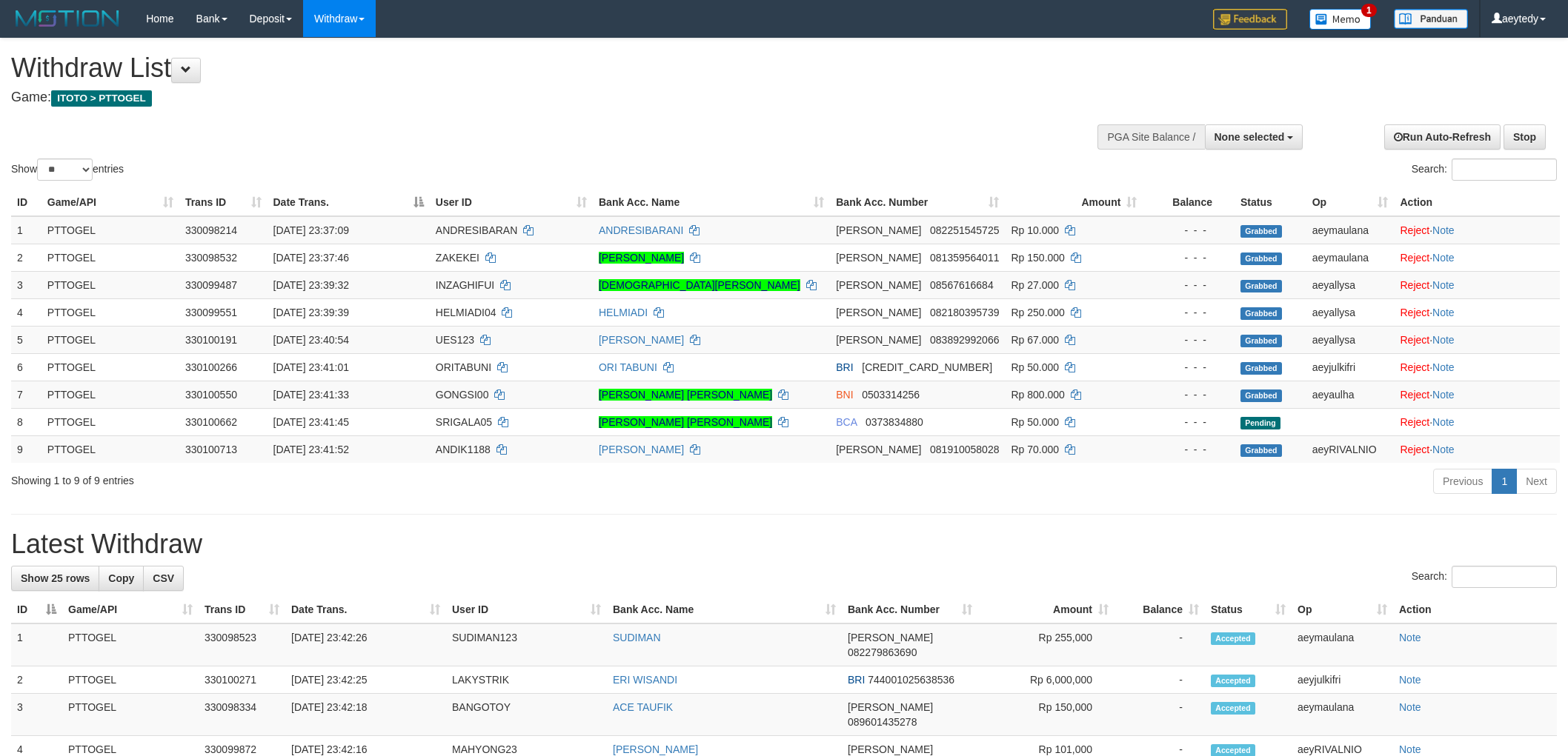
select select
select select "**"
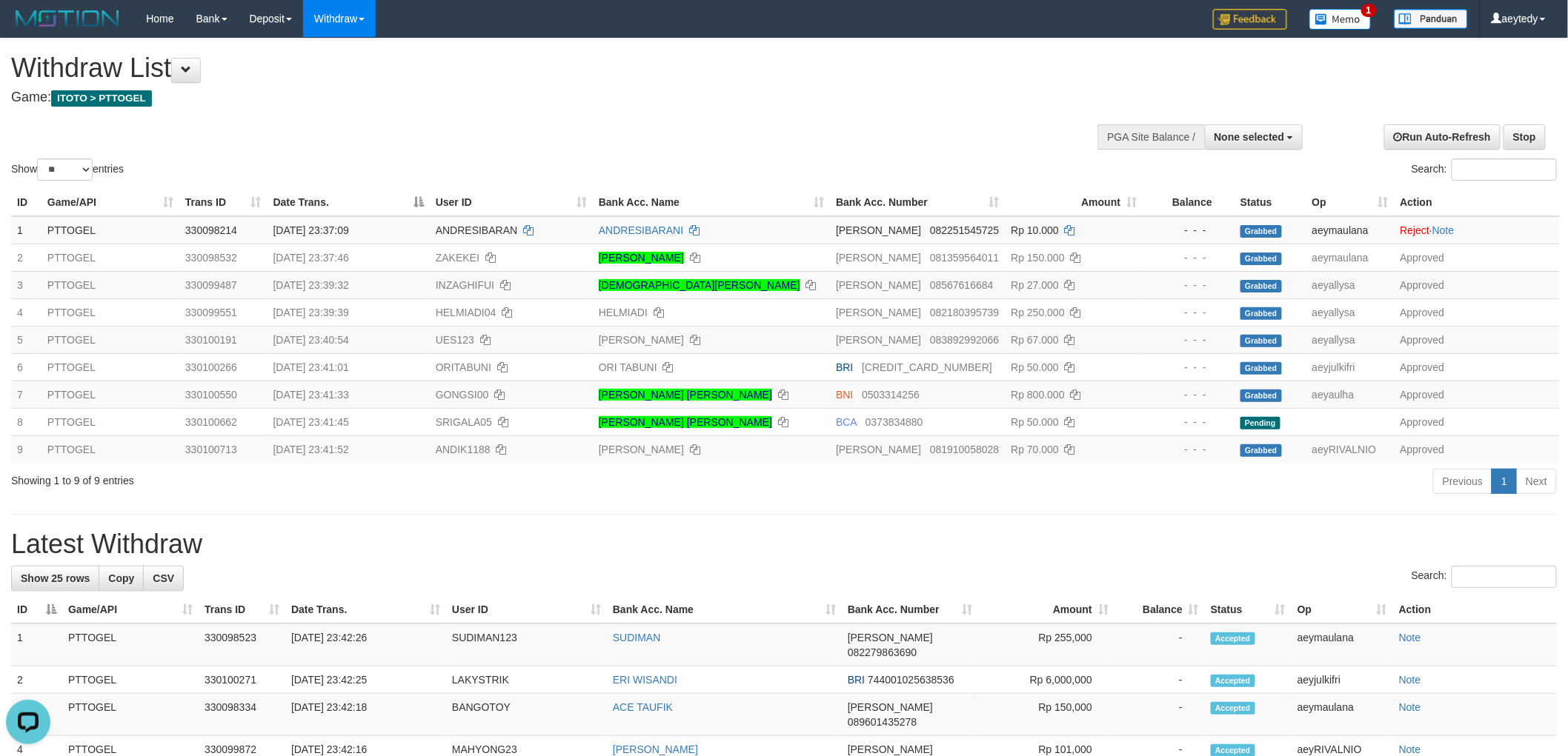
click at [878, 124] on div "Show ** ** ** *** entries Search:" at bounding box center [784, 111] width 1568 height 145
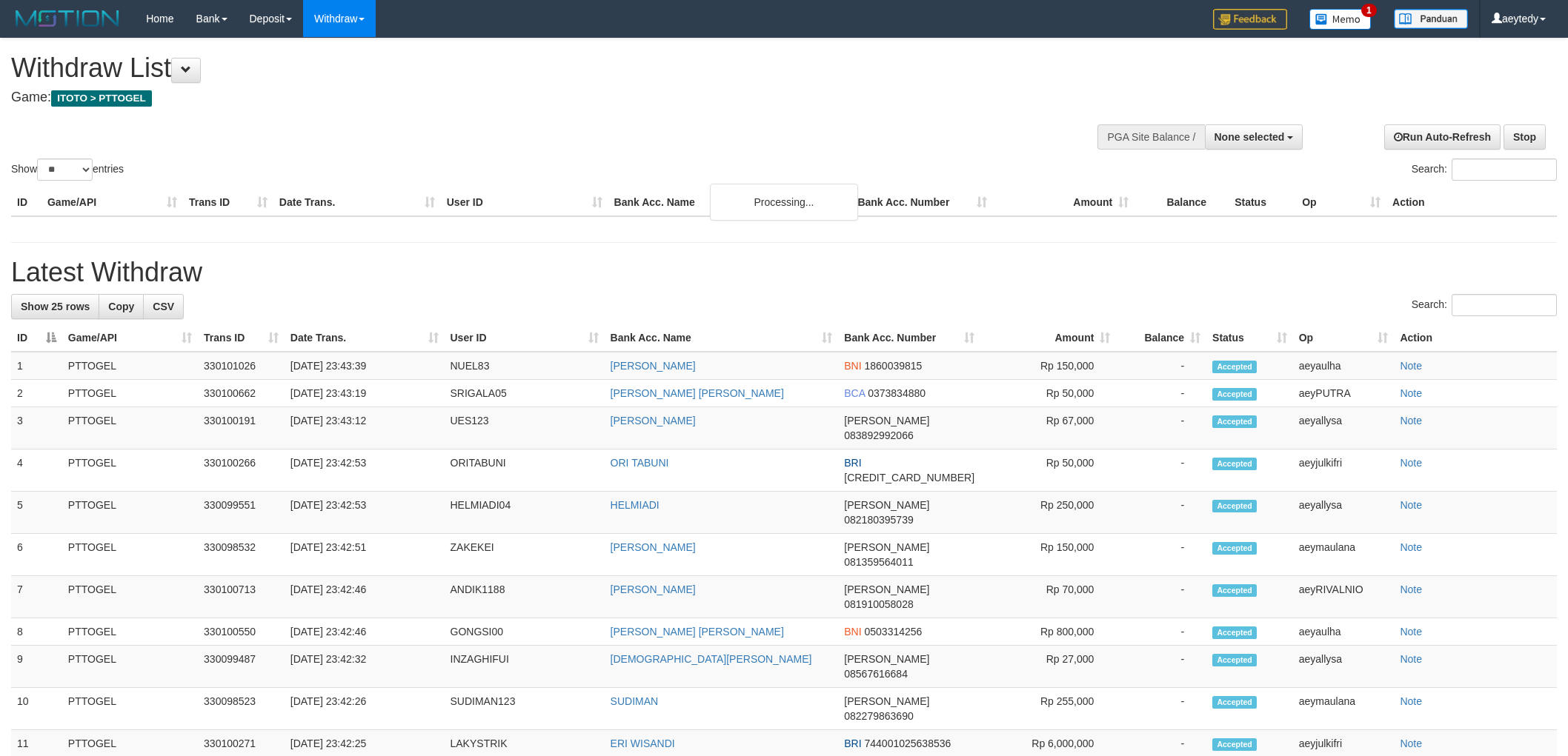
select select
select select "**"
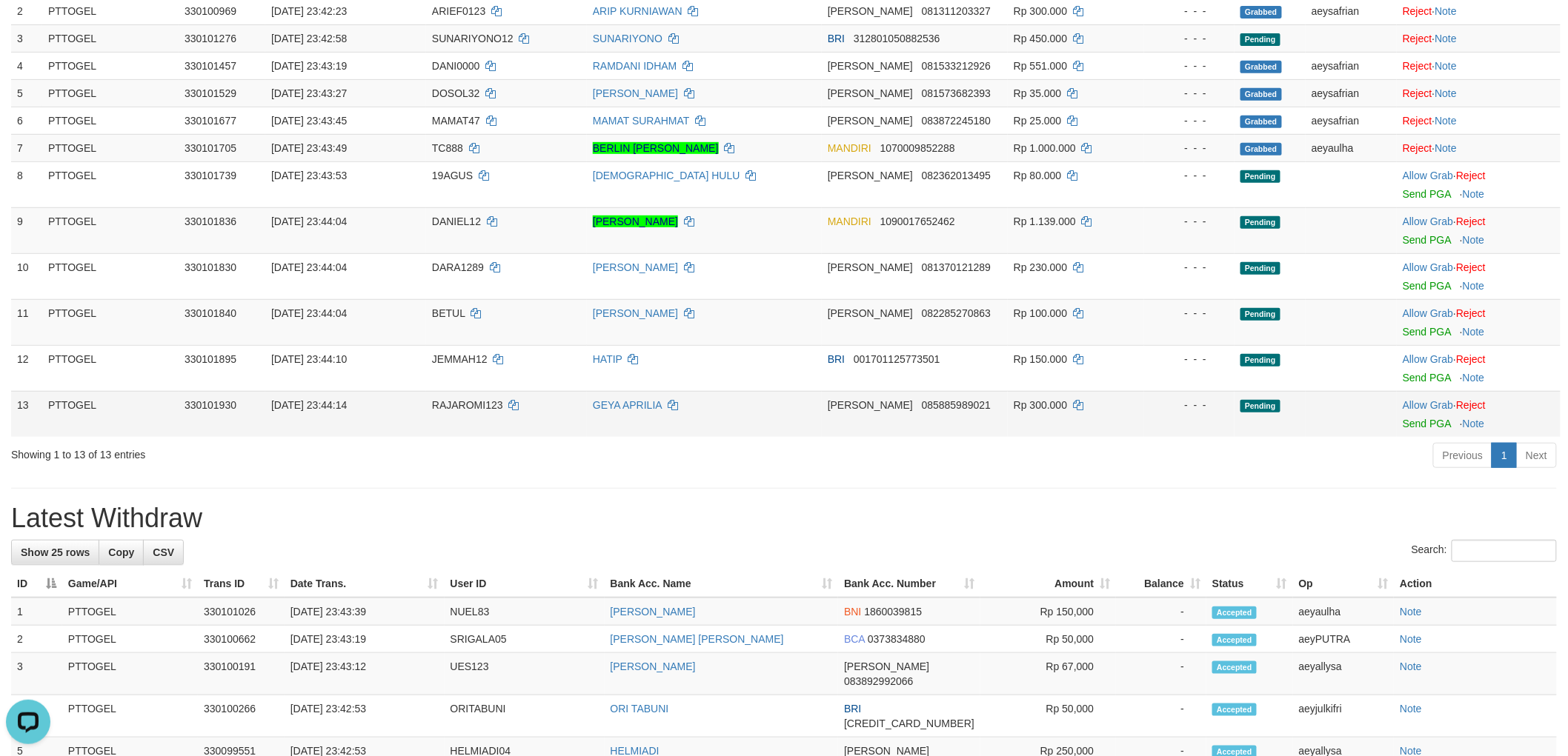
scroll to position [165, 0]
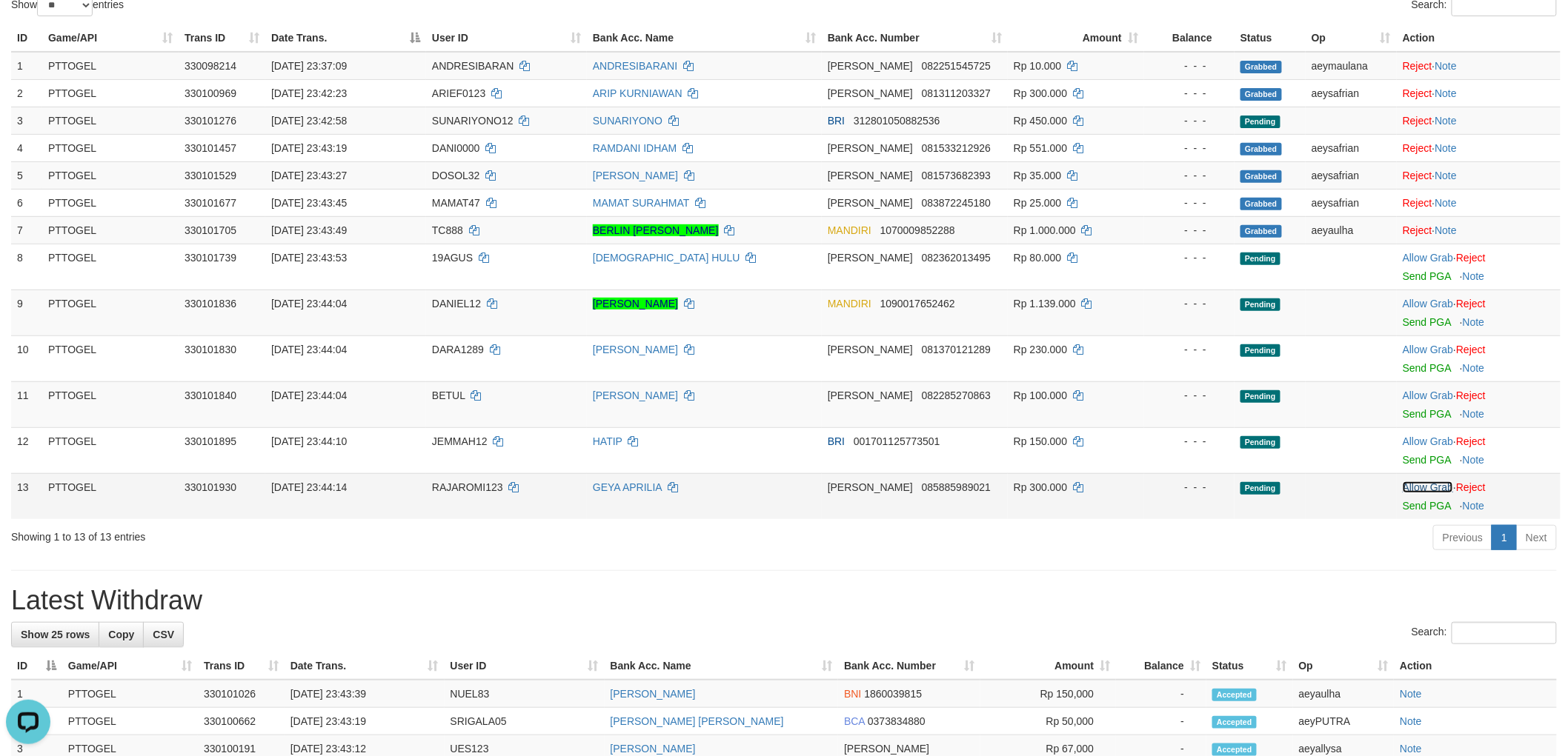
click at [1412, 482] on link "Allow Grab" at bounding box center [1427, 487] width 51 height 12
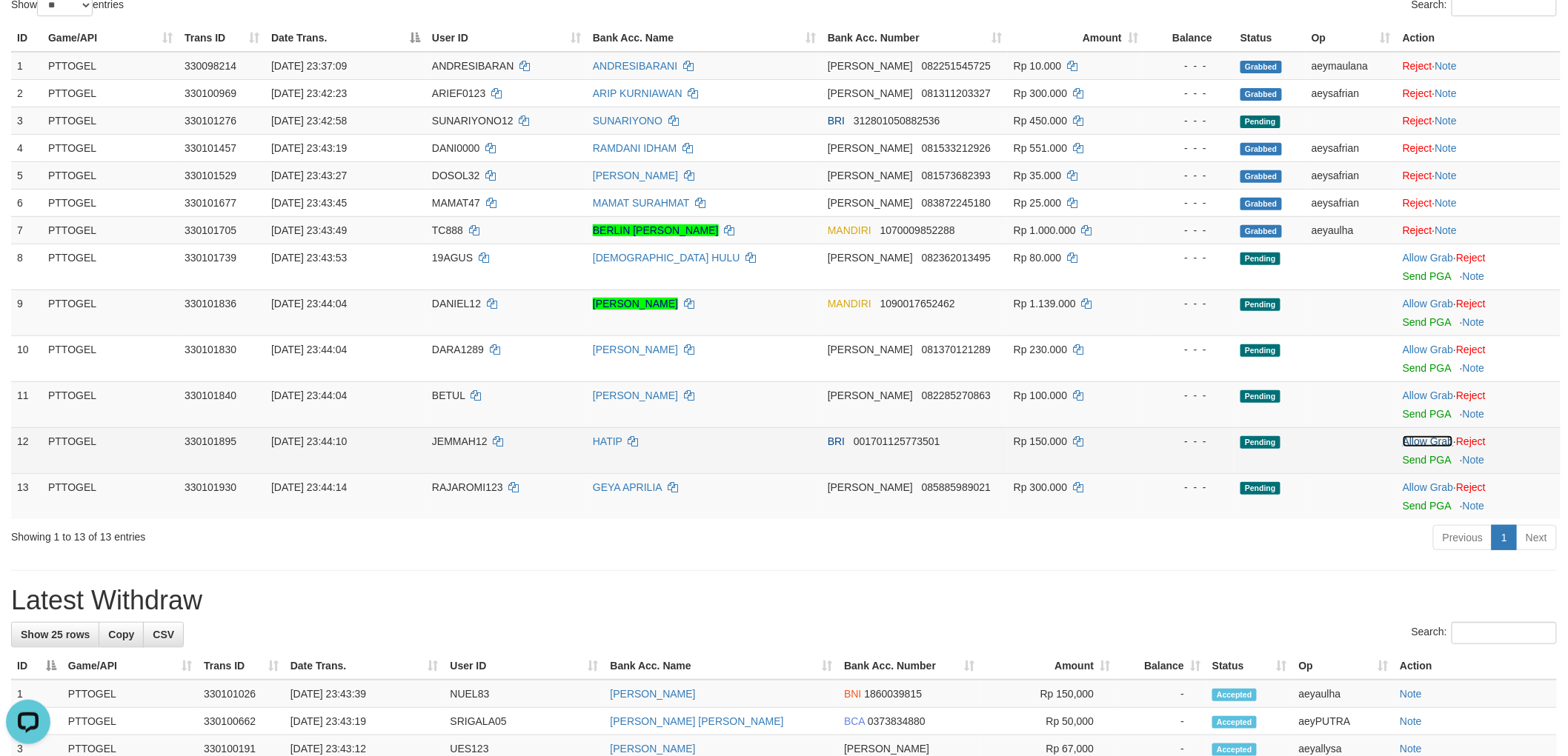
click at [1423, 435] on link "Allow Grab" at bounding box center [1427, 441] width 51 height 12
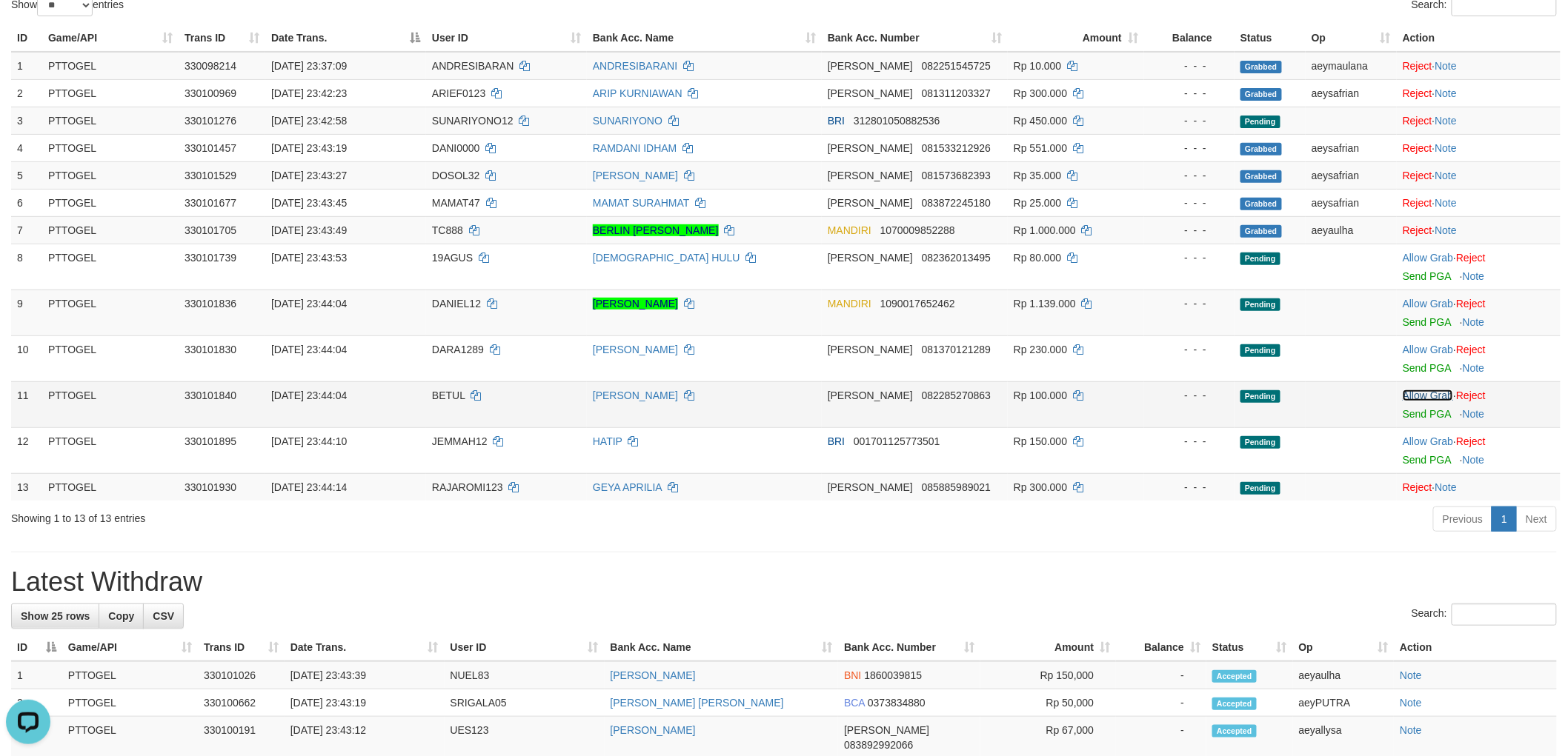
click at [1427, 395] on link "Allow Grab" at bounding box center [1427, 395] width 51 height 12
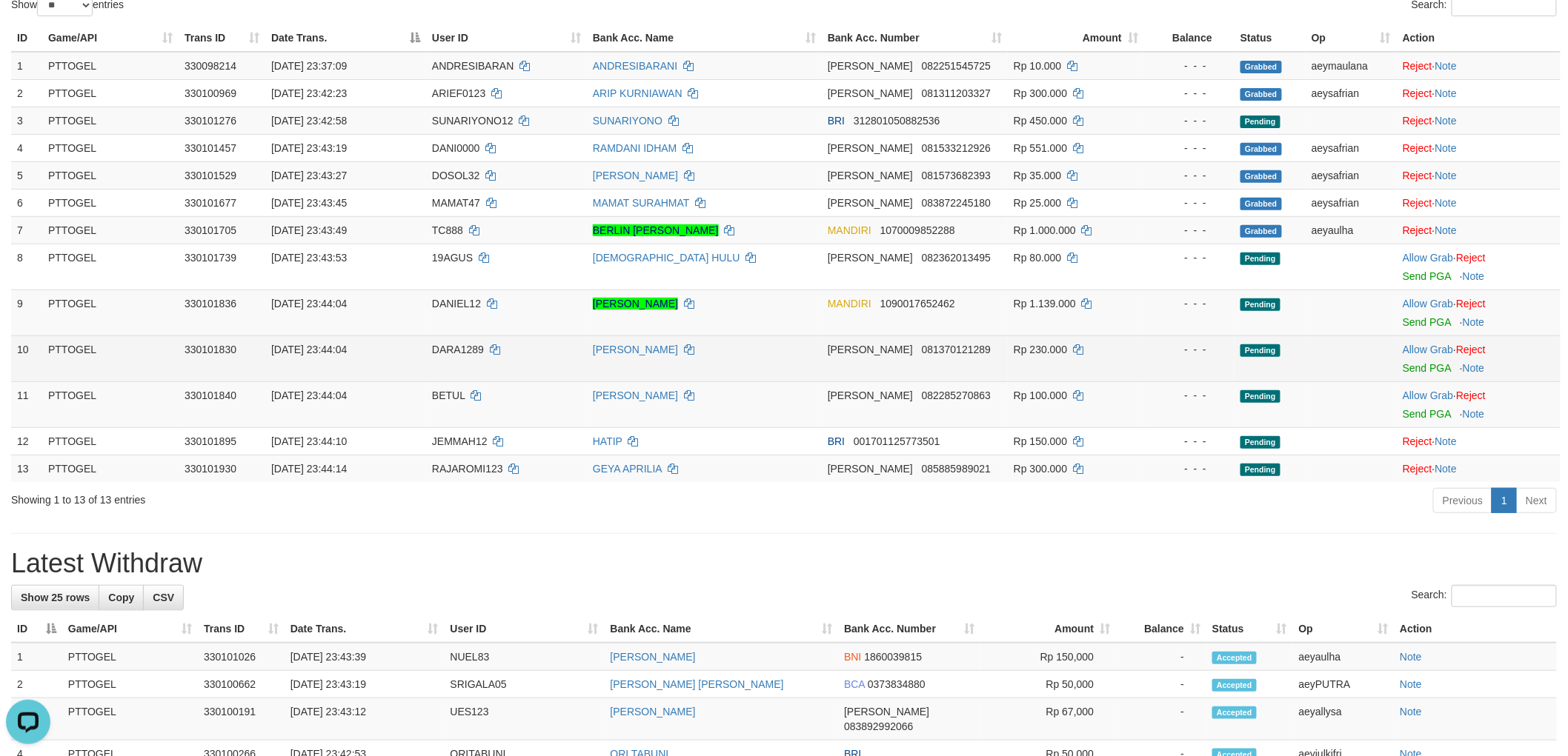
click at [1431, 338] on td "Allow Grab · Reject Send PGA · Note" at bounding box center [1479, 359] width 164 height 46
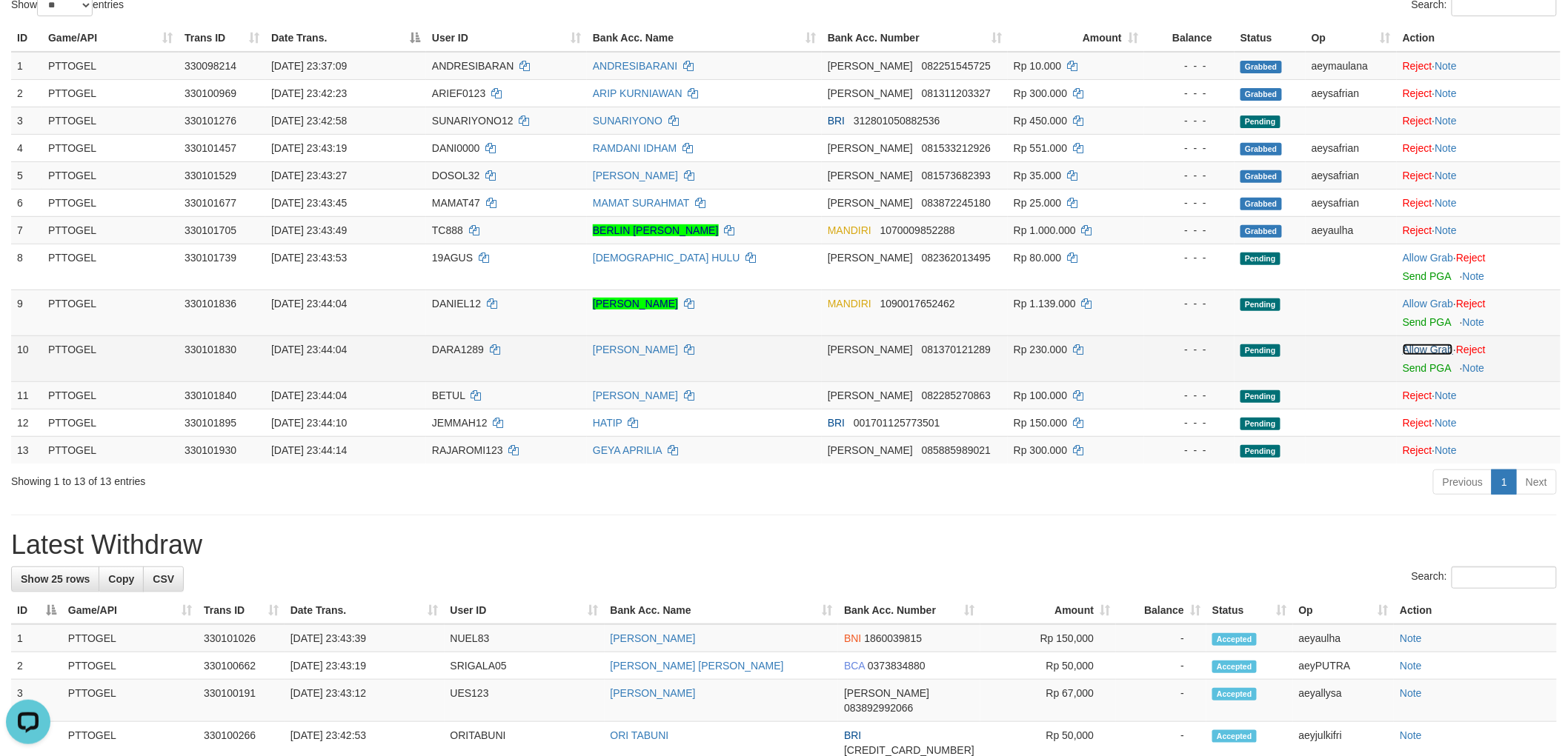
click at [1421, 344] on link "Allow Grab" at bounding box center [1427, 349] width 51 height 12
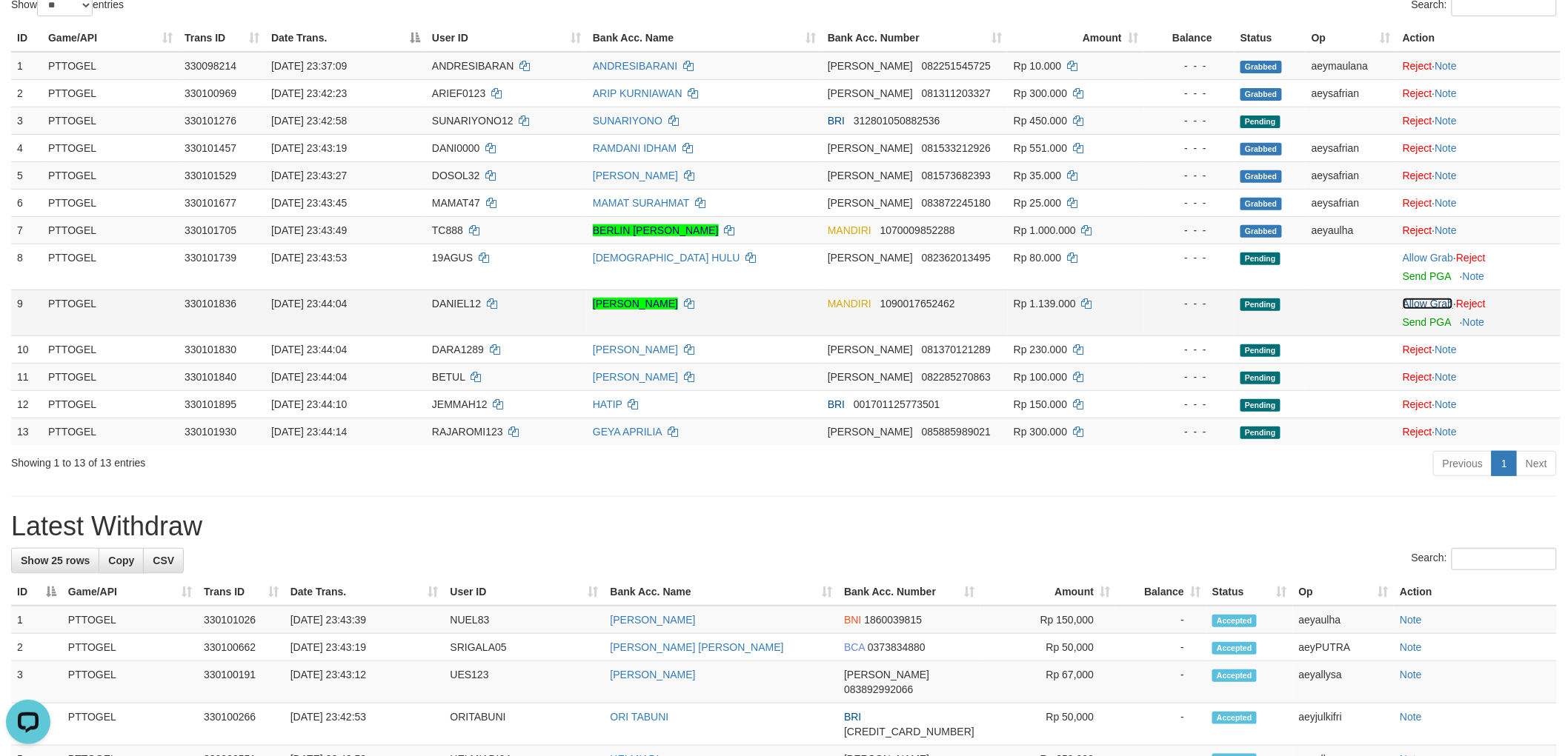
click at [1431, 298] on link "Allow Grab" at bounding box center [1427, 304] width 51 height 12
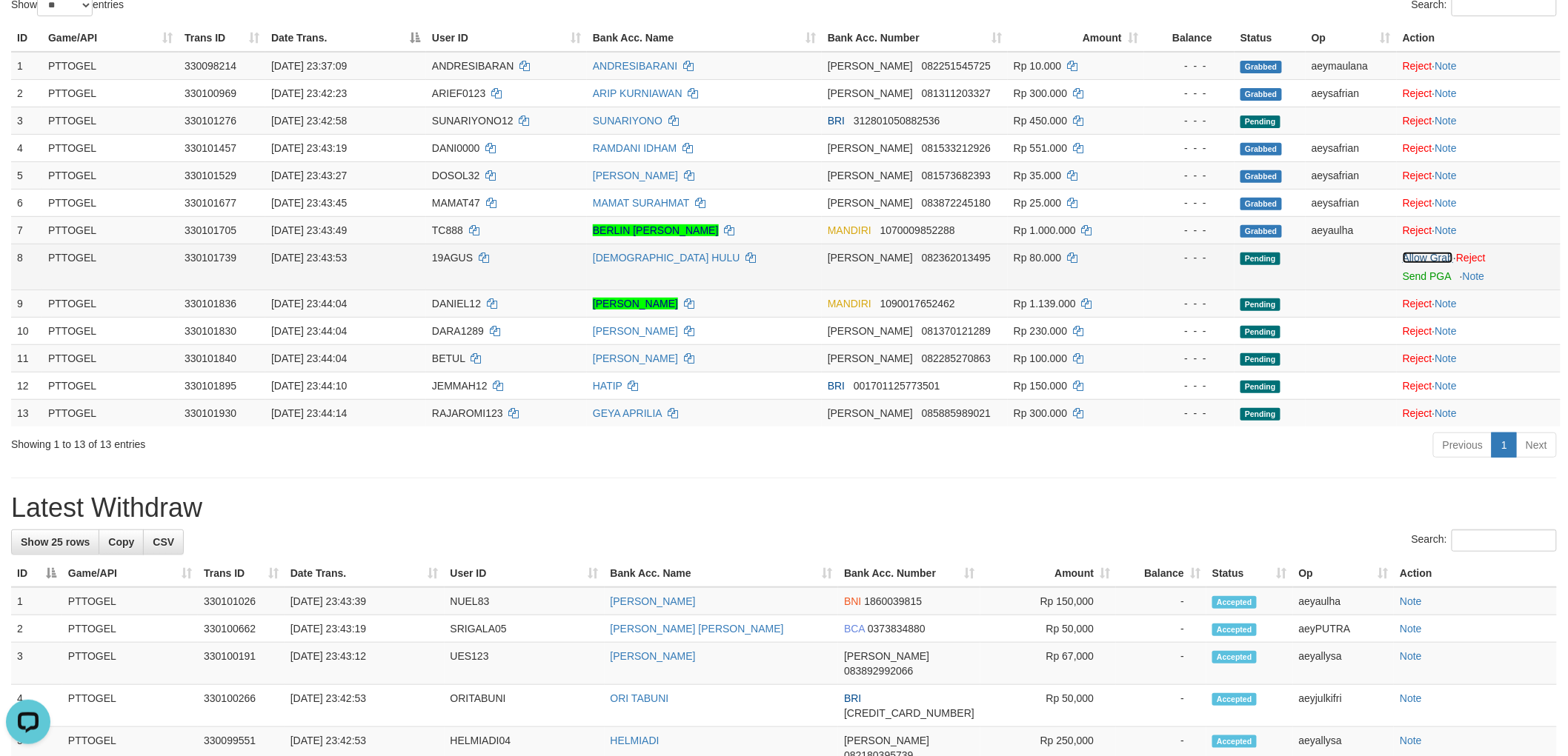
click at [1431, 252] on link "Allow Grab" at bounding box center [1427, 258] width 51 height 12
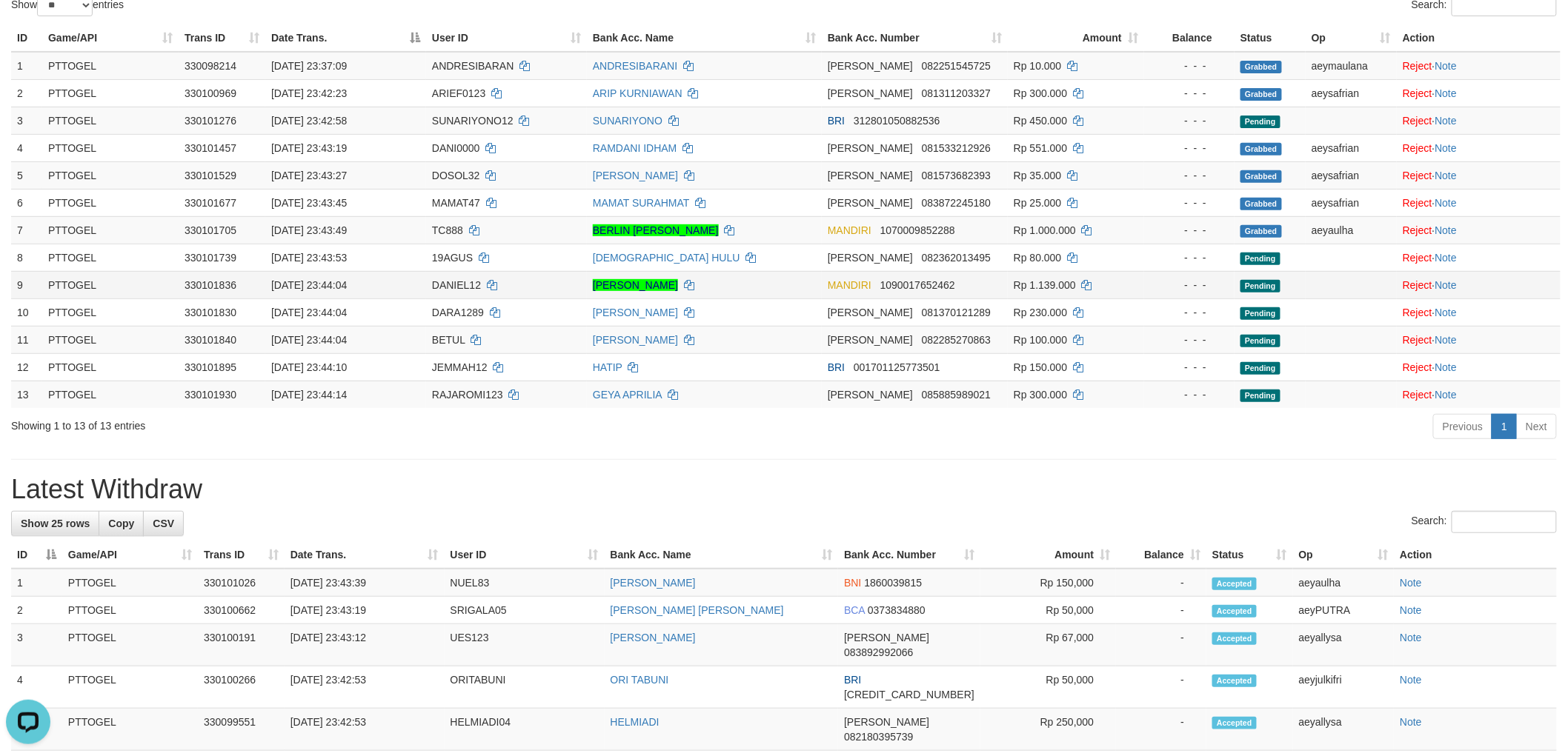
click at [442, 284] on span "DANIEL12" at bounding box center [455, 285] width 49 height 12
copy td "DANIEL12"
click at [1205, 492] on h1 "Latest Withdraw" at bounding box center [783, 489] width 1545 height 29
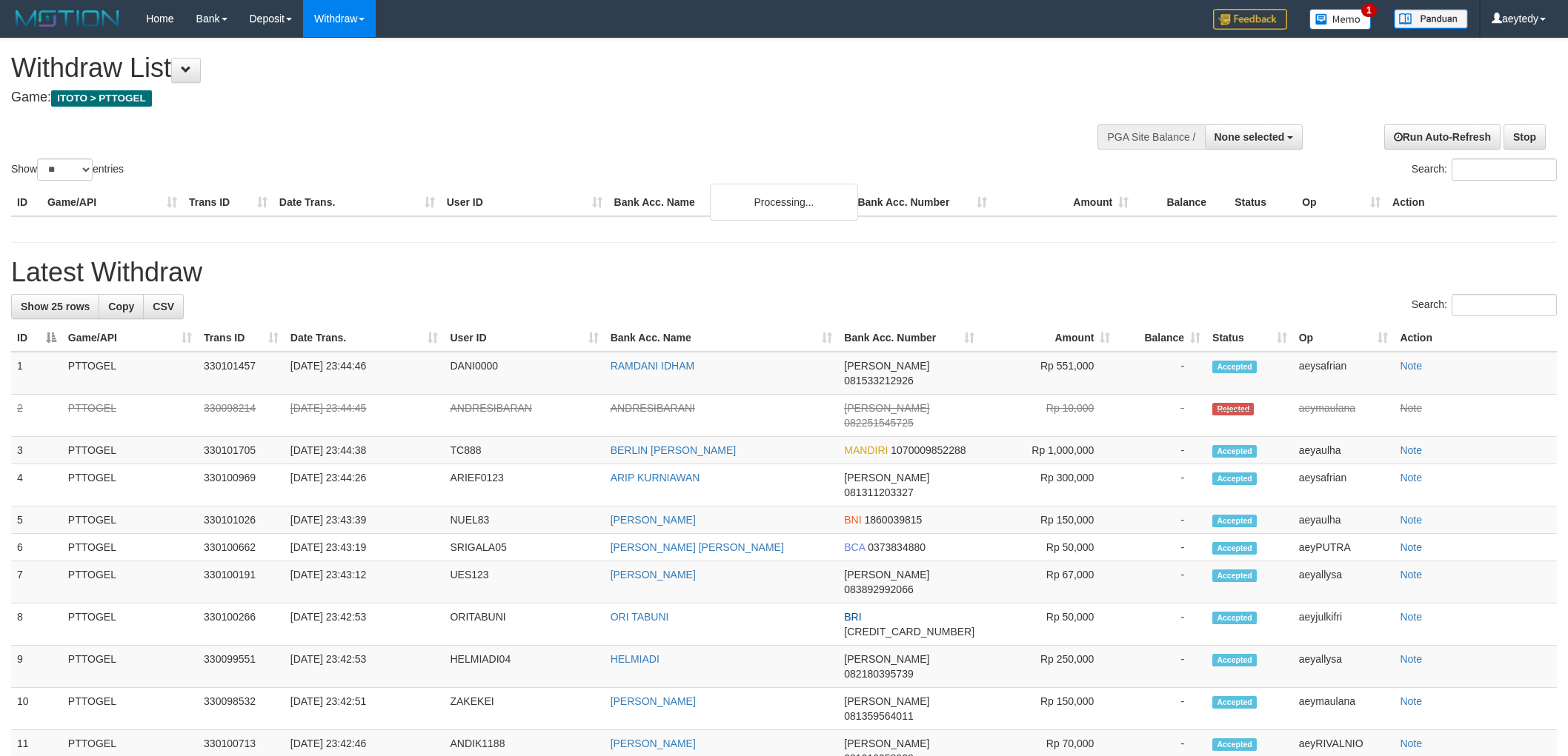
select select
select select "**"
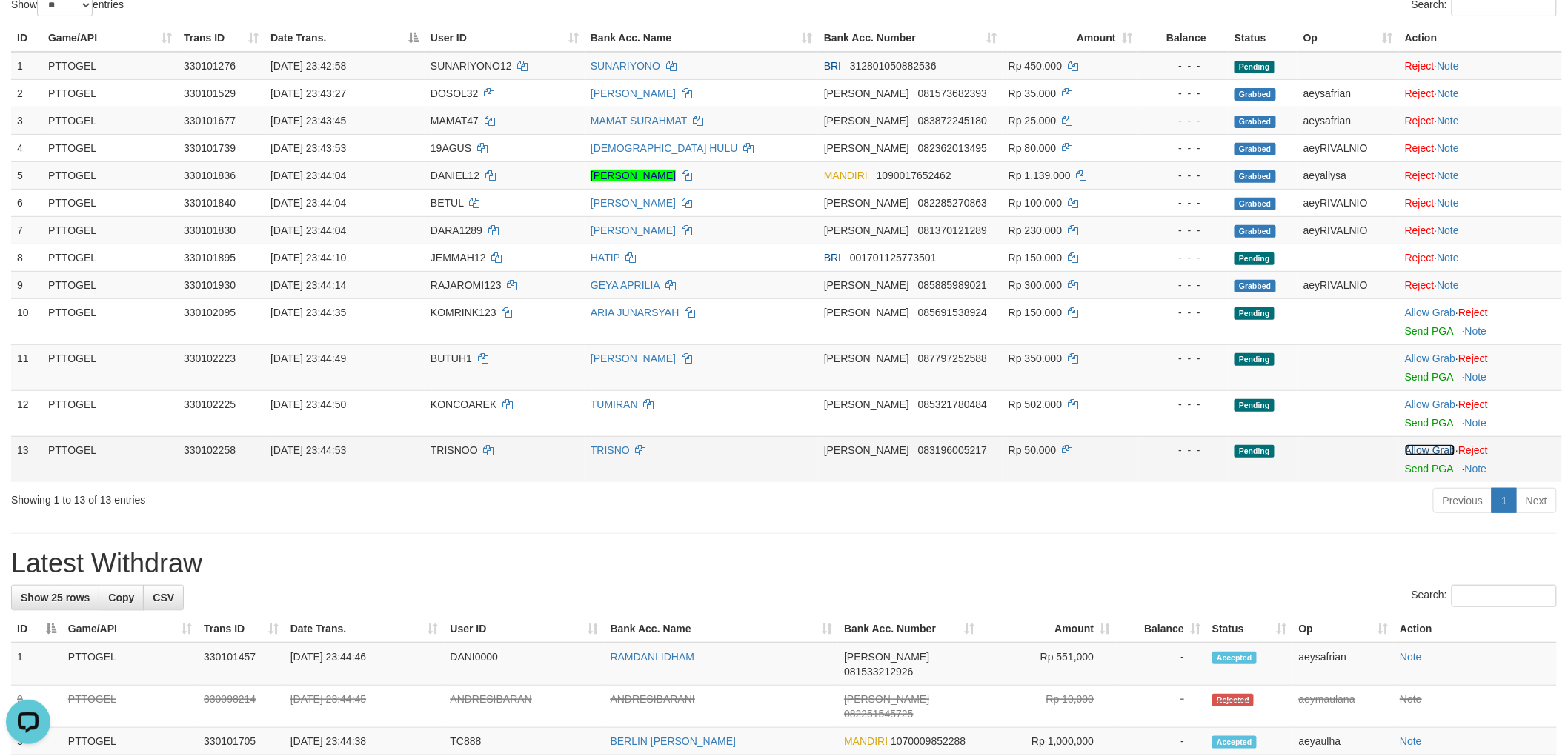
click at [1421, 446] on link "Allow Grab" at bounding box center [1429, 450] width 51 height 12
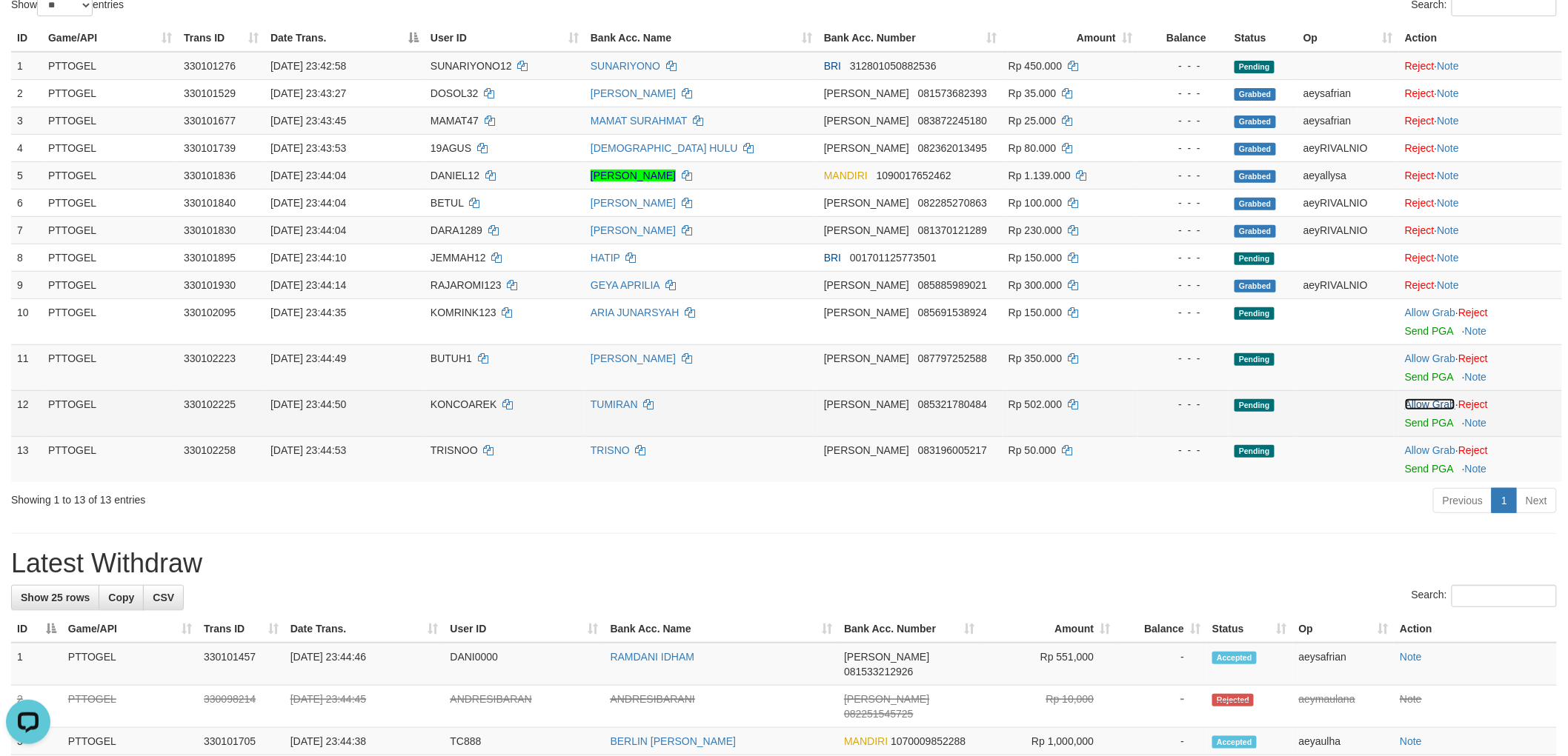
click at [1435, 401] on link "Allow Grab" at bounding box center [1429, 404] width 51 height 12
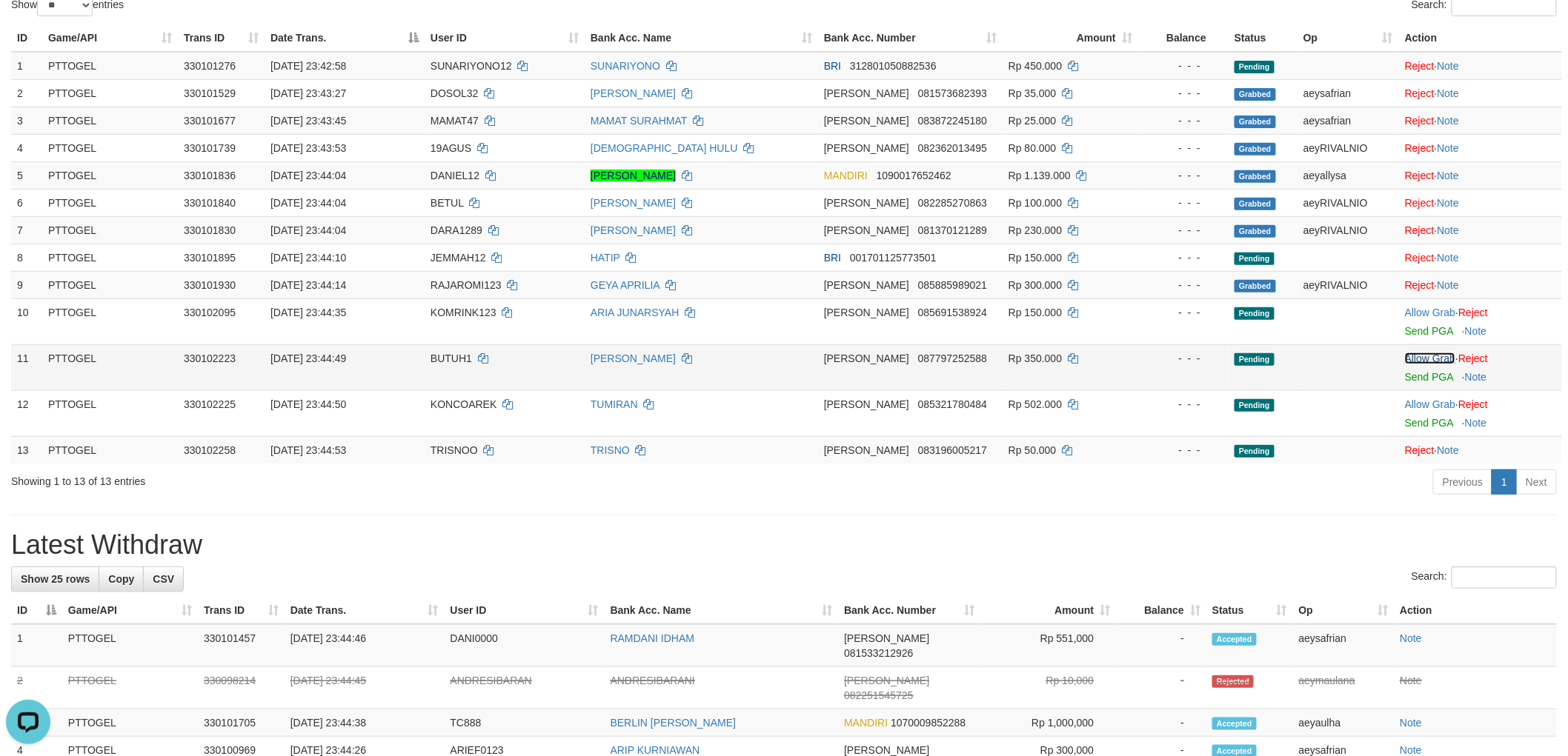
click at [1433, 358] on link "Allow Grab" at bounding box center [1429, 358] width 51 height 12
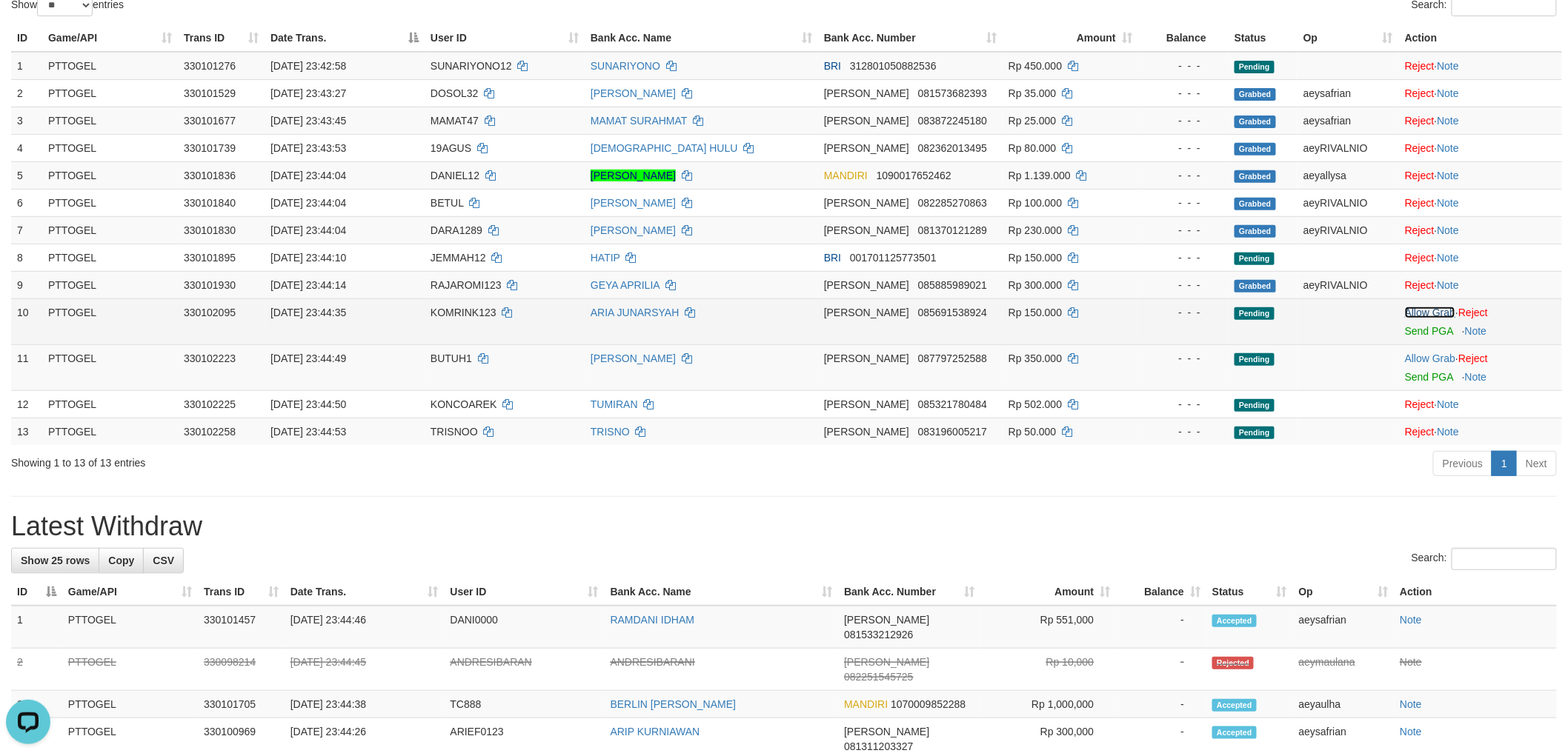
click at [1424, 308] on link "Allow Grab" at bounding box center [1429, 312] width 51 height 12
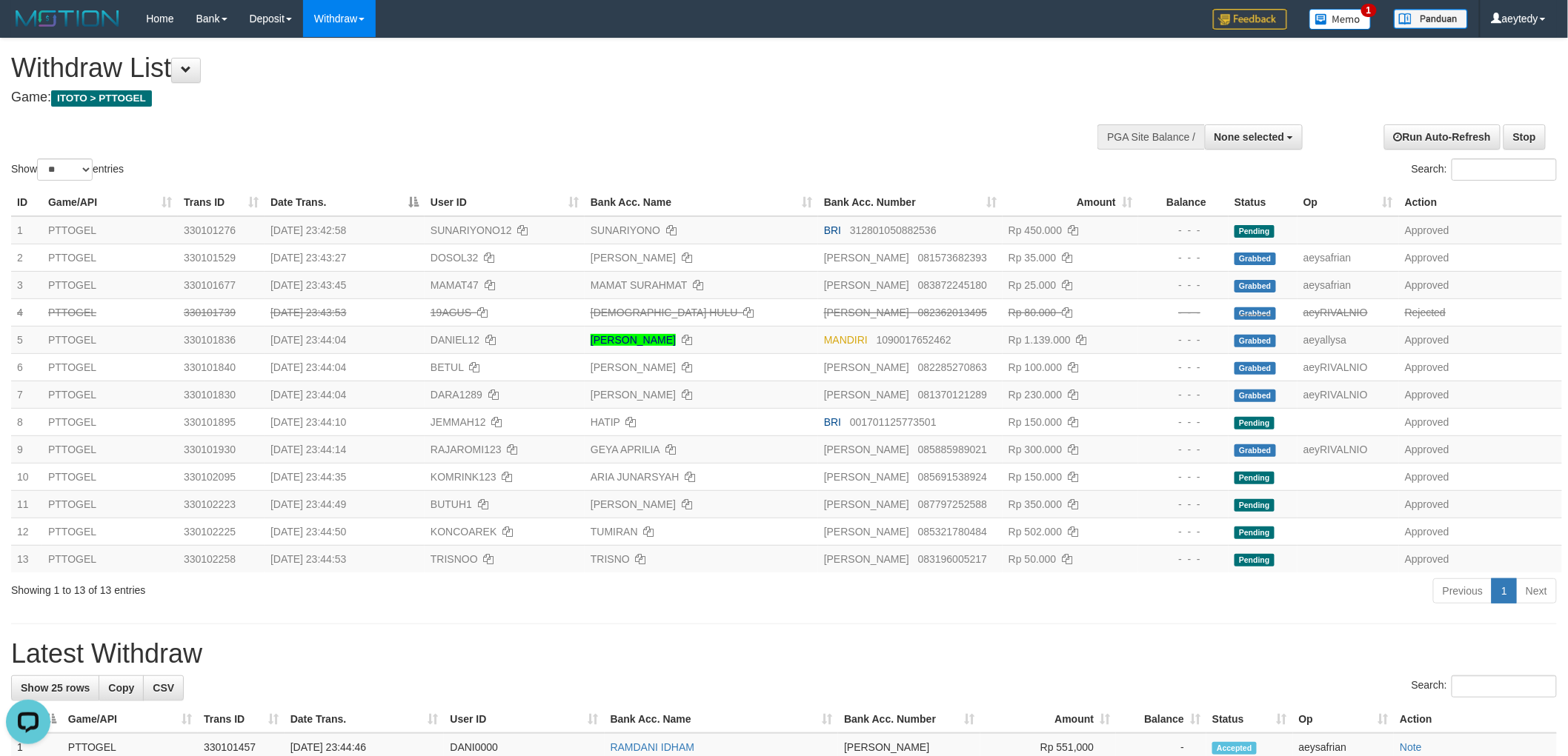
drag, startPoint x: 997, startPoint y: 100, endPoint x: 996, endPoint y: 90, distance: 10.0
click at [996, 97] on h4 "Game: ITOTO > PTTOGEL" at bounding box center [521, 97] width 1020 height 15
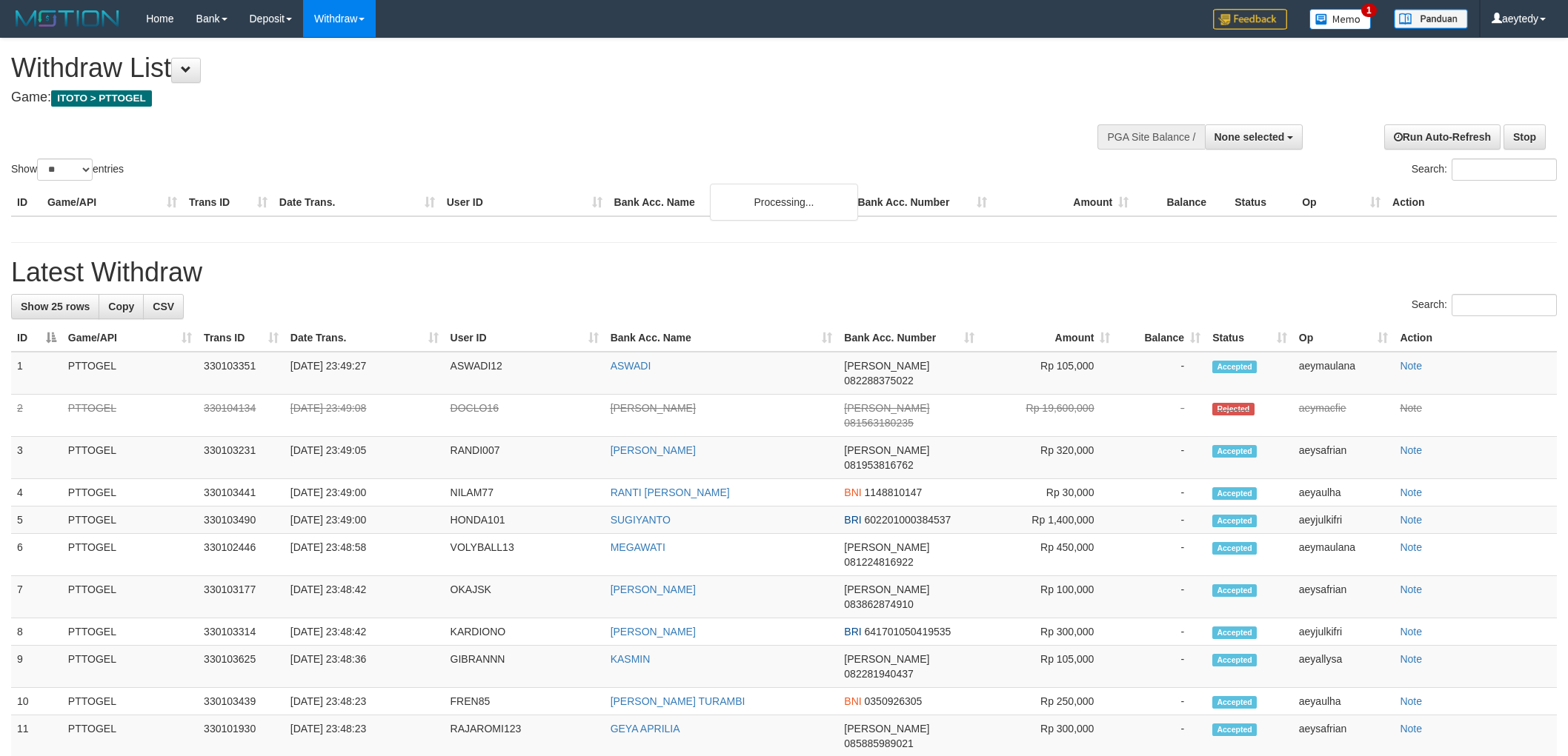
select select
select select "**"
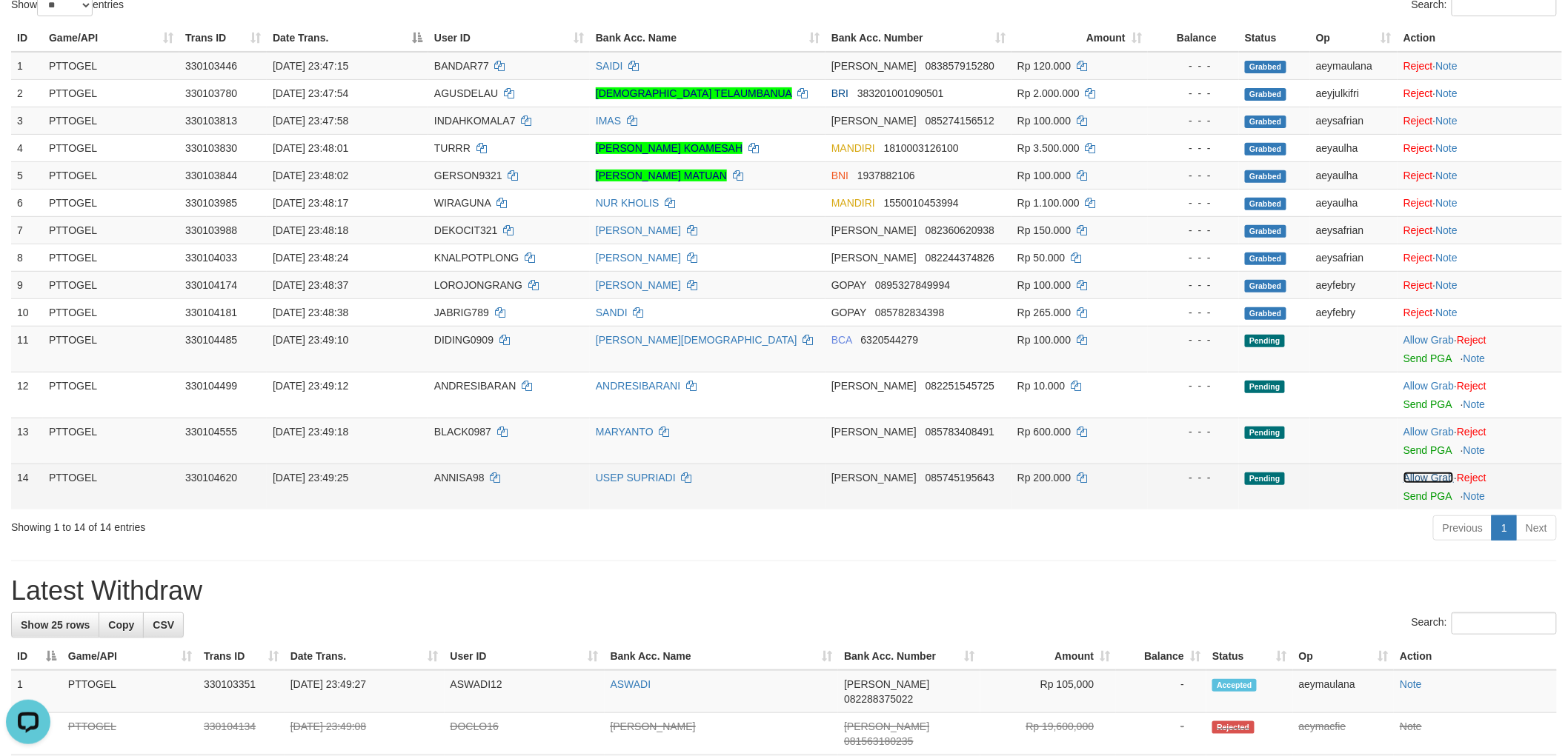
click at [1440, 476] on link "Allow Grab" at bounding box center [1428, 477] width 51 height 12
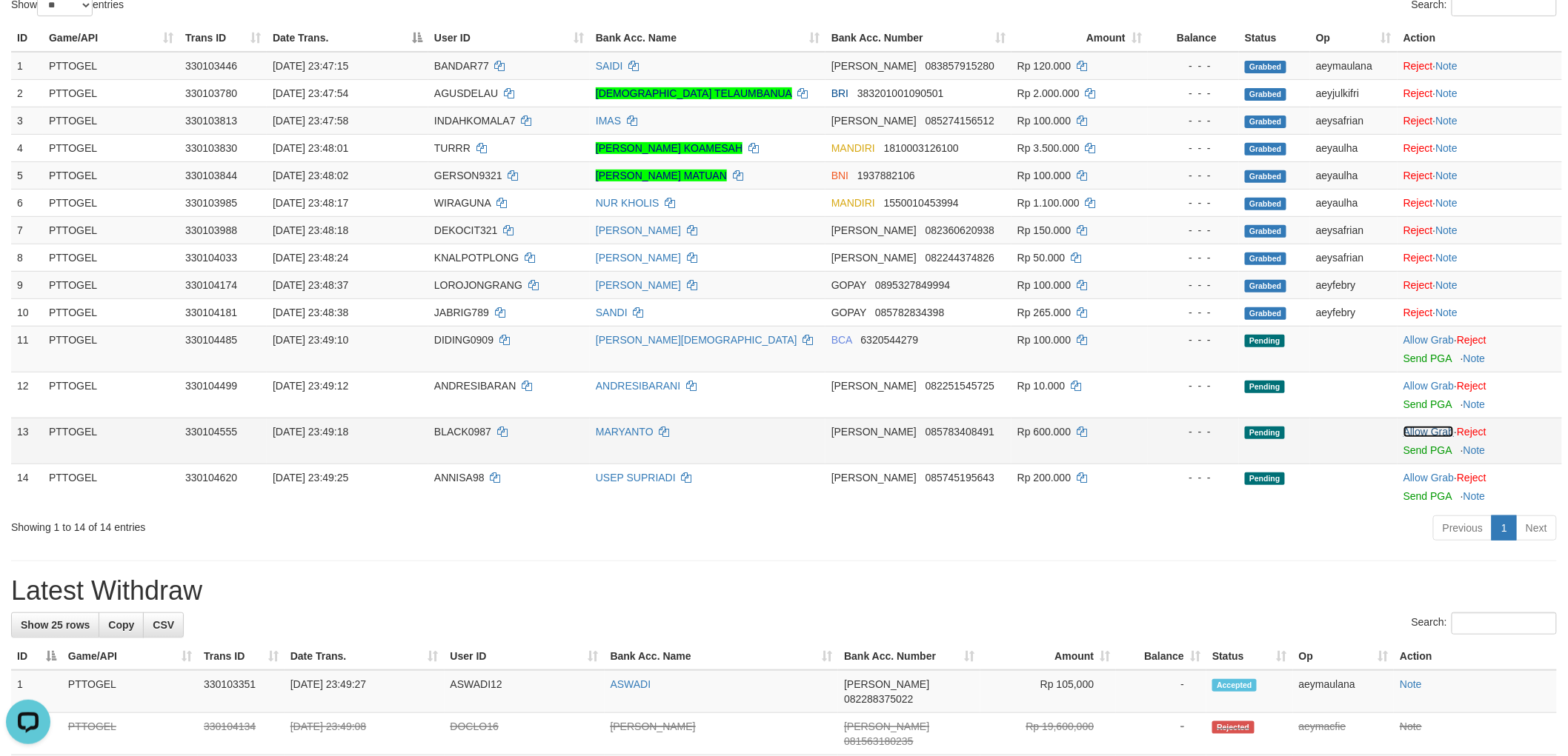
click at [1433, 430] on link "Allow Grab" at bounding box center [1428, 431] width 51 height 12
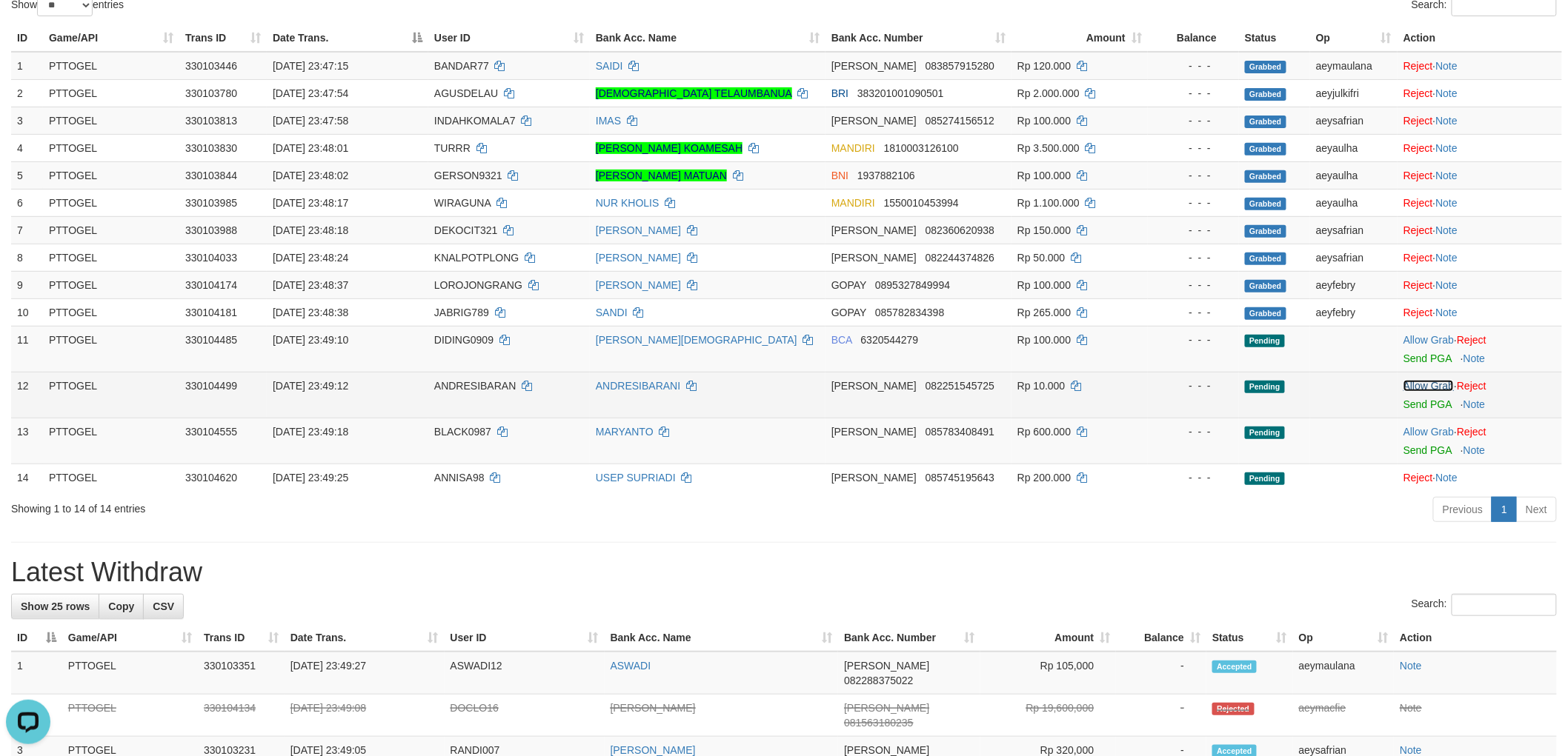
click at [1433, 384] on link "Allow Grab" at bounding box center [1428, 385] width 51 height 12
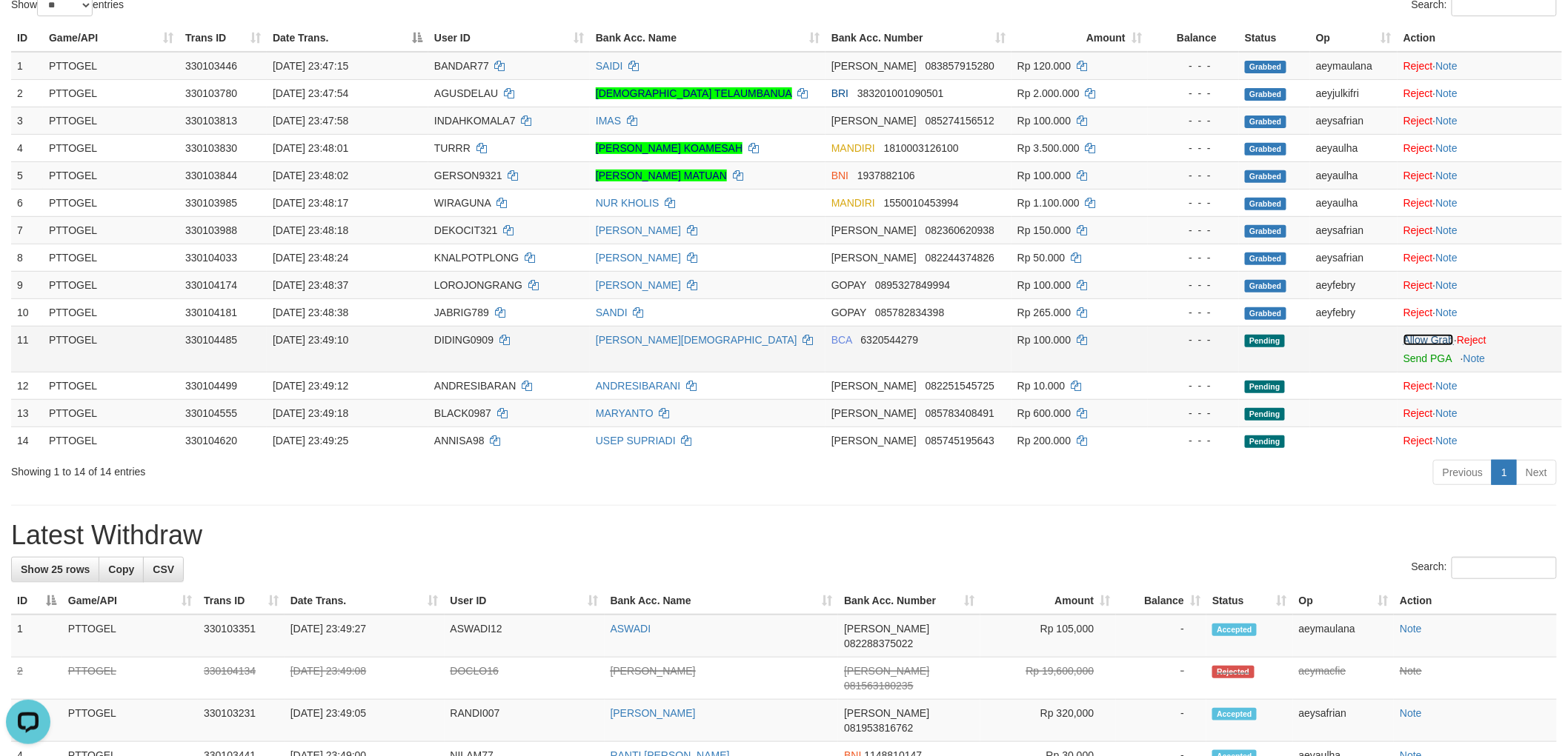
click at [1432, 340] on link "Allow Grab" at bounding box center [1428, 339] width 51 height 12
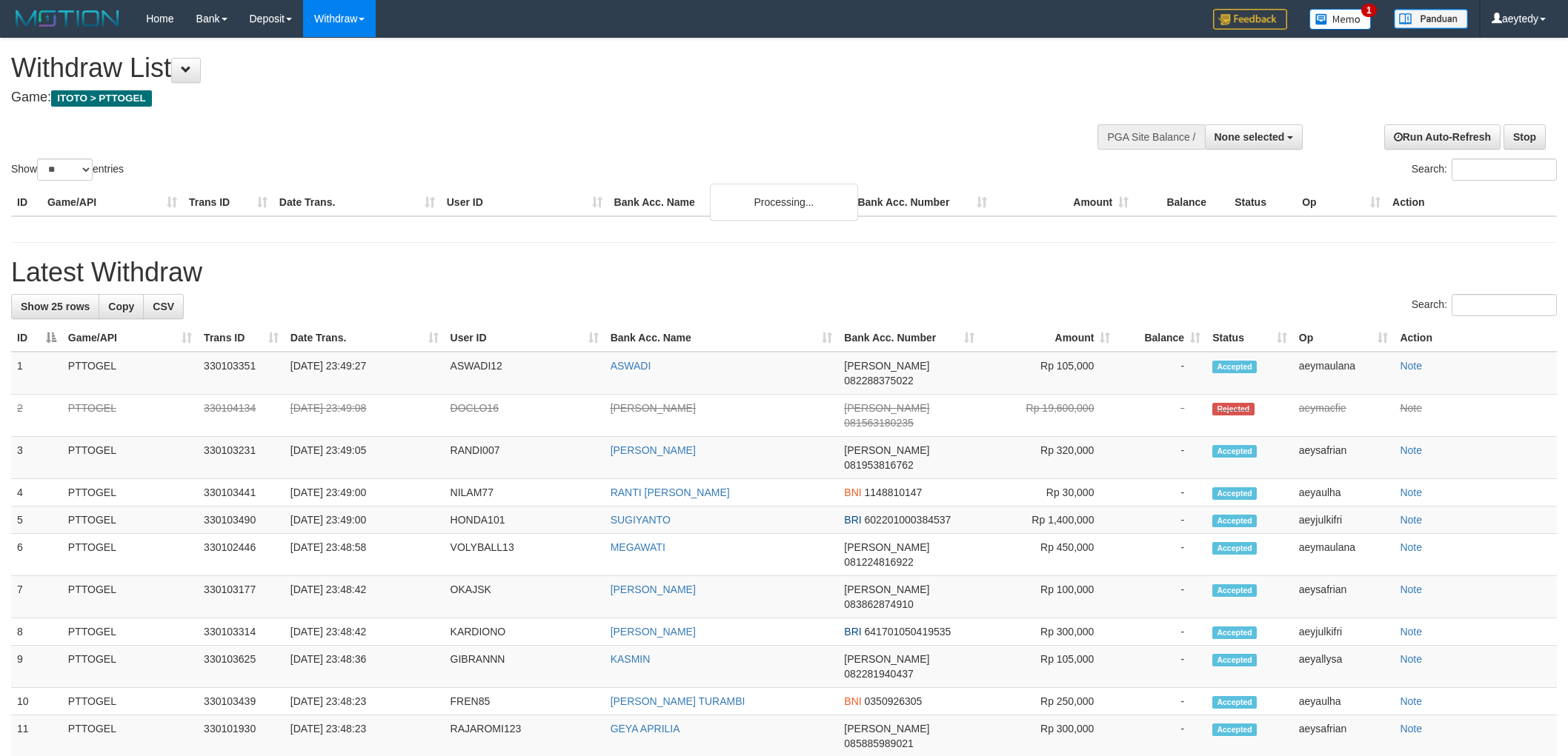
select select
select select "**"
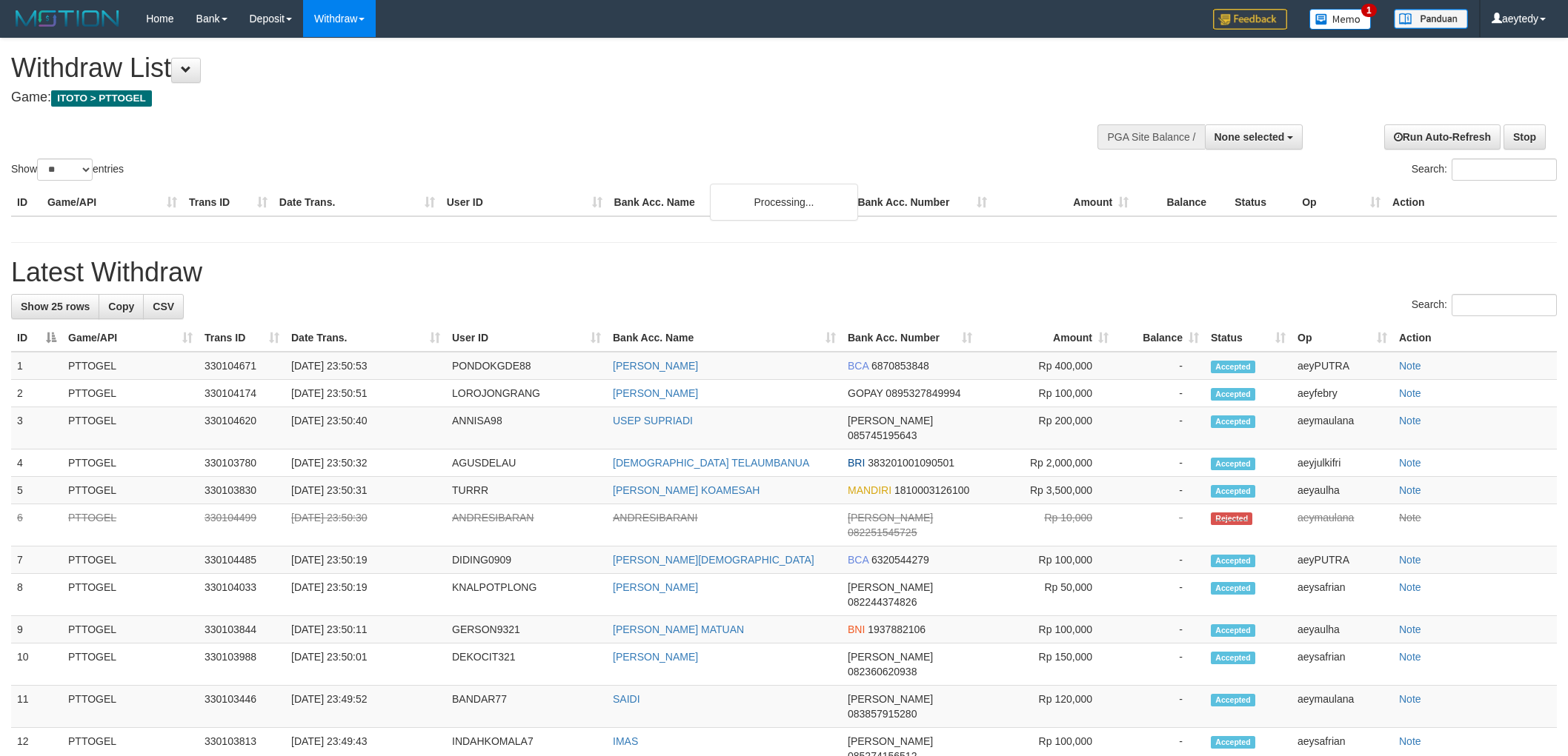
select select
select select "**"
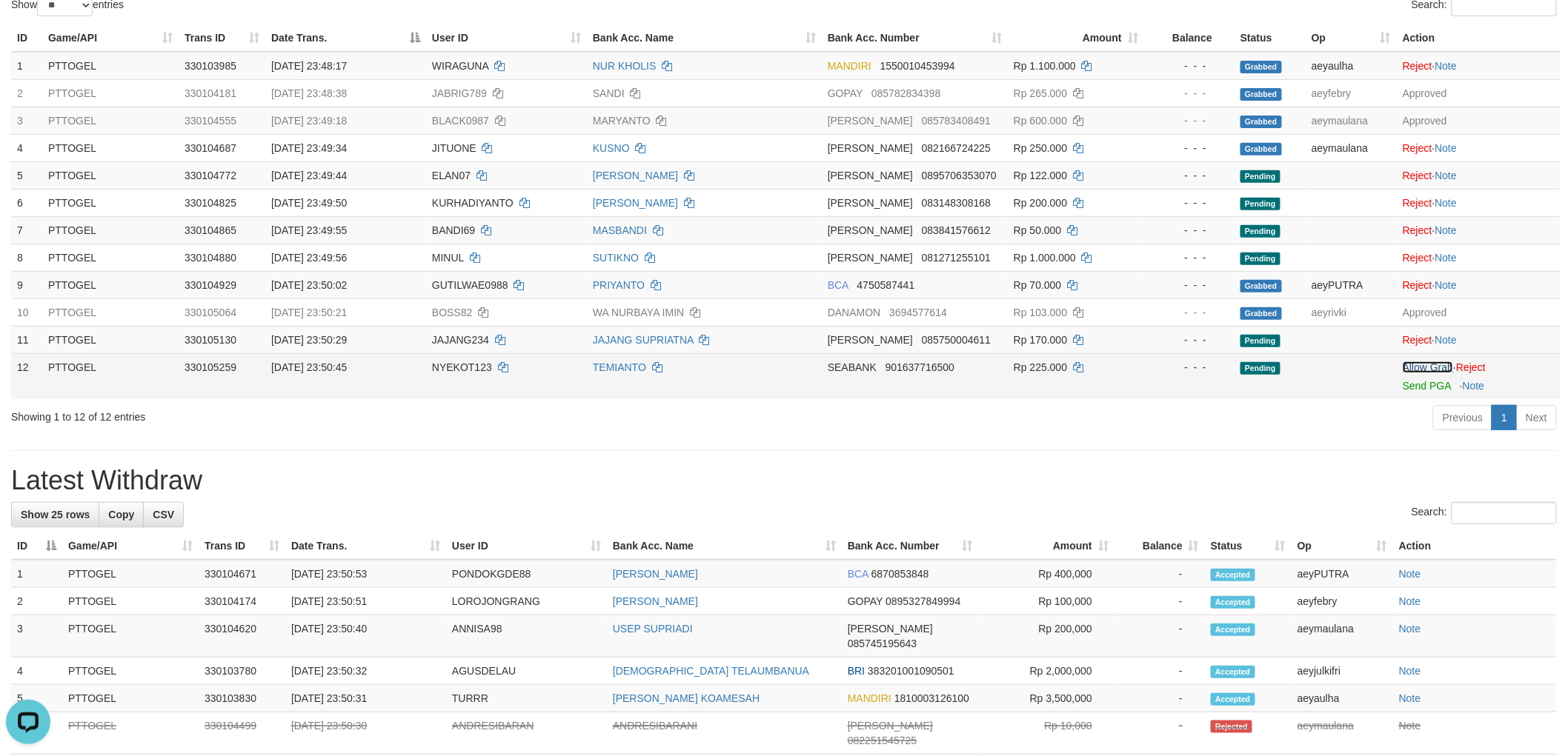
click at [1421, 369] on link "Allow Grab" at bounding box center [1427, 367] width 51 height 12
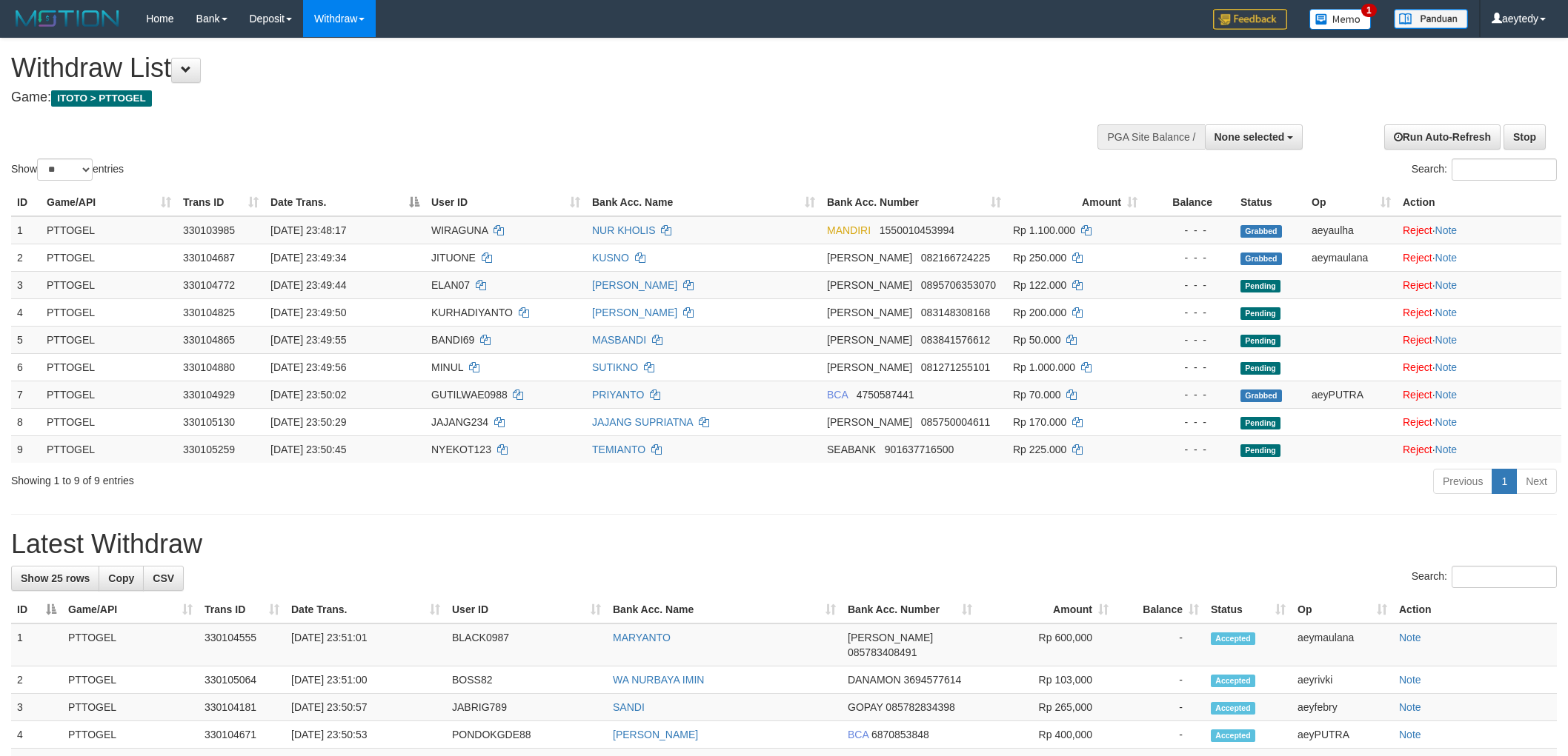
select select
select select "**"
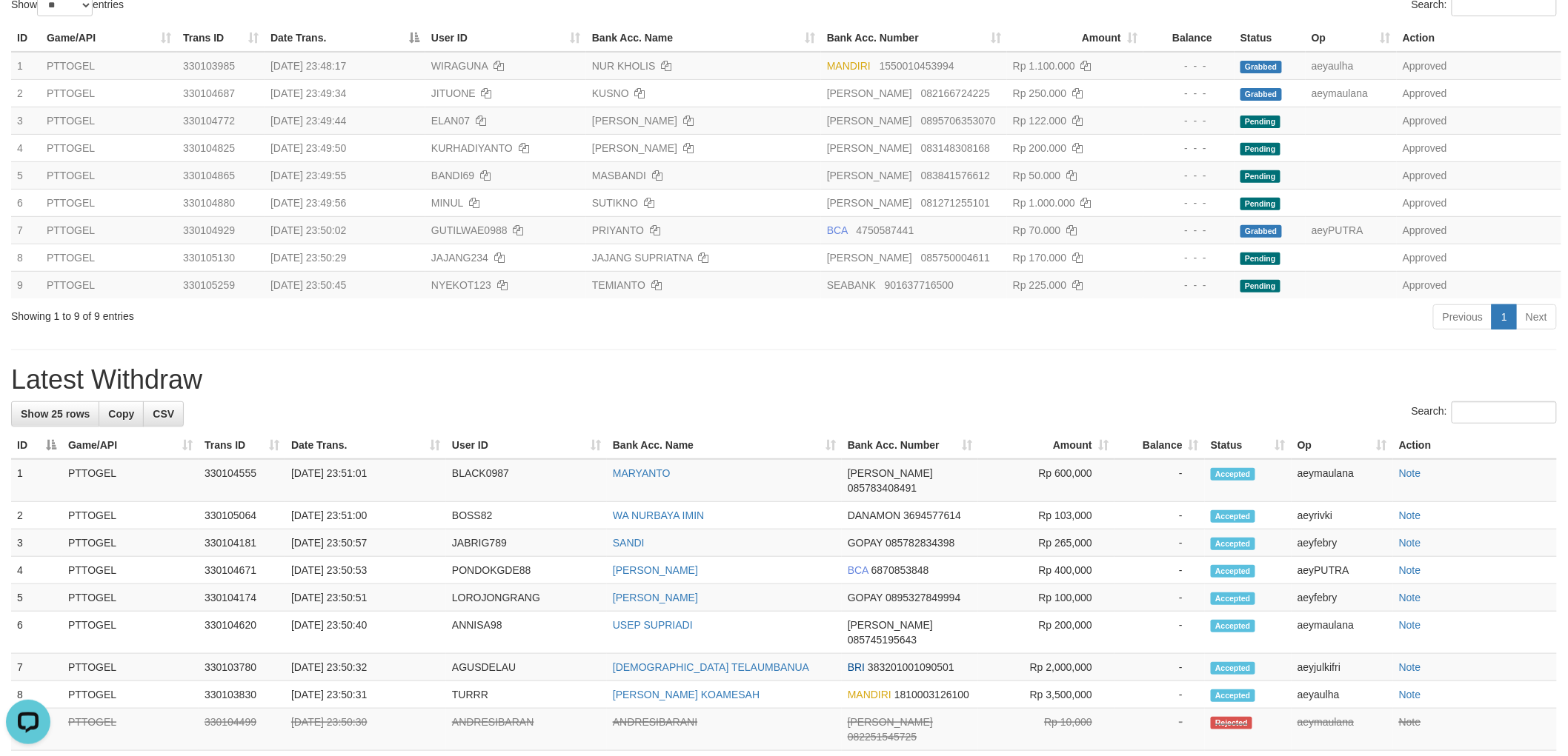
click at [1030, 395] on h1 "Latest Withdraw" at bounding box center [783, 380] width 1545 height 29
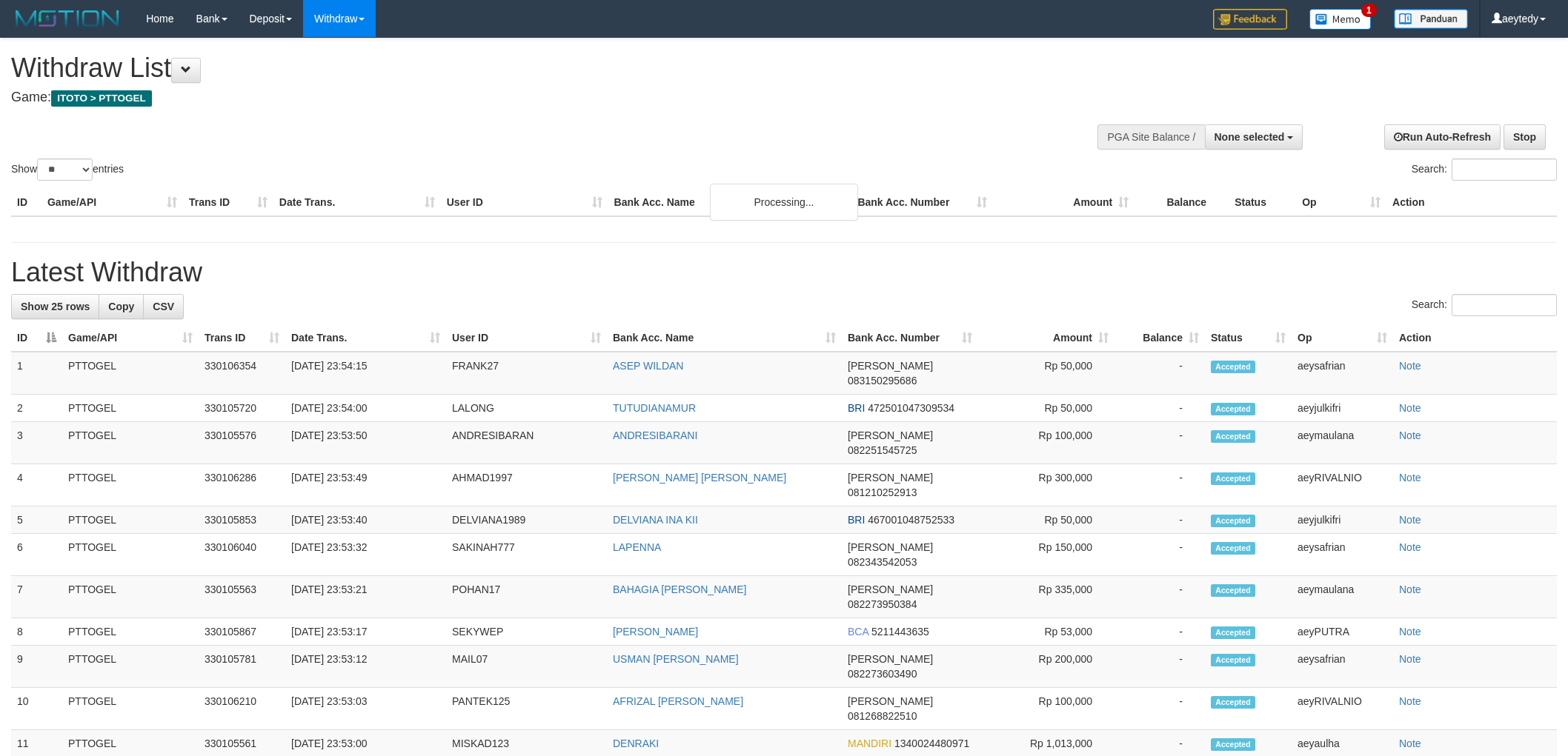
select select
select select "**"
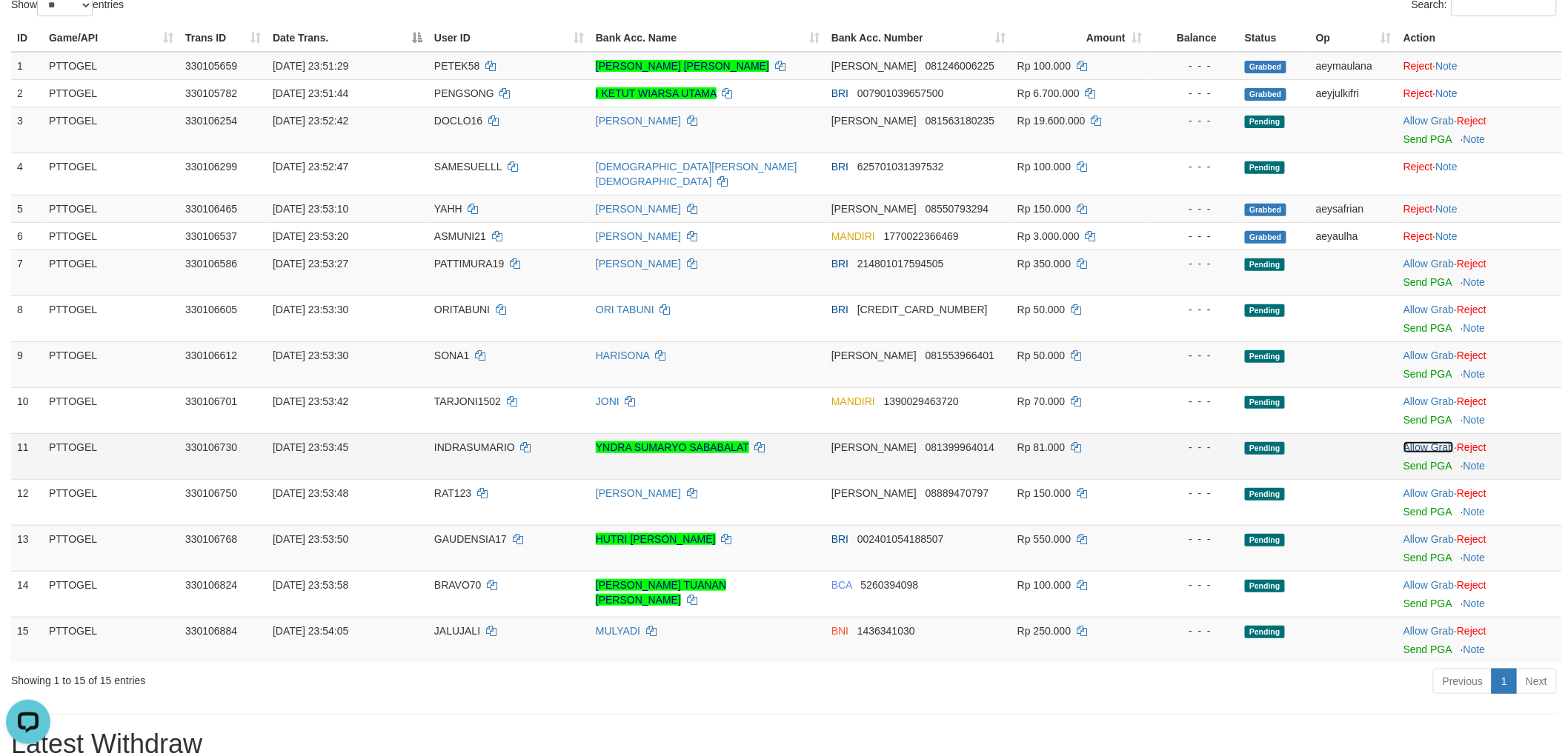
click at [1404, 441] on link "Allow Grab" at bounding box center [1428, 447] width 51 height 12
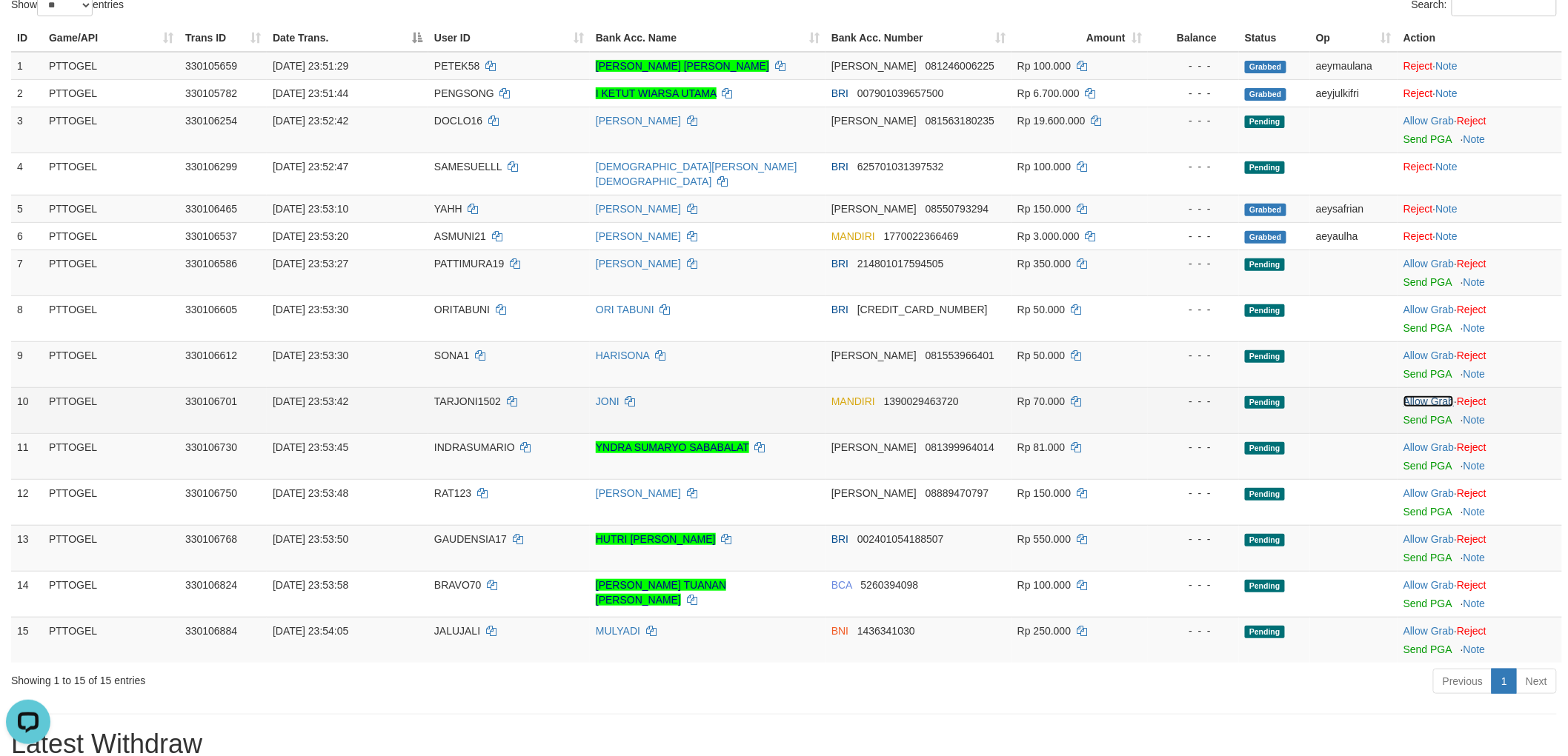
click at [1426, 395] on link "Allow Grab" at bounding box center [1428, 401] width 51 height 12
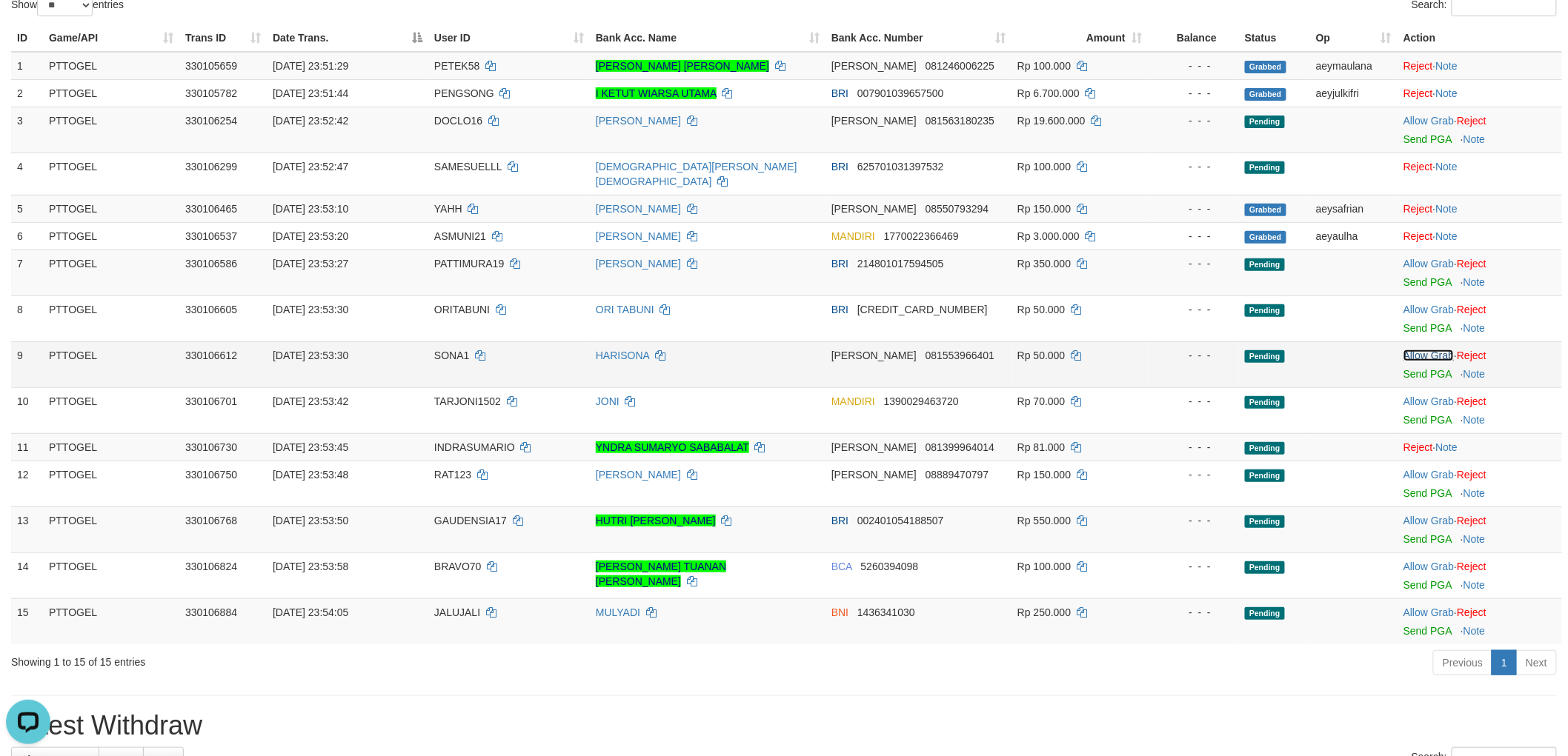
click at [1424, 349] on link "Allow Grab" at bounding box center [1428, 355] width 51 height 12
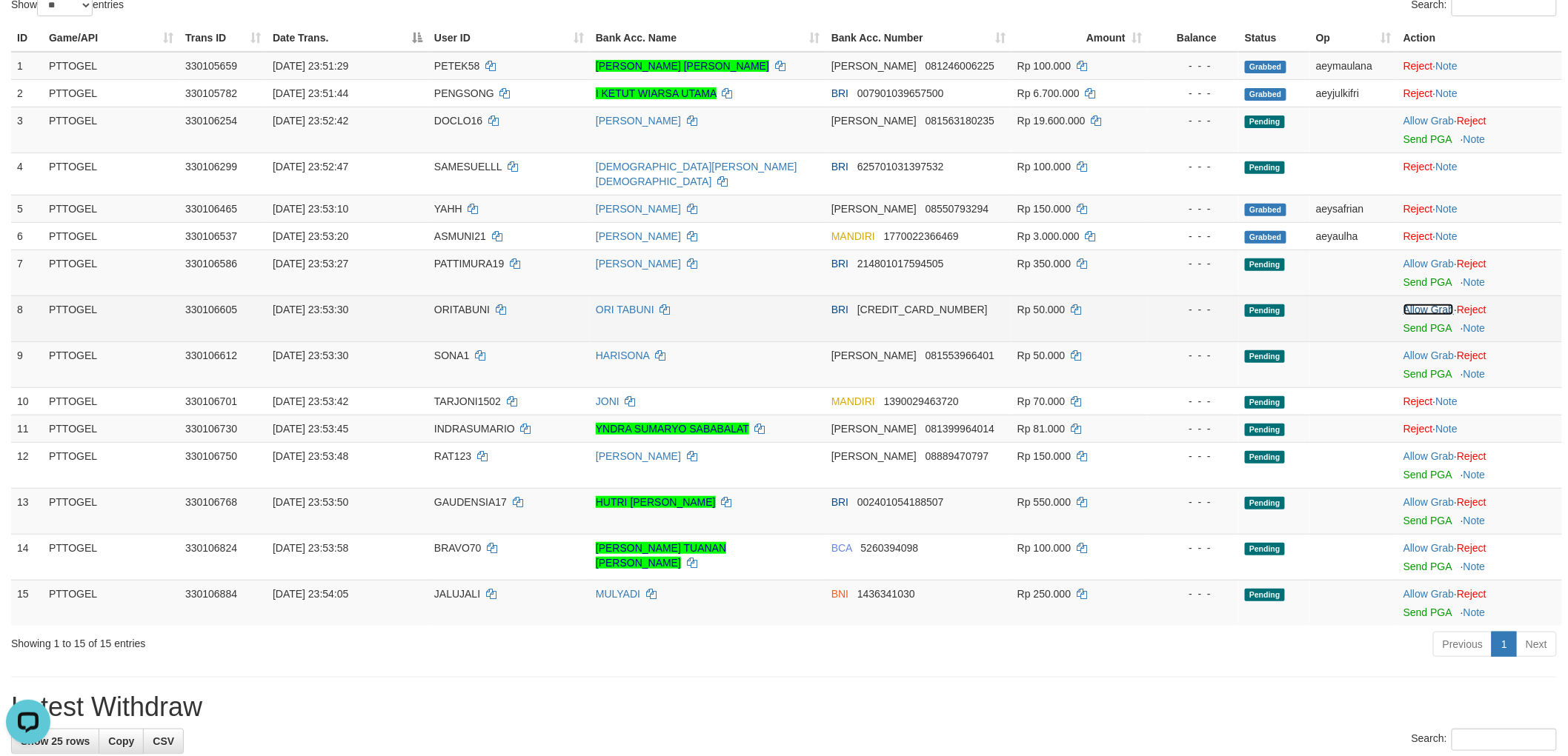
click at [1431, 304] on link "Allow Grab" at bounding box center [1428, 309] width 51 height 12
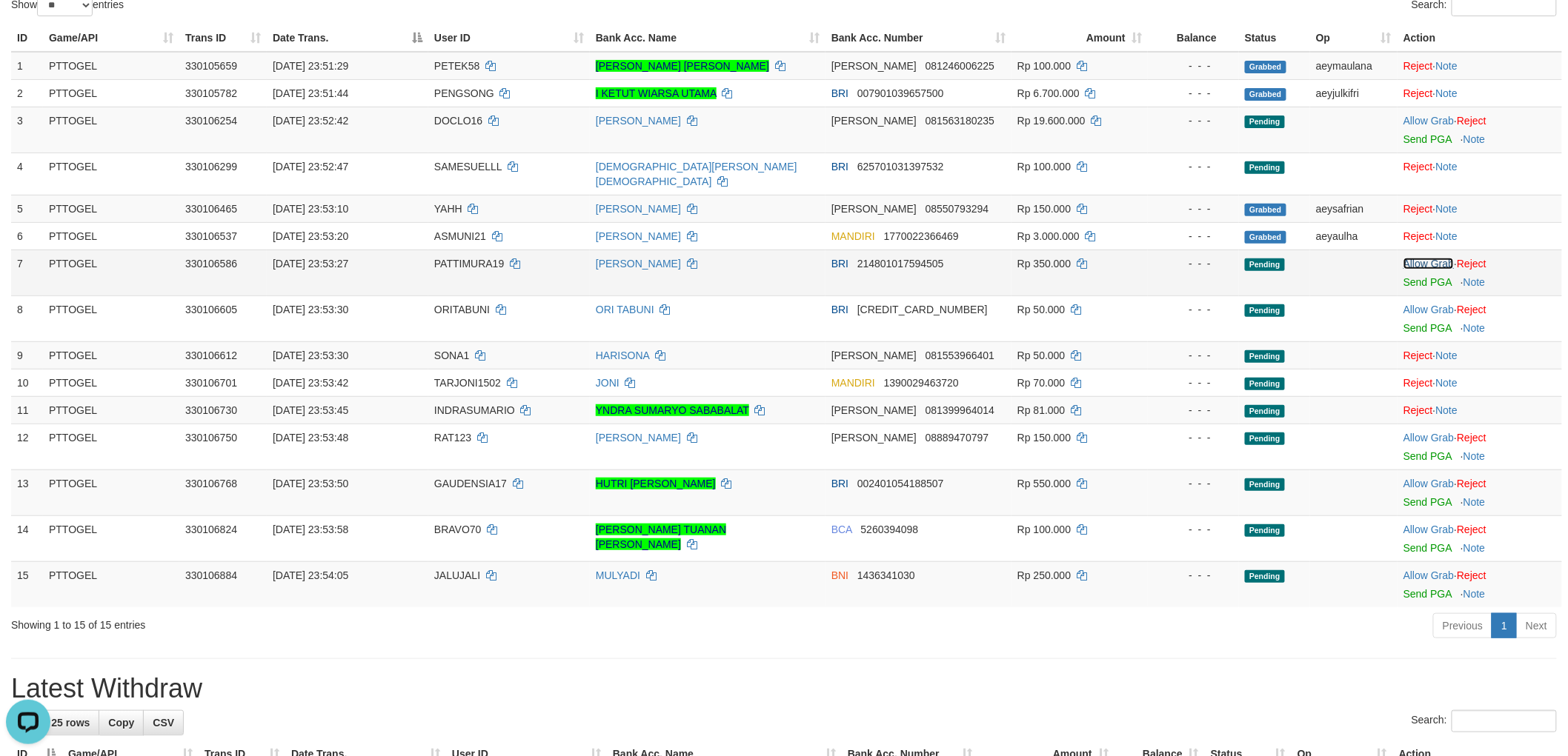
click at [1432, 258] on link "Allow Grab" at bounding box center [1428, 263] width 51 height 12
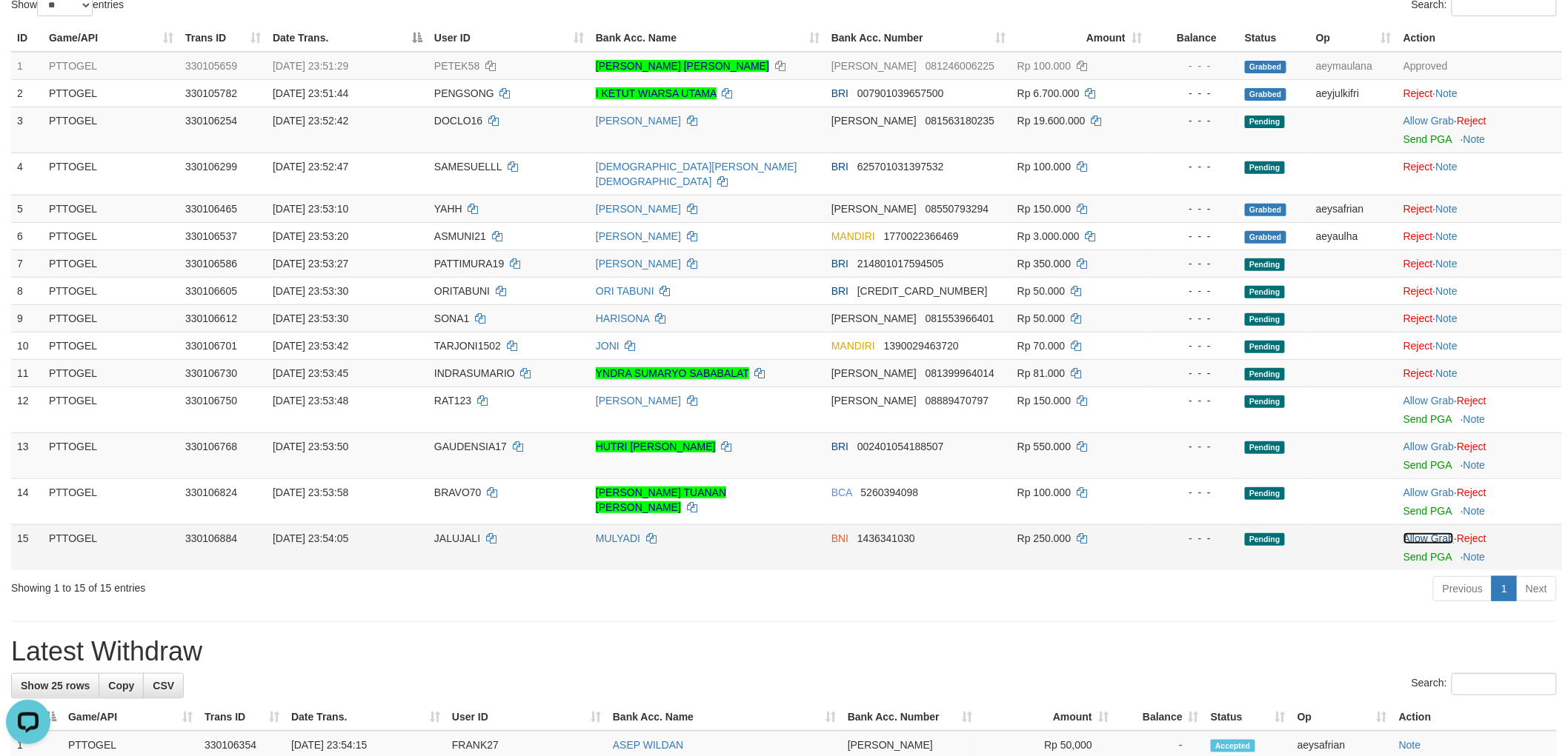
click at [1427, 533] on link "Allow Grab" at bounding box center [1428, 538] width 51 height 12
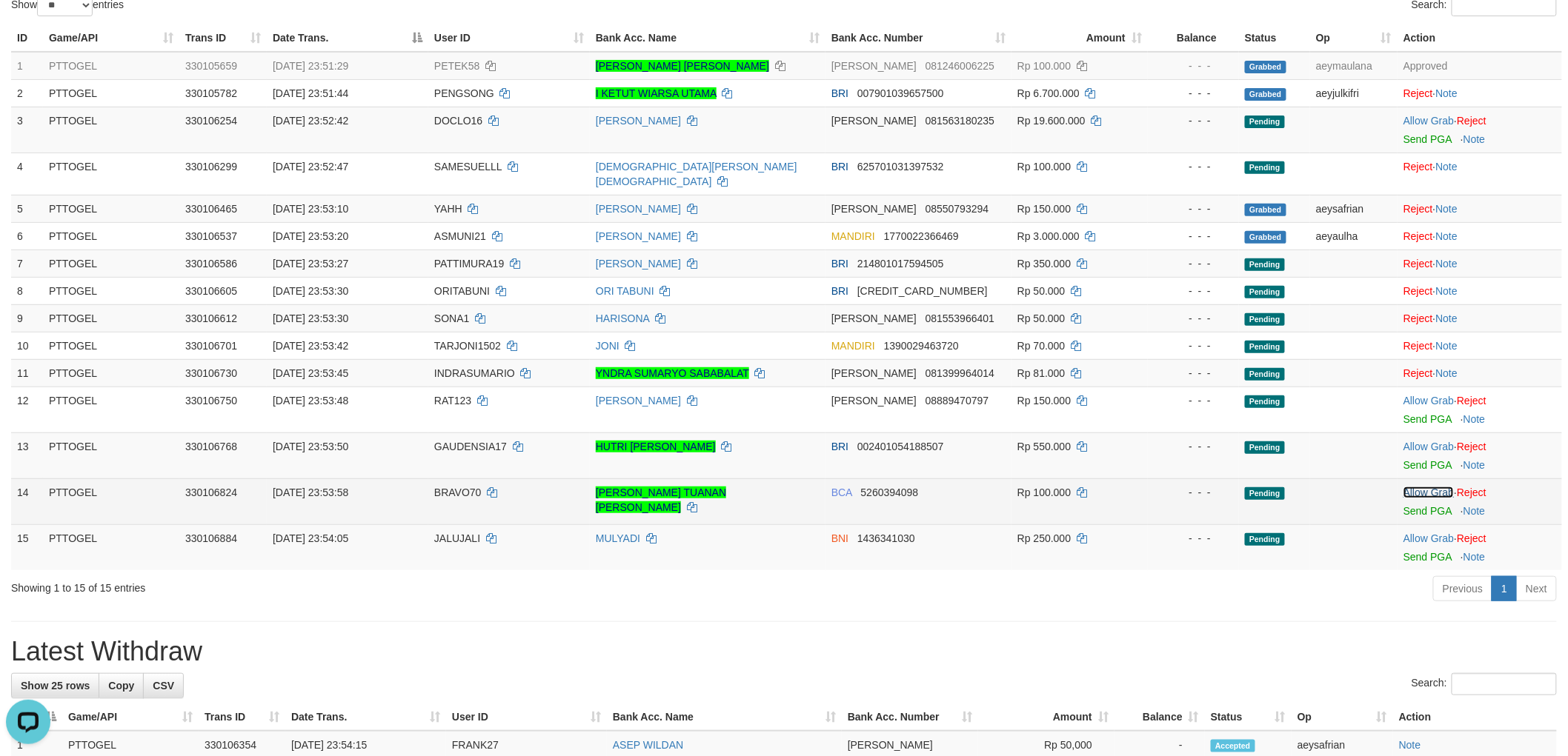
click at [1432, 487] on link "Allow Grab" at bounding box center [1428, 492] width 51 height 12
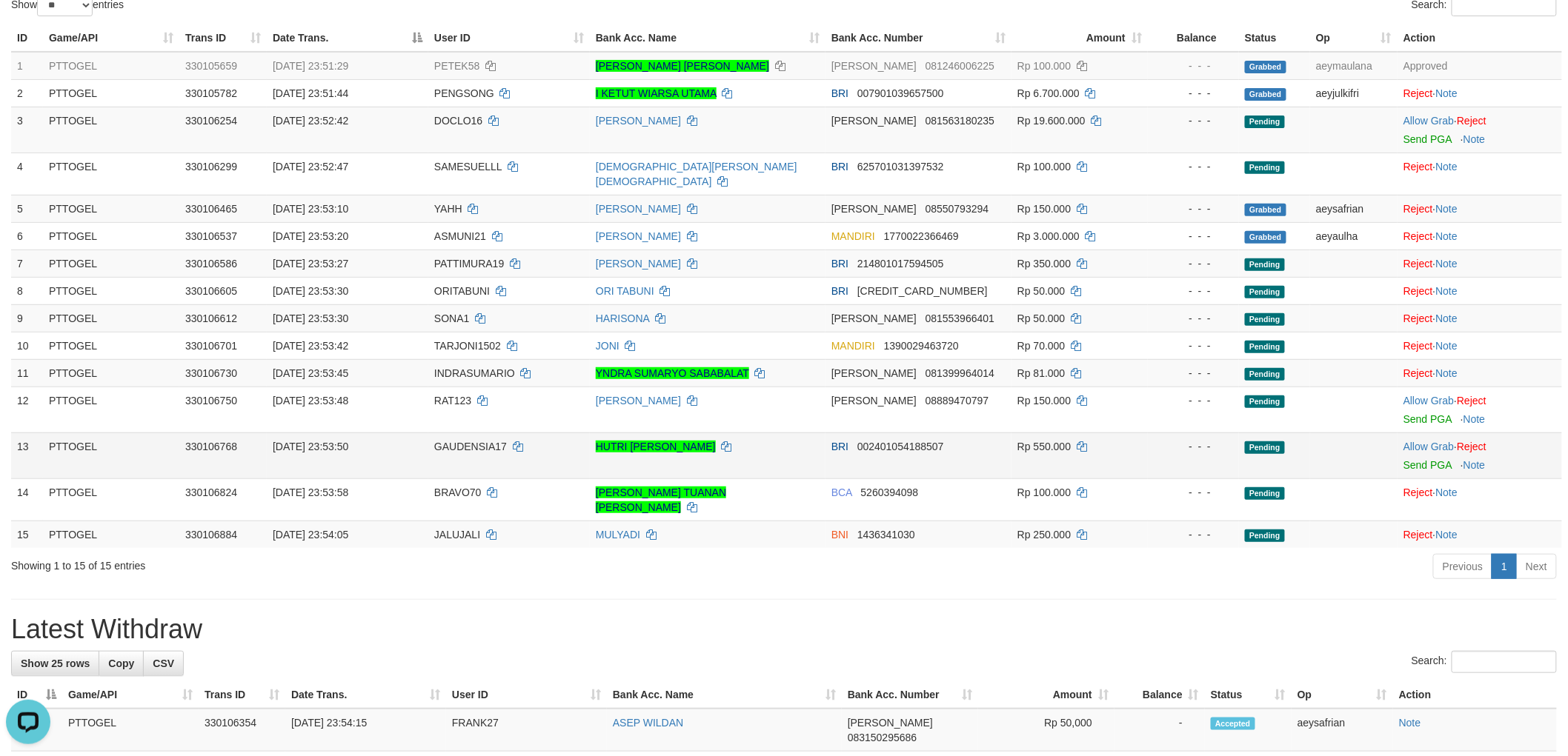
click at [1438, 432] on td "Allow Grab · Reject Send PGA · Note" at bounding box center [1479, 455] width 165 height 46
drag, startPoint x: 1427, startPoint y: 423, endPoint x: 1431, endPoint y: 400, distance: 23.3
click at [1427, 432] on td "Allow Grab · Reject Send PGA · Note" at bounding box center [1479, 455] width 165 height 46
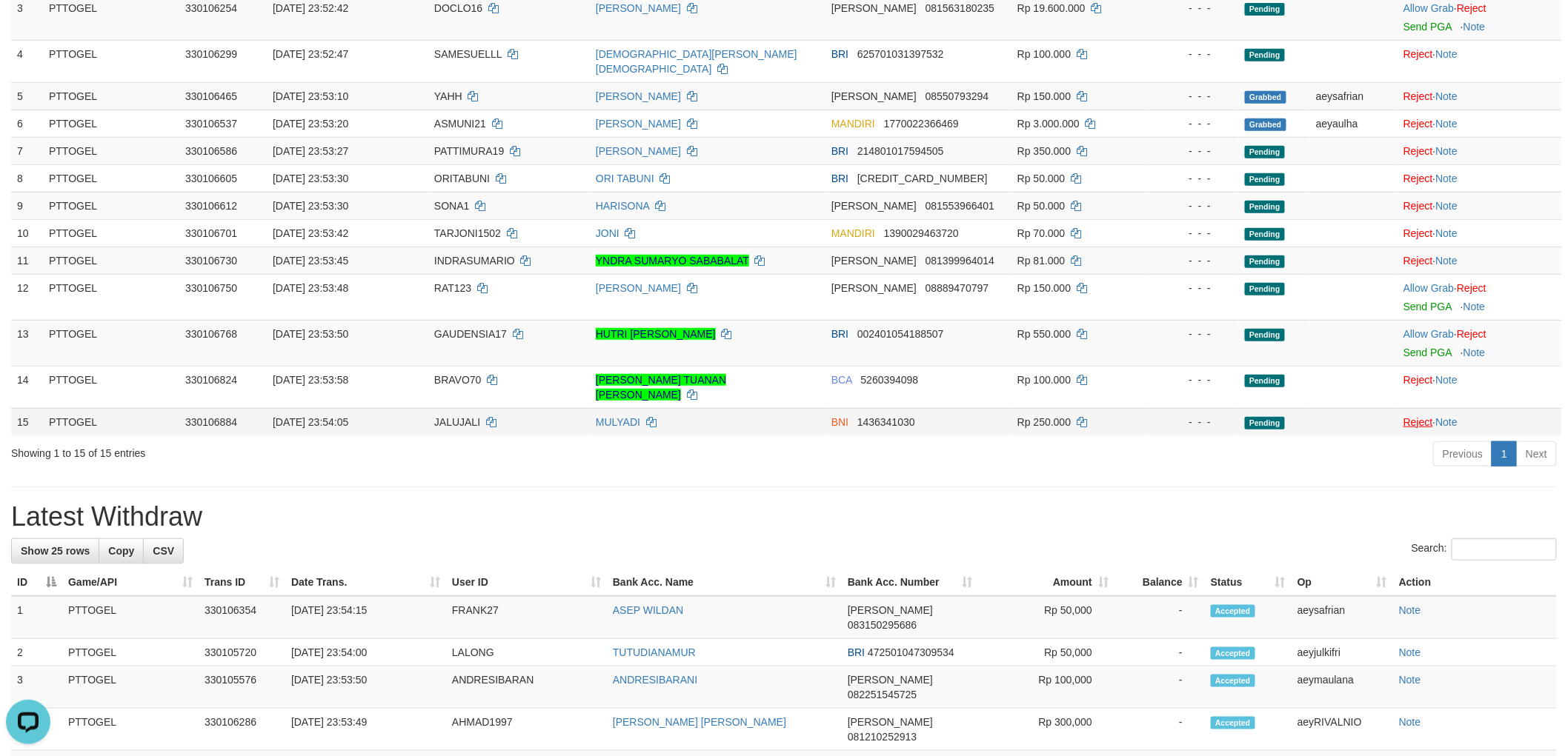
scroll to position [167, 0]
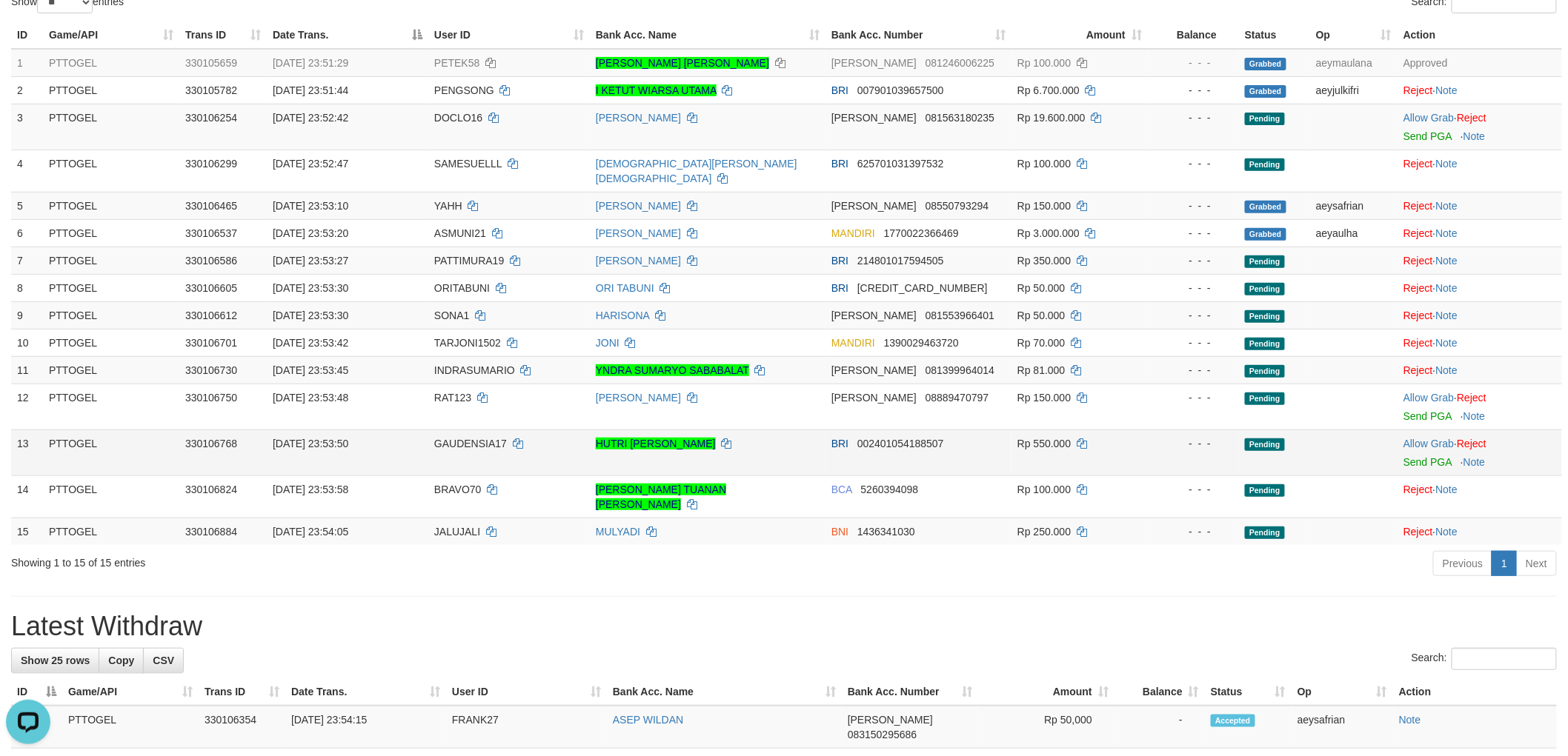
click at [1430, 430] on td "Allow Grab · Reject Send PGA · Note" at bounding box center [1479, 452] width 165 height 46
click at [1418, 438] on link "Allow Grab" at bounding box center [1428, 443] width 51 height 12
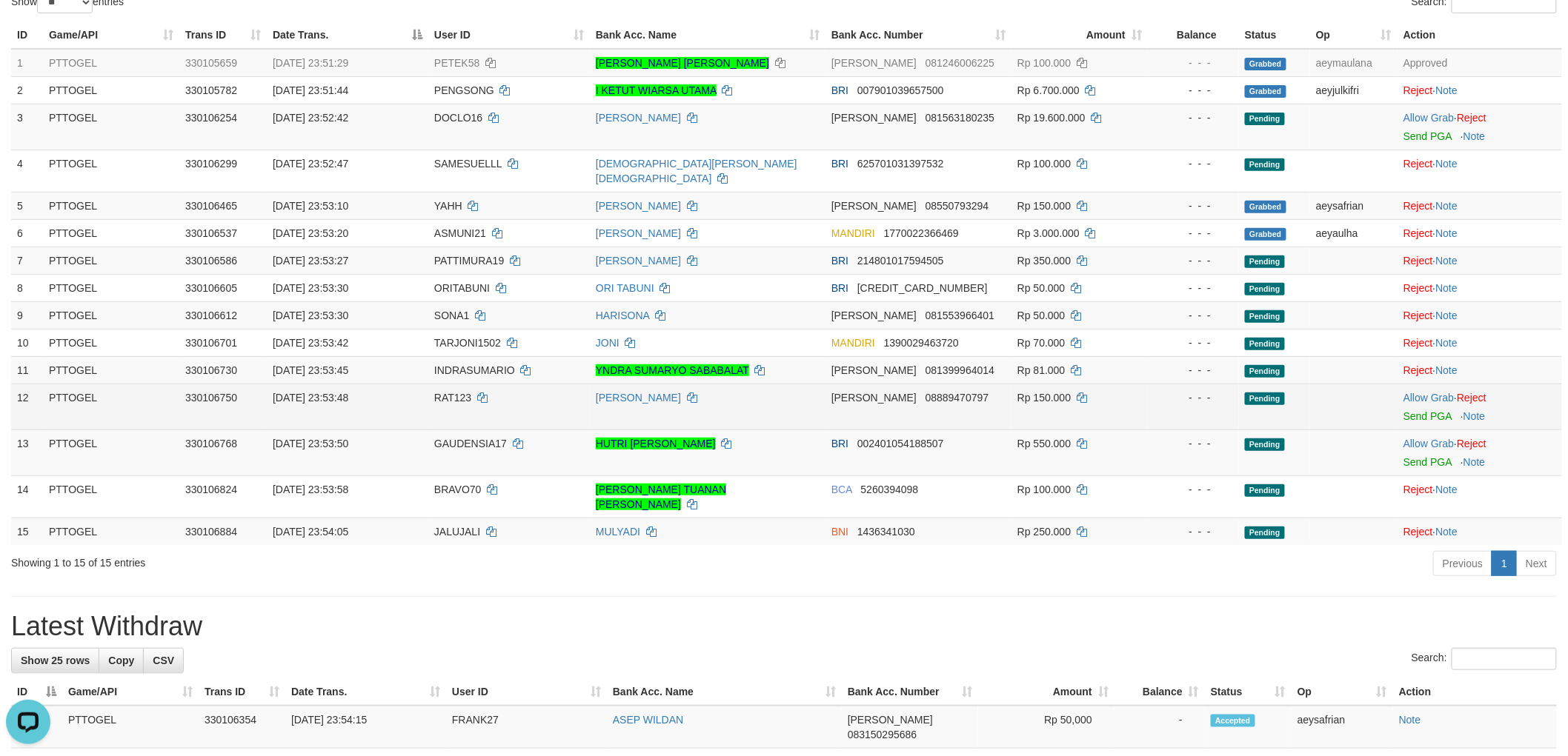
click at [1433, 384] on td "Allow Grab · Reject Send PGA · Note" at bounding box center [1479, 407] width 165 height 46
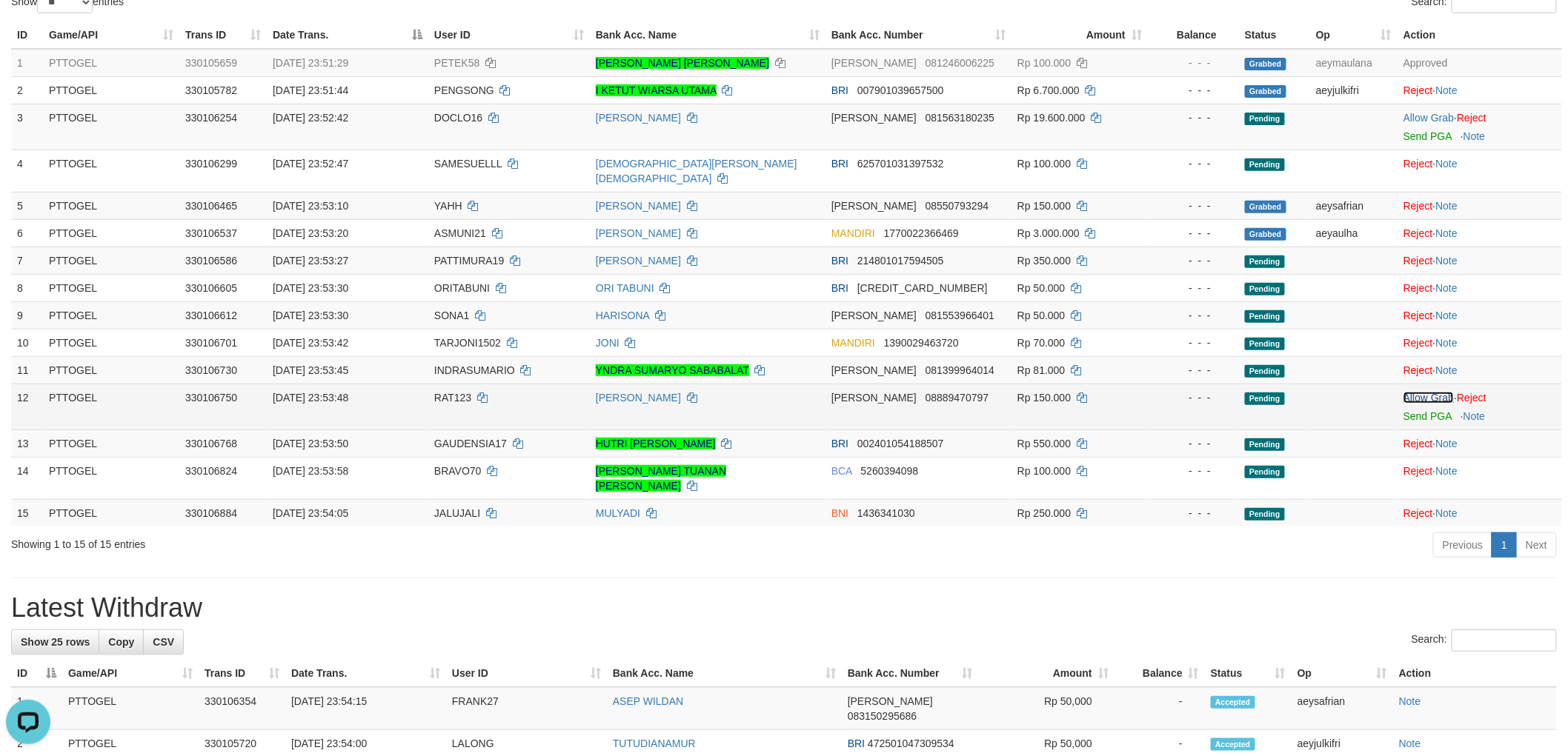
click at [1416, 392] on link "Allow Grab" at bounding box center [1428, 397] width 51 height 12
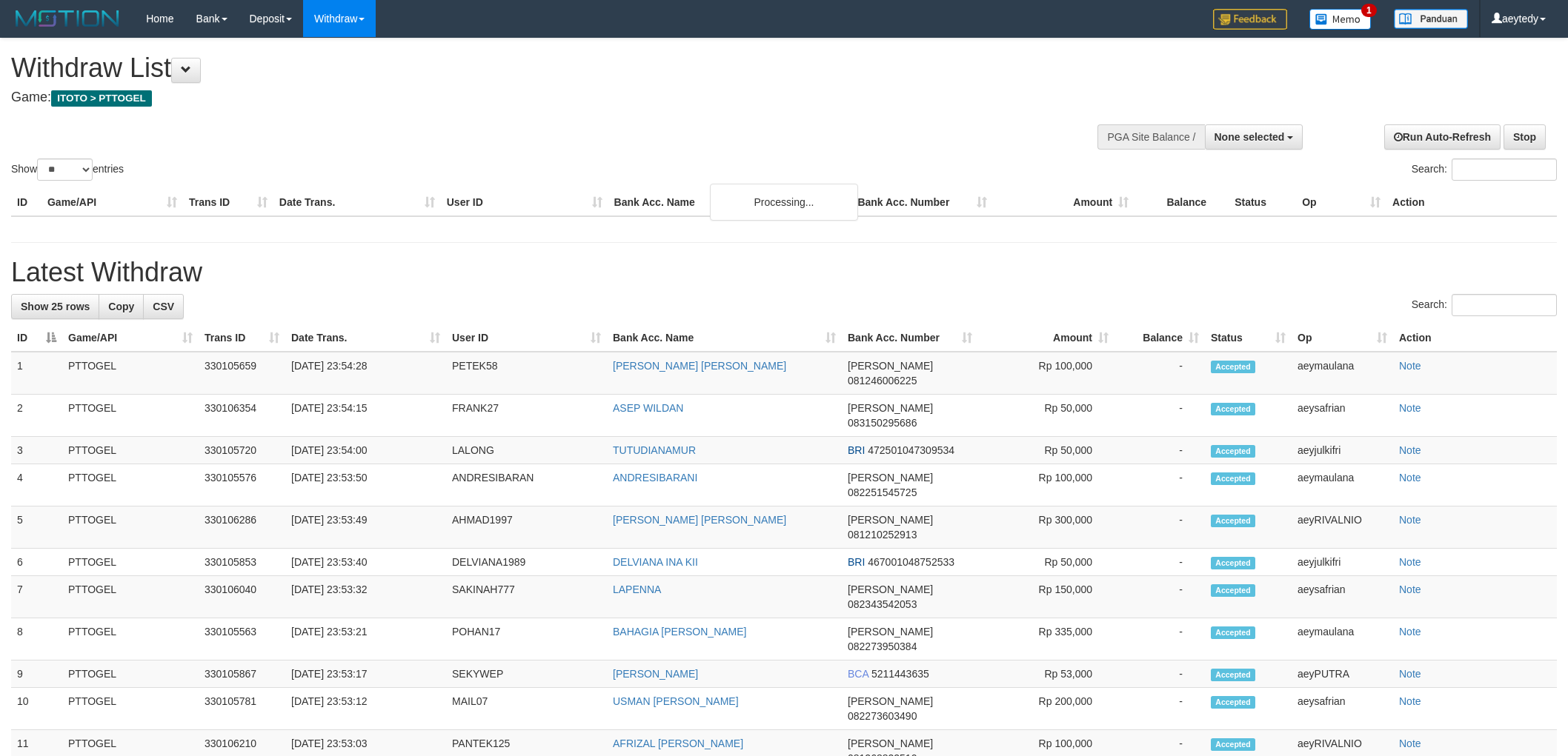
select select
select select "**"
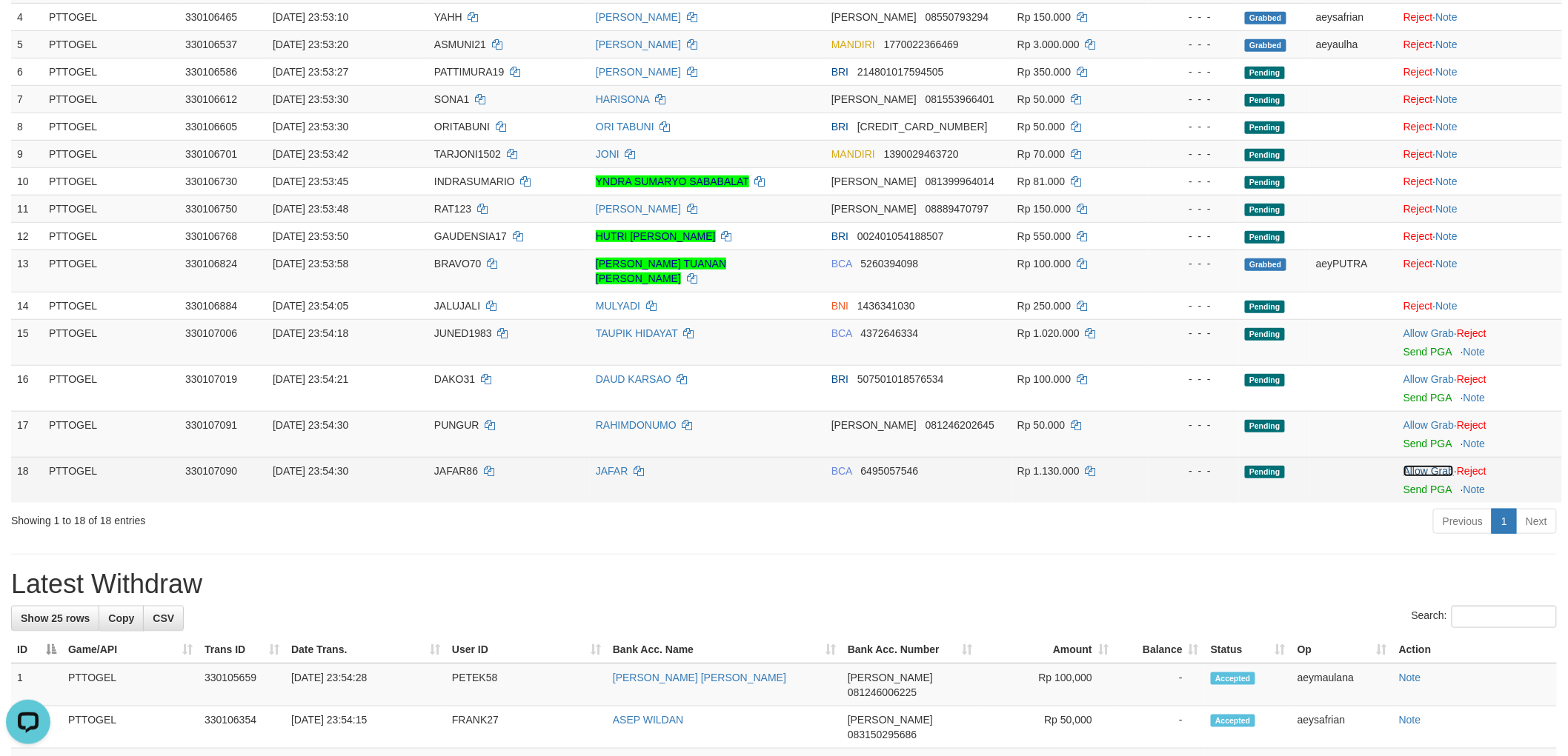
click at [1420, 465] on link "Allow Grab" at bounding box center [1428, 471] width 51 height 12
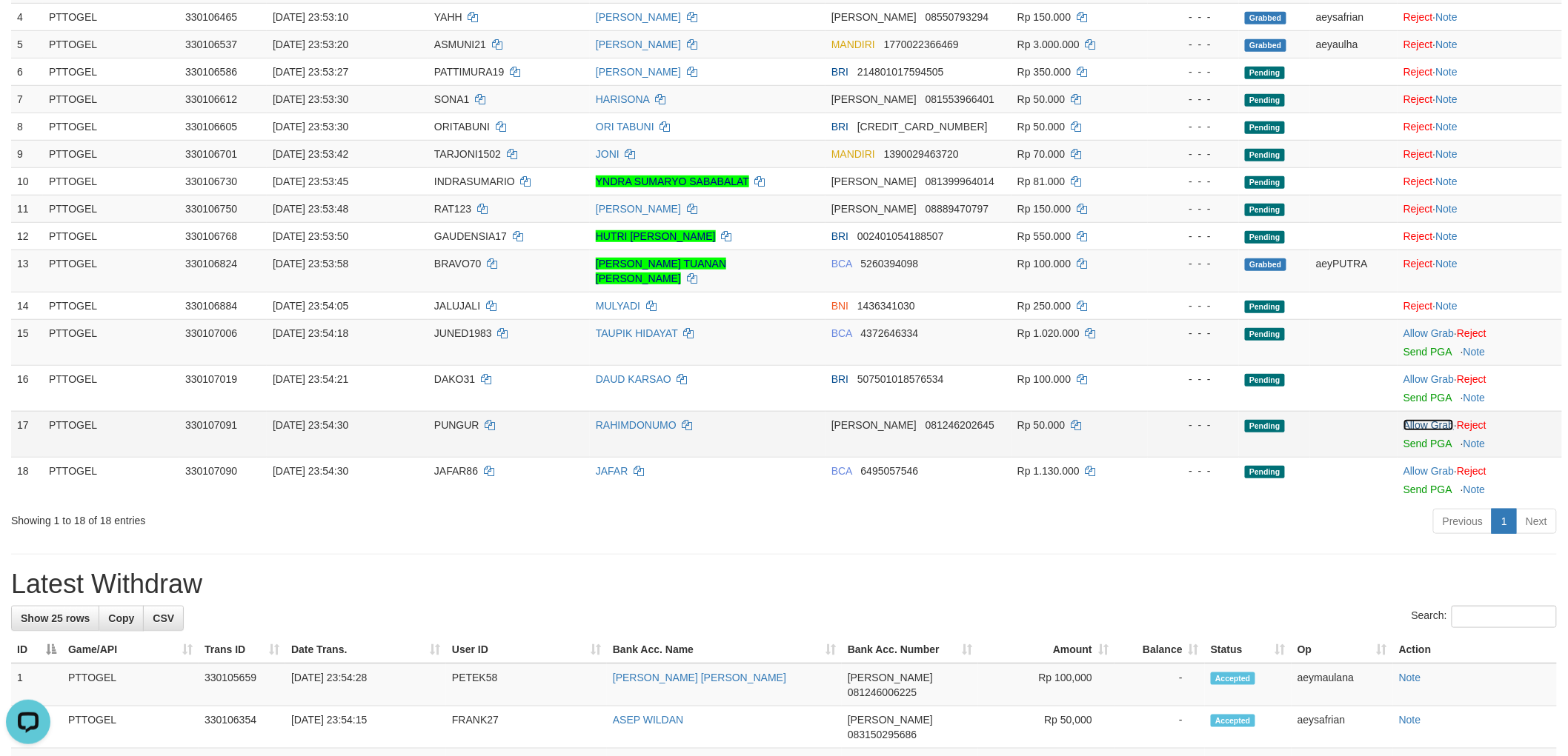
click at [1420, 419] on link "Allow Grab" at bounding box center [1428, 425] width 51 height 12
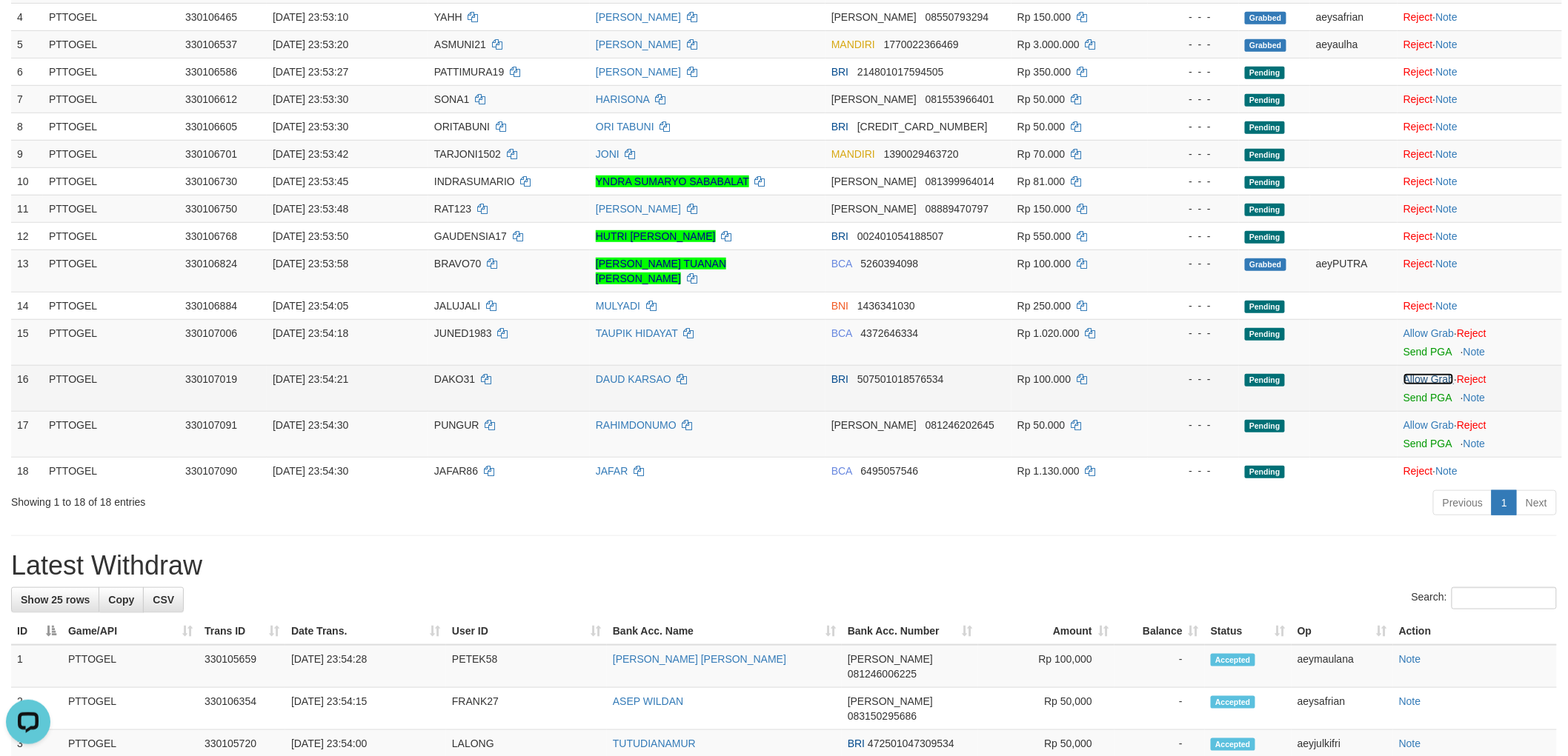
click at [1427, 373] on link "Allow Grab" at bounding box center [1428, 379] width 51 height 12
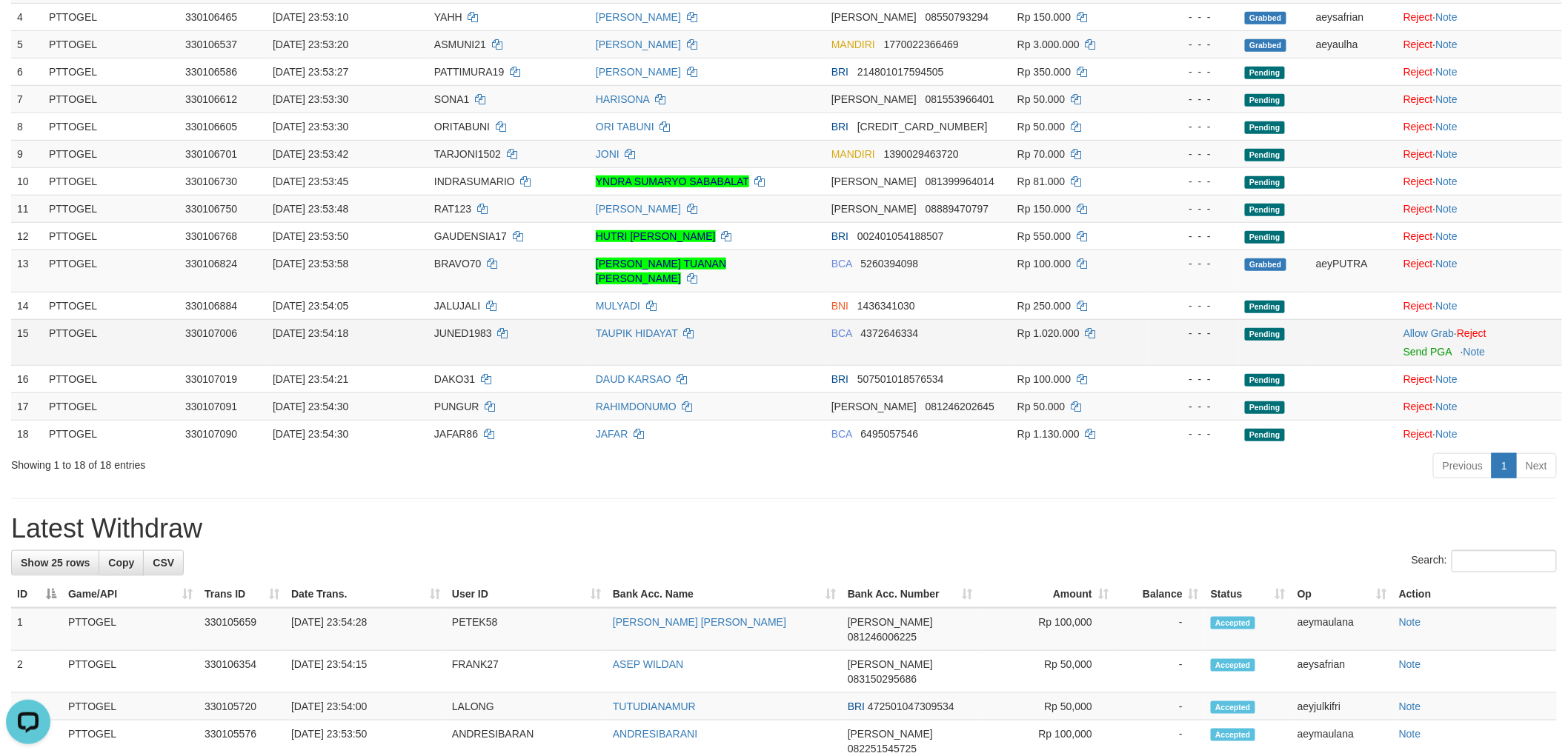
click at [1433, 319] on td "Allow Grab · Reject Send PGA · Note" at bounding box center [1479, 342] width 165 height 46
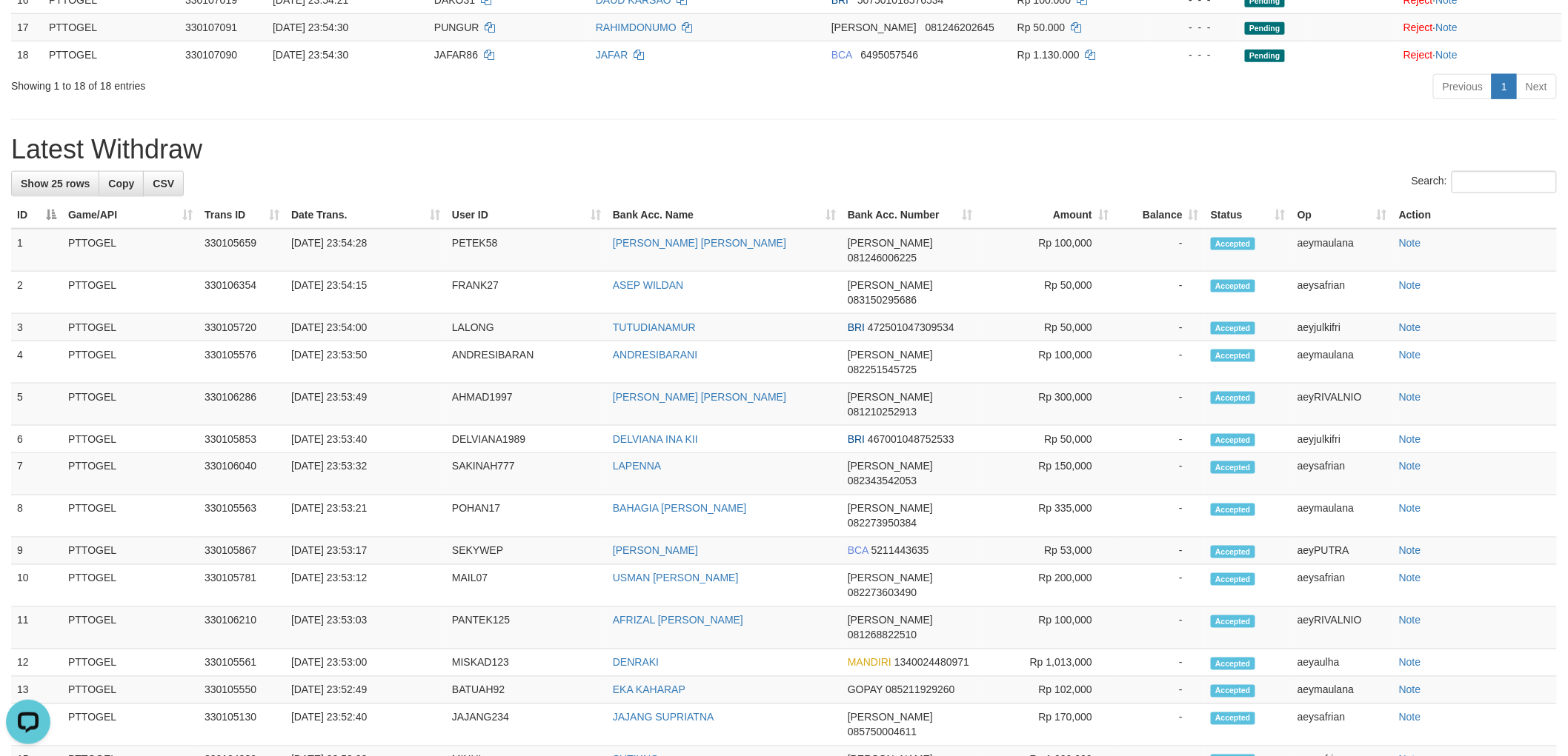
scroll to position [497, 0]
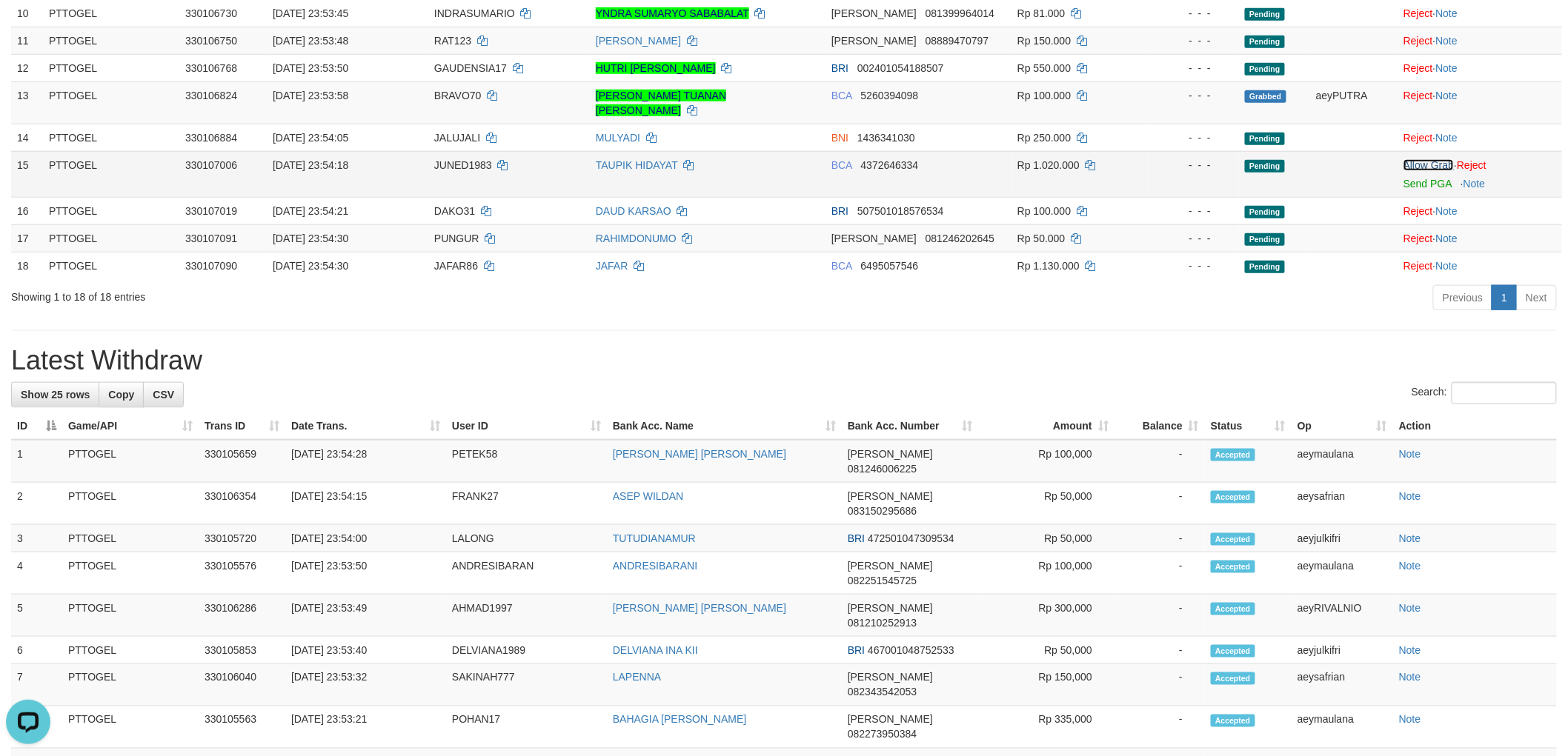
click at [1424, 159] on link "Allow Grab" at bounding box center [1428, 165] width 51 height 12
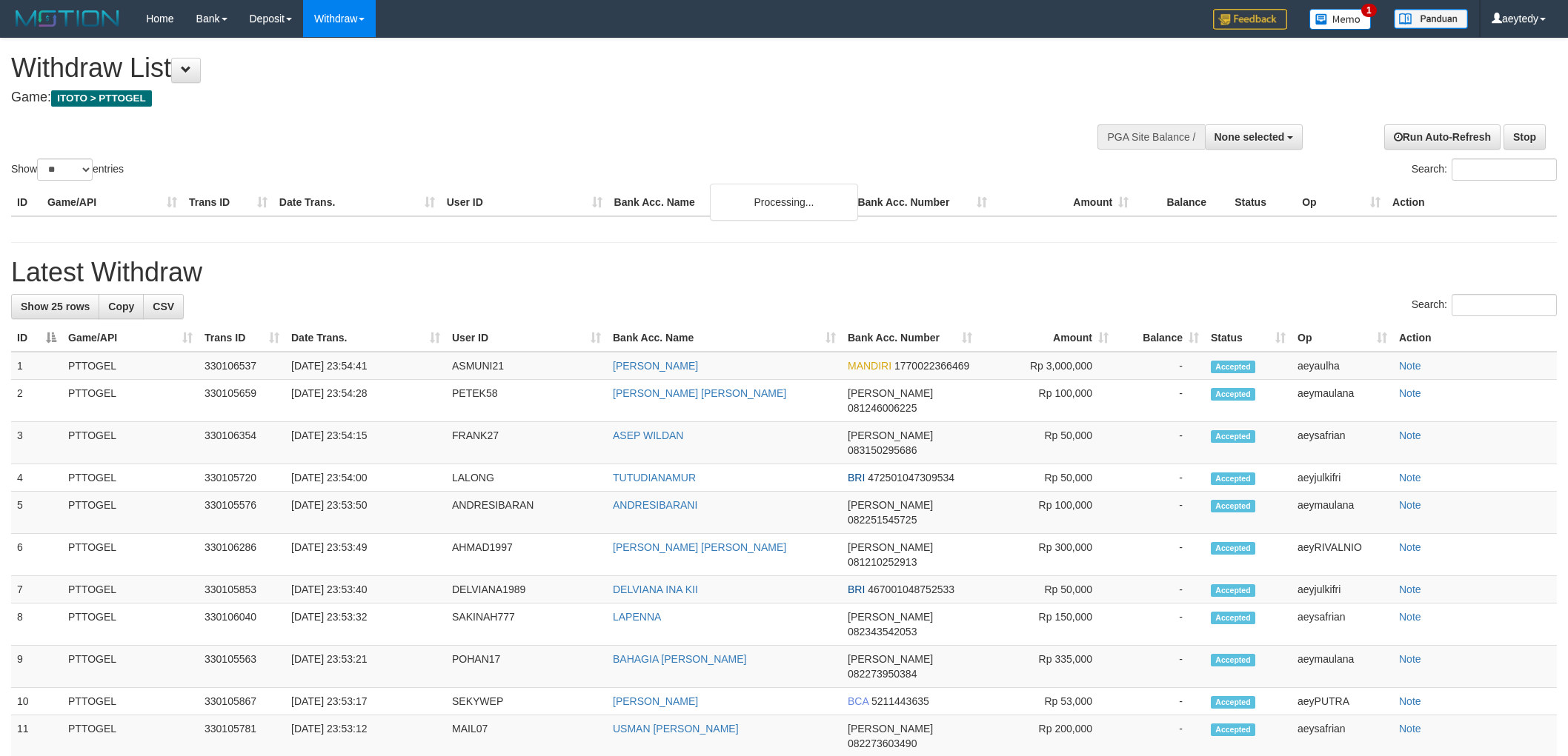
select select
select select "**"
select select
select select "**"
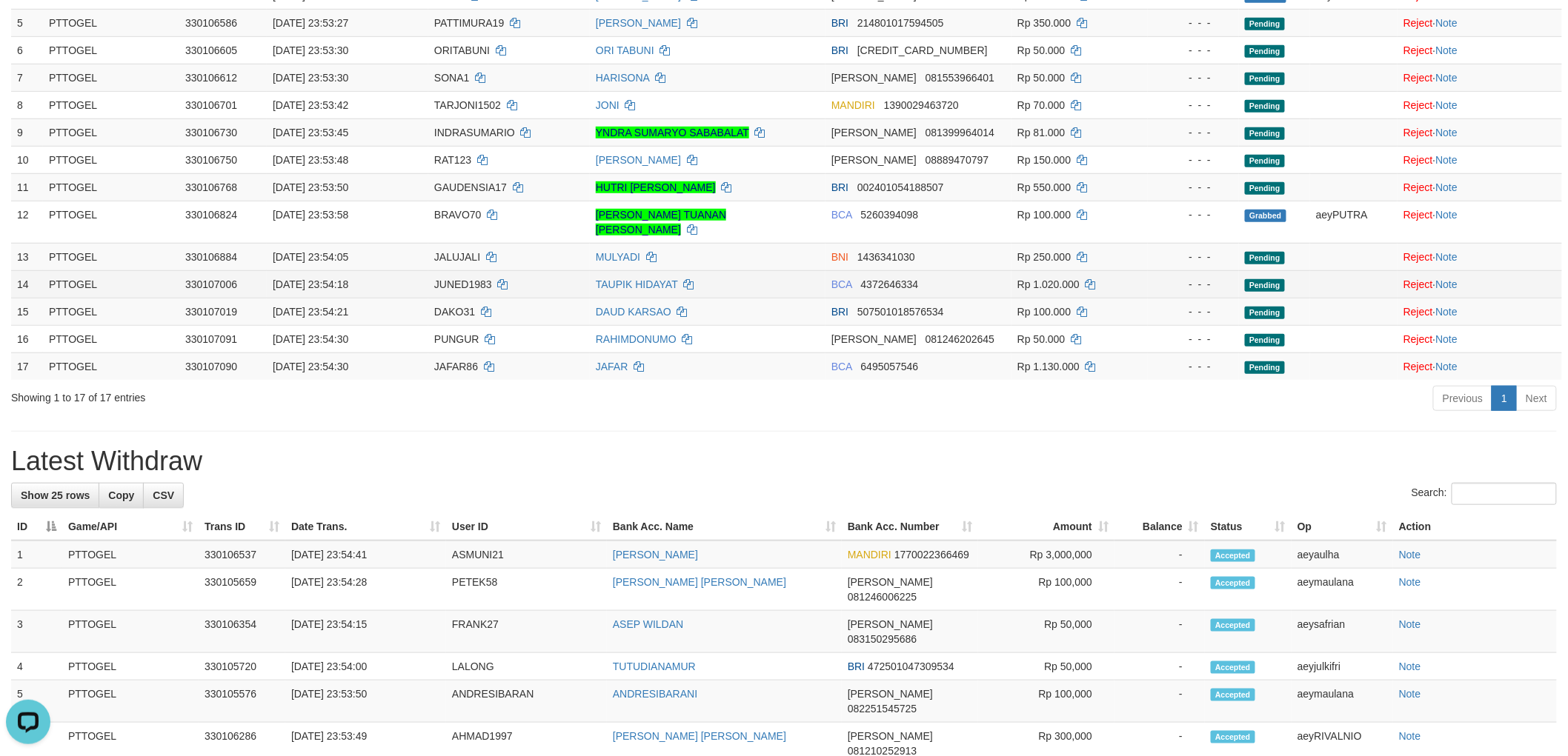
scroll to position [314, 0]
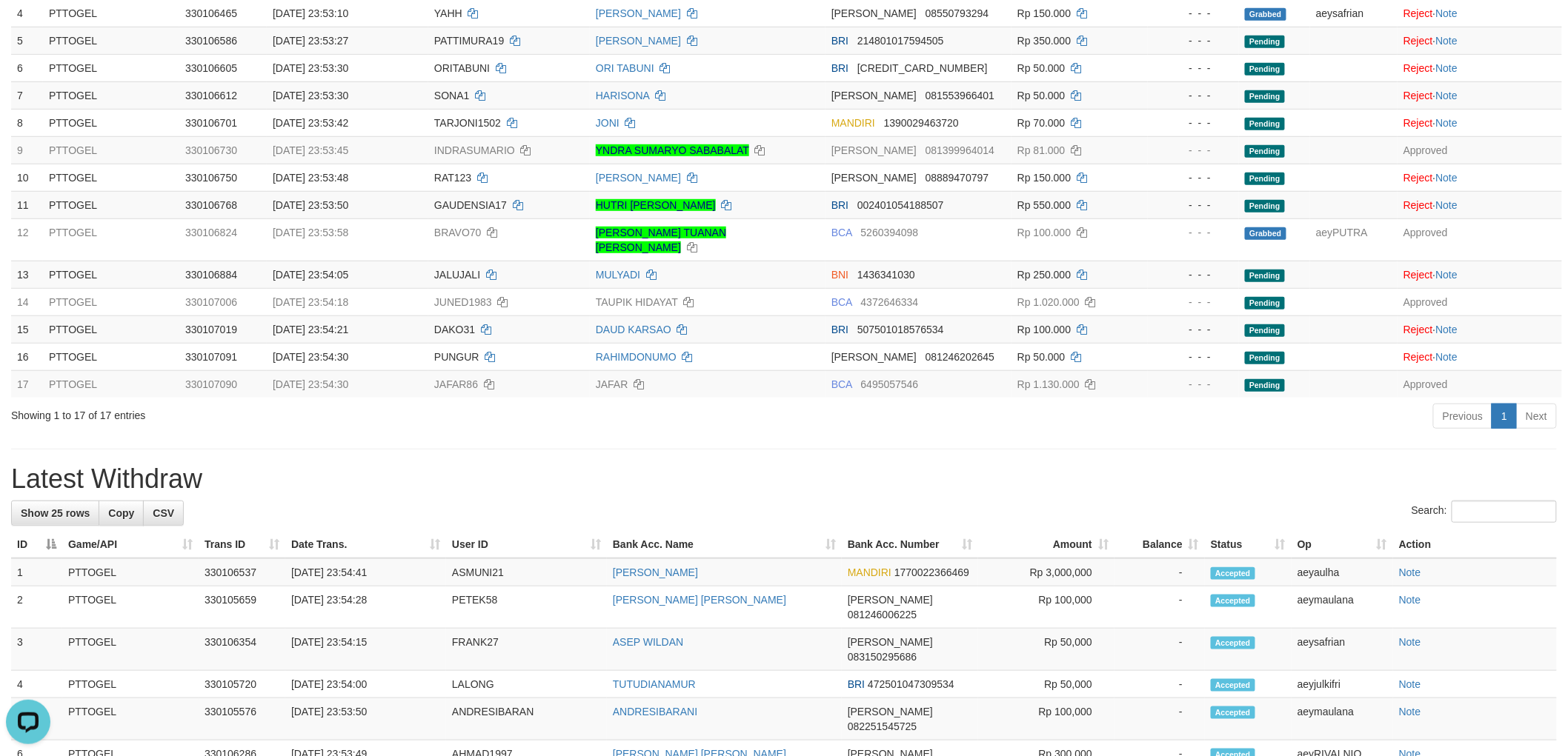
click at [950, 460] on div "**********" at bounding box center [784, 645] width 1568 height 1840
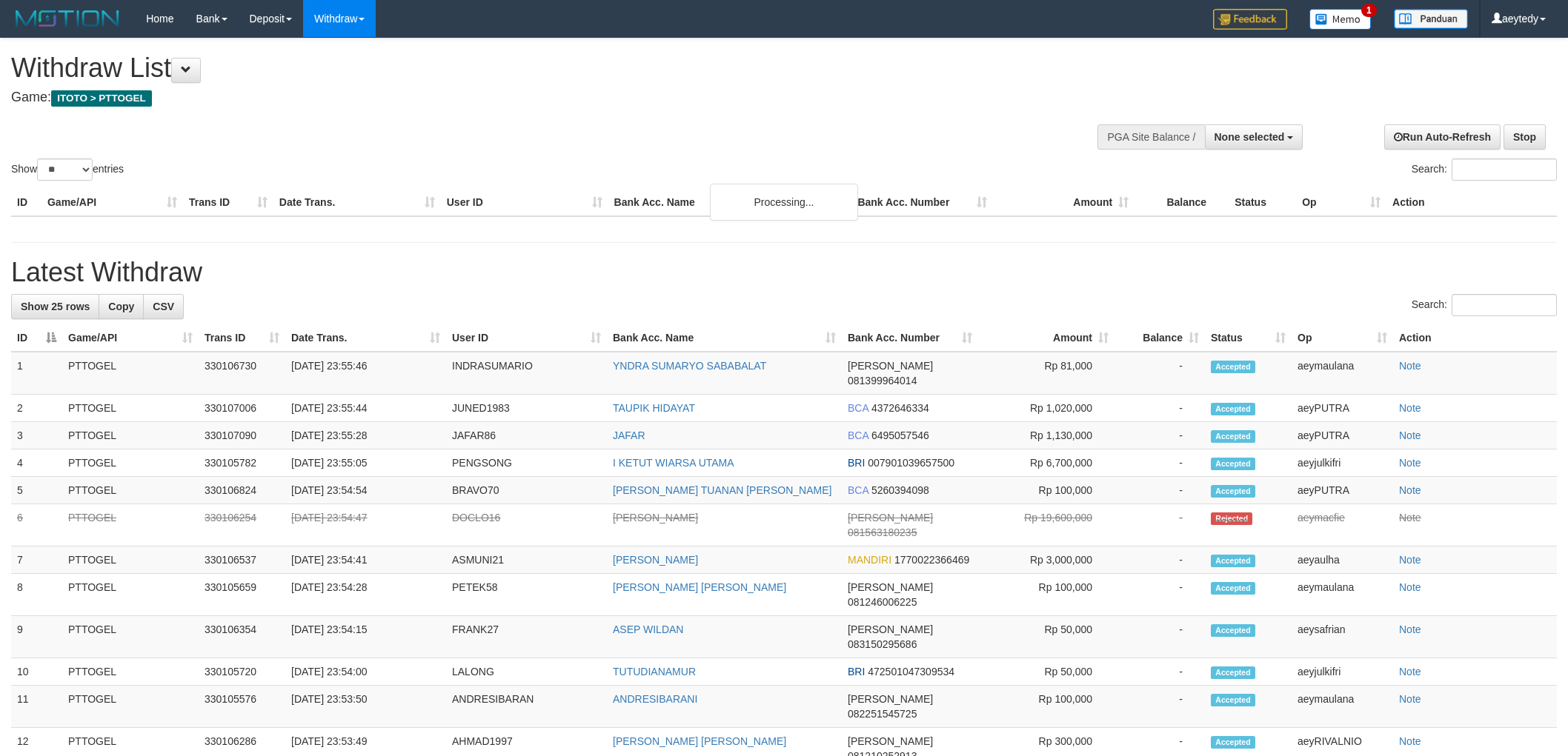
select select
select select "**"
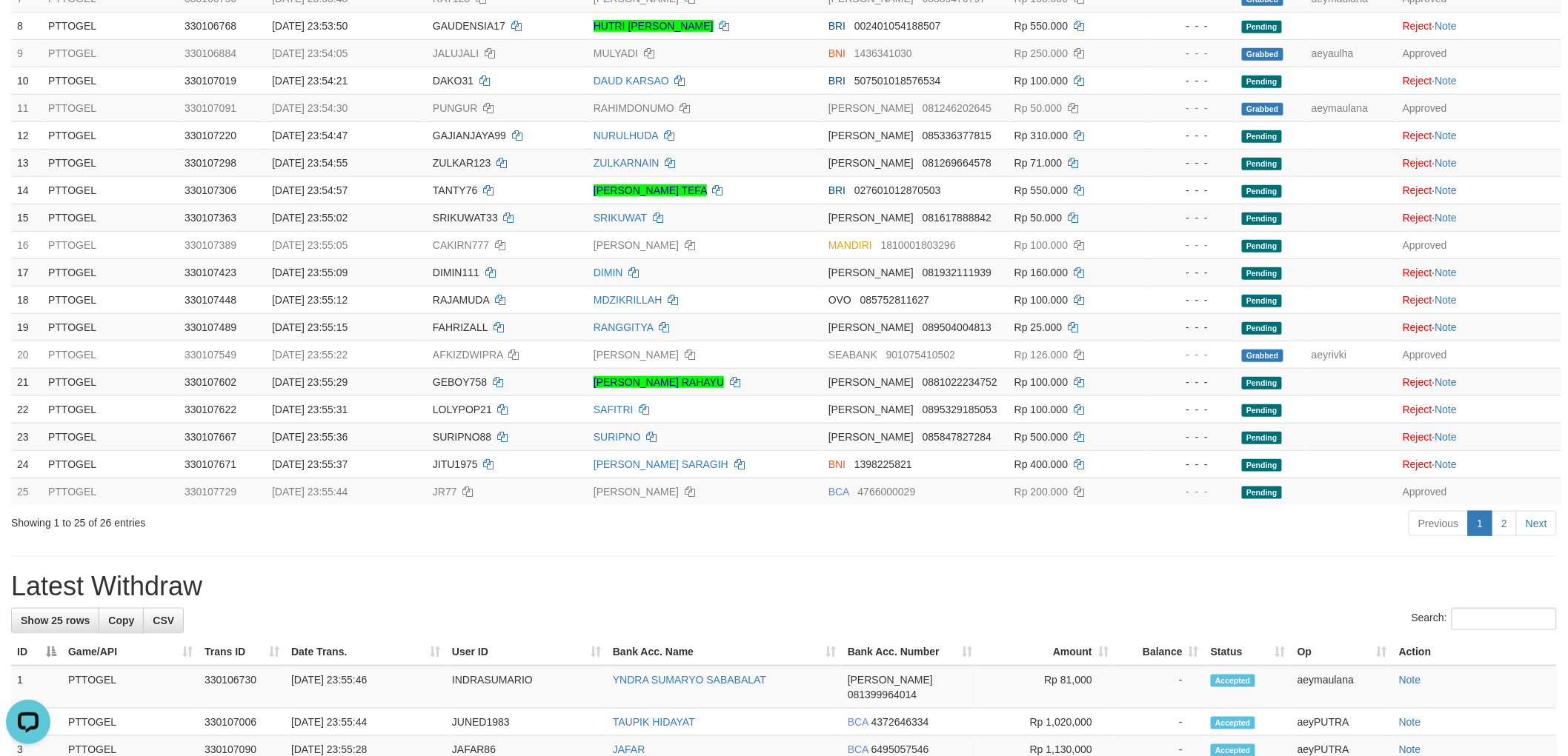
click at [1306, 572] on h1 "Latest Withdraw" at bounding box center [783, 587] width 1545 height 29
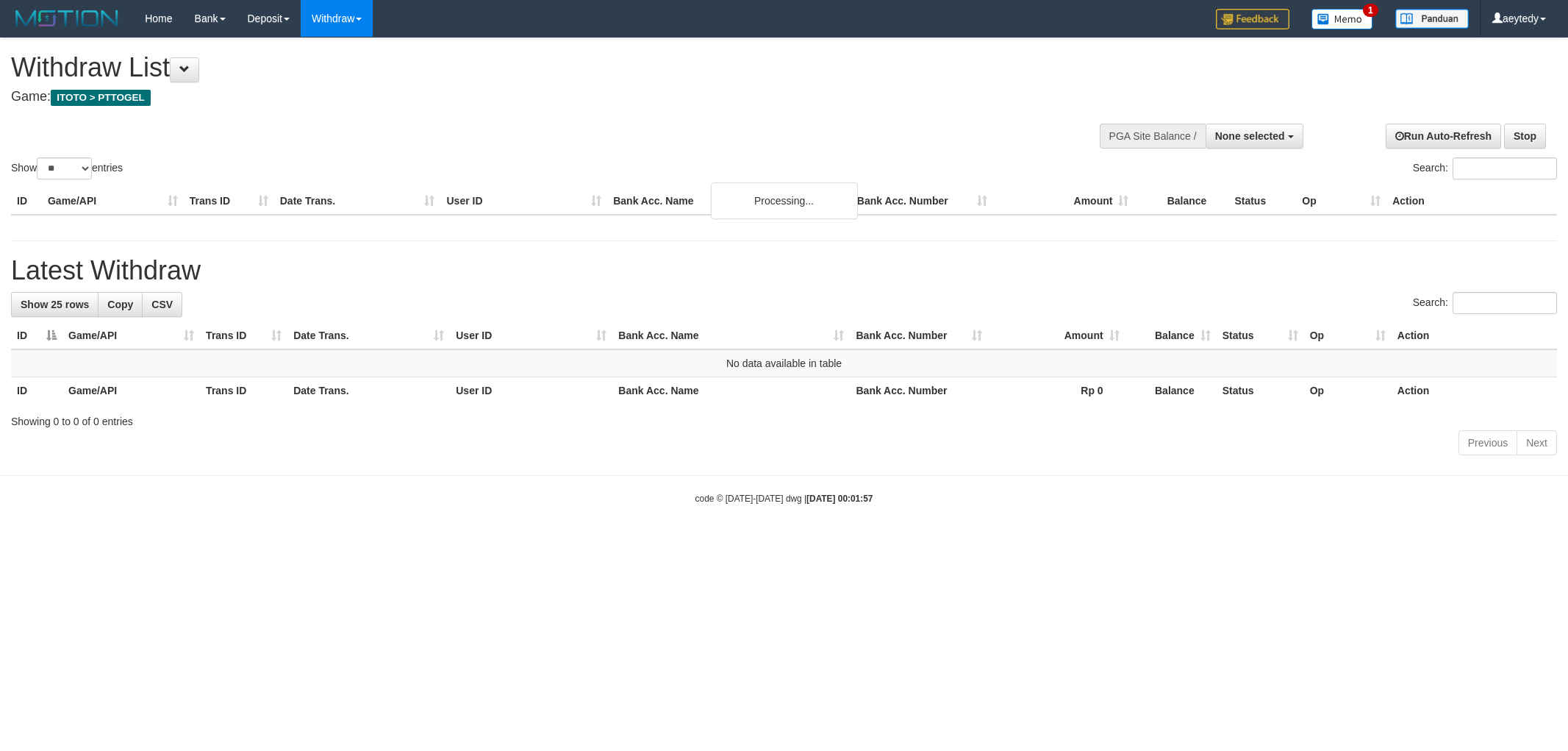
select select
select select "**"
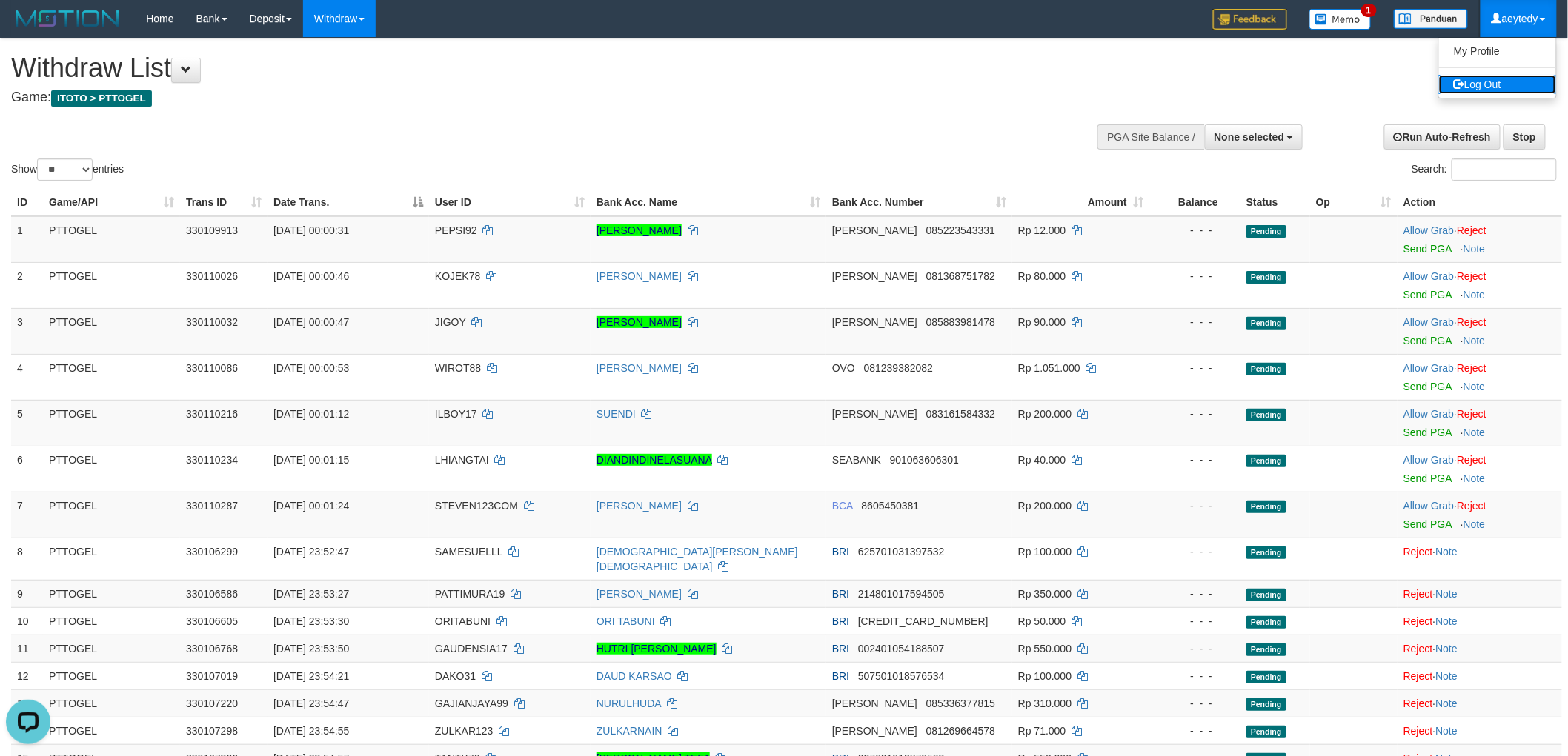
click at [1504, 86] on link "Log Out" at bounding box center [1496, 84] width 117 height 19
